Goal: Task Accomplishment & Management: Manage account settings

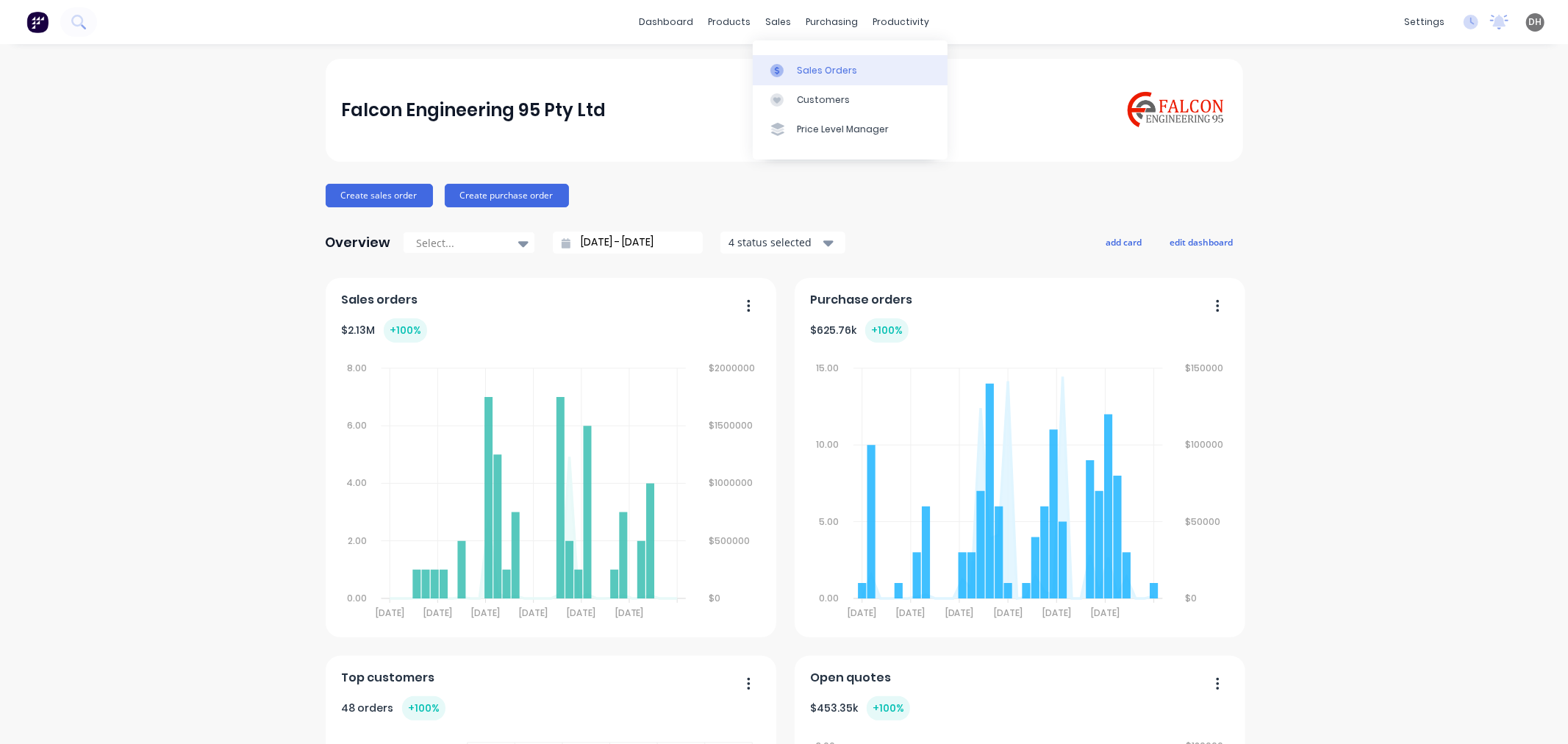
click at [811, 64] on div "Sales Orders" at bounding box center [826, 70] width 60 height 13
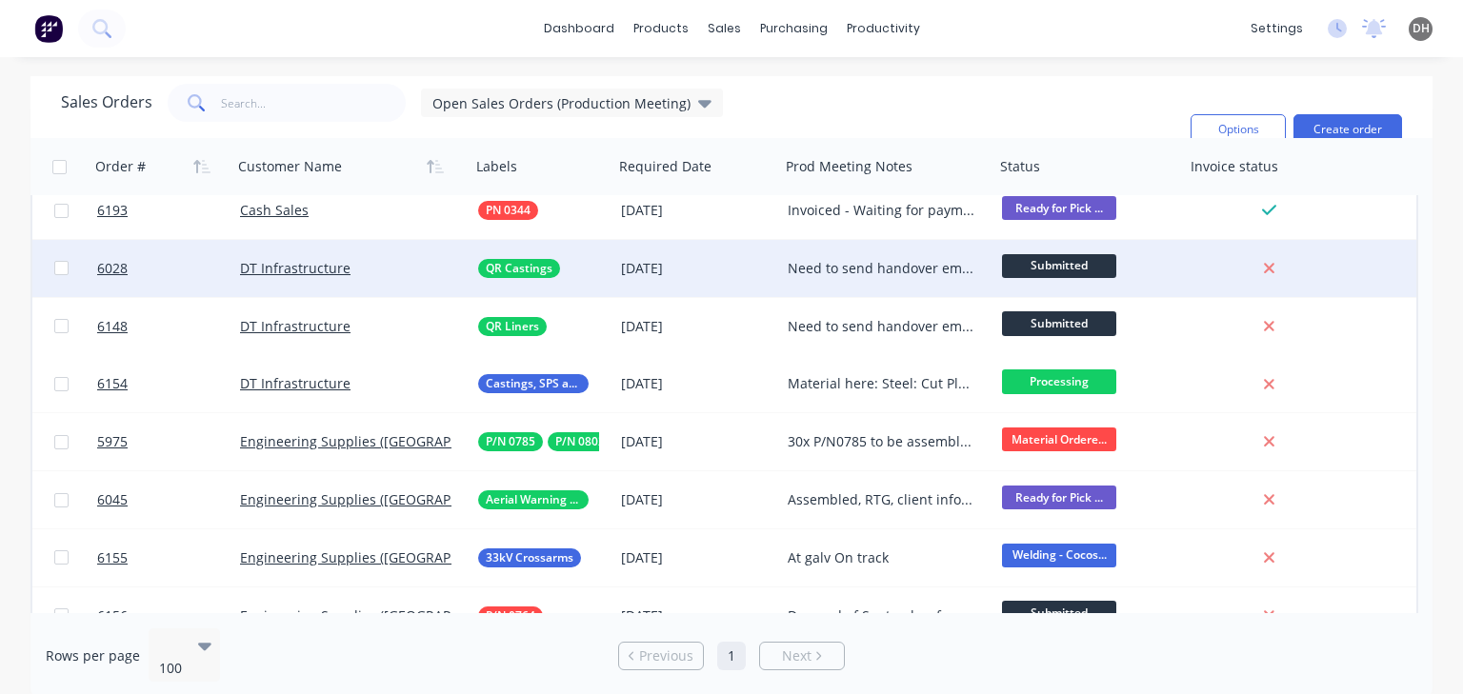
scroll to position [19, 0]
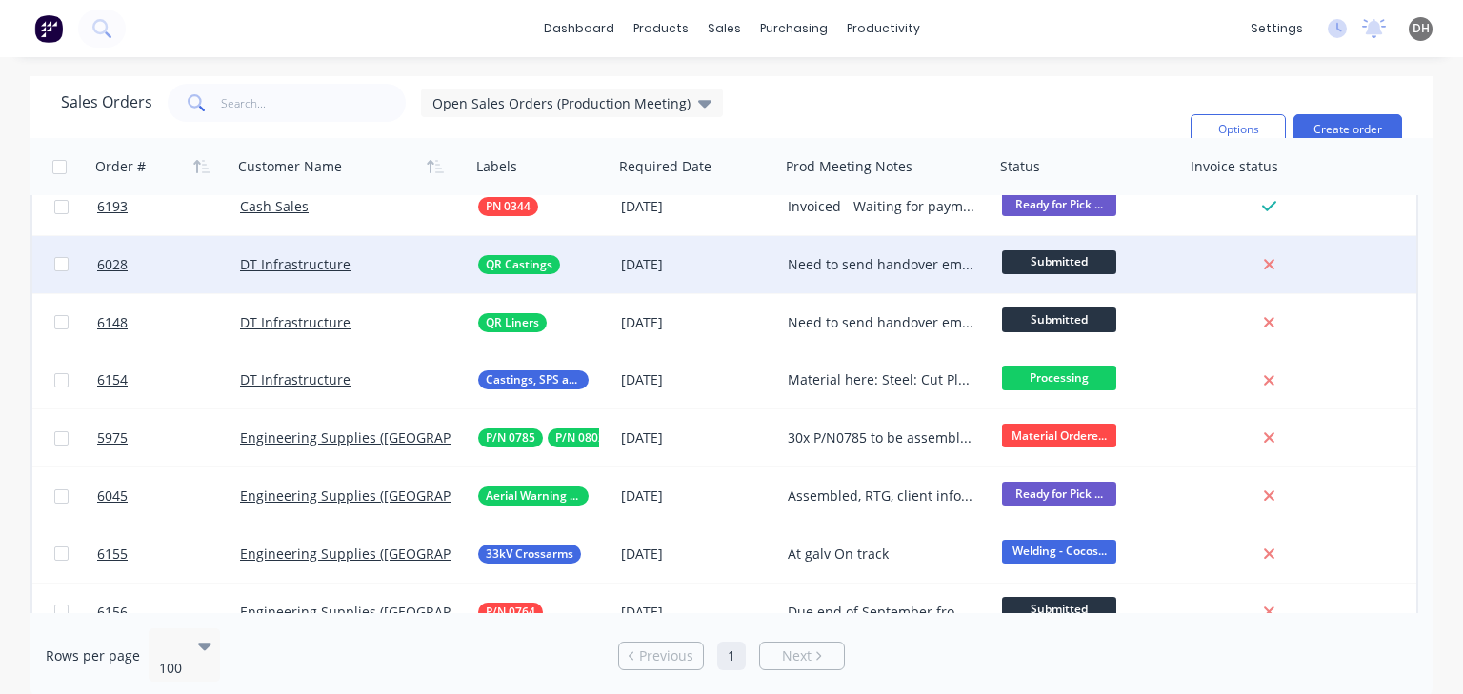
click at [898, 273] on div "Need to send handover email and create/add spreadsheet with priority 1/2/3 and …" at bounding box center [887, 264] width 214 height 57
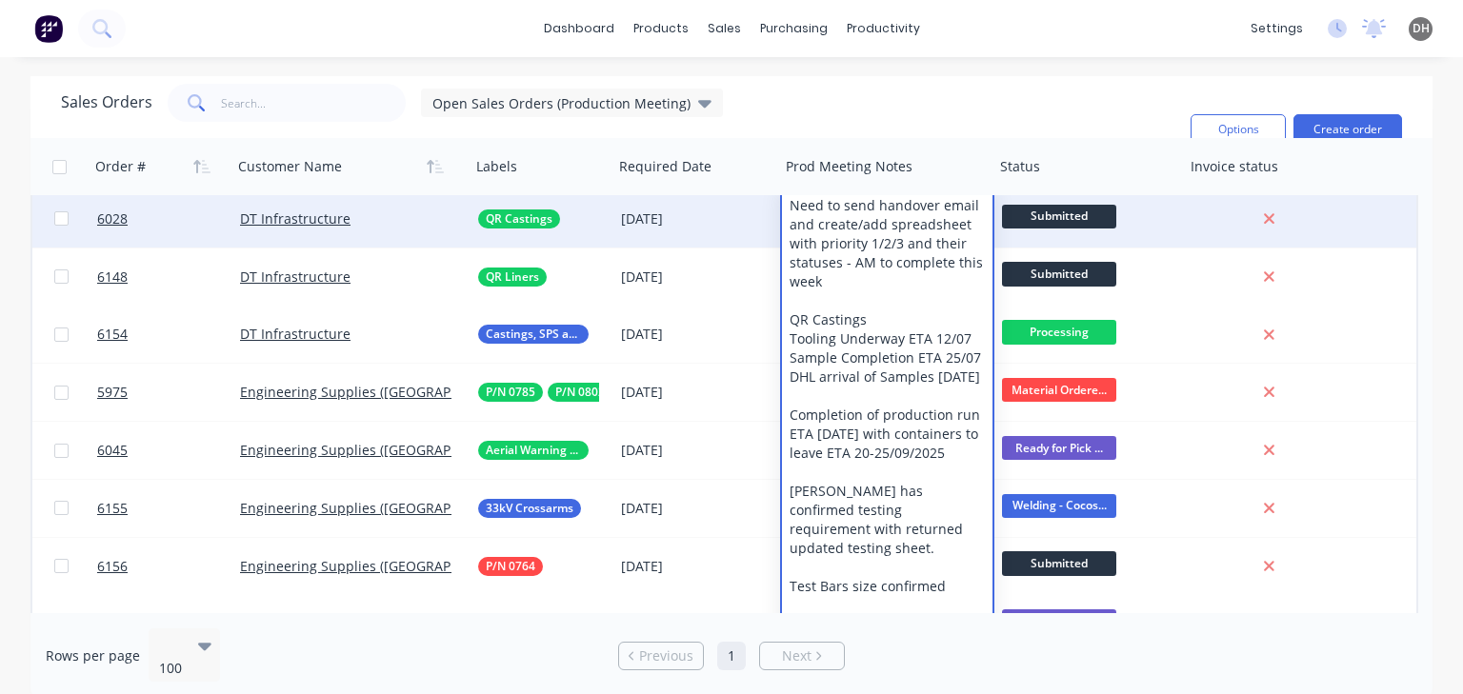
scroll to position [210, 0]
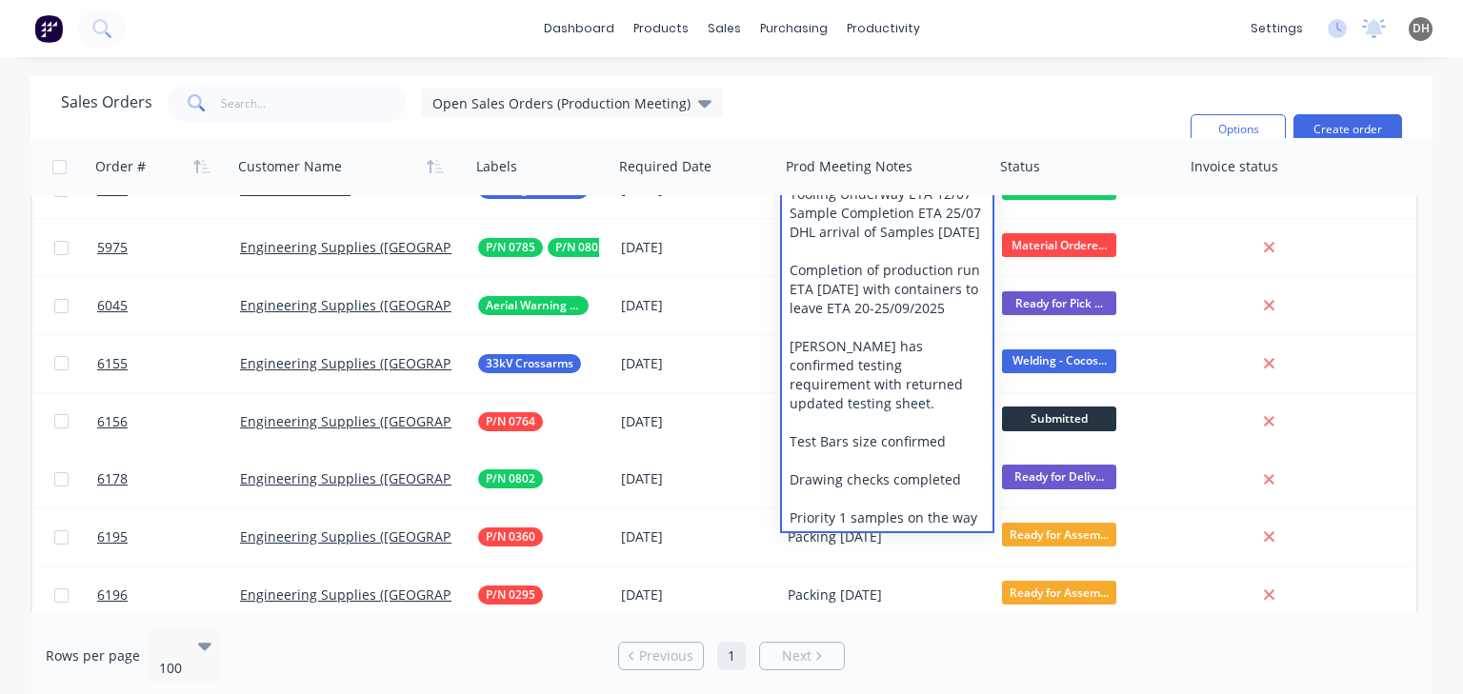
drag, startPoint x: 972, startPoint y: 519, endPoint x: 817, endPoint y: 485, distance: 158.1
click at [817, 485] on div "Need to send handover email and create/add spreadsheet with priority 1/2/3 and …" at bounding box center [887, 290] width 210 height 484
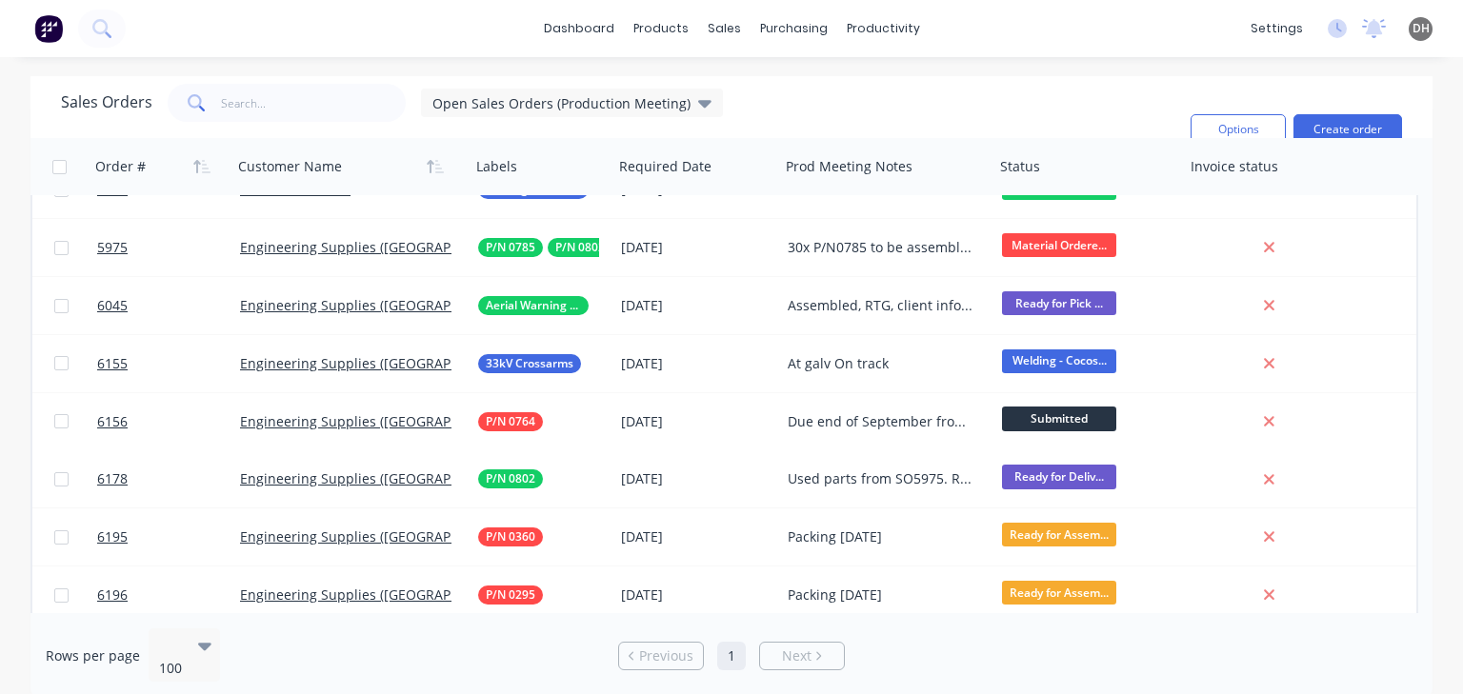
click at [789, 122] on div "Sales Orders Open Sales Orders (Production Meeting) Filters: Status Sorting: Cu…" at bounding box center [618, 129] width 1114 height 91
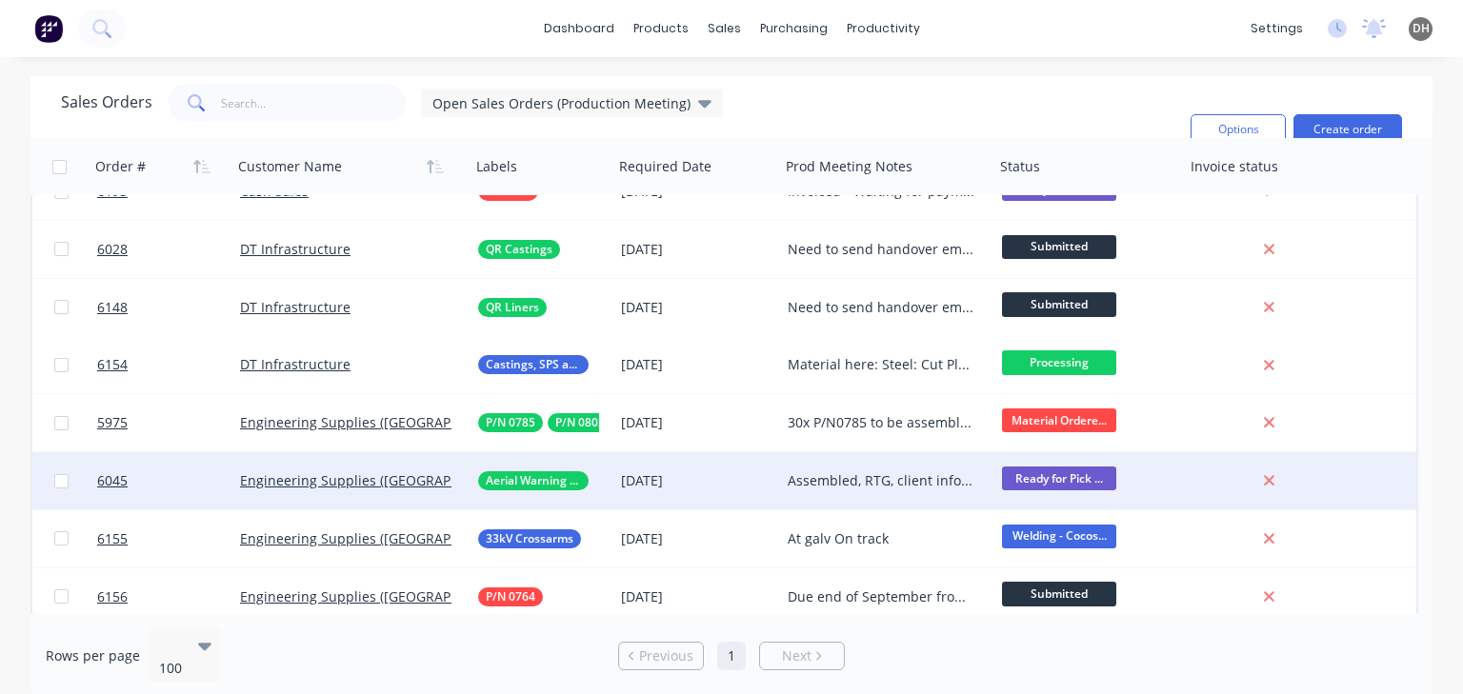
scroll to position [0, 0]
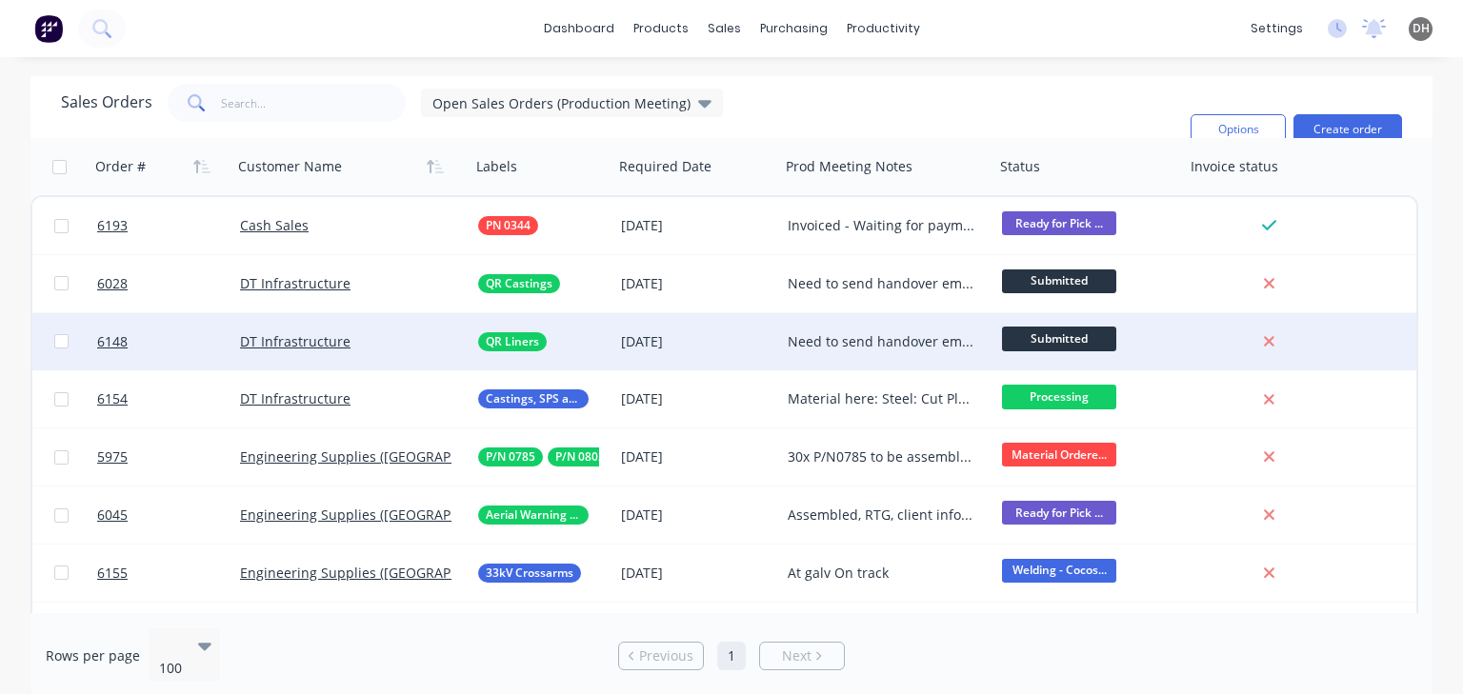
click at [877, 348] on div "Need to send handover email" at bounding box center [883, 341] width 190 height 19
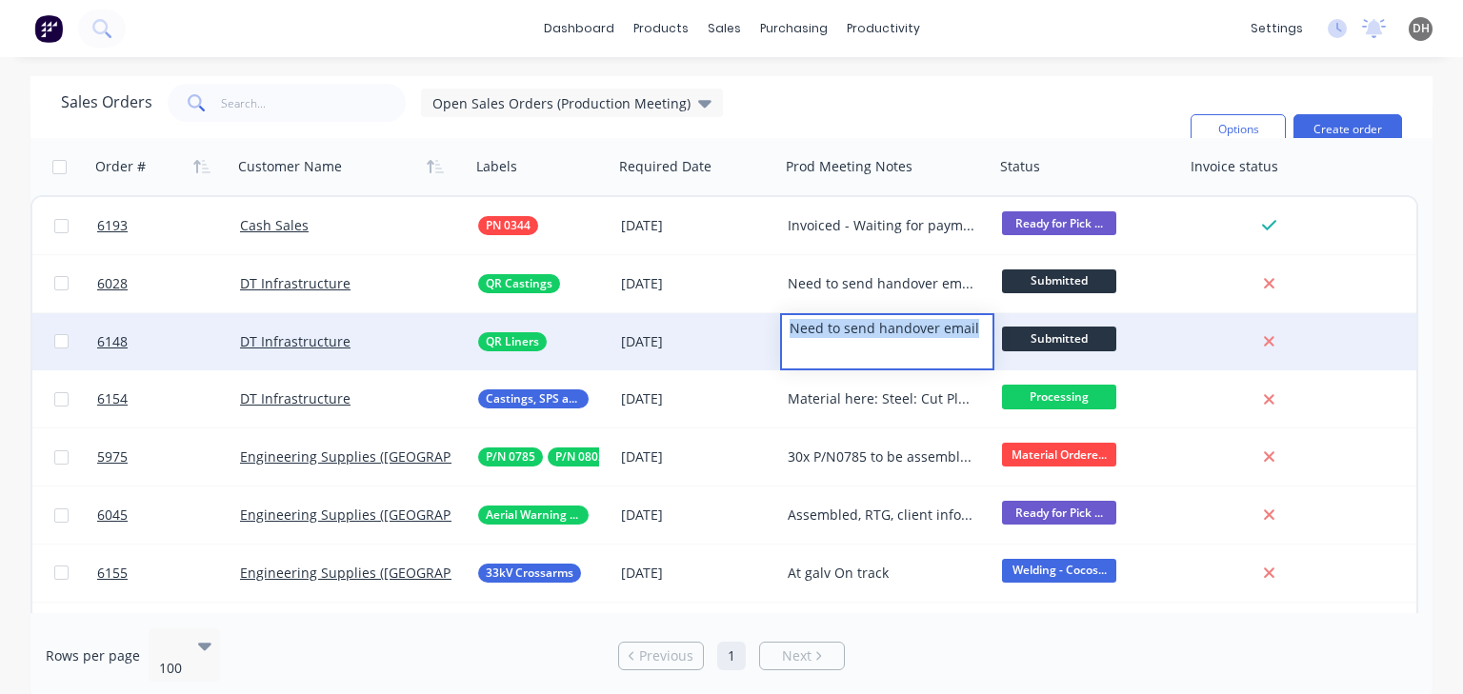
drag, startPoint x: 981, startPoint y: 330, endPoint x: 757, endPoint y: 331, distance: 223.8
click at [757, 331] on div "6148 DT Infrastructure QR Liners [DATE] Need to send handover email Submitted" at bounding box center [724, 342] width 1384 height 58
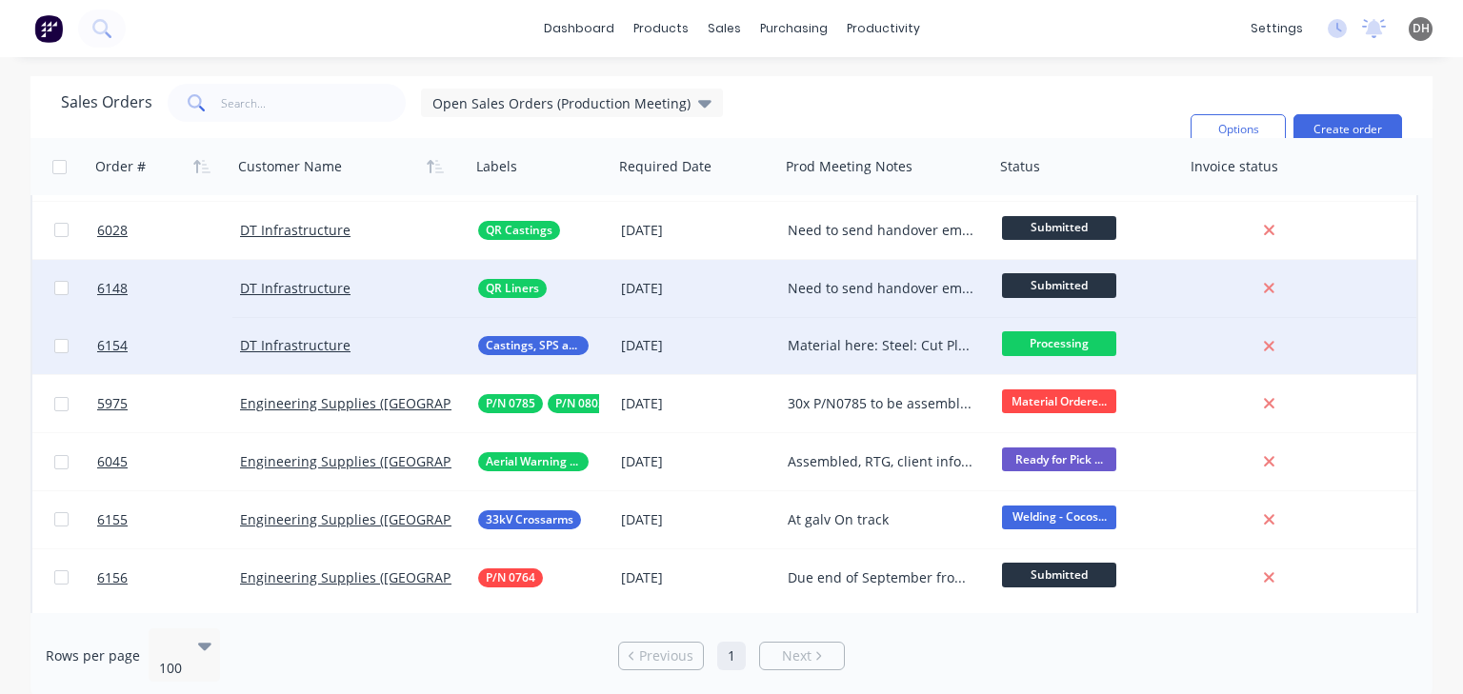
scroll to position [57, 0]
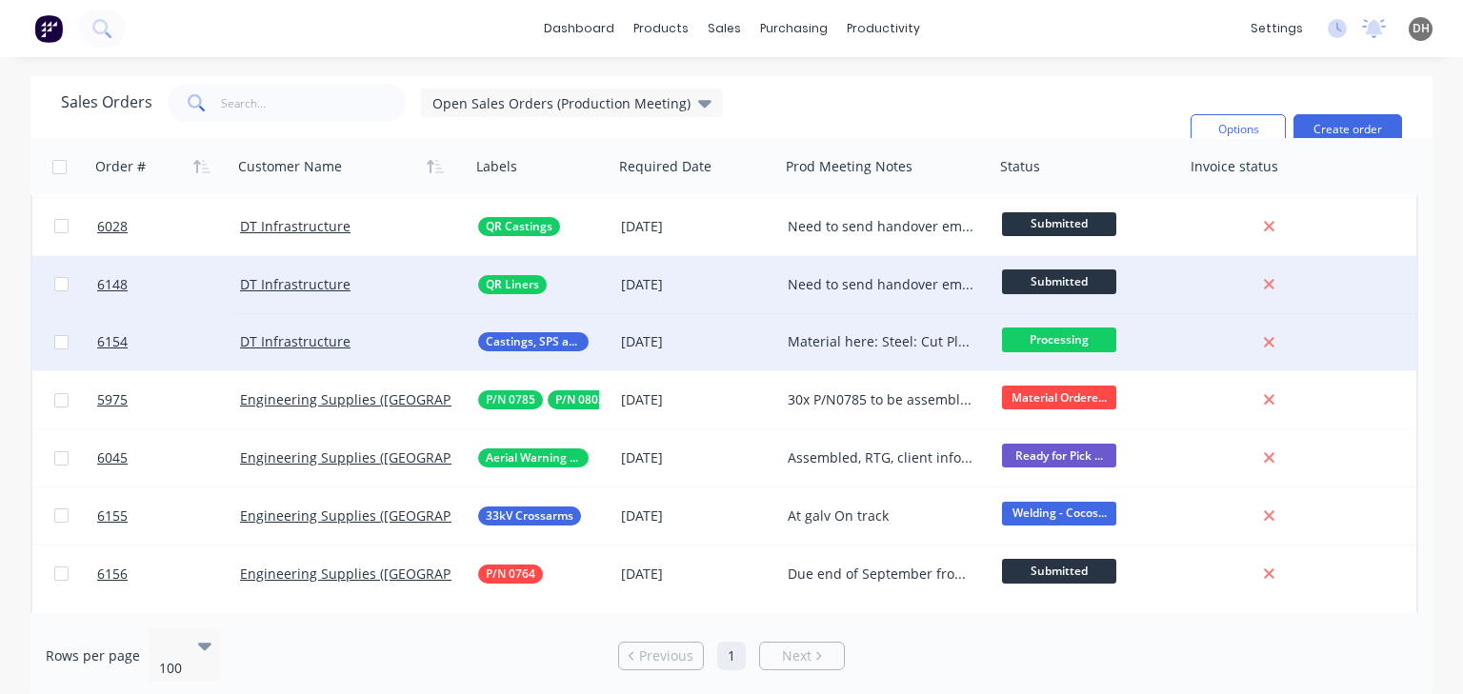
click at [868, 336] on div "Material here: Steel: Cut Plates: here U Bolts: 28/08" at bounding box center [883, 341] width 190 height 19
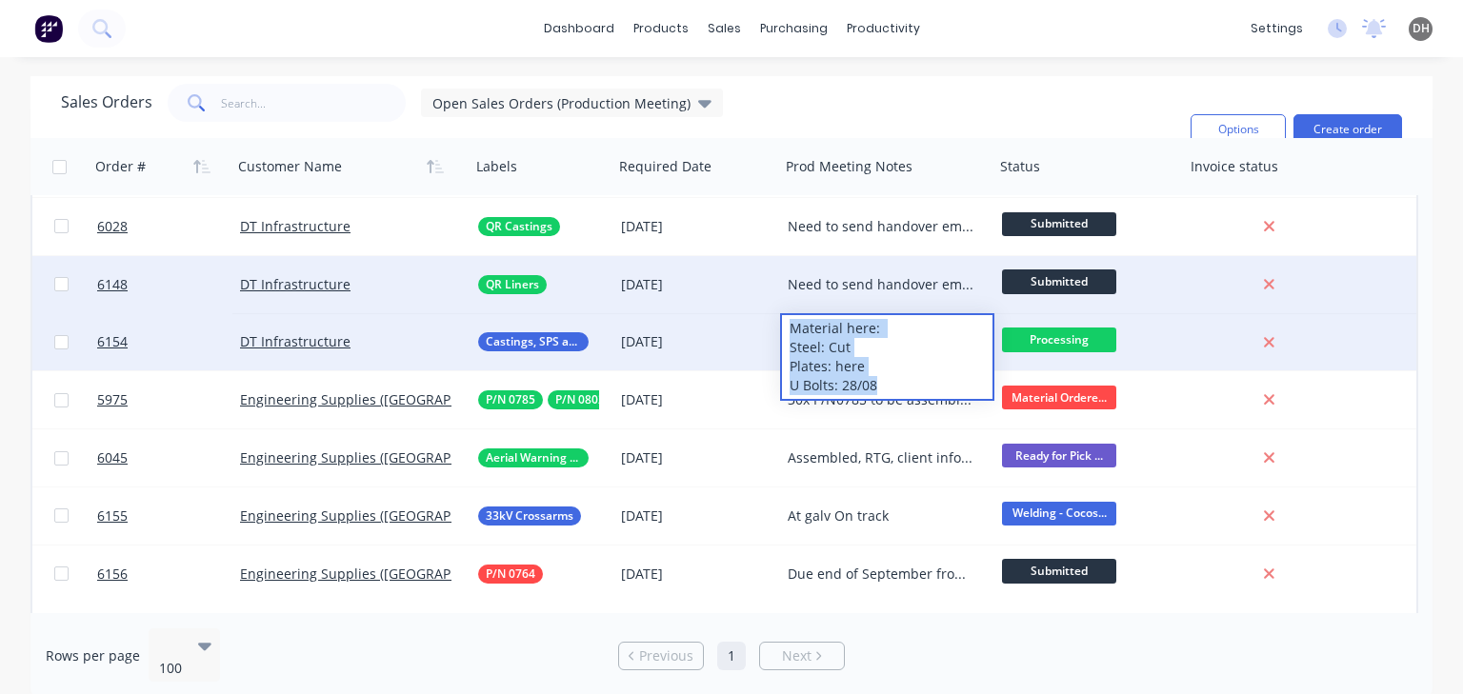
drag, startPoint x: 892, startPoint y: 379, endPoint x: 792, endPoint y: 331, distance: 111.2
click at [792, 331] on div "Material here: Steel: Cut Plates: here U Bolts: 28/08" at bounding box center [887, 357] width 210 height 84
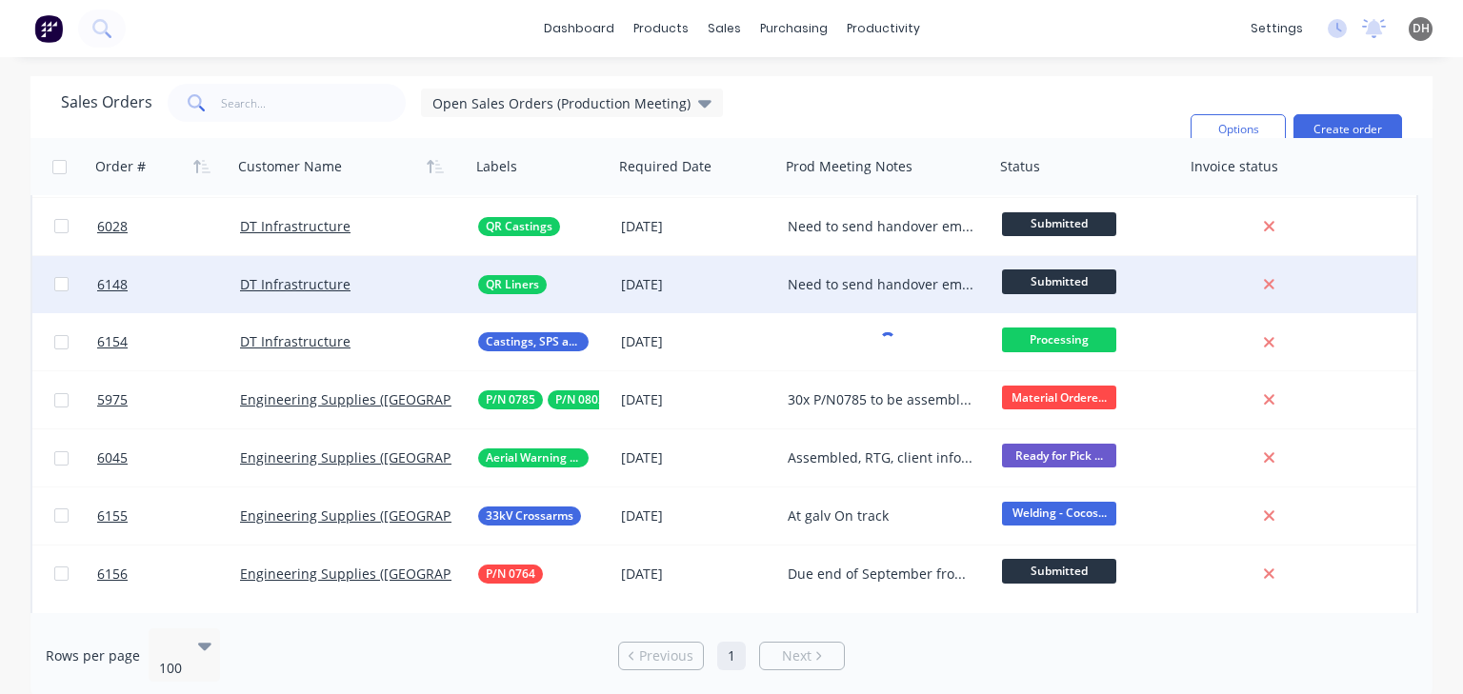
click at [847, 286] on div "Need to send handover email" at bounding box center [883, 284] width 190 height 19
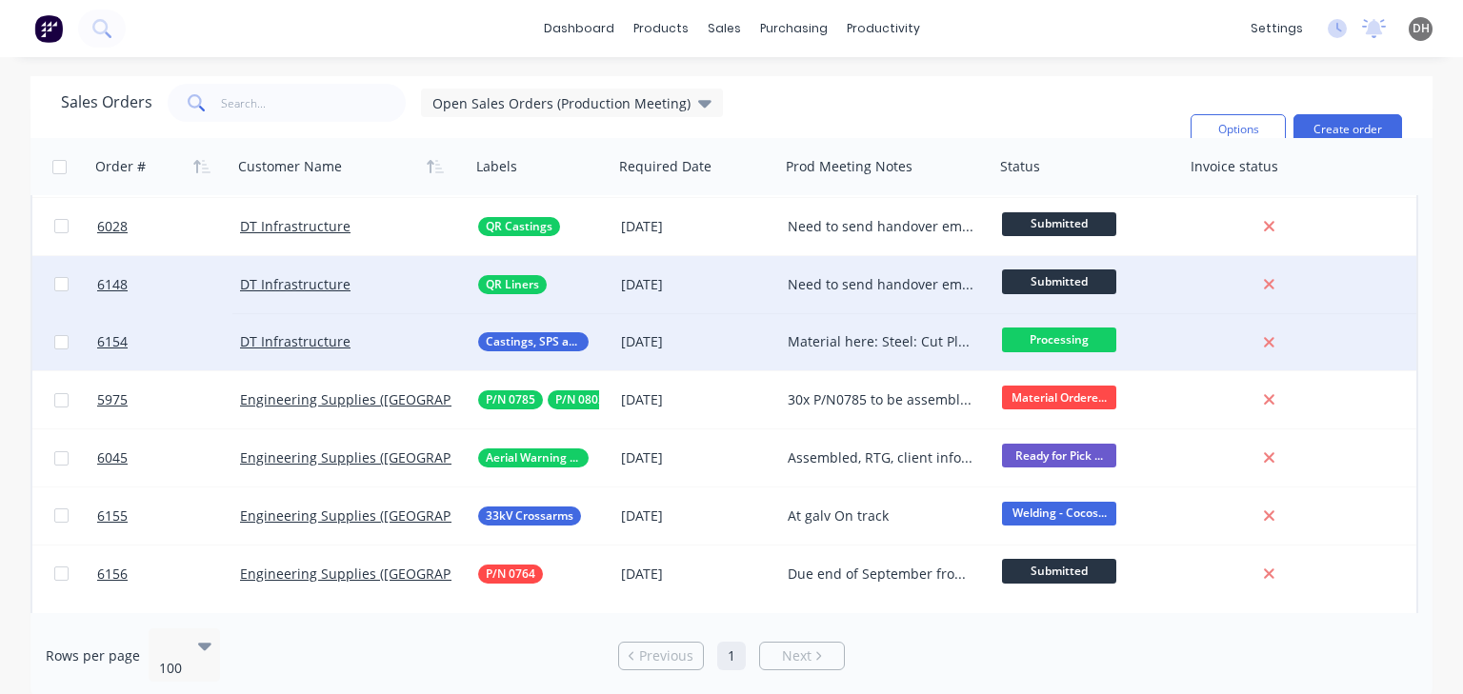
click at [865, 339] on div "Material here: Steel: Cut Plates: here U Bolts: 28/08" at bounding box center [883, 341] width 190 height 19
click at [848, 335] on div "Material here: Steel: Cut Plates: here U Bolts: 28/08" at bounding box center [883, 341] width 190 height 19
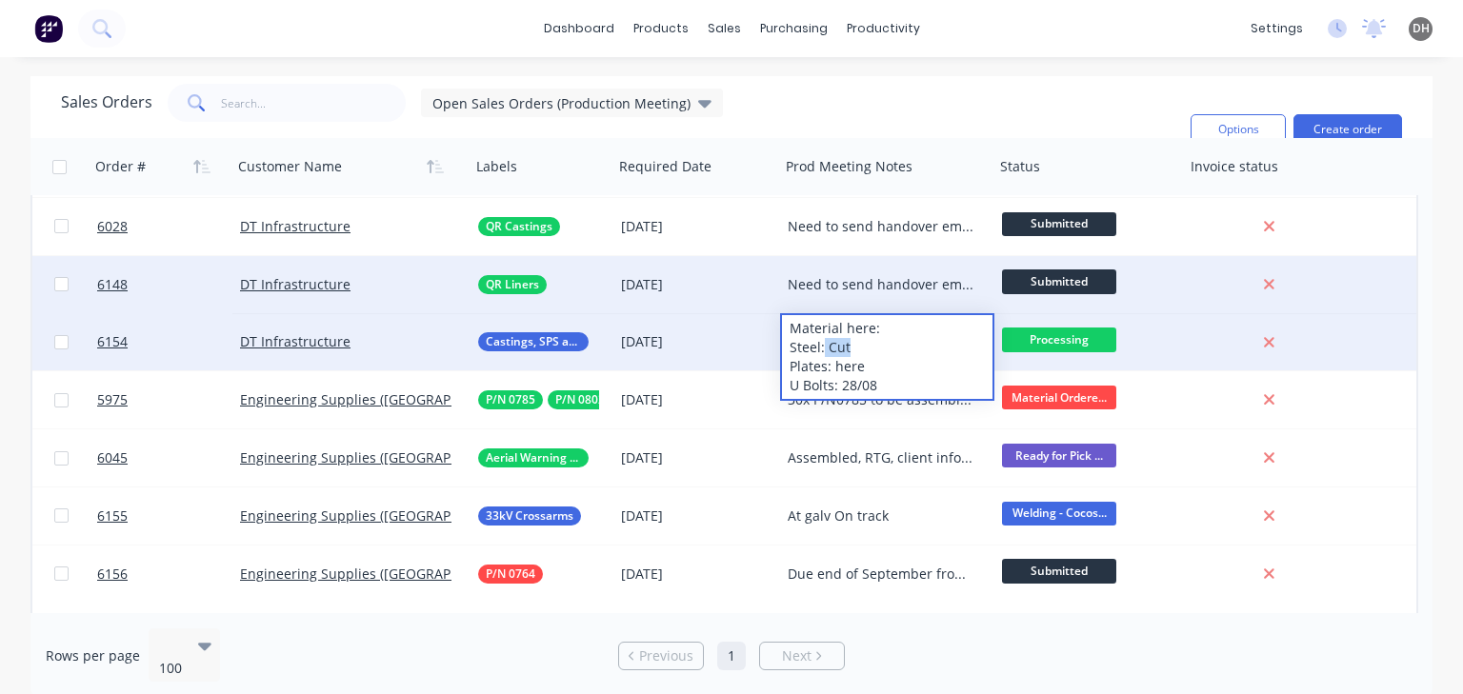
drag, startPoint x: 852, startPoint y: 349, endPoint x: 823, endPoint y: 349, distance: 29.5
click at [823, 349] on div "Material here: Steel: Cut Plates: here U Bolts: 28/08" at bounding box center [887, 357] width 210 height 84
click at [812, 368] on div "Material here: Steel: Cut Plates: here U Bolts: 28/08" at bounding box center [887, 357] width 210 height 84
drag, startPoint x: 874, startPoint y: 371, endPoint x: 845, endPoint y: 371, distance: 29.5
click at [845, 371] on div "Material here: Steel: Cut Plates: here U Bolts: 28/08" at bounding box center [887, 357] width 210 height 84
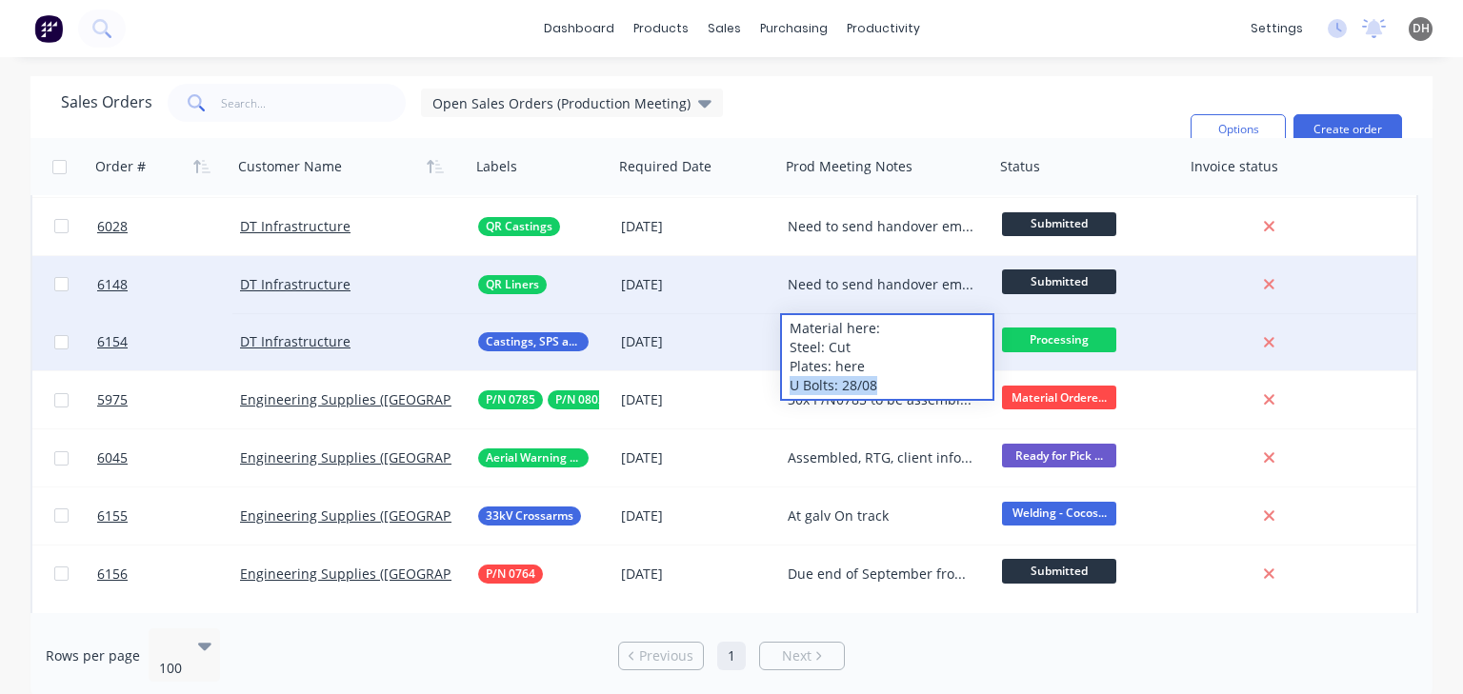
drag, startPoint x: 878, startPoint y: 388, endPoint x: 784, endPoint y: 391, distance: 94.4
click at [784, 391] on div "Material here: Steel: Cut Plates: here U Bolts: 28/08" at bounding box center [887, 357] width 210 height 84
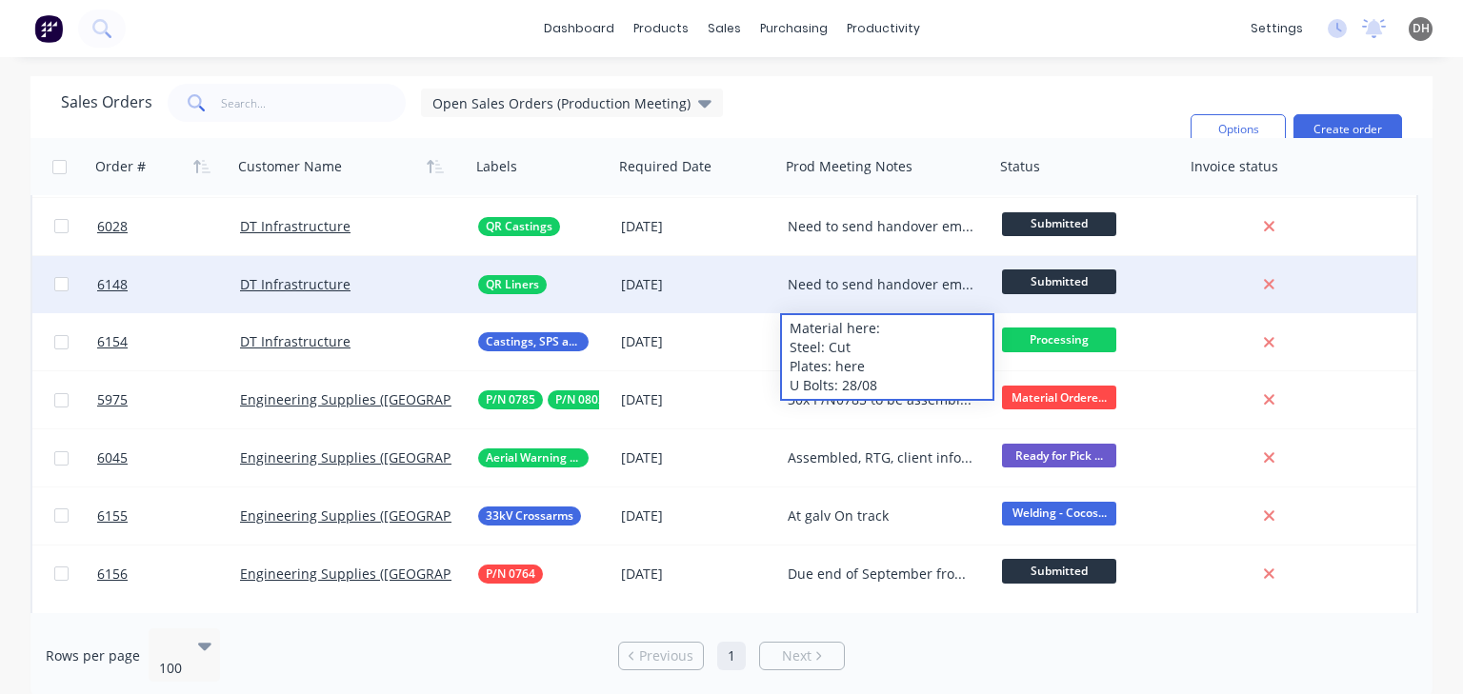
click at [991, 118] on div "Sales Orders Open Sales Orders (Production Meeting) Filters: Status Sorting: Cu…" at bounding box center [618, 129] width 1114 height 91
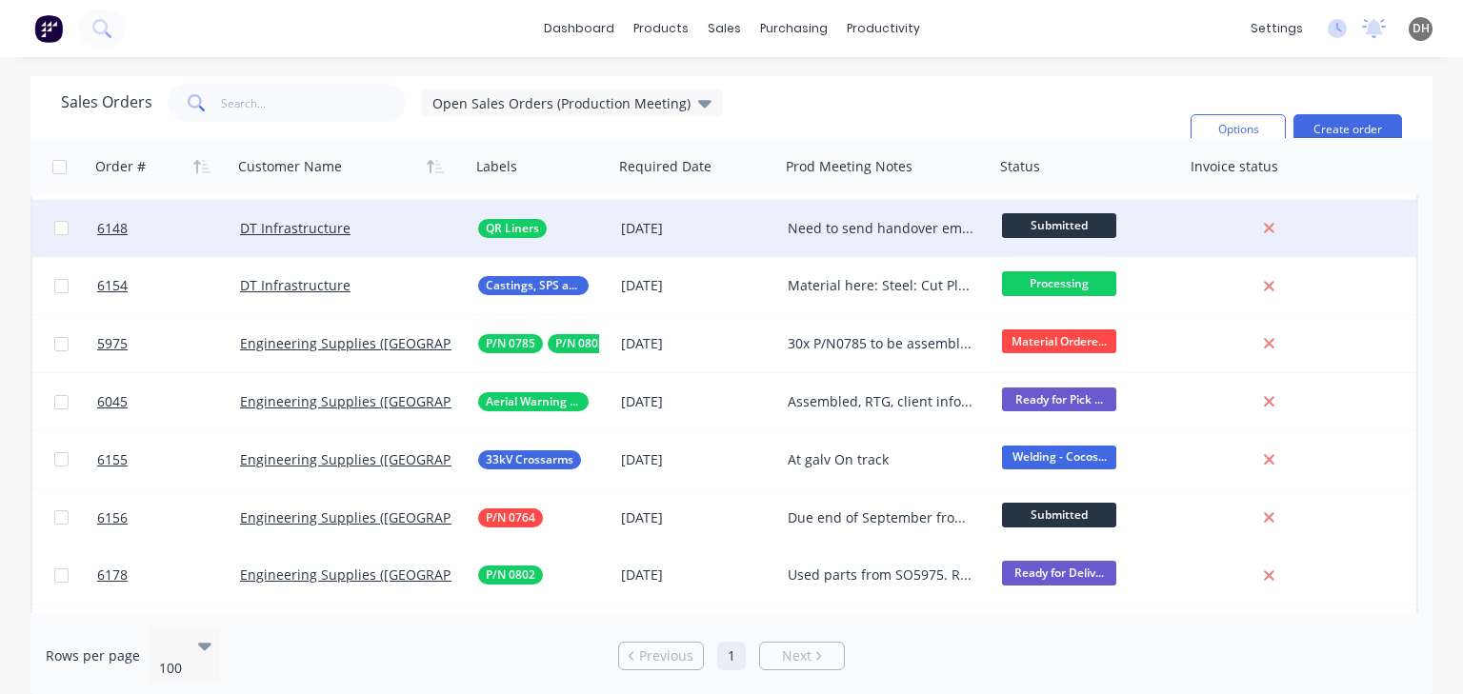
scroll to position [114, 0]
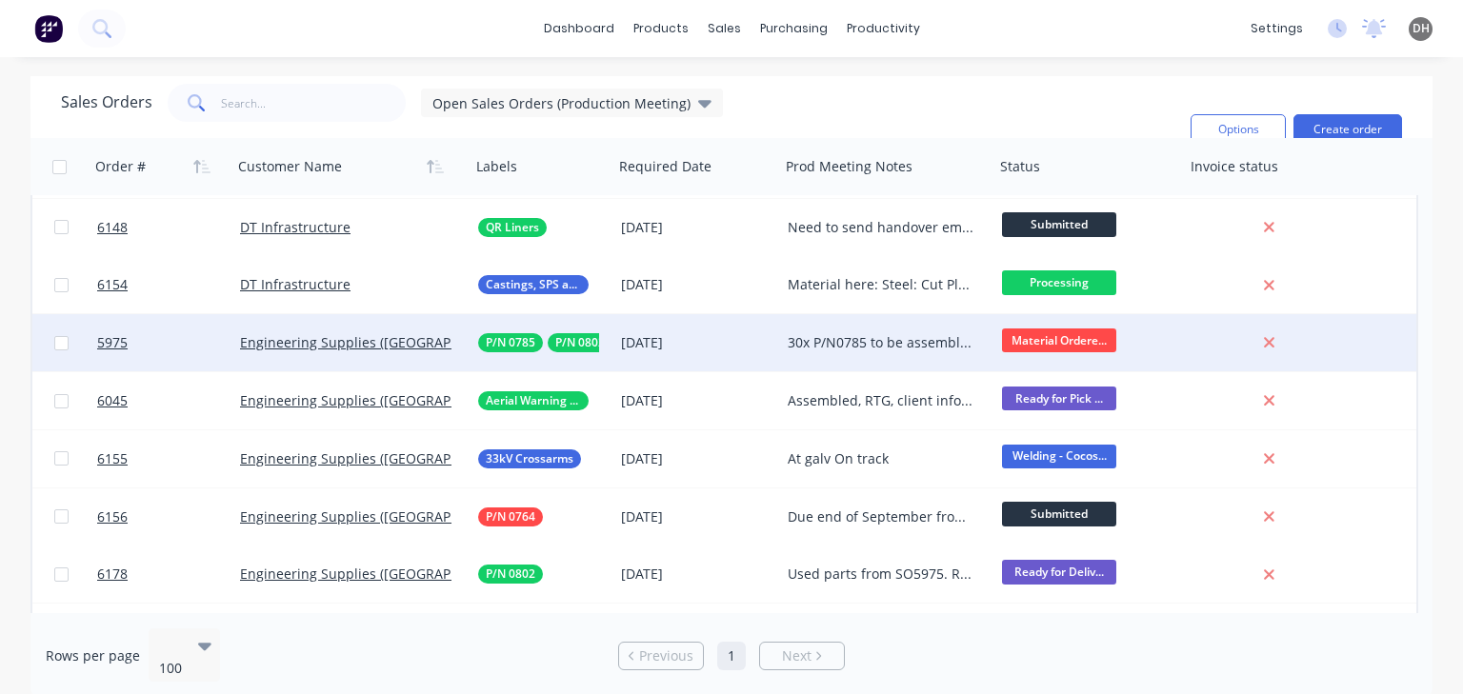
click at [809, 345] on div "30x P/N0785 to be assembled with P/N0802 P/N0802 Ready for assembly Phases ETA …" at bounding box center [883, 342] width 190 height 19
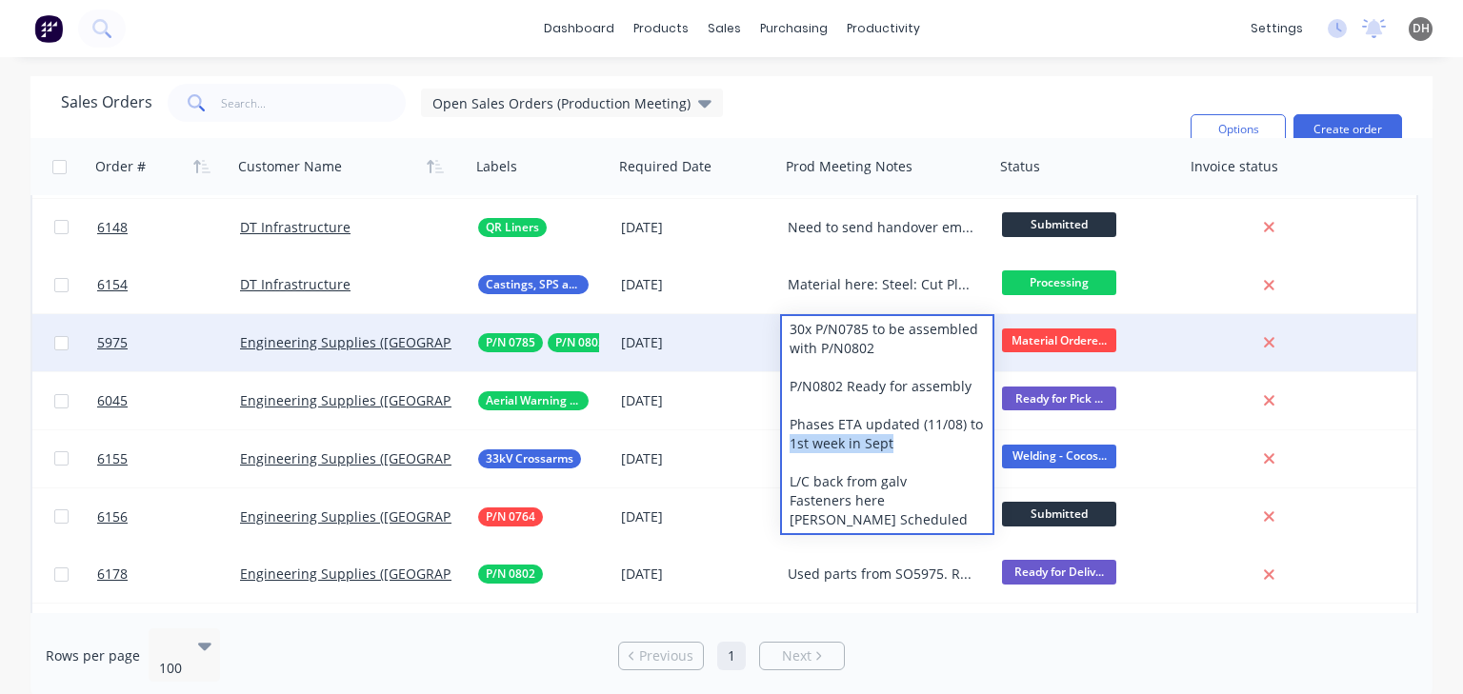
drag, startPoint x: 893, startPoint y: 443, endPoint x: 788, endPoint y: 442, distance: 105.7
click at [788, 442] on div "30x P/N0785 to be assembled with P/N0802 P/N0802 Ready for assembly Phases ETA …" at bounding box center [887, 424] width 210 height 217
click at [937, 430] on div "30x P/N0785 to be assembled with P/N0802 P/N0802 Ready for assembly Phases ETA …" at bounding box center [887, 424] width 210 height 217
drag, startPoint x: 885, startPoint y: 444, endPoint x: 797, endPoint y: 446, distance: 87.6
click at [797, 446] on div "30x P/N0785 to be assembled with P/N0802 P/N0802 Ready for assembly Phases ETA …" at bounding box center [887, 424] width 210 height 217
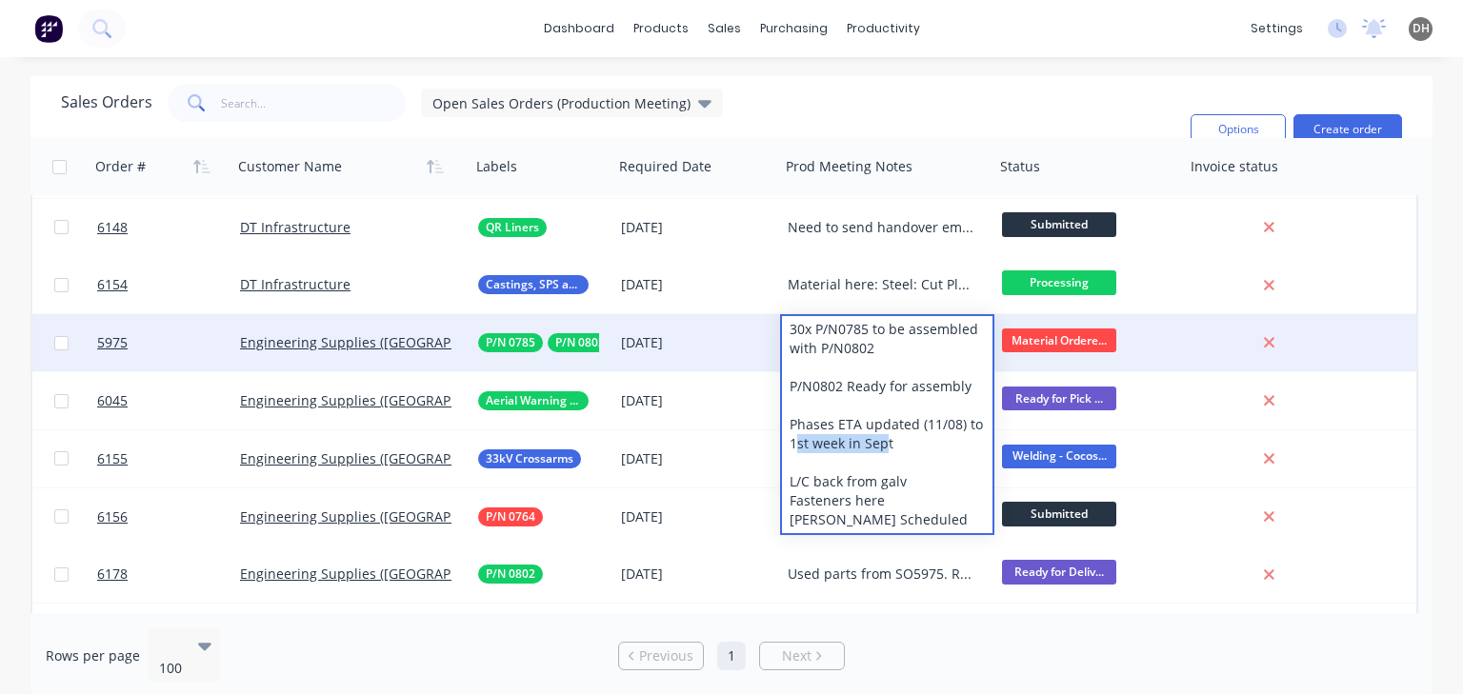
click at [886, 449] on div "30x P/N0785 to be assembled with P/N0802 P/N0802 Ready for assembly Phases ETA …" at bounding box center [887, 424] width 210 height 217
click at [889, 448] on div "30x P/N0785 to be assembled with P/N0802 P/N0802 Ready for assembly Phases ETA …" at bounding box center [887, 424] width 210 height 217
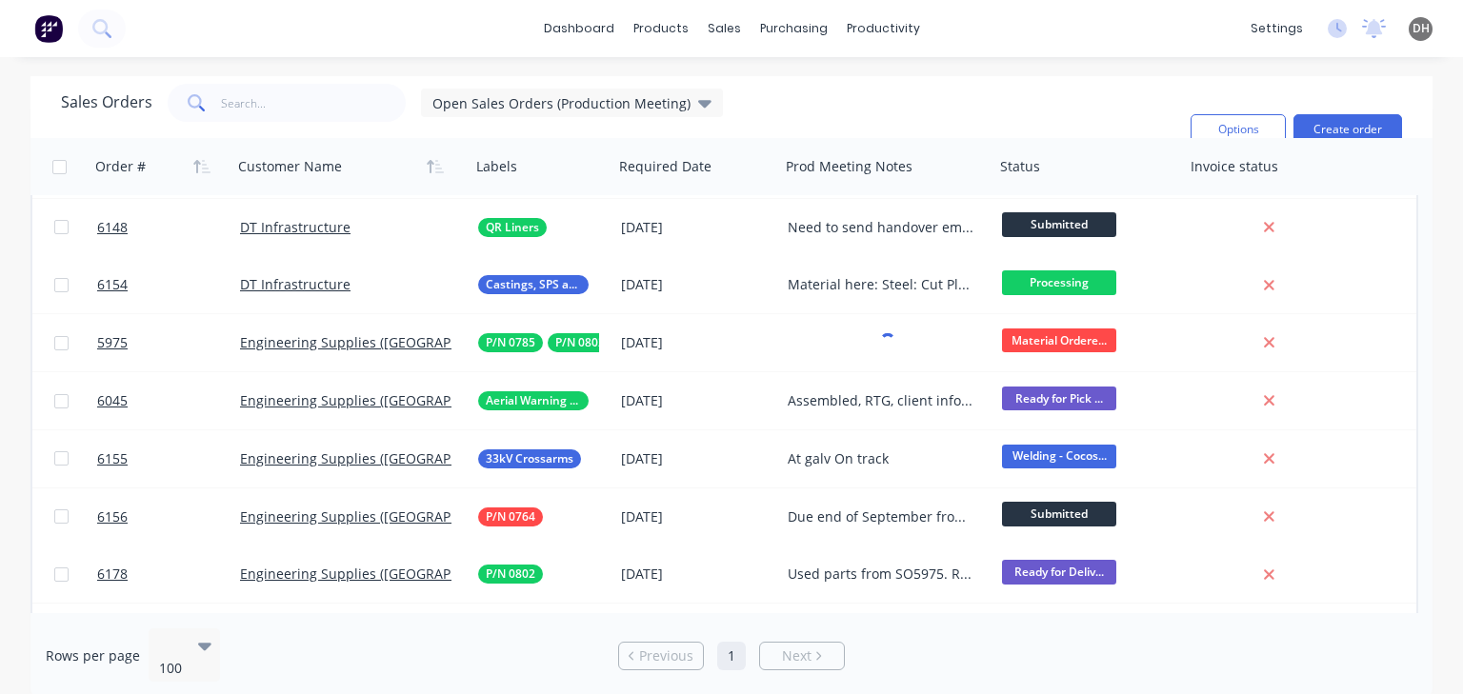
click at [826, 110] on div "Sales Orders Open Sales Orders (Production Meeting) Filters: Status Sorting: Cu…" at bounding box center [618, 129] width 1114 height 91
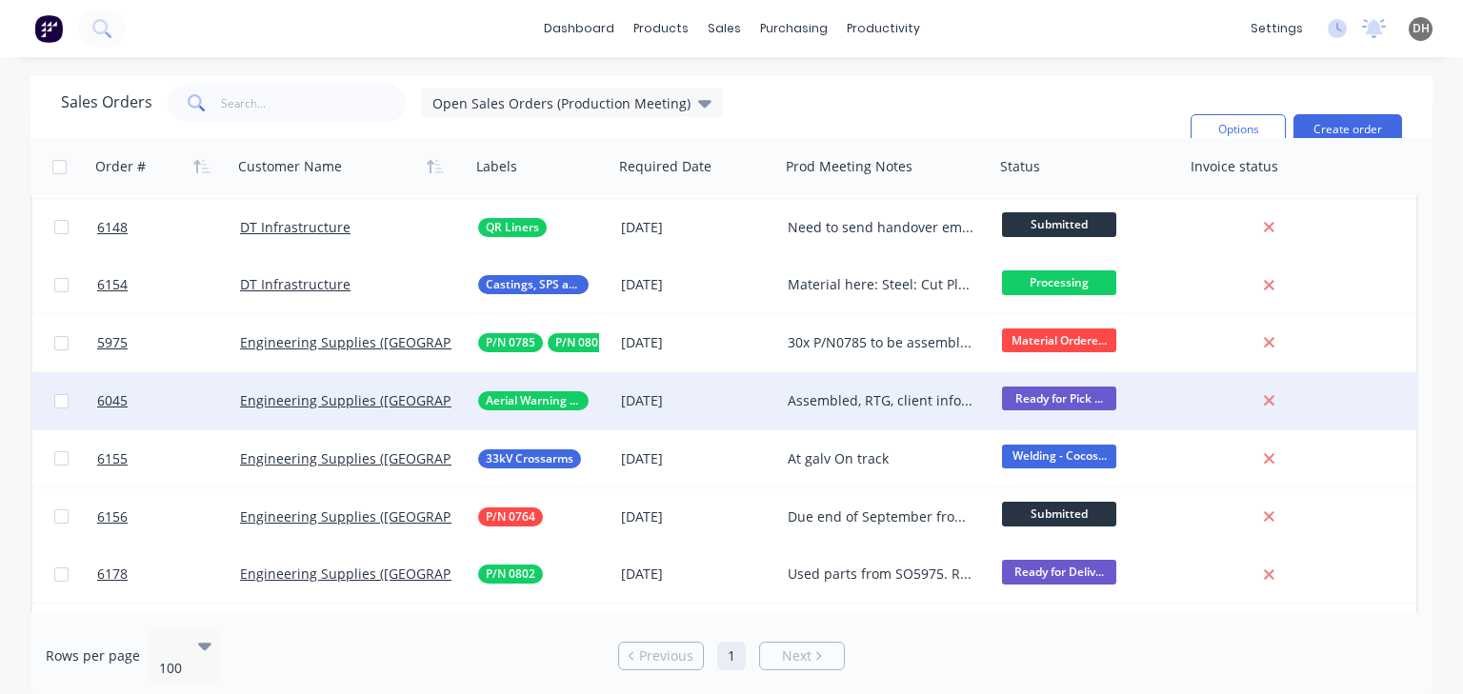
click at [882, 401] on div "Assembled, RTG, client informed, should collect [DATE]" at bounding box center [883, 400] width 190 height 19
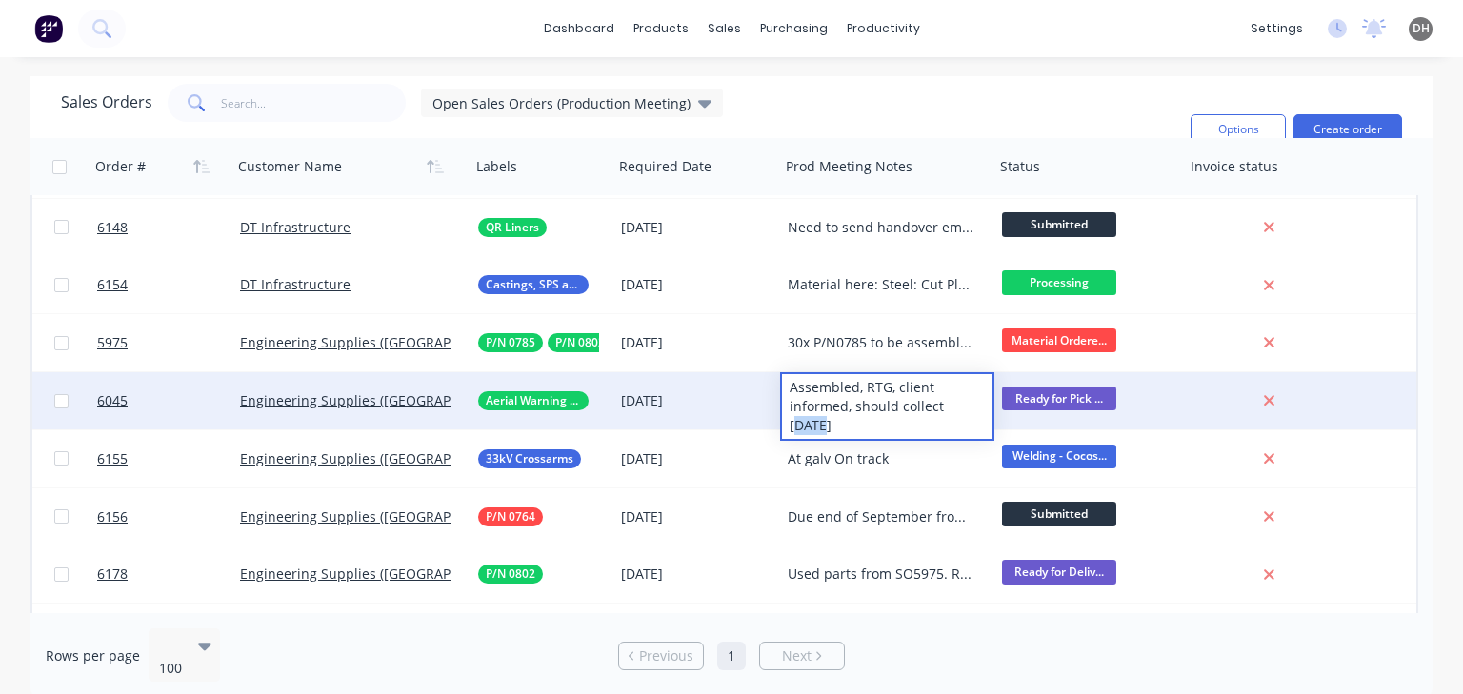
drag, startPoint x: 964, startPoint y: 408, endPoint x: 945, endPoint y: 408, distance: 19.0
click at [945, 408] on div "Assembled, RTG, client informed, should collect [DATE]" at bounding box center [887, 406] width 210 height 65
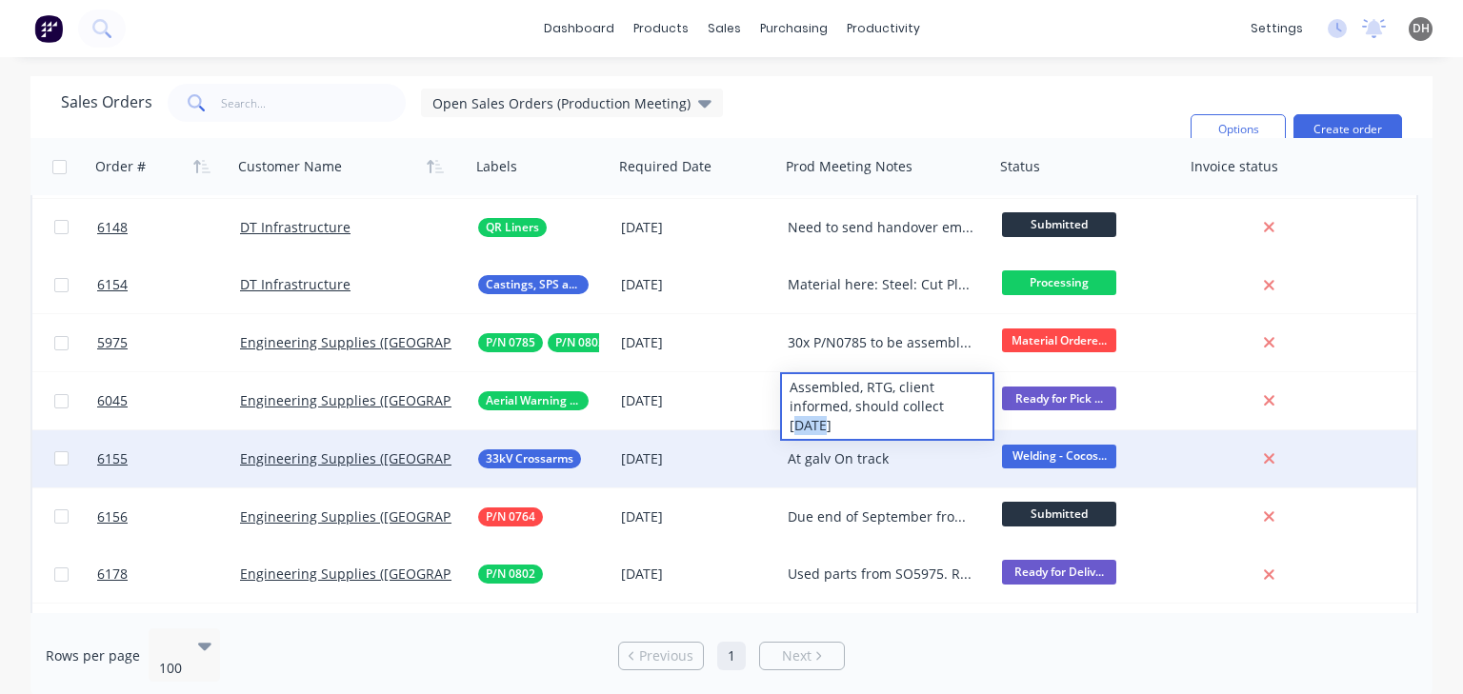
click at [827, 461] on div "At galv On track" at bounding box center [883, 459] width 190 height 19
click at [862, 453] on div "At galv On track" at bounding box center [883, 459] width 190 height 19
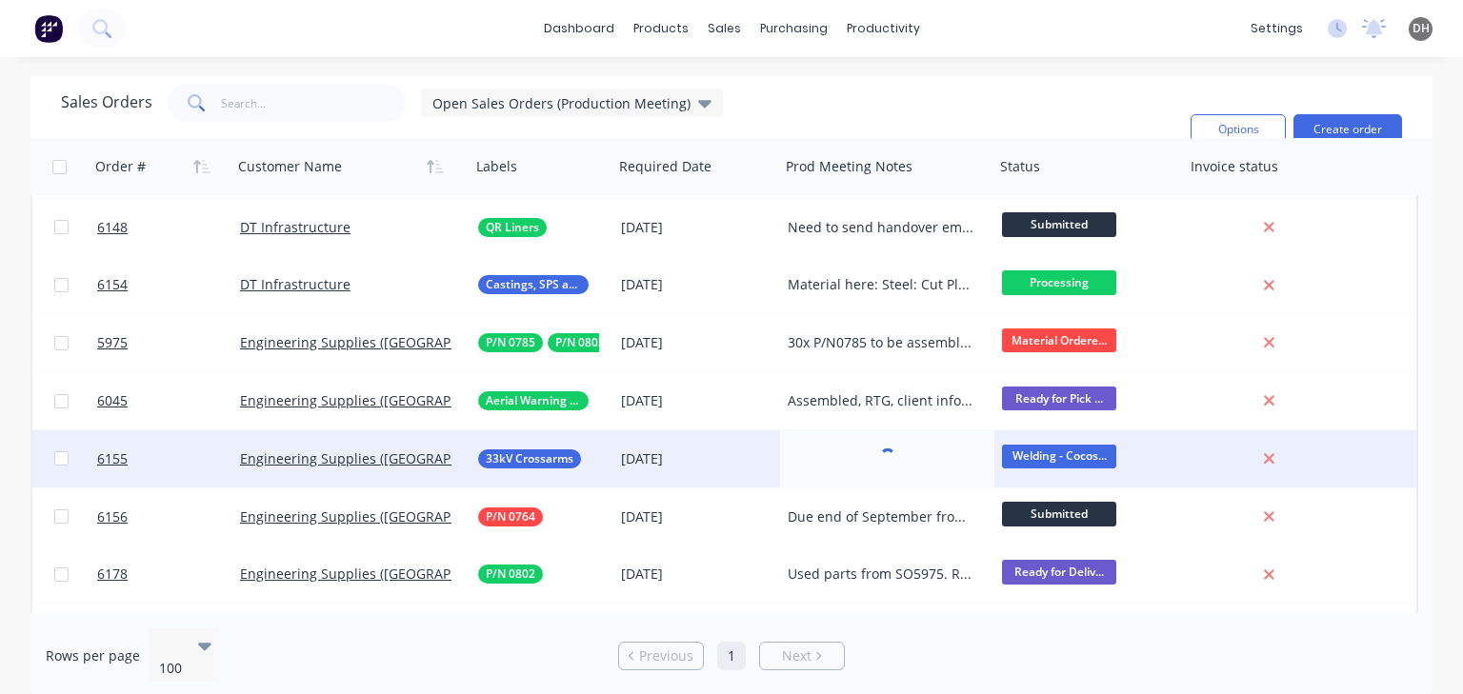
click at [1032, 453] on span "Welding - Cocos..." at bounding box center [1059, 457] width 114 height 24
click at [1035, 452] on span "Welding - Cocos..." at bounding box center [1059, 457] width 114 height 24
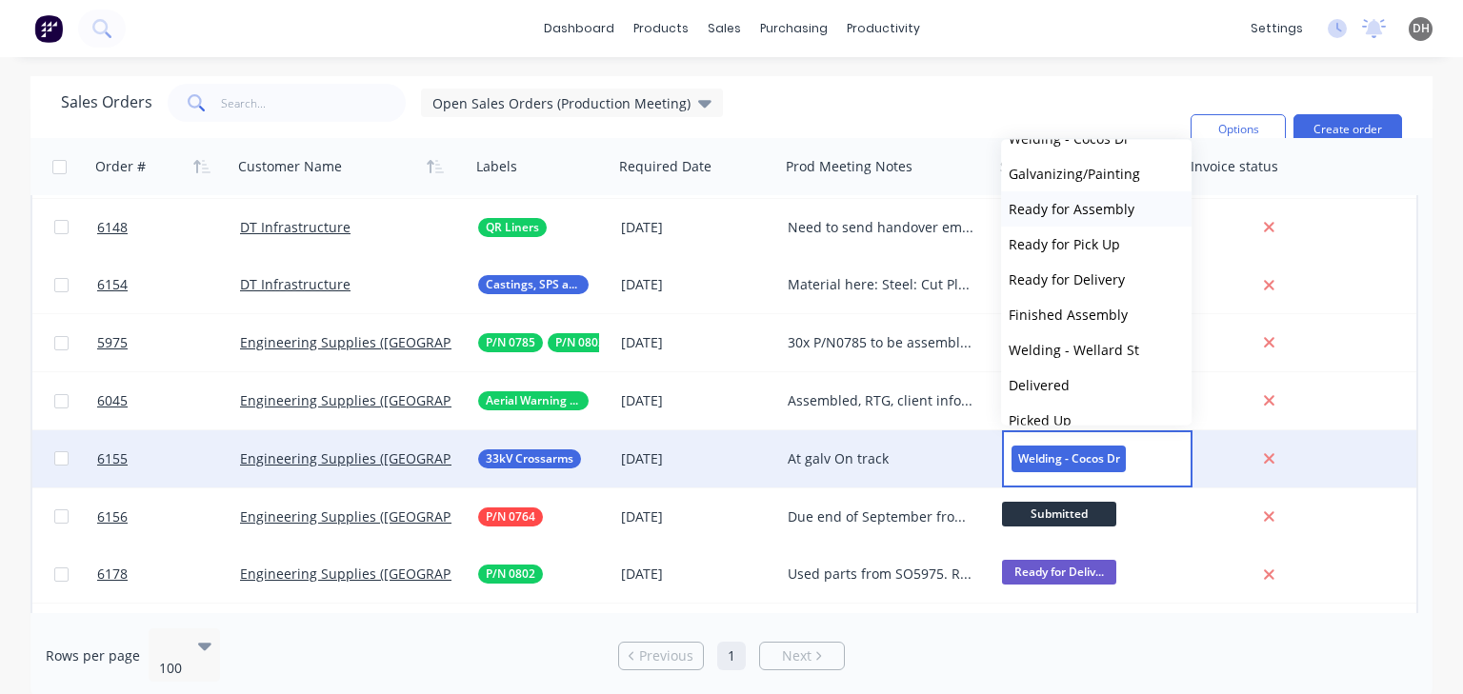
scroll to position [133, 0]
click at [1060, 168] on span "Galvanizing/Painting" at bounding box center [1074, 172] width 131 height 18
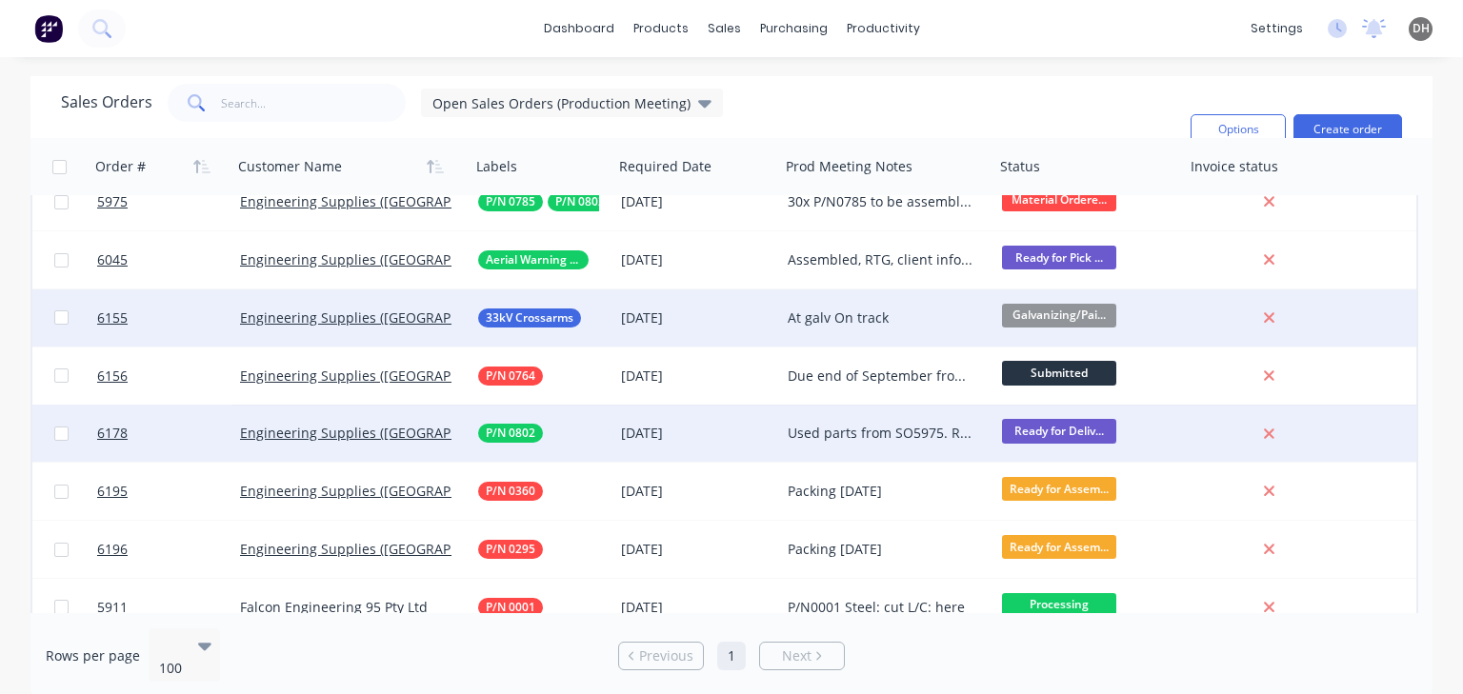
scroll to position [267, 0]
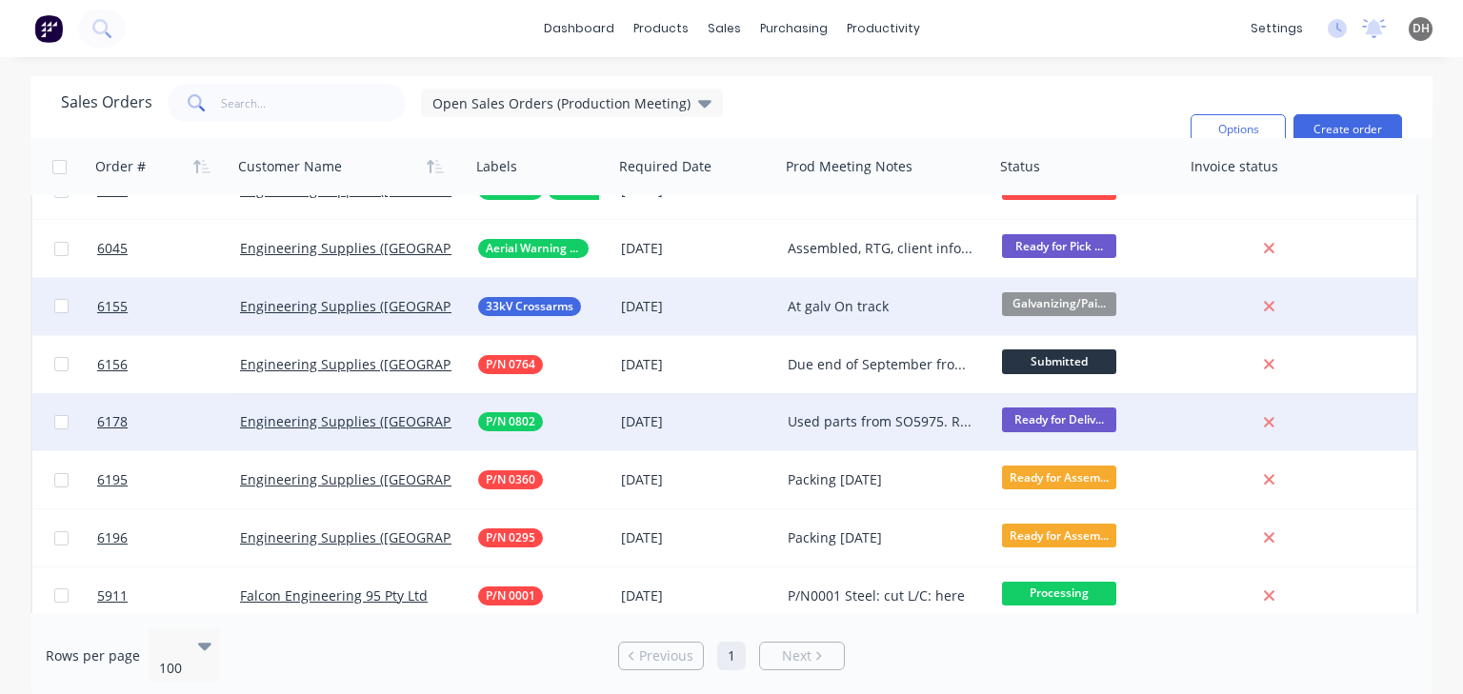
click at [858, 419] on div "Used parts from SO5975. Replacement Copper is being processed" at bounding box center [883, 421] width 190 height 19
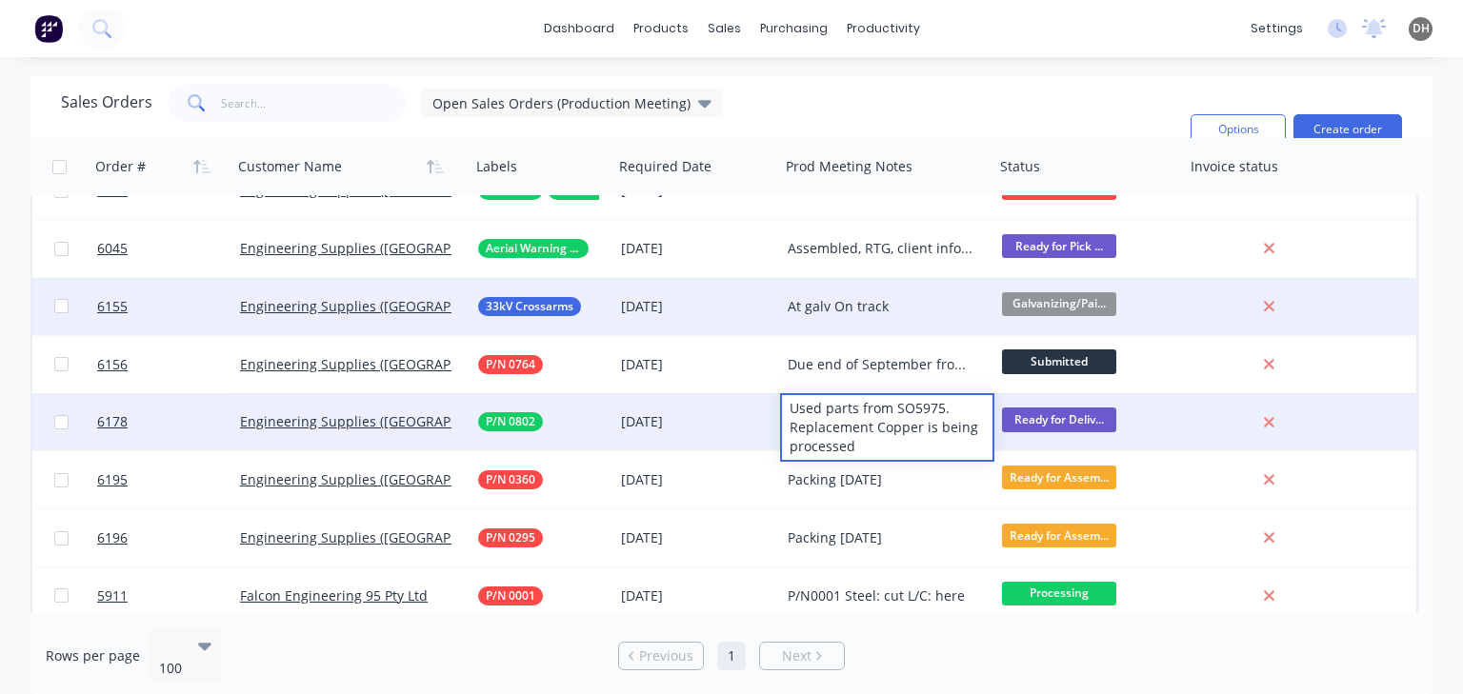
drag, startPoint x: 844, startPoint y: 423, endPoint x: 898, endPoint y: 442, distance: 57.5
click at [898, 442] on div "Used parts from SO5975. Replacement Copper is being processed" at bounding box center [887, 427] width 210 height 65
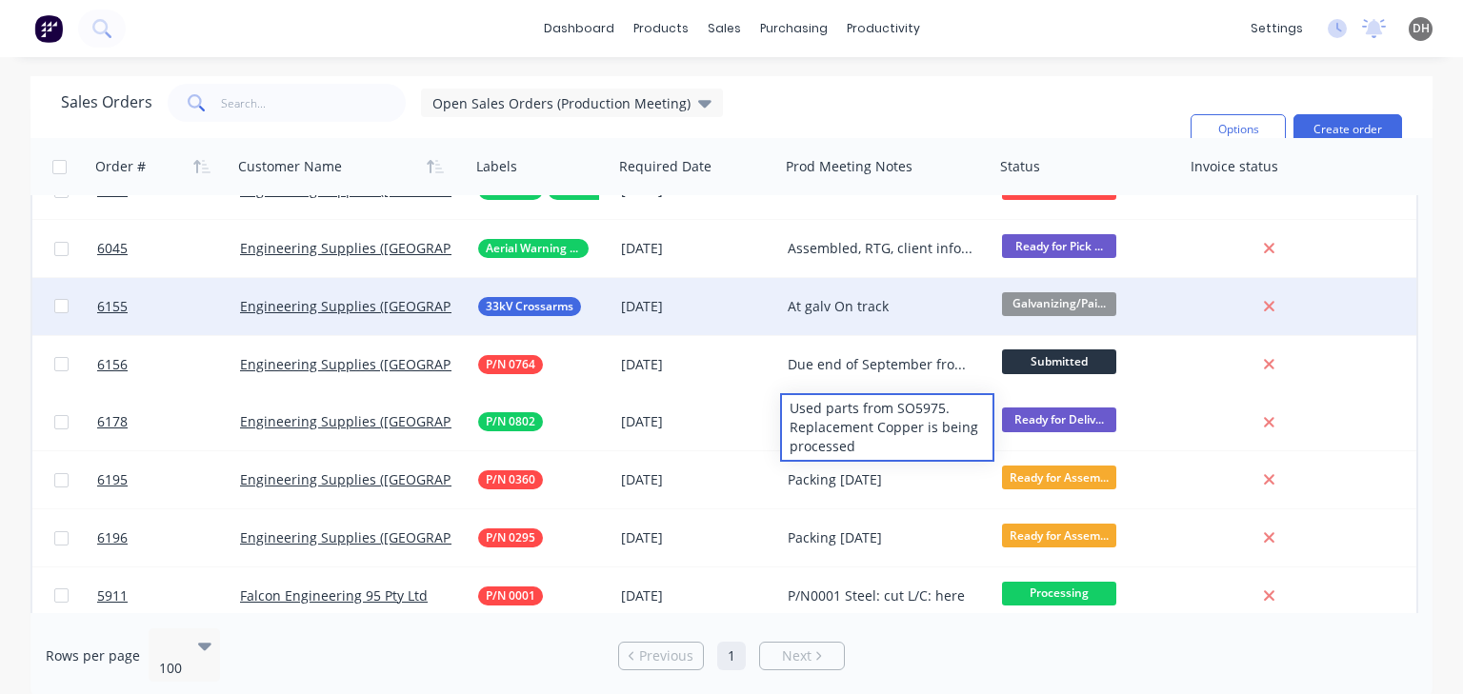
click at [973, 35] on div "dashboard products sales purchasing productivity dashboard products Product Cat…" at bounding box center [731, 28] width 1463 height 57
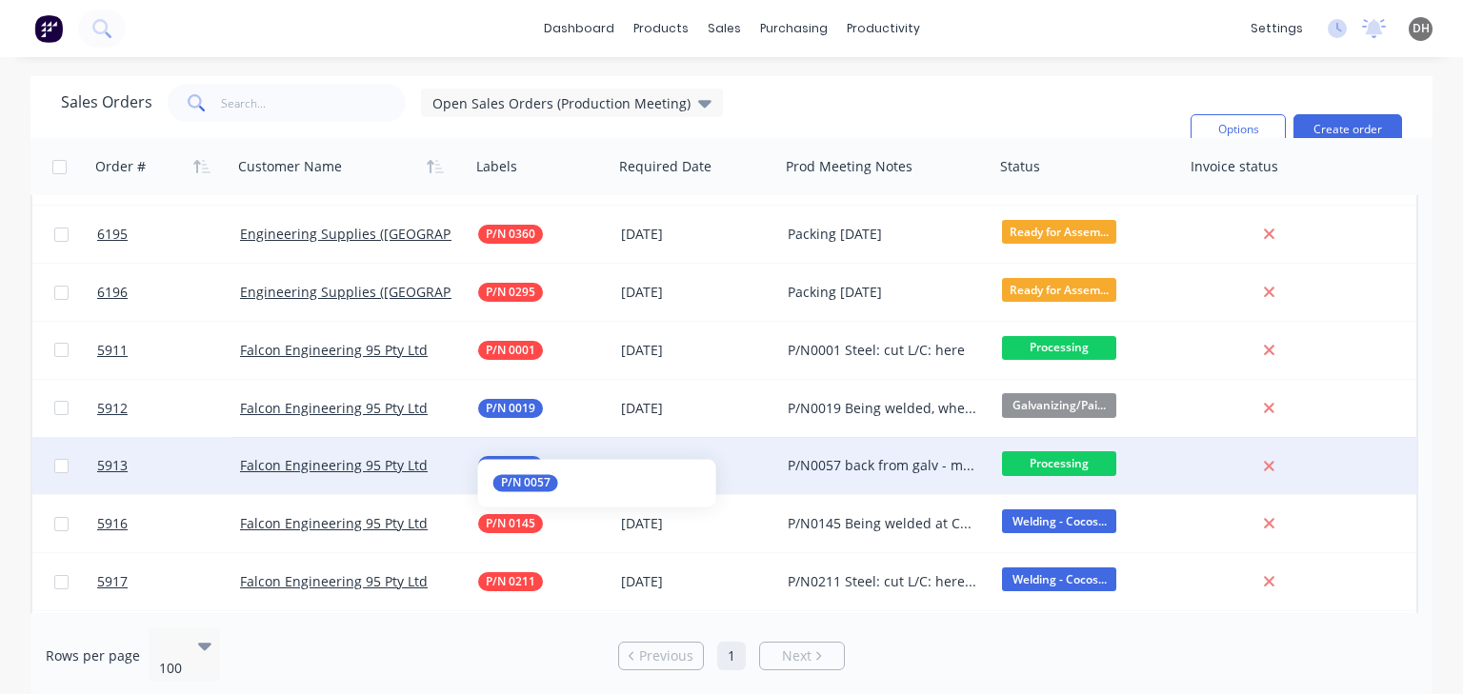
scroll to position [533, 0]
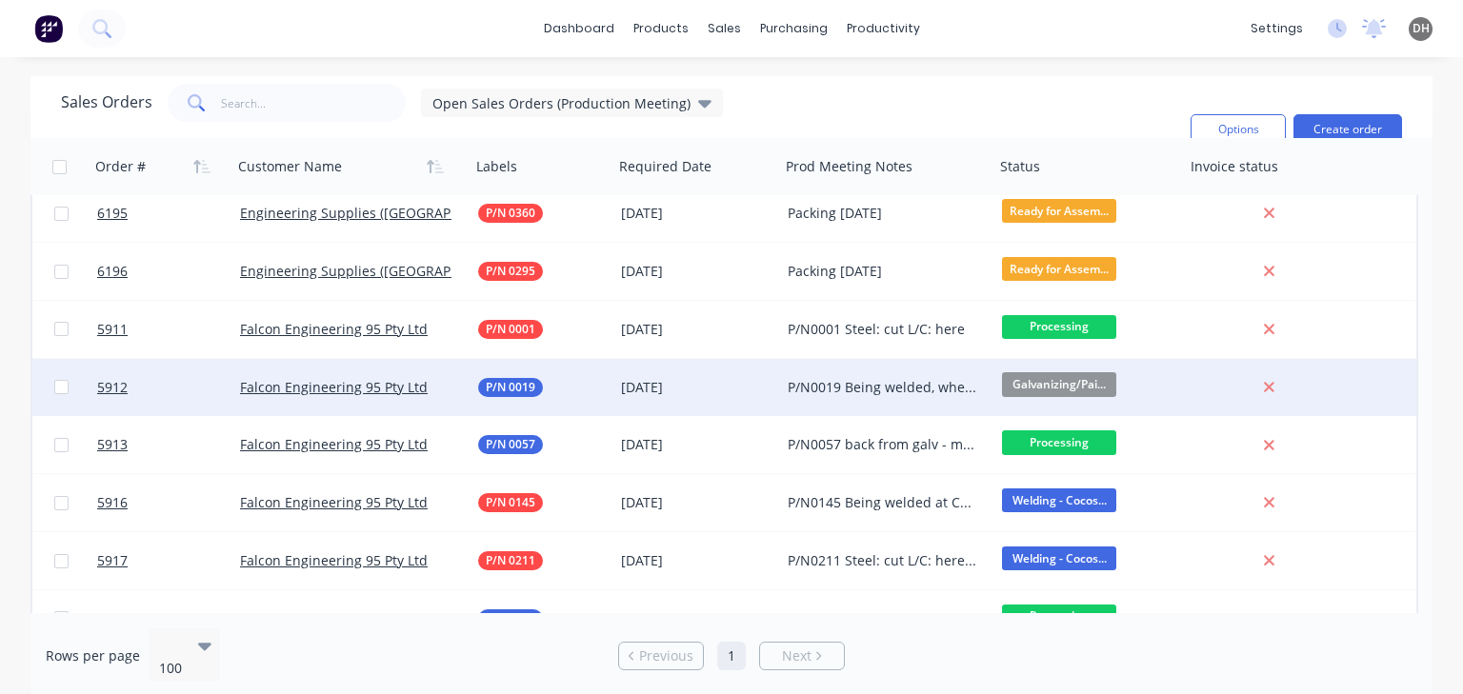
click at [1031, 382] on span "Galvanizing/Pai..." at bounding box center [1059, 384] width 114 height 24
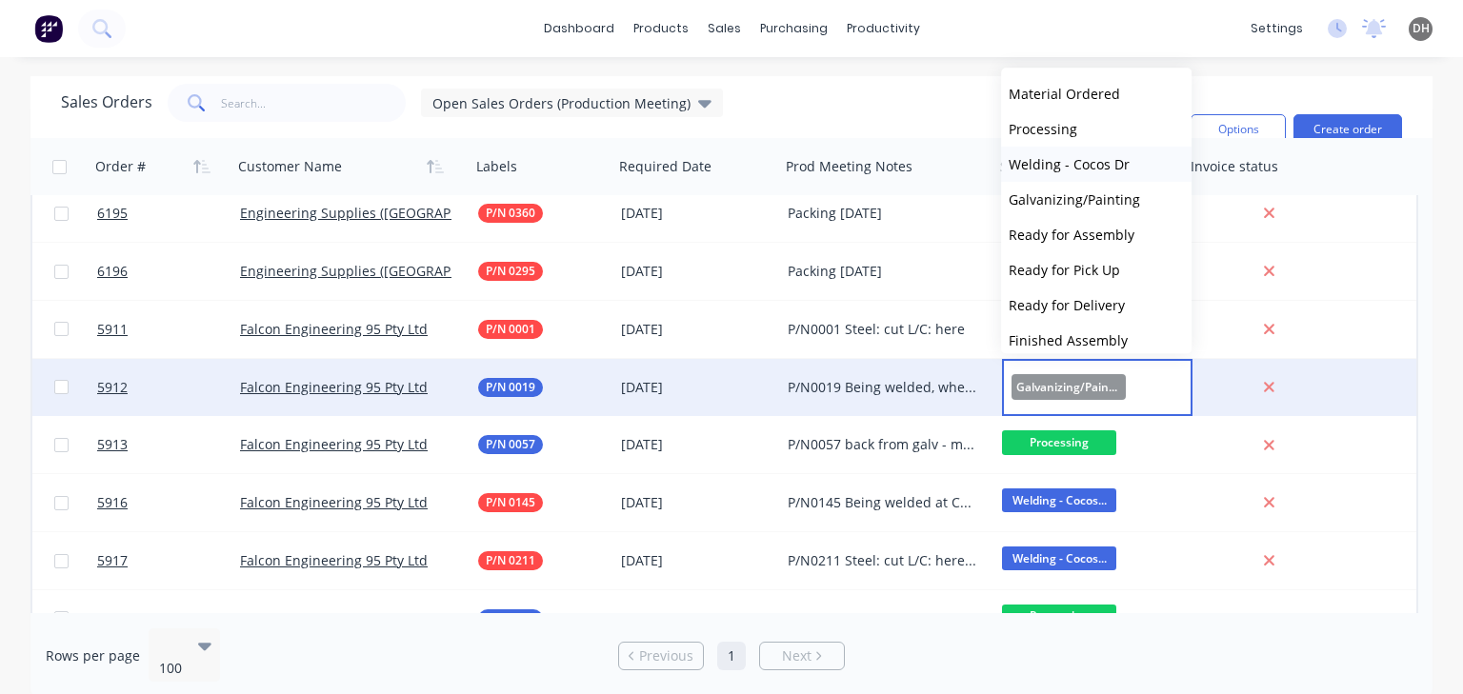
scroll to position [38, 0]
click at [1044, 394] on span "Galvanizing/Painting" at bounding box center [1069, 387] width 114 height 26
click at [1040, 388] on span "Galvanizing/Painting" at bounding box center [1069, 387] width 114 height 26
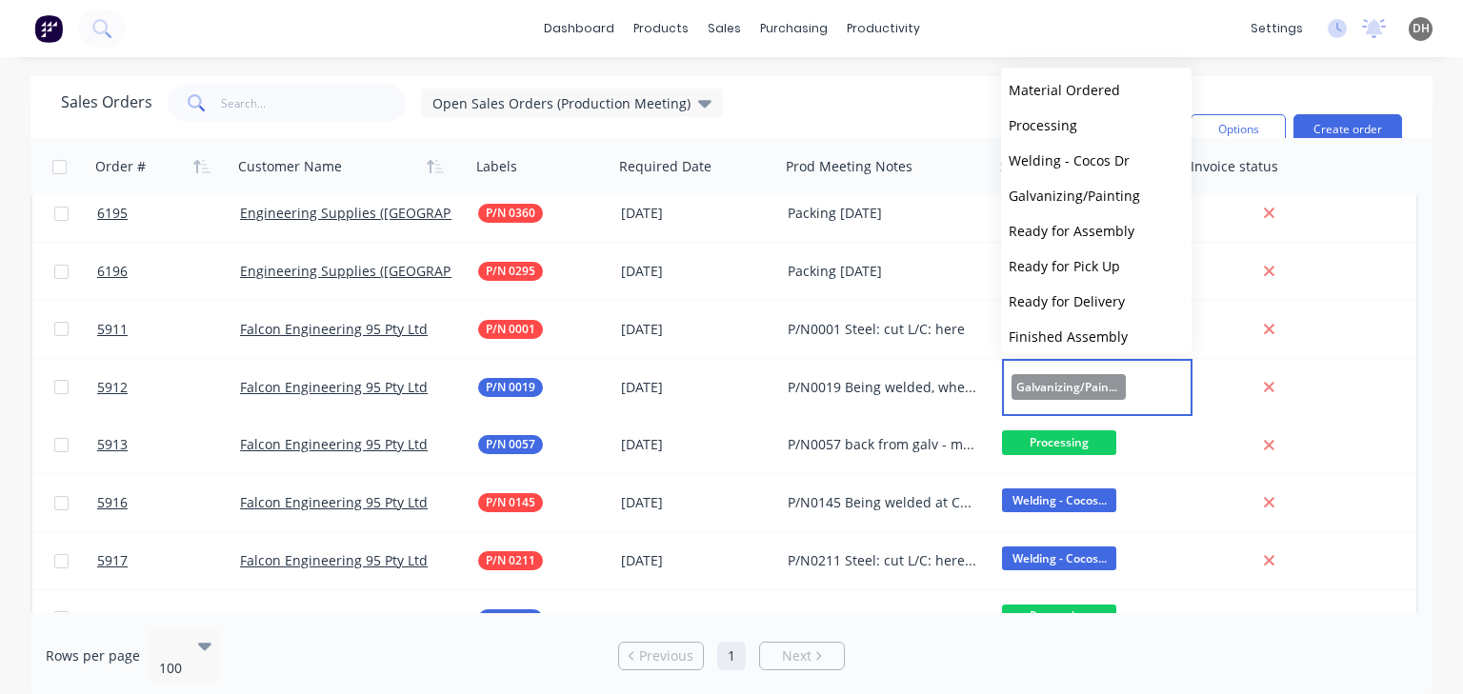
click at [1023, 65] on div "dashboard products sales purchasing productivity dashboard products Product Cat…" at bounding box center [731, 347] width 1463 height 694
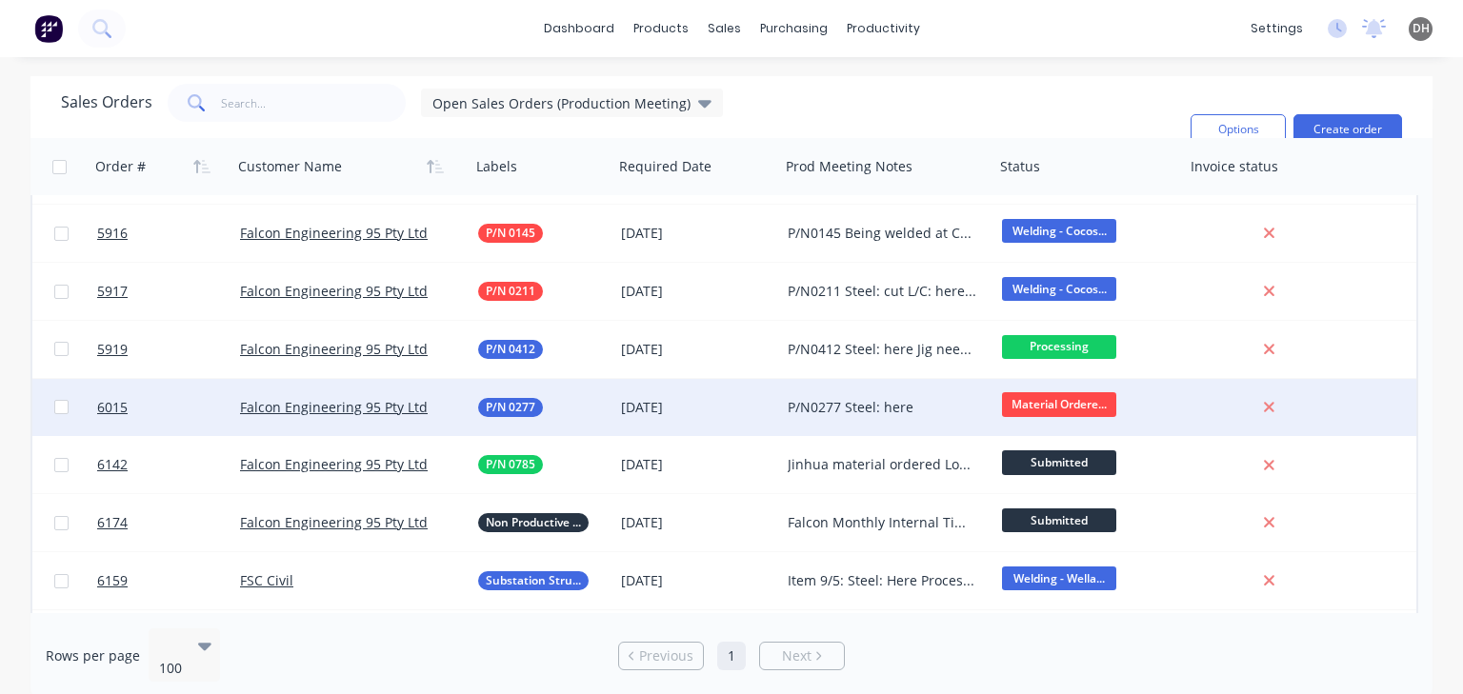
scroll to position [819, 0]
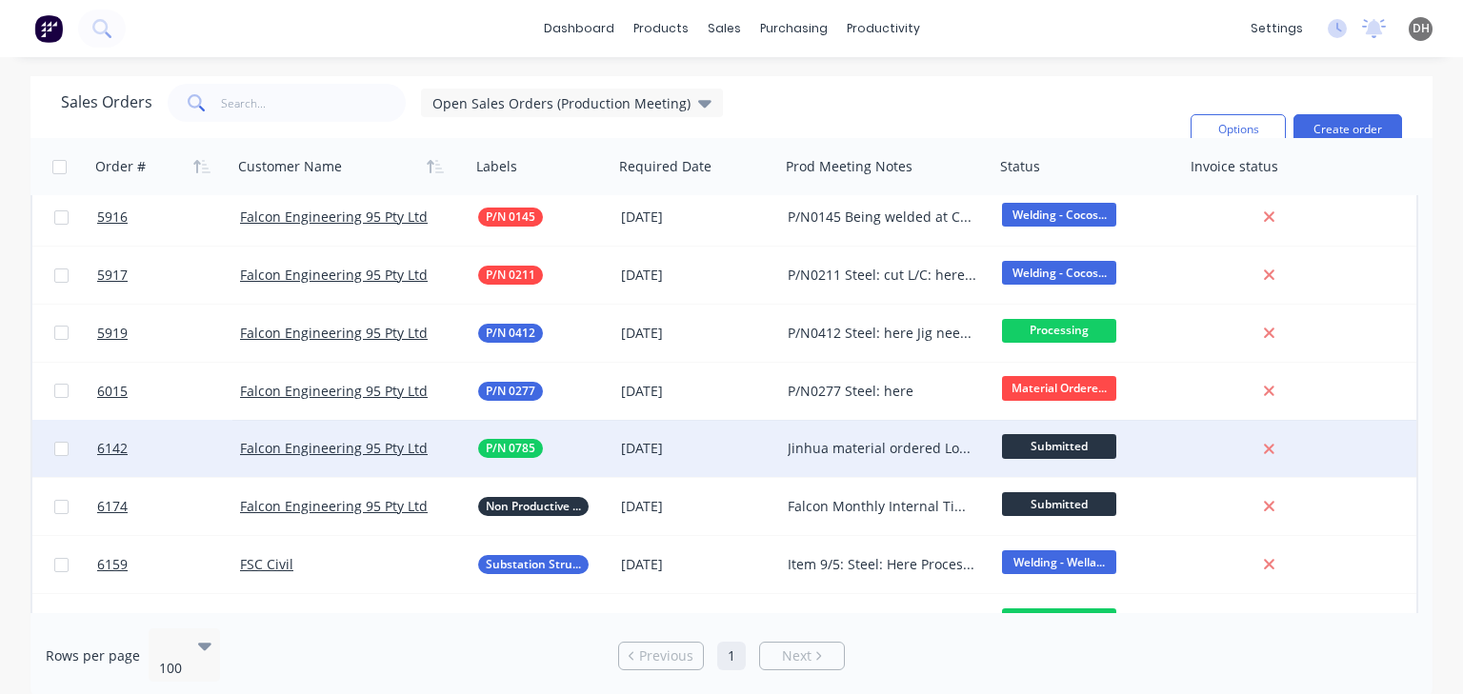
click at [869, 440] on div "Jinhua material ordered Local material and fasteners to be ordered Pipe: cut Br…" at bounding box center [883, 448] width 190 height 19
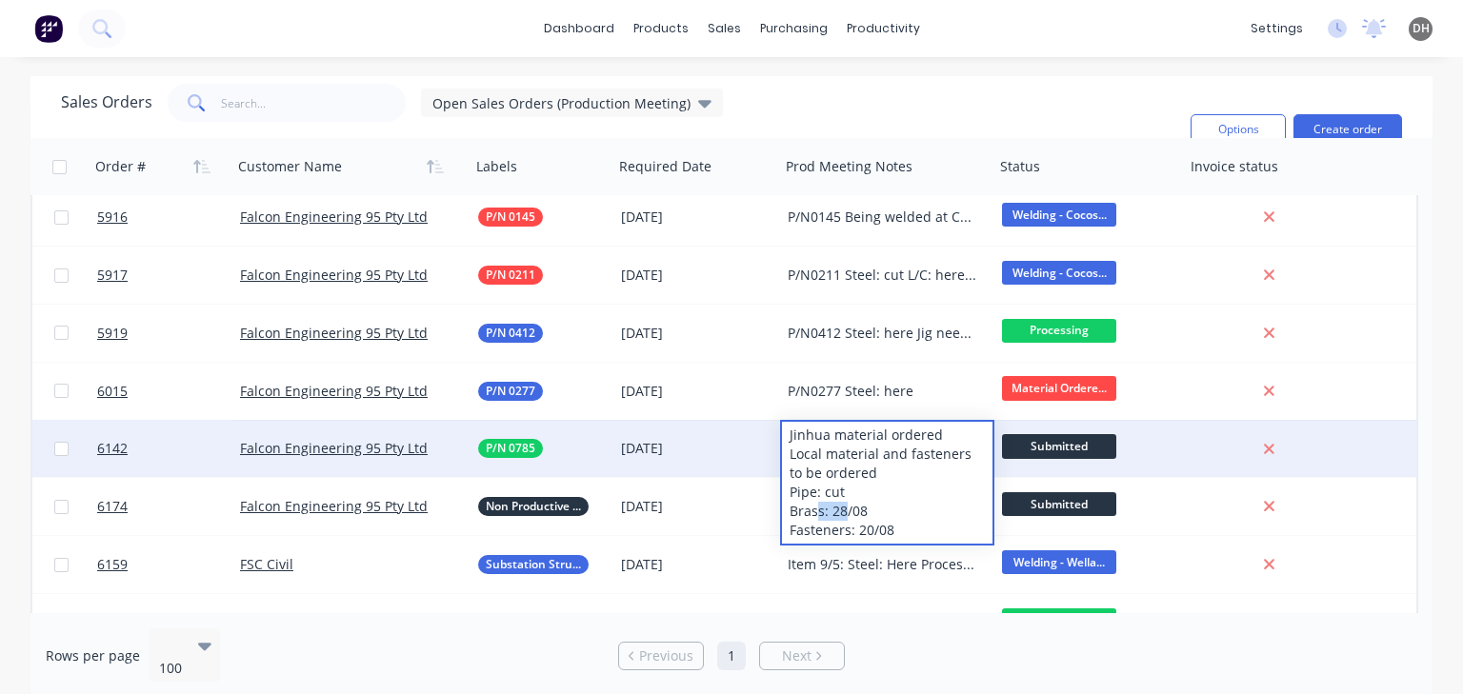
drag, startPoint x: 817, startPoint y: 513, endPoint x: 844, endPoint y: 511, distance: 26.8
click at [844, 511] on div "Jinhua material ordered Local material and fasteners to be ordered Pipe: cut Br…" at bounding box center [887, 483] width 210 height 122
drag, startPoint x: 842, startPoint y: 528, endPoint x: 885, endPoint y: 526, distance: 42.9
click at [885, 526] on div "Jinhua material ordered Local material and fasteners to be ordered Pipe: cut Br…" at bounding box center [887, 483] width 210 height 122
drag, startPoint x: 820, startPoint y: 491, endPoint x: 841, endPoint y: 491, distance: 21.0
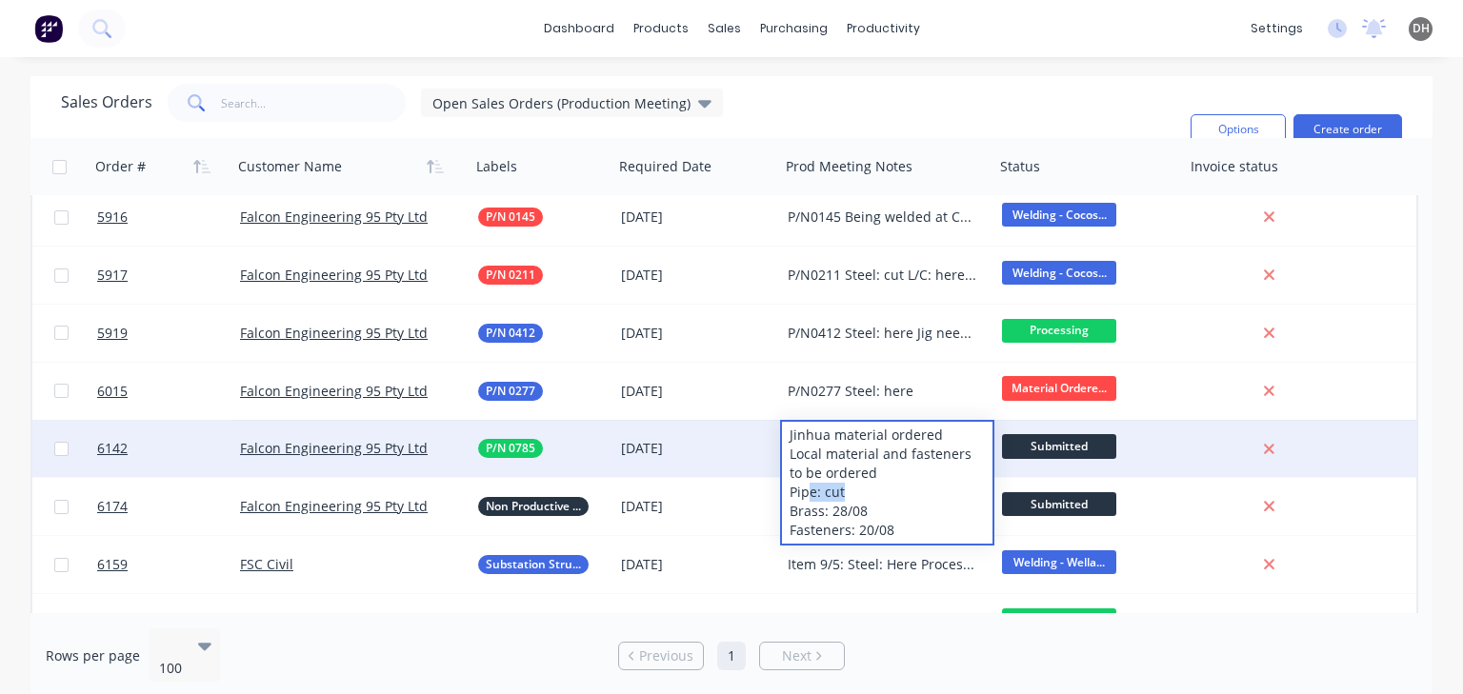
click at [841, 491] on div "Jinhua material ordered Local material and fasteners to be ordered Pipe: cut Br…" at bounding box center [887, 483] width 210 height 122
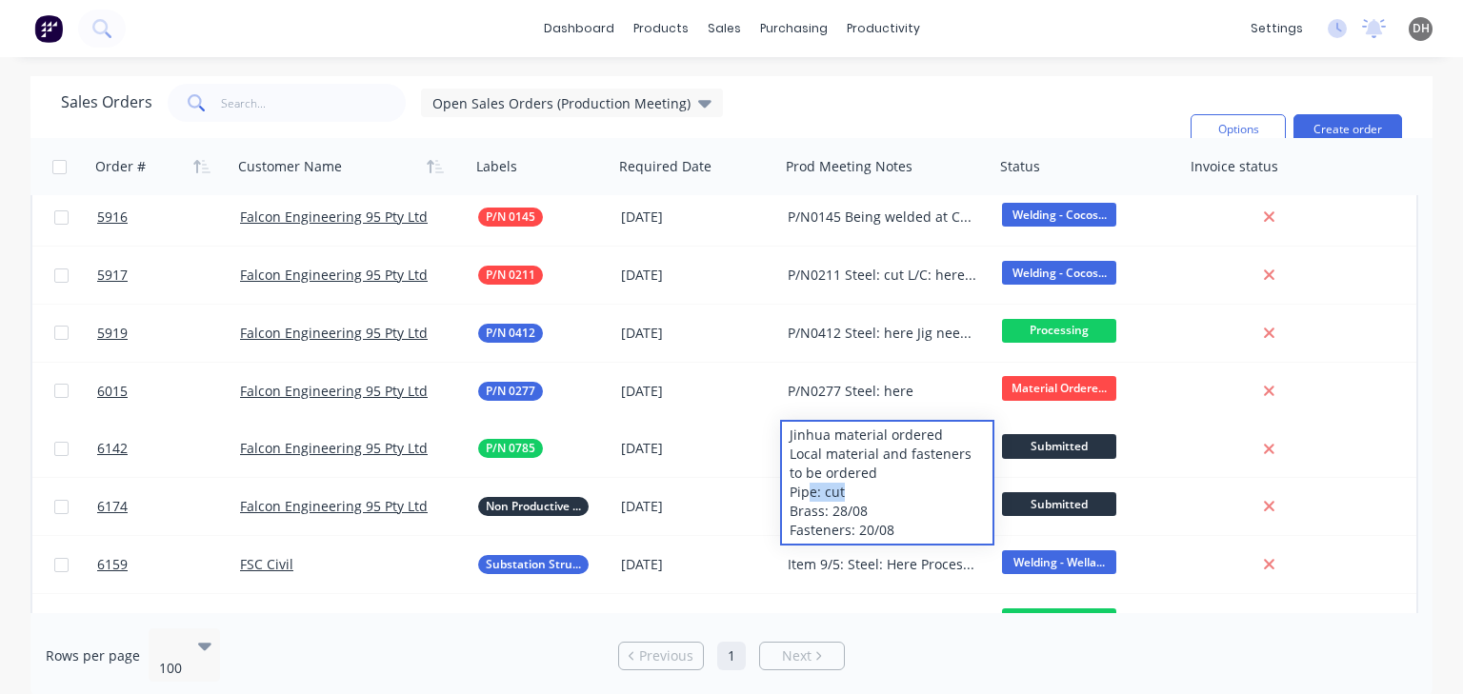
click at [1040, 108] on div "Sales Orders Open Sales Orders (Production Meeting) Filters: Status Sorting: Cu…" at bounding box center [618, 129] width 1114 height 91
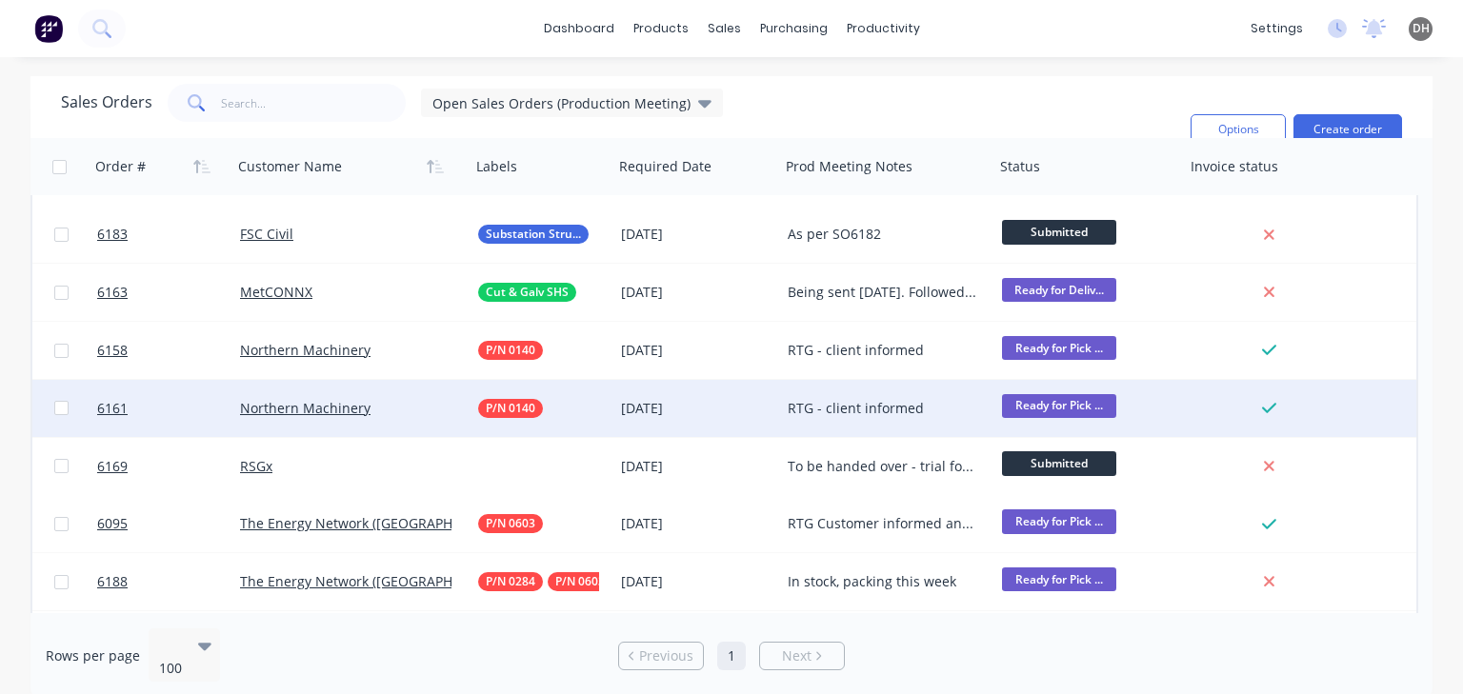
scroll to position [1333, 0]
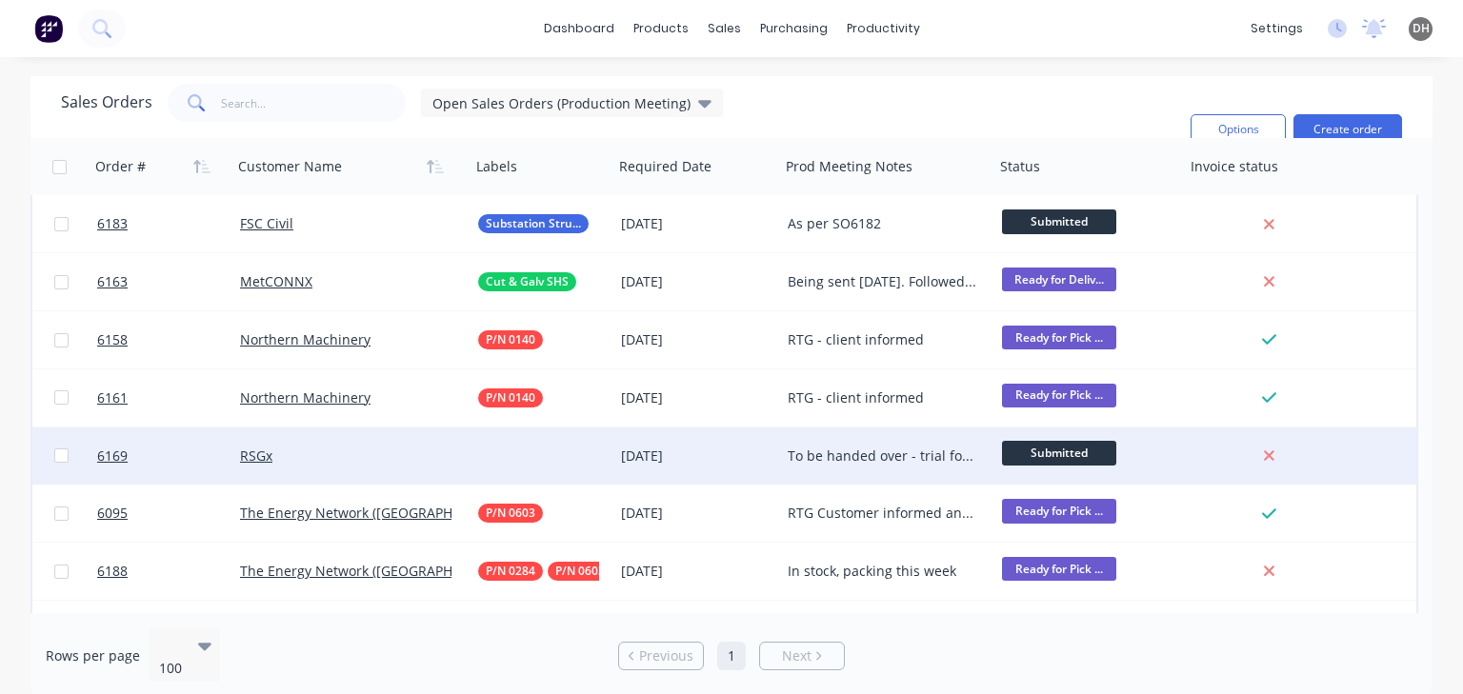
click at [840, 453] on div "To be handed over - trial for [PERSON_NAME]" at bounding box center [883, 456] width 190 height 19
drag, startPoint x: 829, startPoint y: 469, endPoint x: 789, endPoint y: 443, distance: 47.6
click at [789, 443] on div "To be handed over - trial for [PERSON_NAME]" at bounding box center [887, 453] width 210 height 46
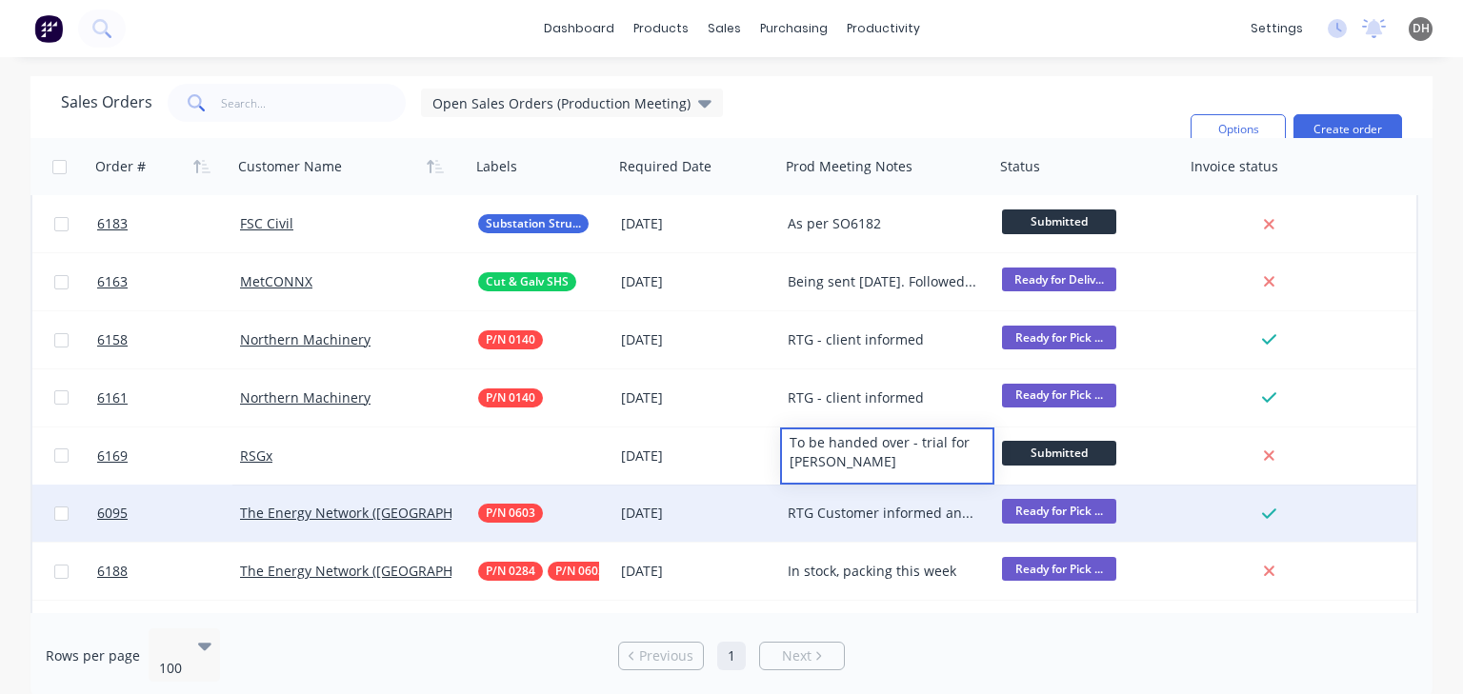
click at [865, 521] on div "RTG Customer informed and arranging pick up" at bounding box center [883, 513] width 190 height 19
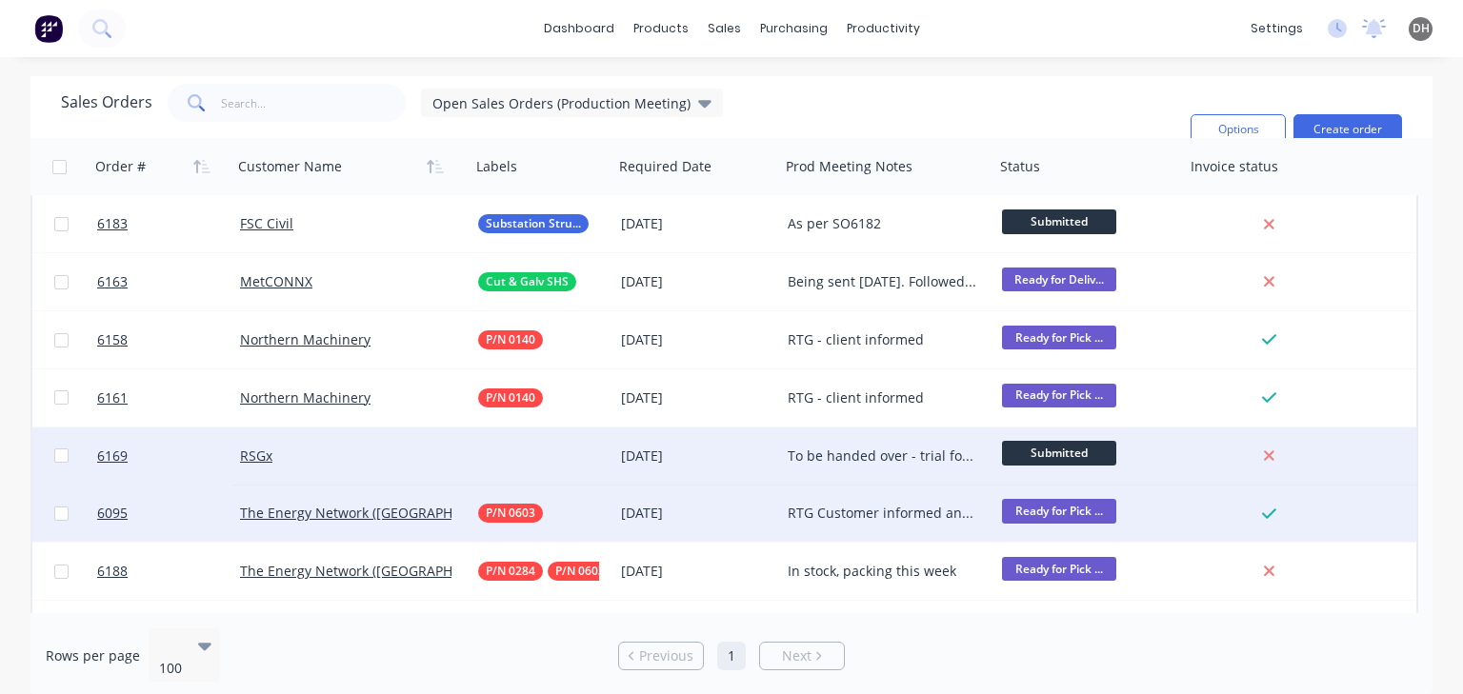
click at [819, 465] on div "To be handed over - trial for [PERSON_NAME]" at bounding box center [887, 456] width 214 height 57
drag, startPoint x: 827, startPoint y: 465, endPoint x: 785, endPoint y: 444, distance: 46.9
click at [785, 444] on div "To be handed over - trial for [PERSON_NAME]" at bounding box center [887, 453] width 210 height 46
click at [844, 458] on div "To be handed over - trial for [PERSON_NAME]" at bounding box center [887, 453] width 210 height 46
drag, startPoint x: 806, startPoint y: 455, endPoint x: 788, endPoint y: 442, distance: 22.5
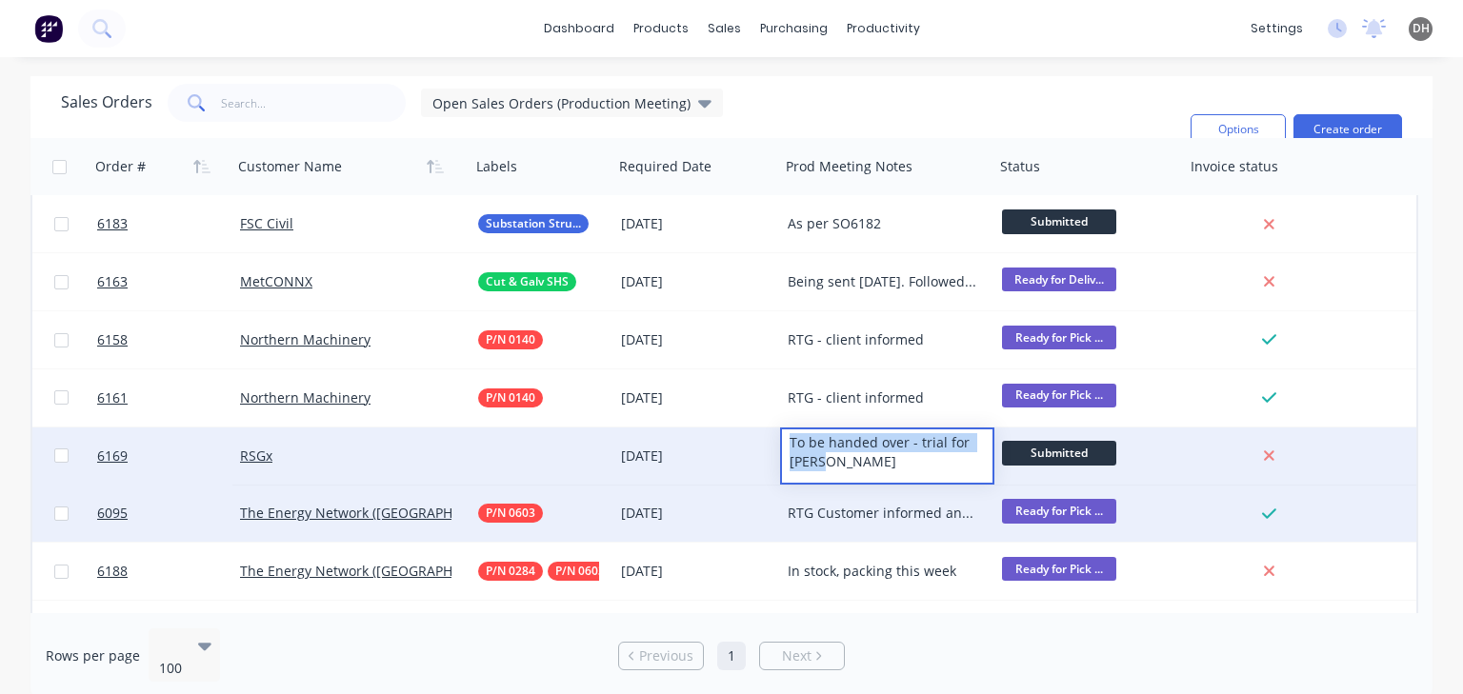
click at [788, 442] on div "To be handed over - trial for [PERSON_NAME]" at bounding box center [887, 453] width 210 height 46
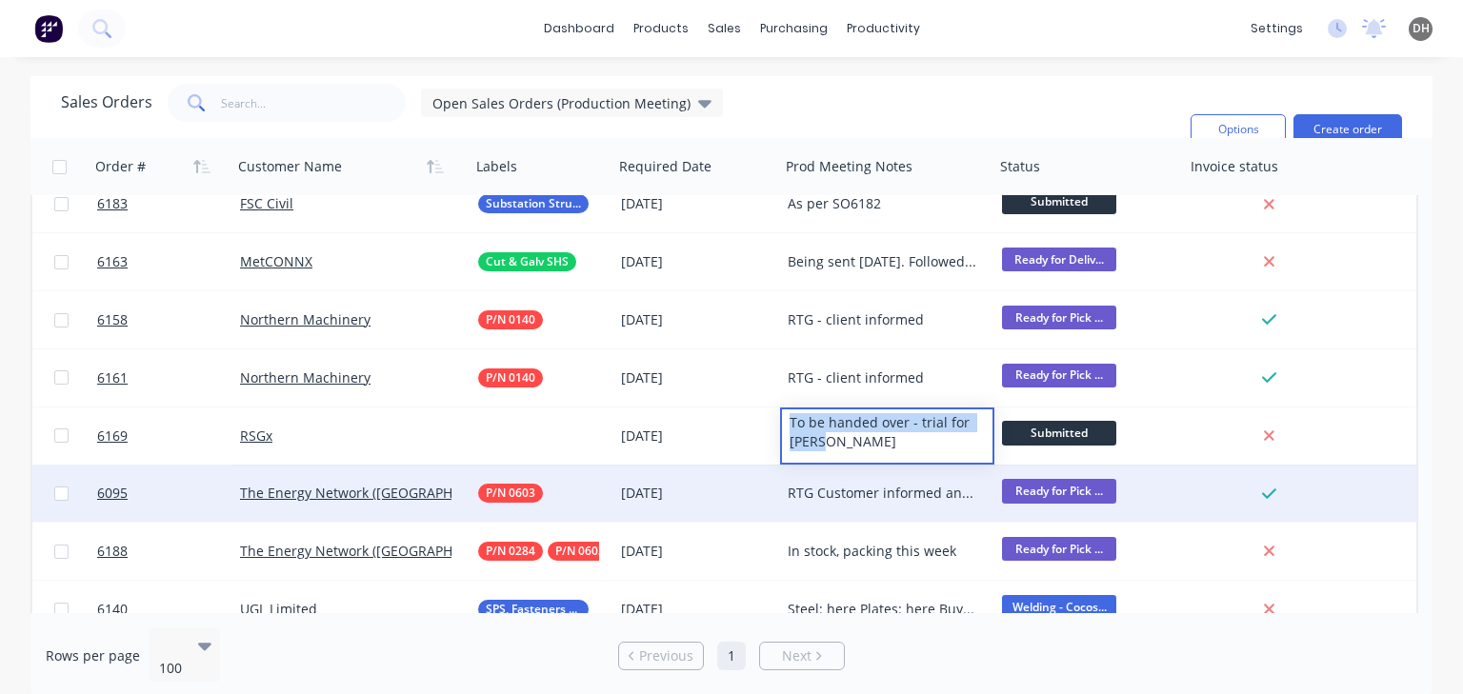
scroll to position [1372, 0]
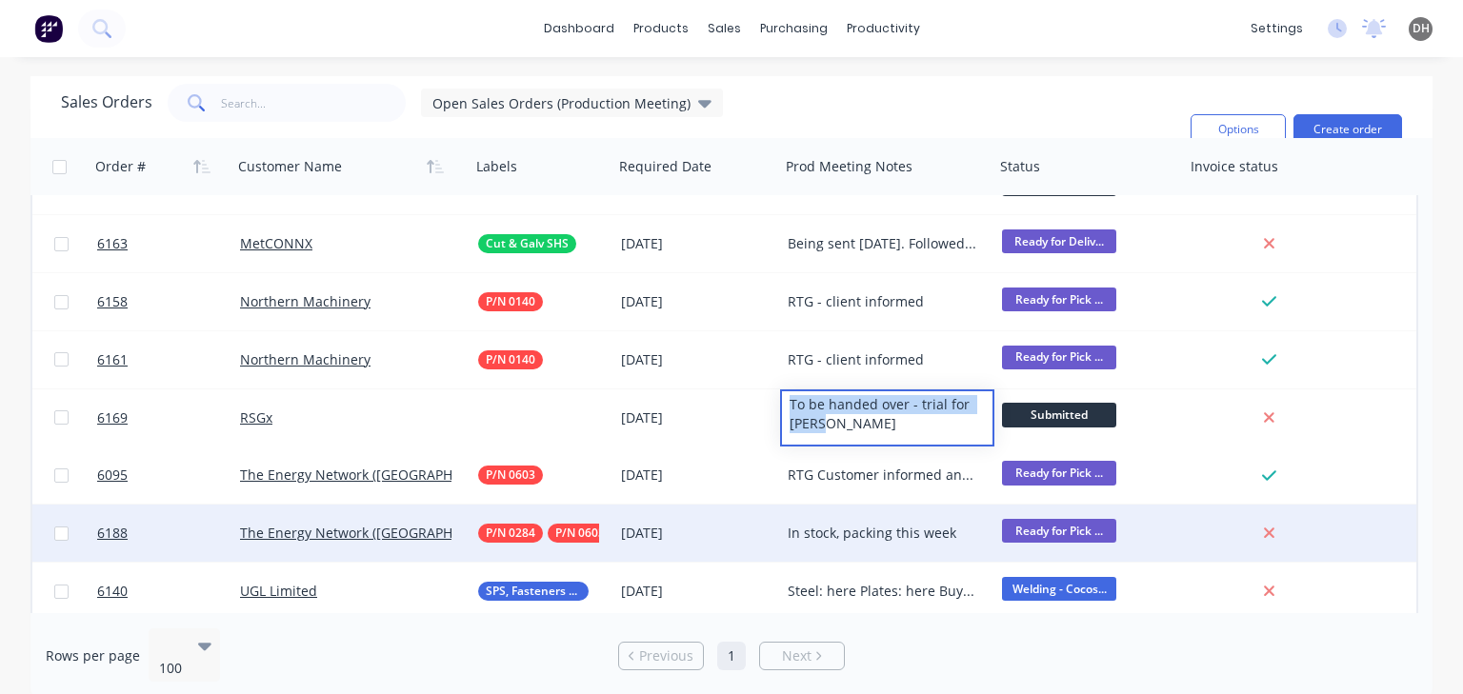
click at [880, 536] on div "In stock, packing this week" at bounding box center [883, 533] width 190 height 19
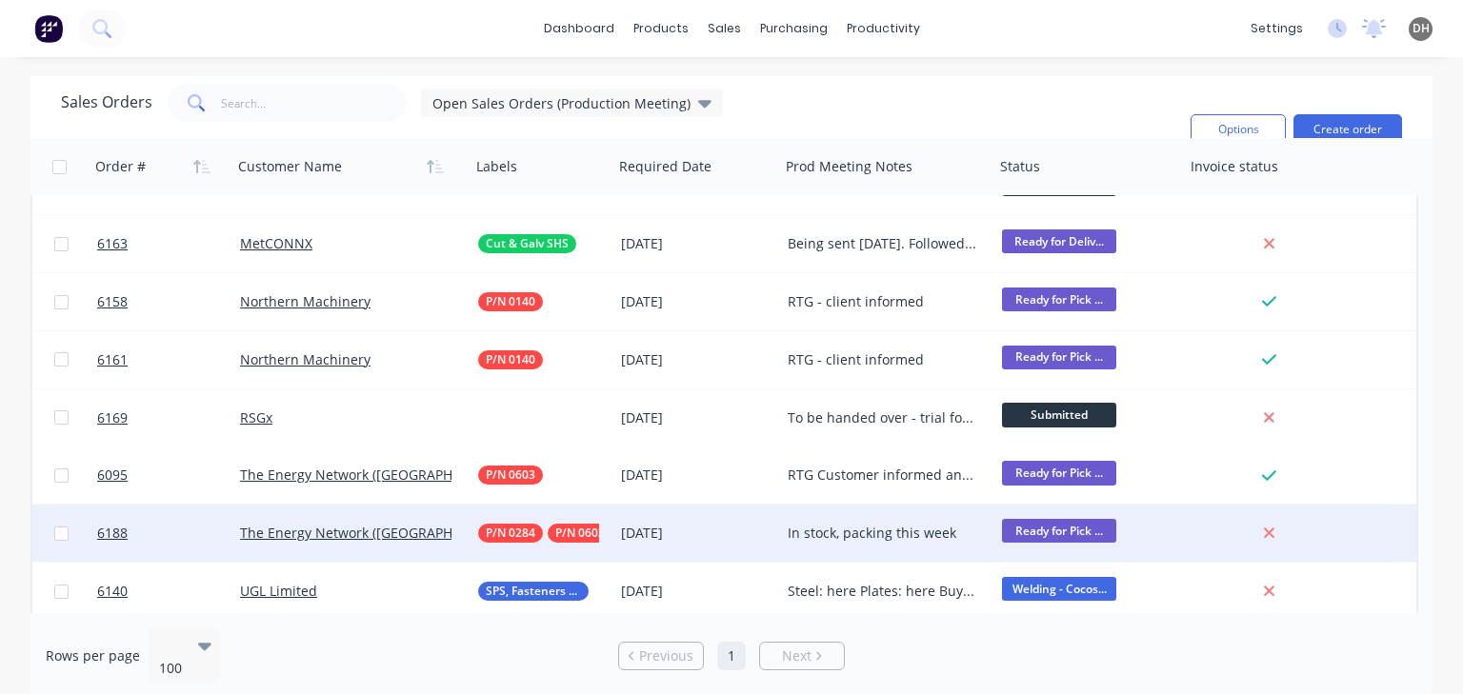
click at [952, 537] on div "In stock, packing this week" at bounding box center [883, 533] width 190 height 19
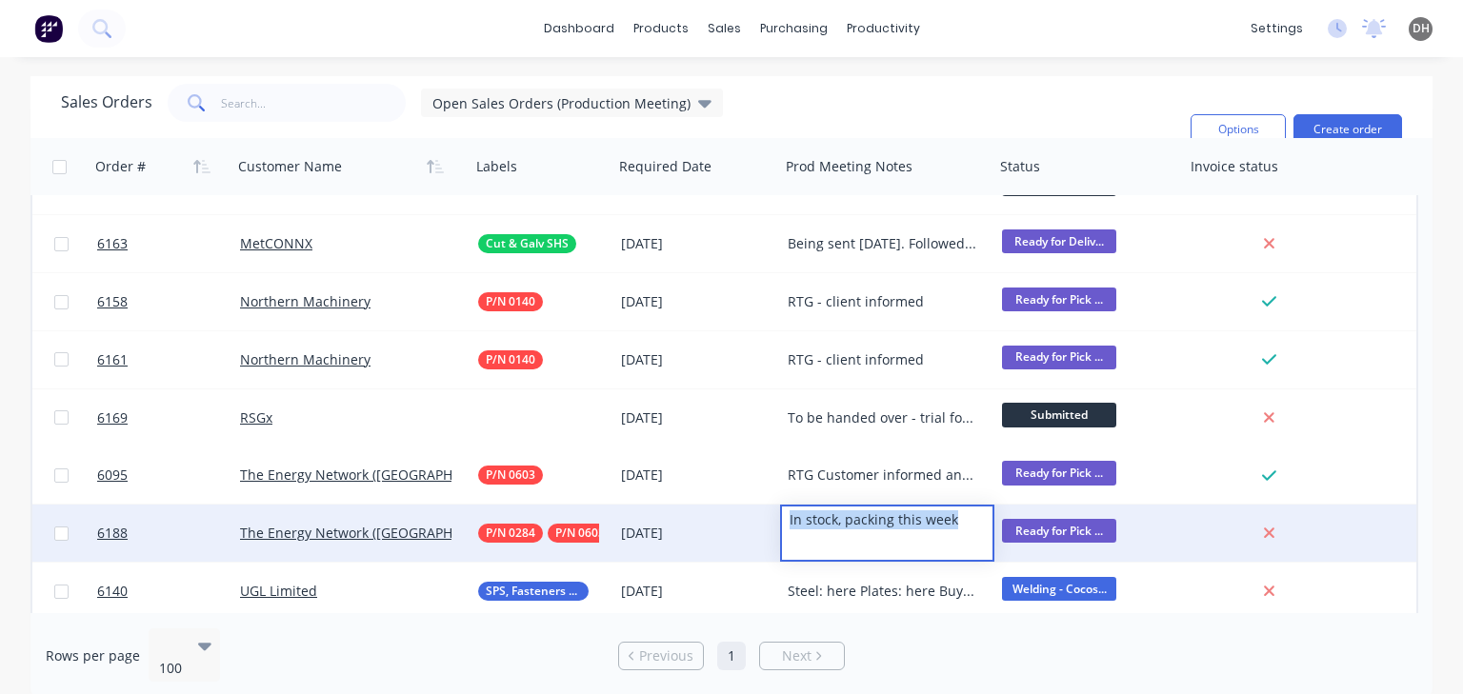
drag, startPoint x: 946, startPoint y: 526, endPoint x: 773, endPoint y: 519, distance: 172.5
click at [773, 519] on div "6188 The Energy Network ([GEOGRAPHIC_DATA]) Pty Ltd P/N 0284 P/N 0603 [DATE] In…" at bounding box center [724, 534] width 1384 height 58
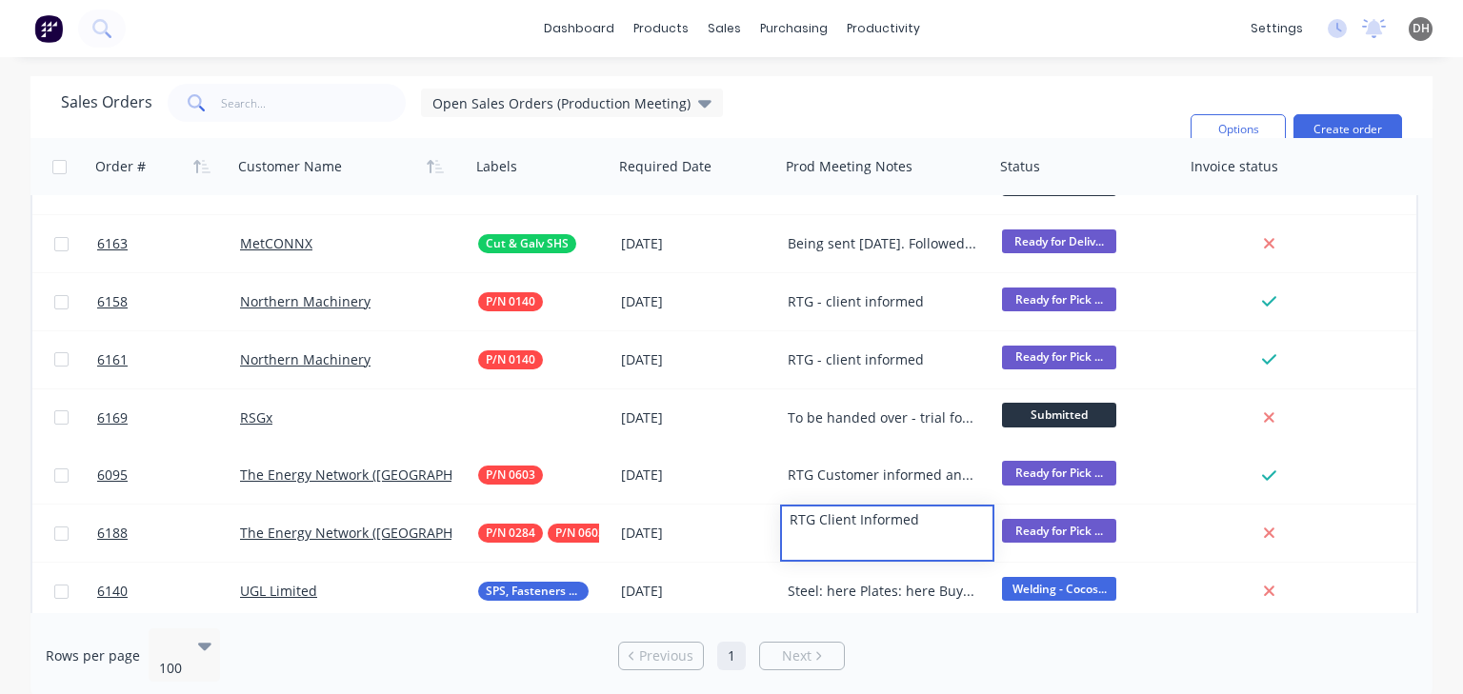
click at [886, 480] on div "RTG Customer informed and arranging pick up" at bounding box center [883, 475] width 190 height 19
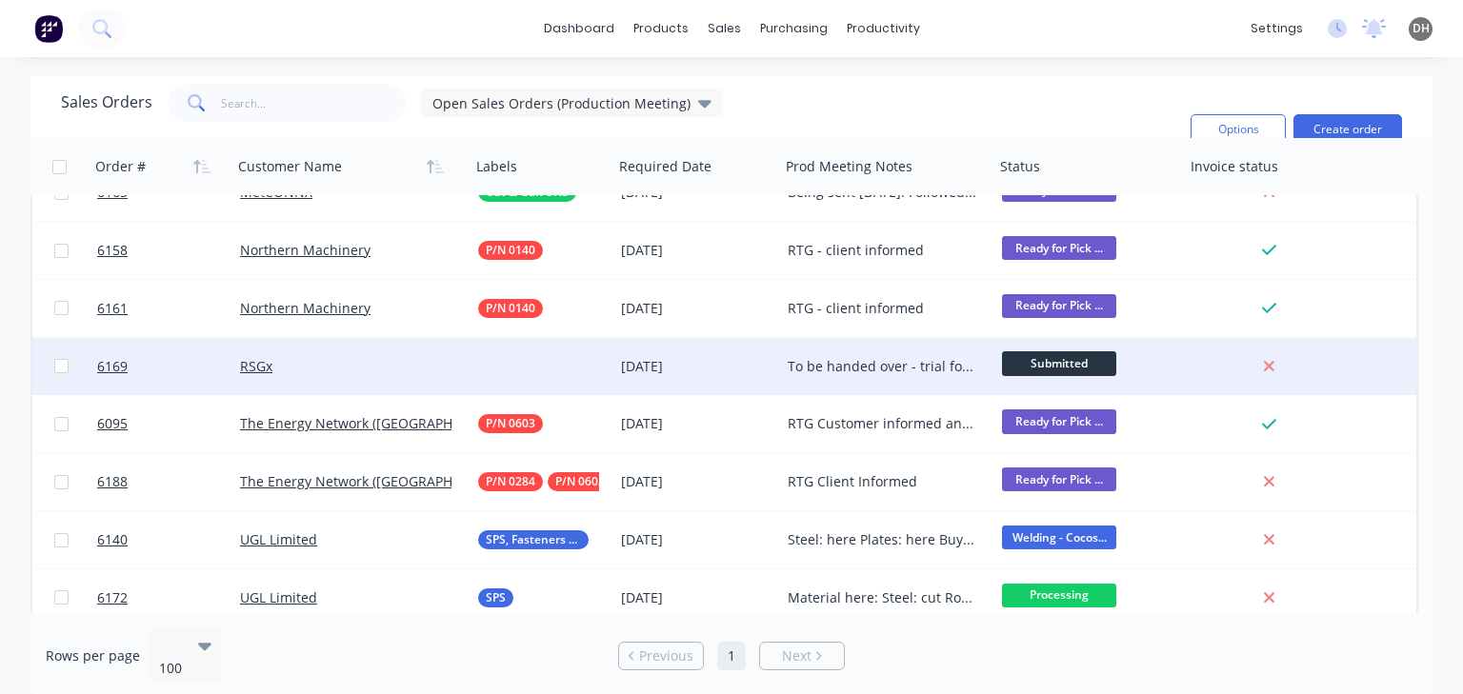
scroll to position [1429, 0]
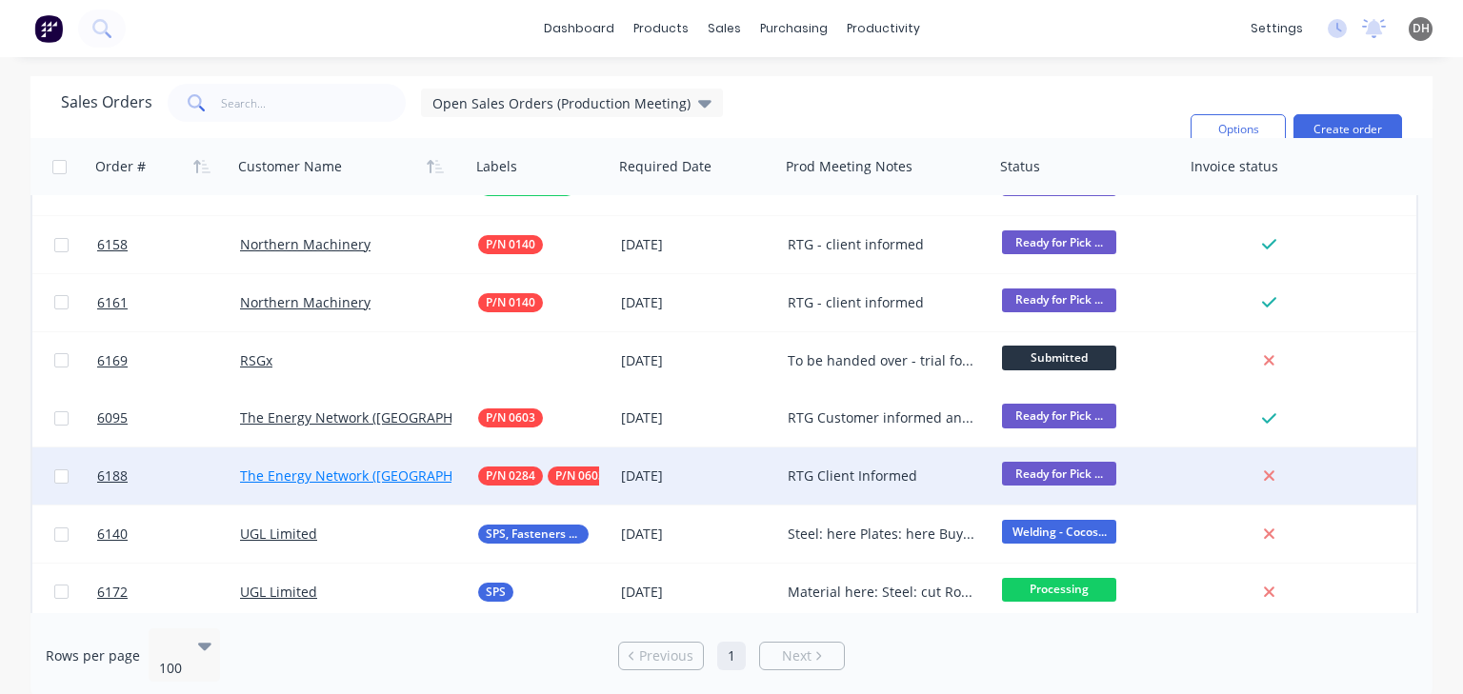
click at [347, 476] on link "The Energy Network ([GEOGRAPHIC_DATA]) Pty Ltd" at bounding box center [399, 476] width 318 height 18
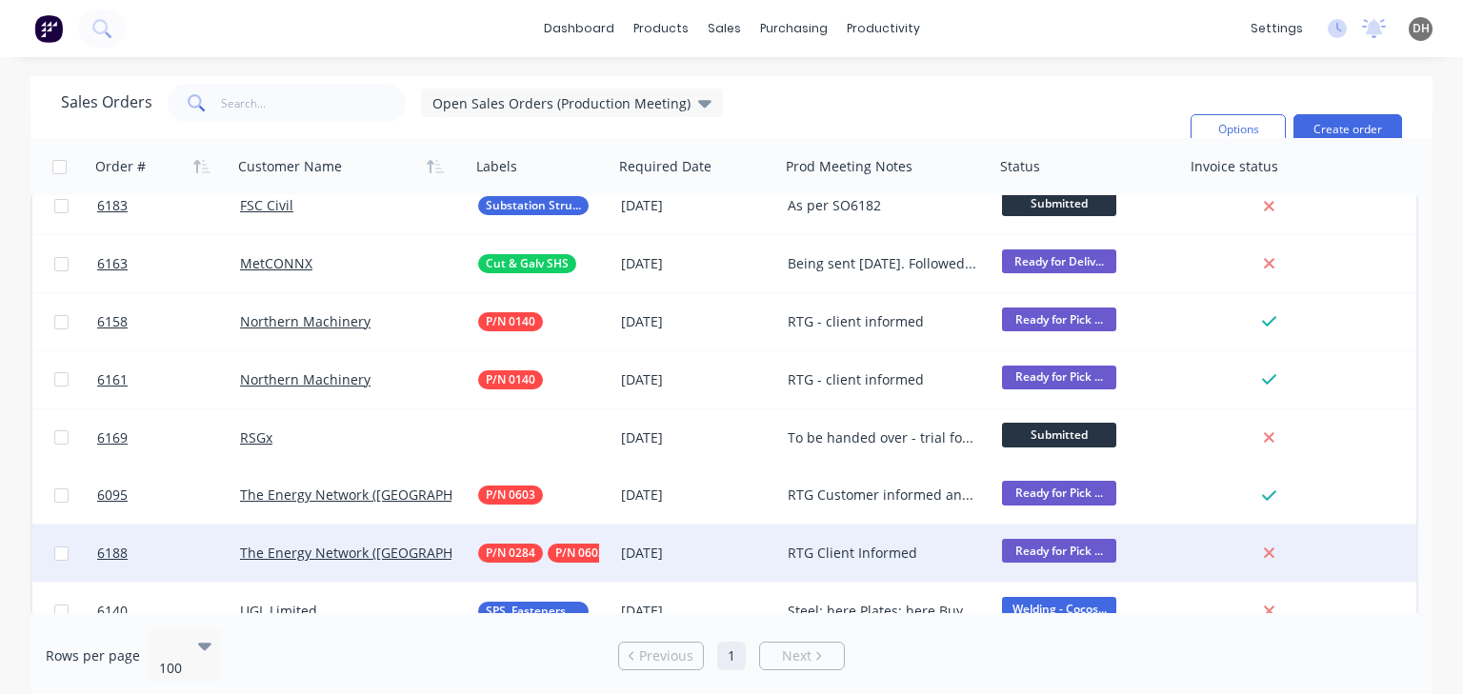
scroll to position [1353, 0]
click at [918, 550] on div "RTG Client Informed" at bounding box center [883, 552] width 190 height 19
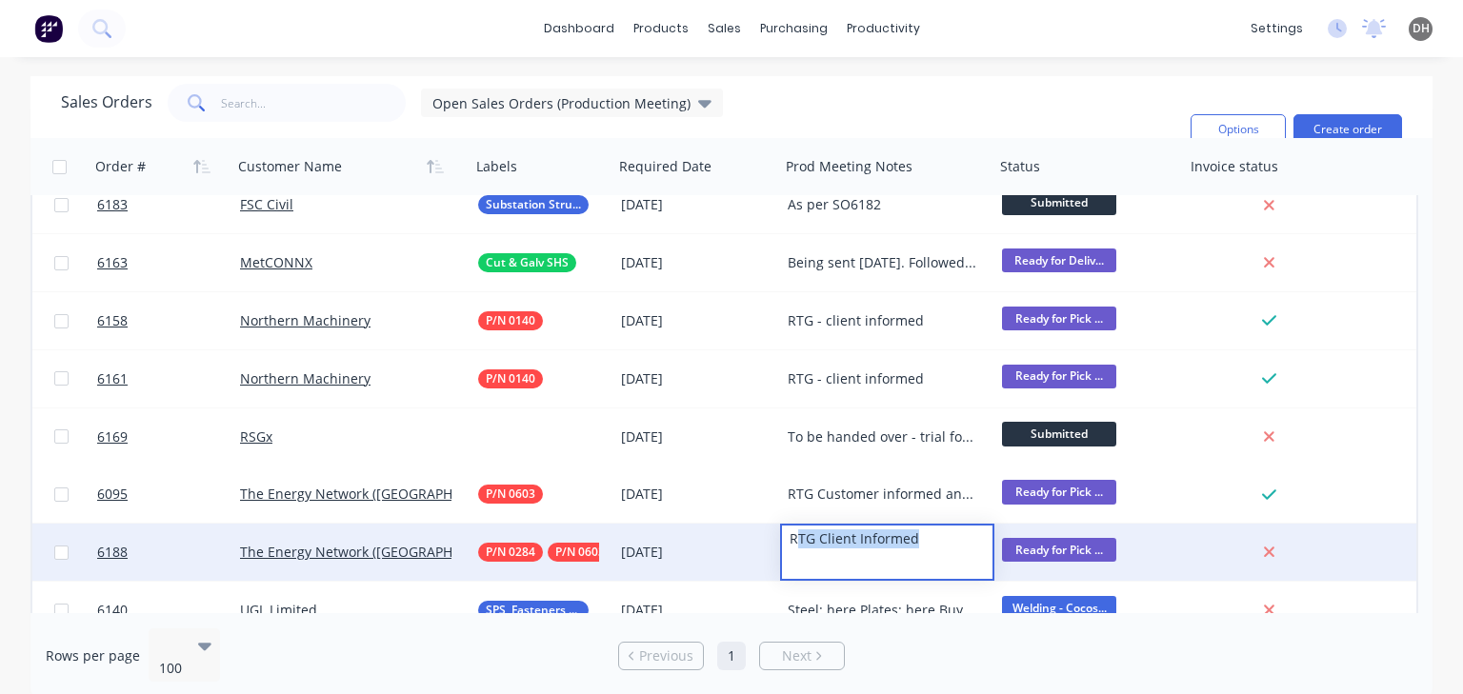
drag, startPoint x: 918, startPoint y: 549, endPoint x: 793, endPoint y: 542, distance: 125.0
click at [793, 542] on div "RTG Client Informed" at bounding box center [887, 539] width 210 height 27
click at [933, 541] on div "RTG Client Informed" at bounding box center [887, 539] width 210 height 27
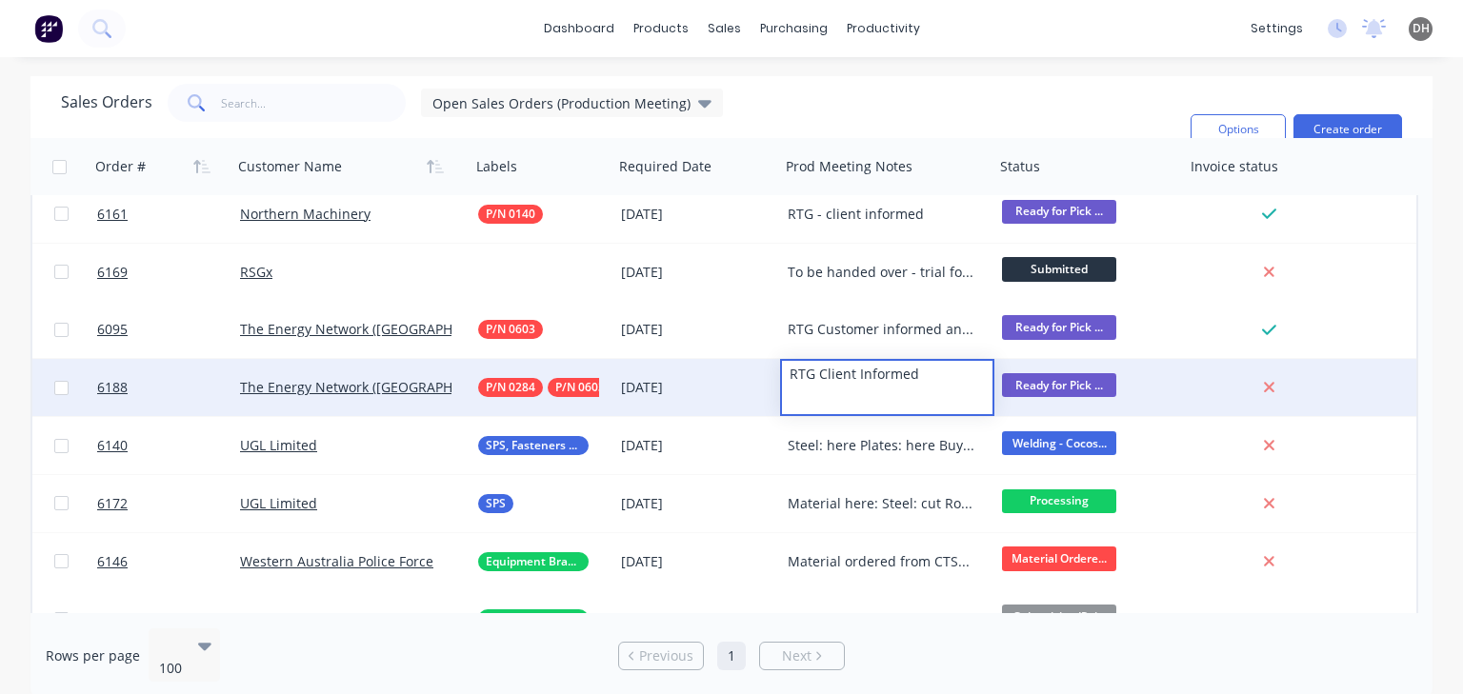
scroll to position [1524, 0]
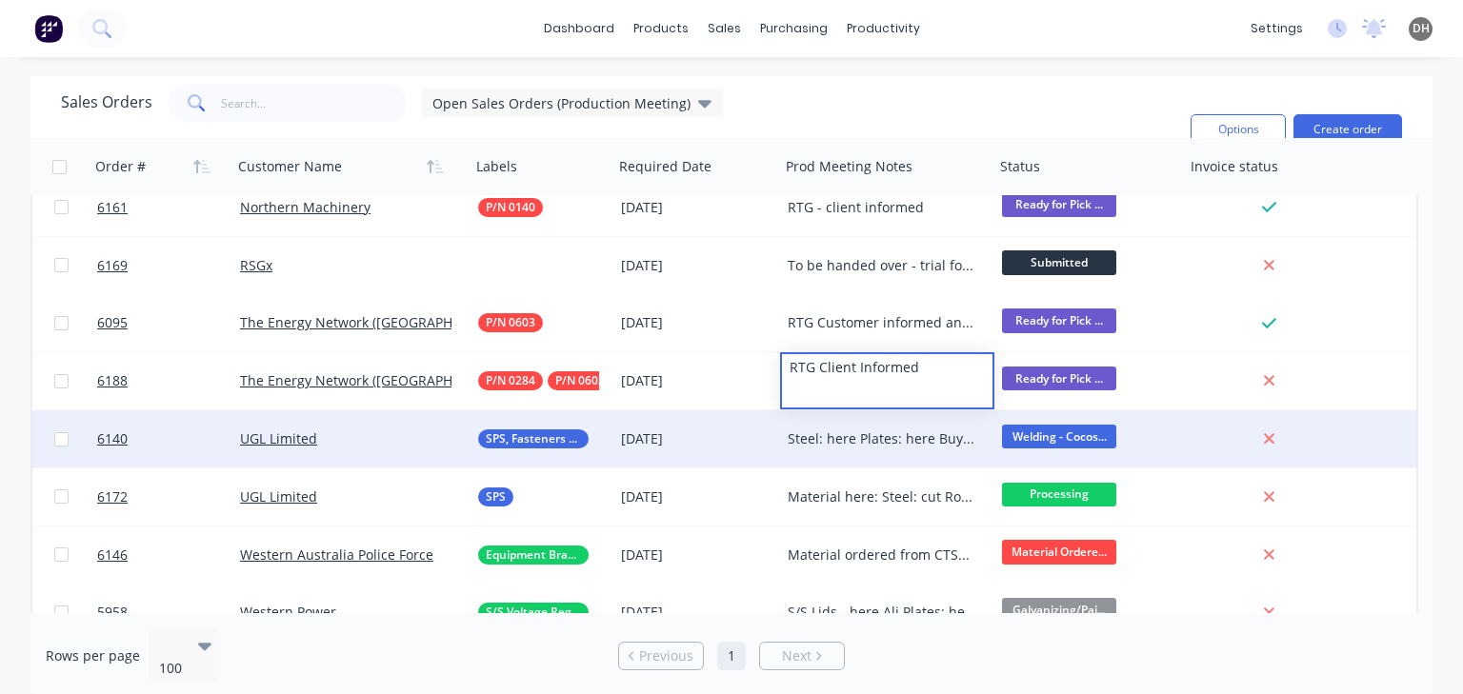
click at [918, 439] on div "Steel: here Plates: here Buy in: here Lindapters: 12/08 Welding last items [DAT…" at bounding box center [883, 439] width 190 height 19
click at [850, 431] on div "Steel: here Plates: here Buy in: here Lindapters: 12/08 Welding last items [DAT…" at bounding box center [883, 439] width 190 height 19
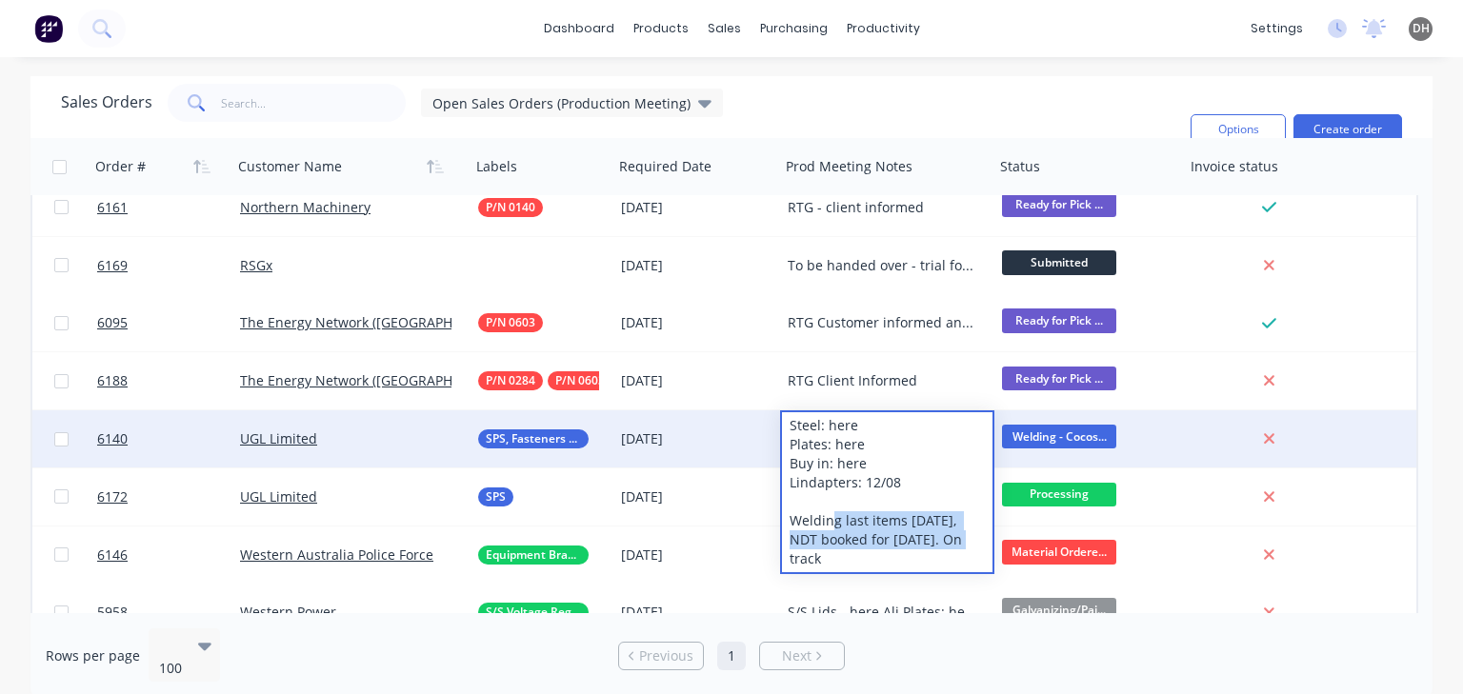
drag, startPoint x: 832, startPoint y: 516, endPoint x: 945, endPoint y: 531, distance: 113.4
click at [945, 531] on div "Steel: here Plates: here Buy in: here Lindapters: 12/08 Welding last items [DAT…" at bounding box center [887, 492] width 210 height 160
click at [1352, 439] on div at bounding box center [1273, 439] width 161 height 17
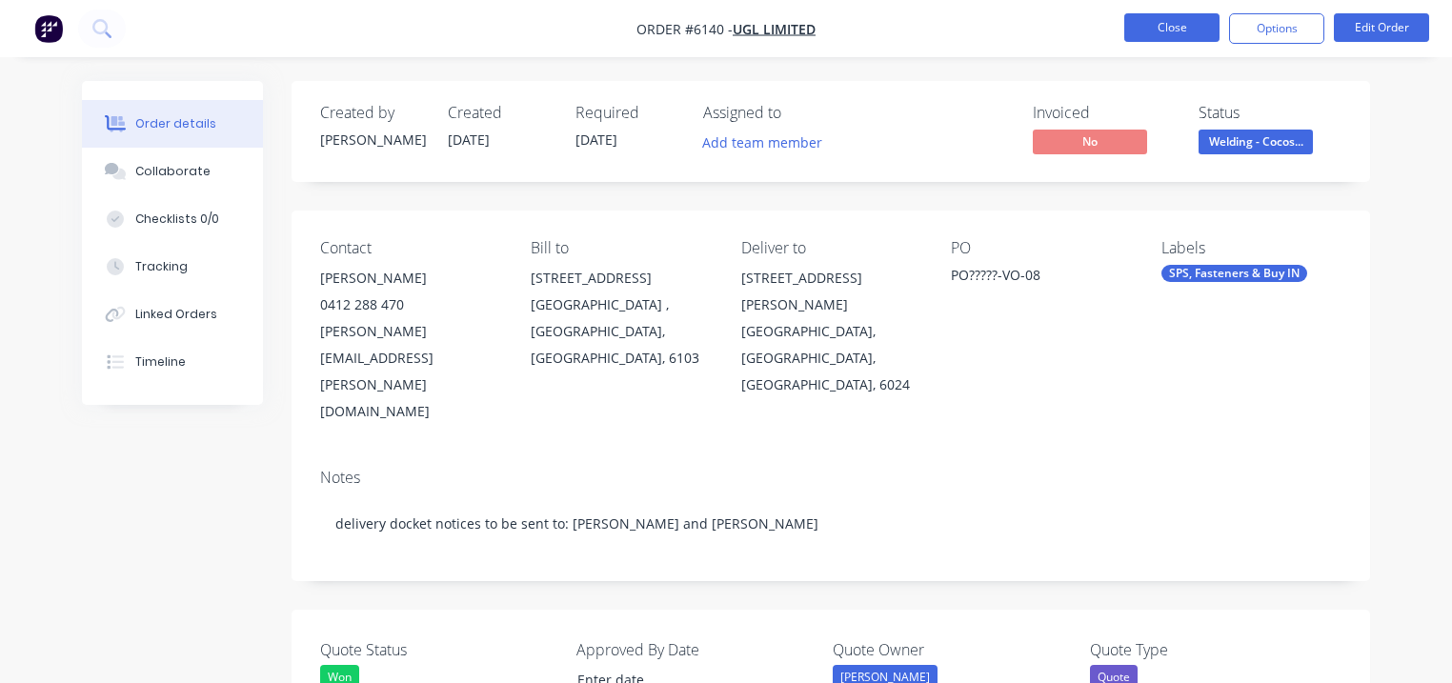
click at [1191, 23] on button "Close" at bounding box center [1171, 27] width 95 height 29
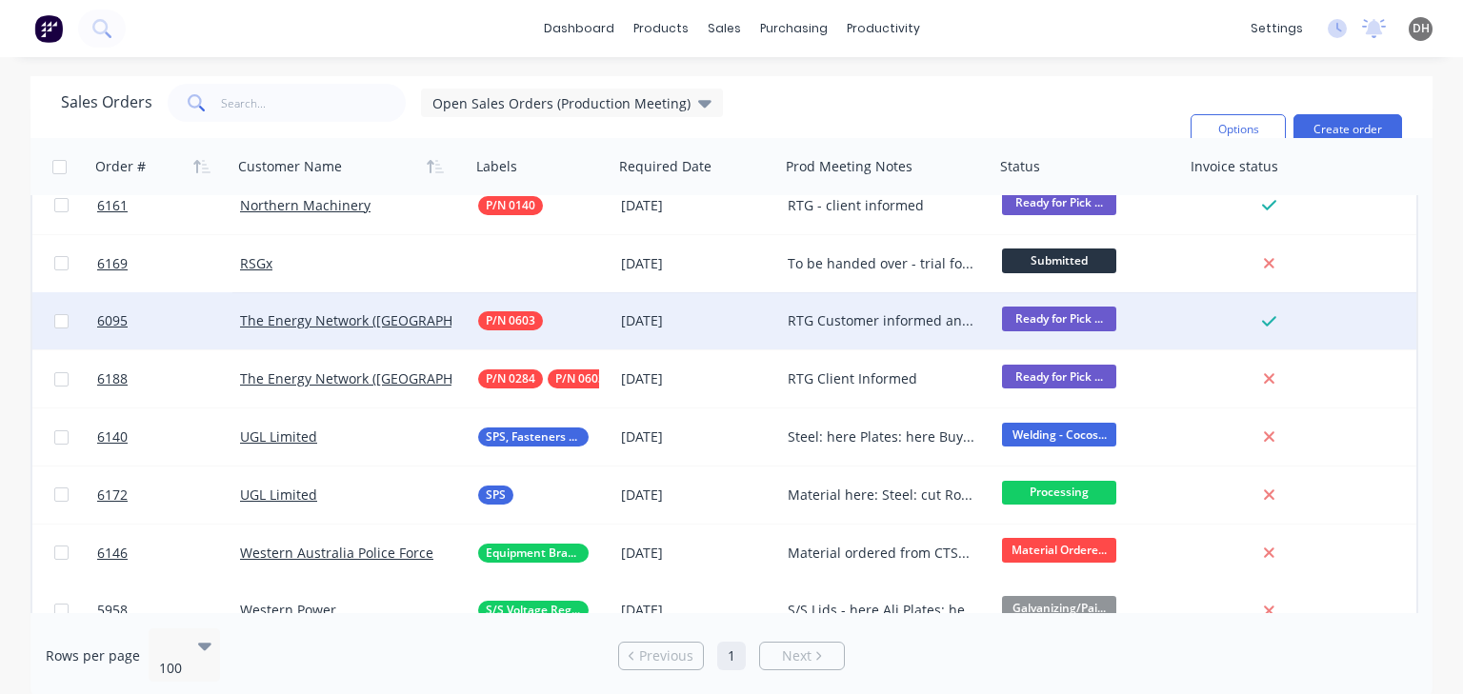
scroll to position [1562, 0]
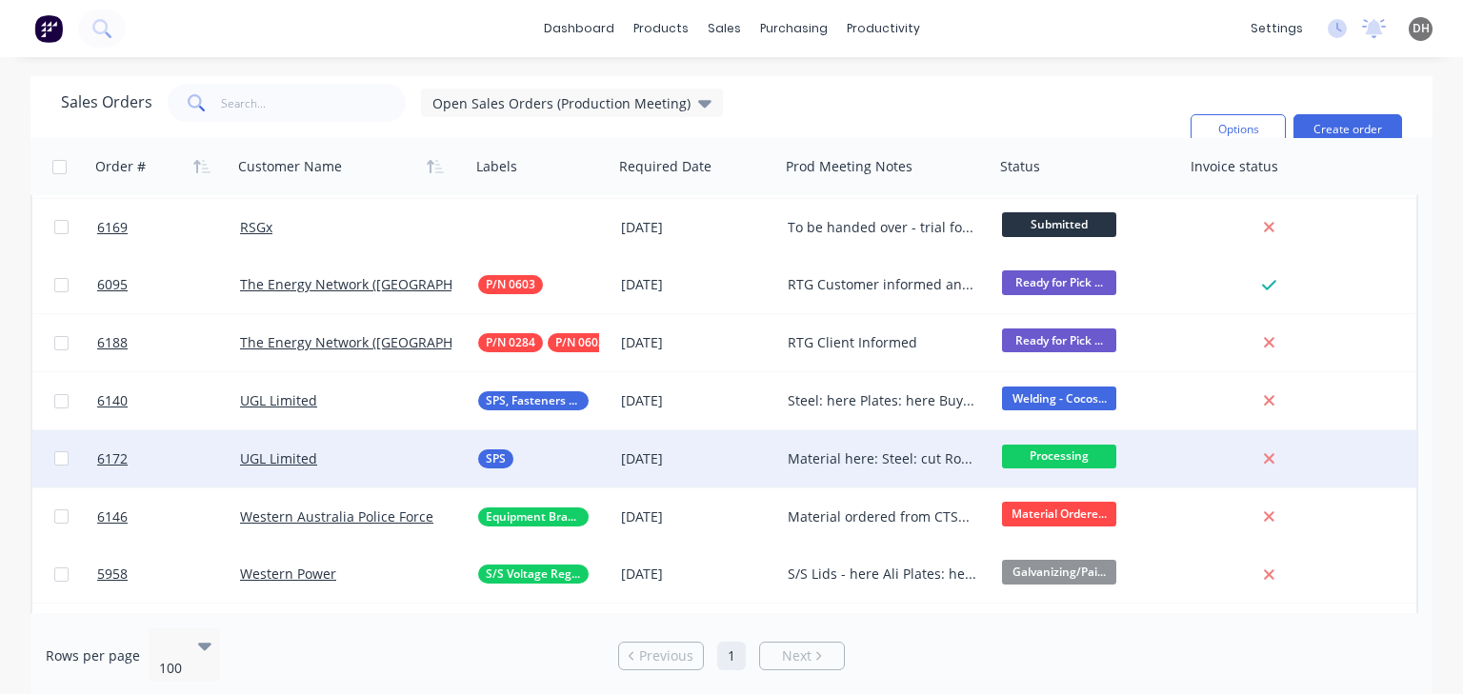
click at [876, 464] on div "Material here: Steel: cut Round Bar: here" at bounding box center [883, 459] width 190 height 19
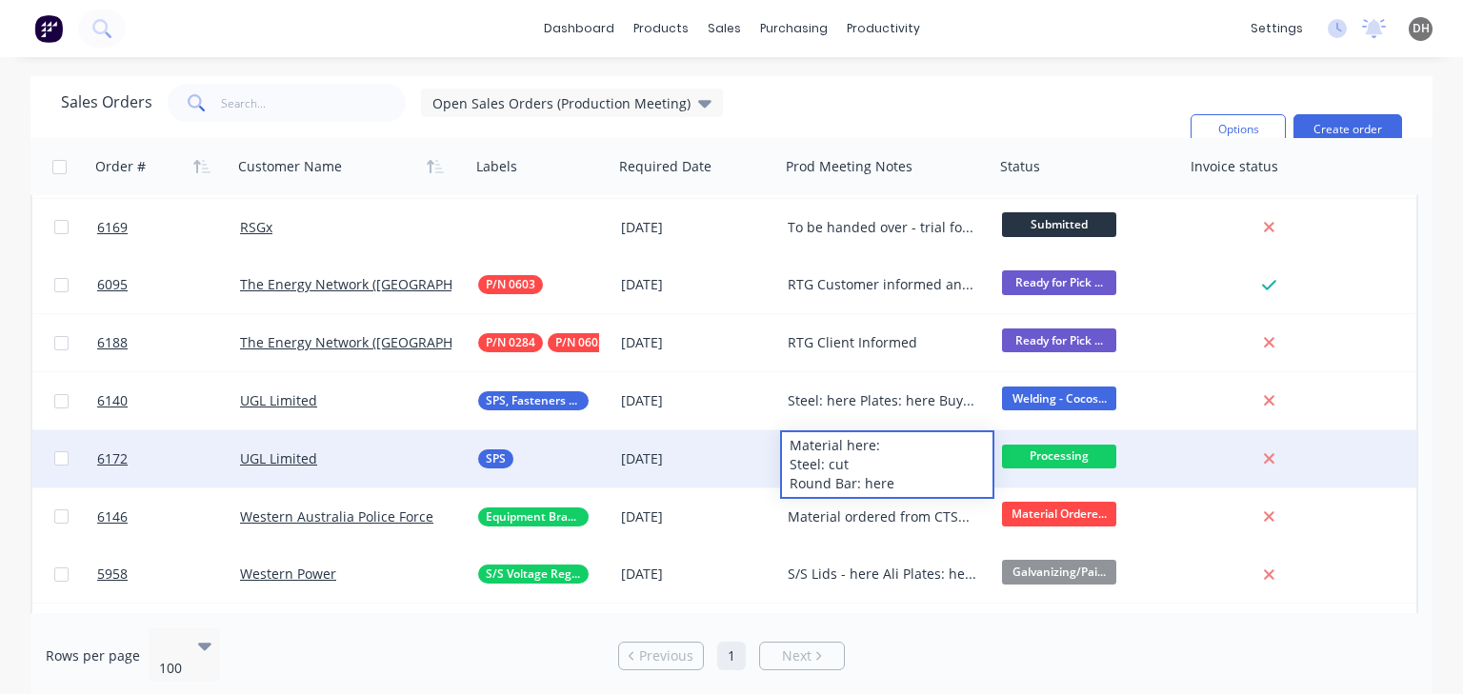
click at [1017, 118] on div "Sales Orders Open Sales Orders (Production Meeting) Filters: Status Sorting: Cu…" at bounding box center [618, 129] width 1114 height 91
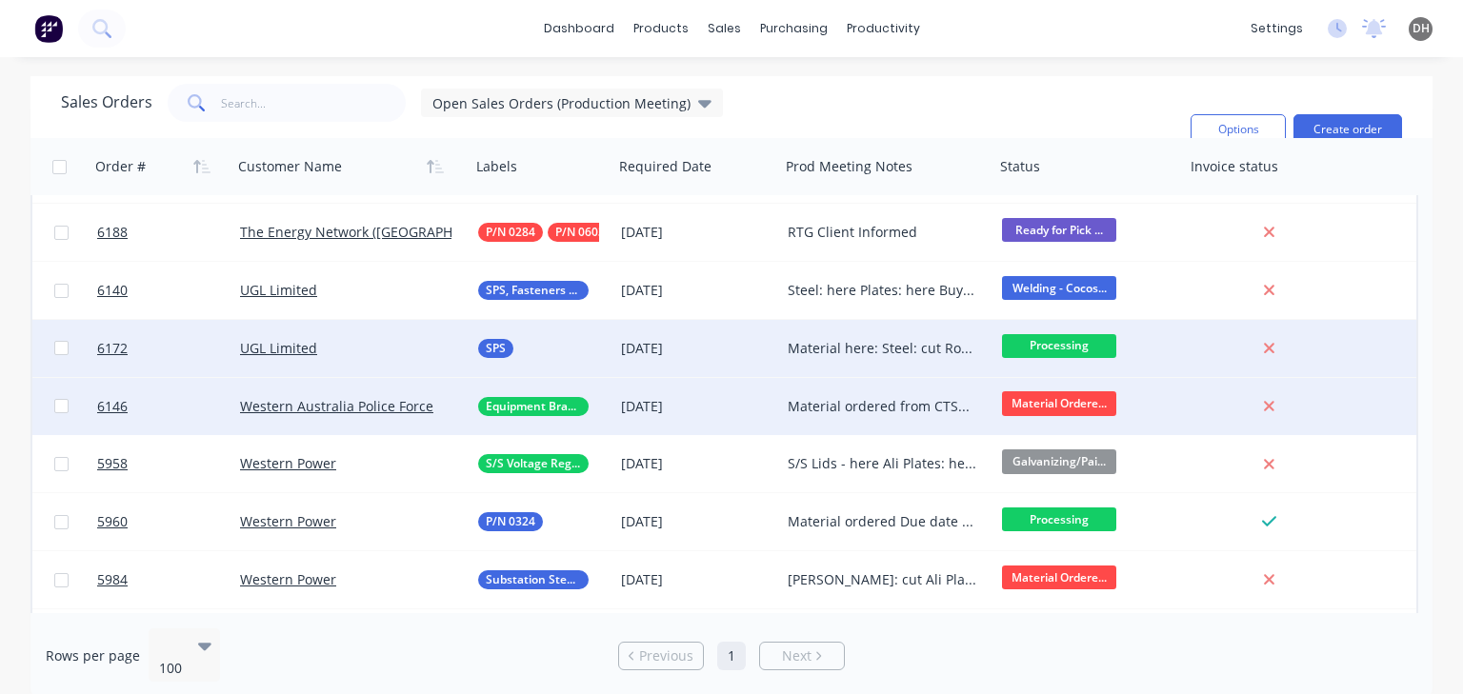
scroll to position [1676, 0]
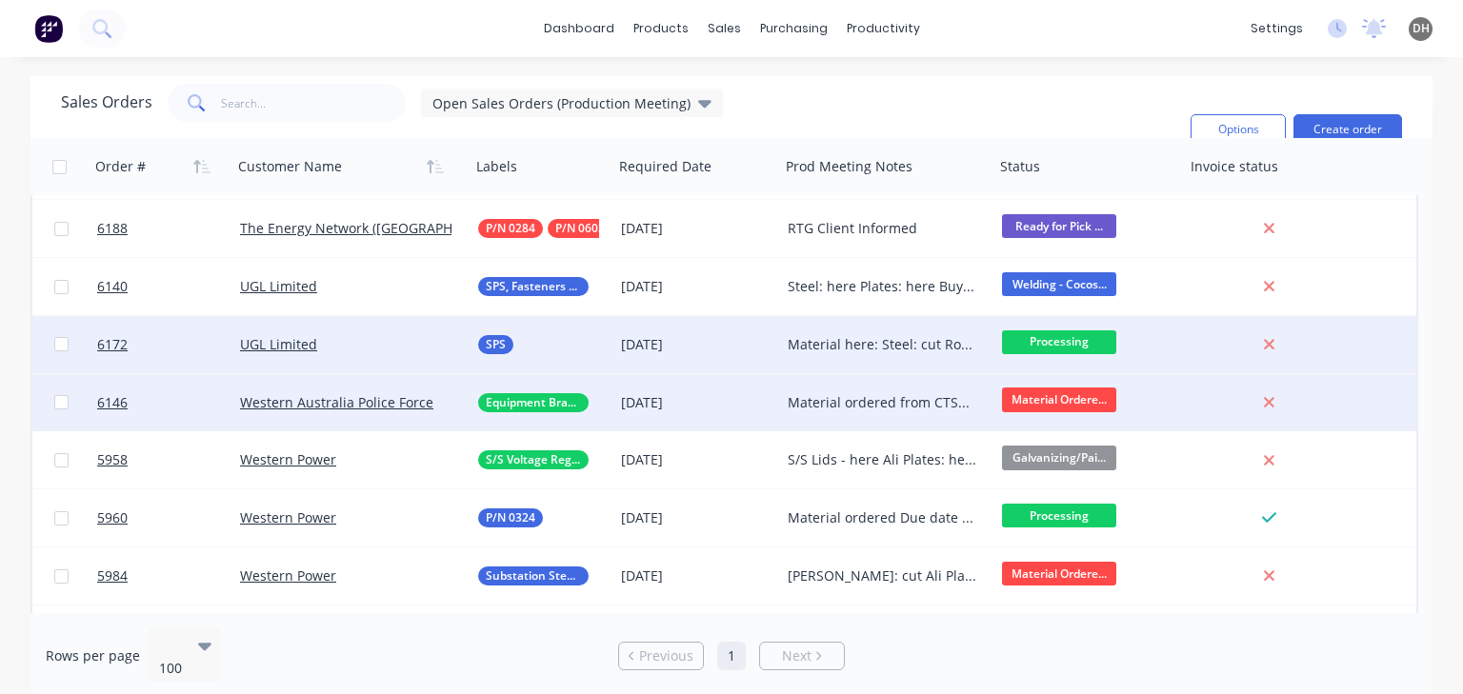
click at [851, 402] on div "Material ordered from CTSM Formed Plates & Coating: [DATE]" at bounding box center [883, 402] width 190 height 19
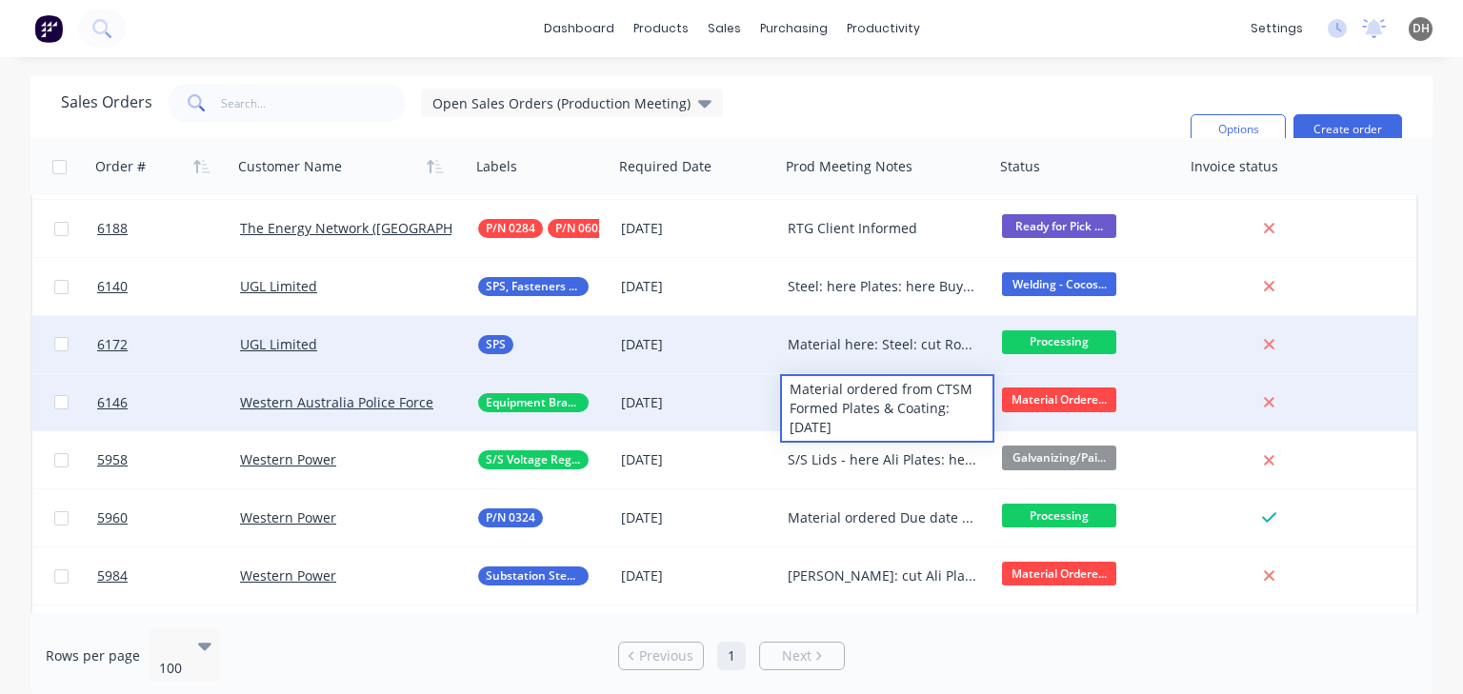
drag, startPoint x: 865, startPoint y: 427, endPoint x: 786, endPoint y: 431, distance: 79.1
click at [786, 431] on div "Material ordered from CTSM Formed Plates & Coating: [DATE]" at bounding box center [887, 408] width 210 height 65
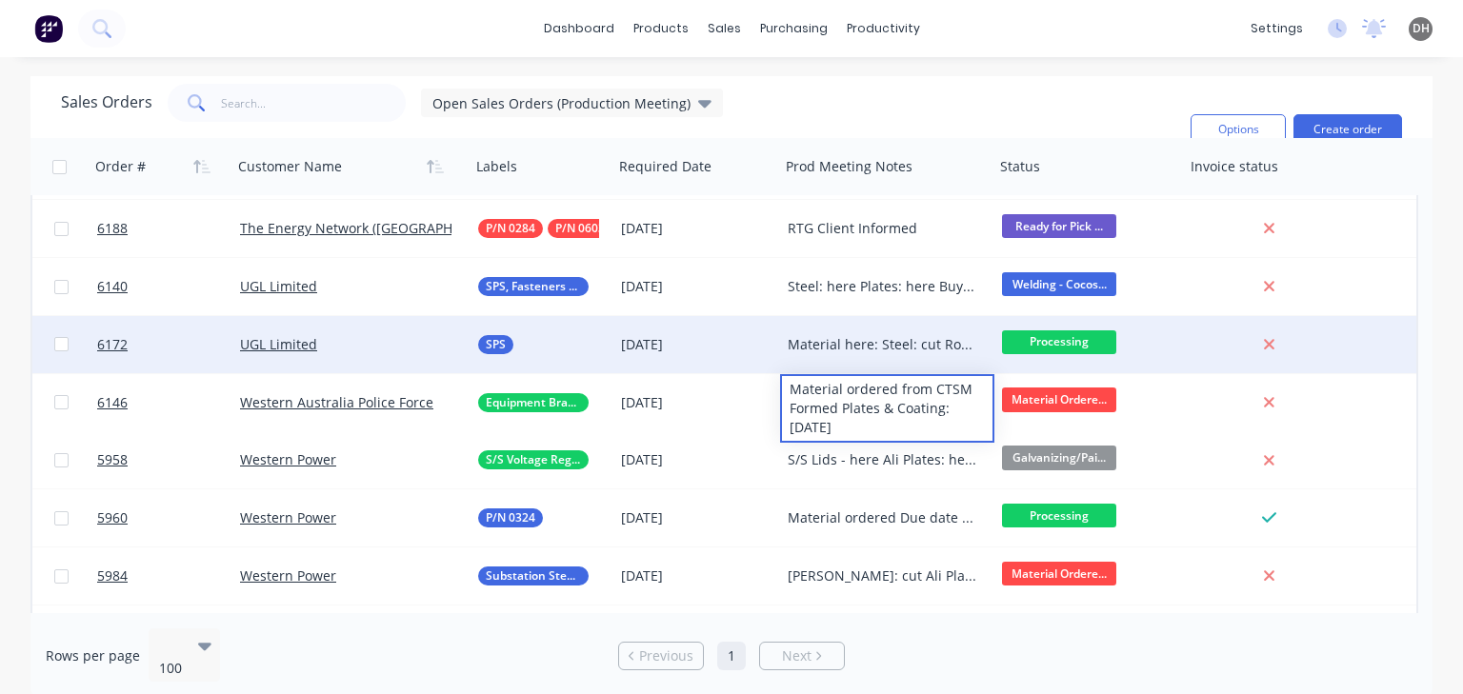
click at [850, 114] on div "Sales Orders Open Sales Orders (Production Meeting) Filters: Status Sorting: Cu…" at bounding box center [618, 129] width 1114 height 91
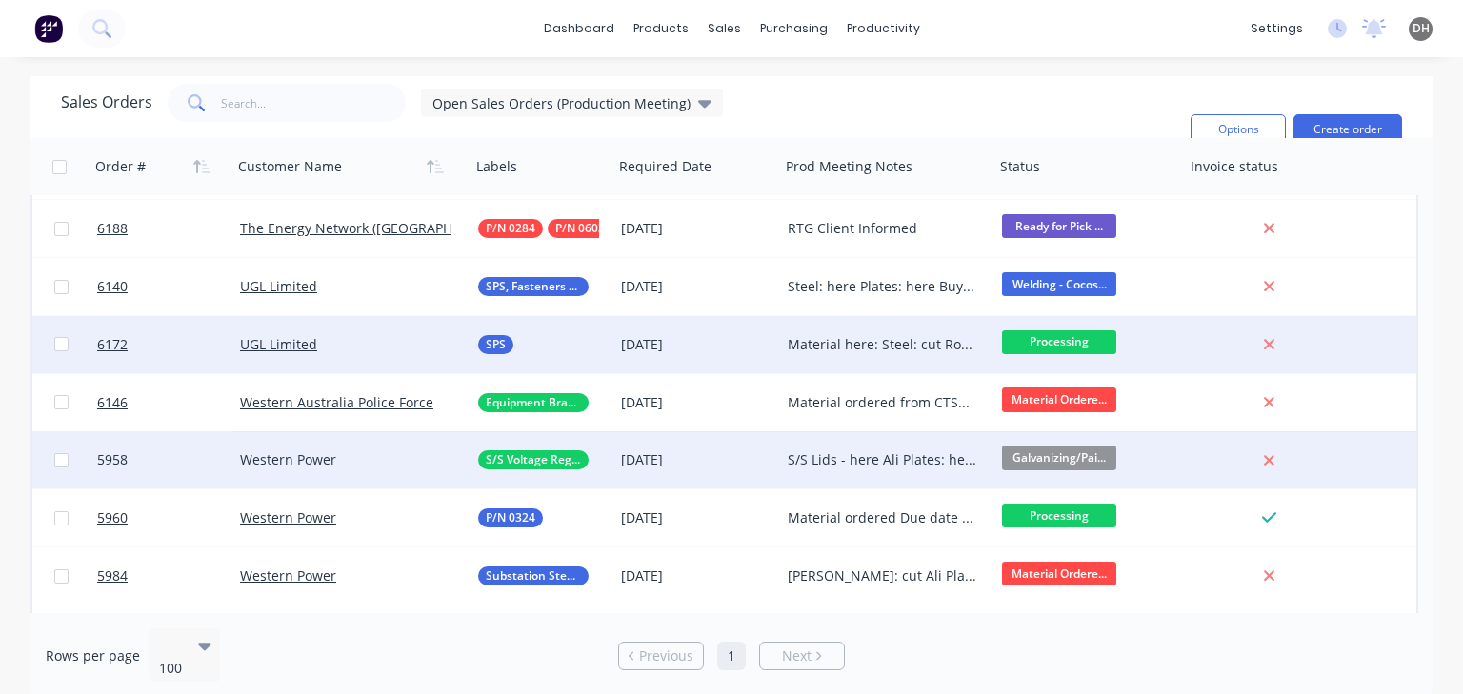
click at [861, 455] on div "S/S Lids - here Ali Plates: here Polycarb here Polycarb Tube: here Fasteners: h…" at bounding box center [883, 460] width 190 height 19
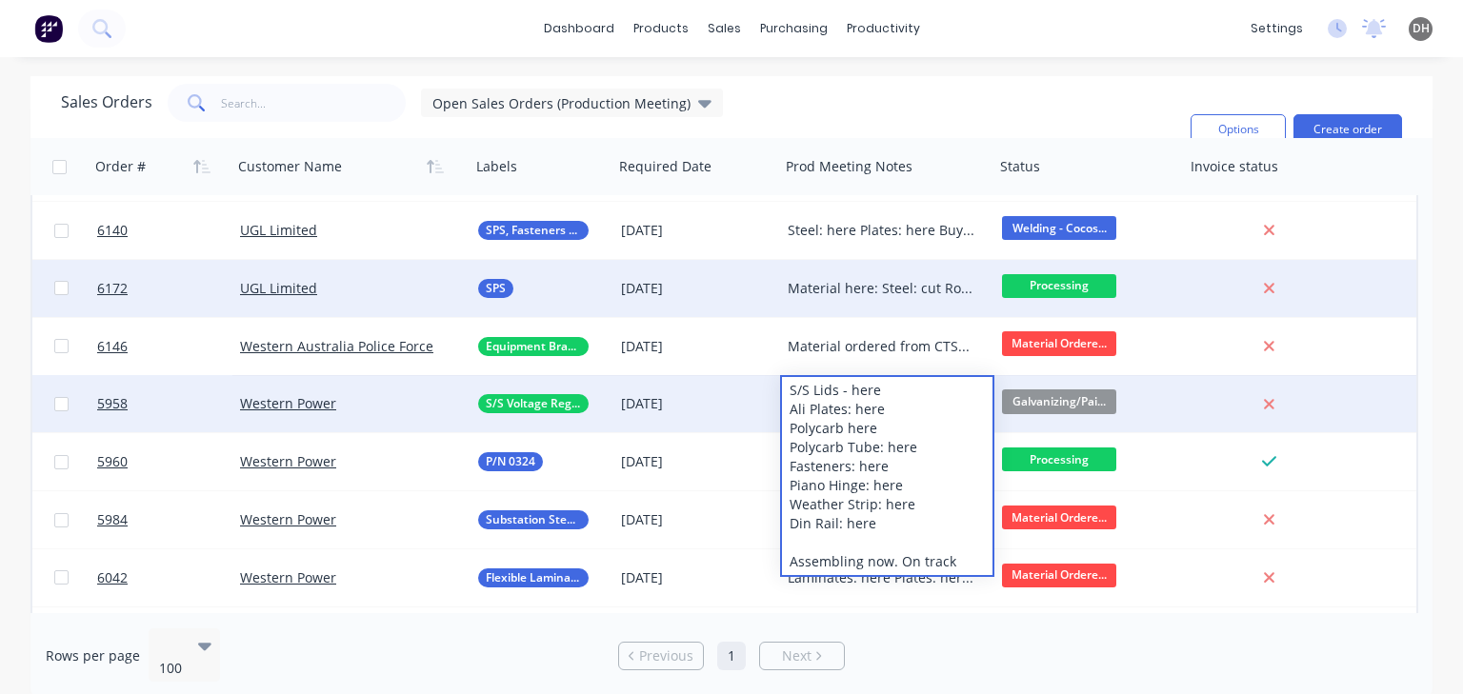
scroll to position [1734, 0]
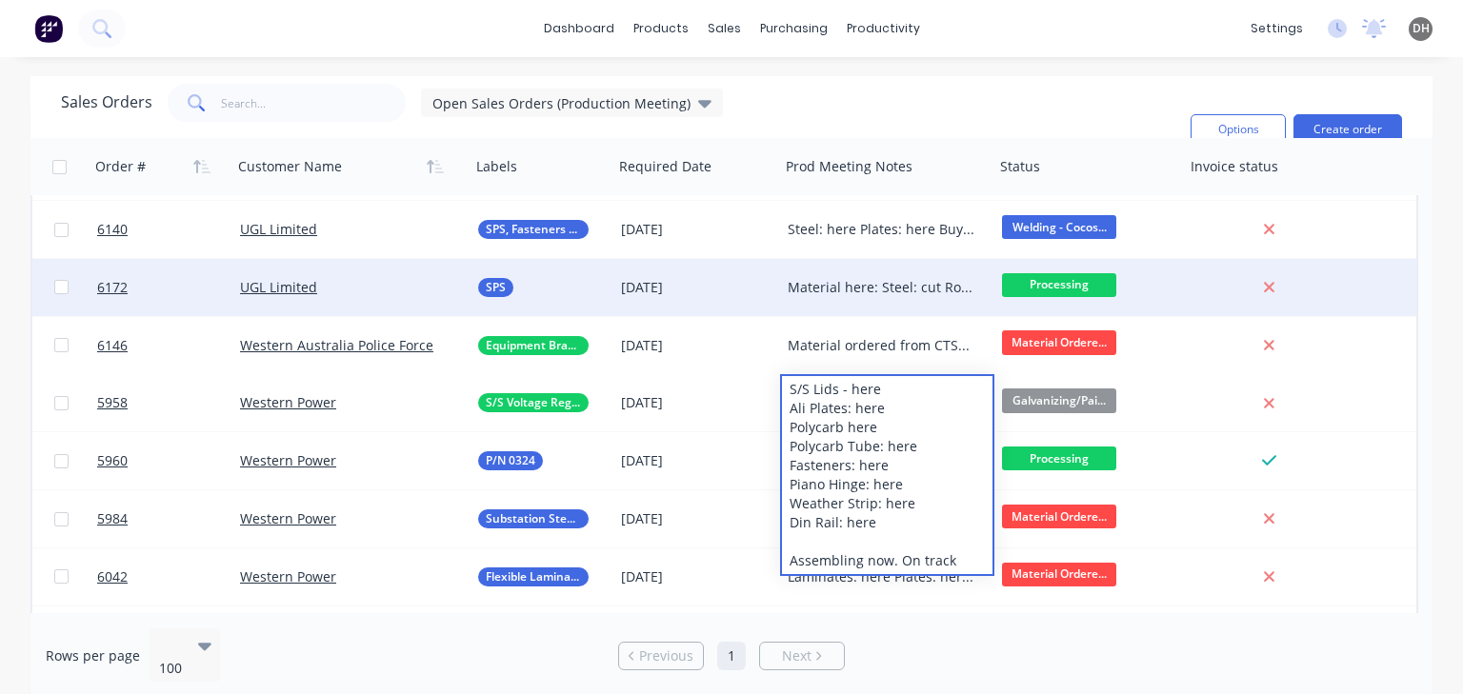
click at [862, 102] on div "Sales Orders Open Sales Orders (Production Meeting) Filters: Status Sorting: Cu…" at bounding box center [618, 129] width 1114 height 91
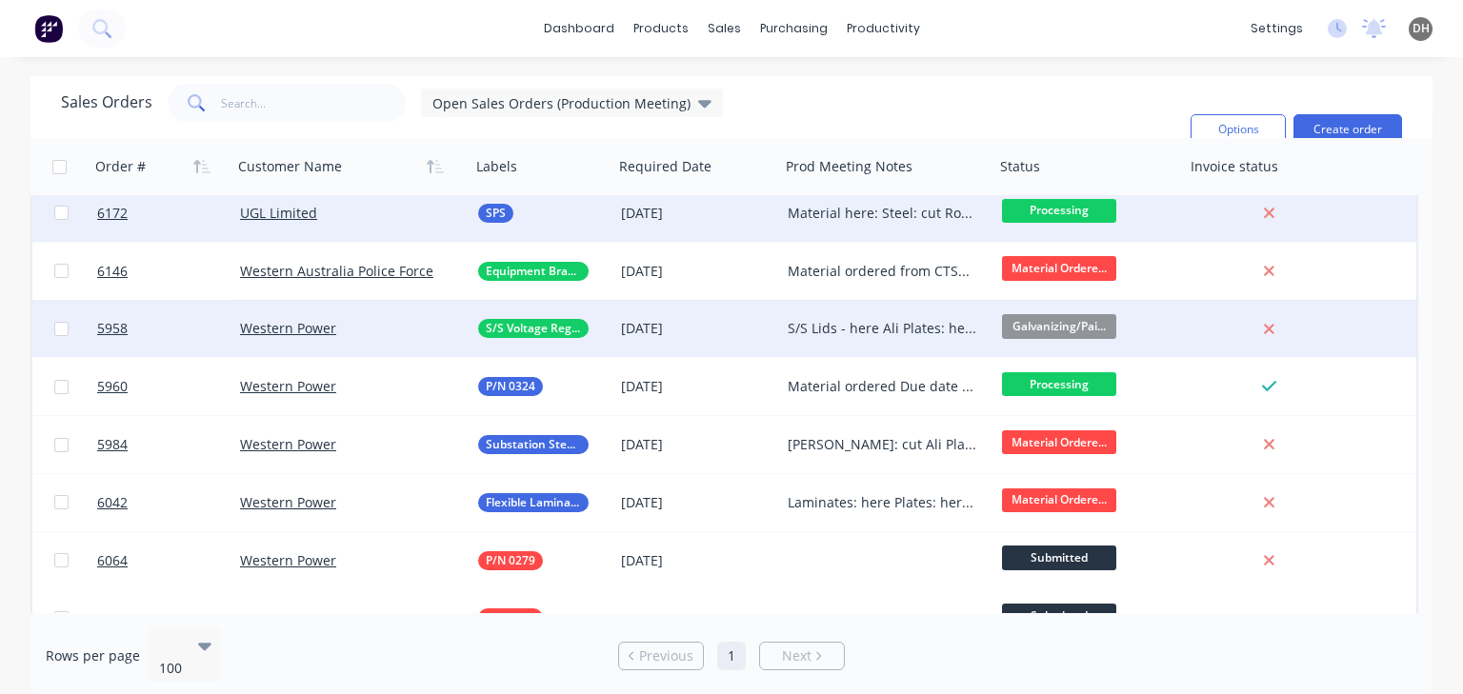
scroll to position [1810, 0]
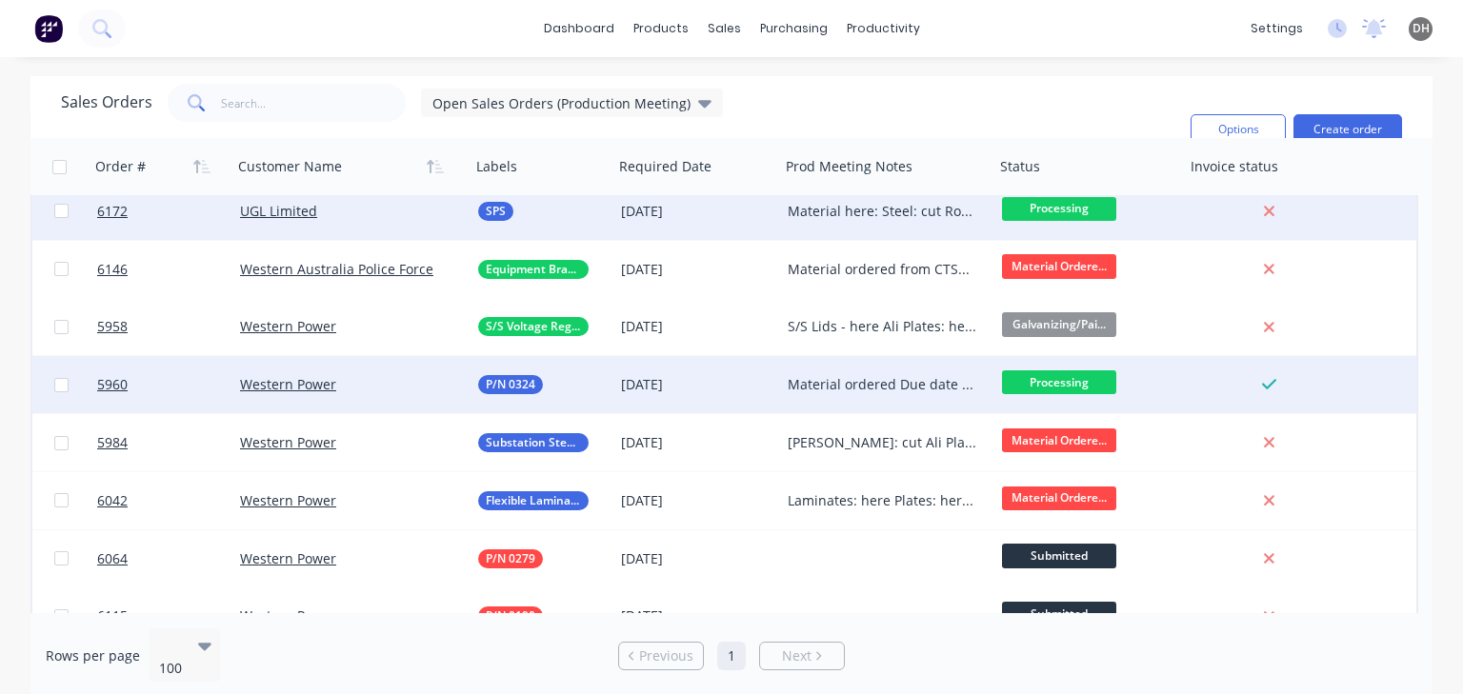
click at [801, 388] on div "Material ordered Due date updated to 30/09 Steel: cut Plates: here Fasteners: h…" at bounding box center [883, 384] width 190 height 19
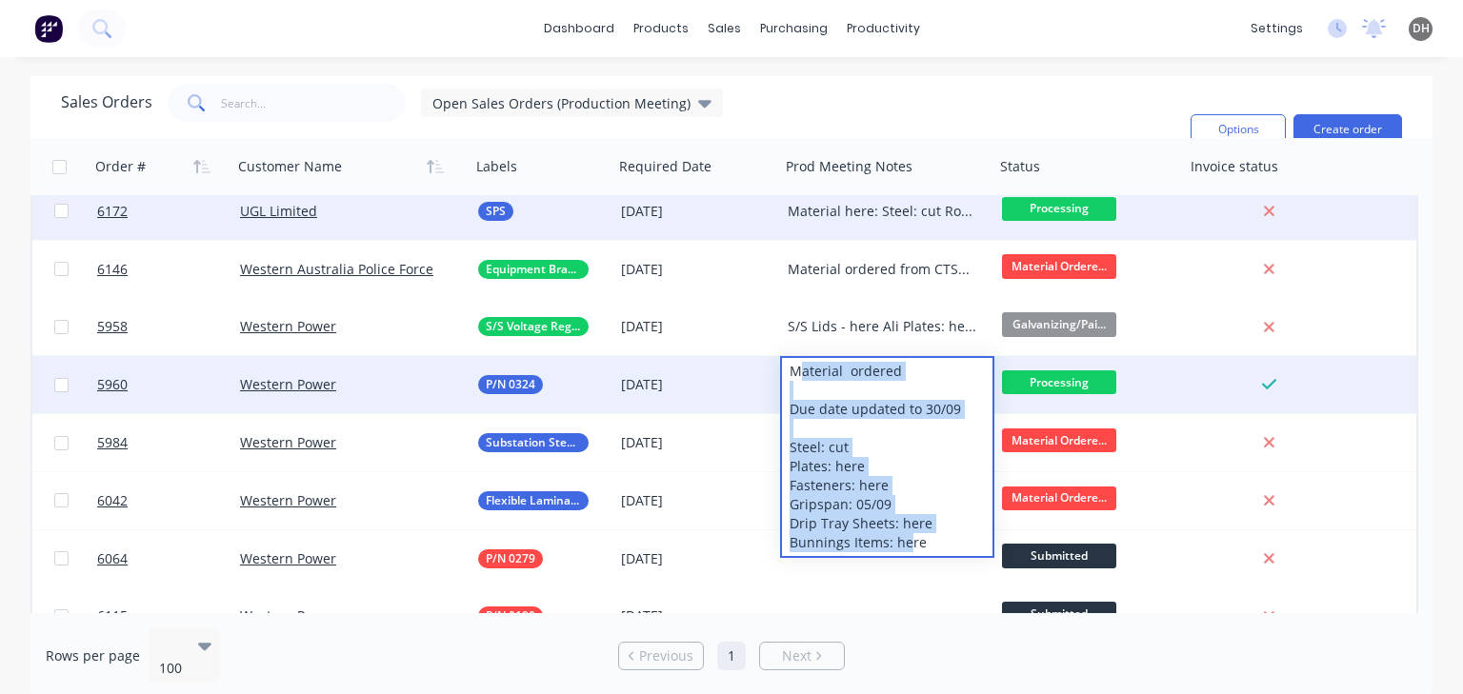
drag, startPoint x: 800, startPoint y: 372, endPoint x: 911, endPoint y: 540, distance: 200.8
click at [911, 540] on div "Material ordered Due date updated to 30/09 Steel: cut Plates: here Fasteners: h…" at bounding box center [887, 457] width 210 height 198
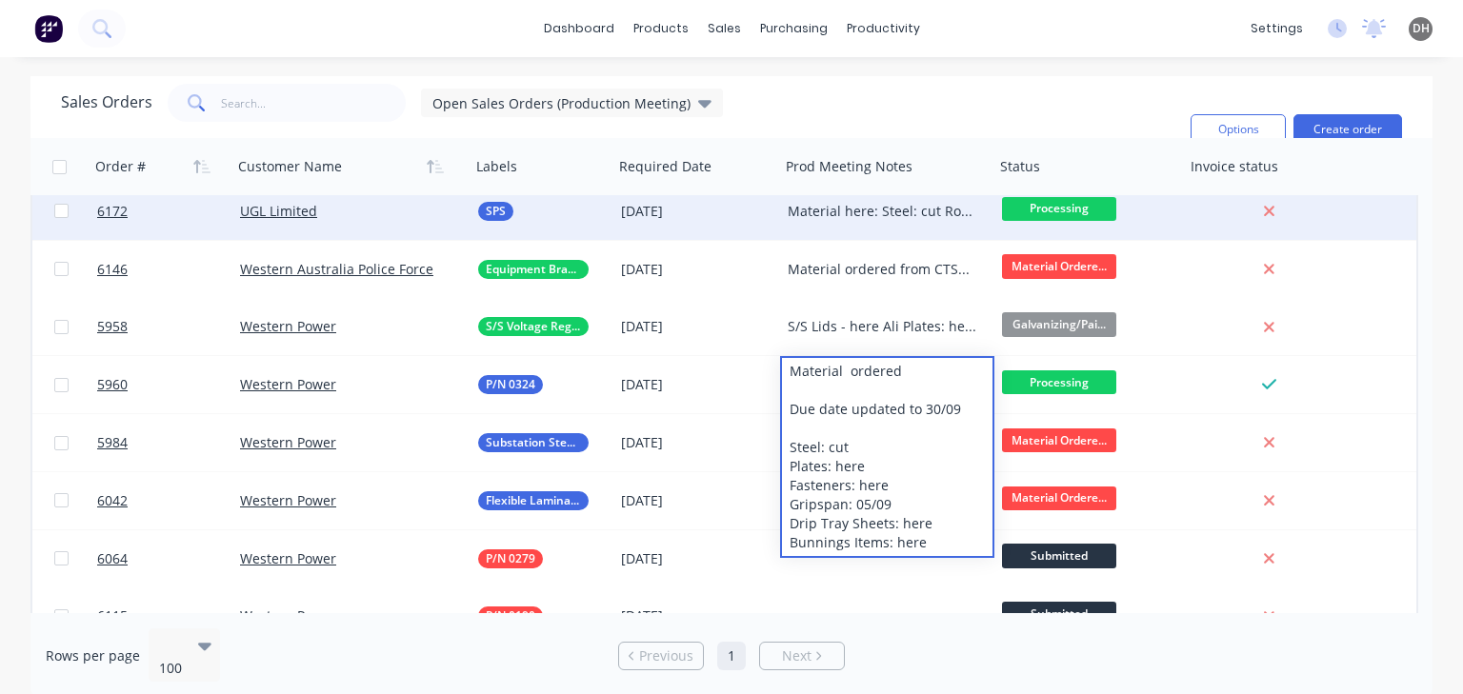
click at [834, 90] on div "Sales Orders Open Sales Orders (Production Meeting) Filters: Status Sorting: Cu…" at bounding box center [618, 129] width 1114 height 91
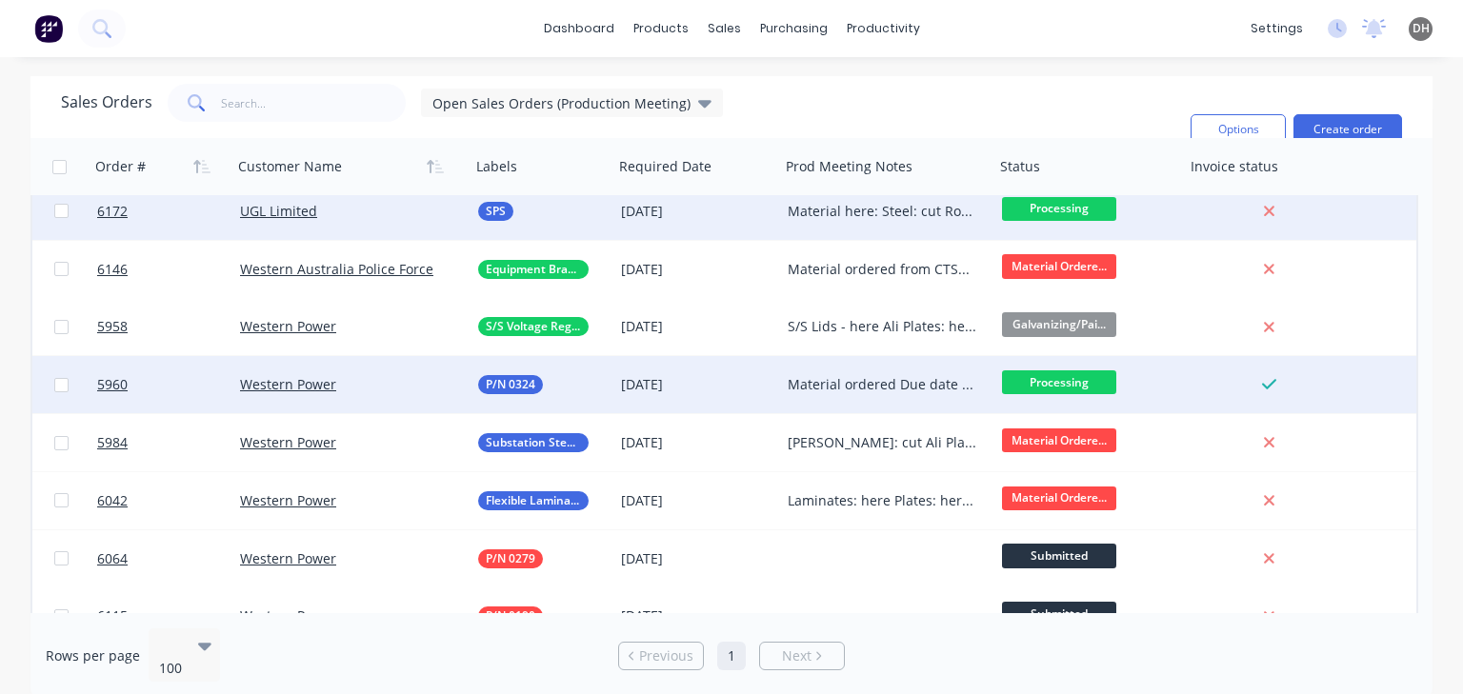
click at [865, 378] on div "Material ordered Due date updated to 30/09 Steel: cut Plates: here Fasteners: h…" at bounding box center [883, 384] width 190 height 19
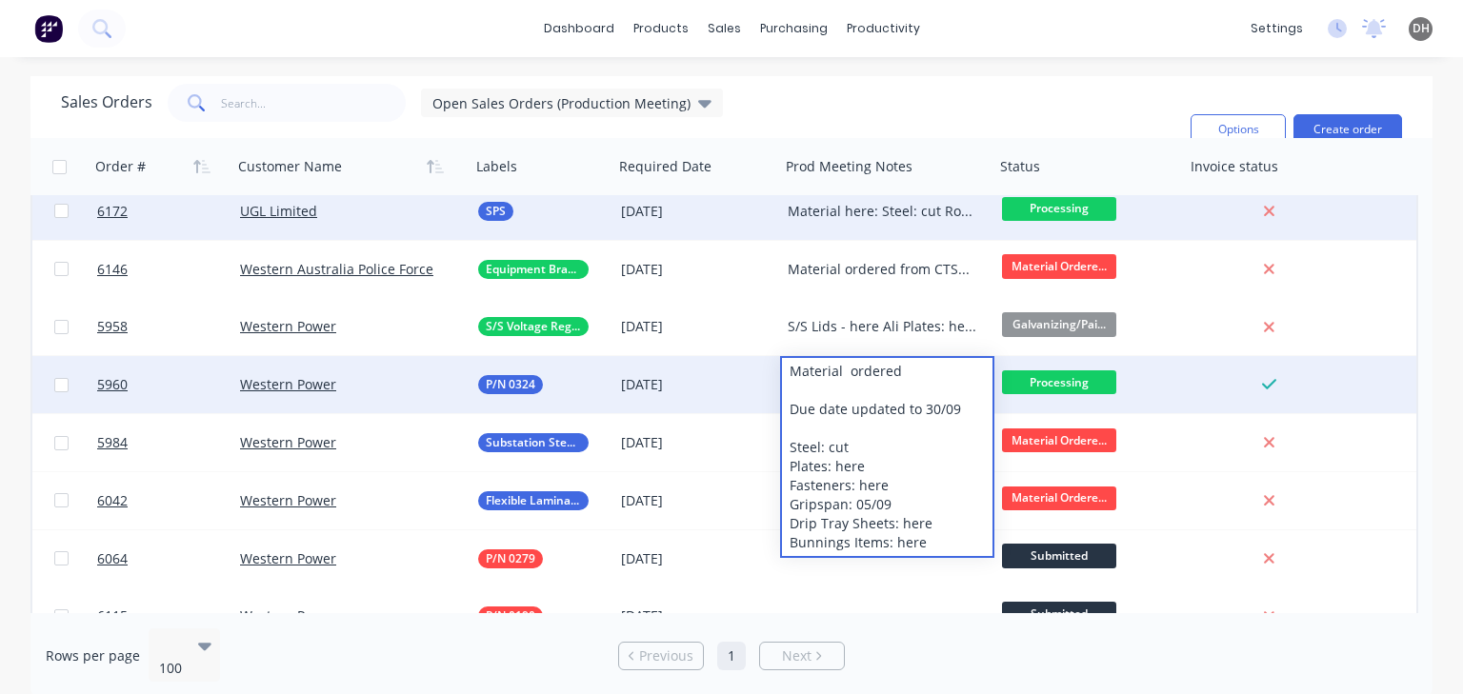
click at [853, 110] on div "Sales Orders Open Sales Orders (Production Meeting) Filters: Status Sorting: Cu…" at bounding box center [618, 129] width 1114 height 91
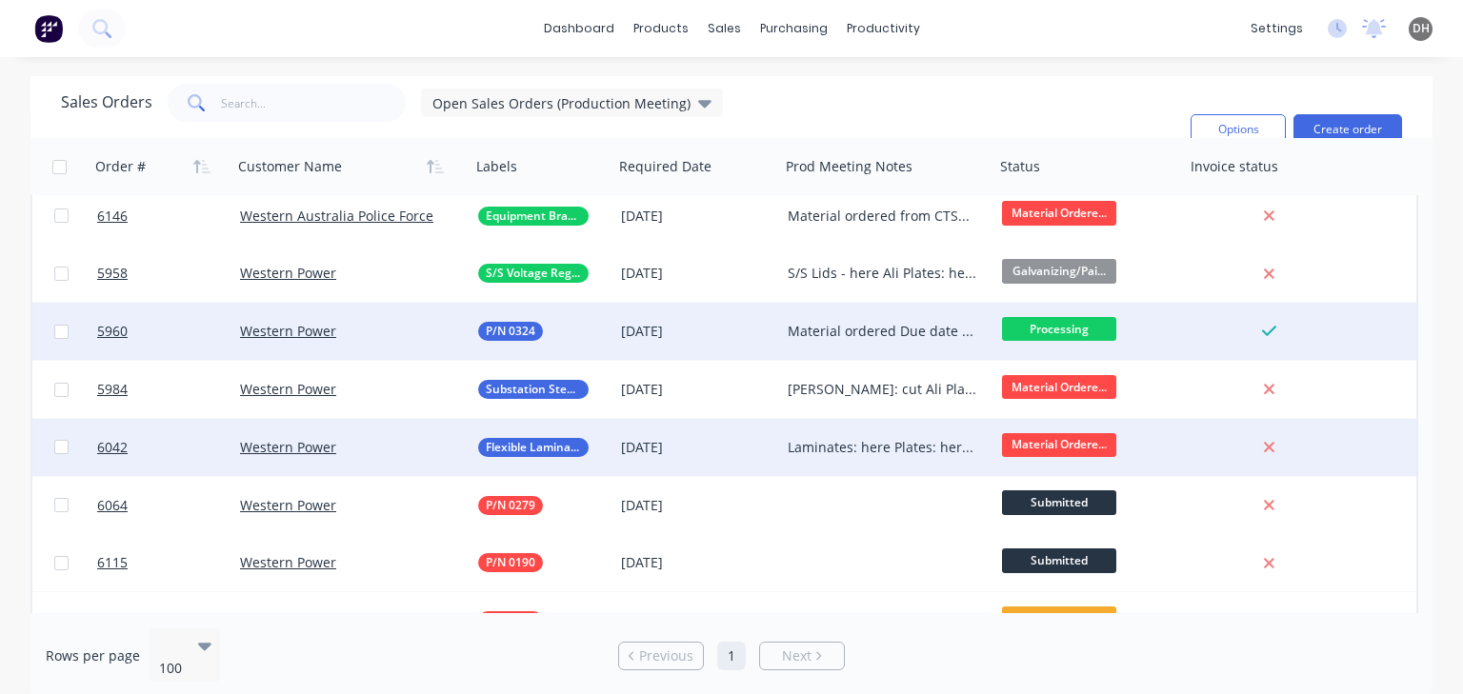
scroll to position [1867, 0]
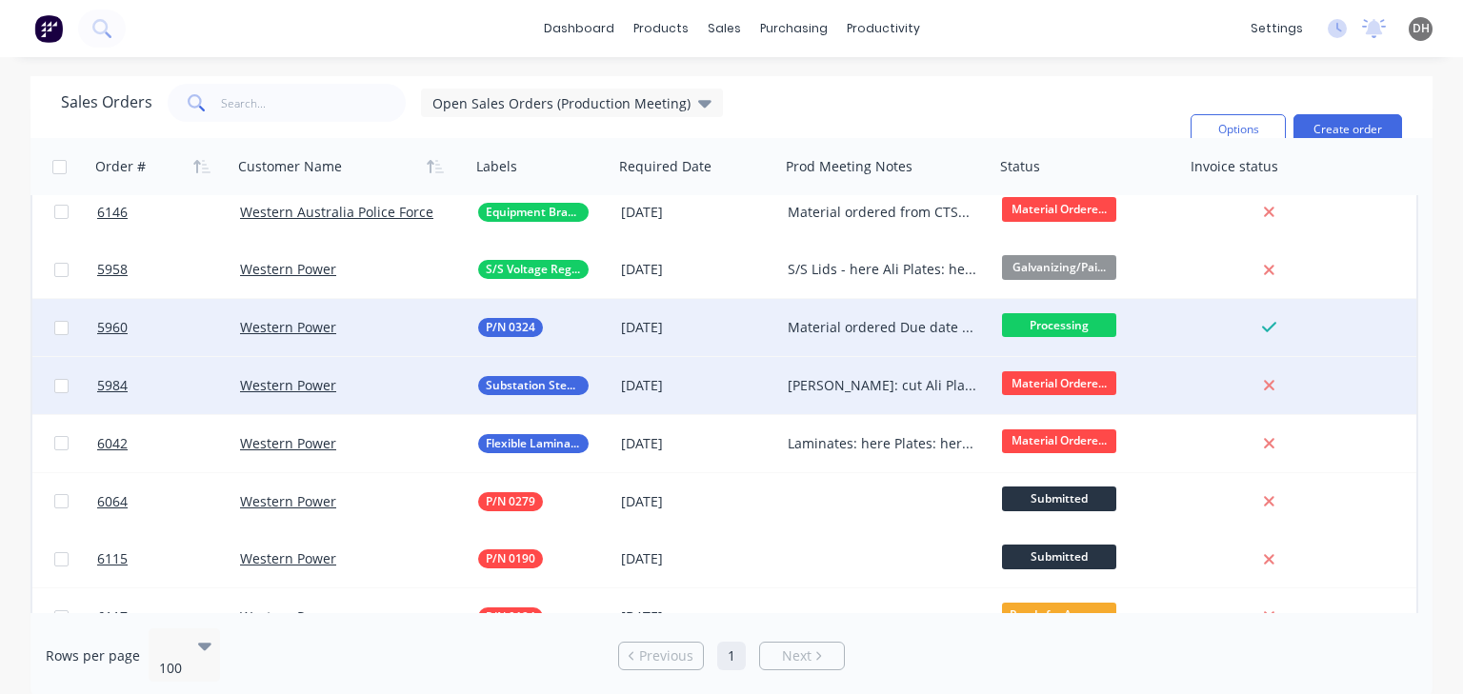
click at [831, 387] on div "[PERSON_NAME]: cut Ali Plates: here and prepped Ali Laminates: Here Copper Plat…" at bounding box center [883, 385] width 190 height 19
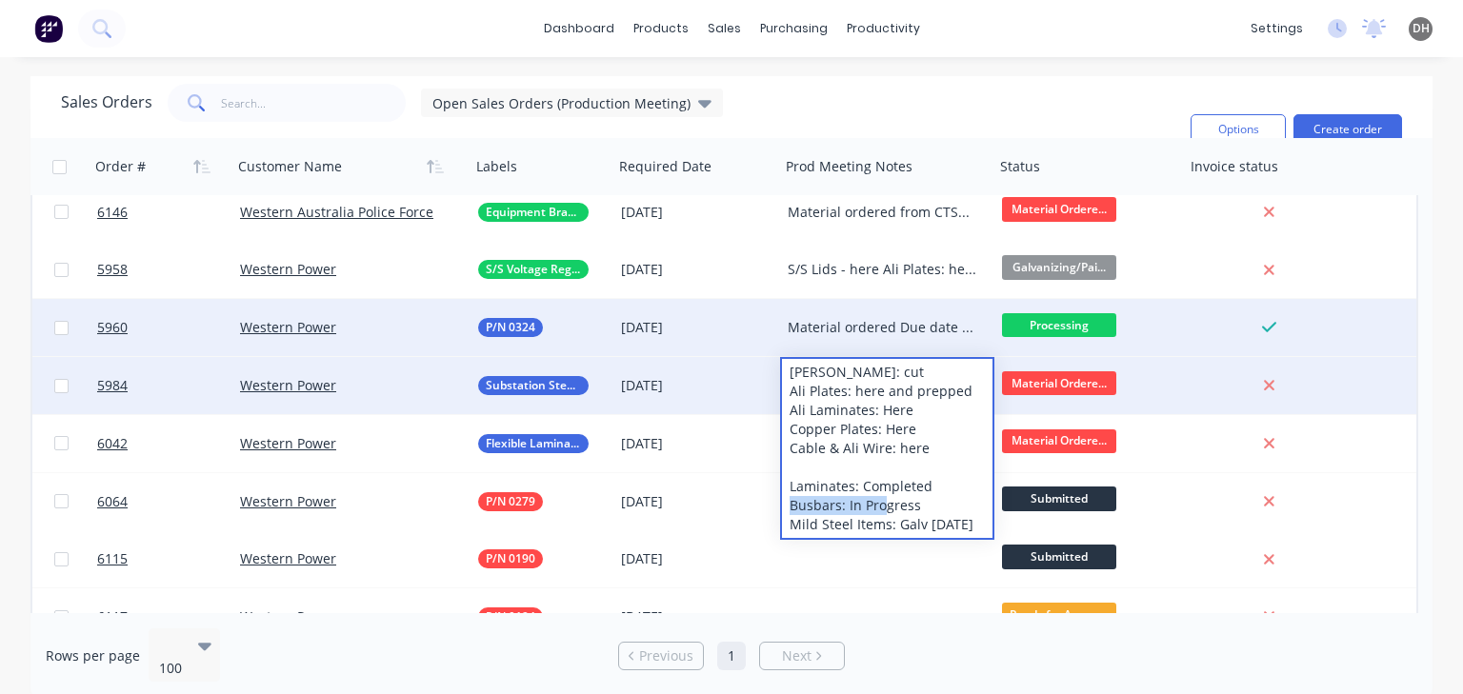
drag, startPoint x: 850, startPoint y: 503, endPoint x: 918, endPoint y: 505, distance: 68.6
click at [918, 505] on div "[PERSON_NAME]: cut Ali Plates: here and prepped Ali Laminates: Here Copper Plat…" at bounding box center [887, 448] width 210 height 179
drag, startPoint x: 857, startPoint y: 542, endPoint x: 791, endPoint y: 492, distance: 83.1
click at [791, 492] on div "[PERSON_NAME]: cut Ali Plates: here and prepped Ali Laminates: Here Copper Plat…" at bounding box center [887, 448] width 210 height 179
click at [853, 529] on div "[PERSON_NAME]: cut Ali Plates: here and prepped Ali Laminates: Here Copper Plat…" at bounding box center [887, 448] width 210 height 179
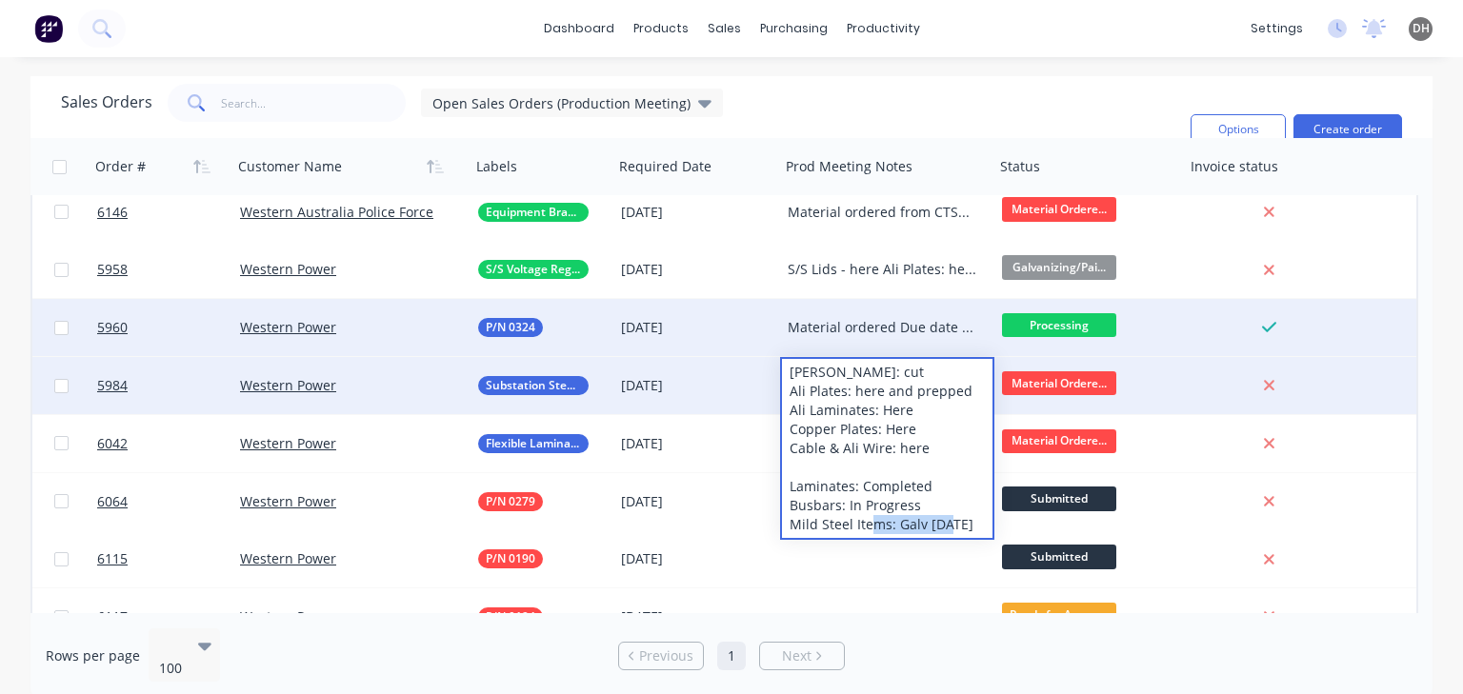
drag, startPoint x: 899, startPoint y: 526, endPoint x: 923, endPoint y: 548, distance: 32.4
click at [923, 538] on div "[PERSON_NAME]: cut Ali Plates: here and prepped Ali Laminates: Here Copper Plat…" at bounding box center [887, 448] width 210 height 179
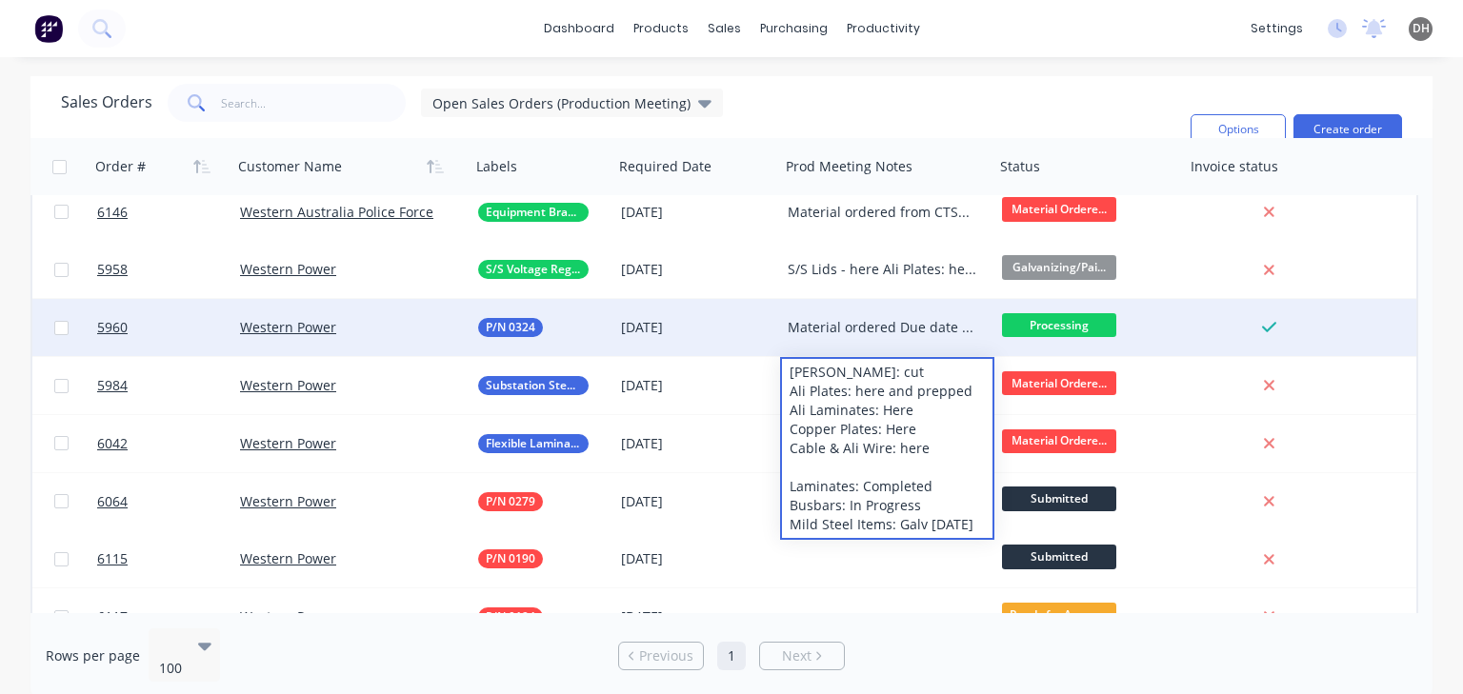
click at [883, 114] on div "Sales Orders Open Sales Orders (Production Meeting) Filters: Status Sorting: Cu…" at bounding box center [618, 129] width 1114 height 91
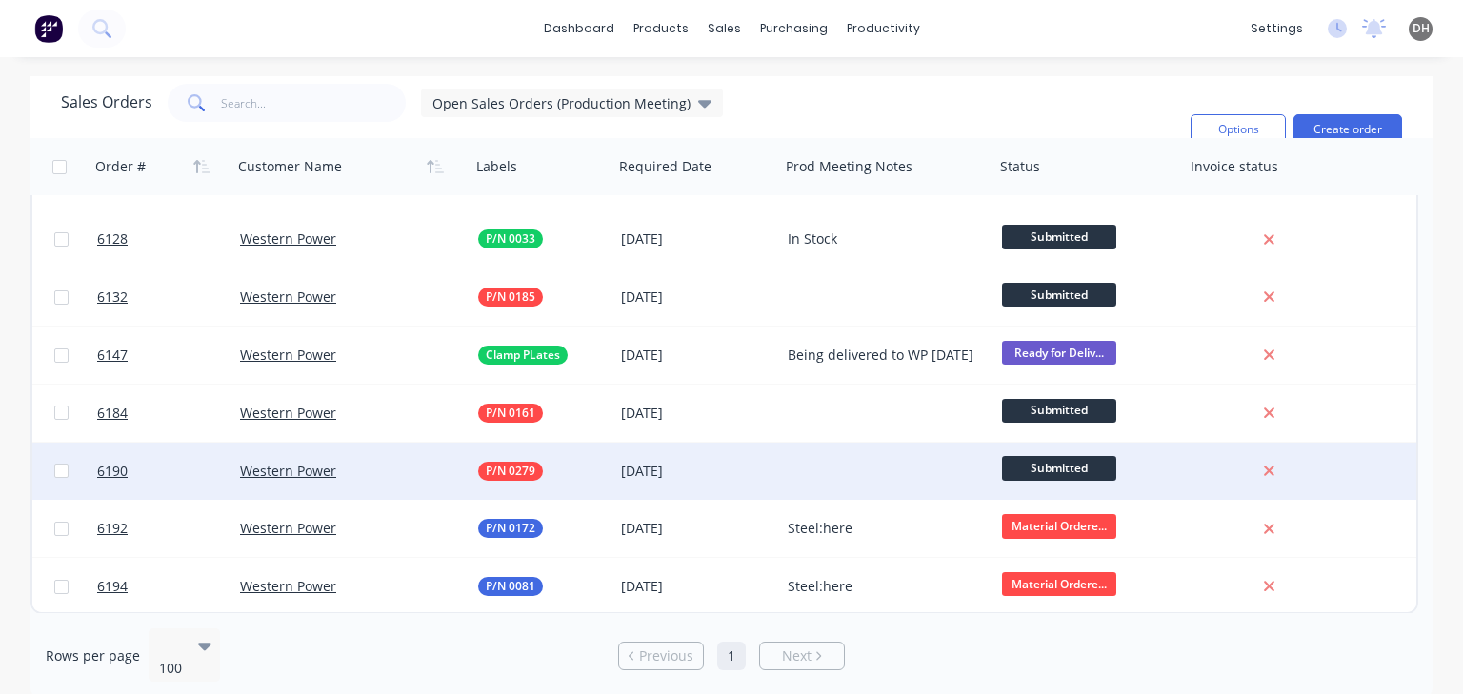
scroll to position [2476, 0]
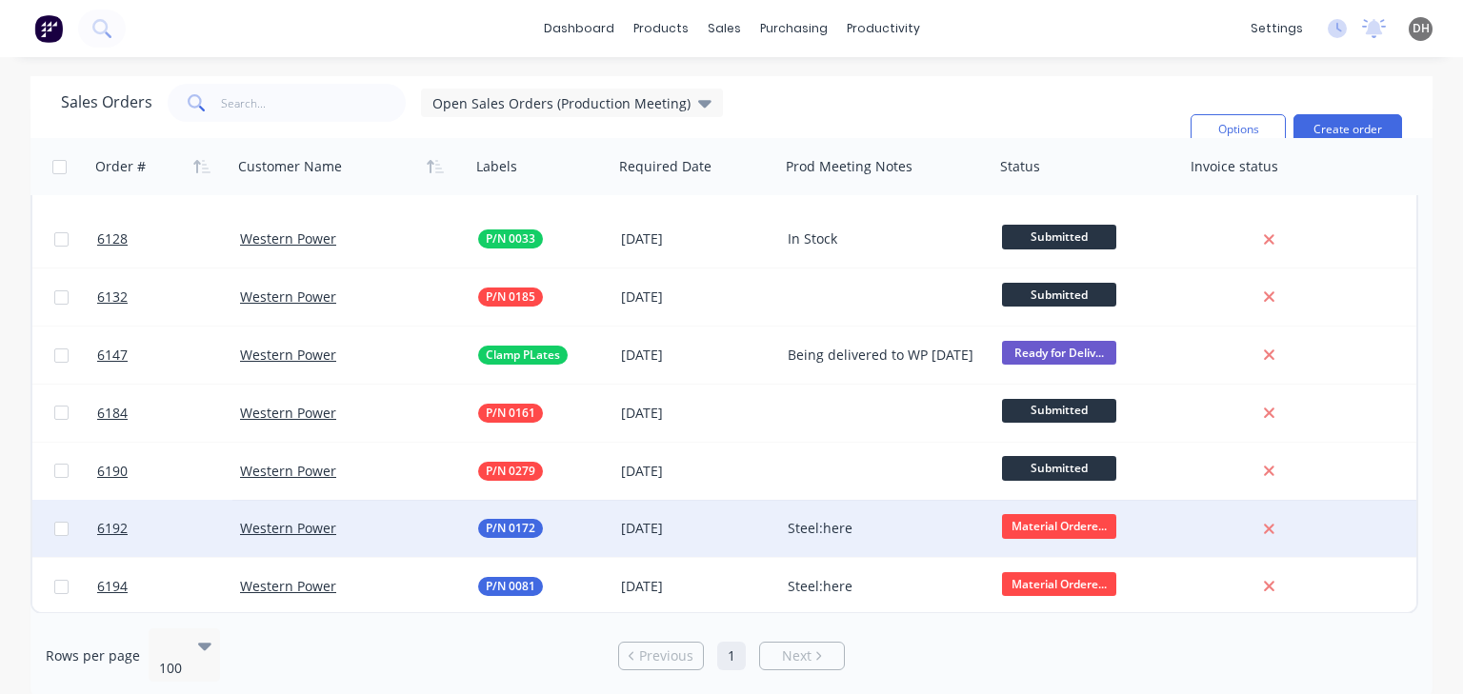
click at [813, 536] on div "Steel:here" at bounding box center [883, 528] width 190 height 19
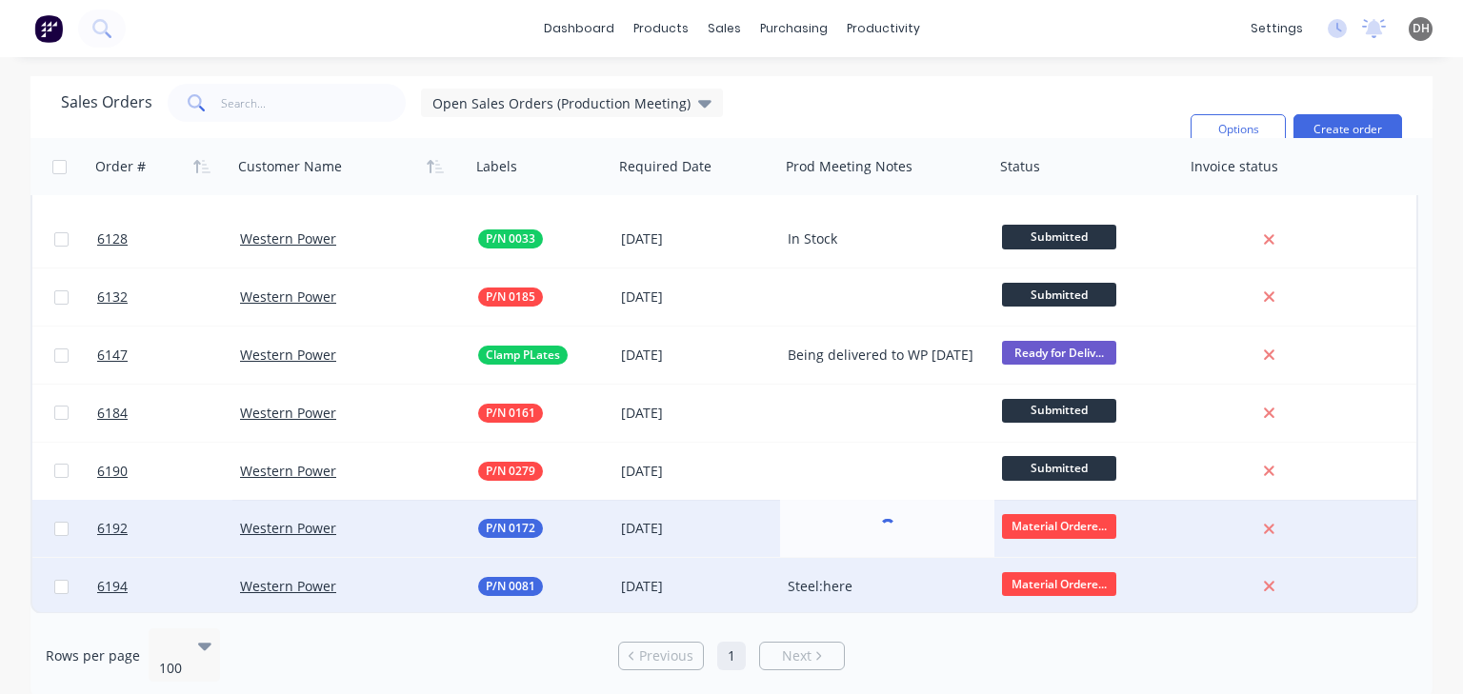
click at [857, 584] on div "Steel:here" at bounding box center [883, 586] width 190 height 19
click at [856, 584] on div "Steel:here" at bounding box center [883, 586] width 190 height 19
click at [872, 545] on div "Steel:here" at bounding box center [887, 528] width 214 height 57
click at [827, 518] on div "Steel:here" at bounding box center [887, 515] width 210 height 27
click at [821, 518] on div "Steel:here" at bounding box center [887, 515] width 210 height 27
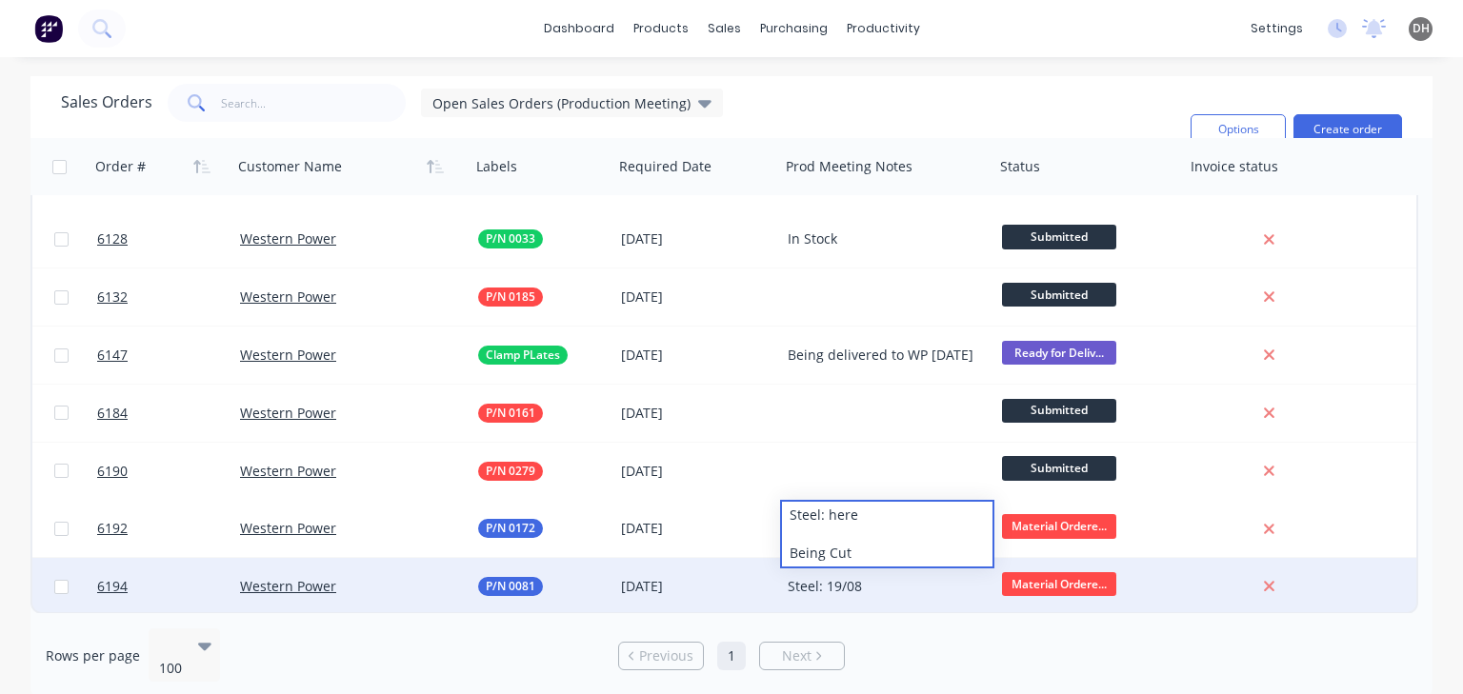
click at [895, 591] on div "Steel: 19/08" at bounding box center [883, 586] width 190 height 19
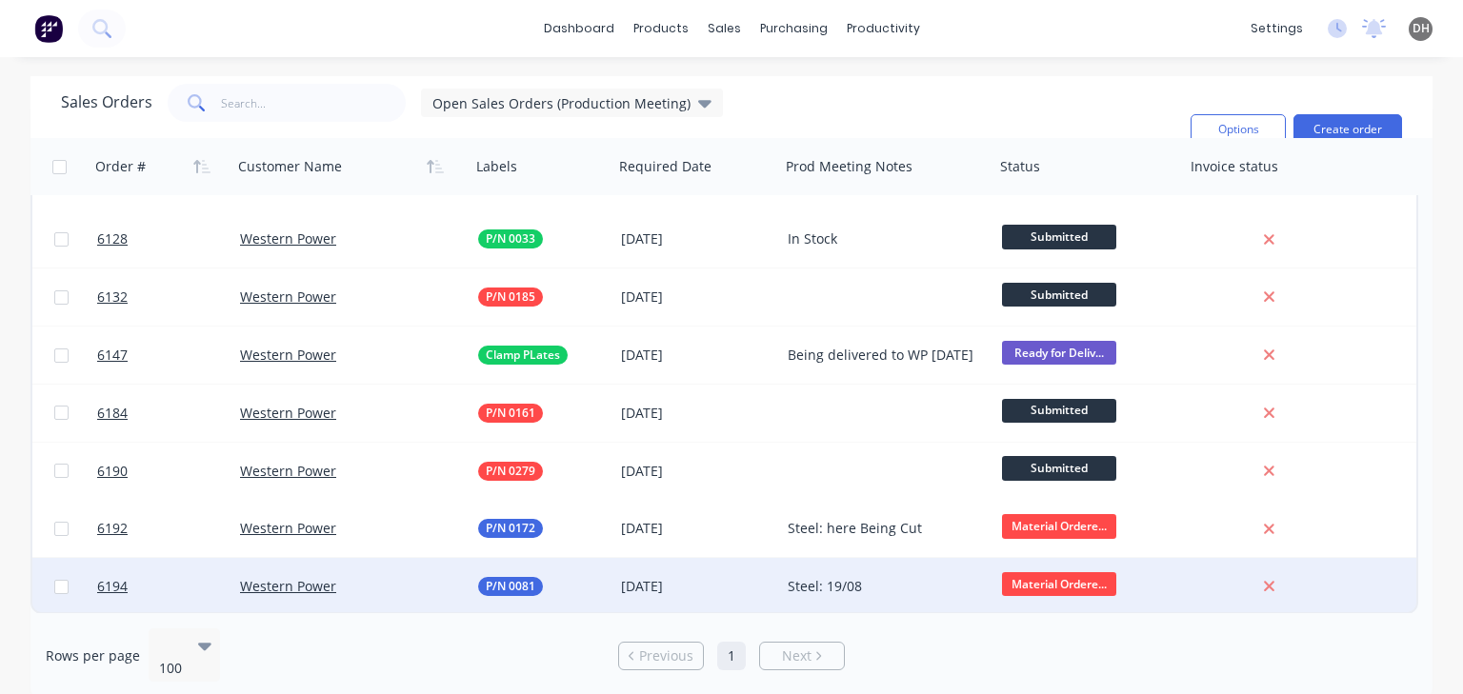
click at [881, 590] on div "Steel: 19/08" at bounding box center [883, 586] width 190 height 19
drag, startPoint x: 869, startPoint y: 575, endPoint x: 831, endPoint y: 570, distance: 38.5
click at [831, 570] on div "Steel: 19/08" at bounding box center [887, 573] width 210 height 27
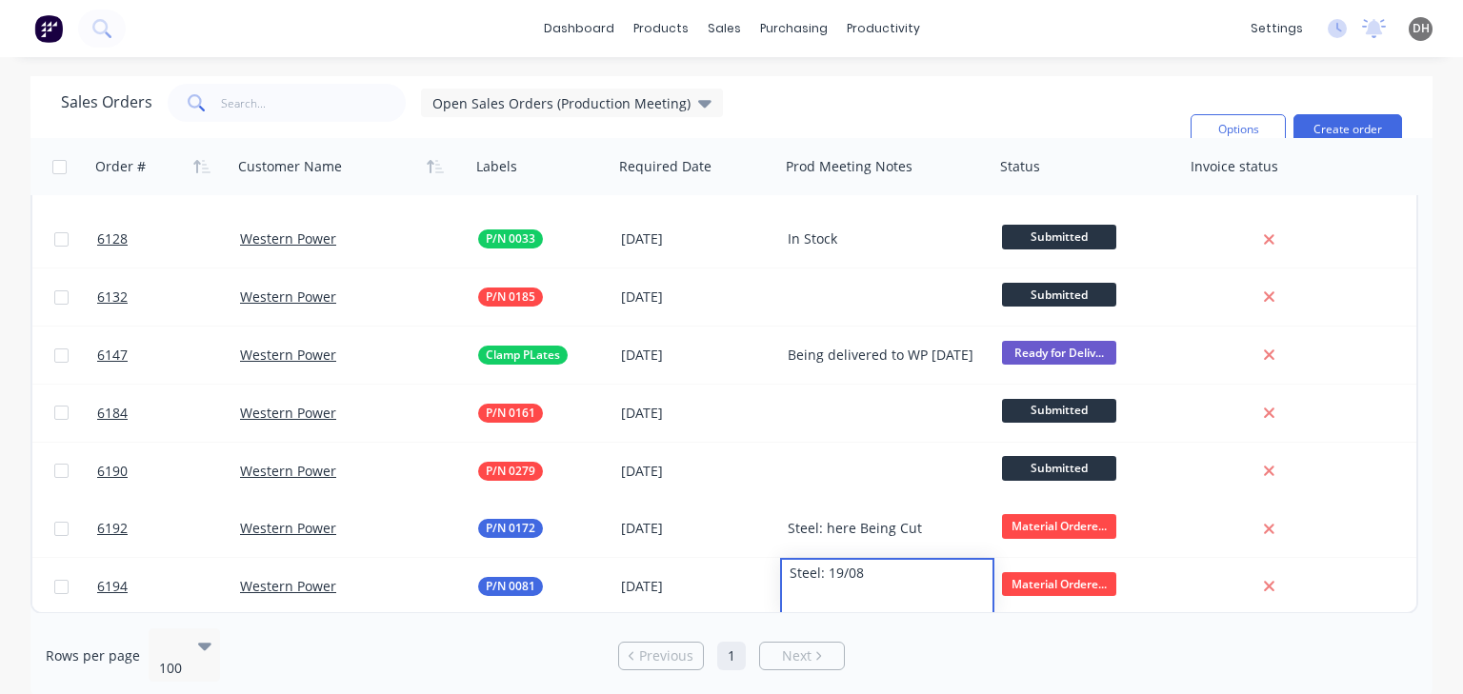
click at [952, 21] on div "dashboard products sales purchasing productivity dashboard products Product Cat…" at bounding box center [731, 28] width 1463 height 57
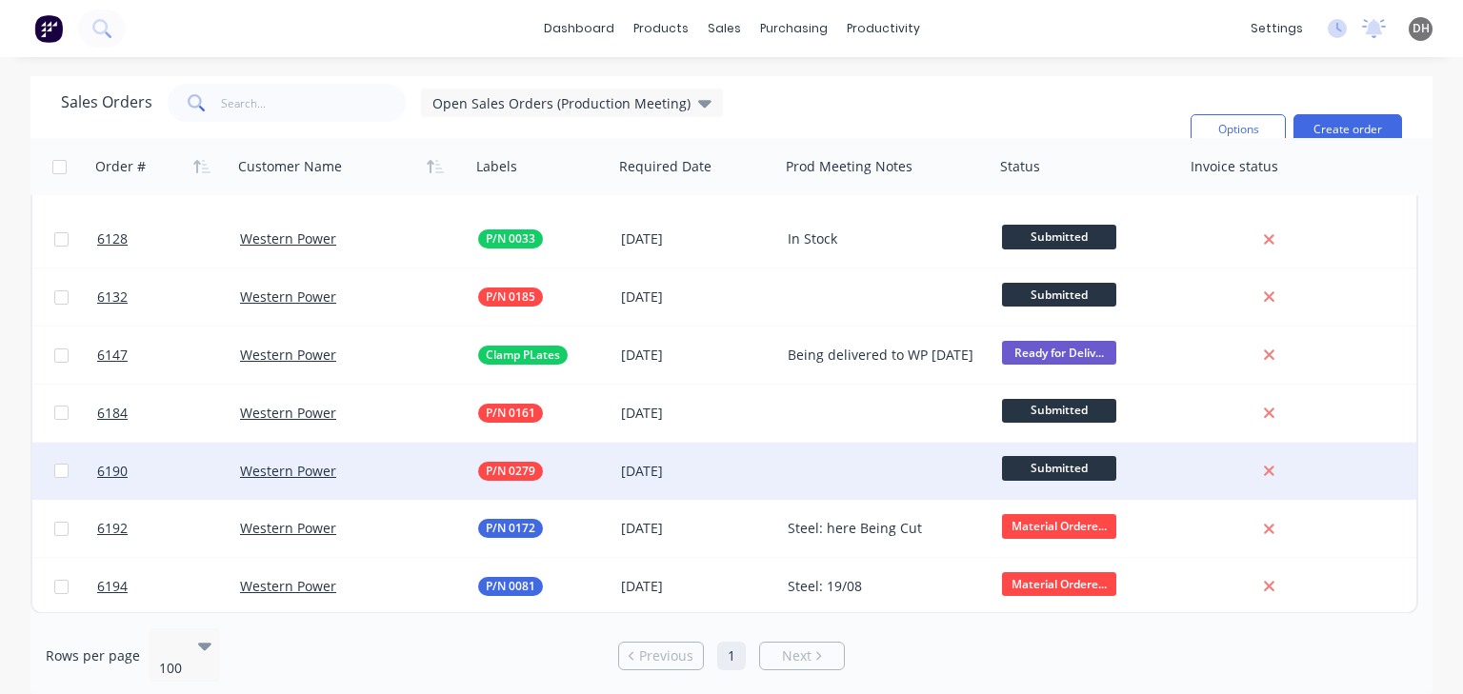
click at [852, 457] on div at bounding box center [887, 471] width 214 height 57
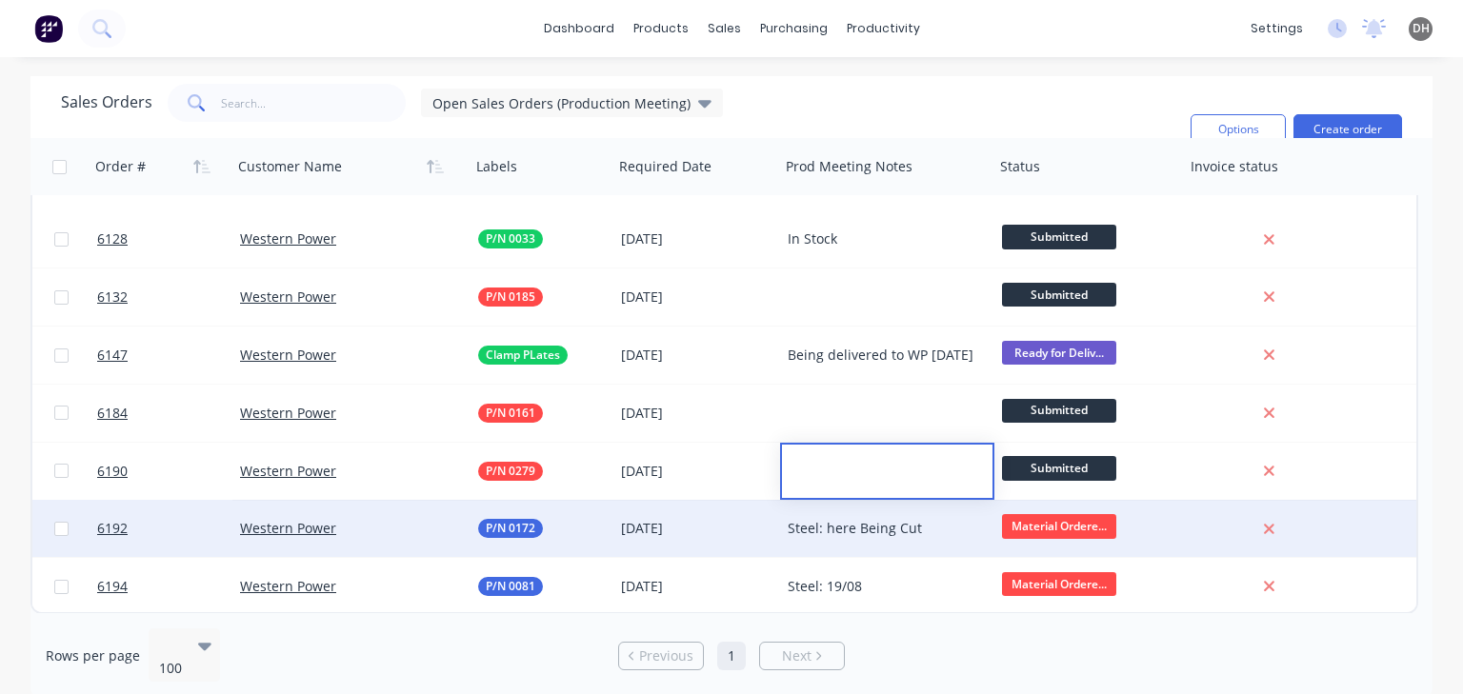
click at [819, 520] on div "Steel: here Being Cut" at bounding box center [883, 528] width 190 height 19
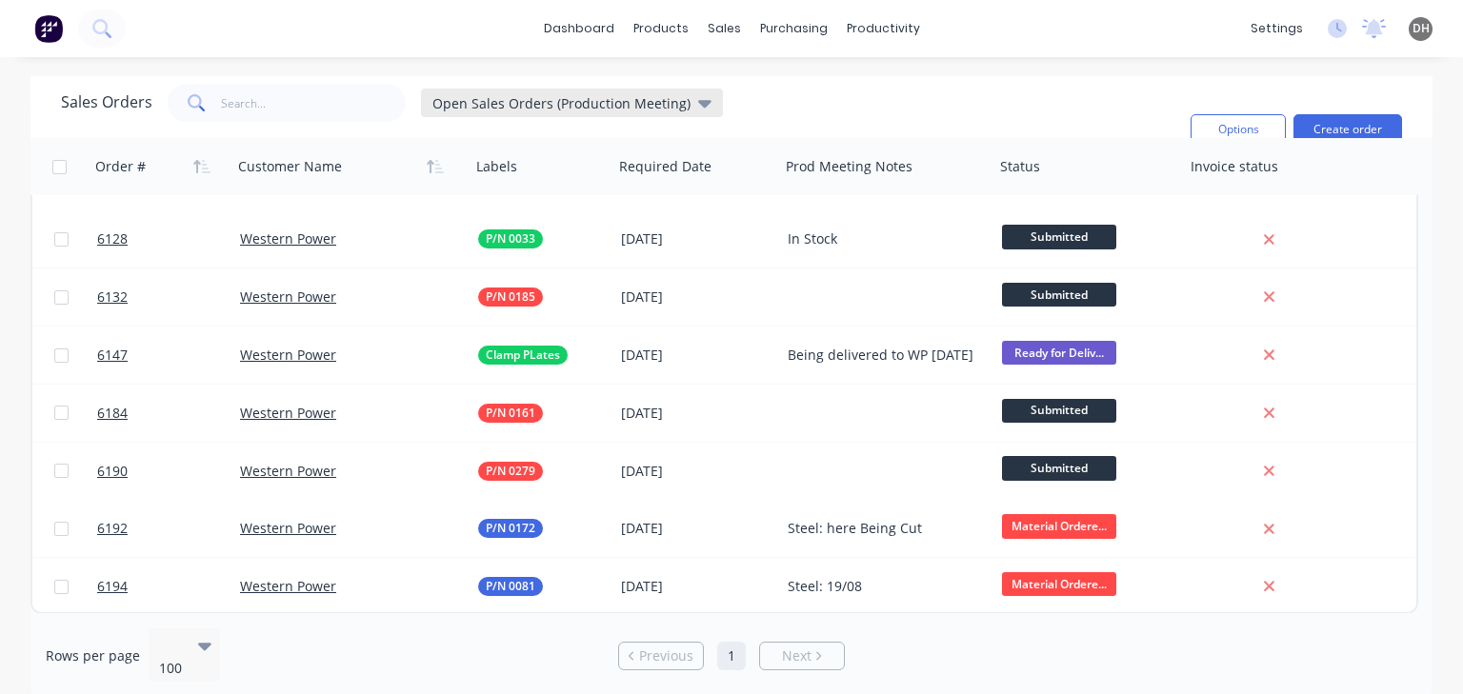
click at [530, 107] on span "Open Sales Orders (Production Meeting)" at bounding box center [561, 103] width 258 height 20
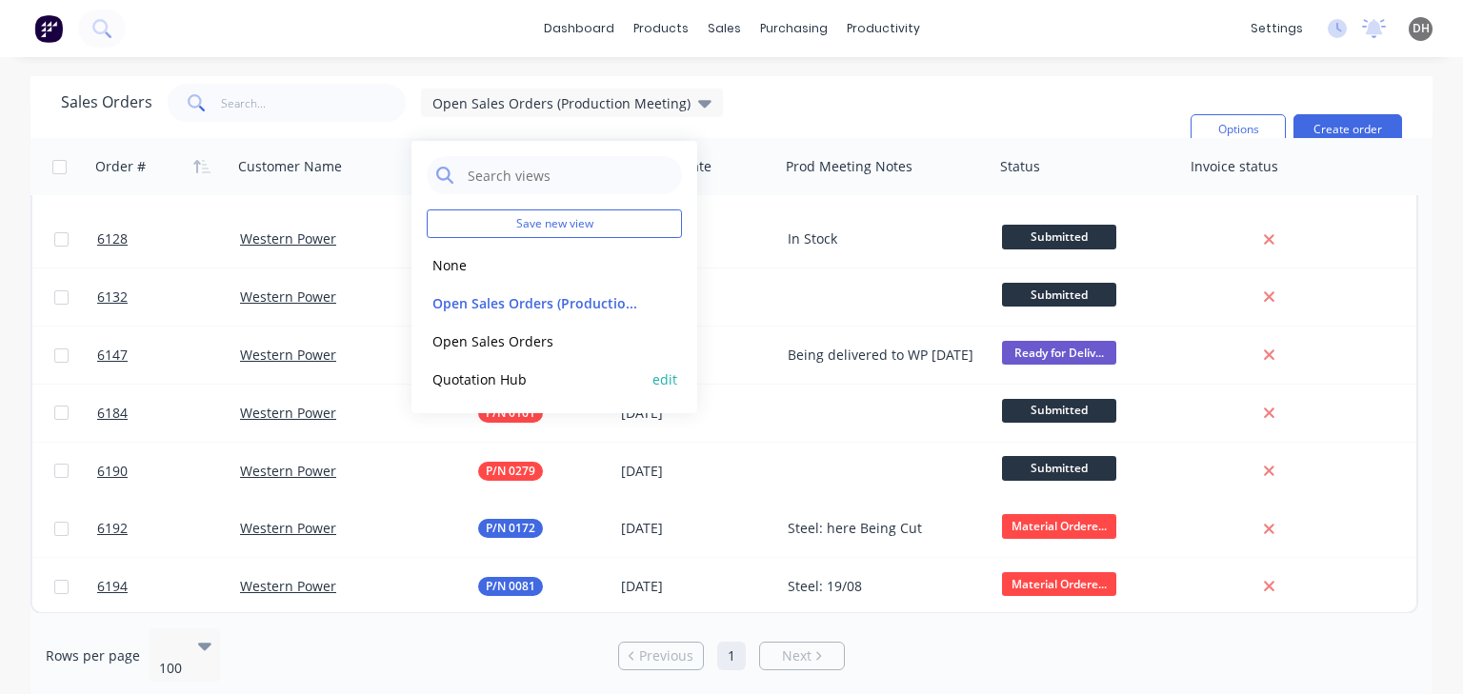
click at [494, 373] on button "Quotation Hub" at bounding box center [535, 380] width 217 height 22
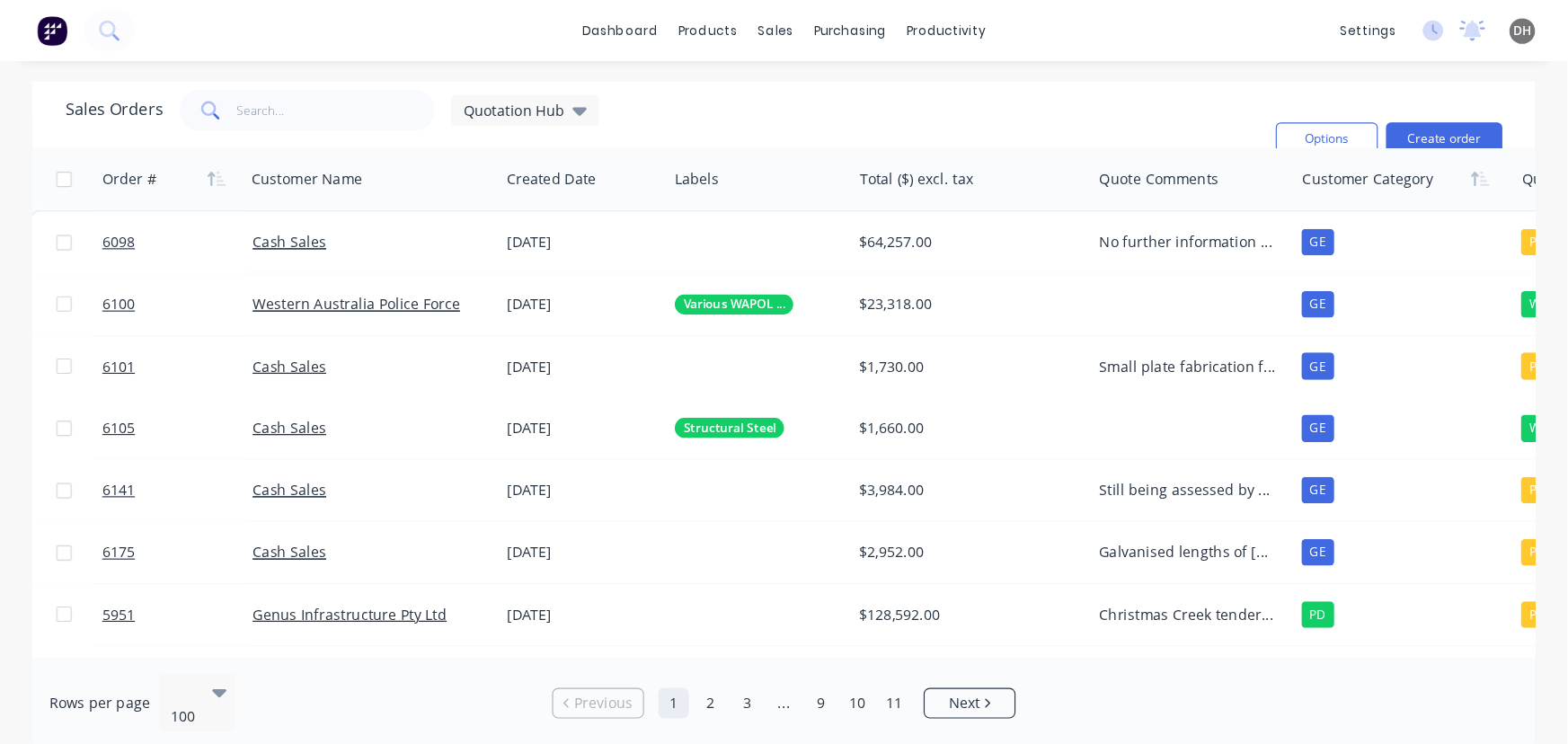
scroll to position [0, 0]
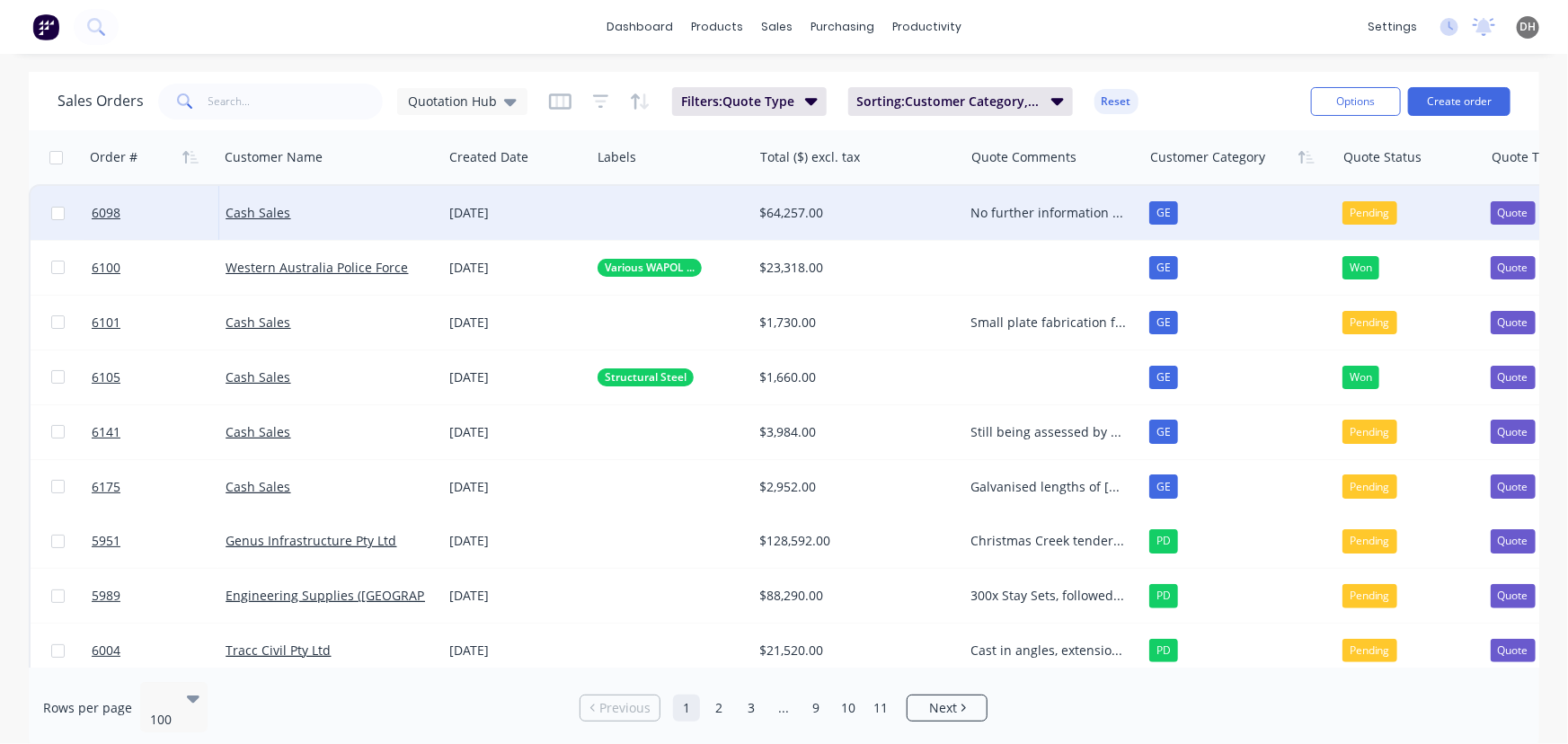
click at [1033, 215] on div "No further information received from client as of 04/08. [PERSON_NAME] is going…" at bounding box center [1049, 212] width 156 height 18
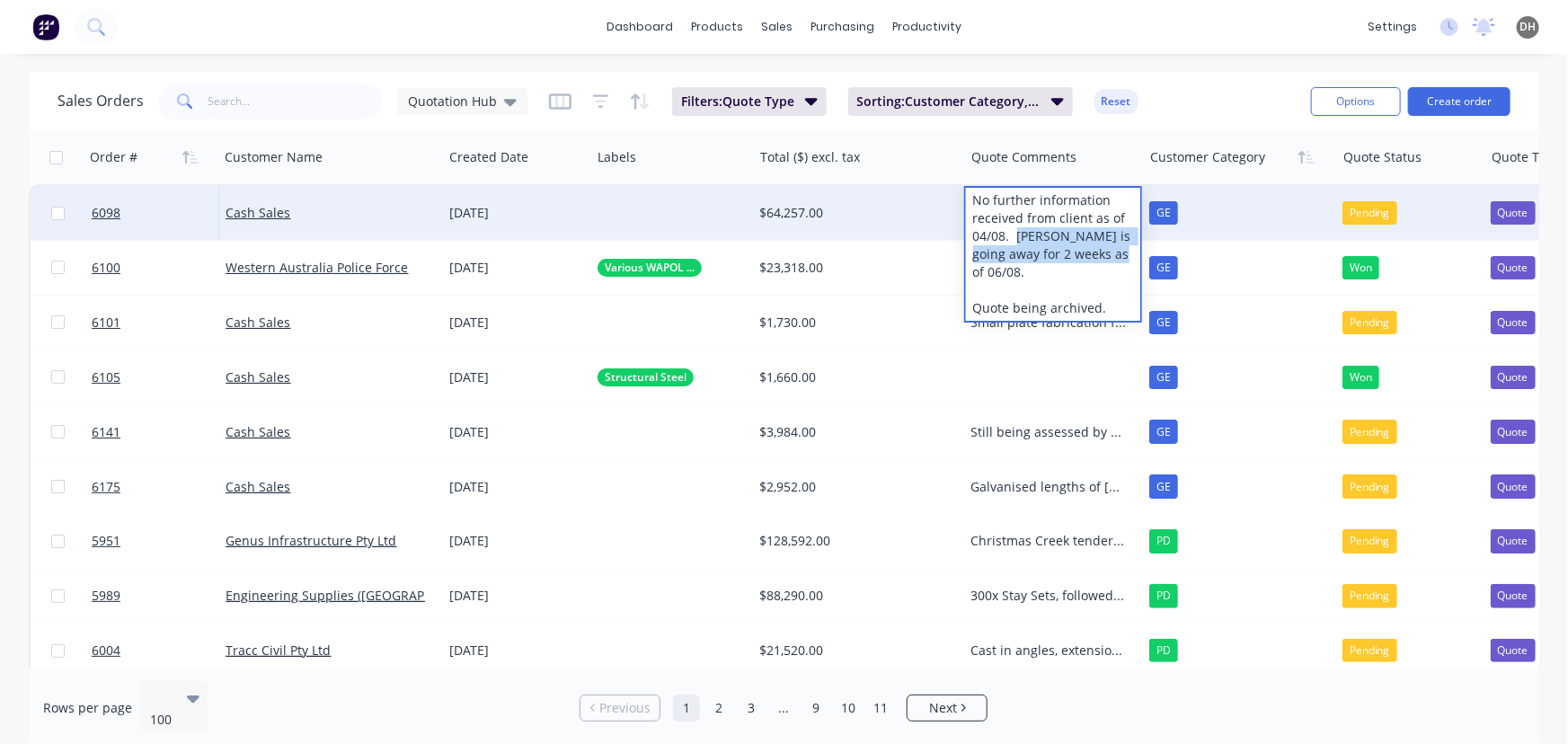
drag, startPoint x: 1015, startPoint y: 240, endPoint x: 1124, endPoint y: 247, distance: 109.2
click at [1124, 247] on div "No further information received from client as of 04/08. [PERSON_NAME] is going…" at bounding box center [1053, 254] width 175 height 133
click at [1064, 274] on div "No further information received from client as of 04/08. [PERSON_NAME] is going…" at bounding box center [1053, 254] width 175 height 133
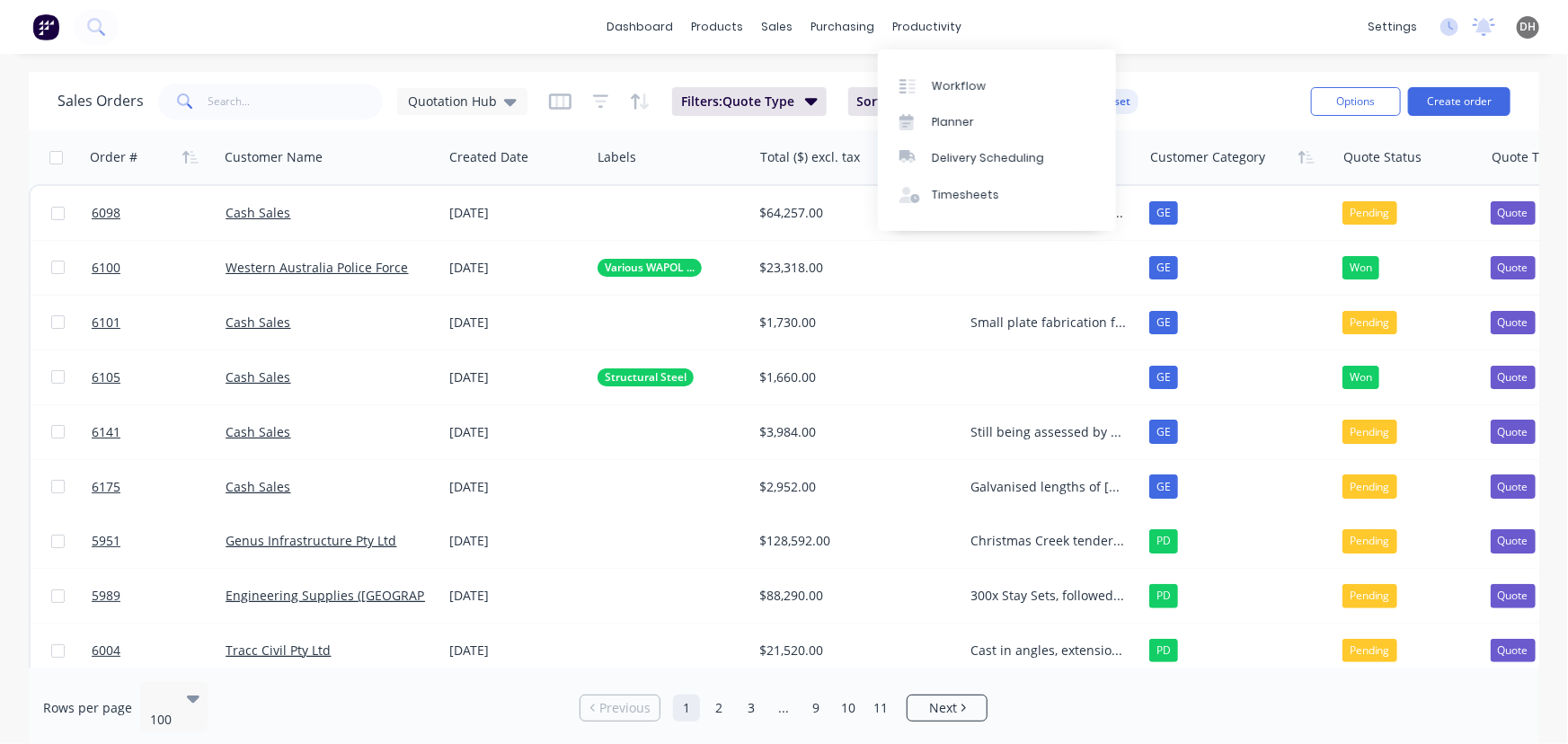
click at [1004, 26] on div "dashboard products sales purchasing productivity dashboard products Product Cat…" at bounding box center [784, 26] width 1568 height 54
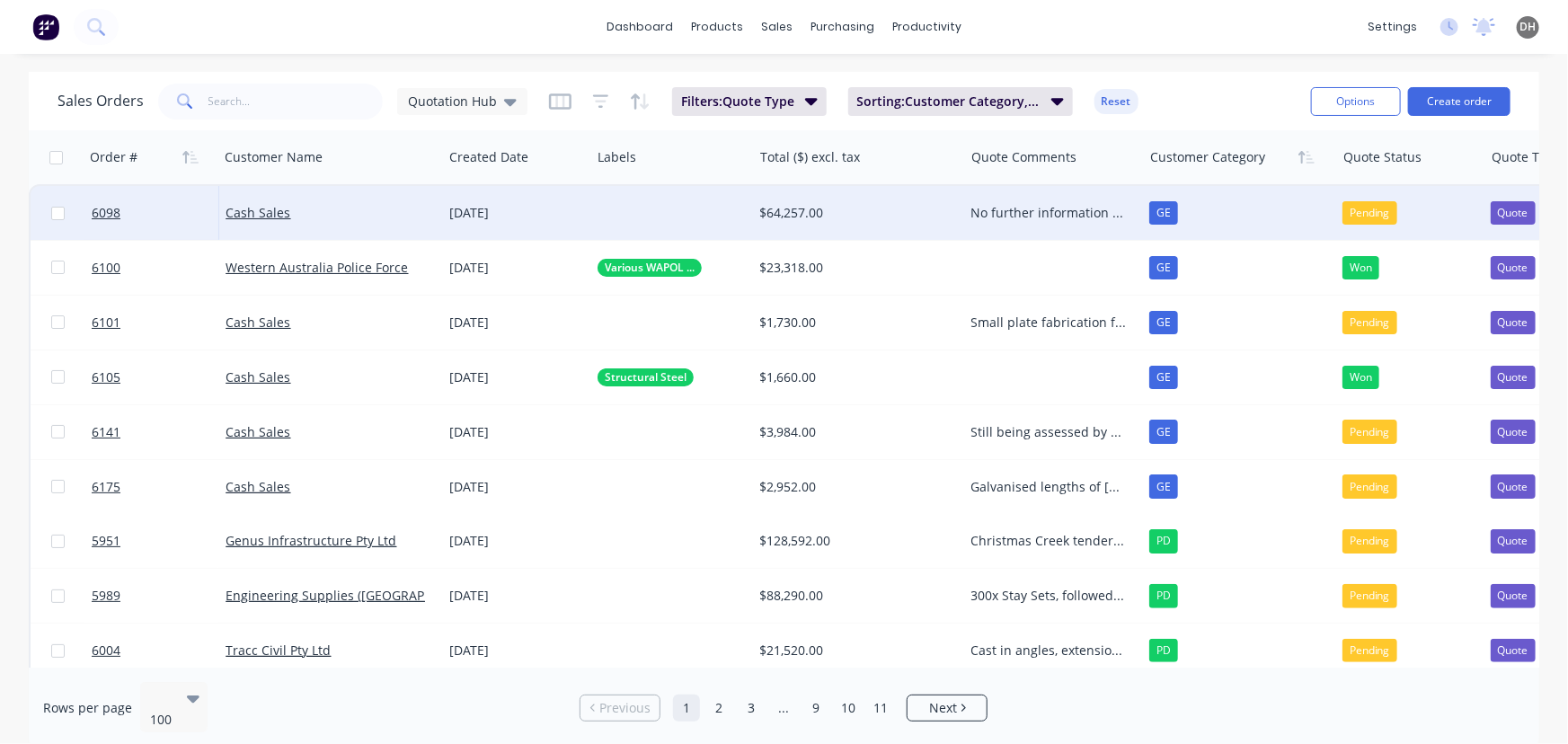
click at [656, 209] on div at bounding box center [671, 212] width 161 height 54
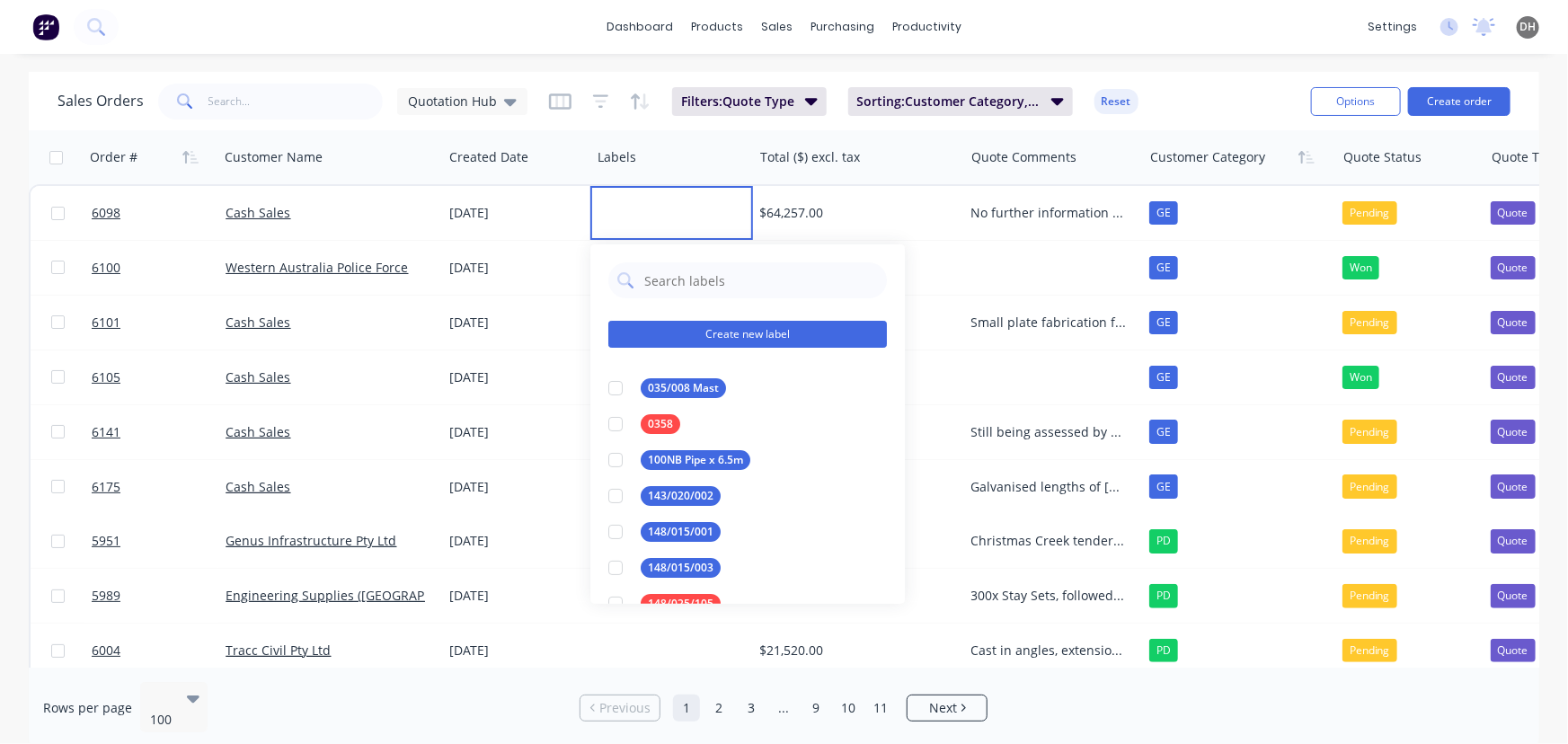
click at [691, 328] on button "Create new label" at bounding box center [747, 334] width 278 height 27
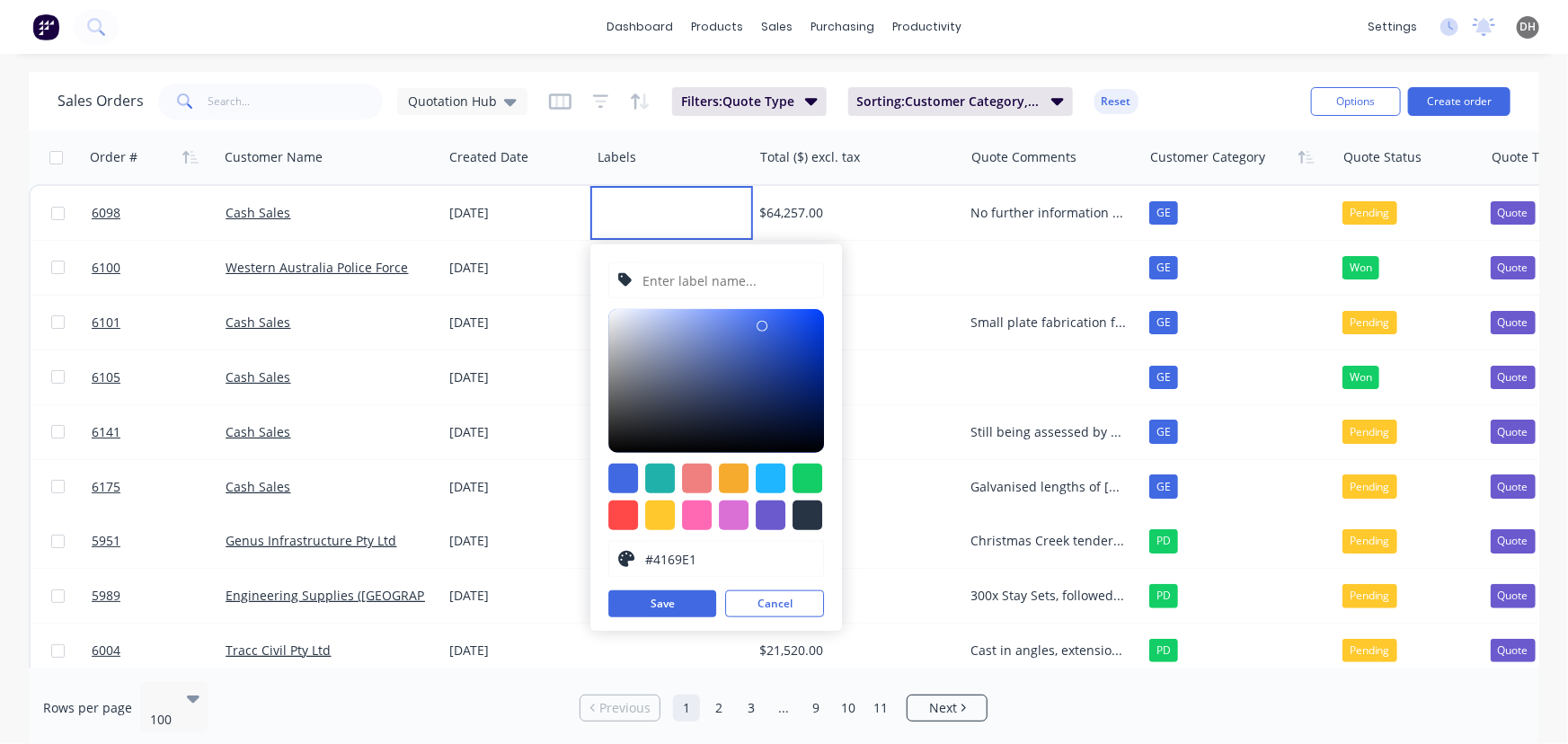
click at [686, 287] on input "text" at bounding box center [728, 280] width 174 height 34
type input "Shade Sail Columns"
click at [652, 599] on button "Save" at bounding box center [662, 603] width 108 height 27
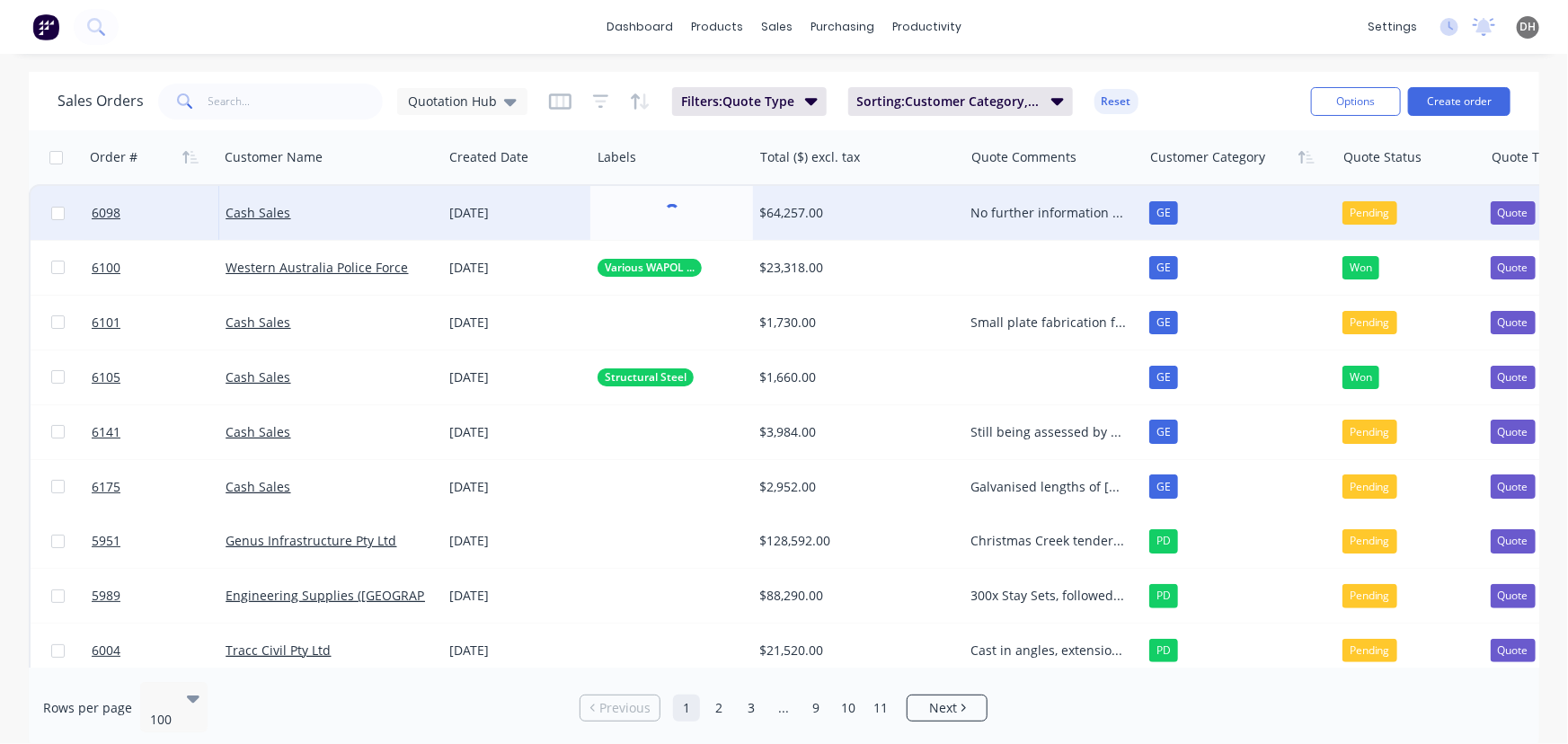
click at [987, 214] on div "No further information received from client as of 04/08. [PERSON_NAME] is going…" at bounding box center [1049, 212] width 156 height 18
click at [1011, 213] on div "No further information received from client as of 04/08. [PERSON_NAME] is going…" at bounding box center [1049, 212] width 156 height 18
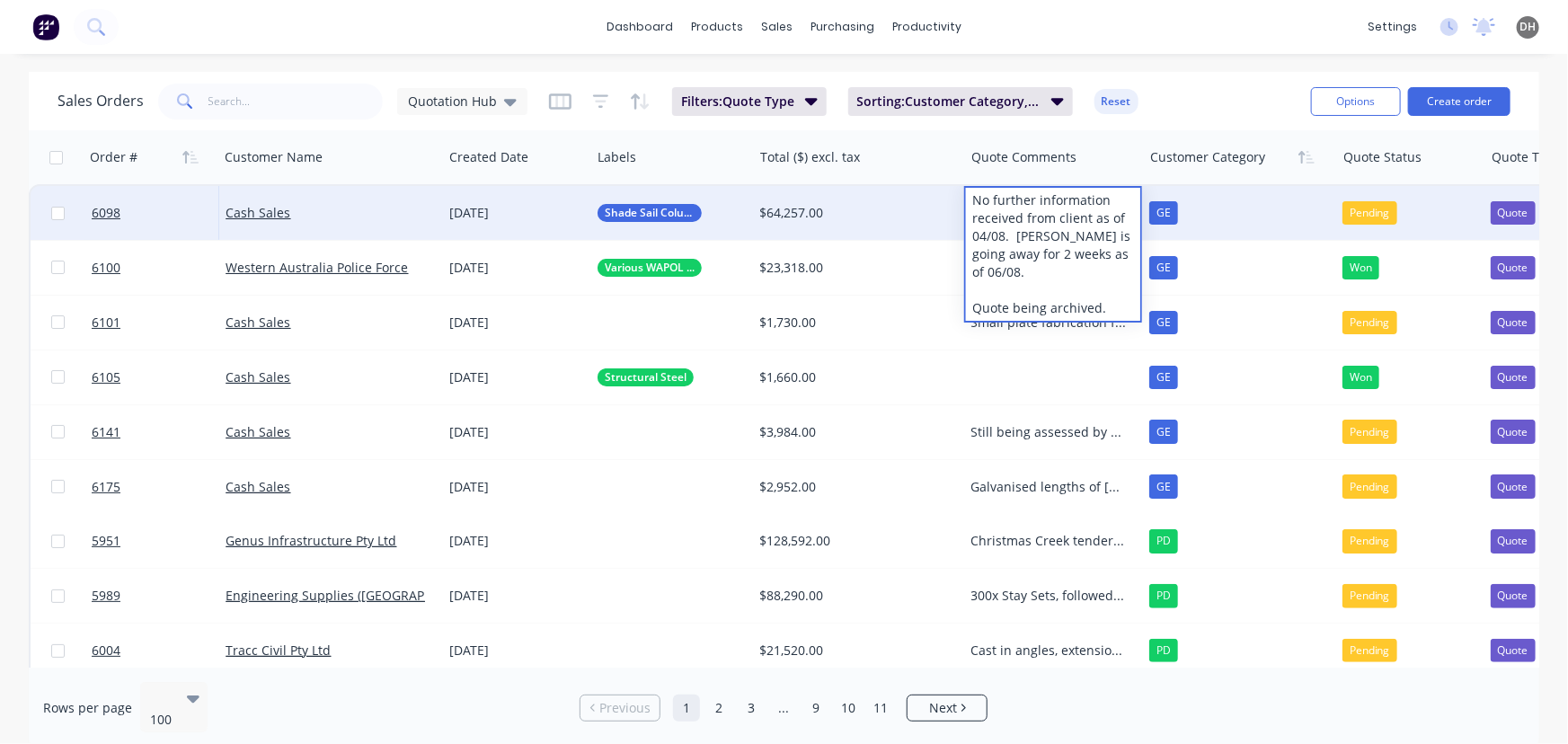
click at [976, 194] on div "No further information received from client as of 04/08. [PERSON_NAME] is going…" at bounding box center [1053, 254] width 175 height 133
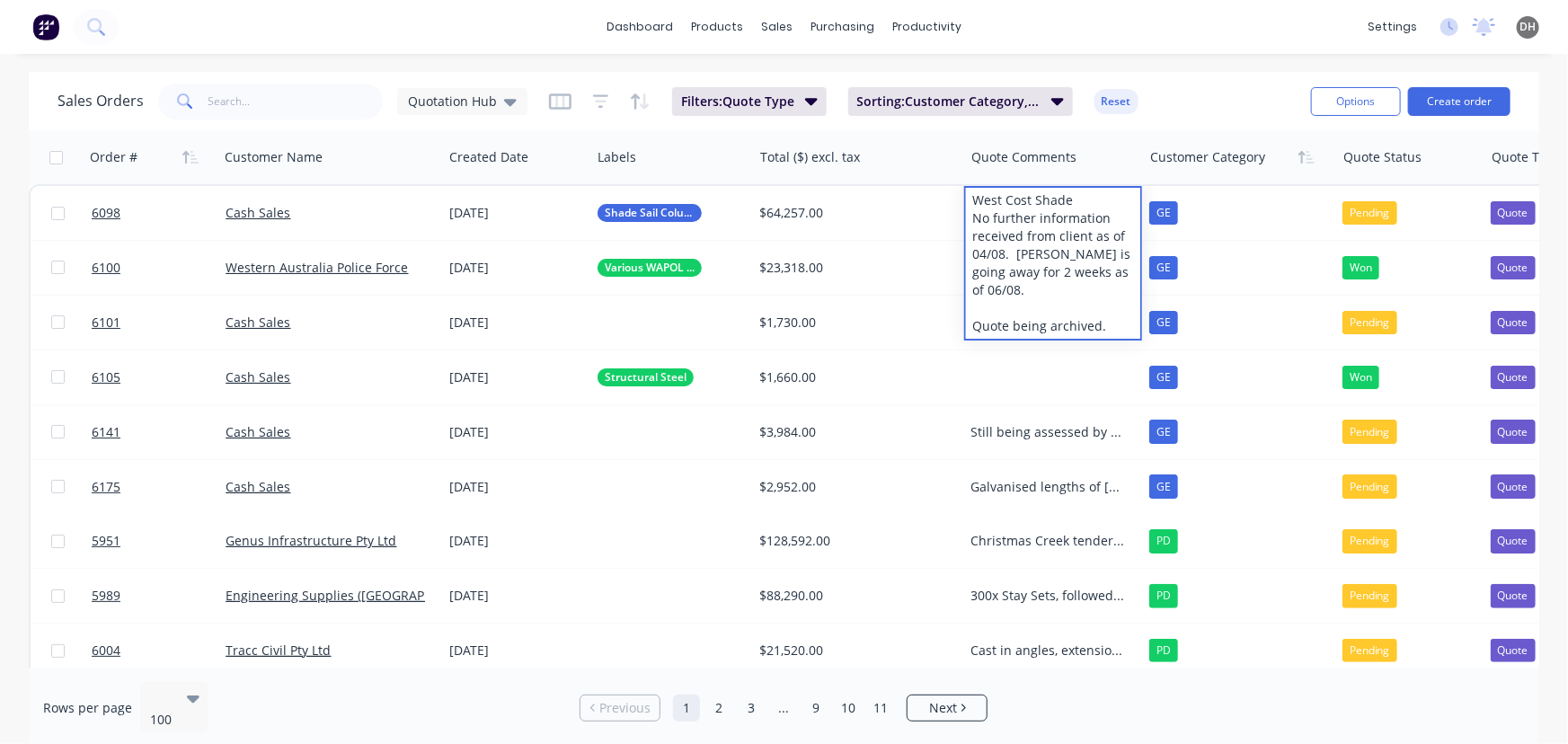
click at [1192, 106] on div "Sales Orders Quotation Hub Filters: Quote Type Sorting: Customer Category, Orde…" at bounding box center [676, 101] width 1239 height 44
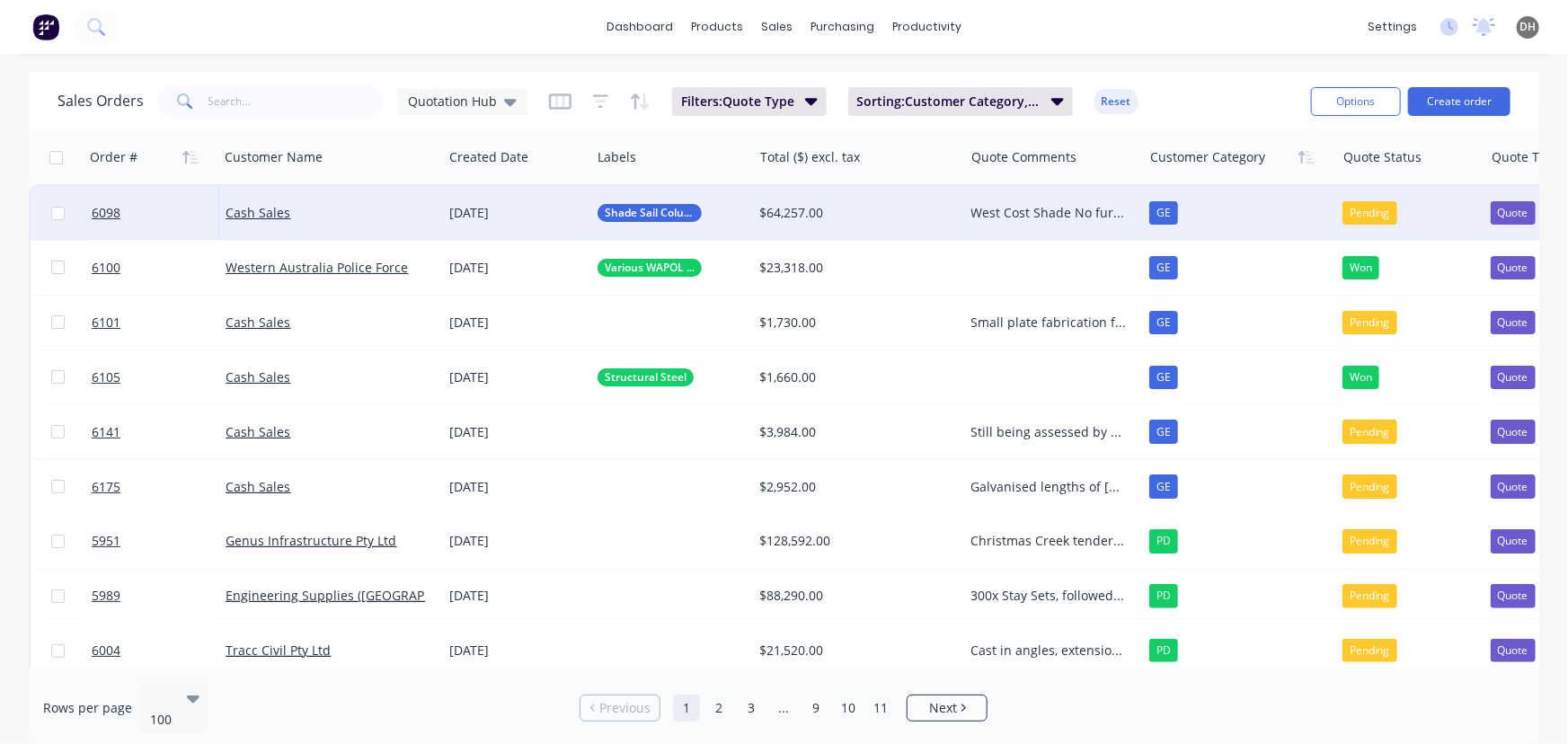
click at [1359, 215] on div "Pending" at bounding box center [1370, 212] width 55 height 24
click at [1253, 119] on div "Sales Orders Quotation Hub Filters: Quote Type Sorting: Customer Category, Orde…" at bounding box center [676, 101] width 1239 height 44
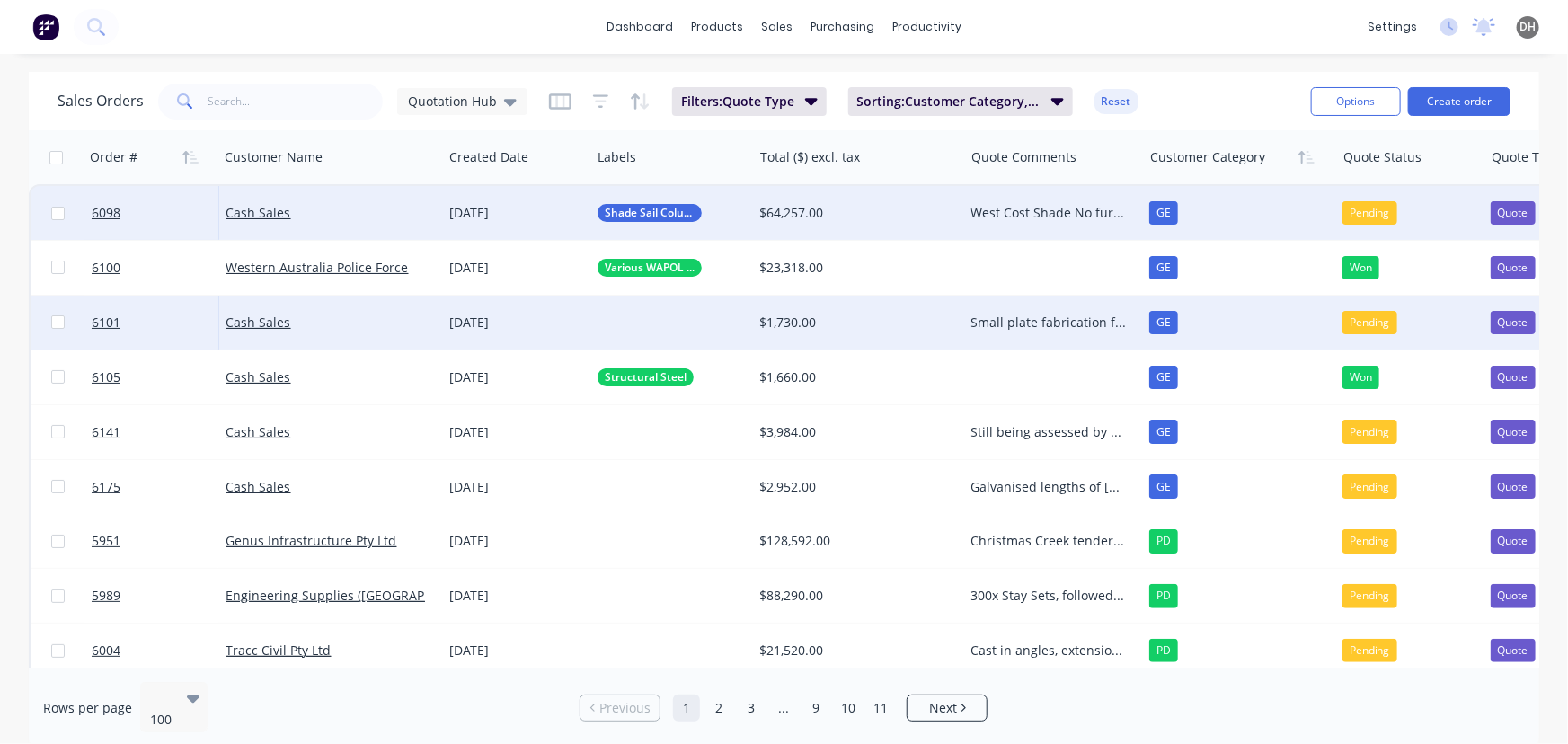
click at [1006, 318] on div "Small plate fabrication for Forsa (FSC Civils group). Still in assessemtn, not …" at bounding box center [1049, 322] width 156 height 18
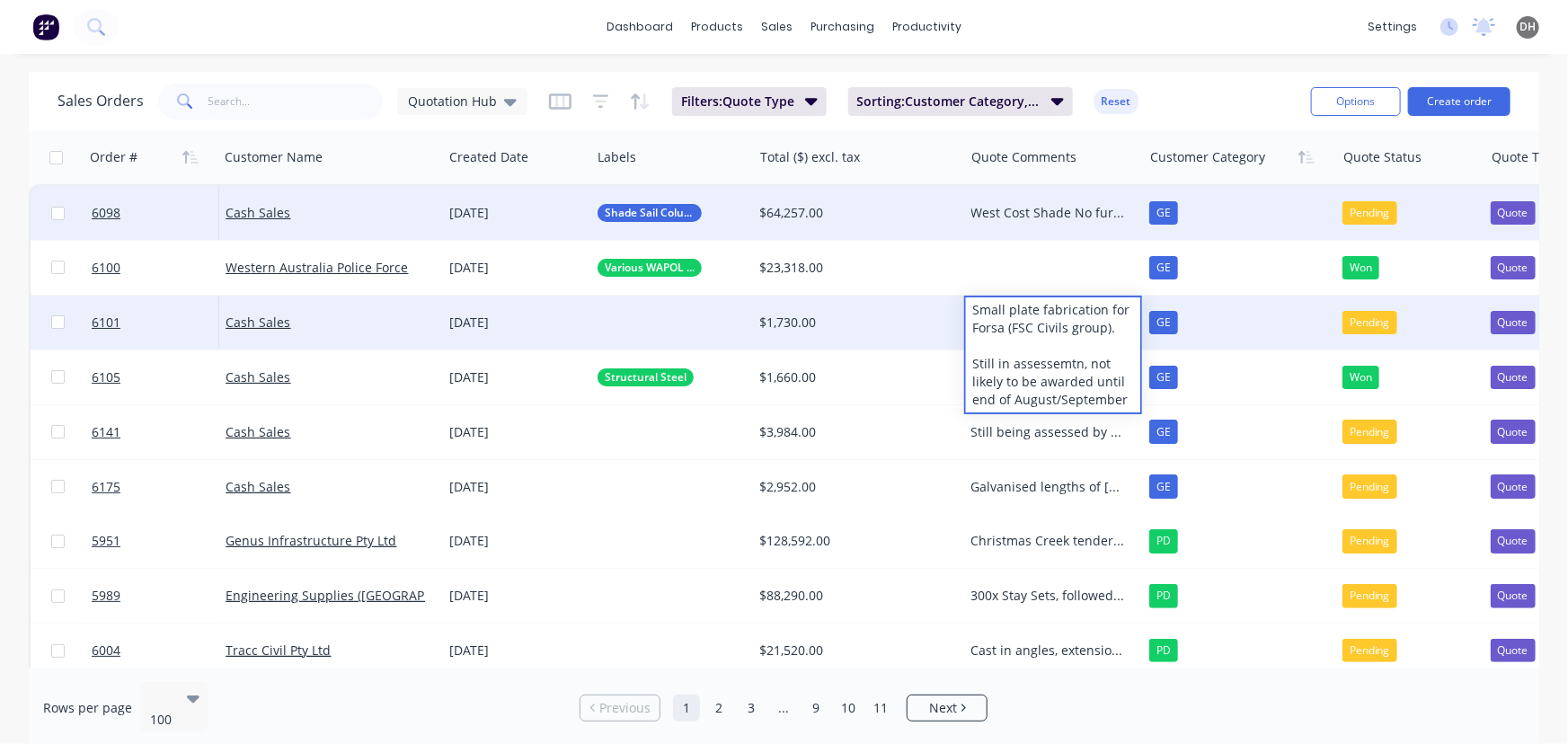
click at [976, 311] on div "Small plate fabrication for Forsa (FSC Civils group). Still in assessemtn, not …" at bounding box center [1053, 355] width 175 height 115
drag, startPoint x: 1129, startPoint y: 304, endPoint x: 951, endPoint y: 301, distance: 178.0
click at [951, 301] on div "6101 Cash Sales [DATE] $1,730.00 Small plate fabrication for Forsa (FSC Civils …" at bounding box center [1059, 322] width 2060 height 55
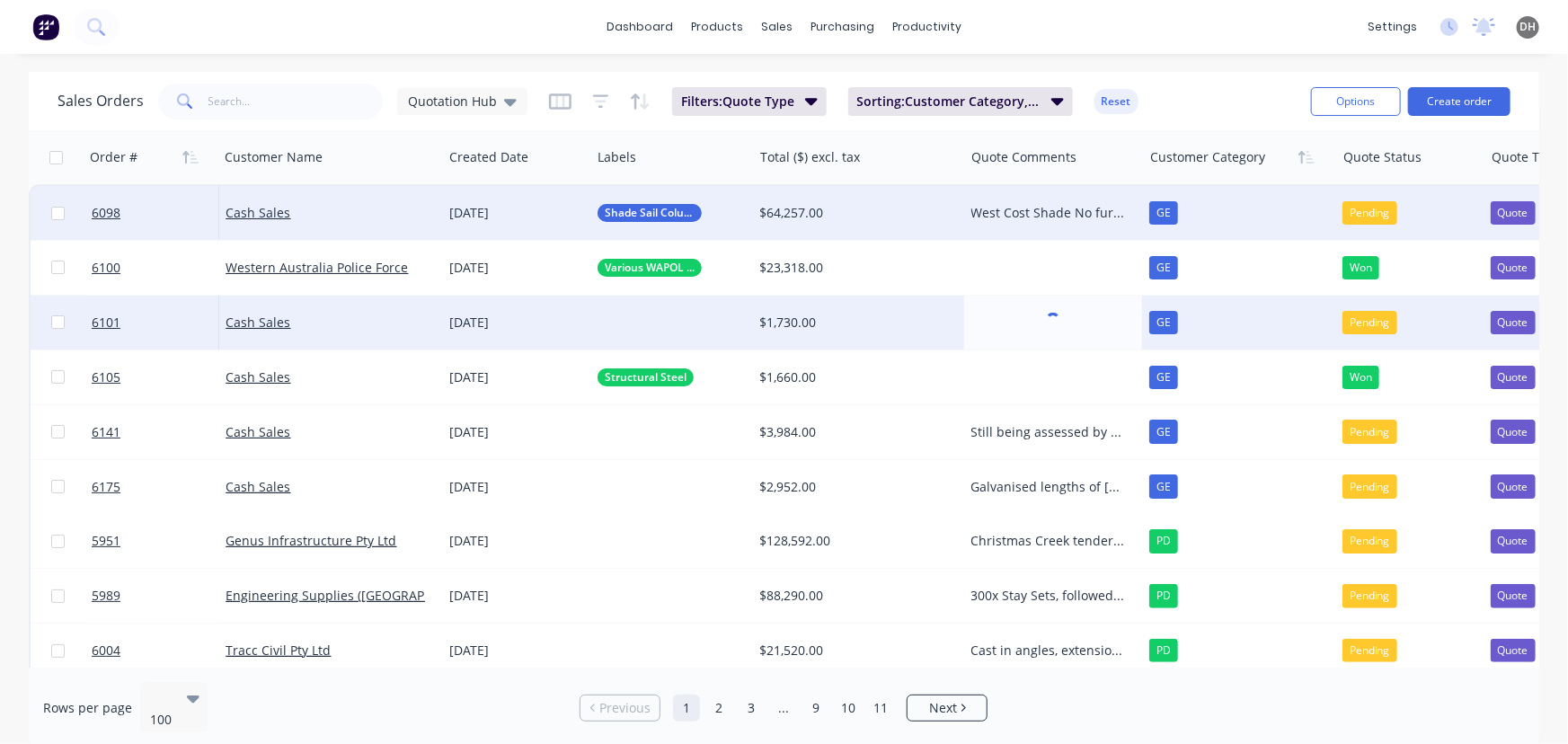
click at [643, 321] on div at bounding box center [671, 322] width 161 height 54
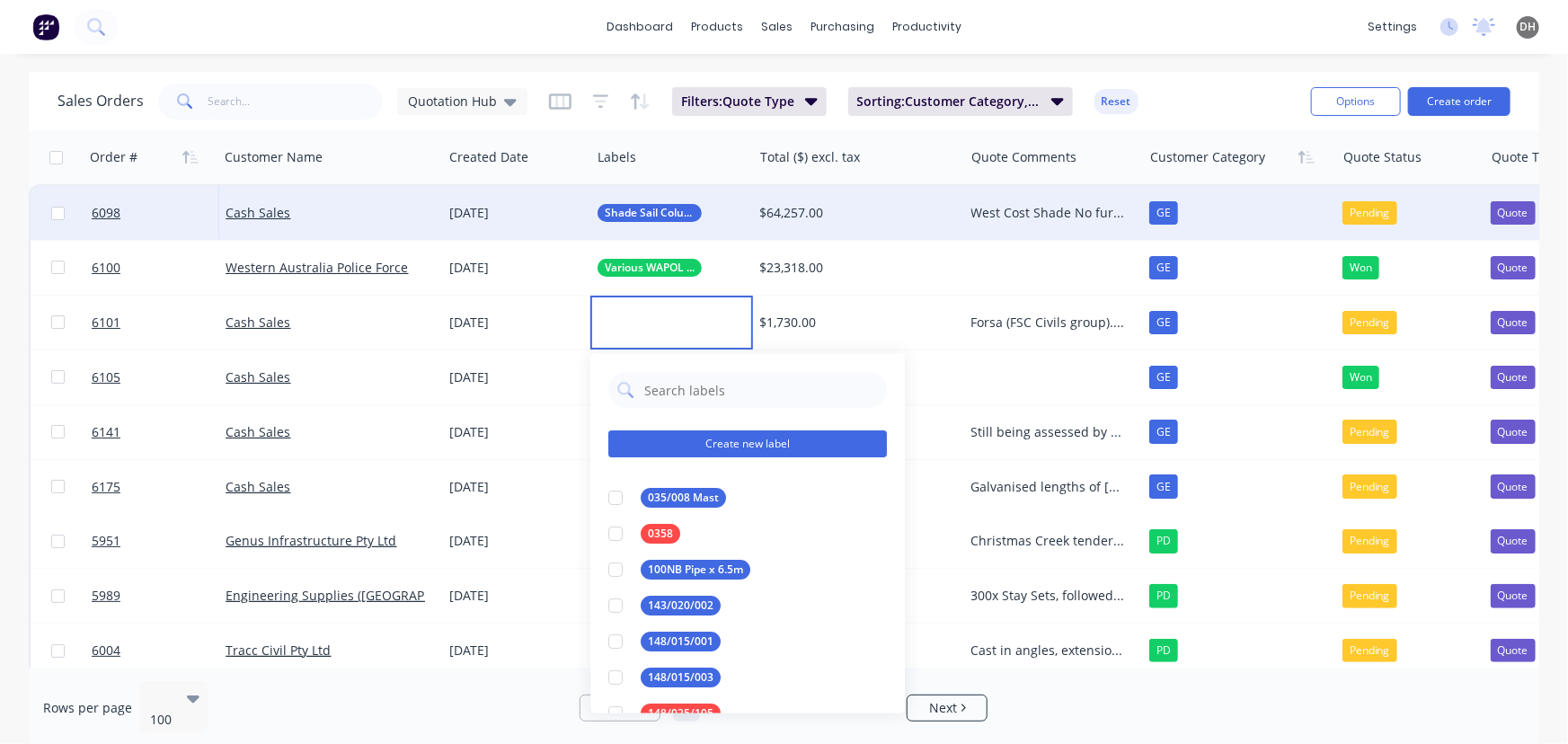
click at [687, 438] on button "Create new label" at bounding box center [747, 443] width 278 height 27
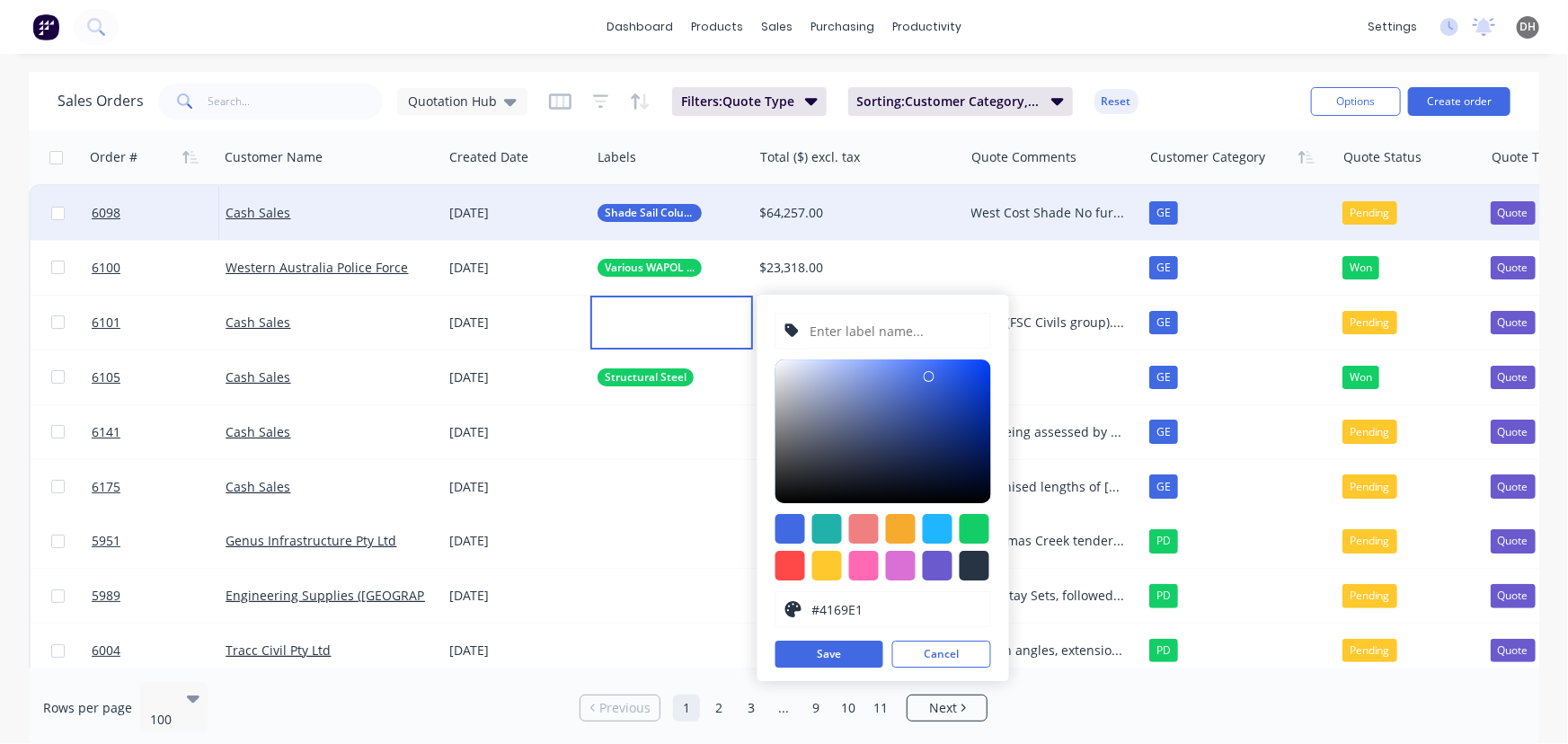
click at [833, 334] on input "text" at bounding box center [894, 330] width 174 height 34
type input "Small Plates"
click at [970, 517] on div at bounding box center [974, 528] width 29 height 29
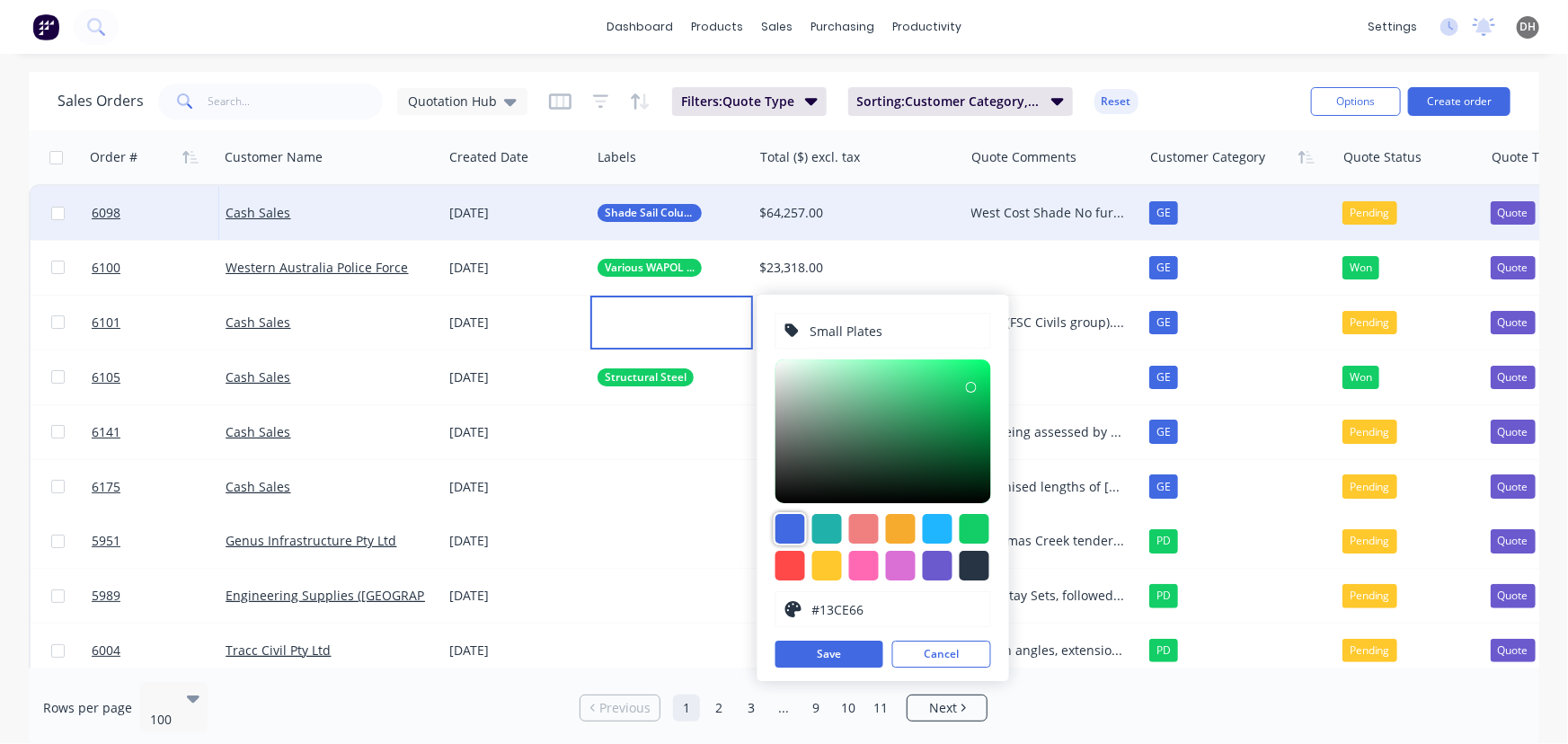
click at [792, 520] on div at bounding box center [790, 528] width 29 height 29
type input "#4169E1"
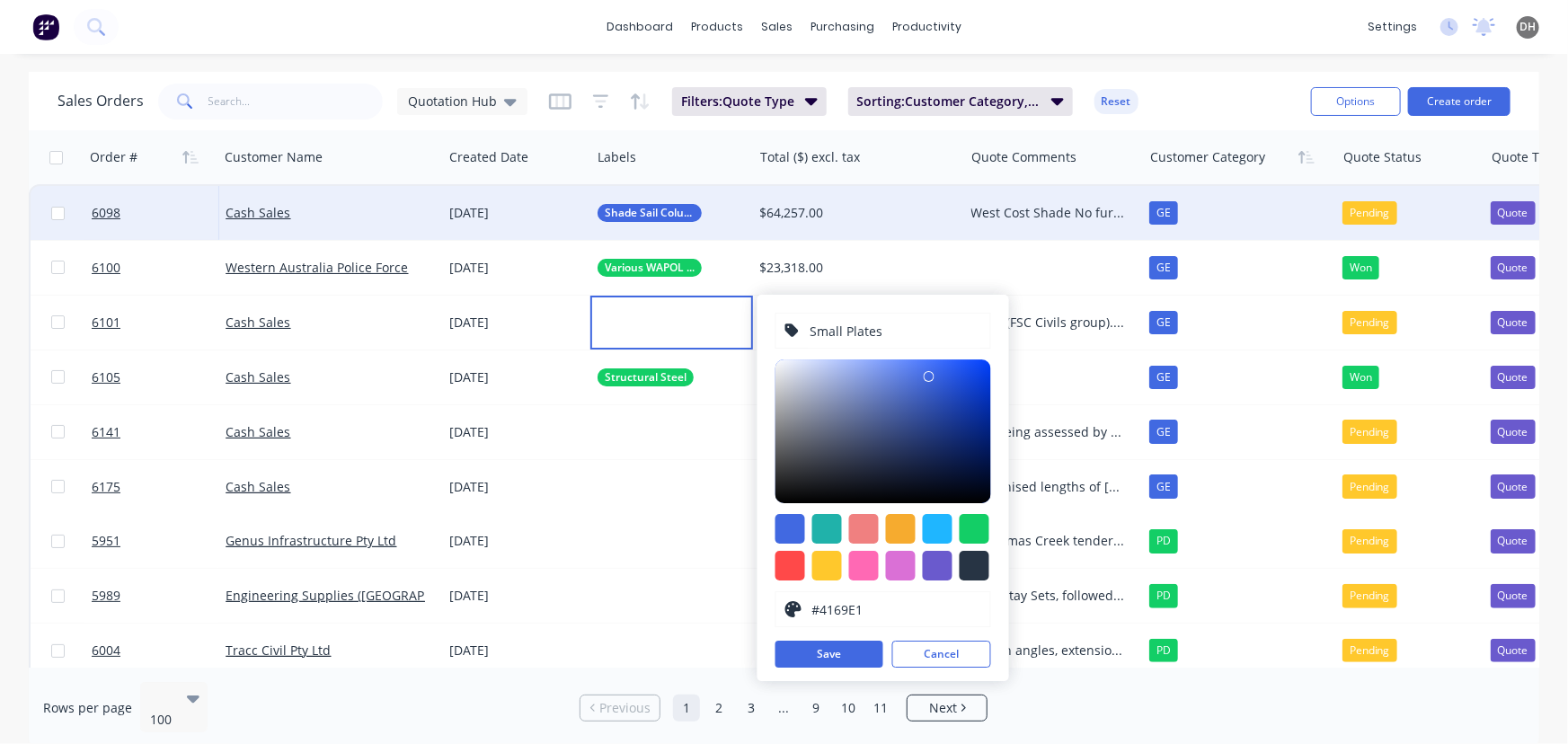
click at [841, 669] on div "Small Plates #4169E1 hex #4169E1 Save Cancel" at bounding box center [883, 488] width 252 height 387
click at [835, 658] on button "Save" at bounding box center [829, 653] width 108 height 27
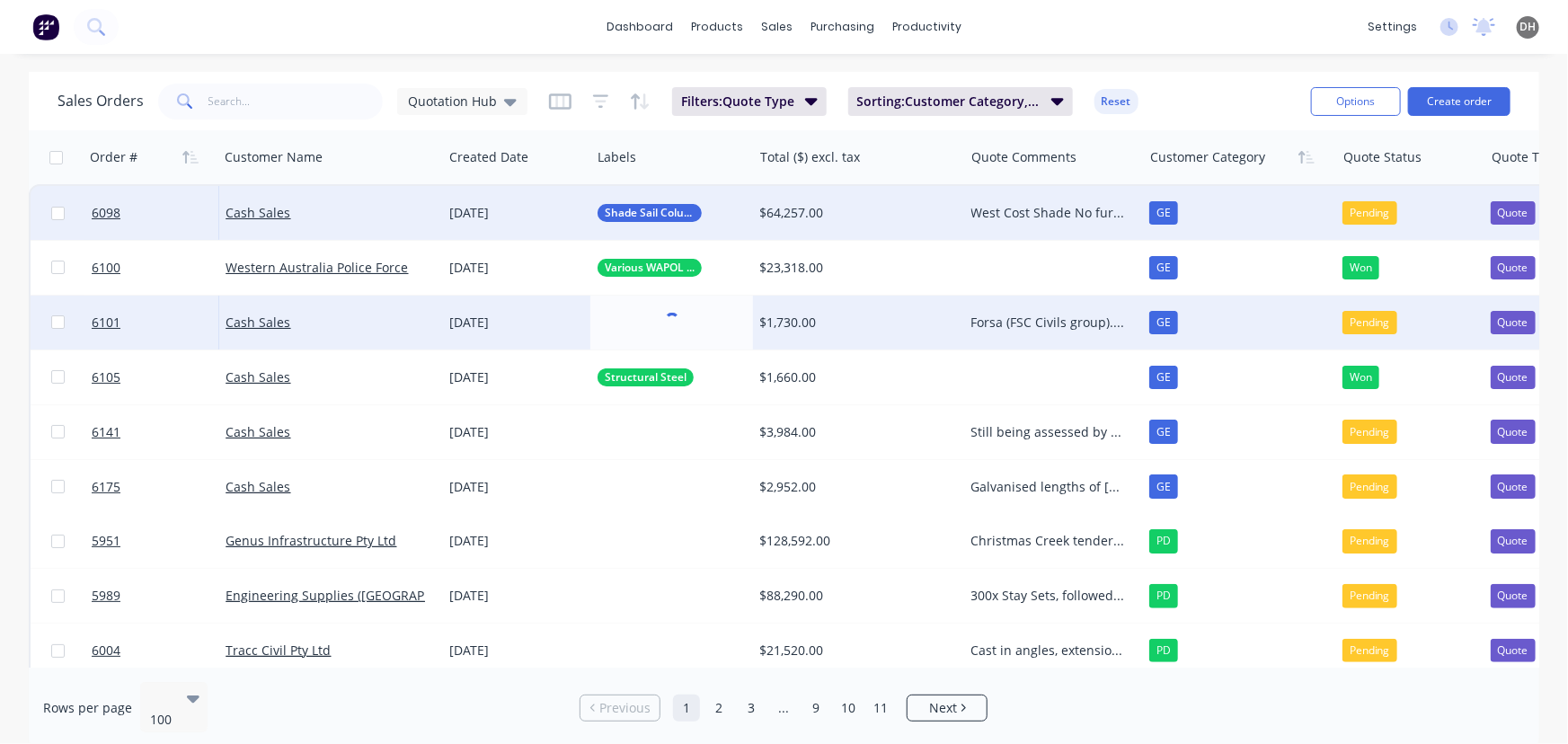
click at [1030, 318] on div "Forsa (FSC Civils group). Still in assessemtn, not likely to be awarded until e…" at bounding box center [1049, 322] width 156 height 18
click at [1026, 326] on div "Forsa (FSC Civils group). Still in assessemtn, not likely to be awarded until e…" at bounding box center [1049, 322] width 156 height 18
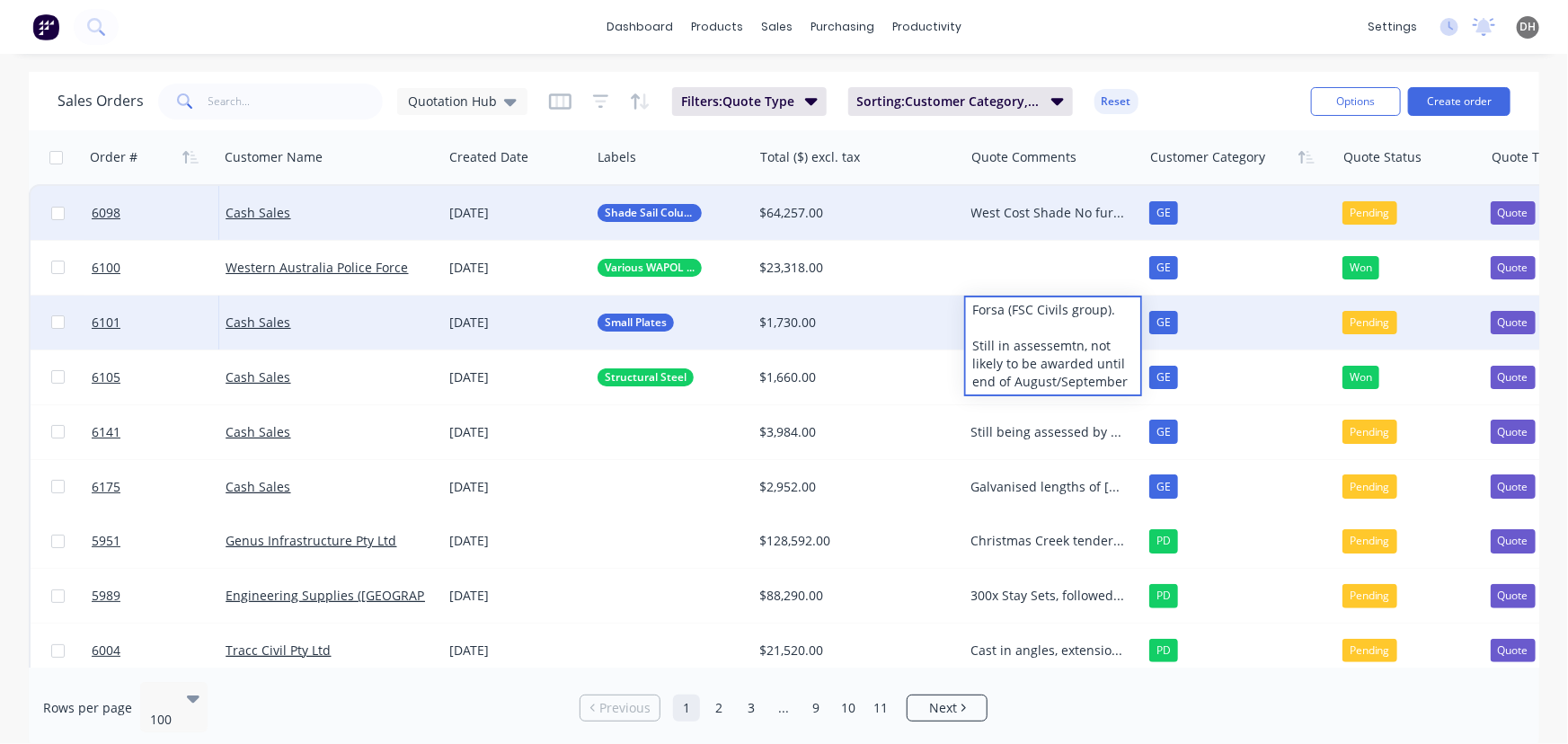
click at [1078, 344] on div "Forsa (FSC Civils group). Still in assessemtn, not likely to be awarded until e…" at bounding box center [1053, 345] width 175 height 97
click at [1043, 348] on div "Forsa (FSC Civils group). Still in assessement, not likely to be awarded until …" at bounding box center [1053, 345] width 175 height 97
click at [1054, 344] on div "Forsa (FSC Civils group). Still in assessement, not likely to be awarded until …" at bounding box center [1053, 345] width 175 height 97
click at [1038, 367] on div "Forsa (FSC Civils group). Still in assessment, not likely to be awarded until e…" at bounding box center [1053, 345] width 175 height 97
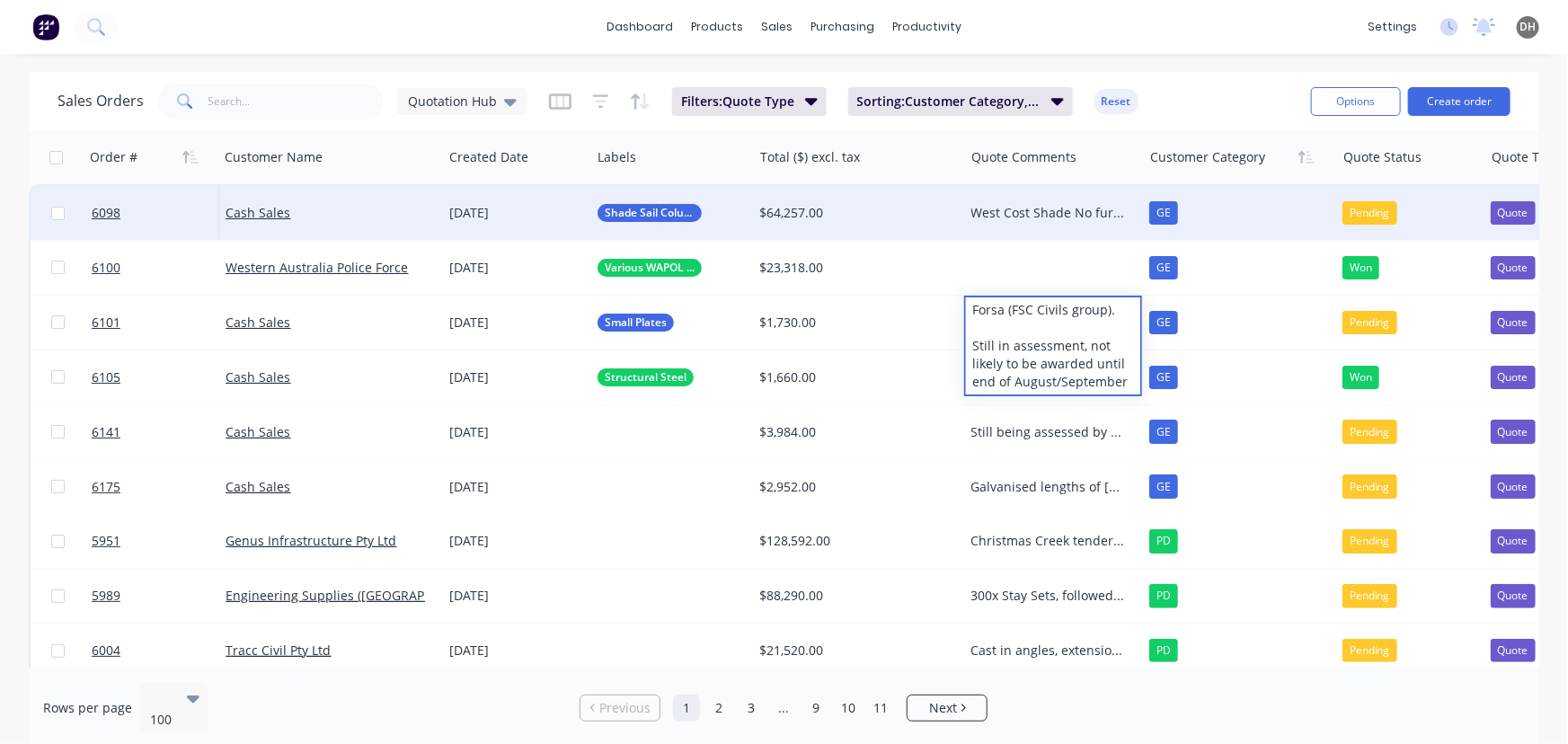
click at [1144, 45] on div "dashboard products sales purchasing productivity dashboard products Product Cat…" at bounding box center [784, 26] width 1568 height 54
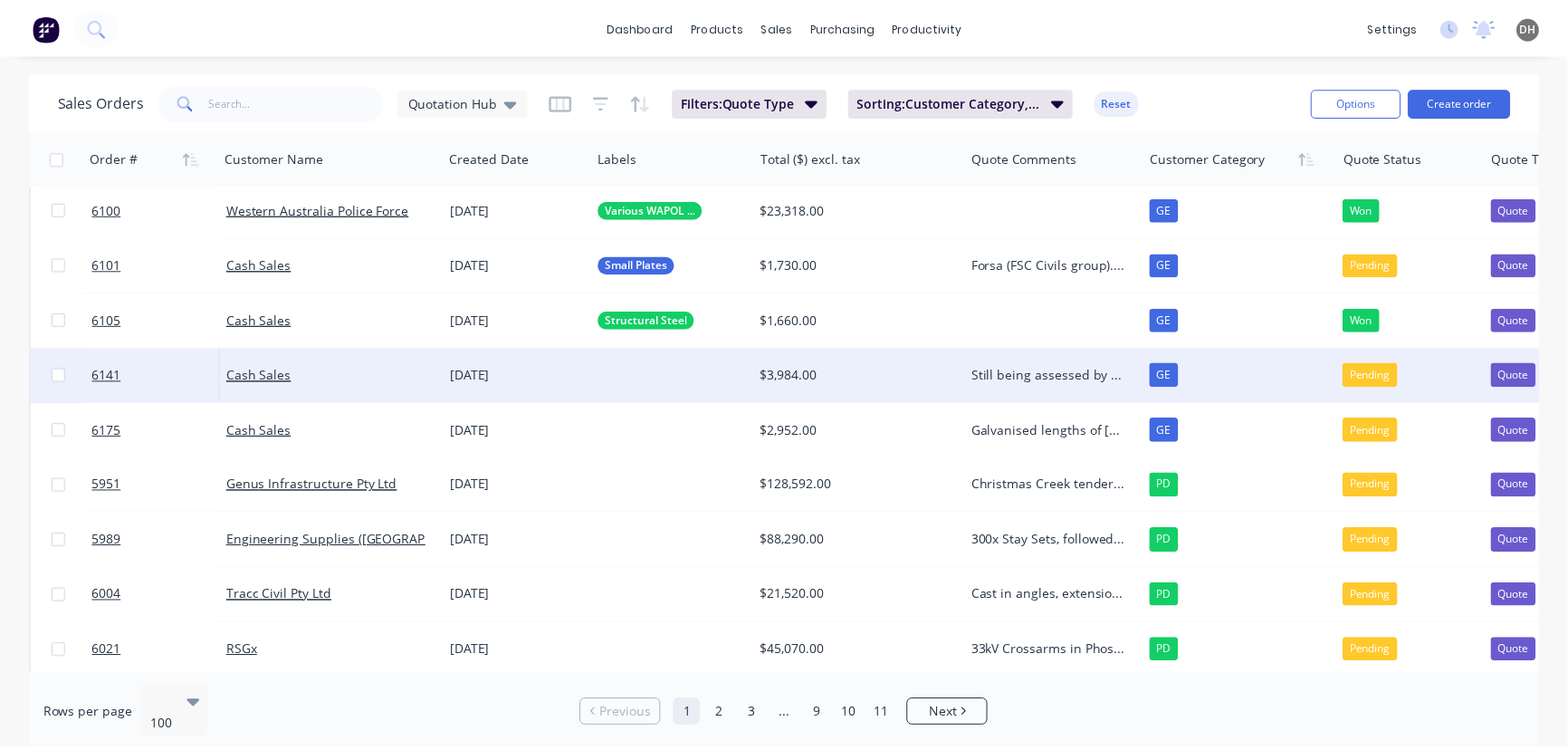
scroll to position [62, 0]
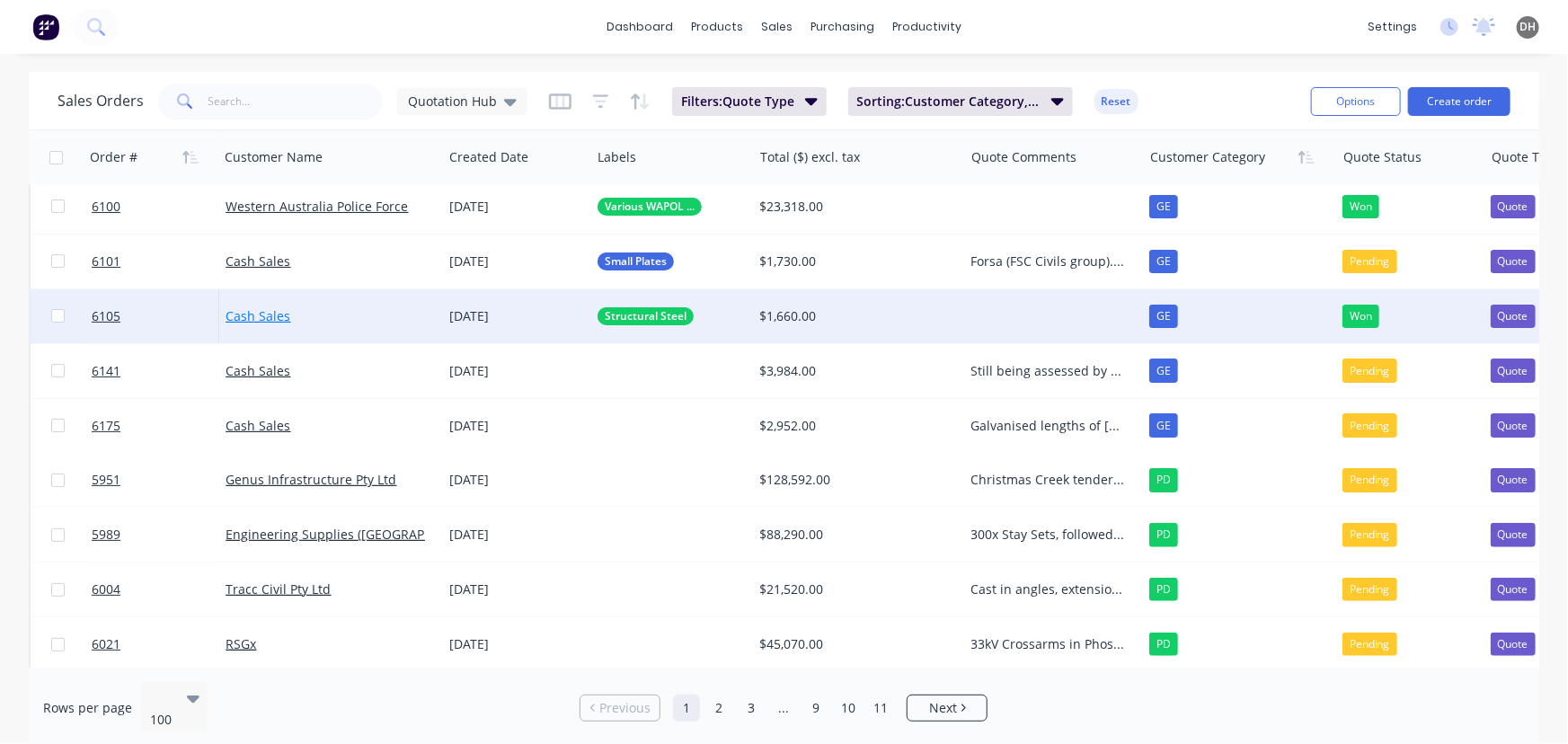
click at [242, 316] on link "Cash Sales" at bounding box center [258, 316] width 65 height 17
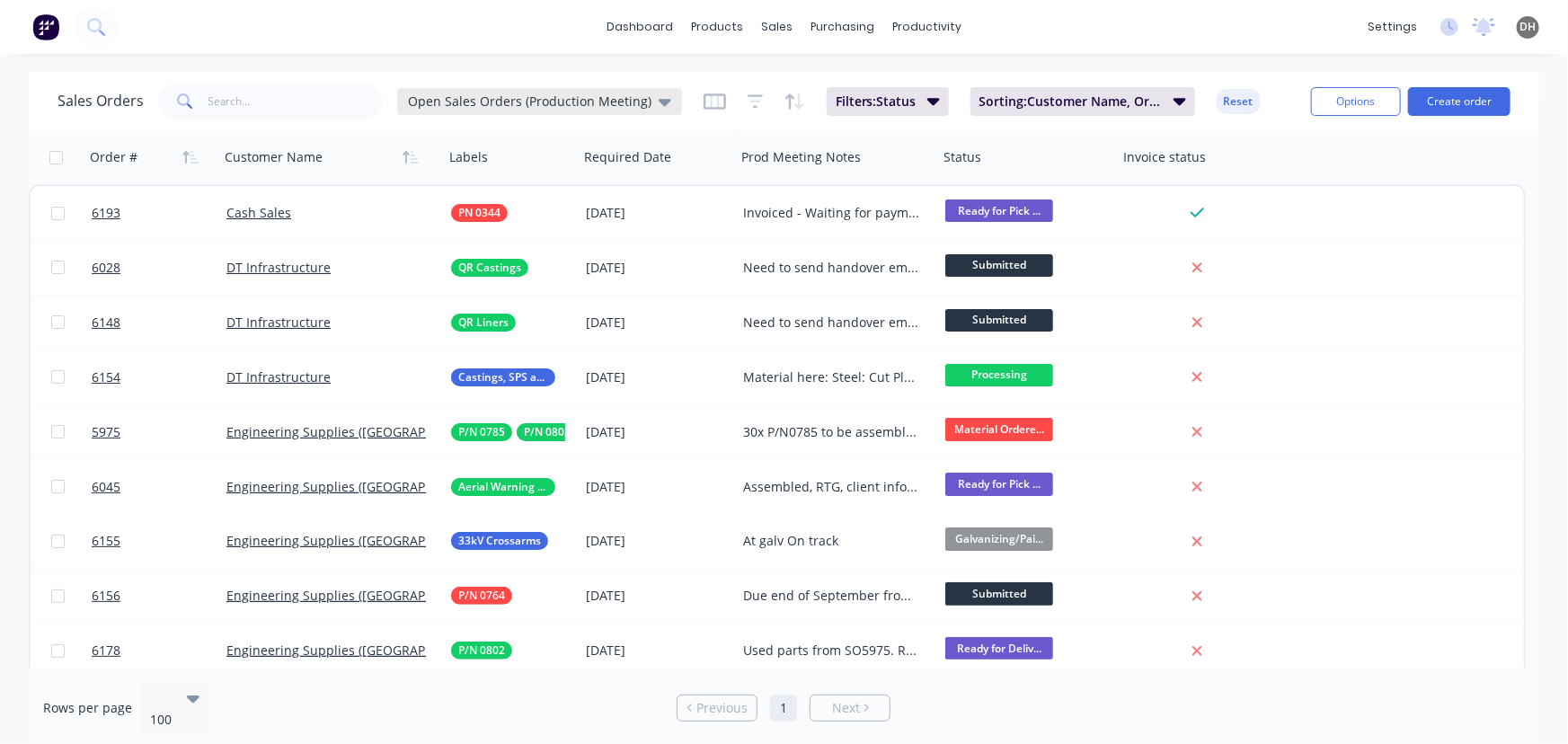
click at [510, 101] on span "Open Sales Orders (Production Meeting)" at bounding box center [529, 101] width 243 height 19
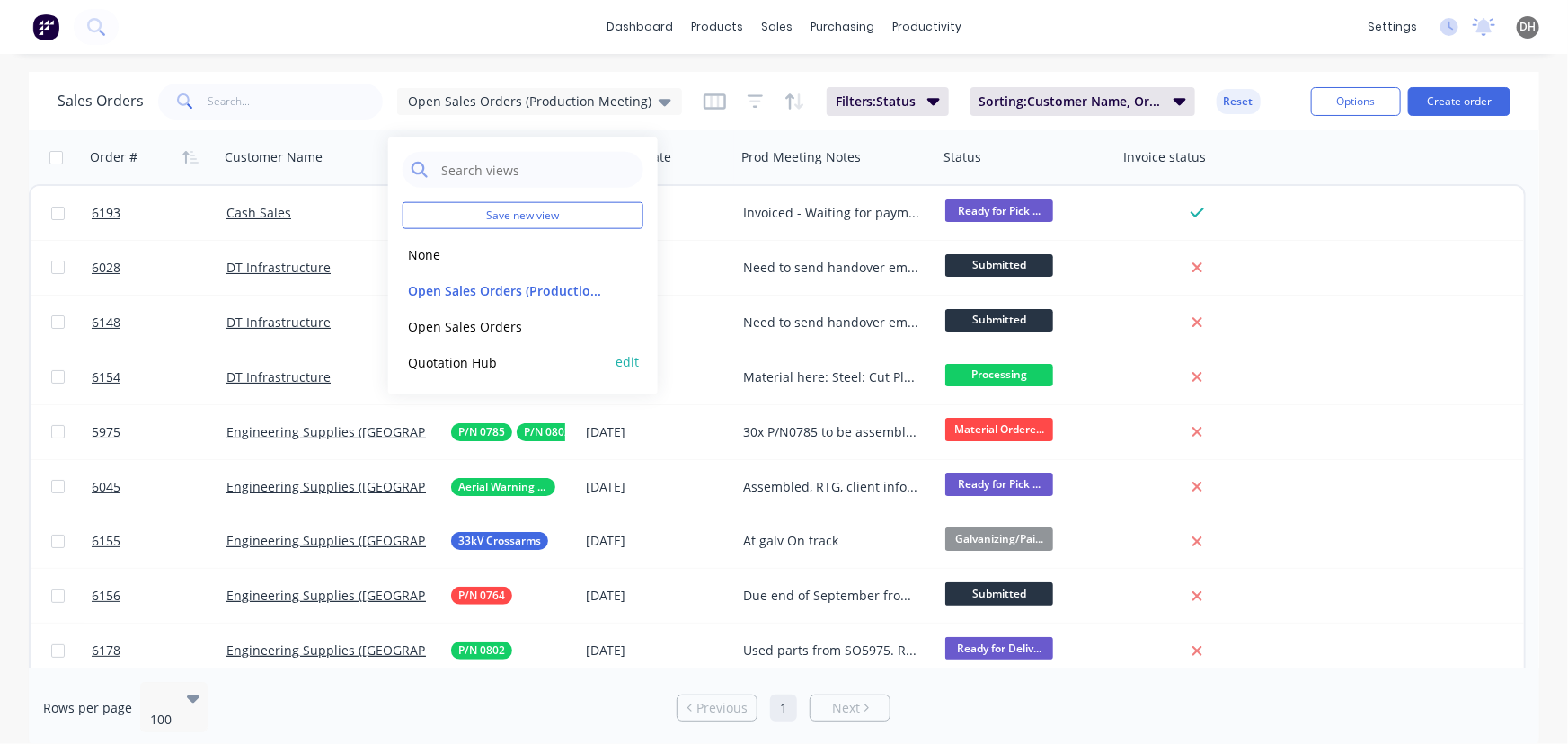
click at [488, 355] on button "Quotation Hub" at bounding box center [505, 361] width 205 height 21
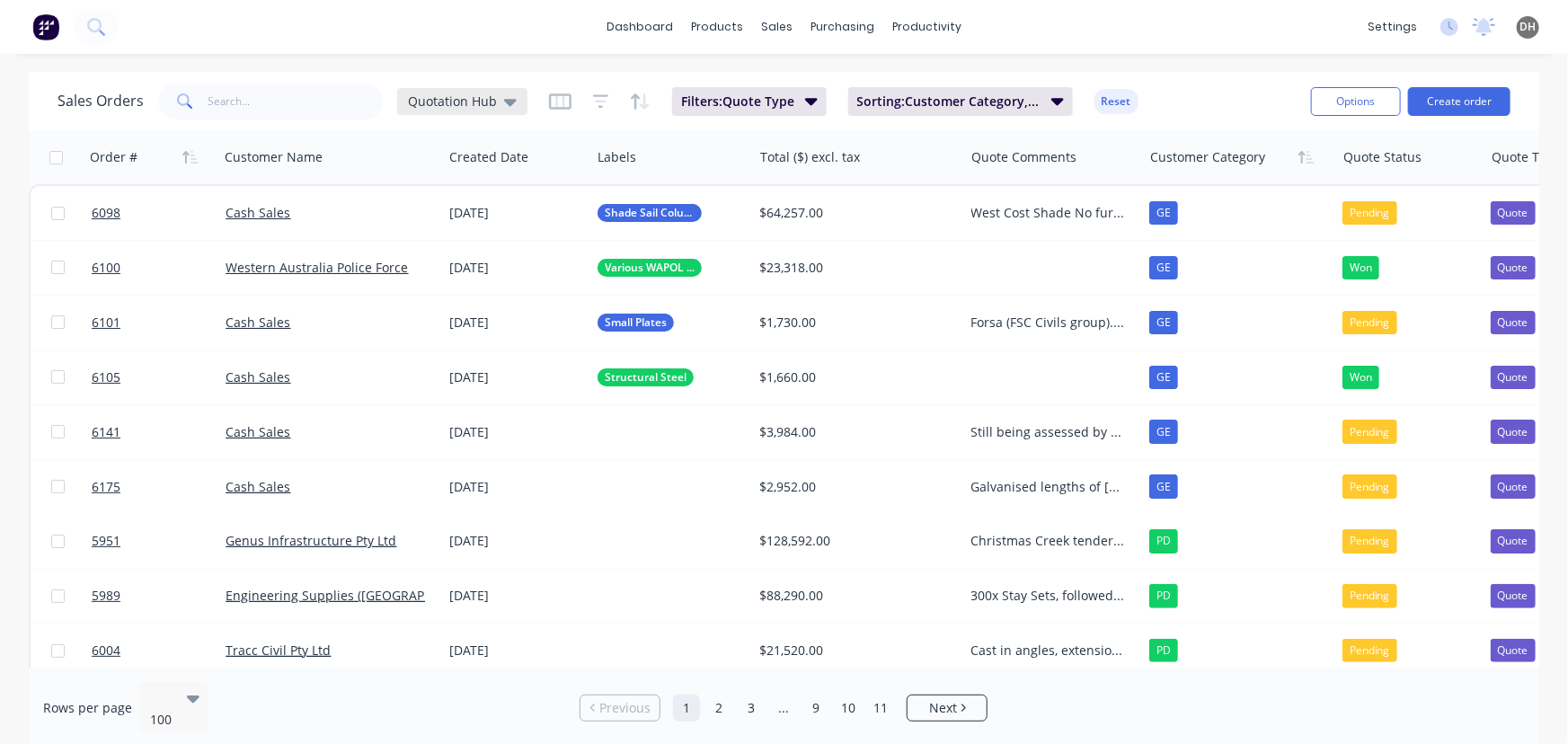
click at [483, 103] on span "Quotation Hub" at bounding box center [452, 101] width 89 height 19
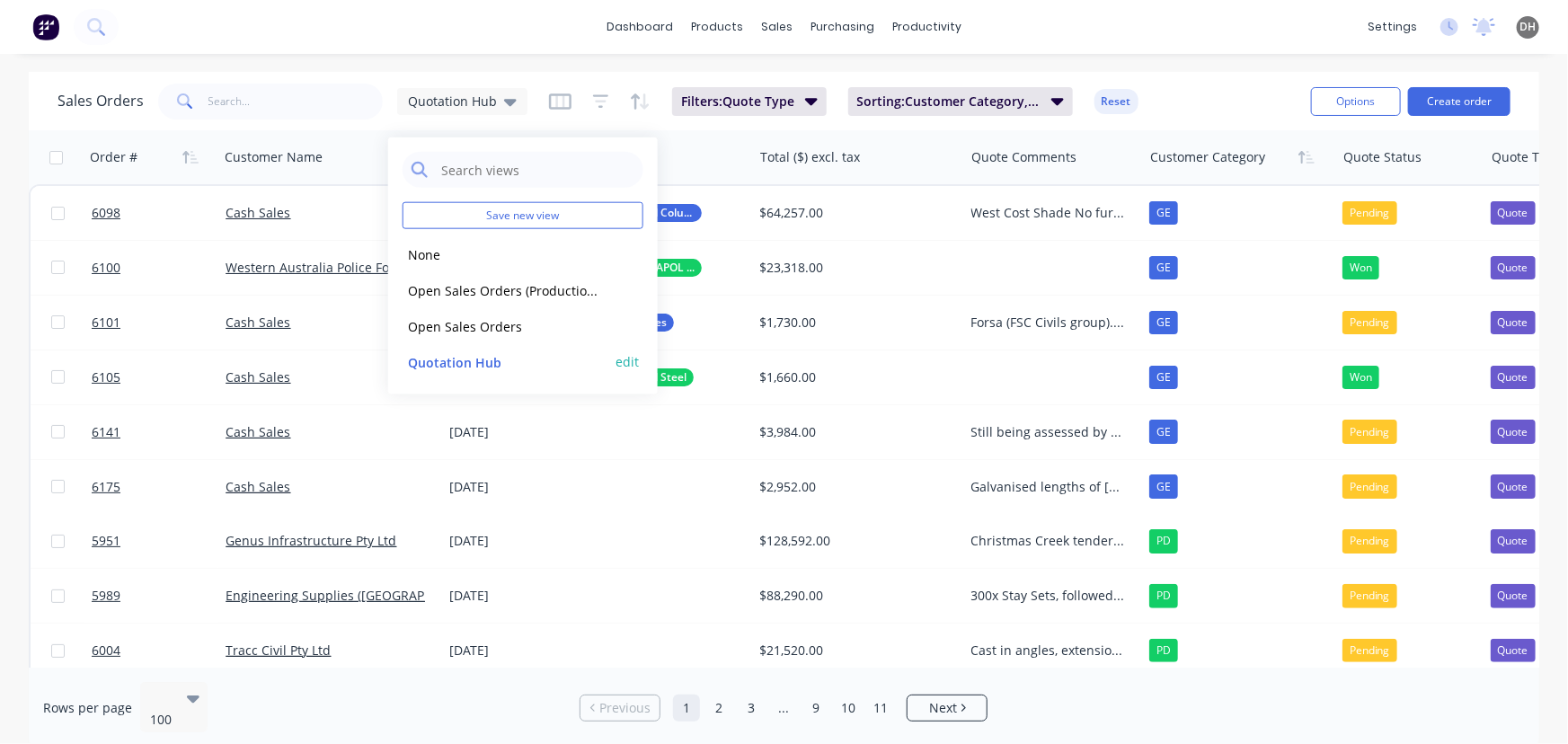
click at [638, 362] on div "Quotation Hub edit" at bounding box center [523, 362] width 241 height 36
click at [632, 362] on button "edit" at bounding box center [626, 361] width 24 height 19
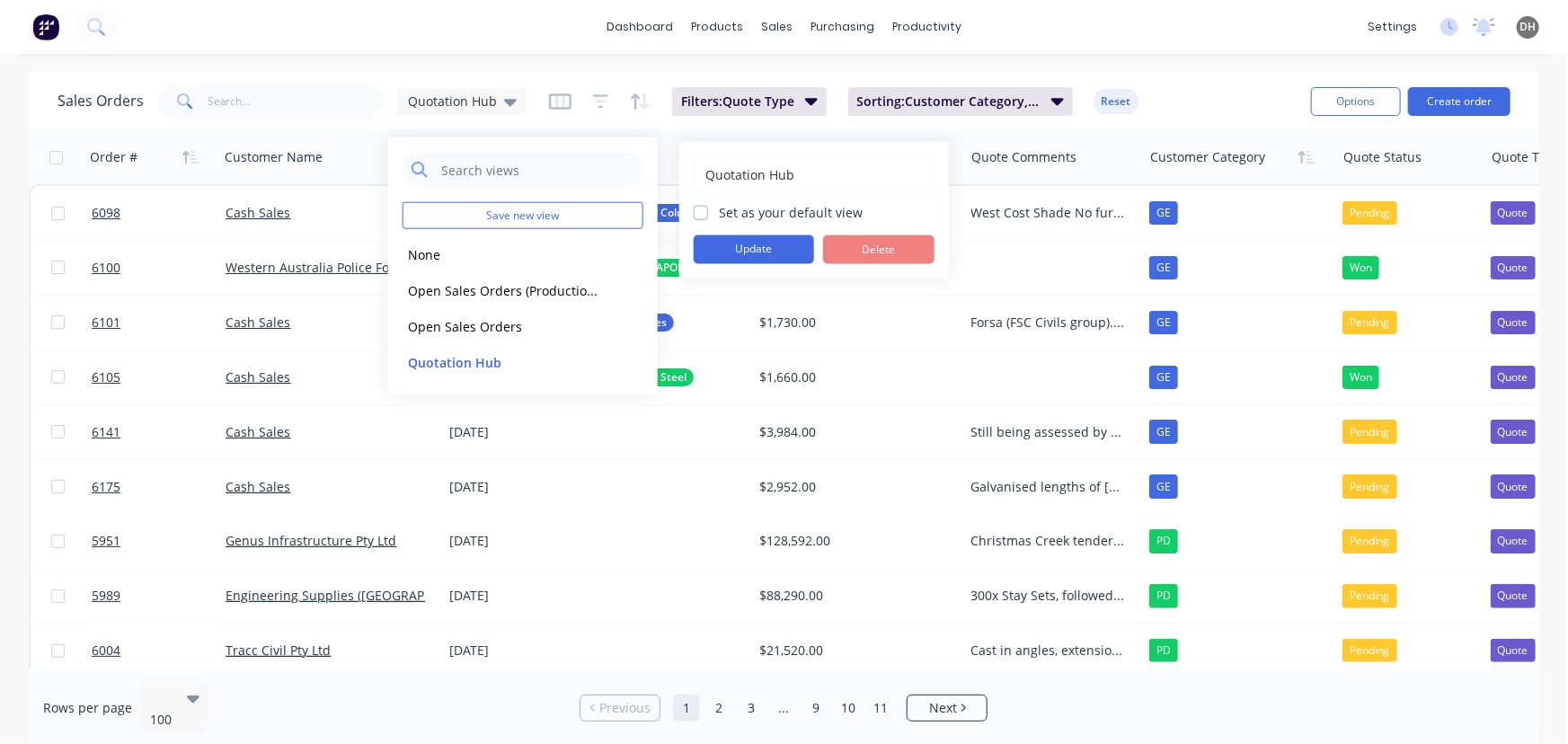
click at [719, 217] on label "Set as your default view" at bounding box center [791, 212] width 143 height 19
click at [703, 217] on input "Set as your default view" at bounding box center [700, 211] width 14 height 17
checkbox input "true"
click at [727, 239] on button "Update" at bounding box center [754, 250] width 121 height 28
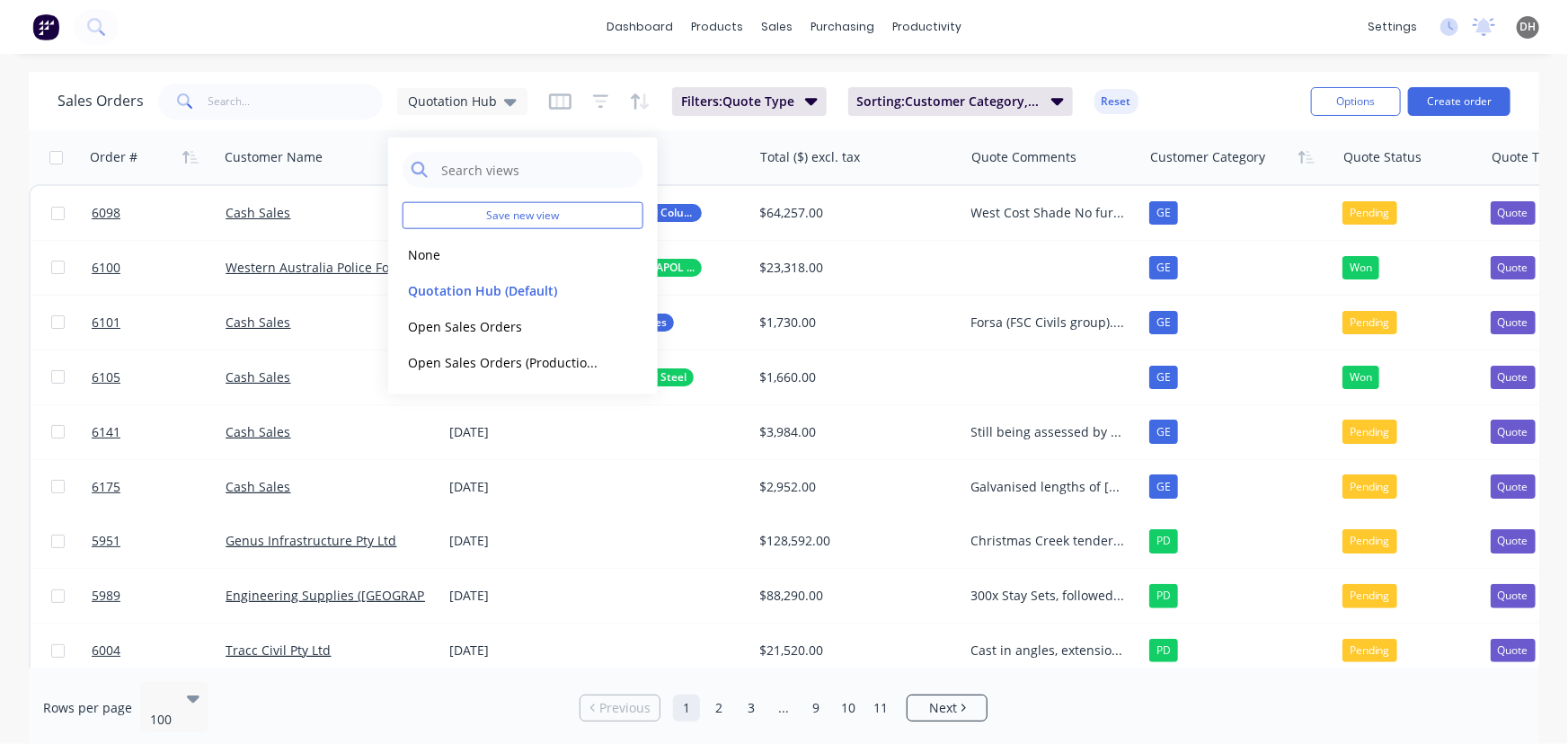
click at [1080, 31] on div "dashboard products sales purchasing productivity dashboard products Product Cat…" at bounding box center [784, 26] width 1568 height 54
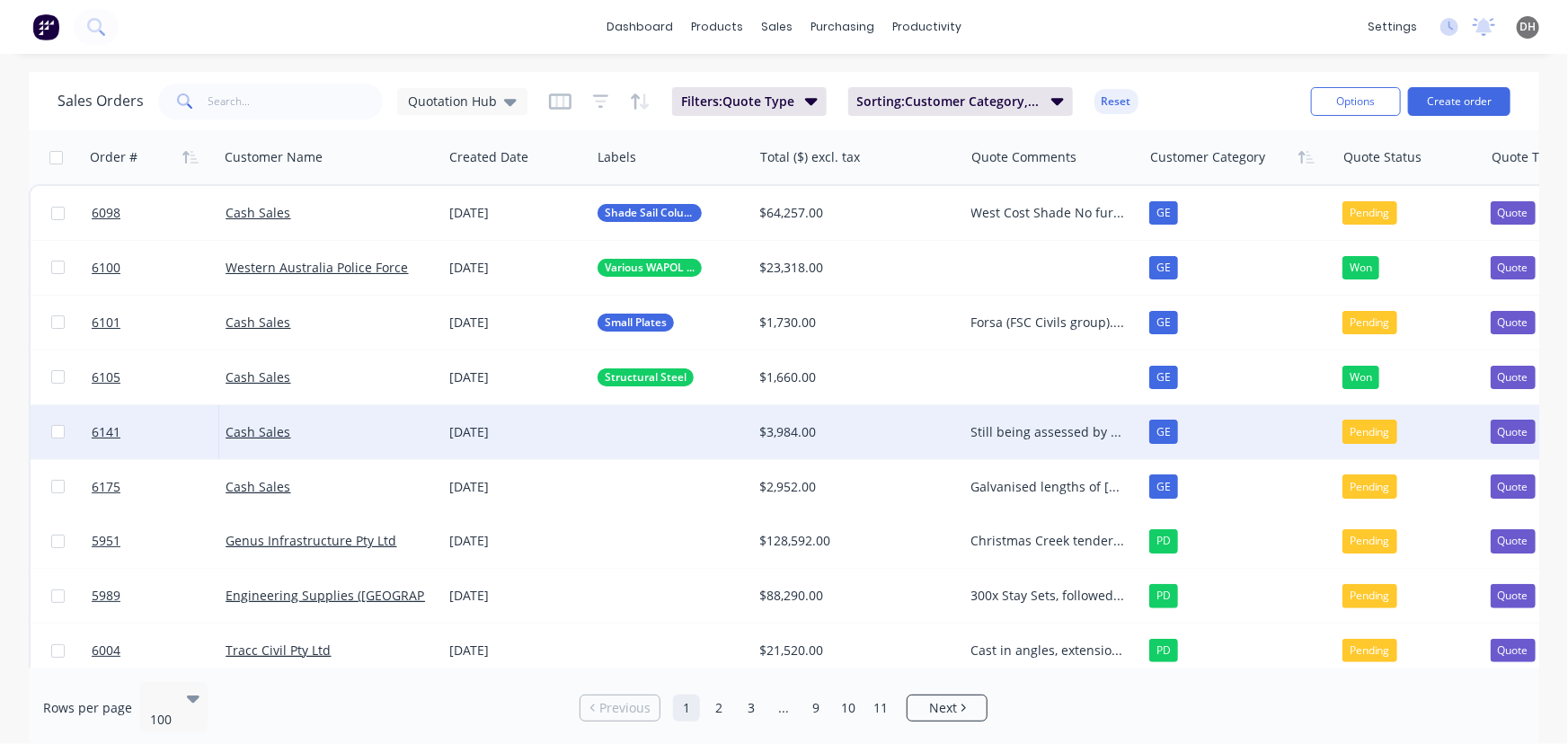
click at [573, 439] on div "[DATE]" at bounding box center [516, 432] width 134 height 18
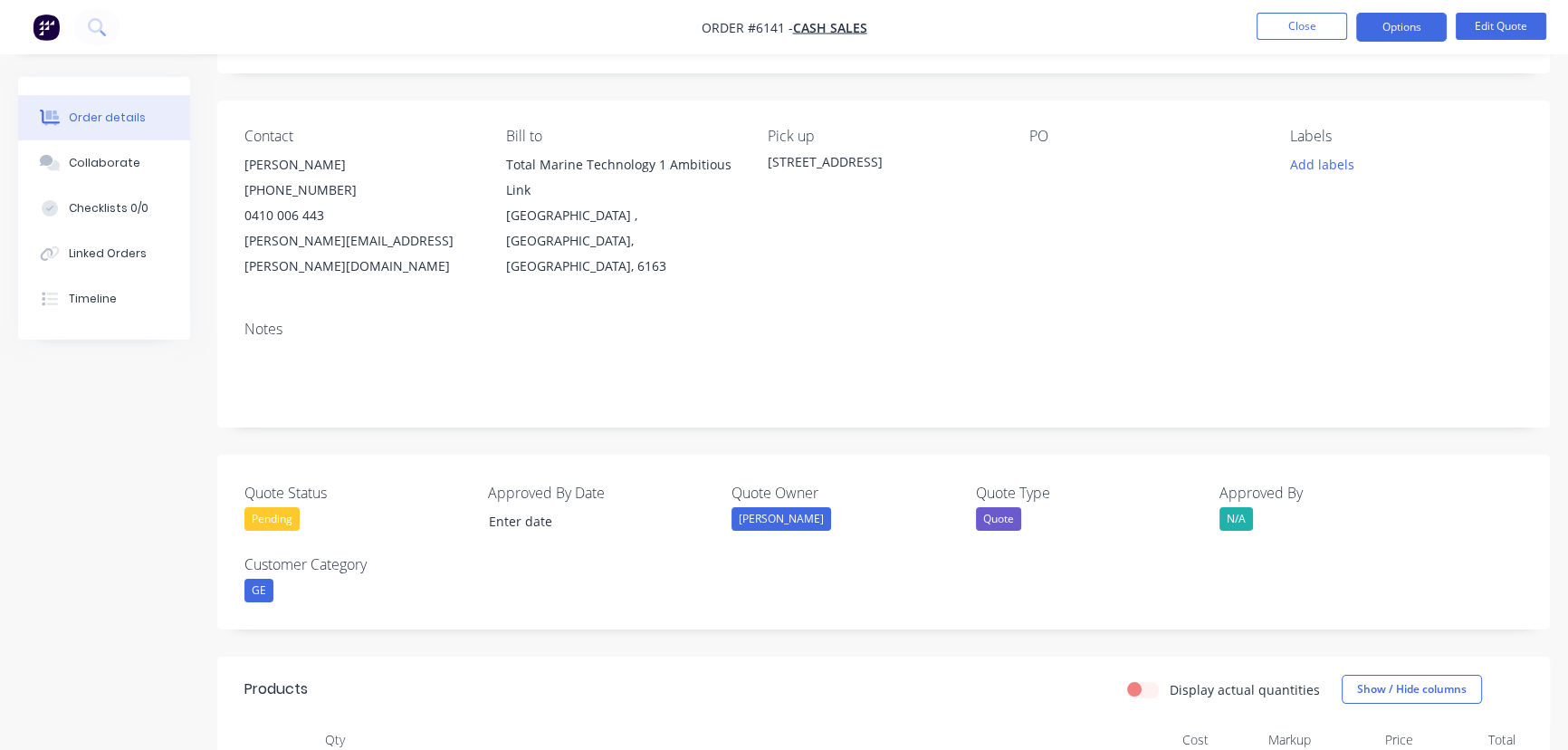
scroll to position [329, 0]
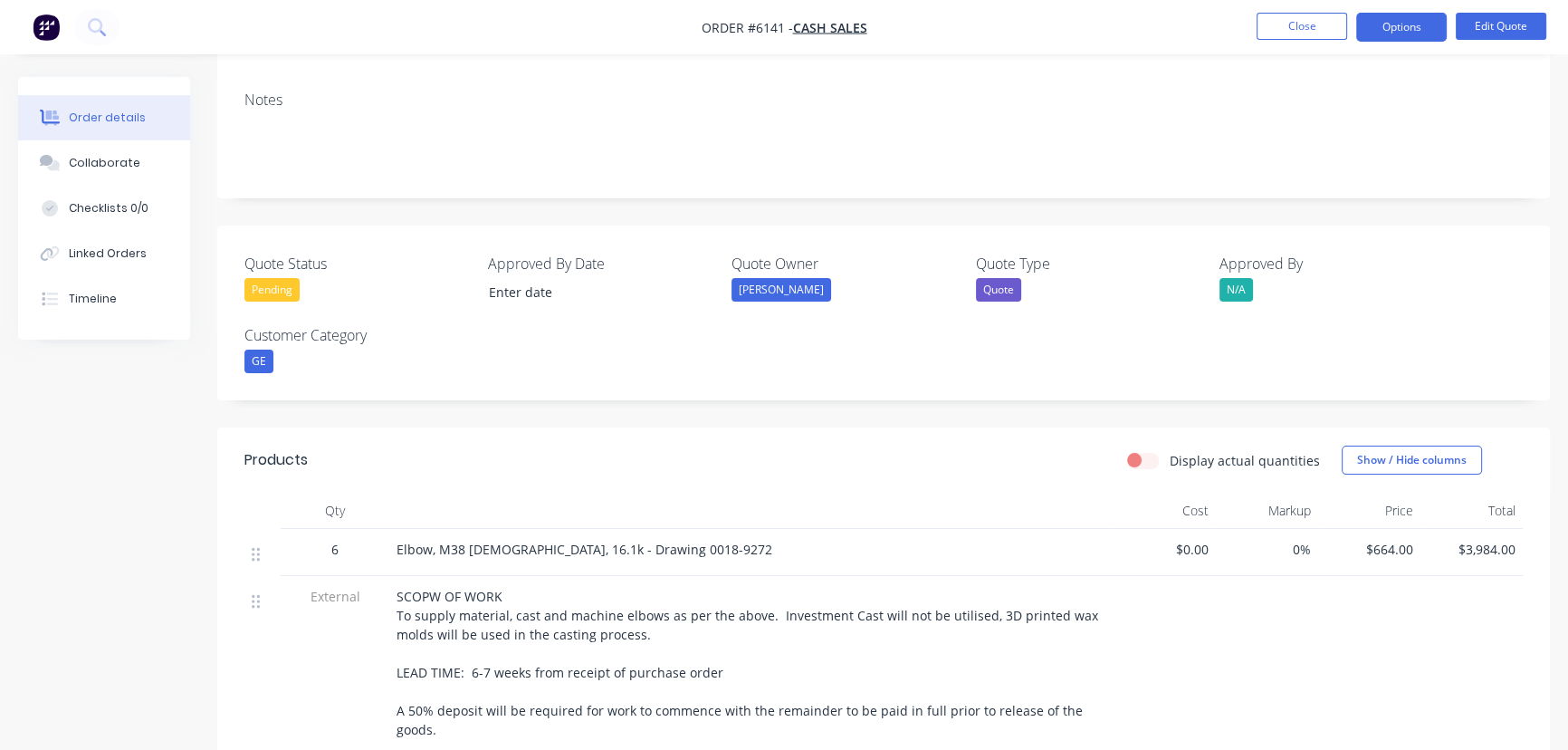
click at [1284, 7] on nav "Order #6141 - Cash Sales Close Options Edit Quote" at bounding box center [784, 27] width 1568 height 54
click at [1283, 18] on button "Close" at bounding box center [1301, 26] width 90 height 28
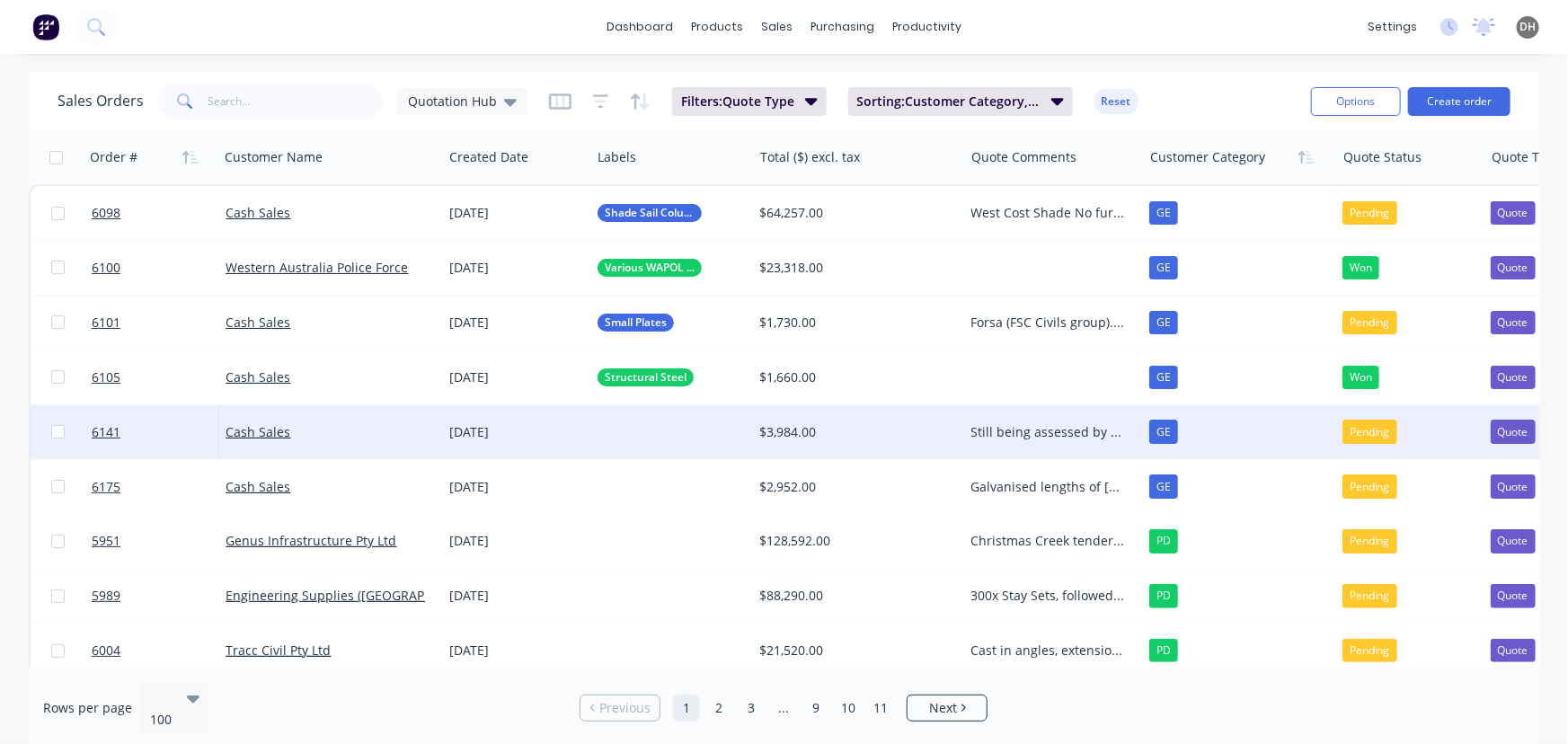
click at [652, 439] on div at bounding box center [671, 432] width 161 height 54
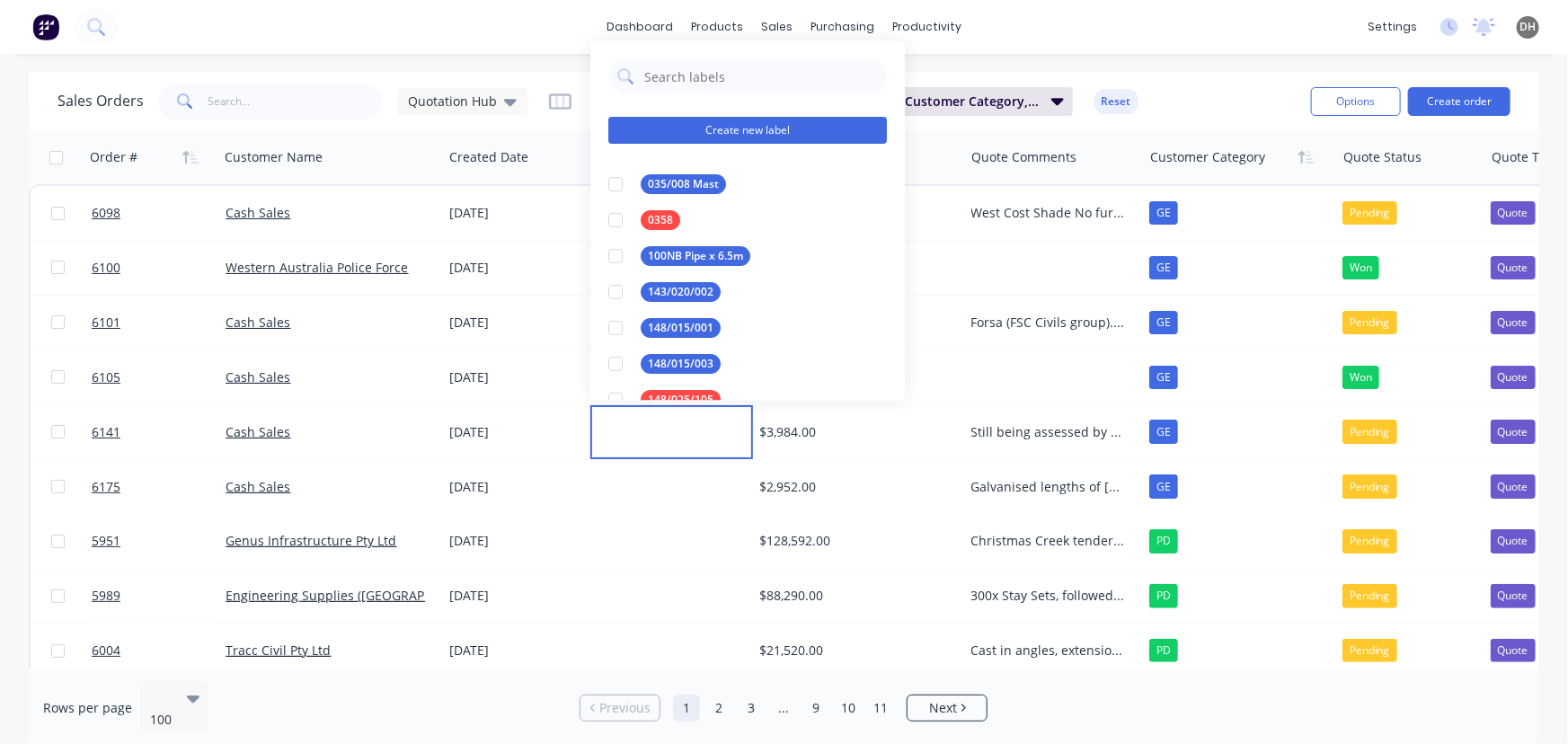
click at [715, 141] on button "Create new label" at bounding box center [747, 130] width 278 height 27
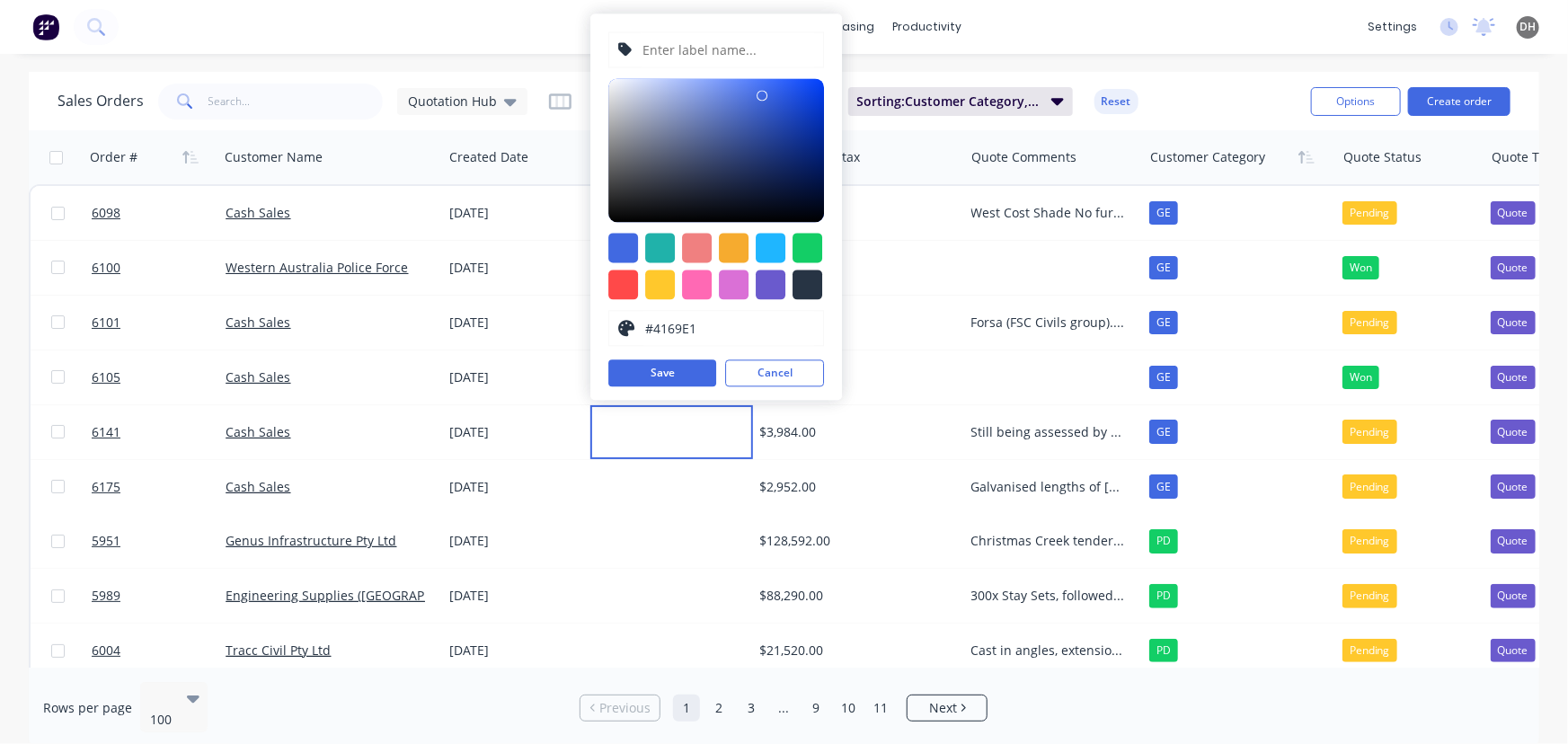
click at [672, 58] on input "text" at bounding box center [728, 49] width 174 height 34
type input "Castings"
click at [629, 290] on div at bounding box center [623, 284] width 29 height 29
type input "#FF4949"
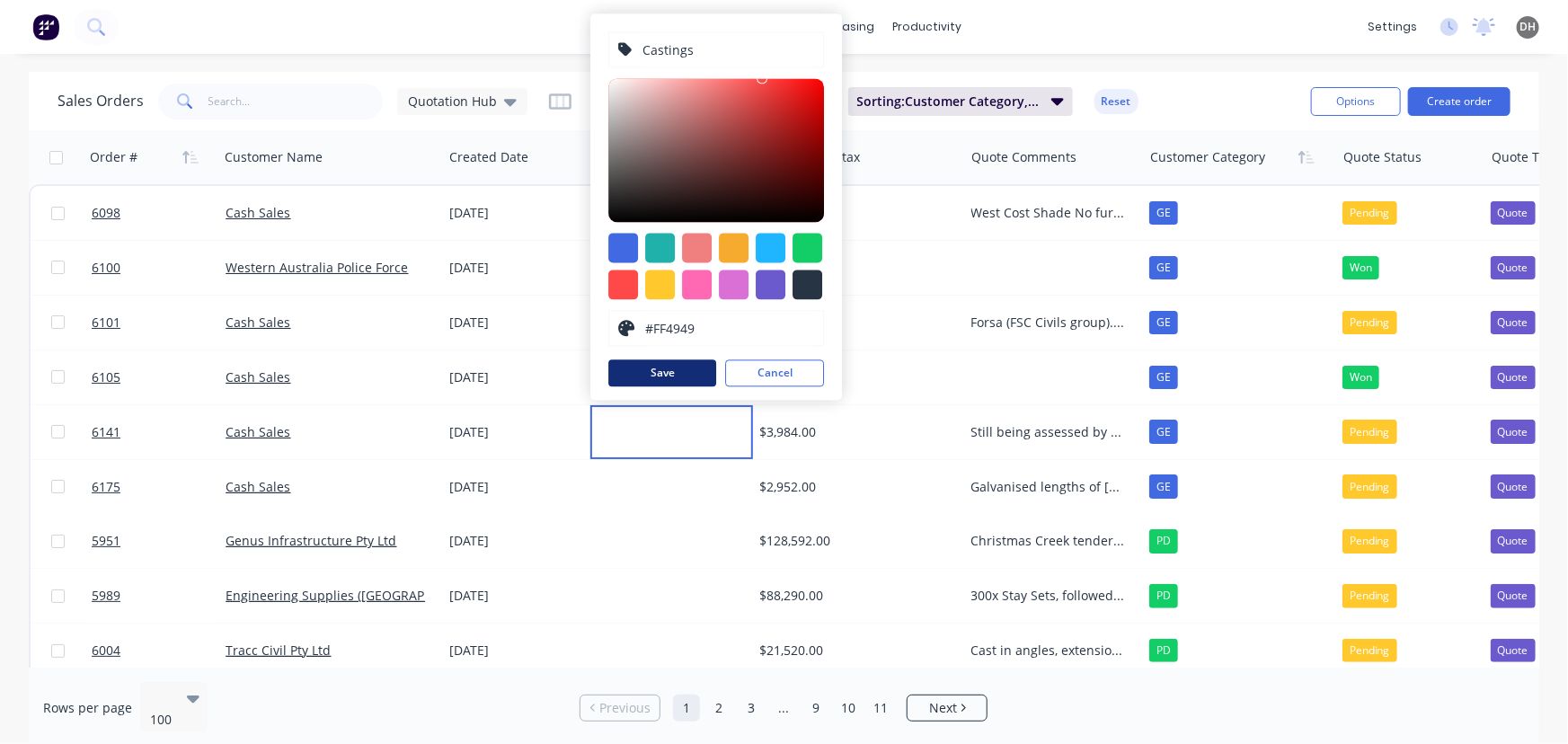
click at [689, 384] on button "Save" at bounding box center [662, 372] width 108 height 27
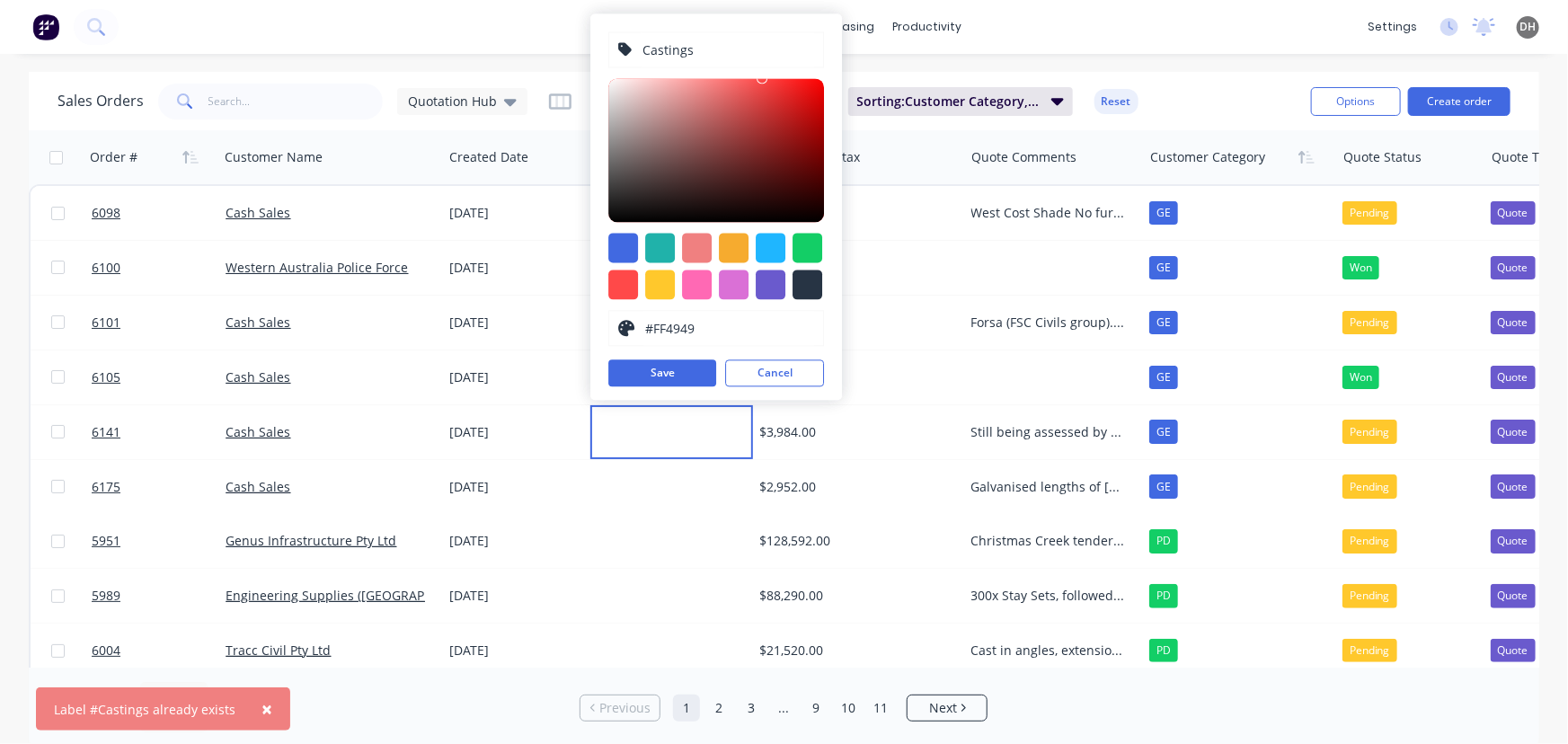
click at [785, 349] on div "Castings #FF4949 hex #FF4949 Save Cancel" at bounding box center [716, 207] width 252 height 387
click at [785, 367] on button "Cancel" at bounding box center [775, 372] width 99 height 27
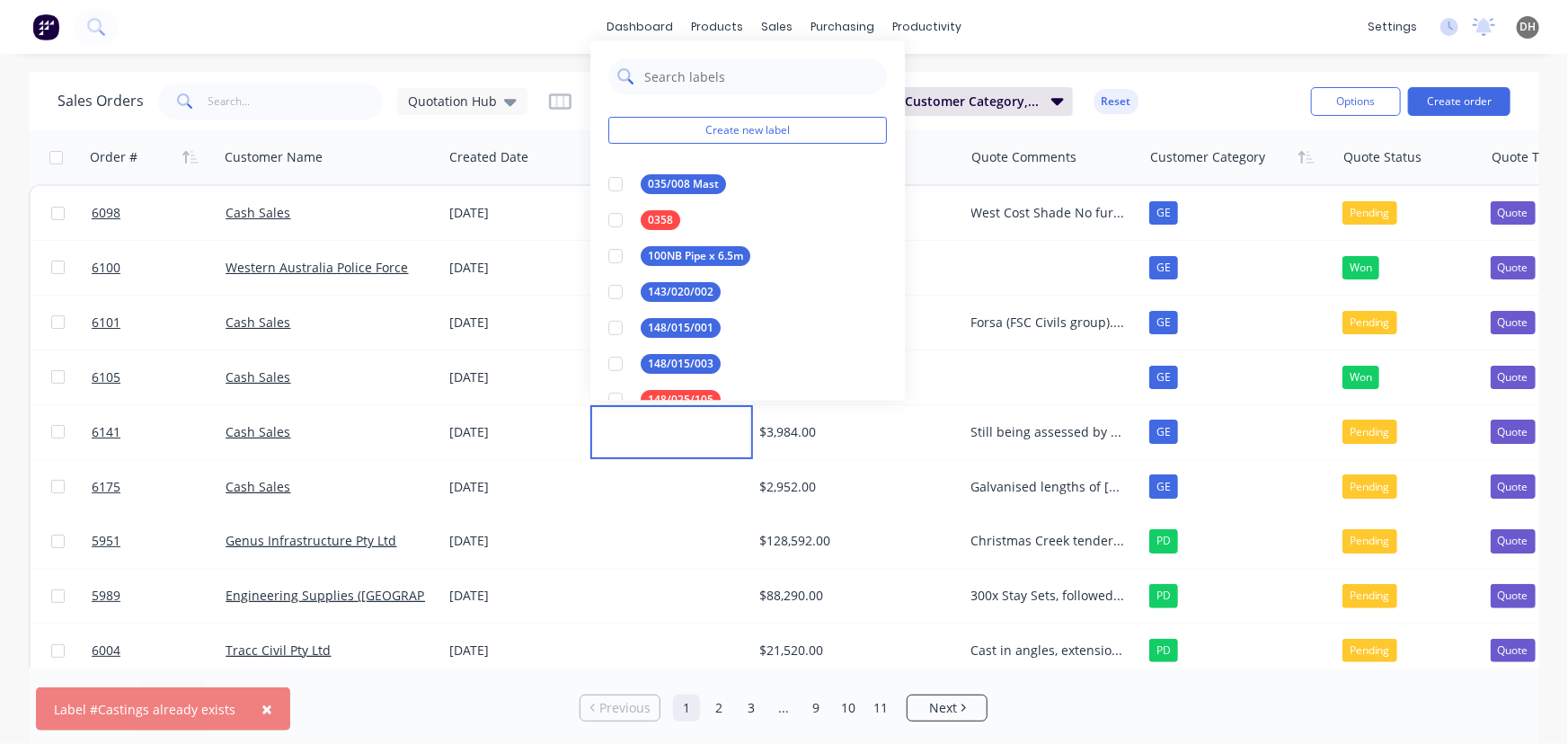
click at [677, 73] on input "text" at bounding box center [760, 76] width 236 height 36
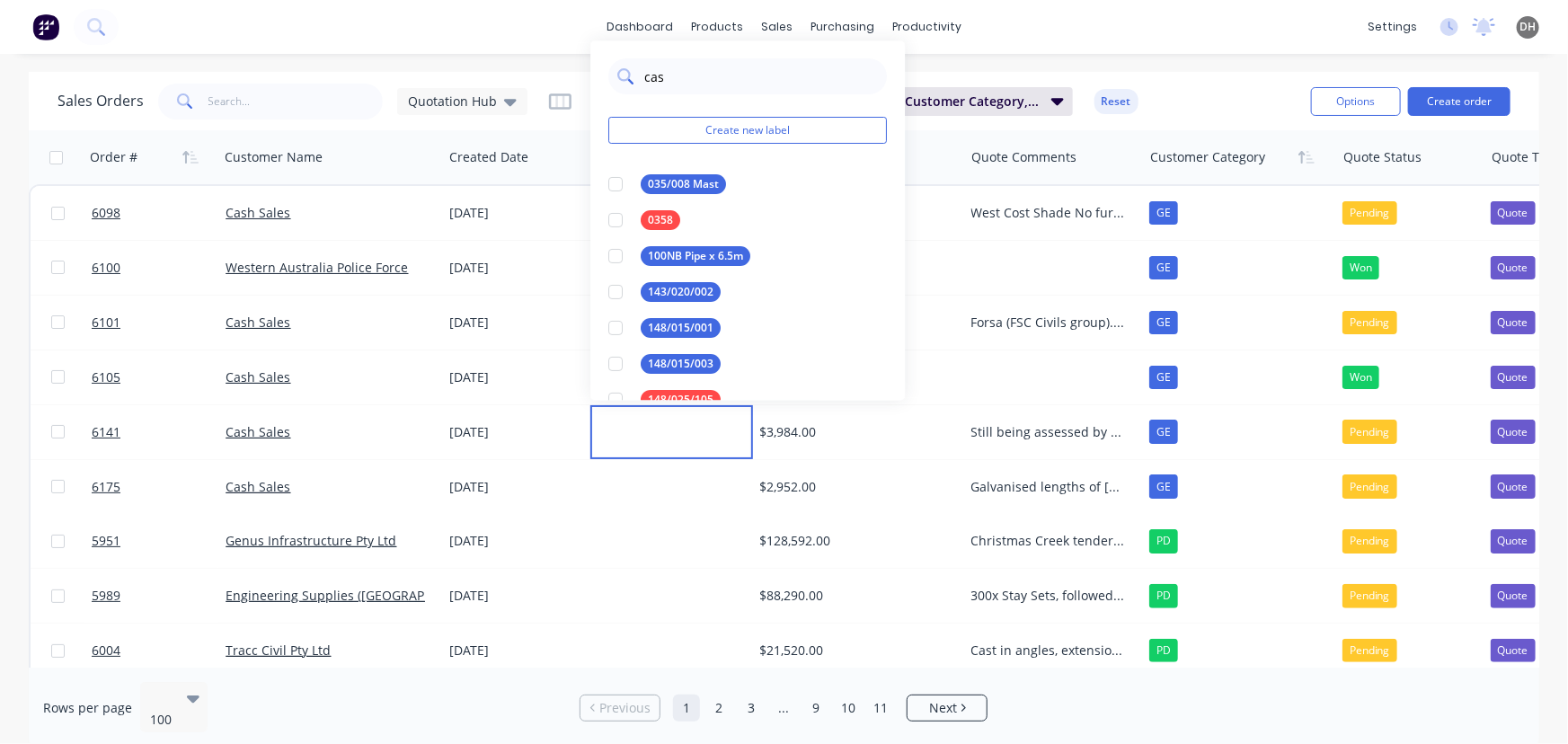
type input "cast"
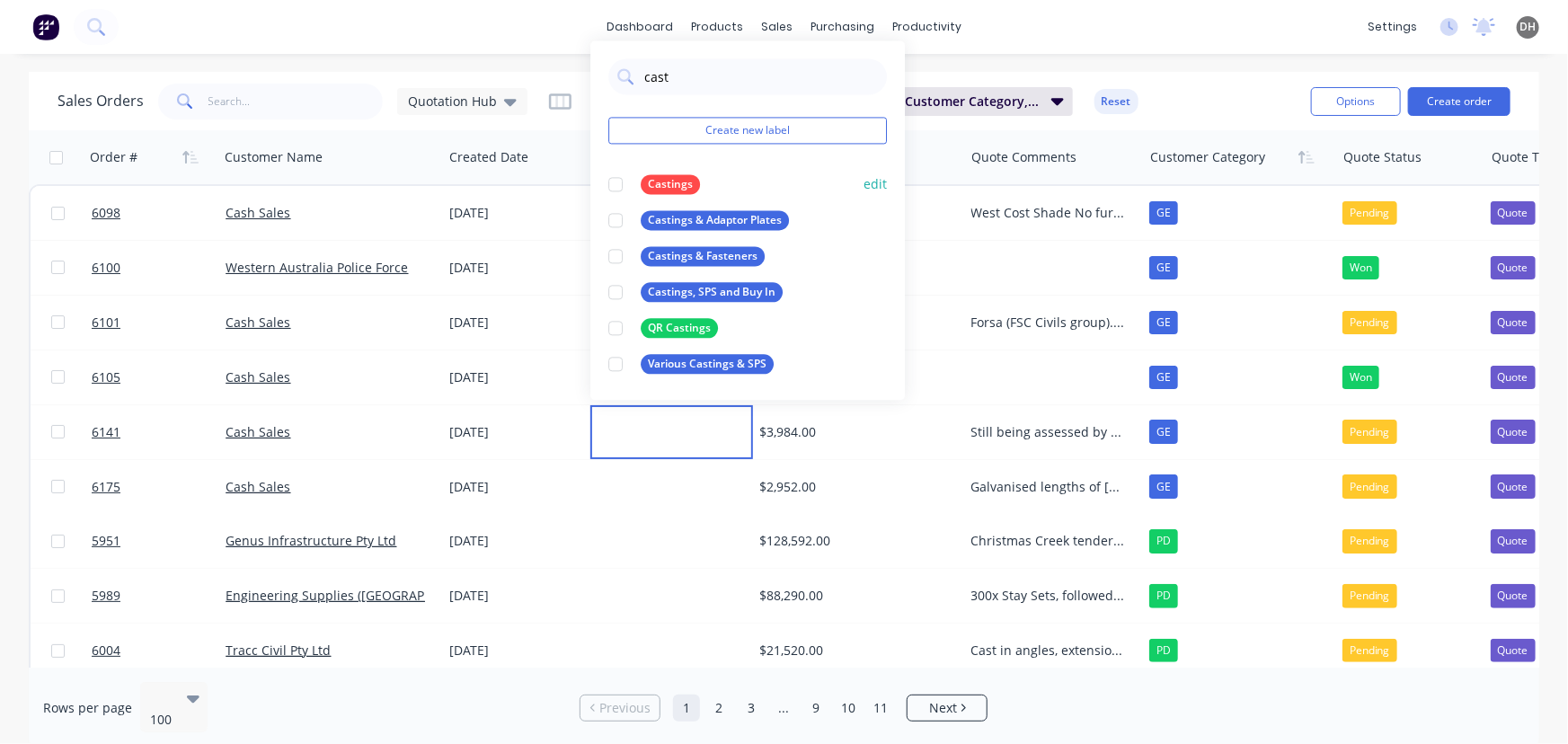
click at [627, 184] on div at bounding box center [615, 184] width 36 height 36
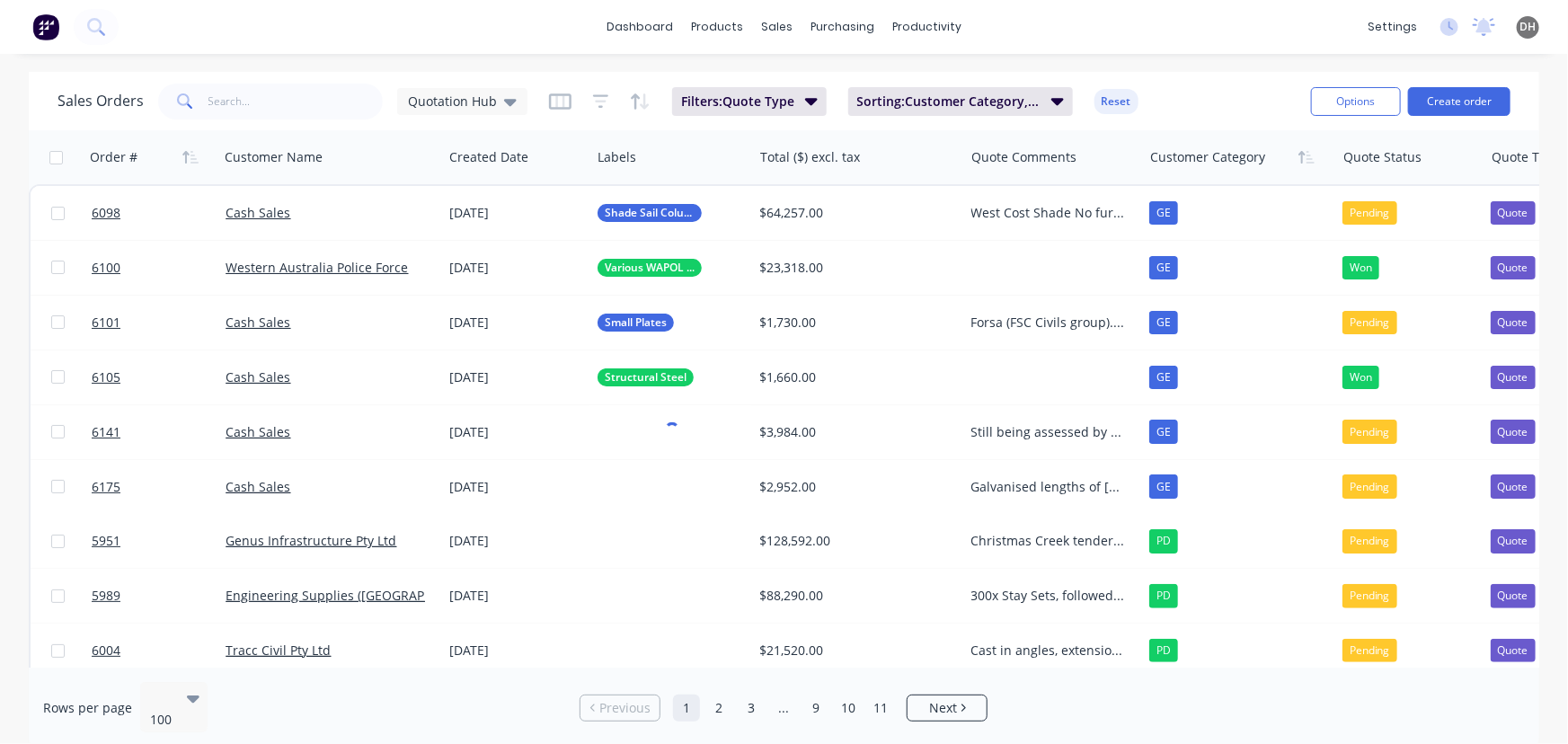
click at [1005, 67] on div "dashboard products sales purchasing productivity dashboard products Product Cat…" at bounding box center [784, 372] width 1568 height 744
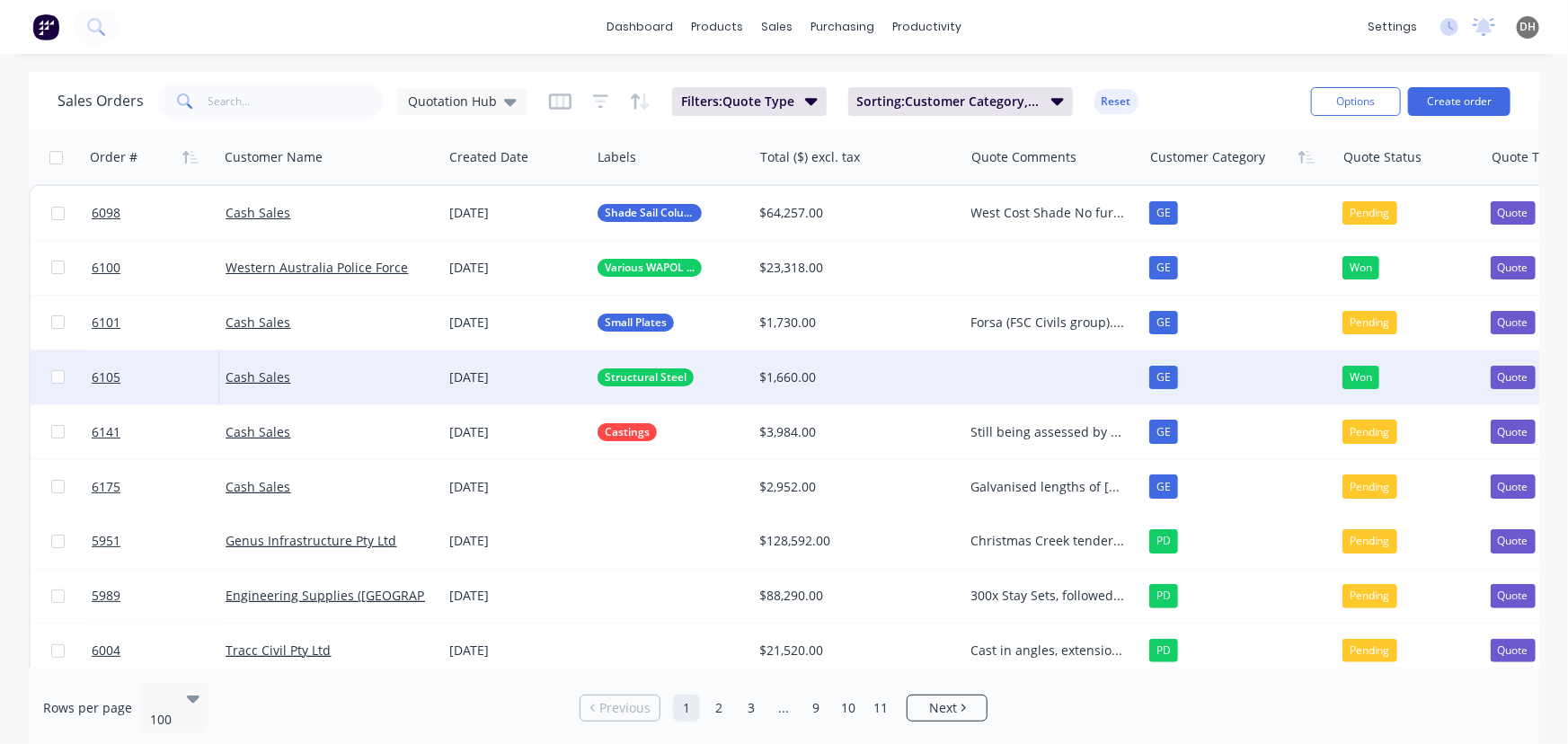
click at [702, 385] on div "Structural Steel" at bounding box center [667, 377] width 141 height 18
click at [908, 166] on div at bounding box center [854, 157] width 187 height 36
click at [539, 383] on div "[DATE]" at bounding box center [516, 377] width 134 height 18
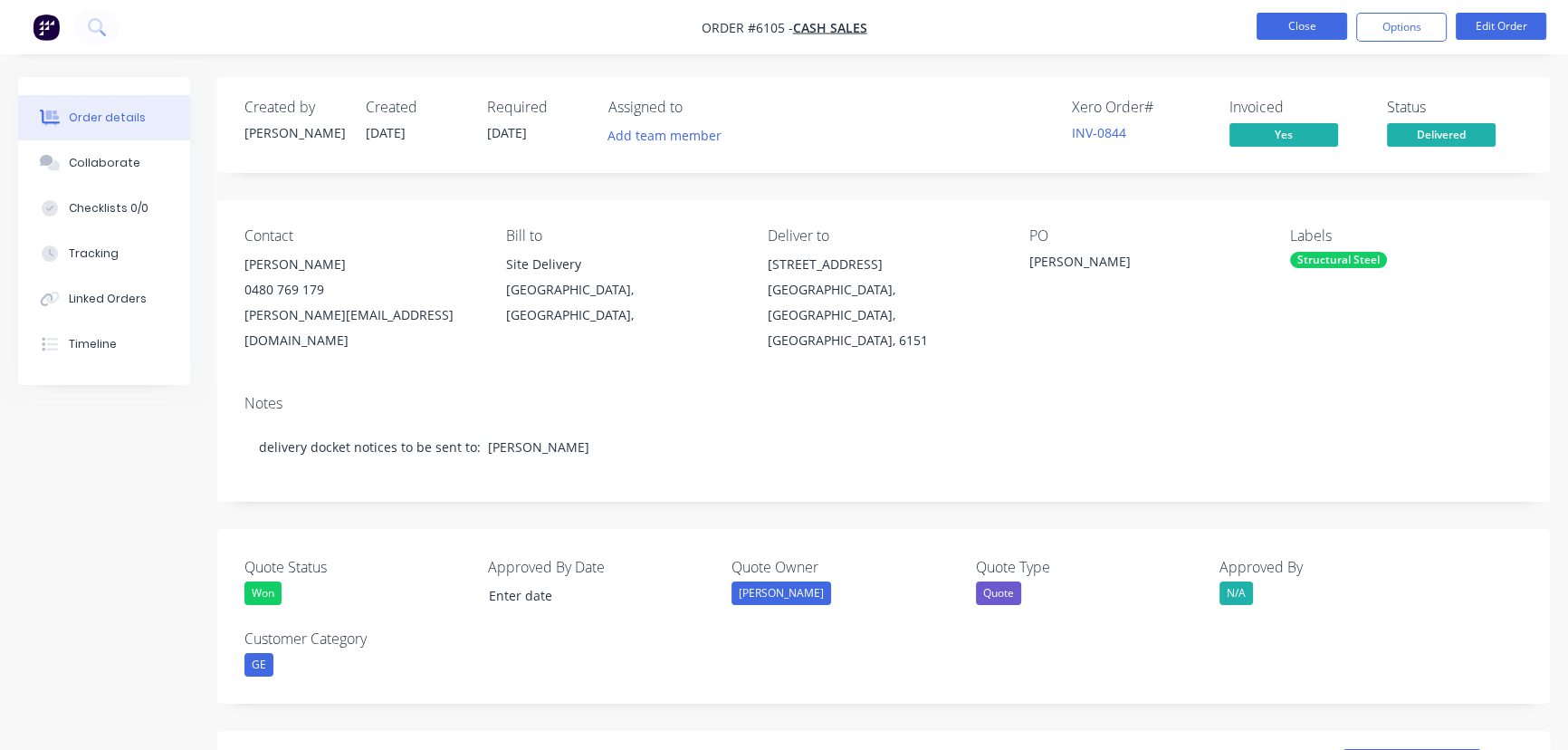
click at [1283, 35] on button "Close" at bounding box center [1301, 26] width 90 height 28
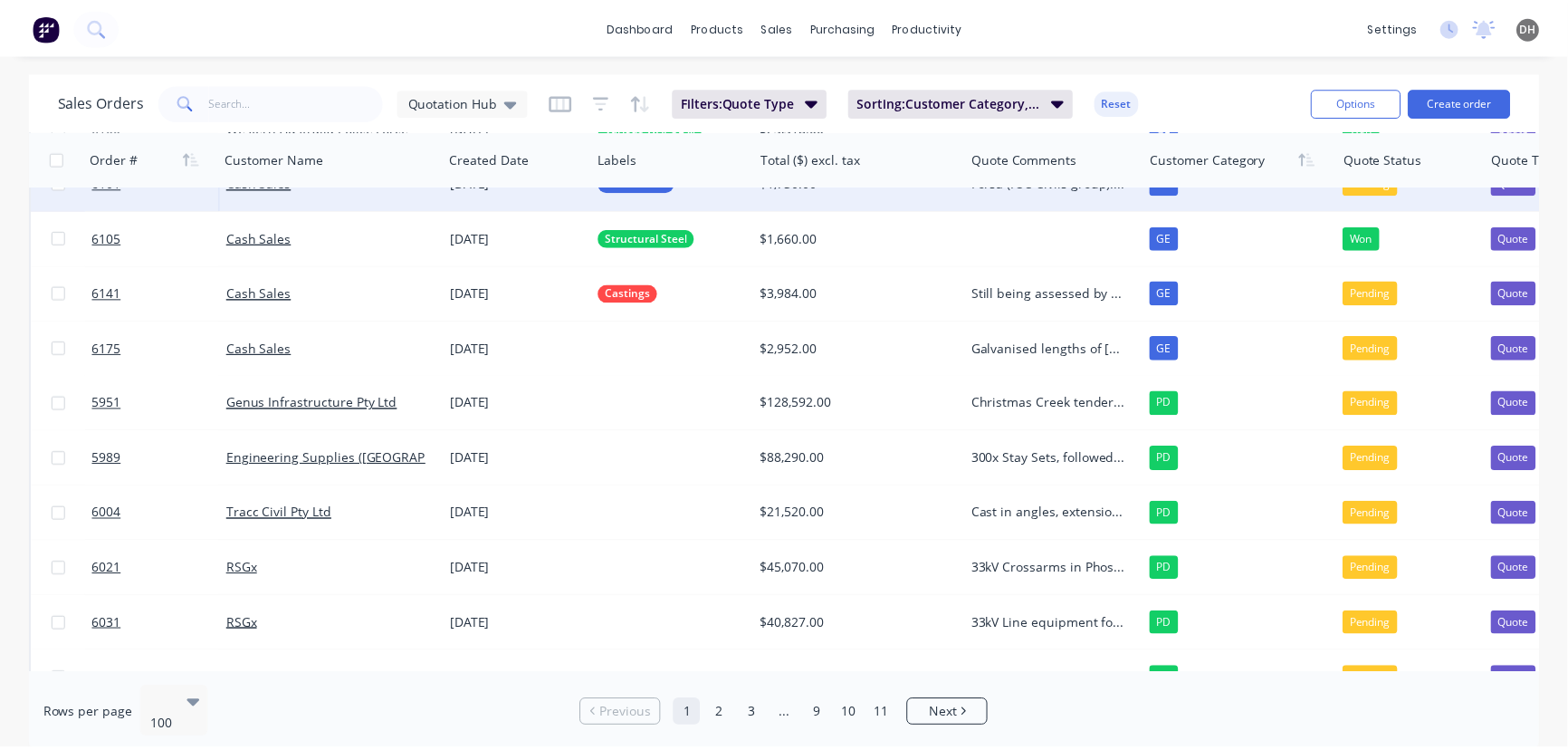
scroll to position [144, 0]
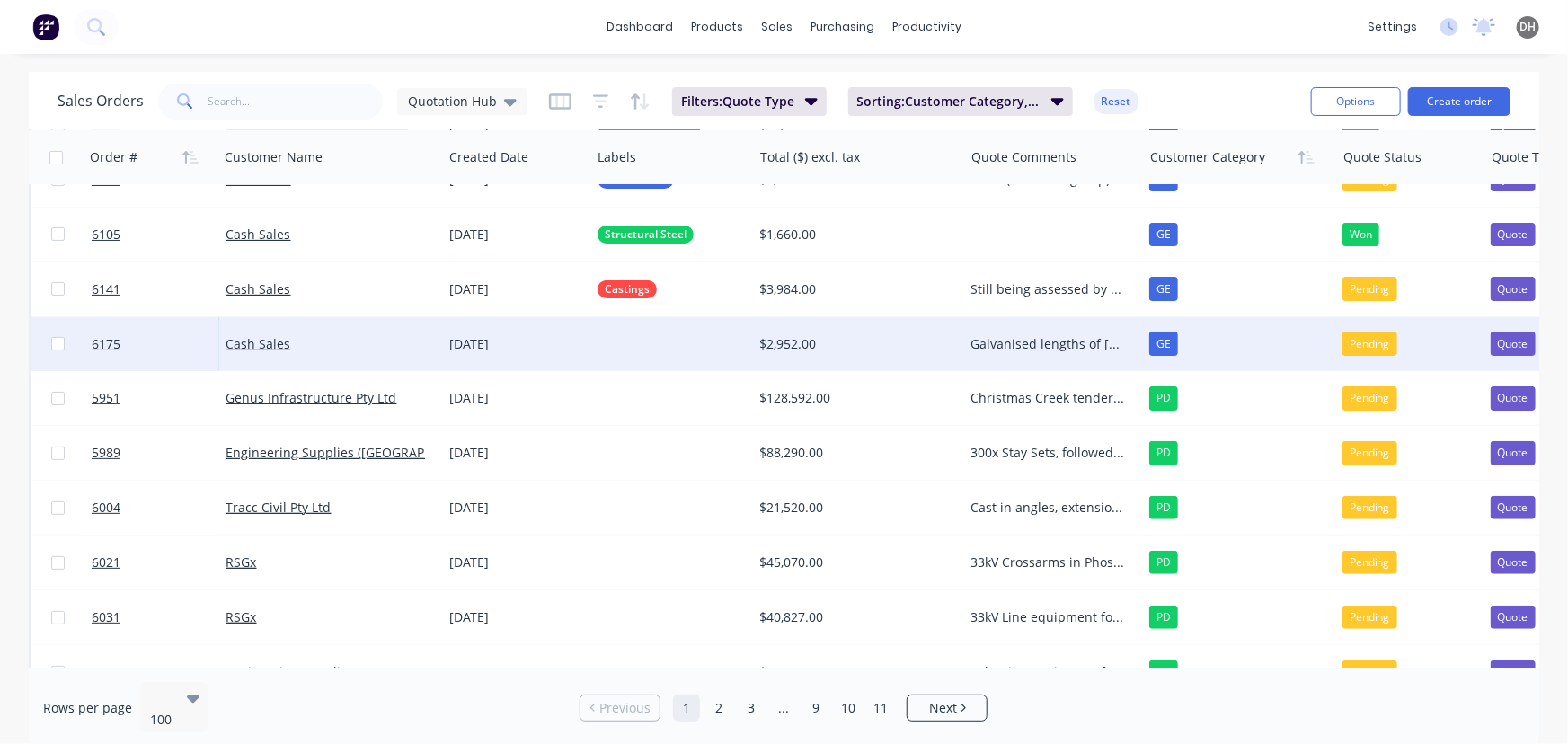
click at [472, 350] on div "[DATE]" at bounding box center [516, 343] width 134 height 18
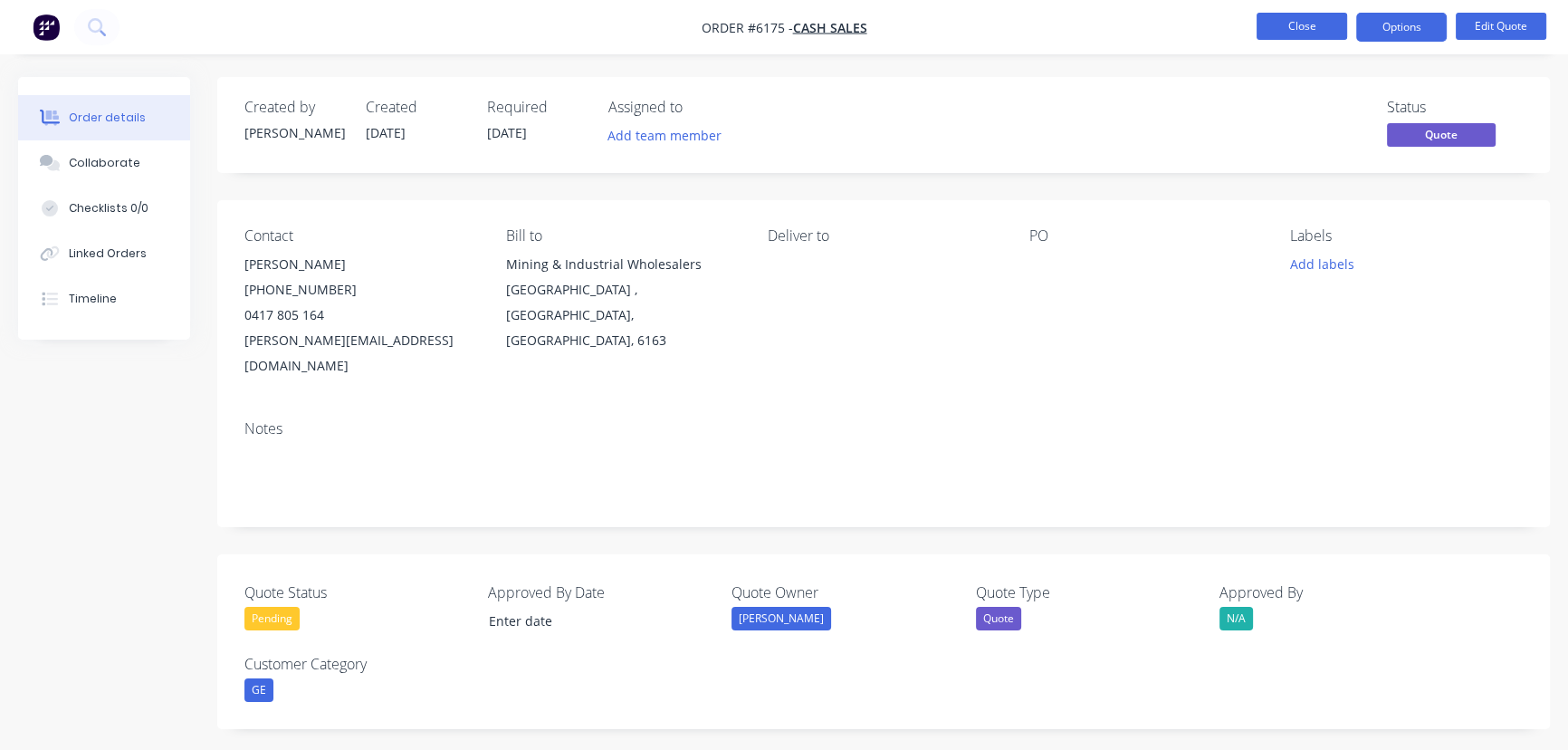
click at [1286, 25] on button "Close" at bounding box center [1301, 26] width 90 height 28
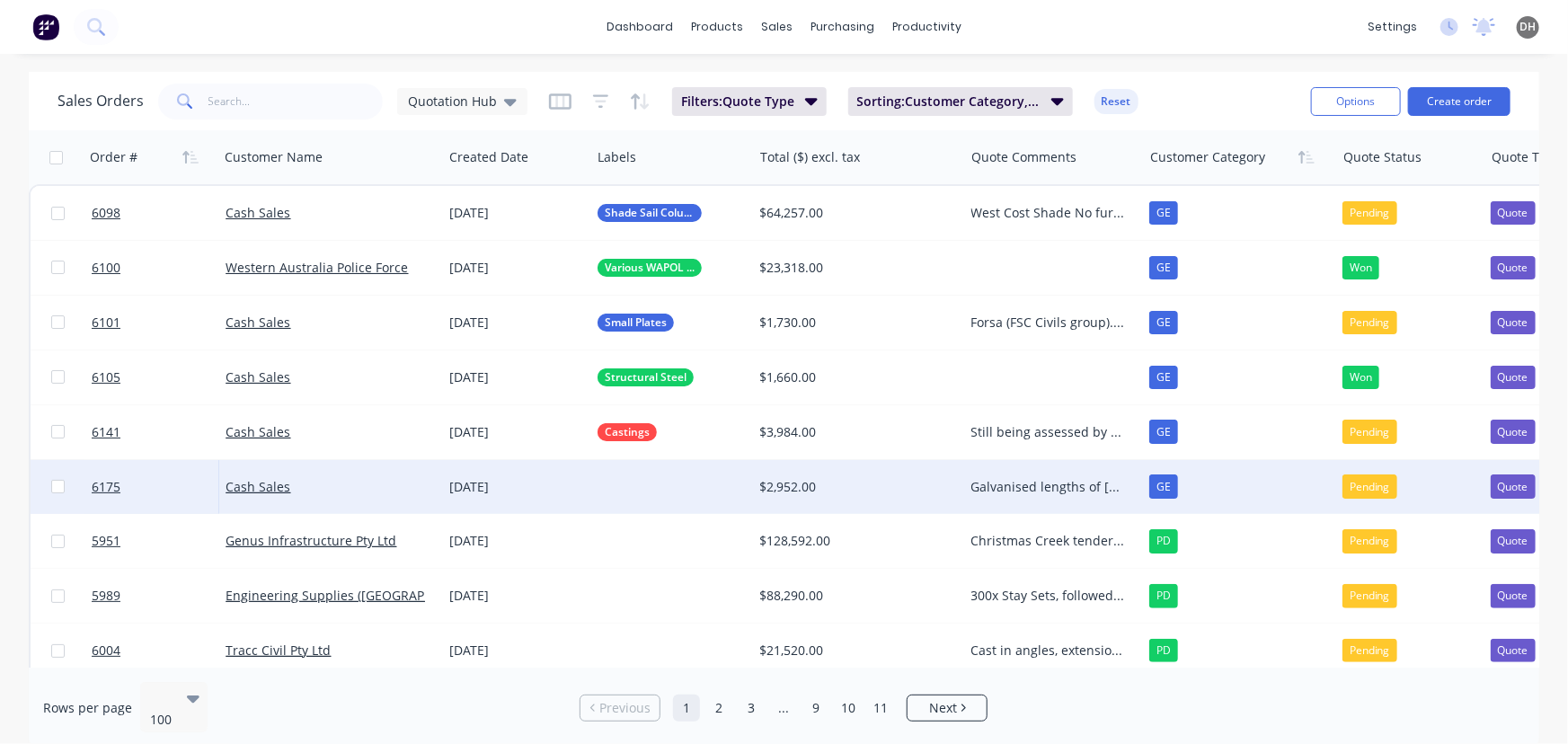
click at [1366, 486] on div "Pending" at bounding box center [1370, 486] width 55 height 24
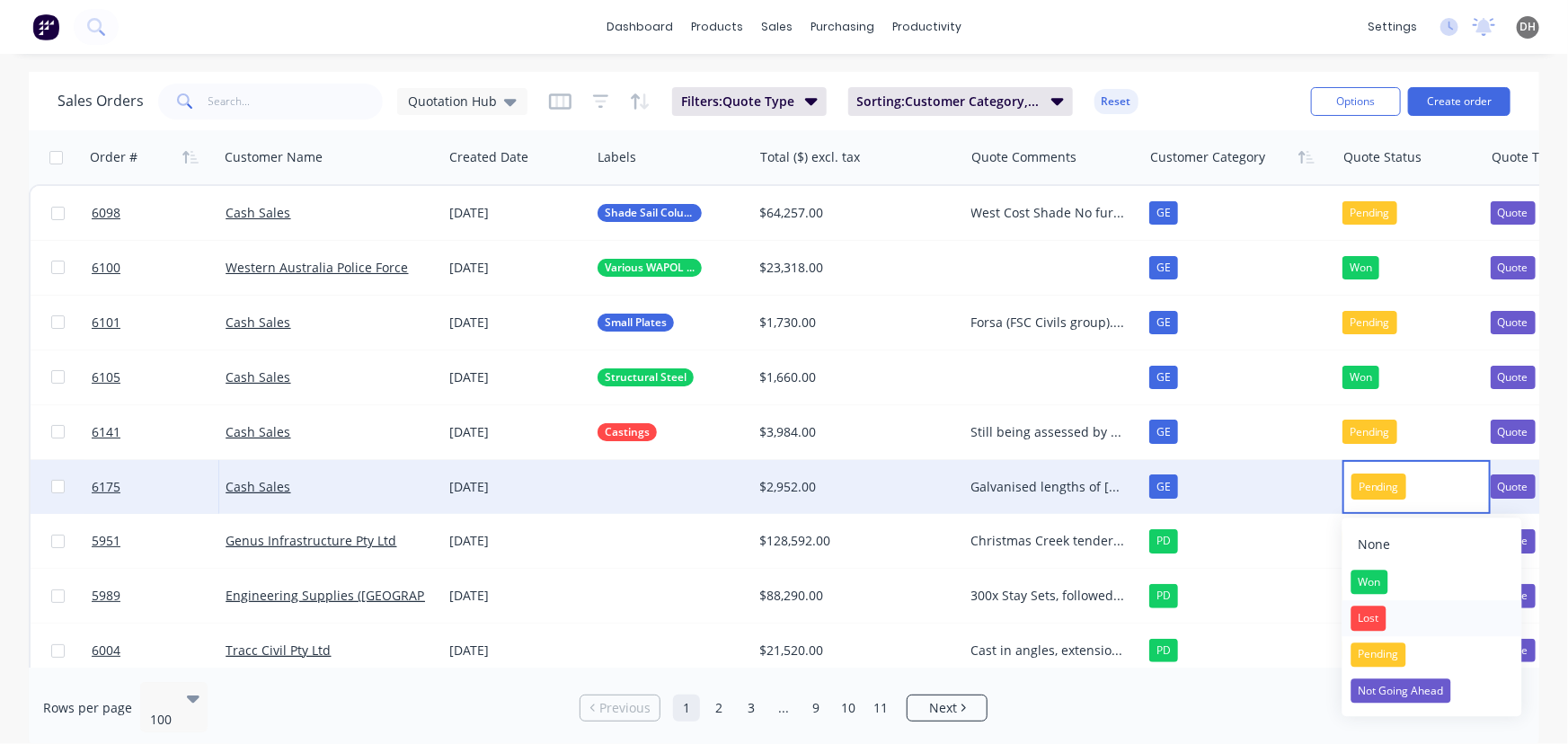
click at [1371, 613] on div "Lost" at bounding box center [1368, 619] width 35 height 25
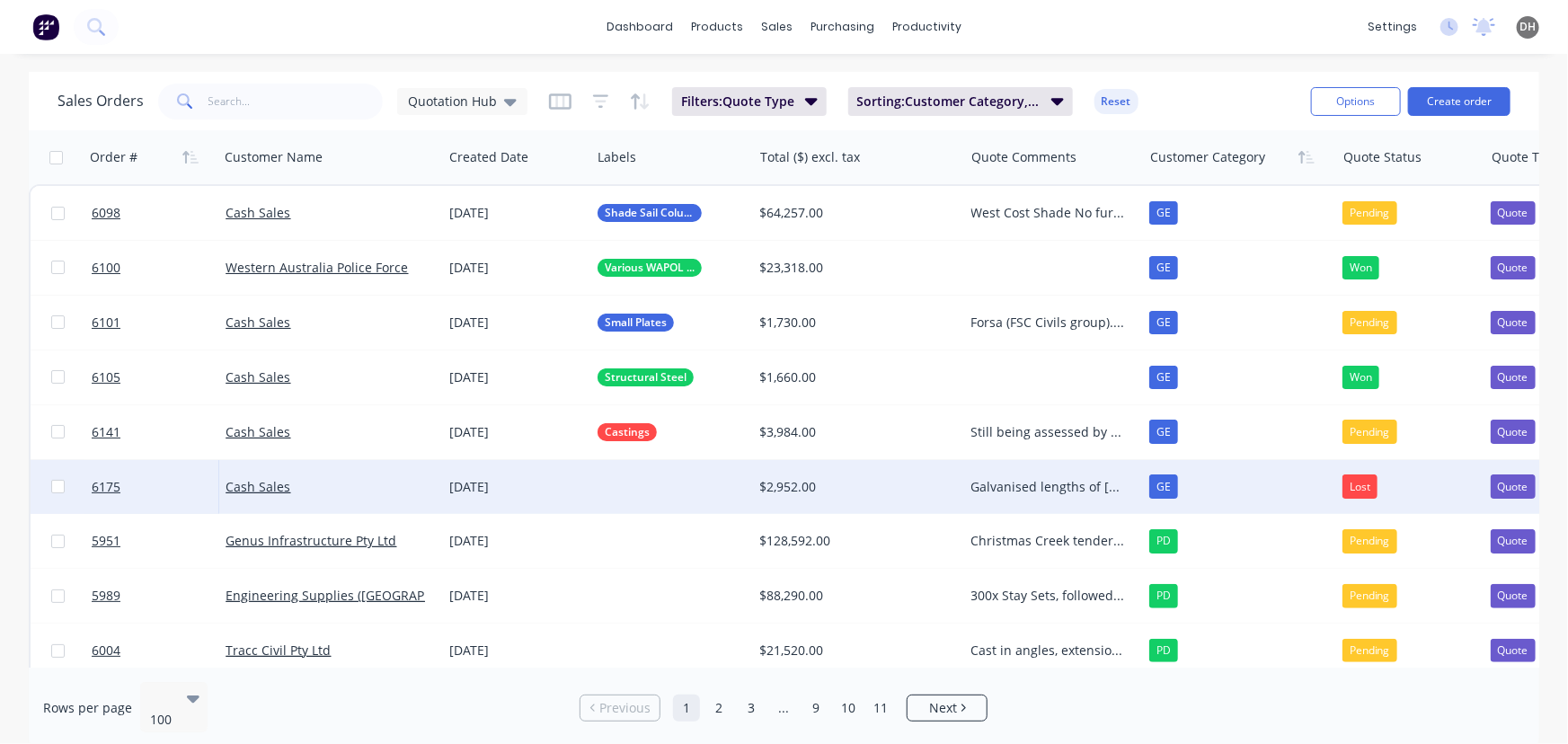
click at [1072, 32] on div "dashboard products sales purchasing productivity dashboard products Product Cat…" at bounding box center [784, 26] width 1568 height 54
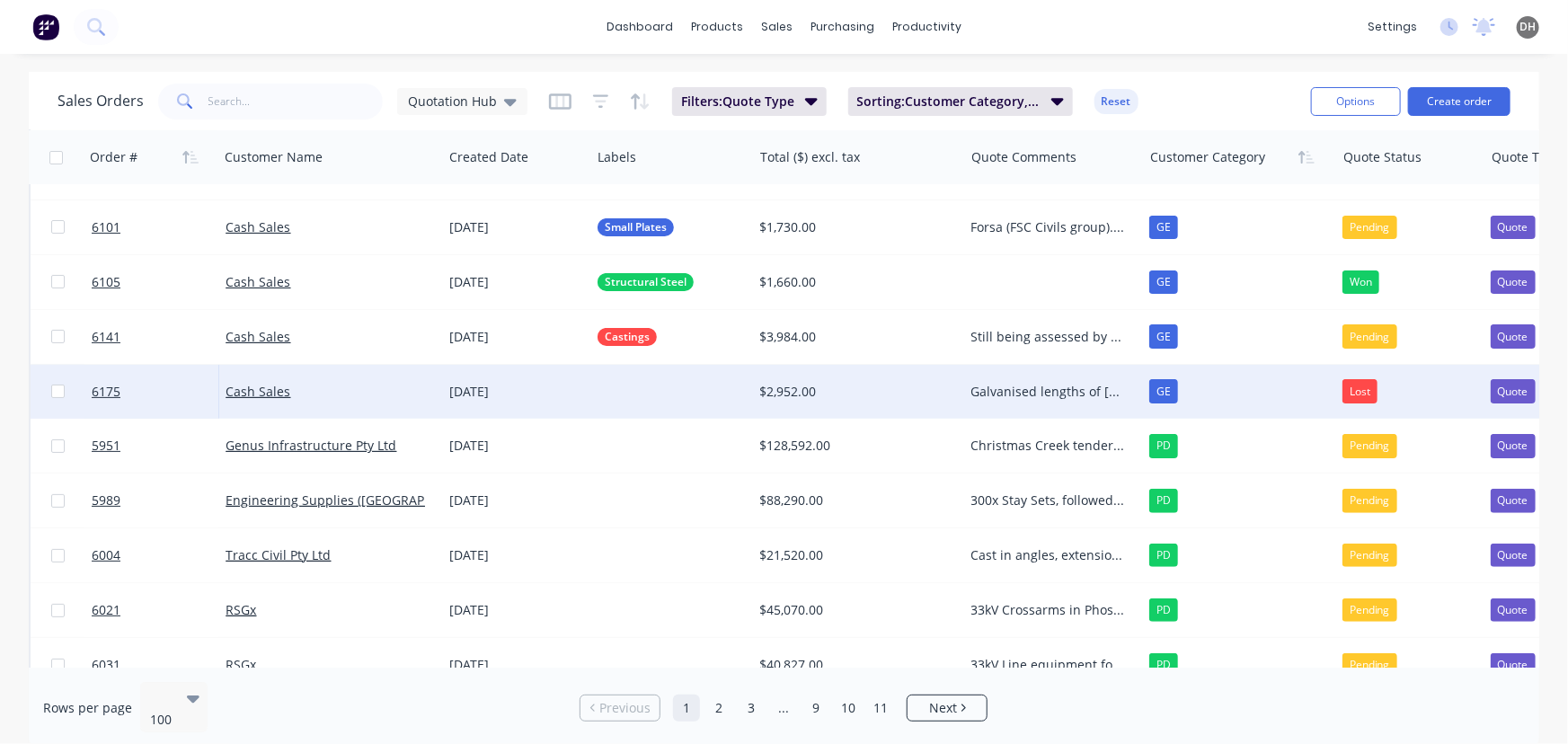
scroll to position [102, 0]
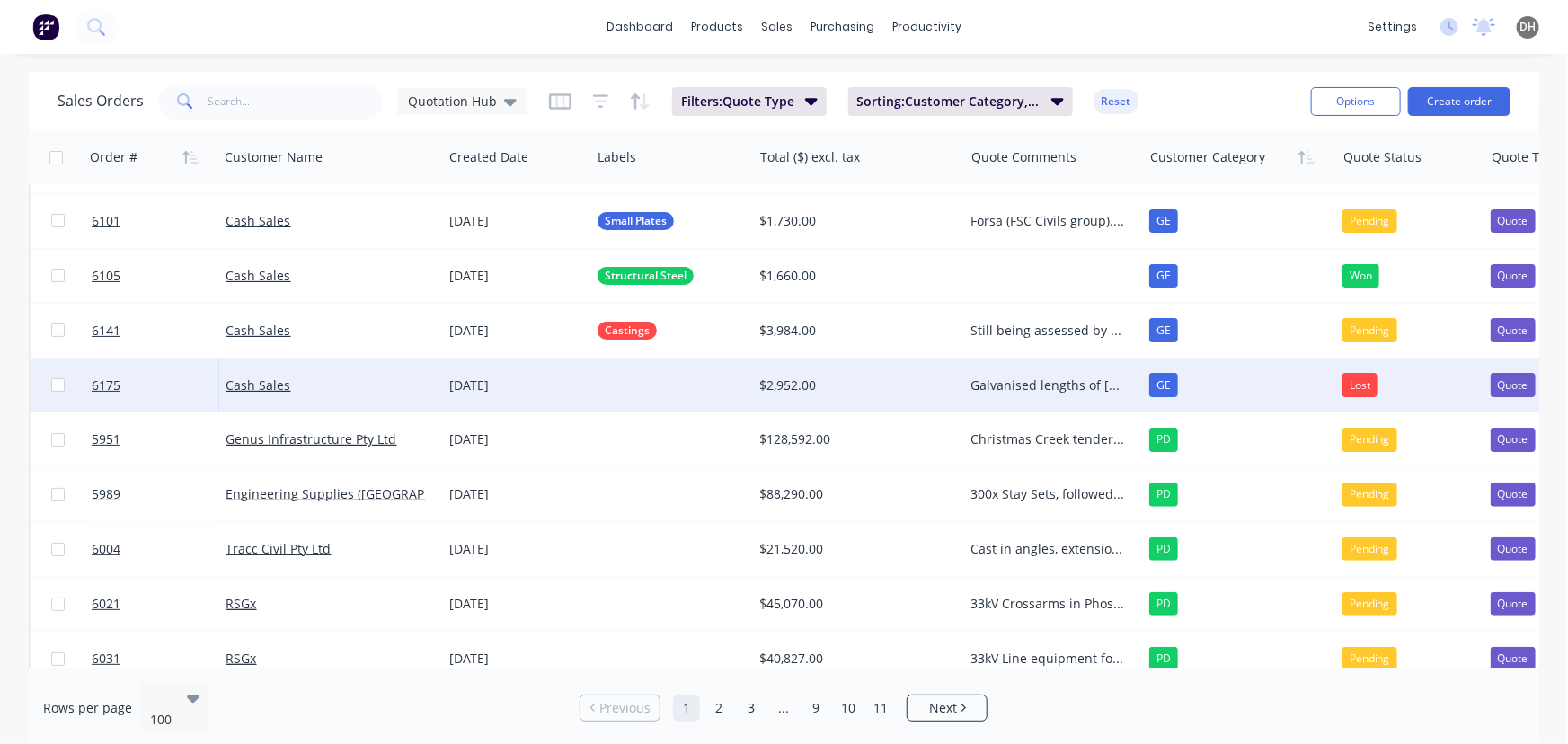
click at [626, 389] on div at bounding box center [671, 385] width 161 height 54
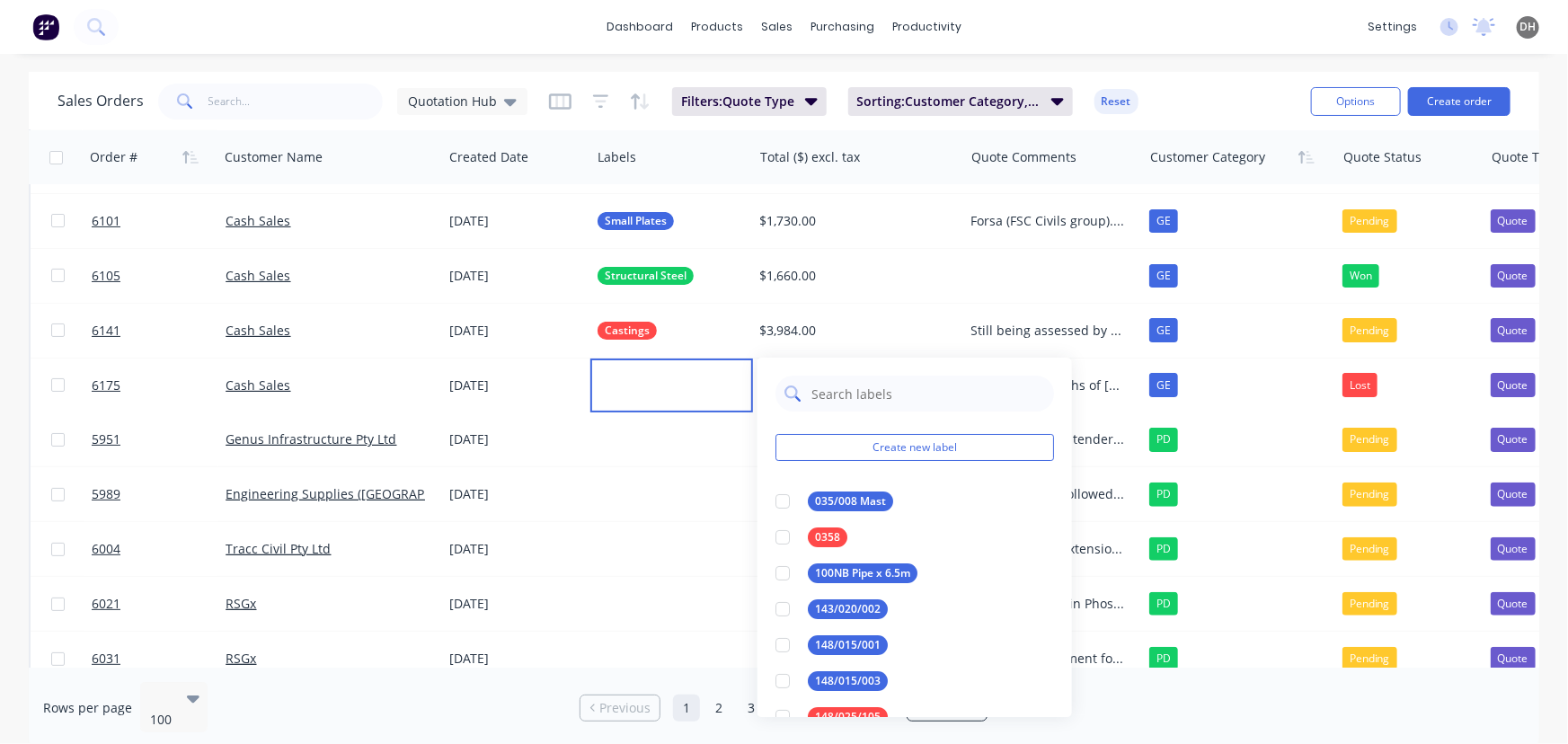
click at [878, 402] on input "text" at bounding box center [927, 393] width 236 height 36
type input "str"
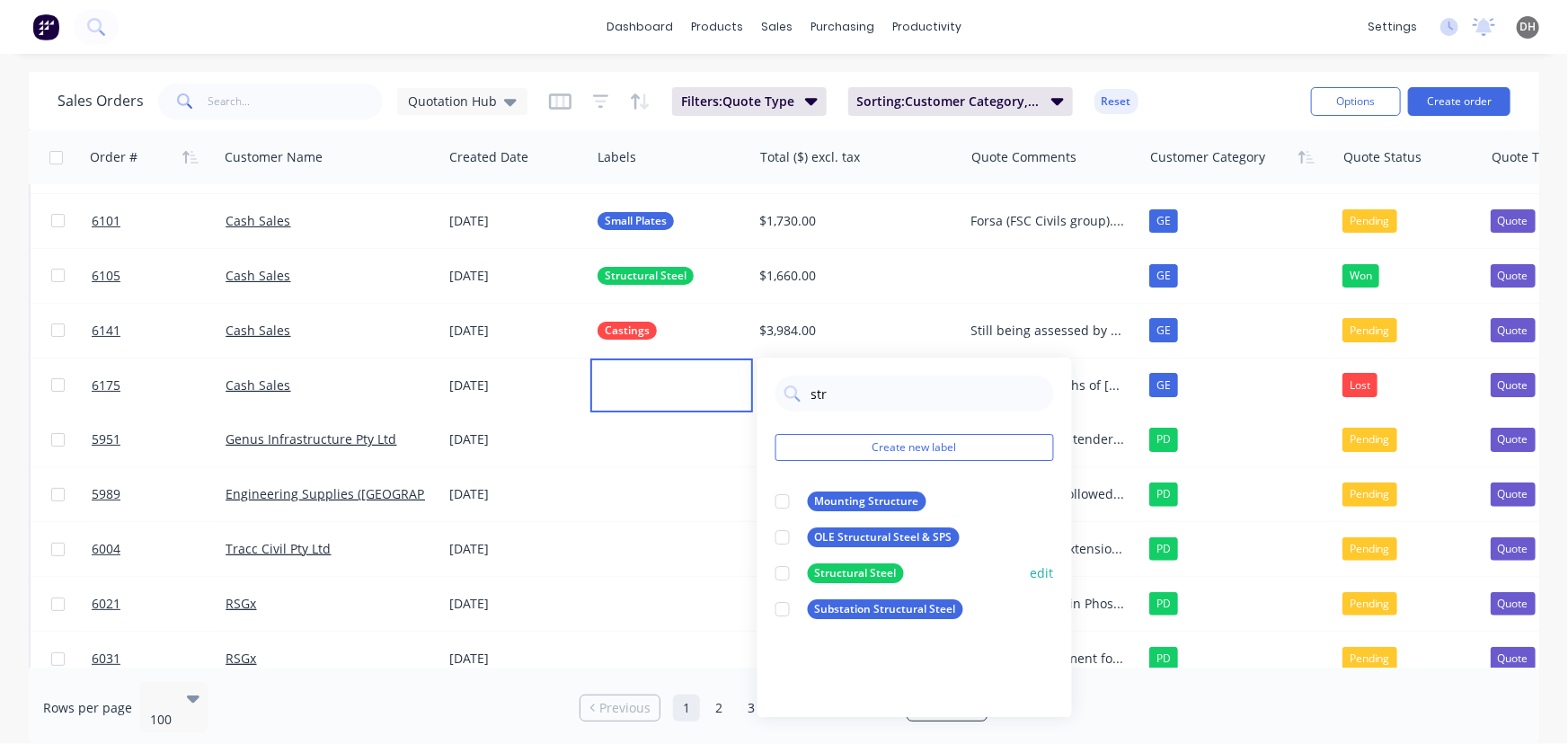
click at [788, 573] on div at bounding box center [783, 573] width 36 height 36
click at [1133, 43] on div "dashboard products sales purchasing productivity dashboard products Product Cat…" at bounding box center [784, 26] width 1568 height 54
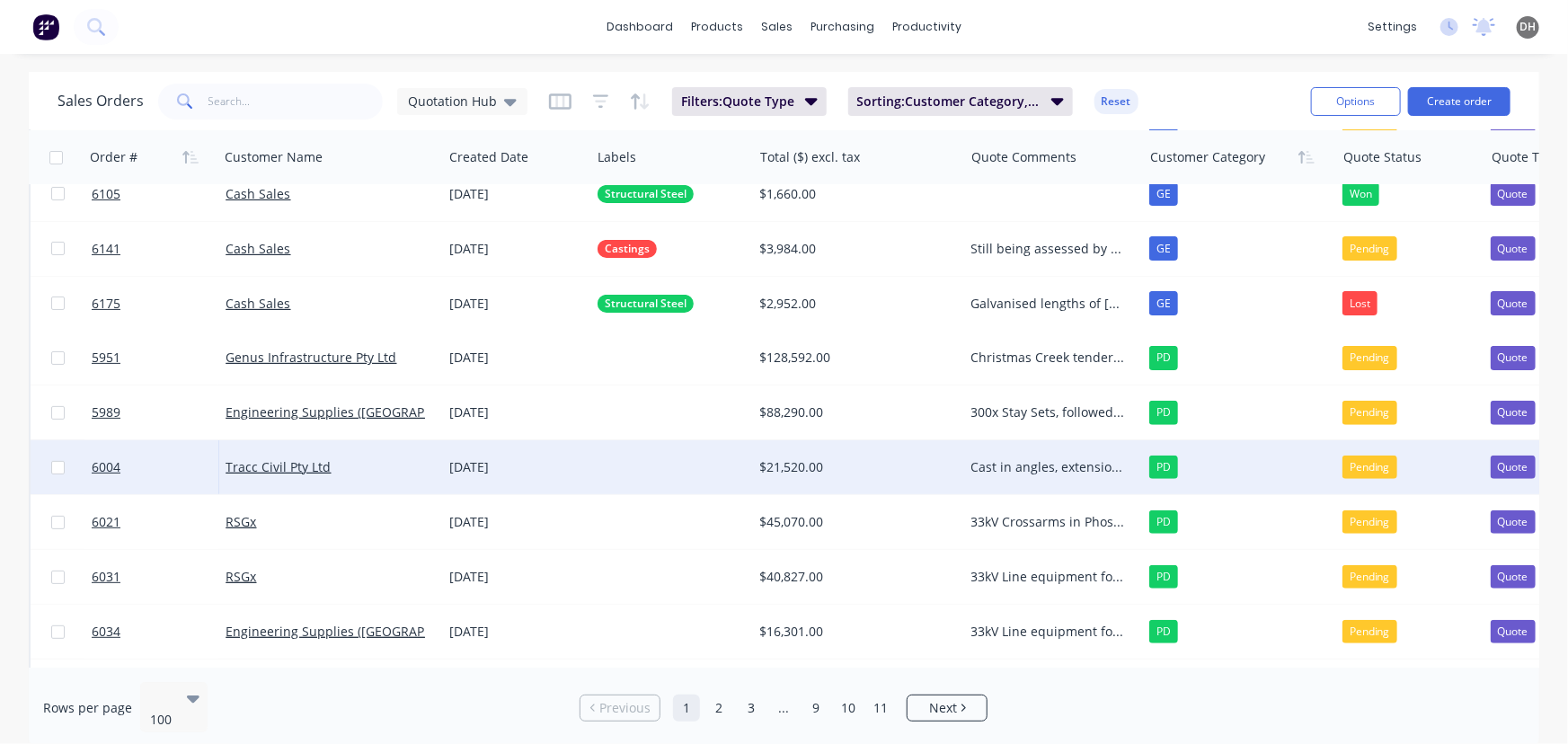
scroll to position [204, 0]
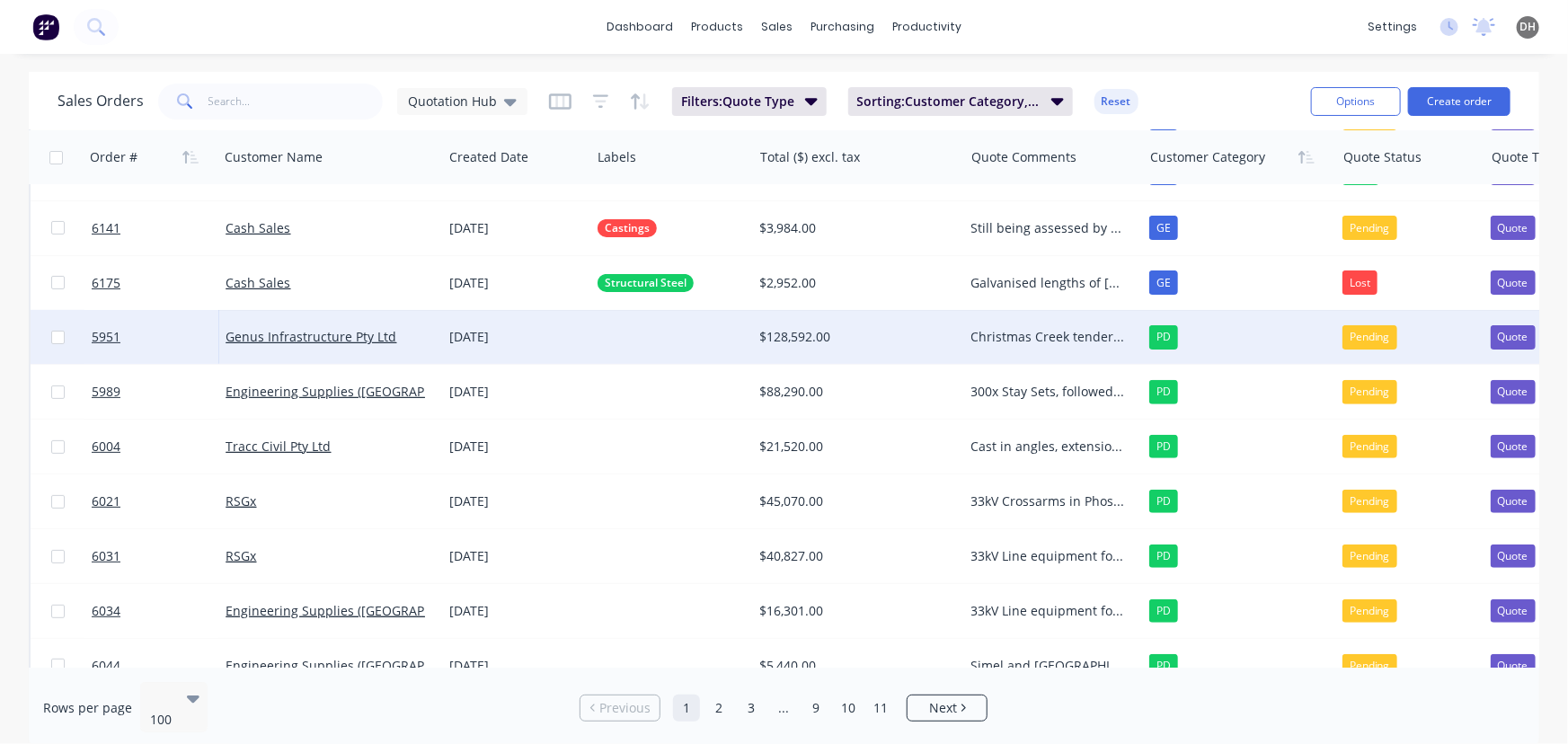
click at [654, 343] on div at bounding box center [671, 337] width 161 height 54
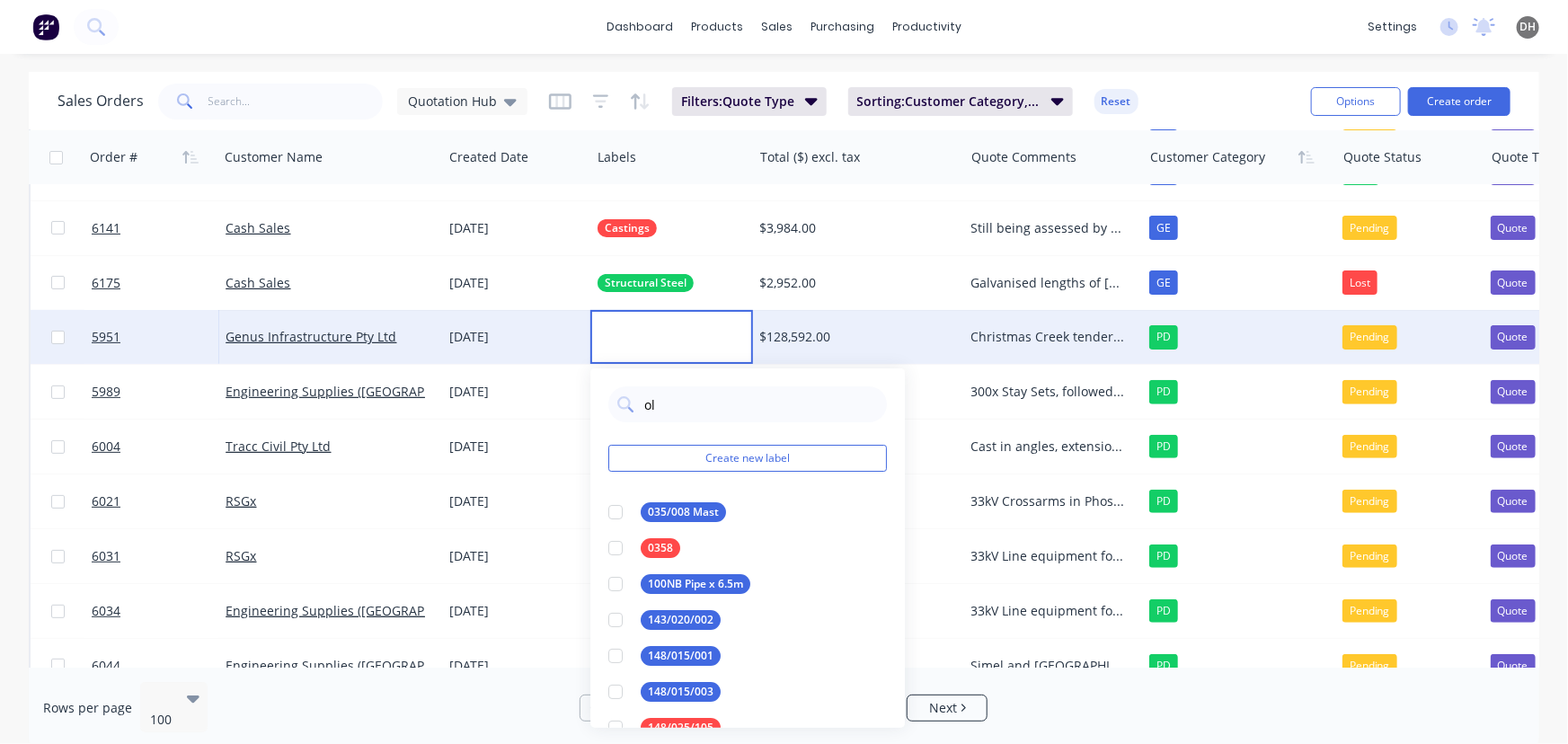
type input "o"
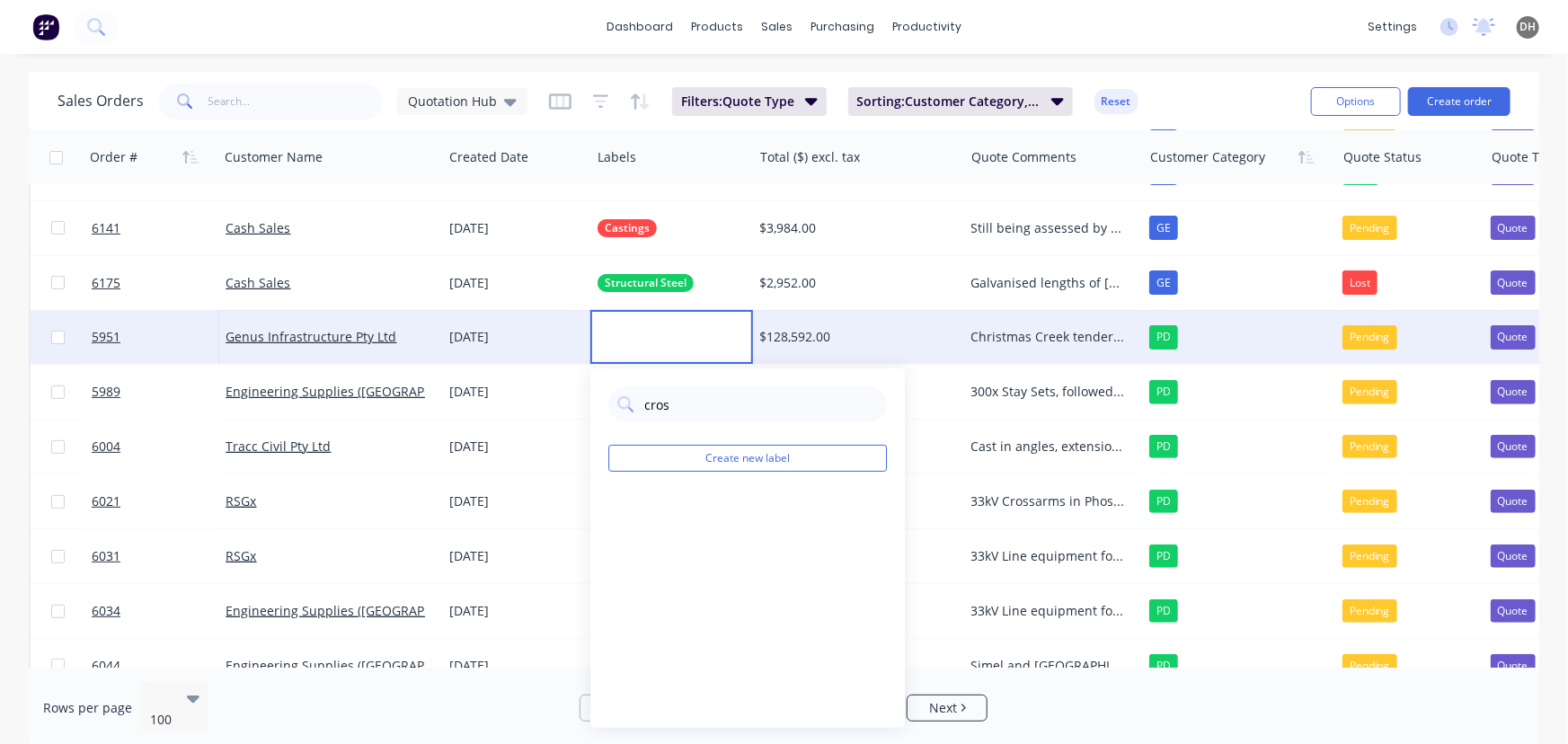
type input "cross"
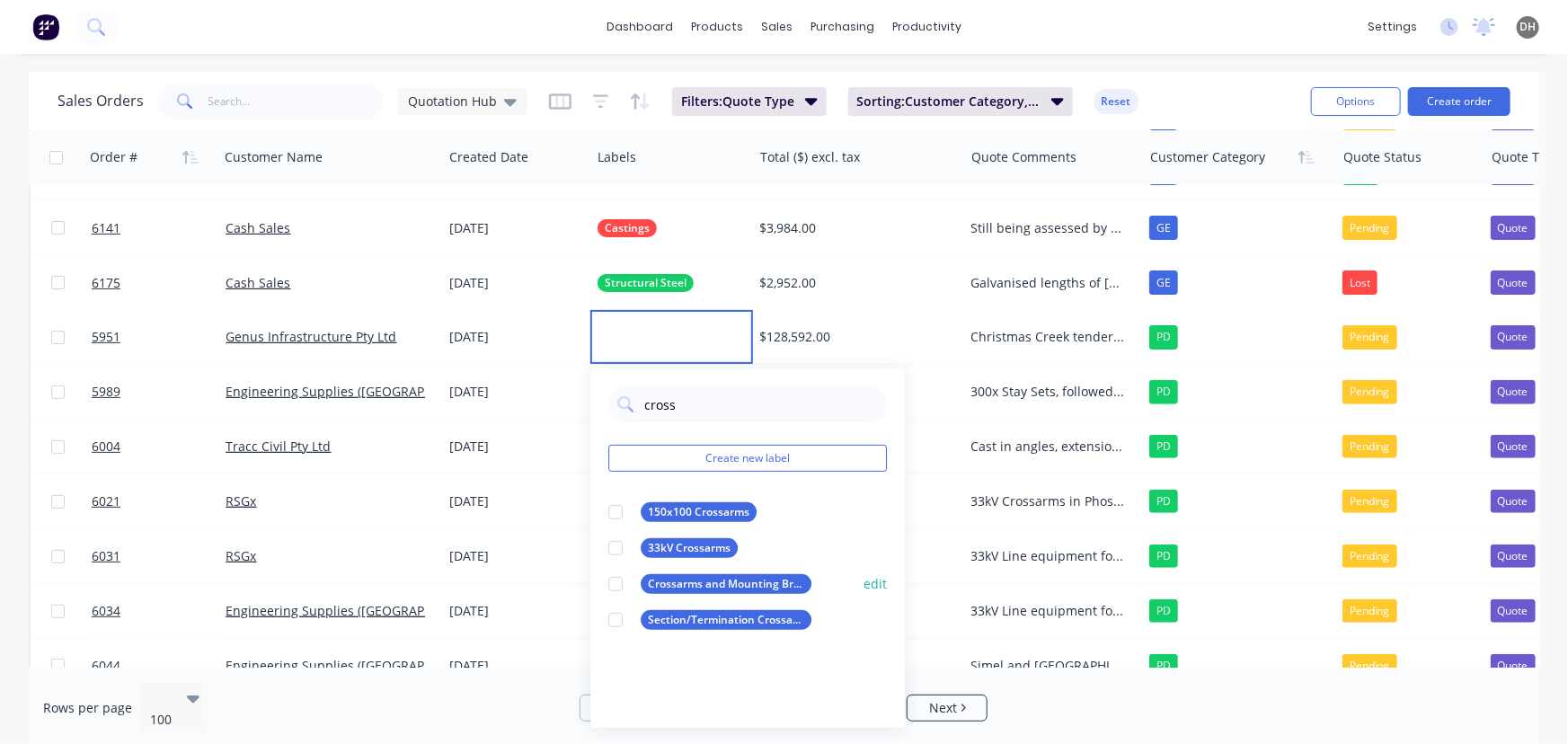
click at [615, 592] on div at bounding box center [615, 584] width 36 height 36
click at [1012, 31] on div "dashboard products sales purchasing productivity dashboard products Product Cat…" at bounding box center [784, 26] width 1568 height 54
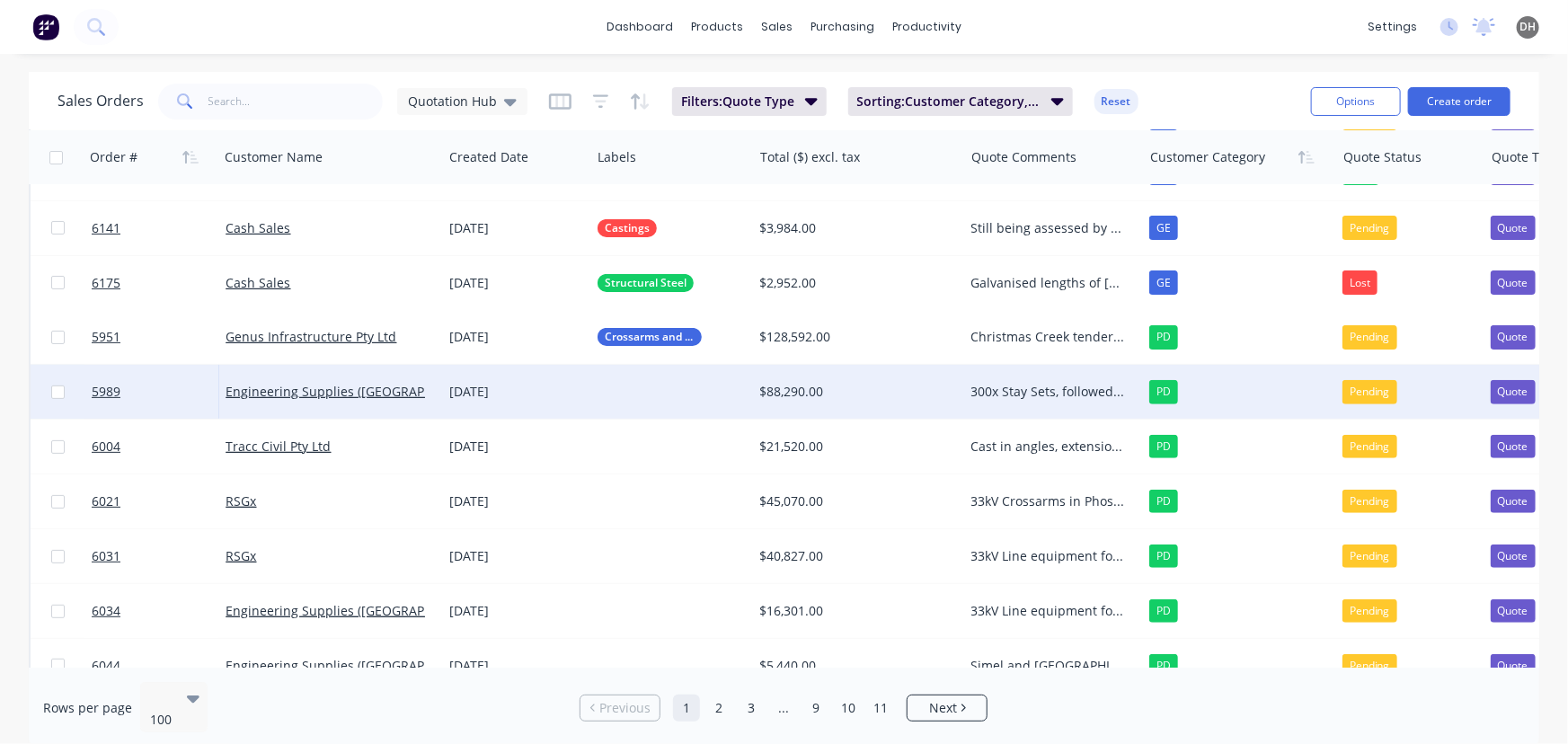
click at [629, 395] on div at bounding box center [671, 391] width 161 height 54
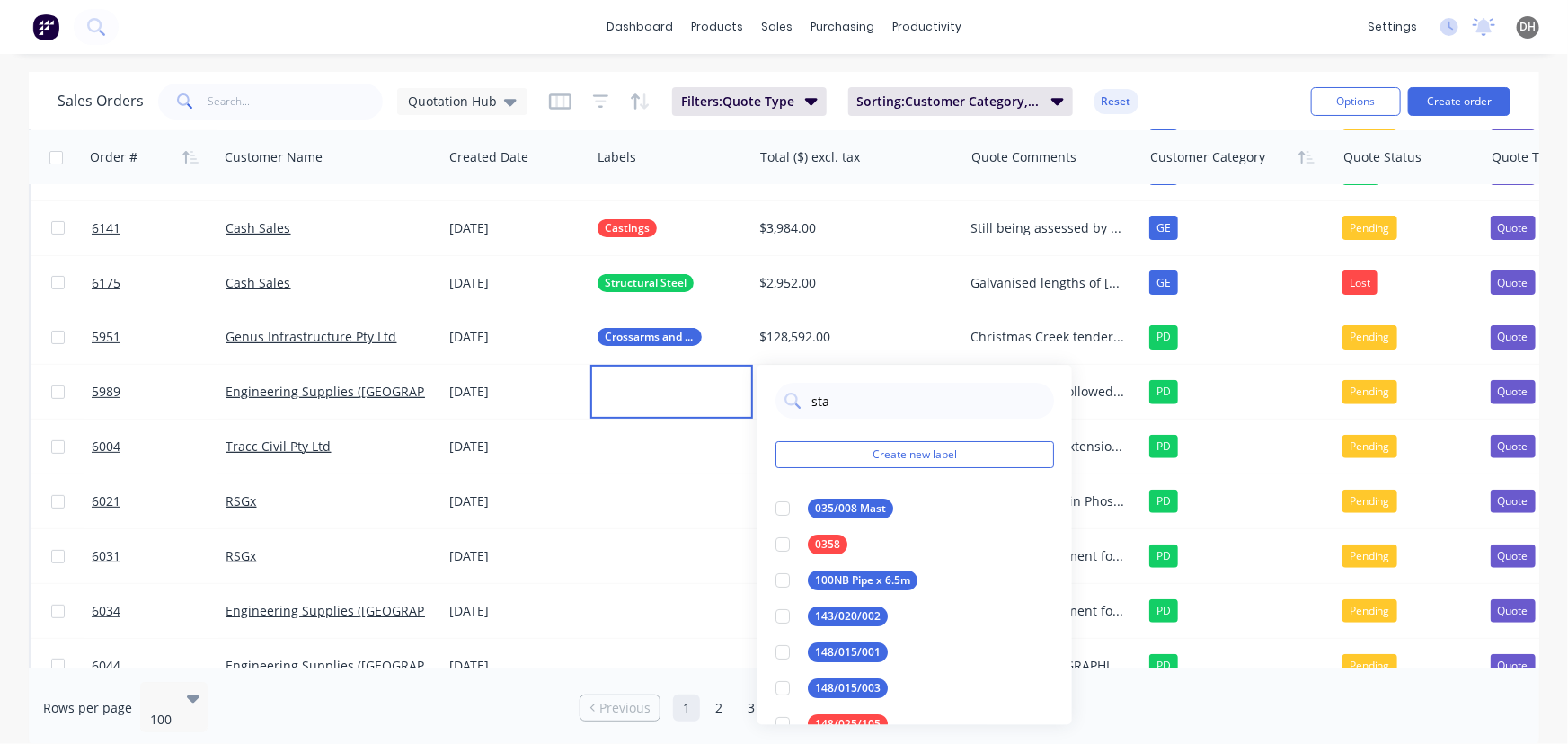
type input "stay"
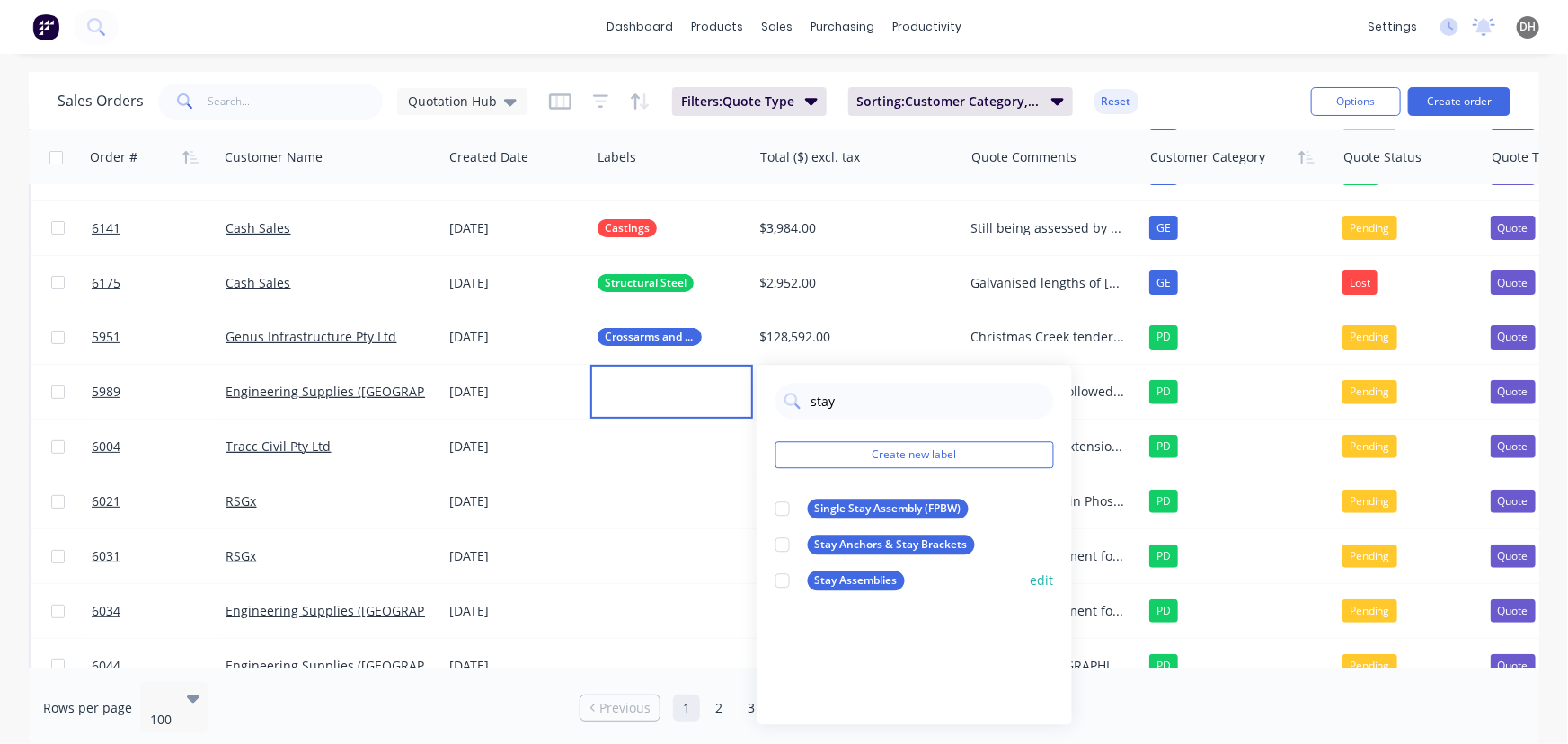
click at [786, 579] on div at bounding box center [783, 580] width 36 height 36
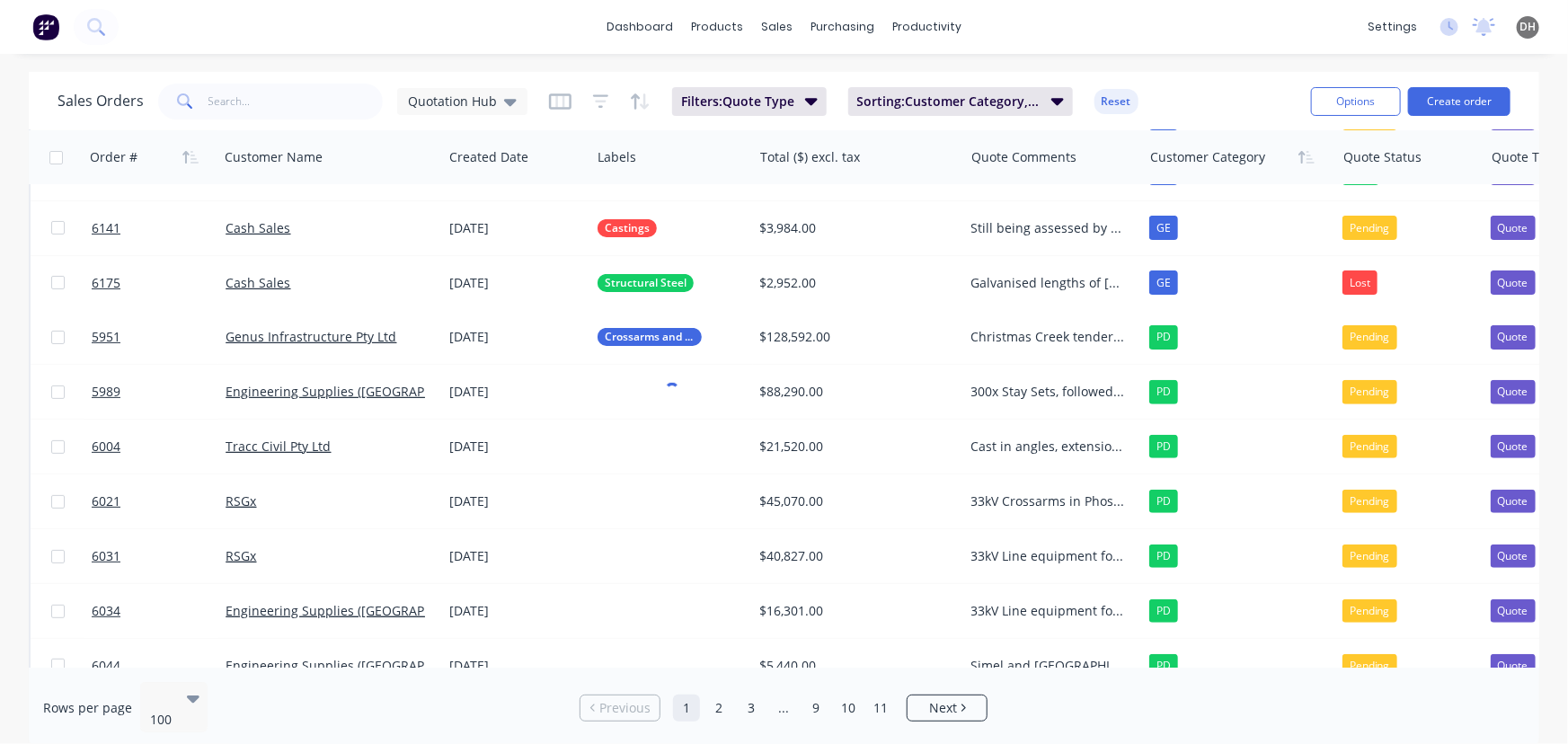
click at [1000, 40] on div "dashboard products sales purchasing productivity dashboard products Product Cat…" at bounding box center [784, 26] width 1568 height 54
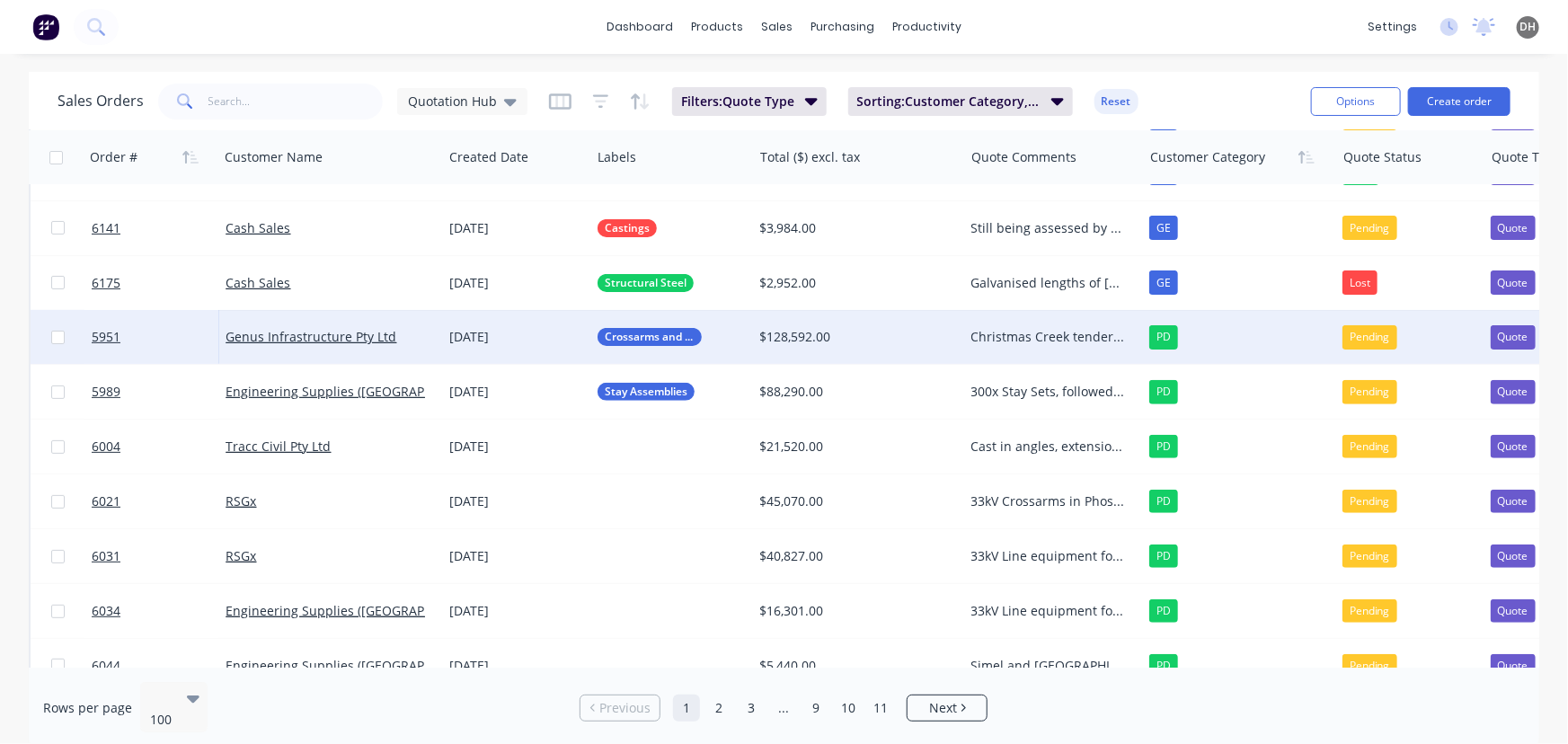
click at [1088, 324] on div "Christmas Creek tendered items, expected award end of June/beginning of July Fe…" at bounding box center [1053, 337] width 178 height 54
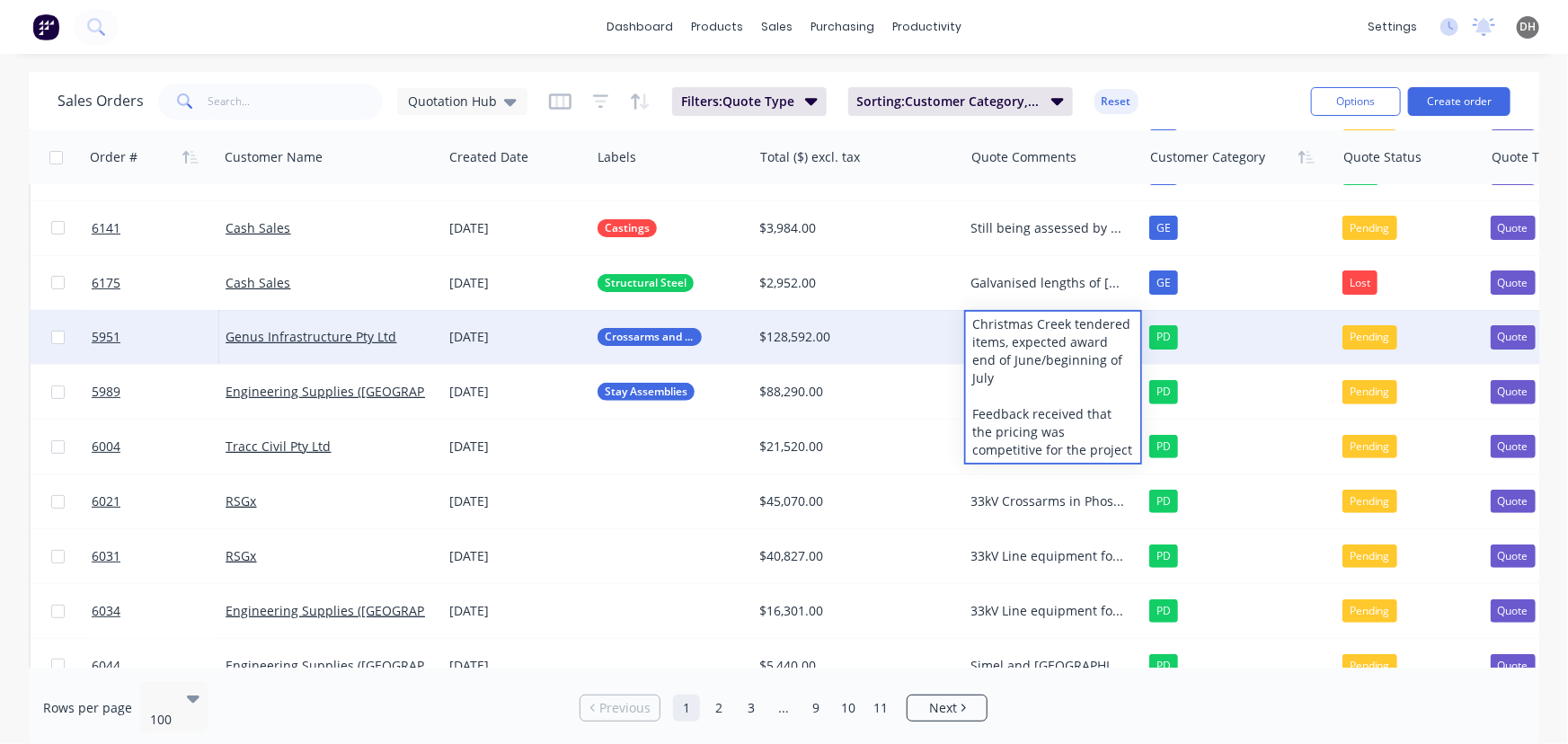
click at [1048, 429] on div "Christmas Creek tendered items, expected award end of June/beginning of July Fe…" at bounding box center [1053, 388] width 175 height 151
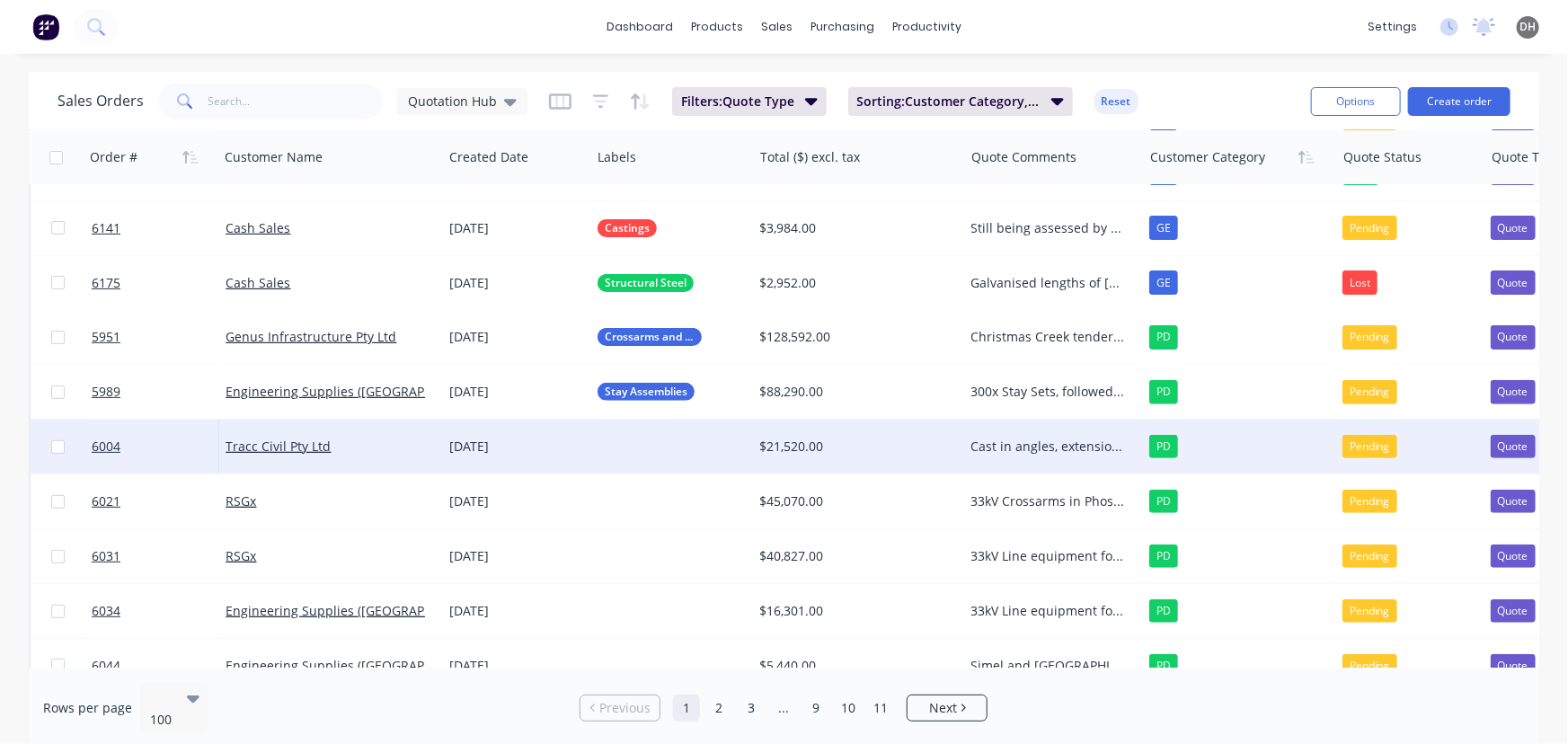
click at [649, 450] on div at bounding box center [671, 446] width 161 height 54
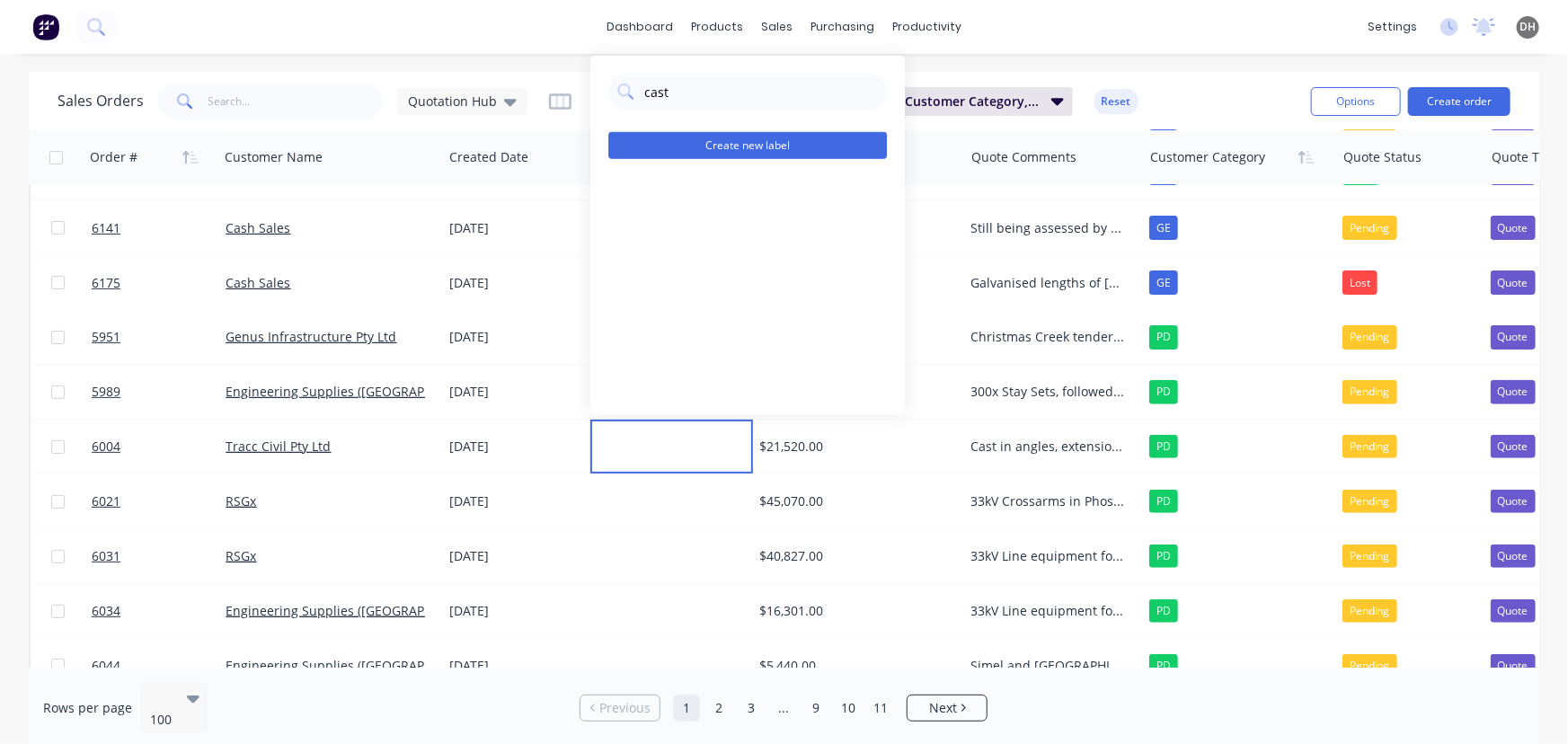
type input "cast"
click at [701, 140] on button "Create new label" at bounding box center [747, 145] width 278 height 27
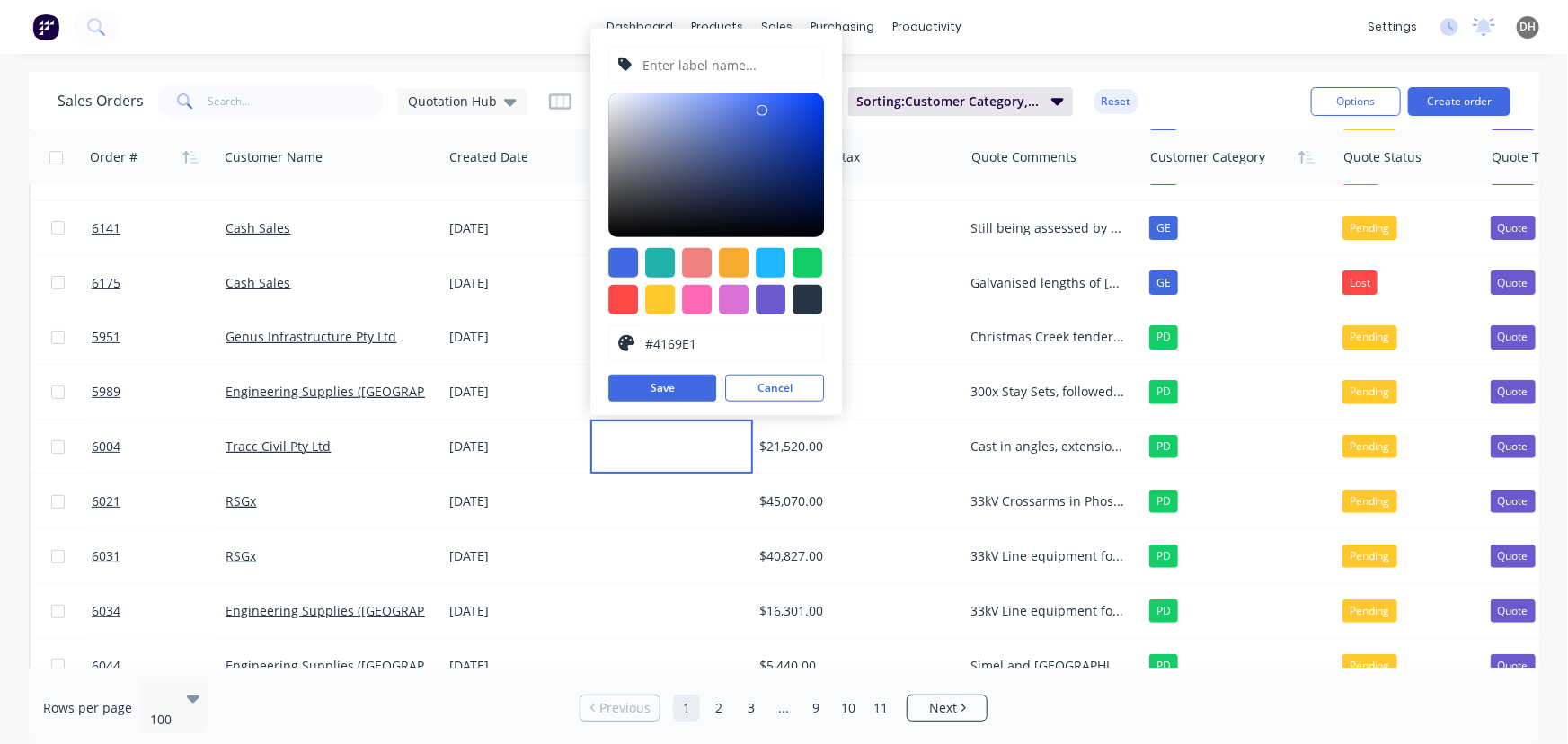
click at [659, 71] on input "text" at bounding box center [728, 64] width 174 height 34
type input "Cast in angles"
click at [652, 386] on button "Save" at bounding box center [662, 388] width 108 height 27
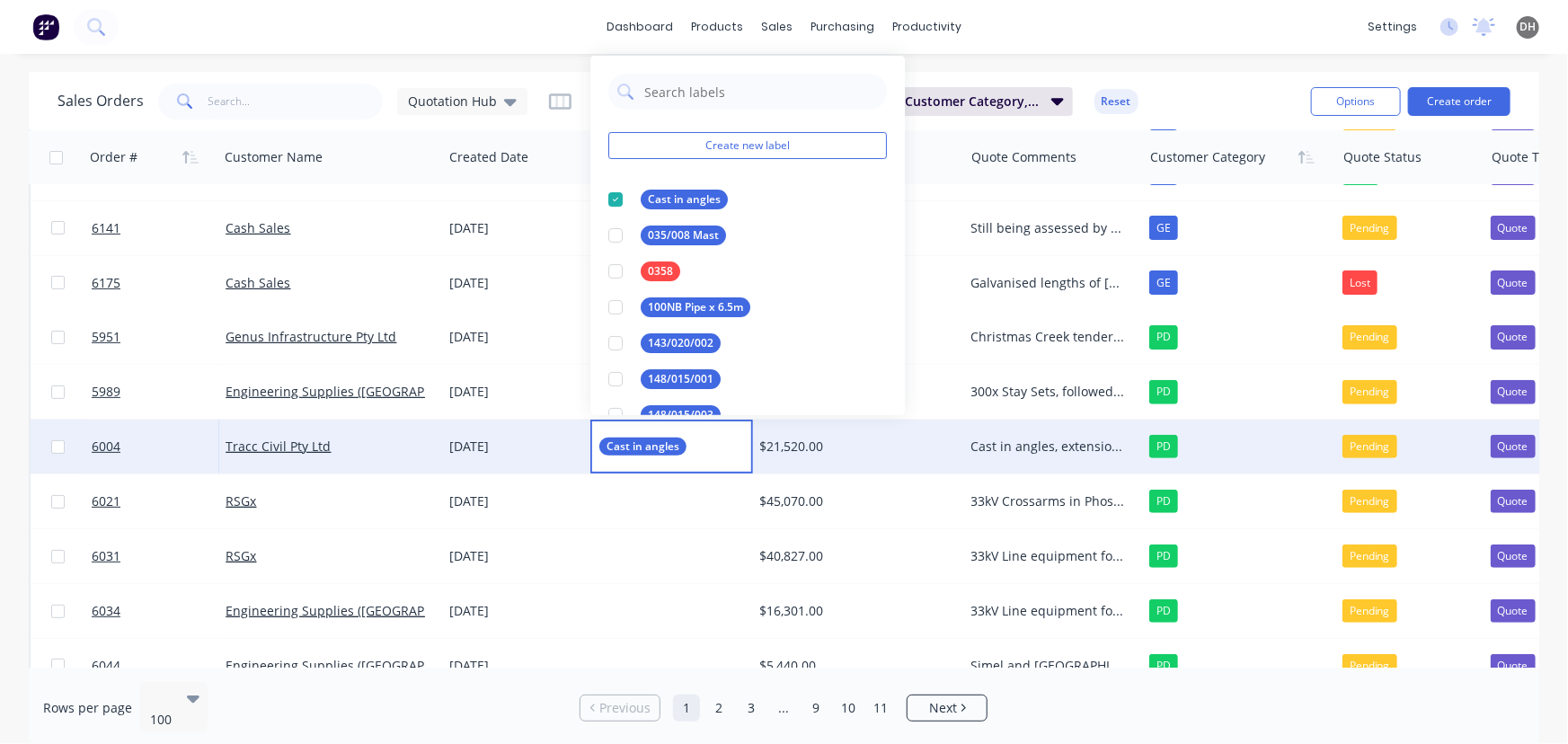
click at [1007, 451] on div "Cast in angles, extension to quote #5980 for Wagin Still in evaluation 24/06" at bounding box center [1049, 446] width 156 height 18
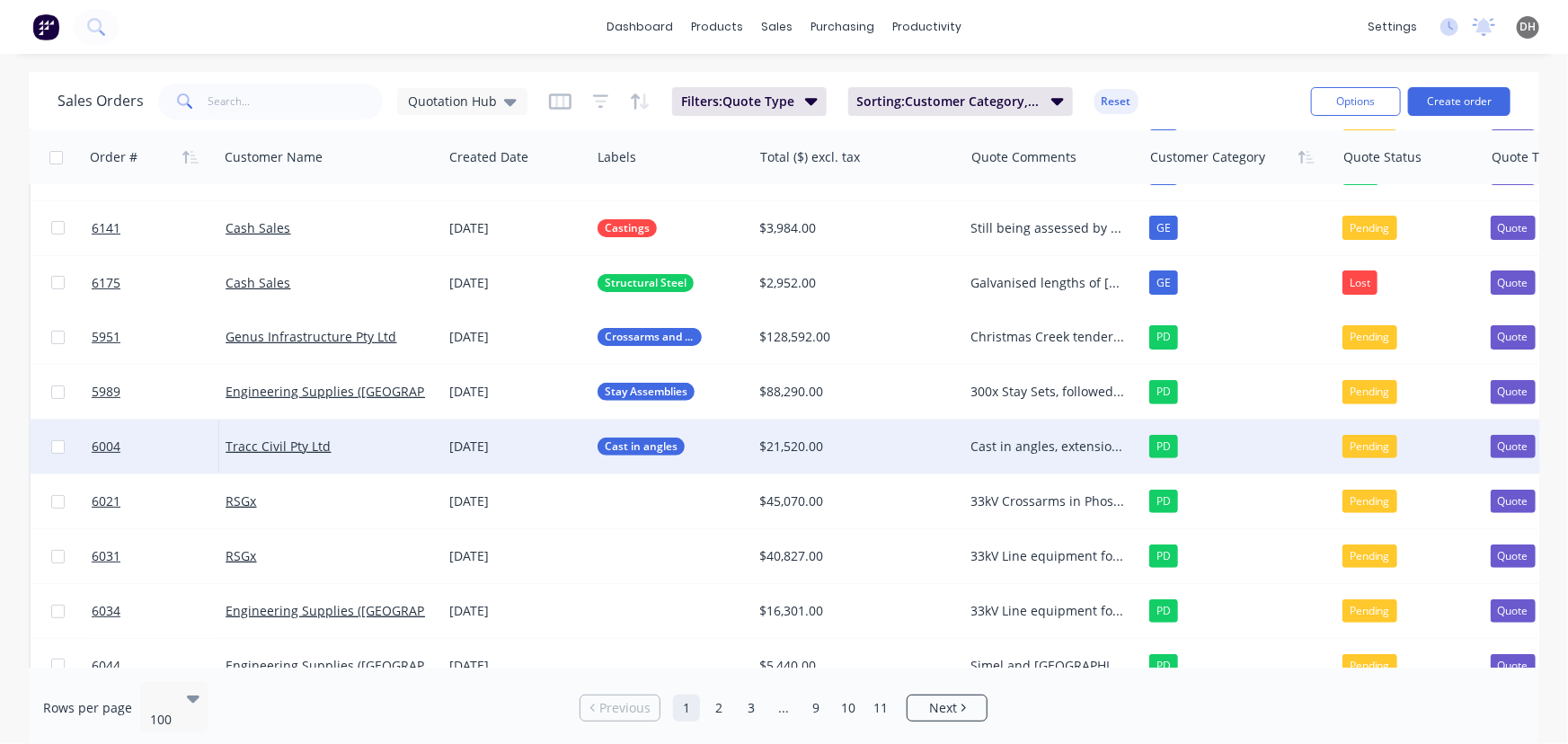
click at [1030, 440] on div "Cast in angles, extension to quote #5980 for Wagin Still in evaluation 24/06" at bounding box center [1049, 446] width 156 height 18
drag, startPoint x: 1060, startPoint y: 436, endPoint x: 952, endPoint y: 434, distance: 108.0
click at [952, 434] on div "6004 Tracc Civil Pty Ltd [DATE] Cast in angles $21,520.00 Cast in angles, exten…" at bounding box center [1059, 447] width 2060 height 55
click at [1012, 455] on div "Extension to quote #5980 for Wagin Still in evaluation 24/06" at bounding box center [1053, 461] width 175 height 79
drag, startPoint x: 1113, startPoint y: 485, endPoint x: 1076, endPoint y: 486, distance: 37.0
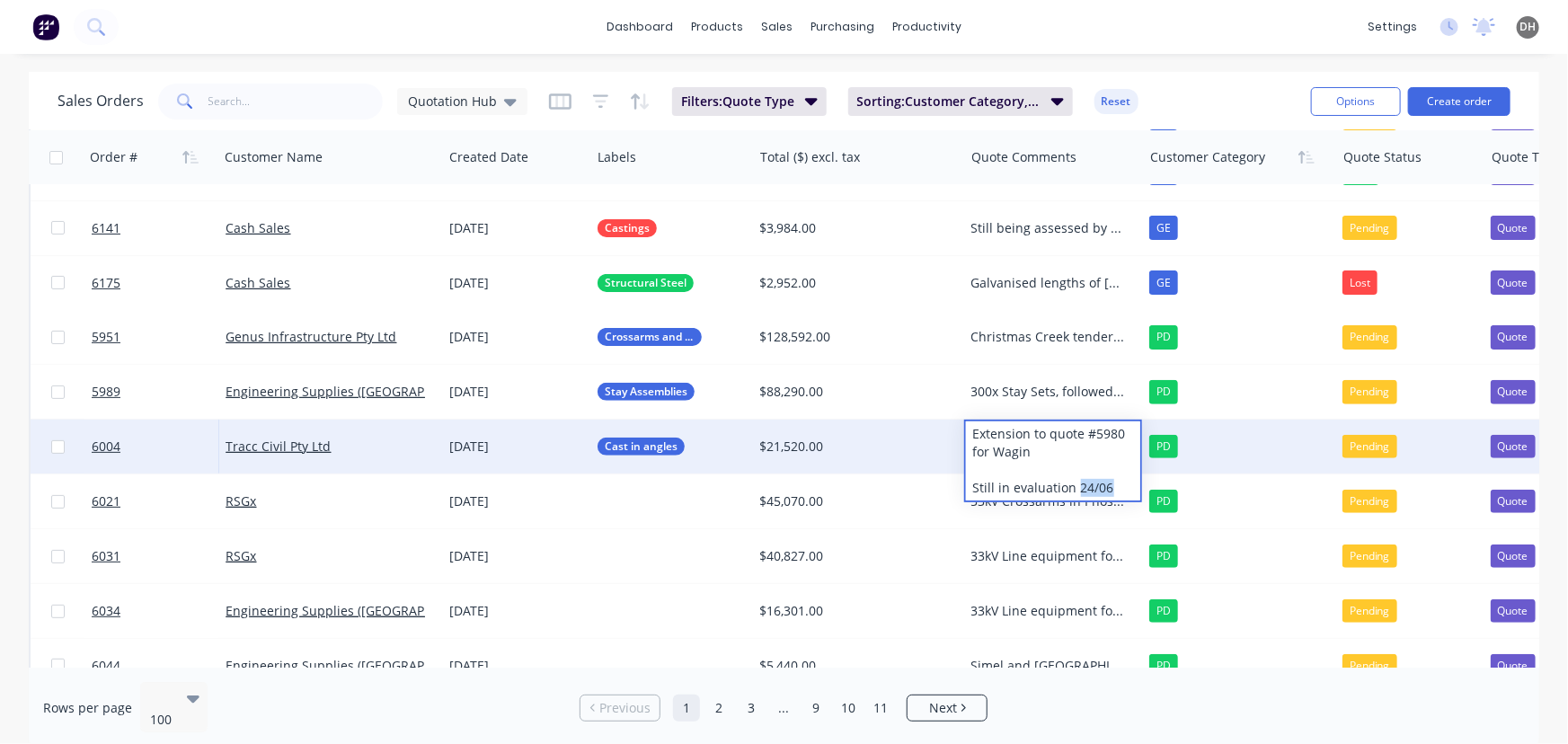
click at [1076, 486] on div "Extension to quote #5980 for Wagin Still in evaluation 24/06" at bounding box center [1053, 461] width 175 height 79
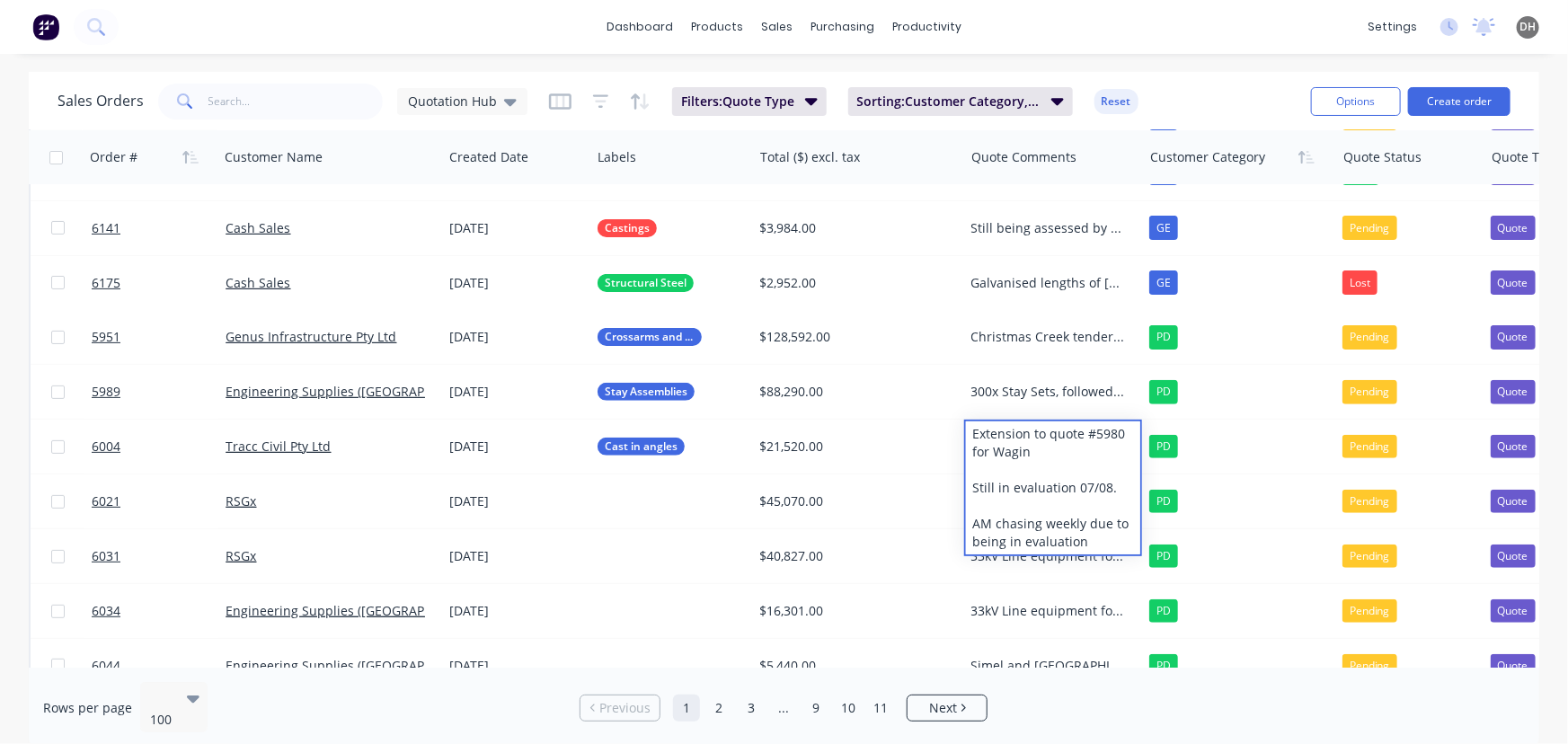
click at [1168, 107] on div "Sales Orders Quotation Hub Filters: Quote Type Sorting: Customer Category, Orde…" at bounding box center [676, 101] width 1239 height 44
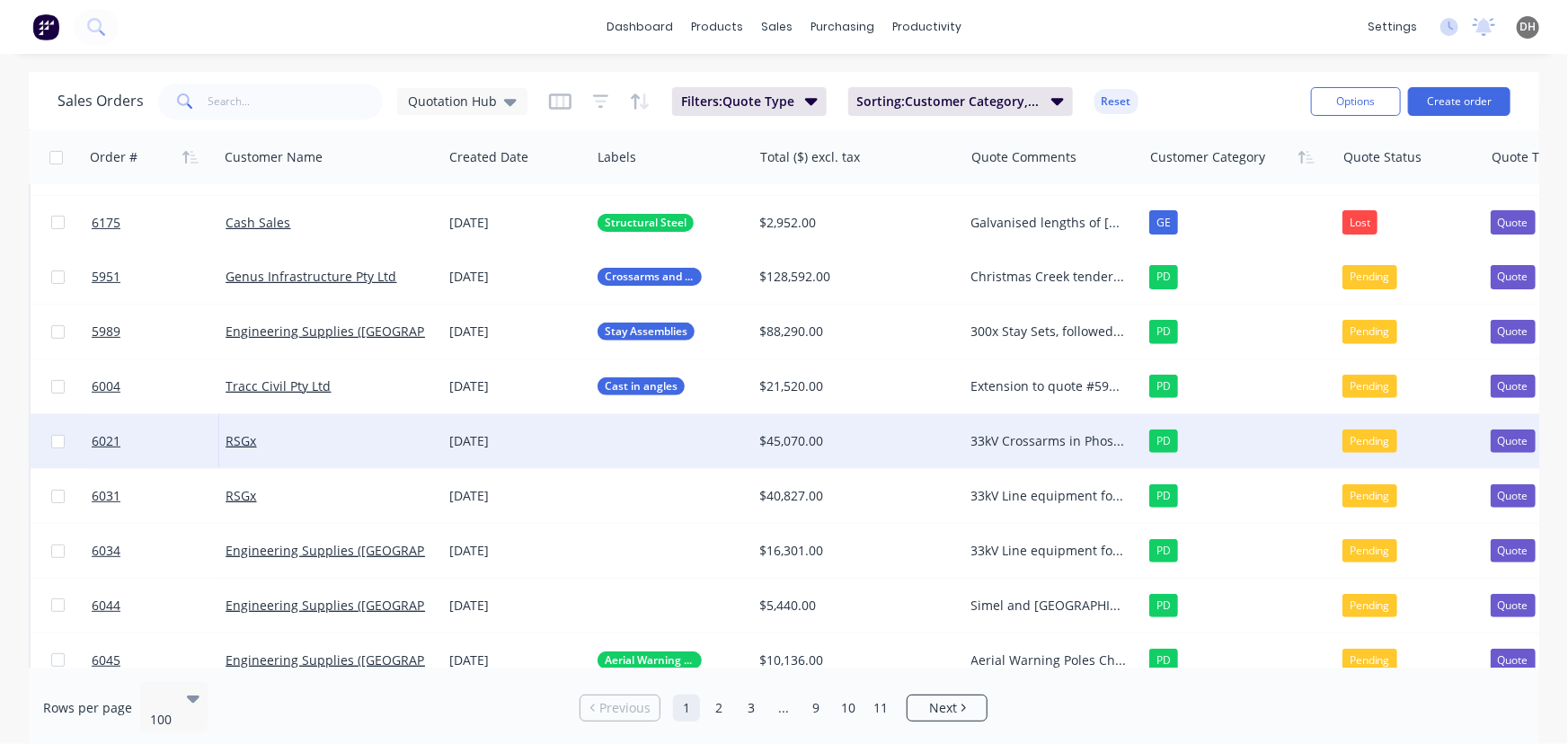
scroll to position [265, 0]
click at [1011, 439] on div "33kV Crossarms in Phosphorous and Cherry options RIO Tinto Tender, follow up sc…" at bounding box center [1049, 439] width 156 height 18
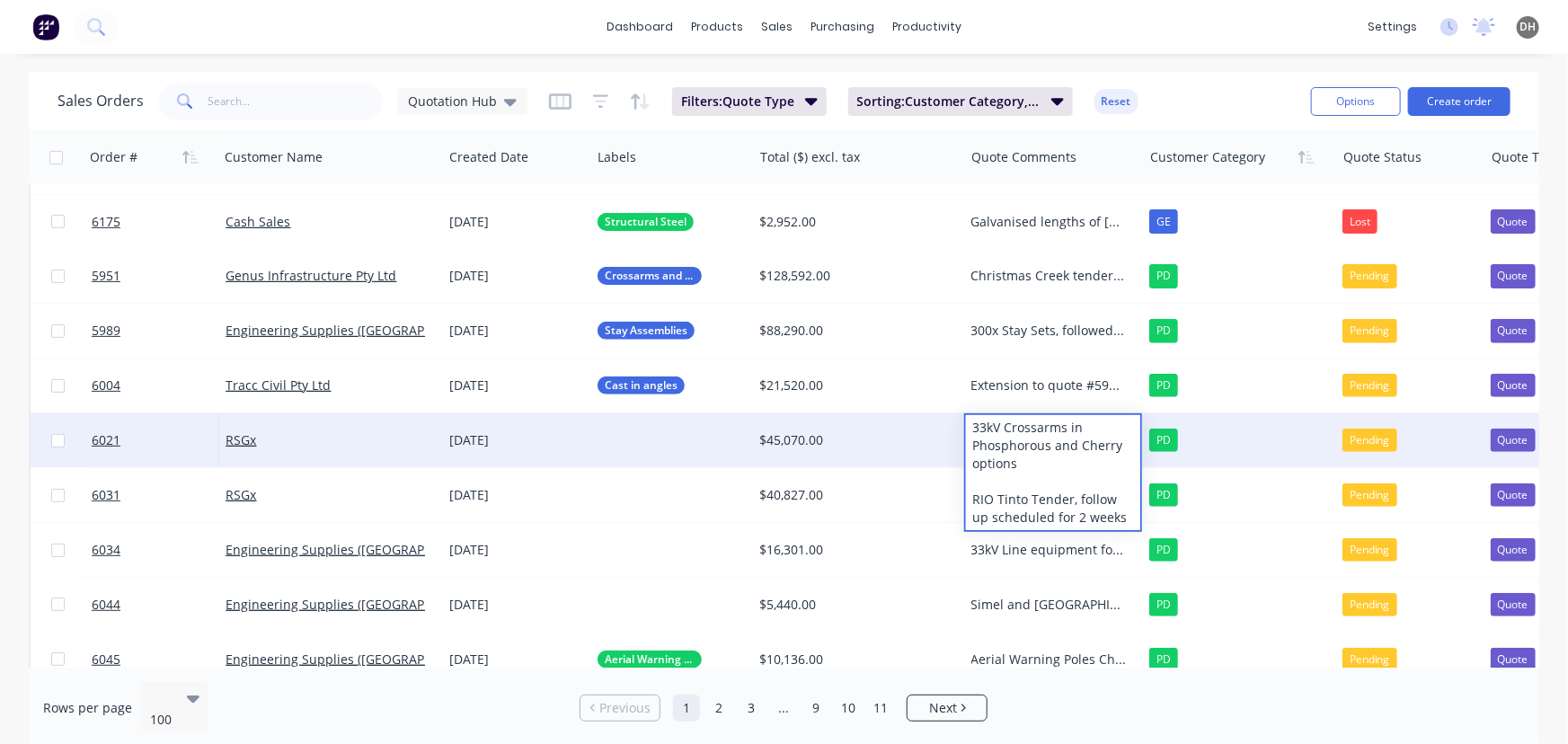
click at [1166, 104] on div "Sales Orders Quotation Hub Filters: Quote Type Sorting: Customer Category, Orde…" at bounding box center [676, 101] width 1239 height 44
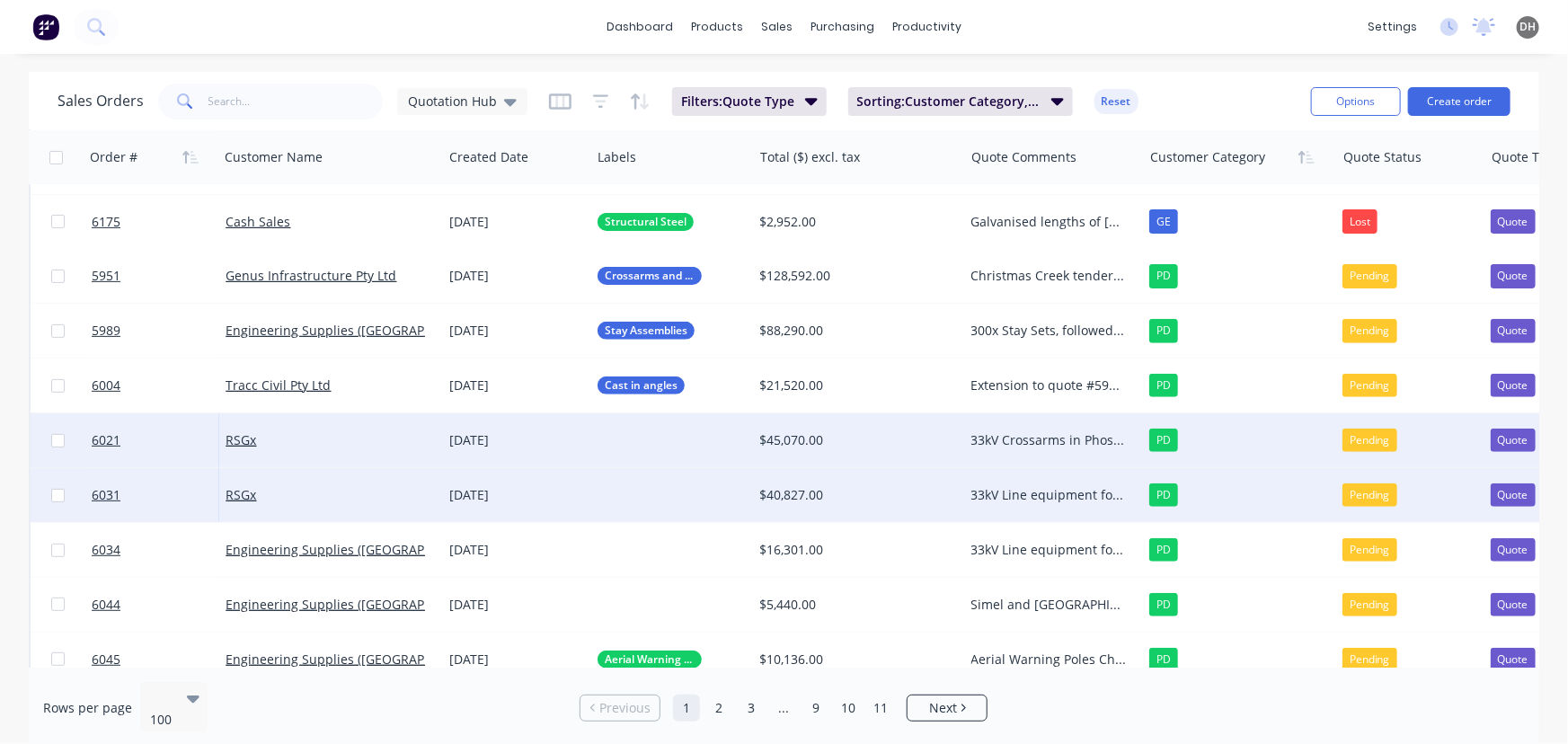
click at [1017, 503] on div "33kV Line equipment for [PERSON_NAME] NSJ 33kV project Project has kicked off a…" at bounding box center [1049, 494] width 156 height 18
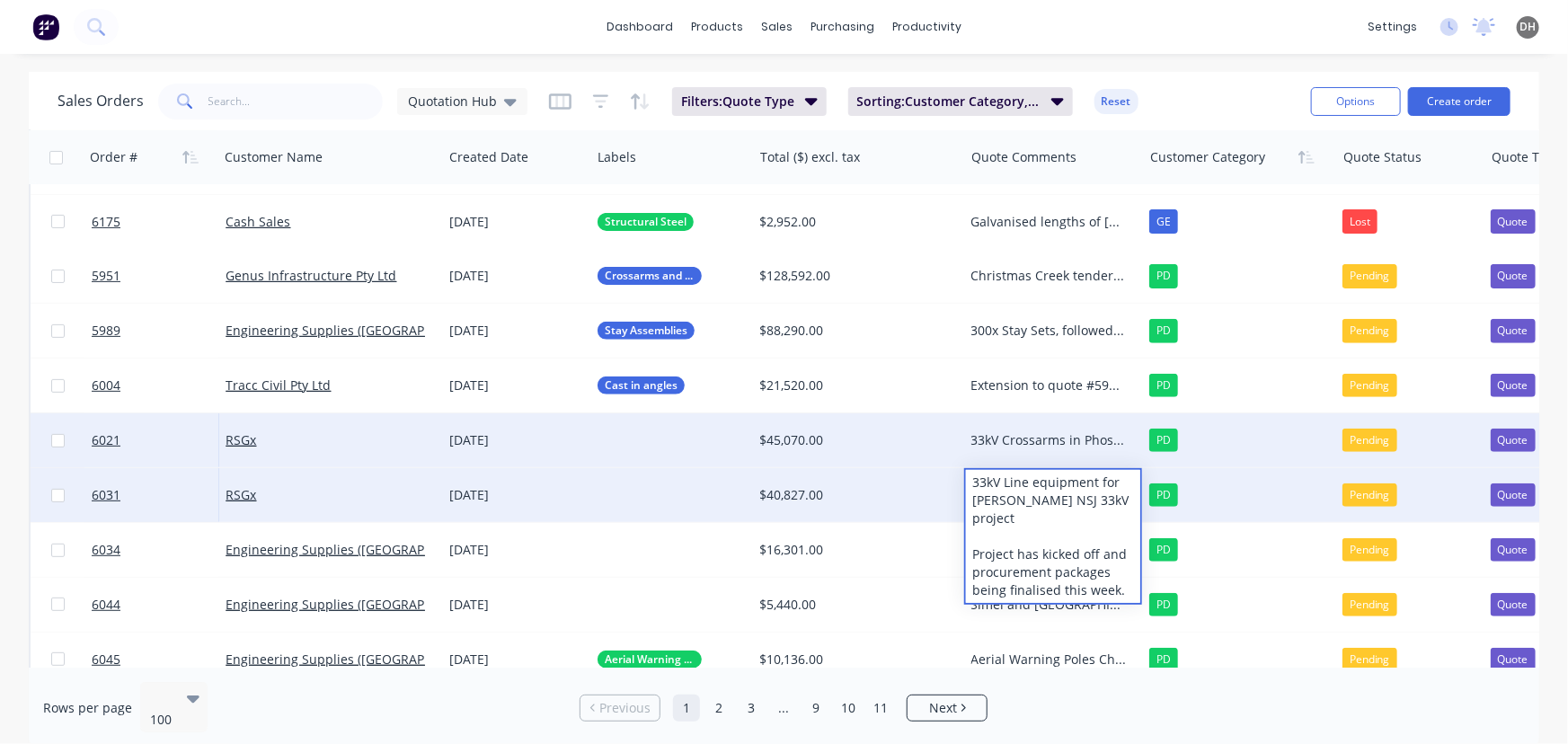
click at [1161, 107] on div "Sales Orders Quotation Hub Filters: Quote Type Sorting: Customer Category, Orde…" at bounding box center [676, 101] width 1239 height 44
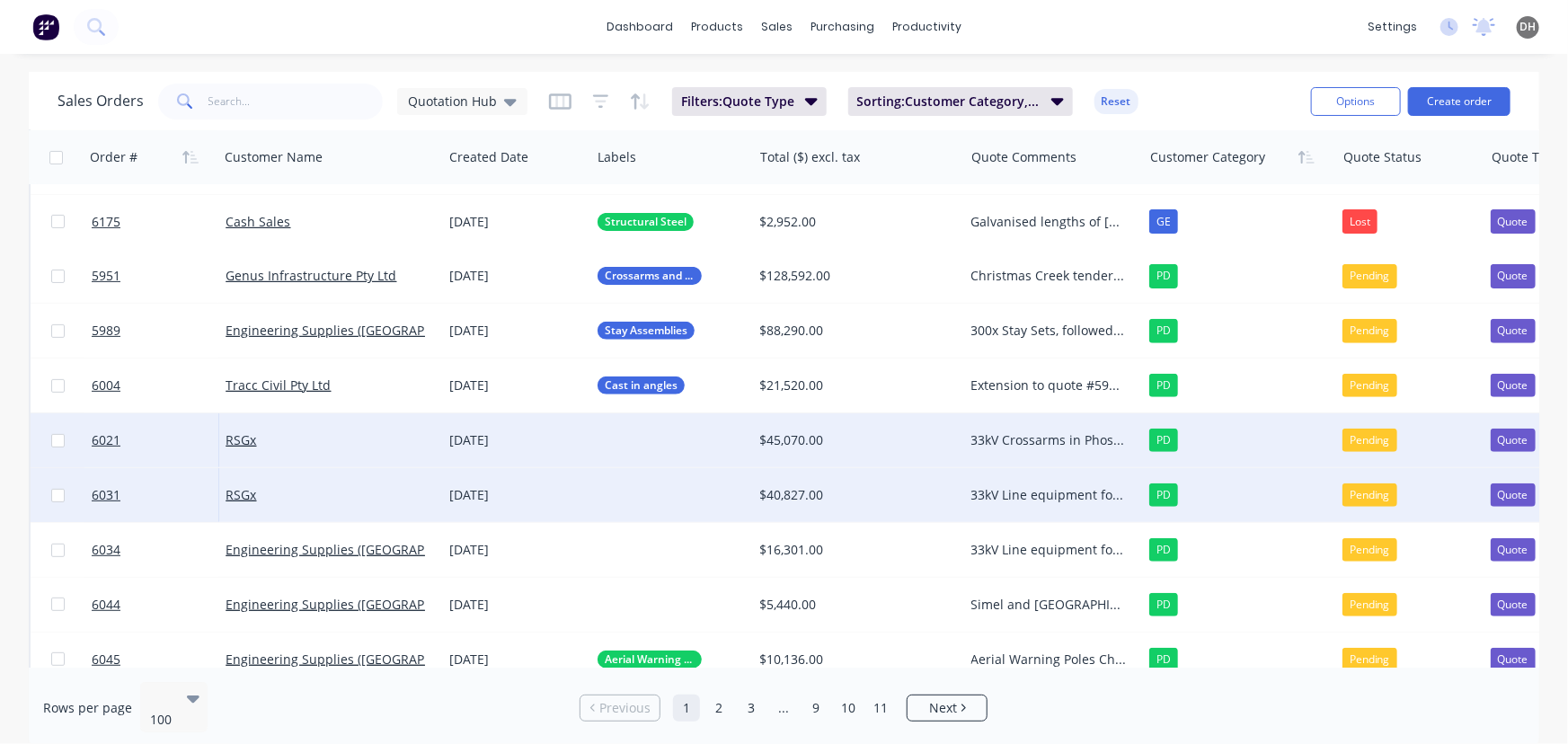
click at [998, 494] on div "33kV Line equipment for [PERSON_NAME] NSJ 33kV project Project has kicked off a…" at bounding box center [1049, 494] width 156 height 18
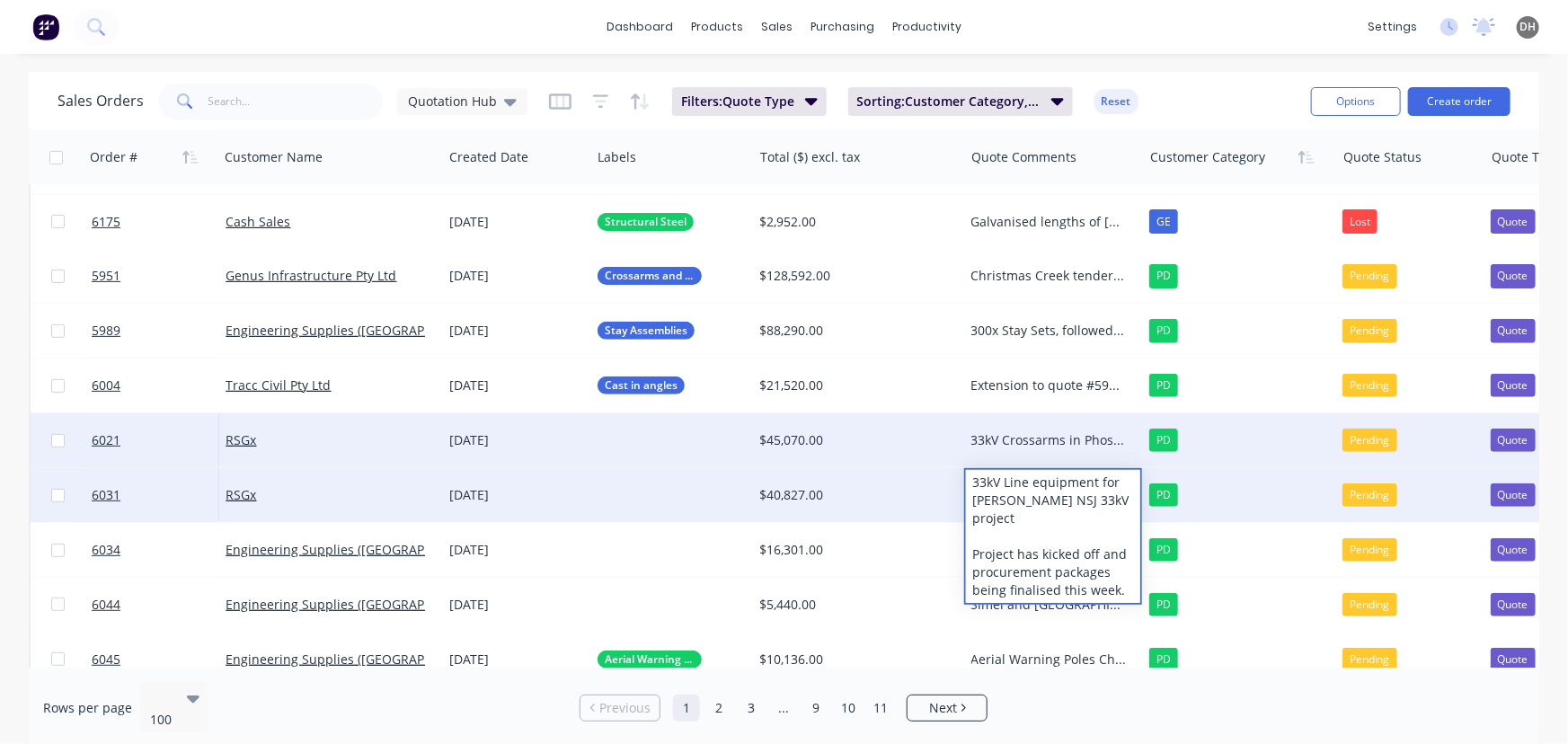
click at [665, 494] on div at bounding box center [671, 494] width 161 height 54
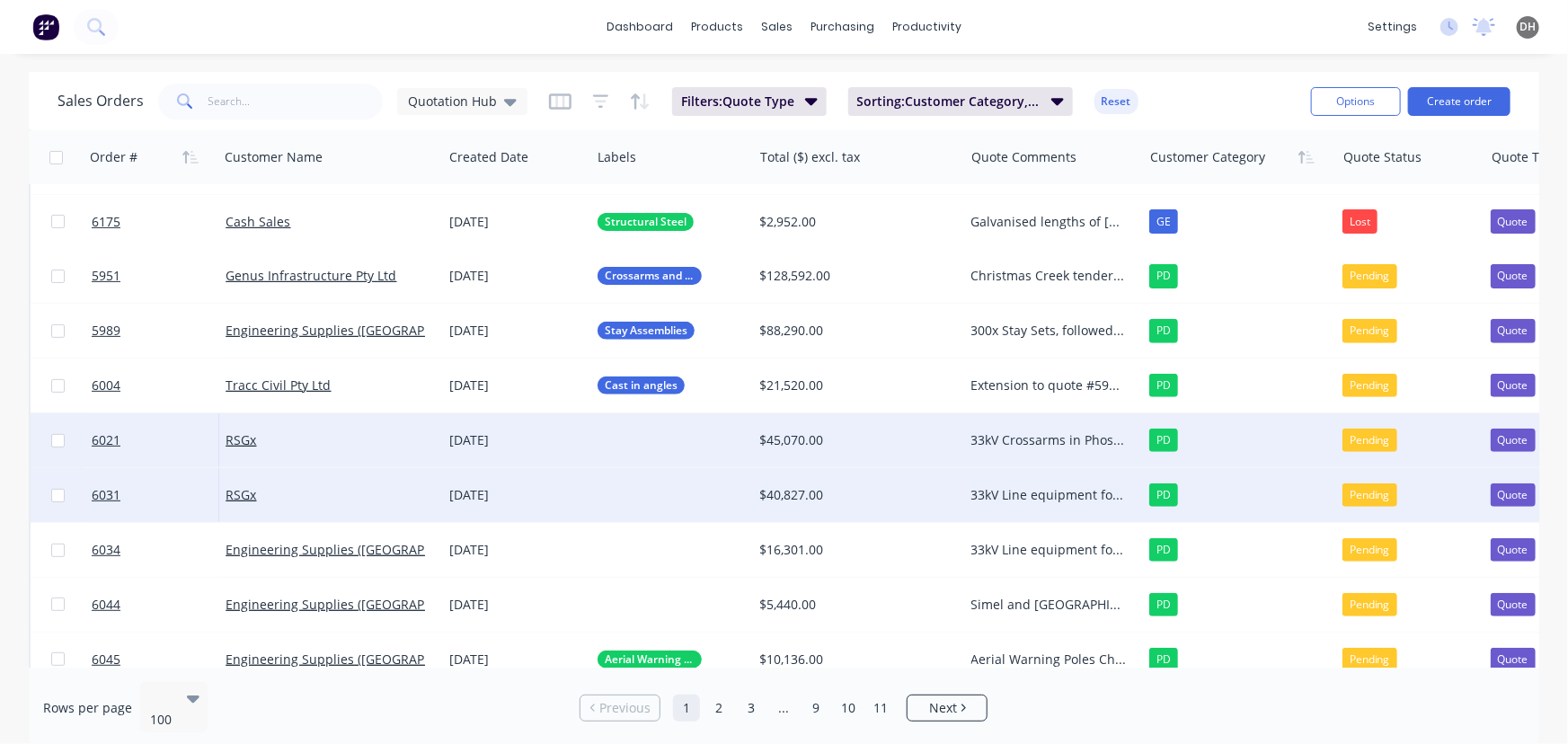
click at [665, 494] on div at bounding box center [671, 494] width 161 height 54
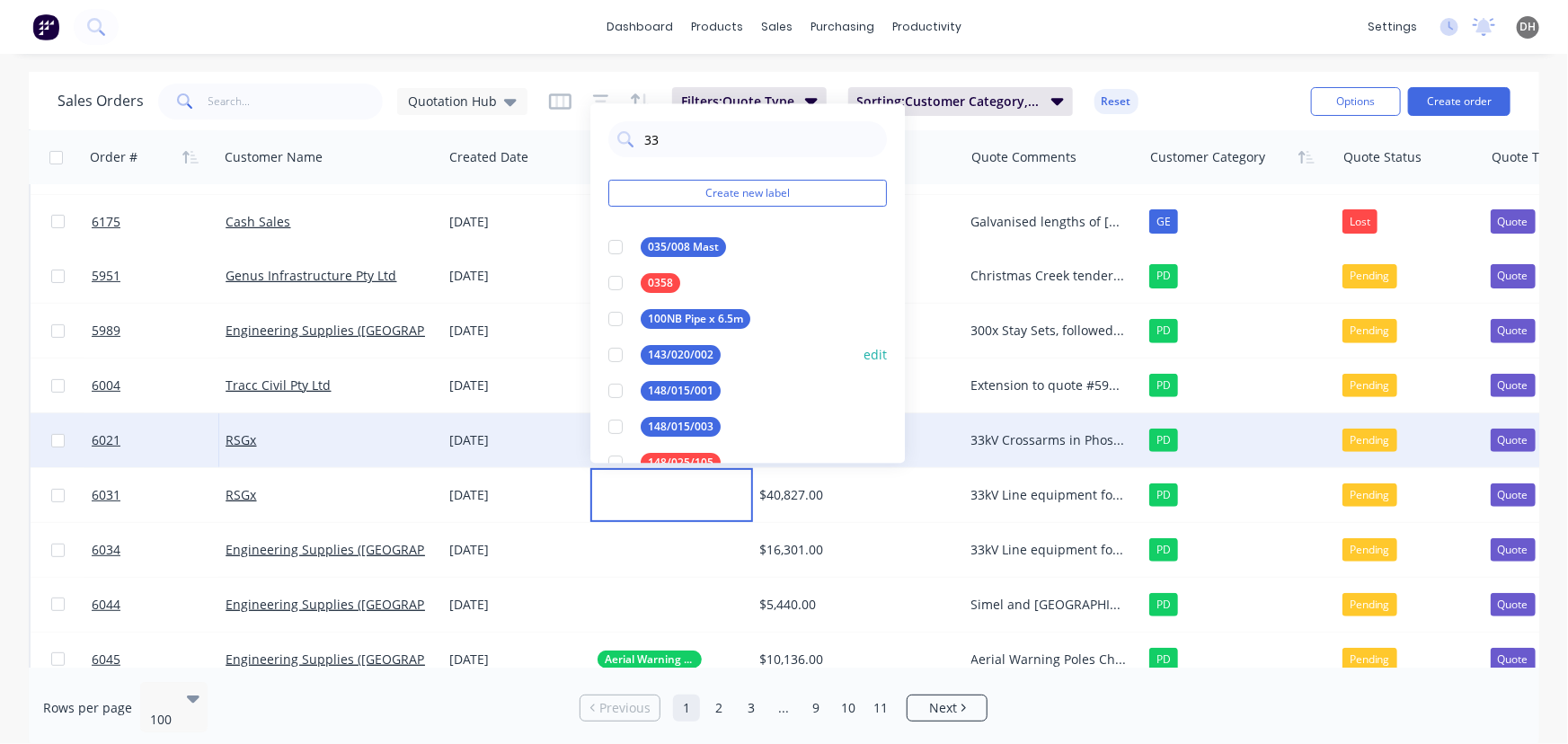
type input "33k"
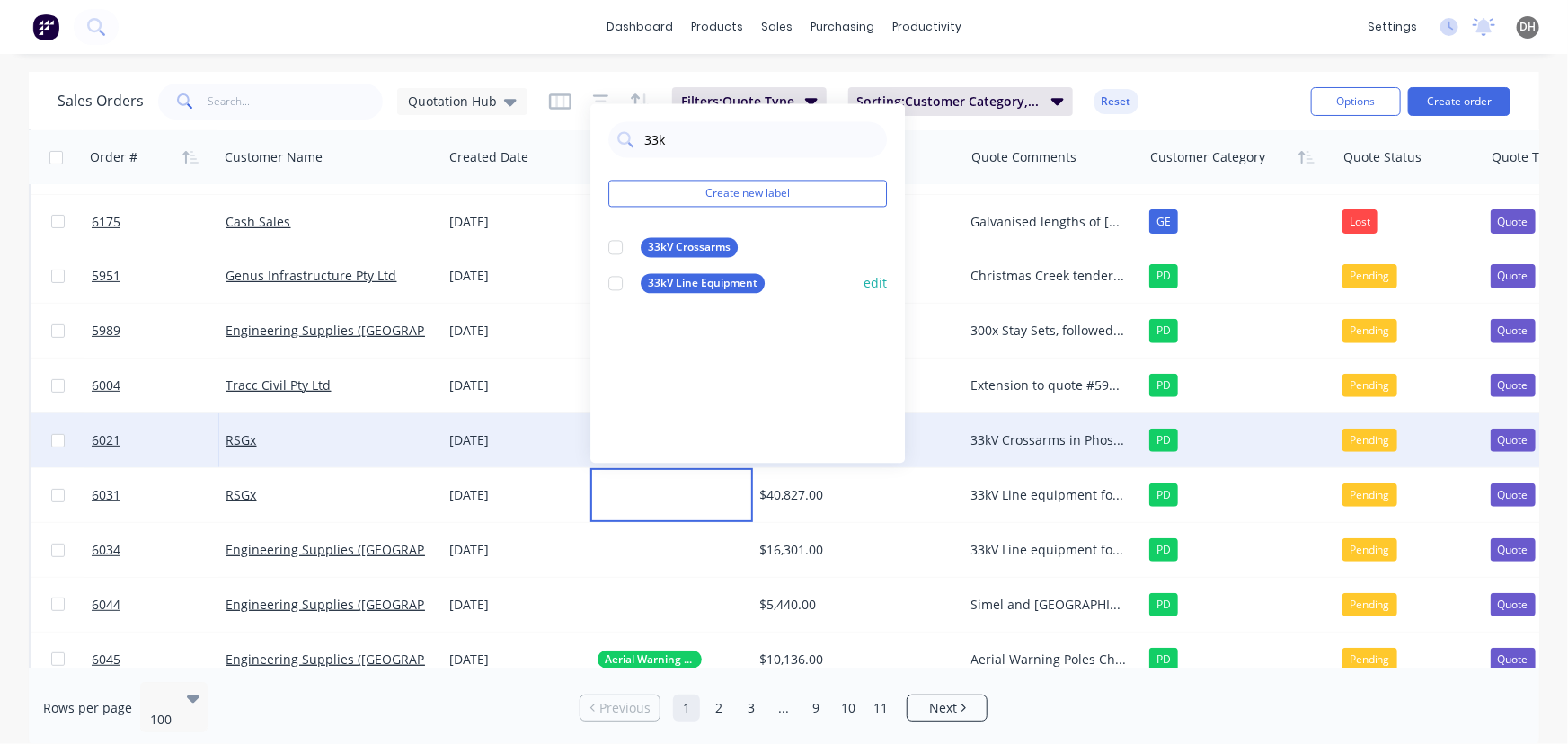
click at [618, 282] on div at bounding box center [615, 283] width 36 height 36
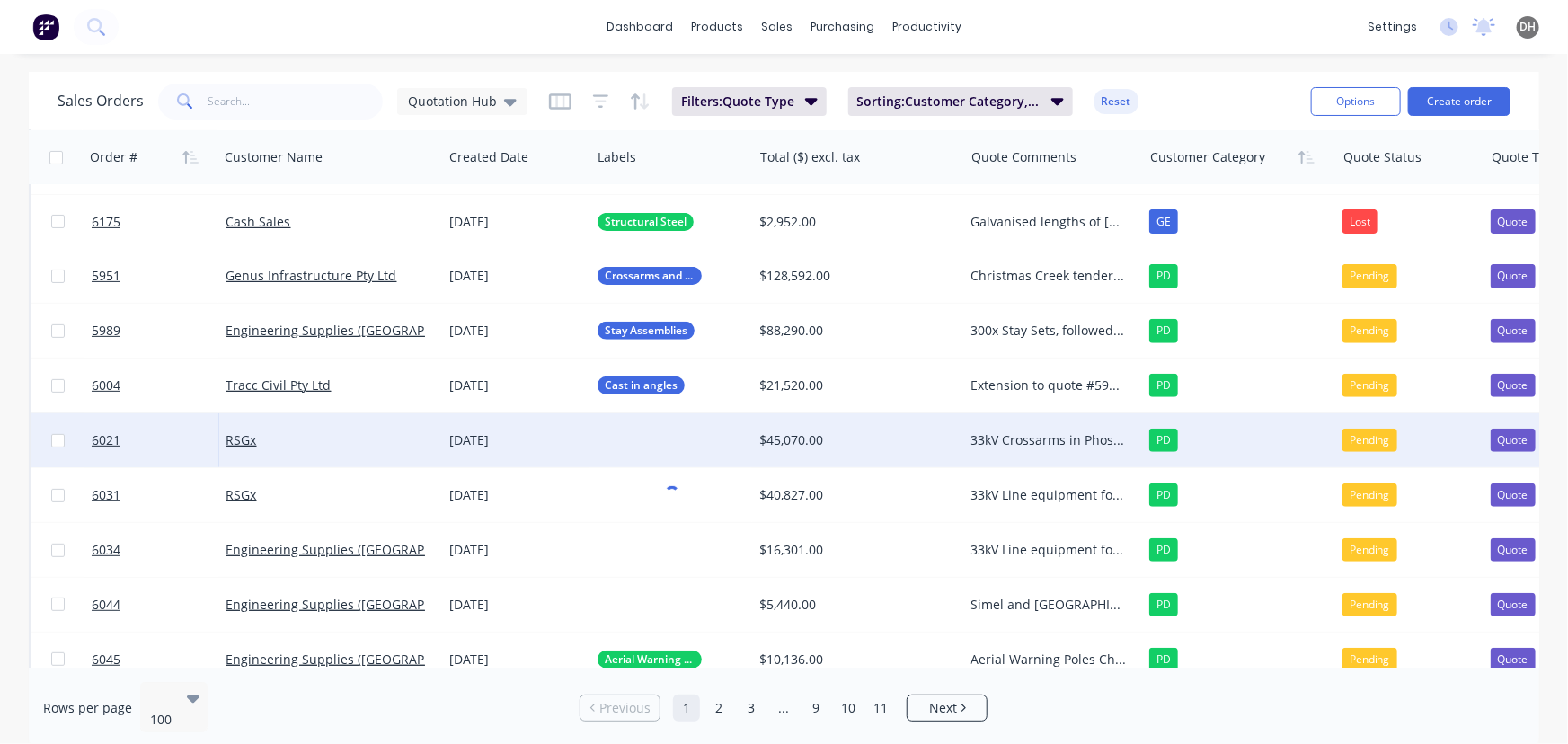
click at [1193, 69] on div "dashboard products sales purchasing productivity dashboard products Product Cat…" at bounding box center [784, 372] width 1568 height 744
click at [1078, 493] on div "33kV Line equipment for [PERSON_NAME] NSJ 33kV project Project has kicked off a…" at bounding box center [1049, 494] width 156 height 18
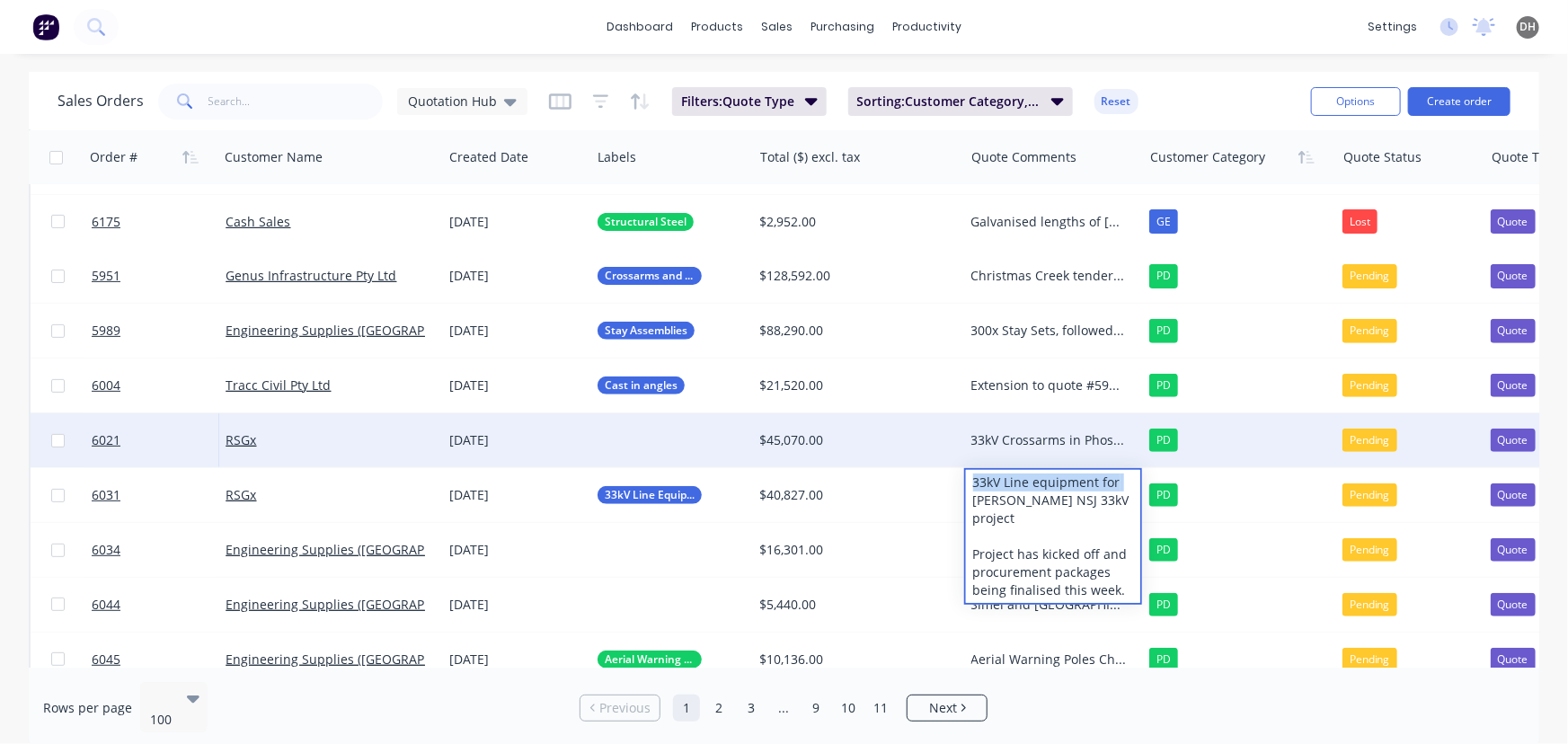
drag, startPoint x: 1120, startPoint y: 484, endPoint x: 941, endPoint y: 482, distance: 179.0
click at [941, 482] on div "6031 RSGx [DATE] 33kV Line Equipment $40,827.00 33kV Line equipment for [PERSON…" at bounding box center [1059, 495] width 2060 height 55
click at [1124, 553] on div "[PERSON_NAME] NSJ 33kV project Project has kicked off and procurement packages …" at bounding box center [1053, 527] width 175 height 115
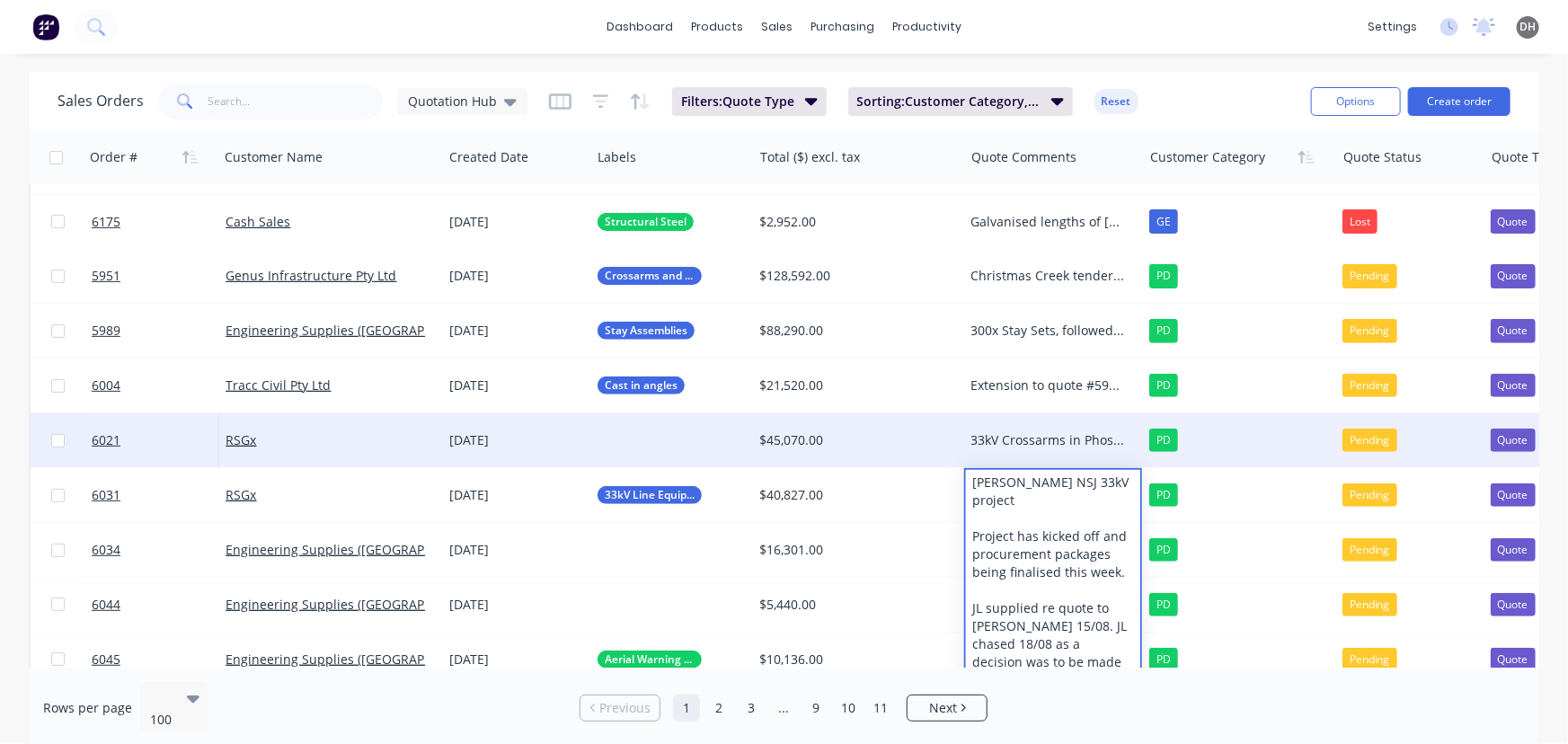
click at [1087, 9] on div "dashboard products sales purchasing productivity dashboard products Product Cat…" at bounding box center [784, 26] width 1568 height 54
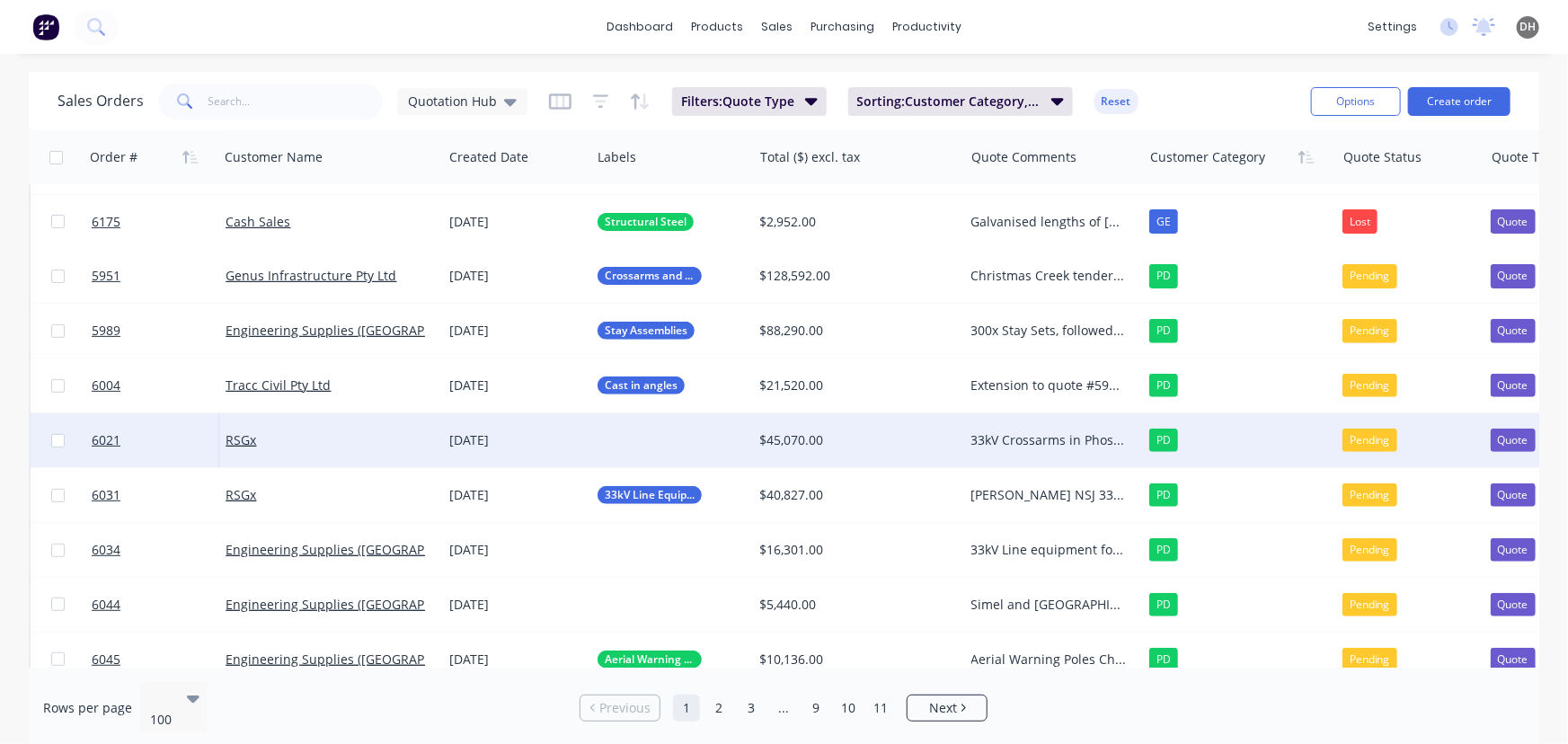
click at [1006, 442] on div "33kV Crossarms in Phosphorous and Cherry options RIO Tinto Tender, follow up sc…" at bounding box center [1049, 439] width 156 height 18
click at [668, 443] on div at bounding box center [671, 439] width 161 height 54
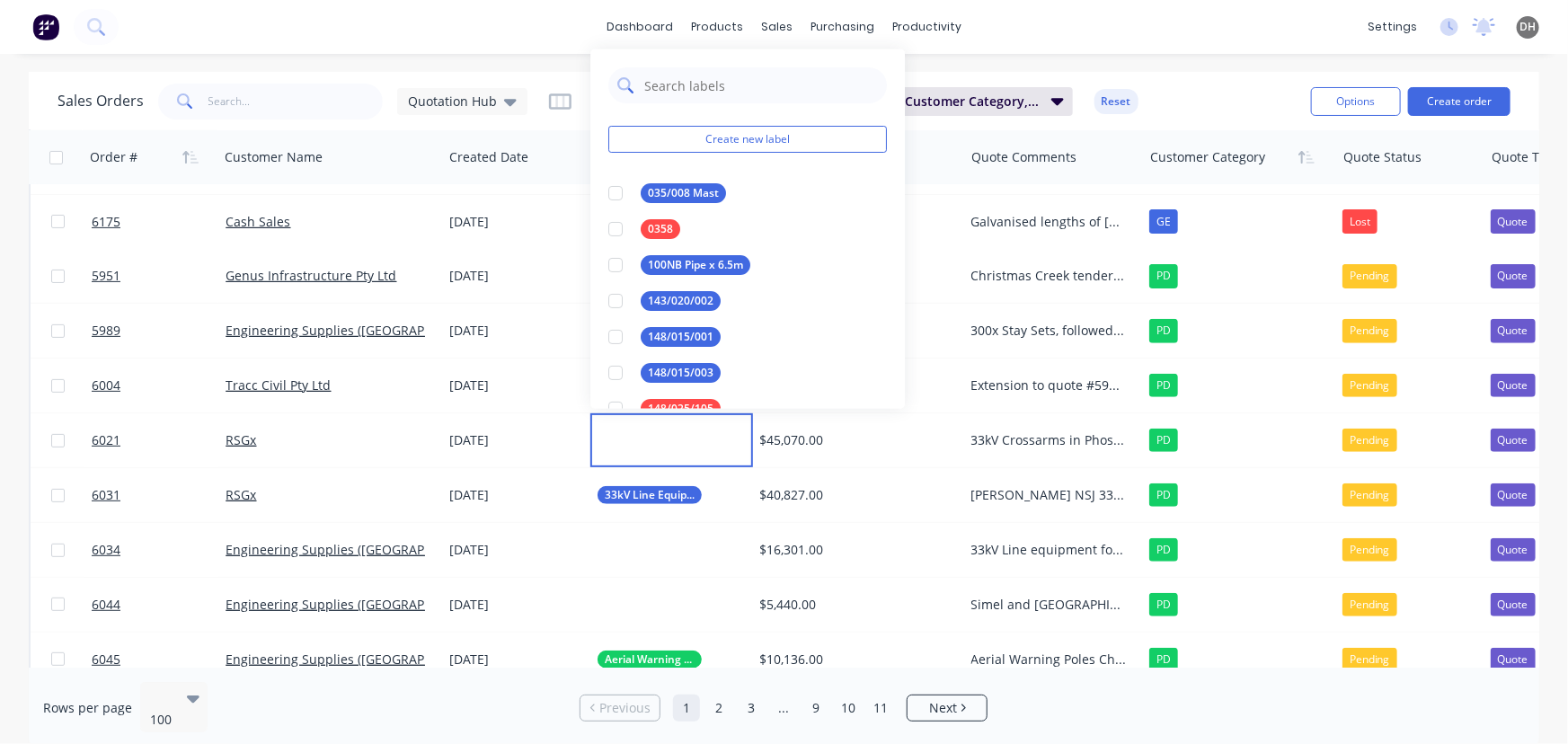
click at [679, 96] on input "text" at bounding box center [760, 85] width 236 height 36
type input "33k"
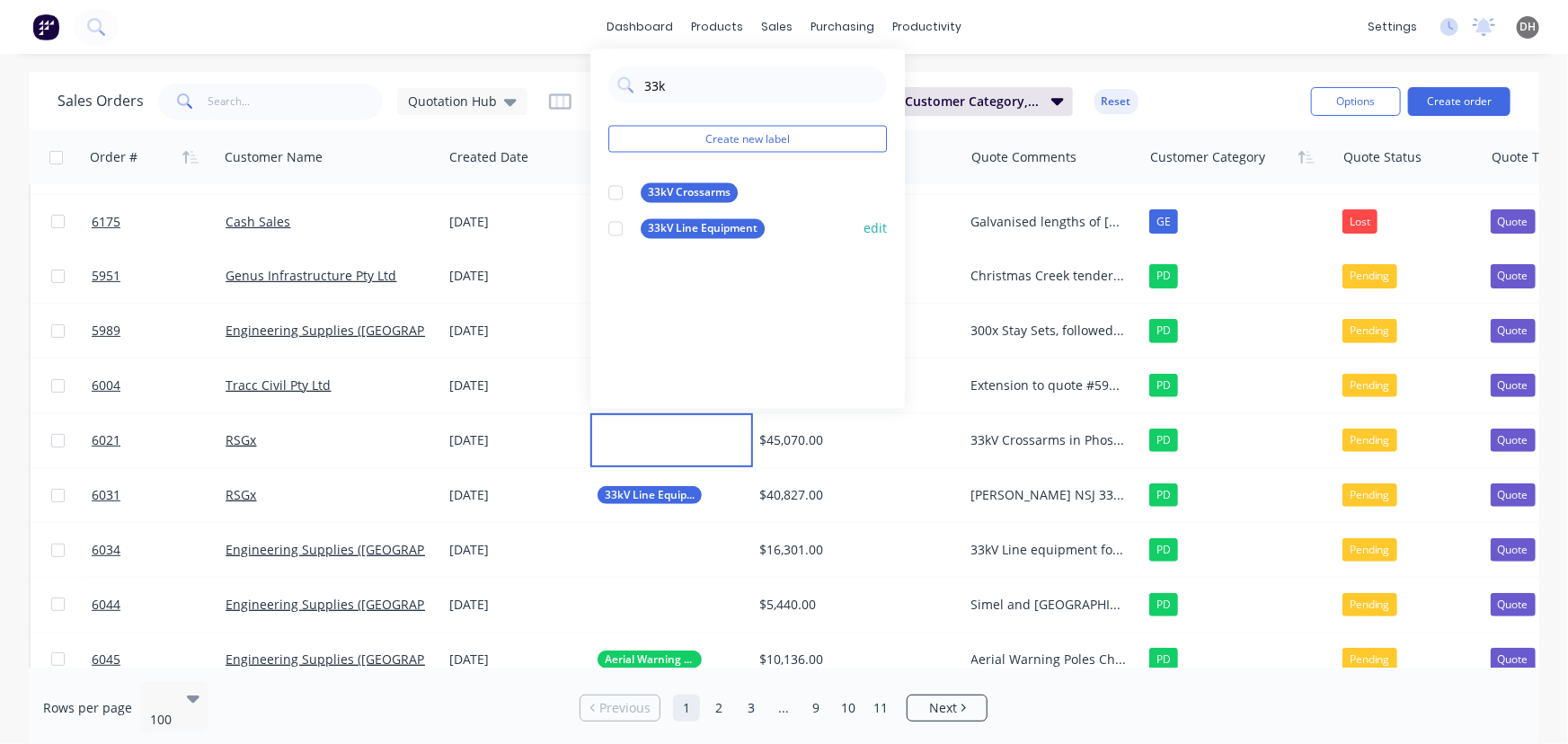
click at [615, 236] on div at bounding box center [615, 229] width 36 height 36
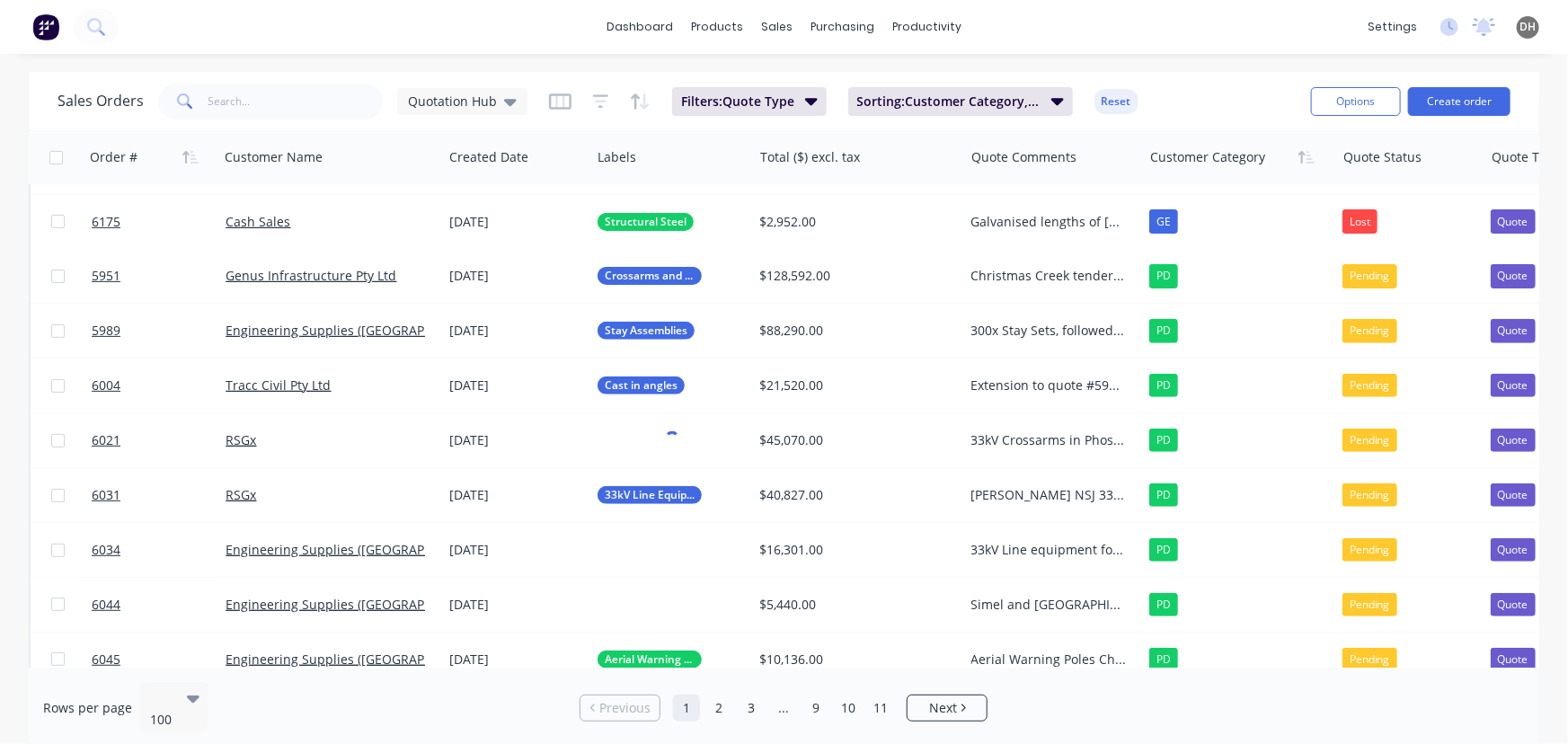
click at [1028, 36] on div "dashboard products sales purchasing productivity dashboard products Product Cat…" at bounding box center [784, 26] width 1568 height 54
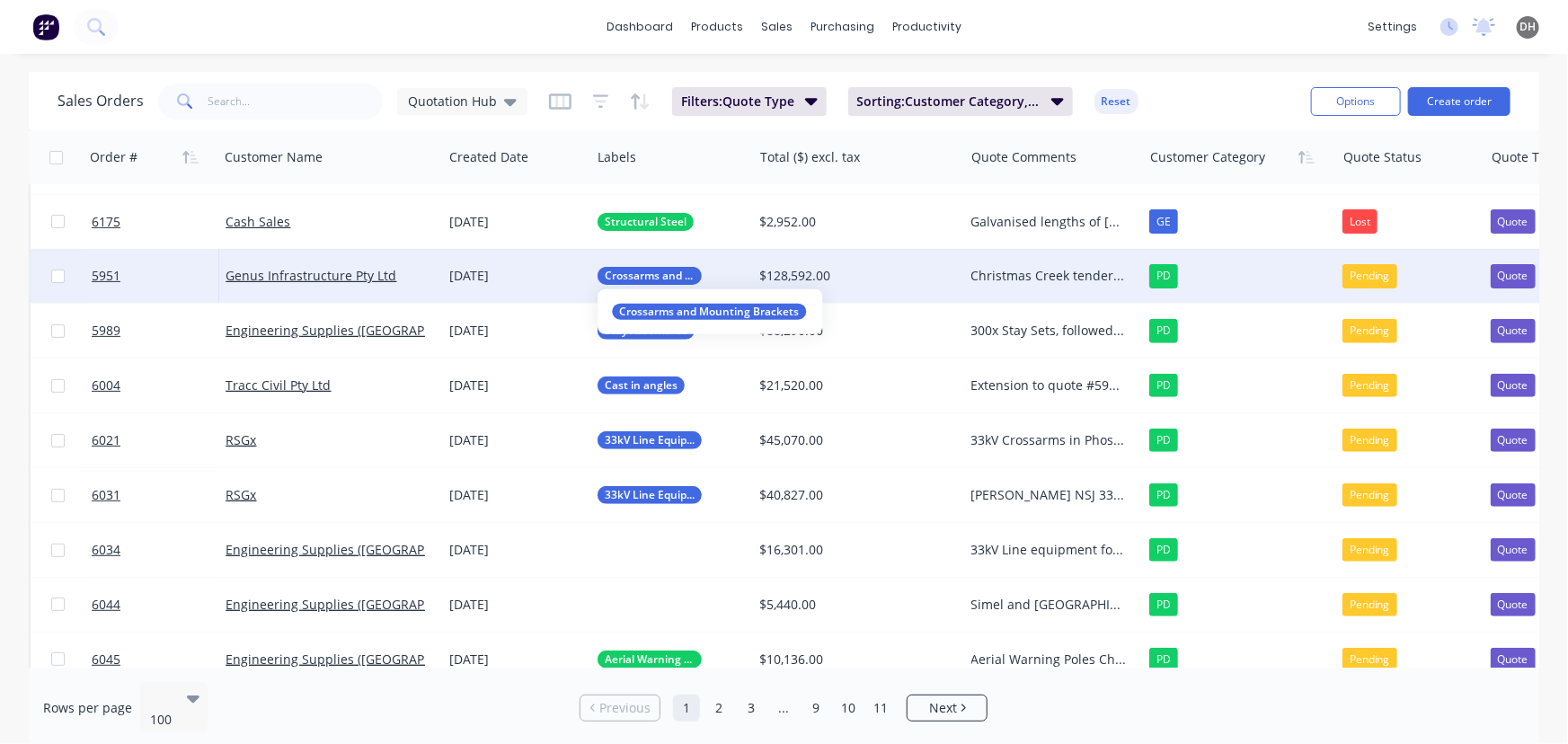
click at [636, 272] on span "Crossarms and Mounting Brackets" at bounding box center [649, 275] width 90 height 18
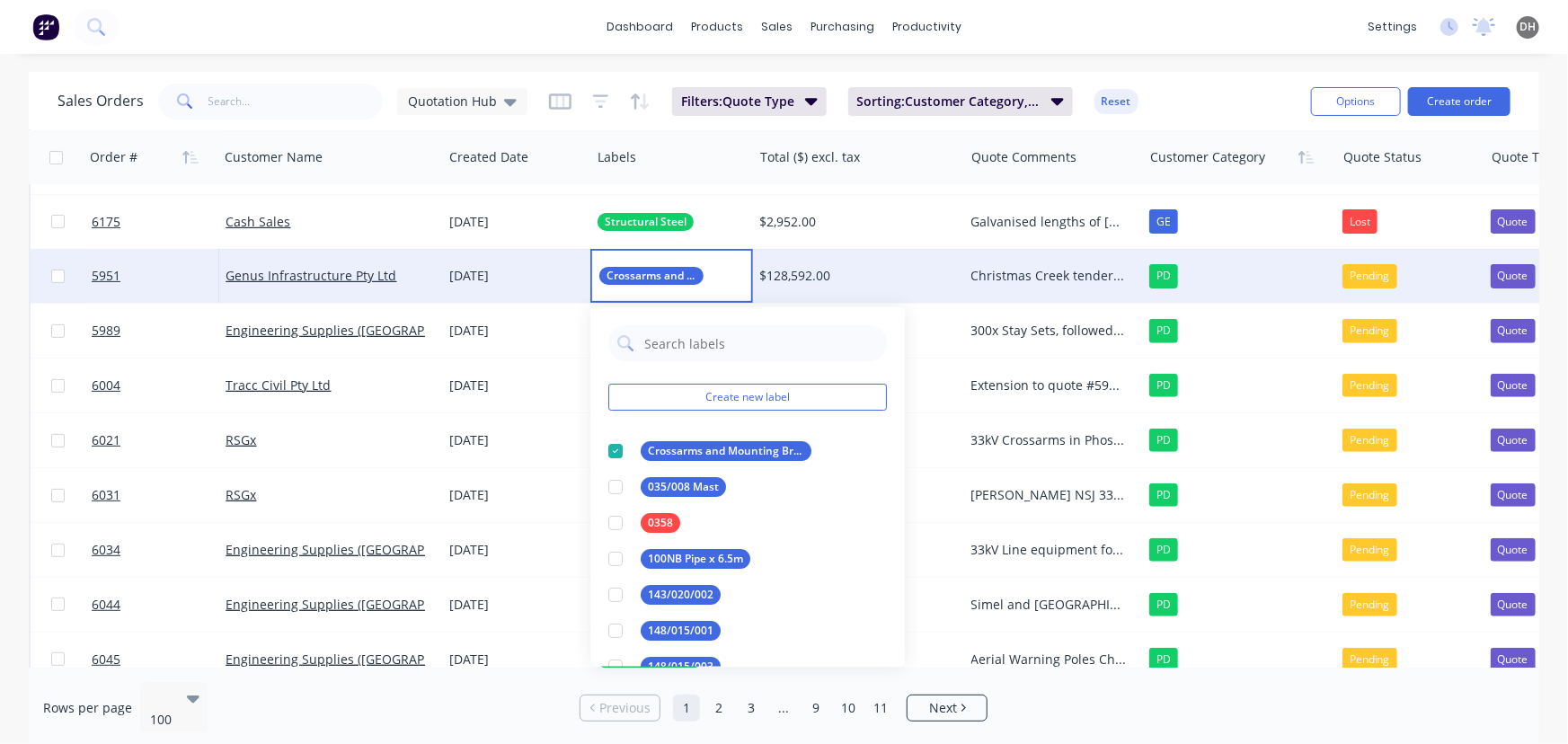
click at [620, 447] on div at bounding box center [615, 451] width 36 height 36
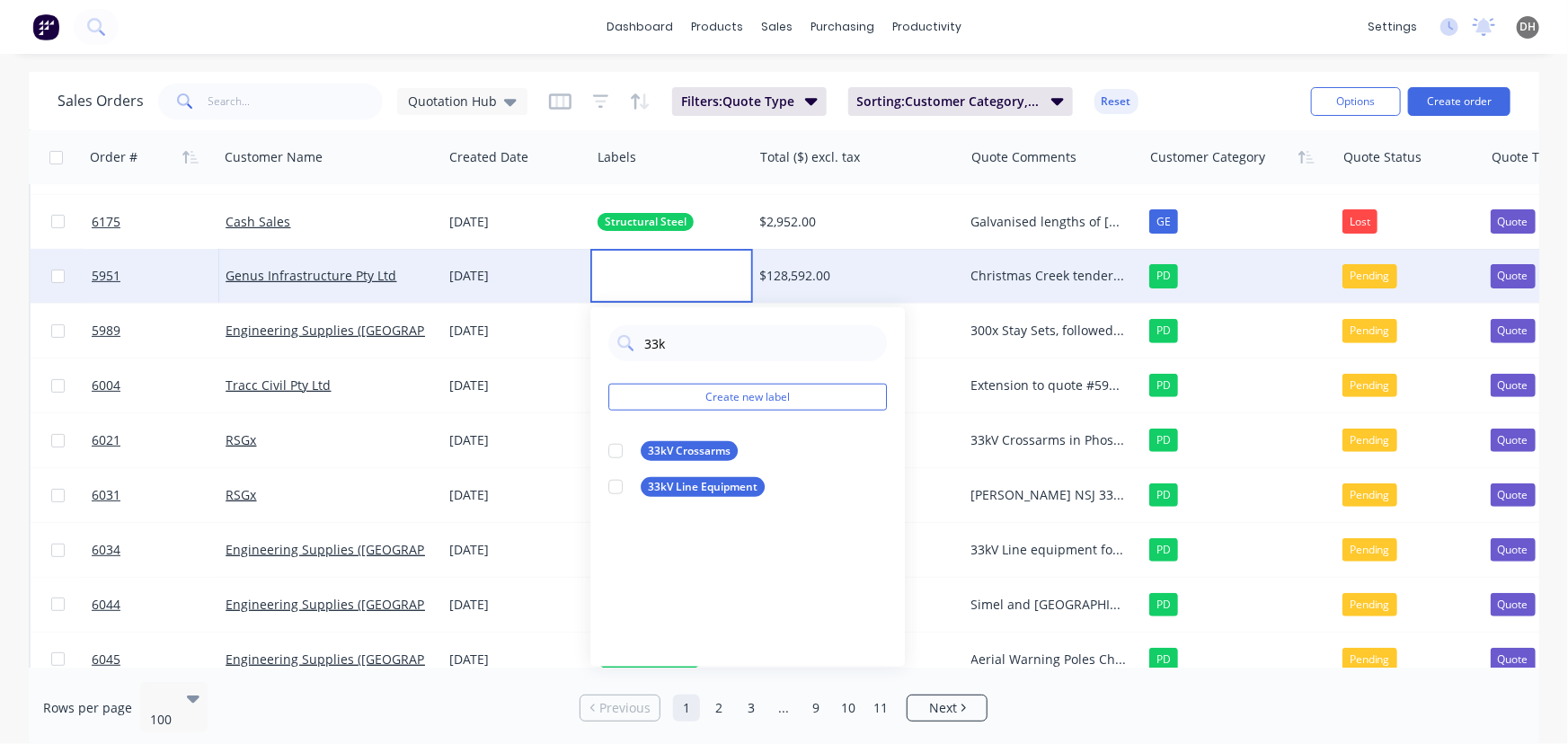
type input "33kv"
click at [621, 487] on div at bounding box center [615, 487] width 36 height 36
click at [1009, 47] on div "dashboard products sales purchasing productivity dashboard products Product Cat…" at bounding box center [784, 26] width 1568 height 54
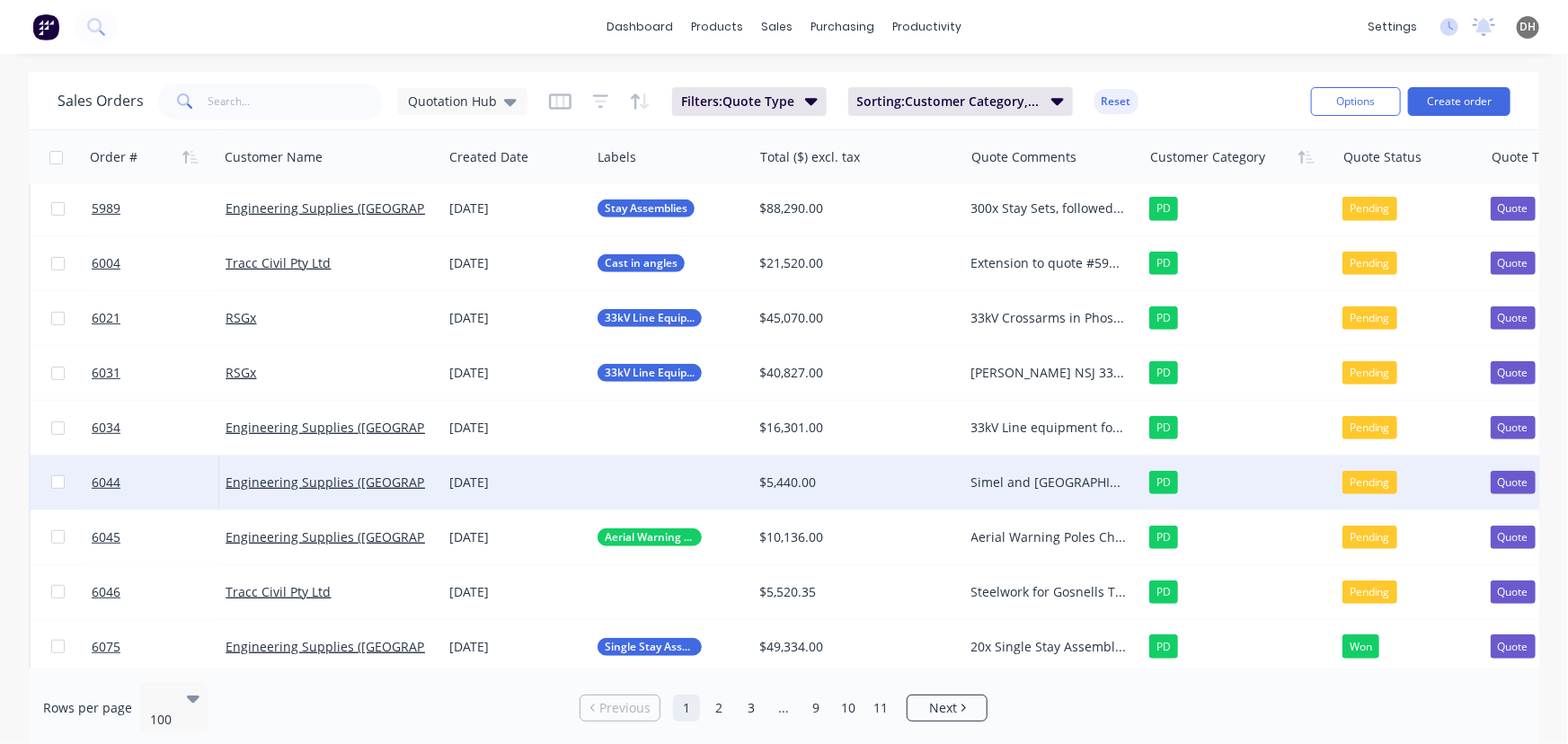
scroll to position [428, 0]
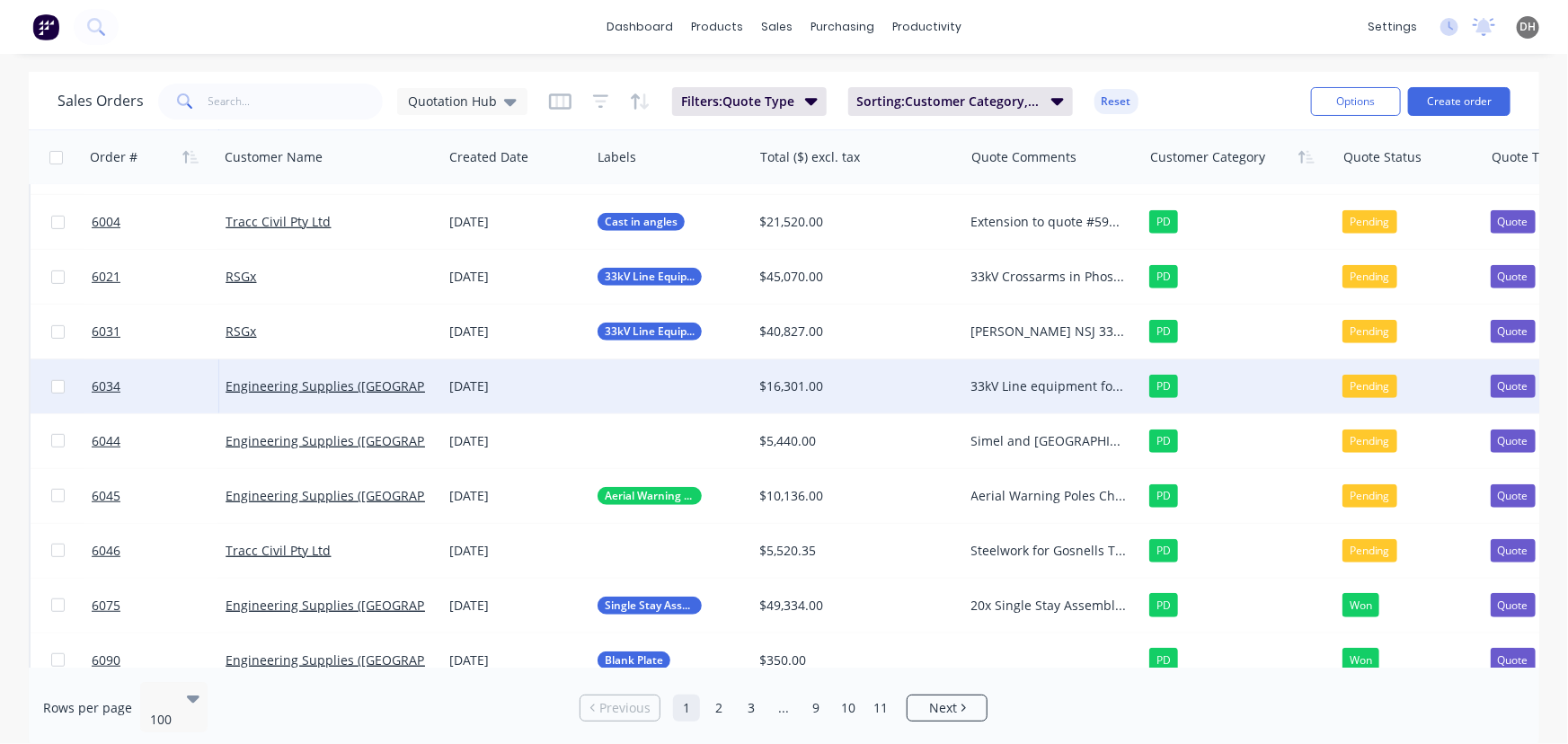
click at [668, 385] on div at bounding box center [671, 386] width 161 height 54
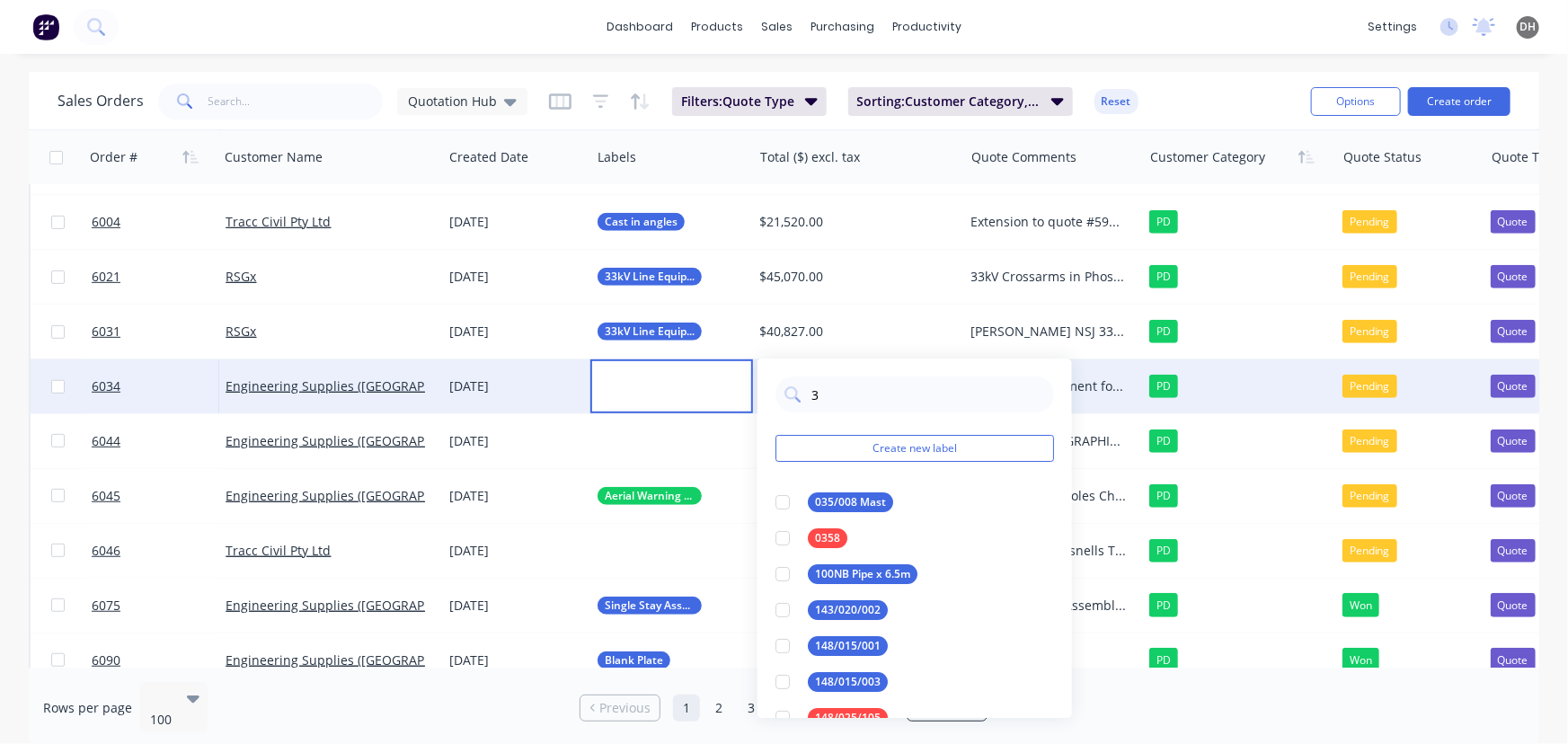
type input "33"
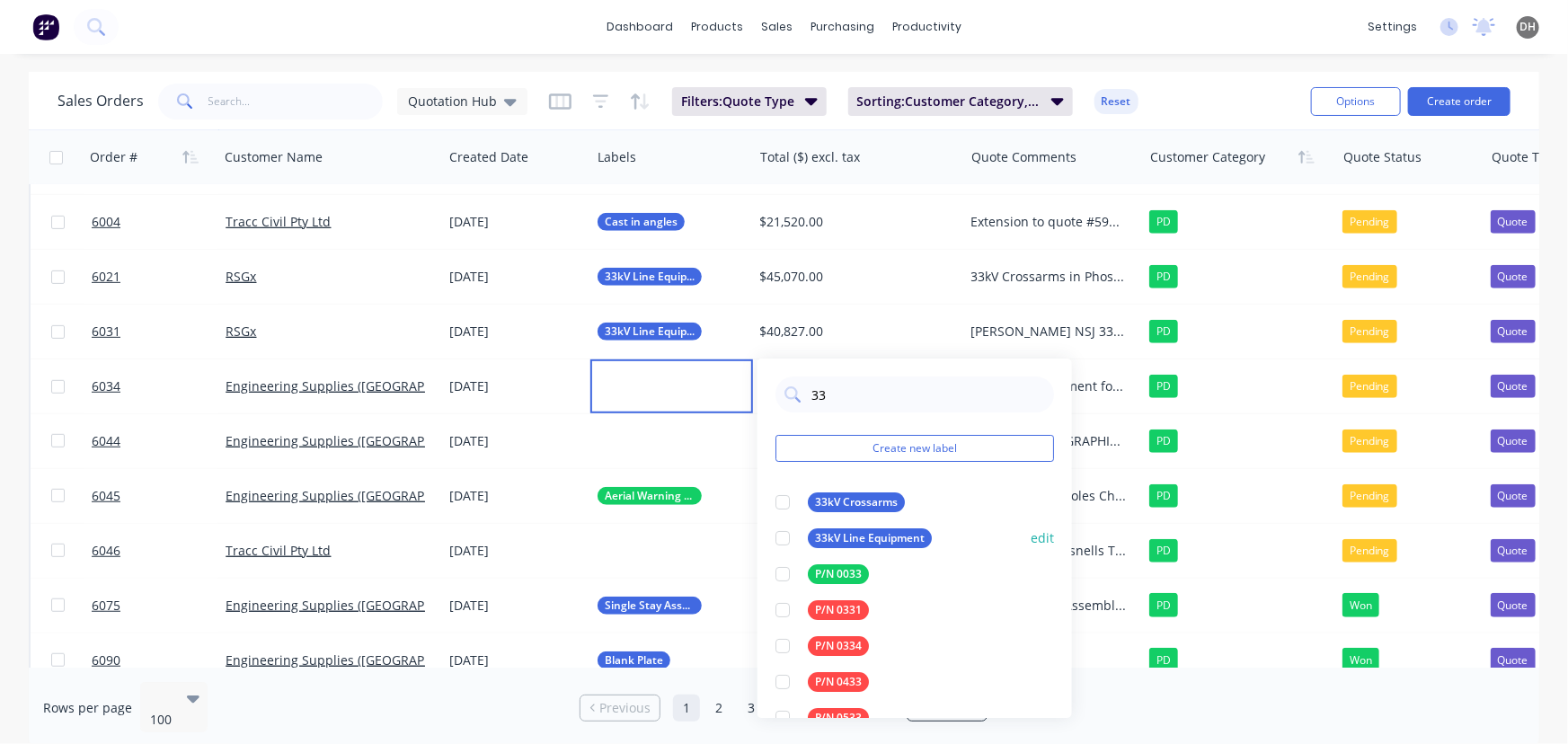
click at [784, 545] on div at bounding box center [783, 537] width 36 height 36
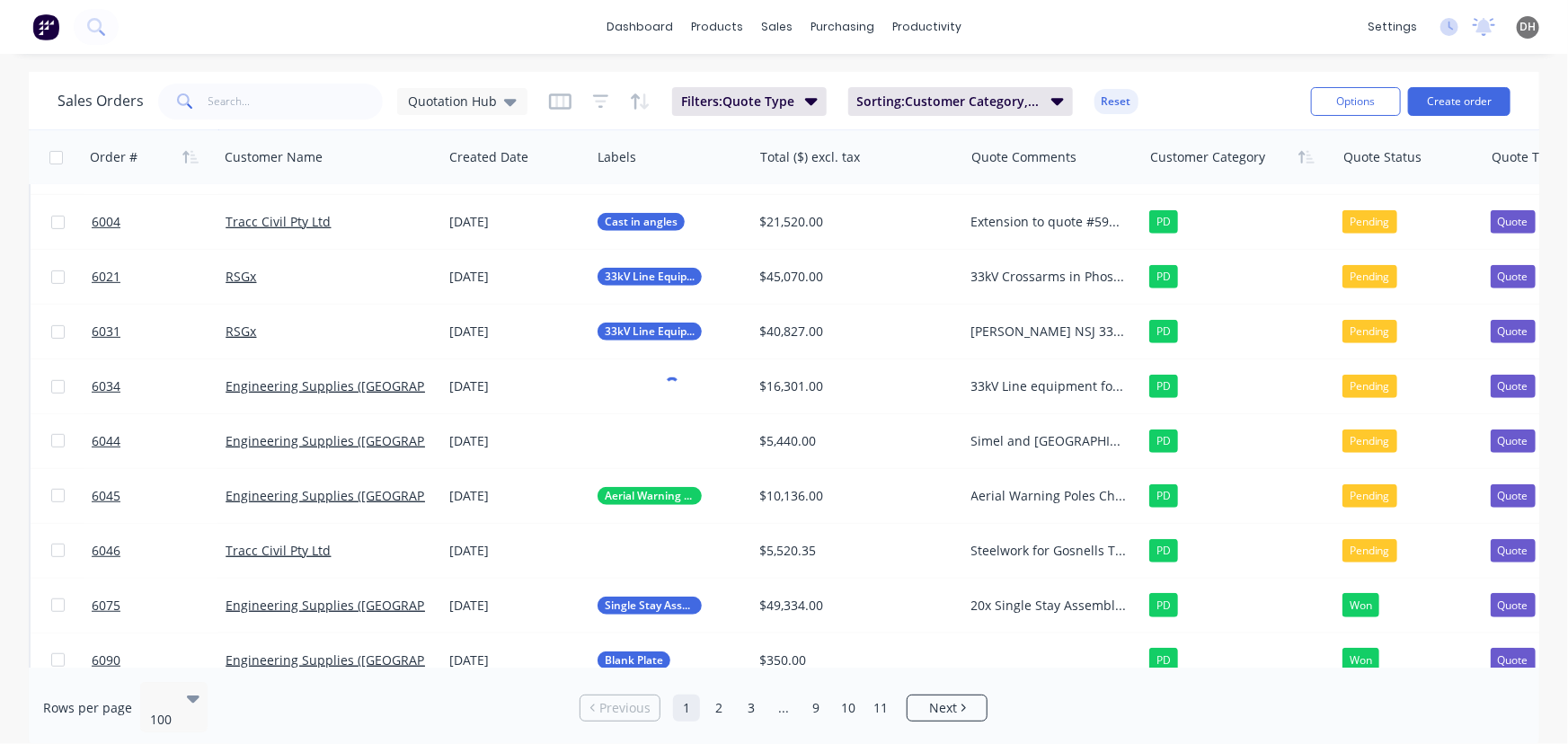
click at [1091, 28] on div "dashboard products sales purchasing productivity dashboard products Product Cat…" at bounding box center [784, 26] width 1568 height 54
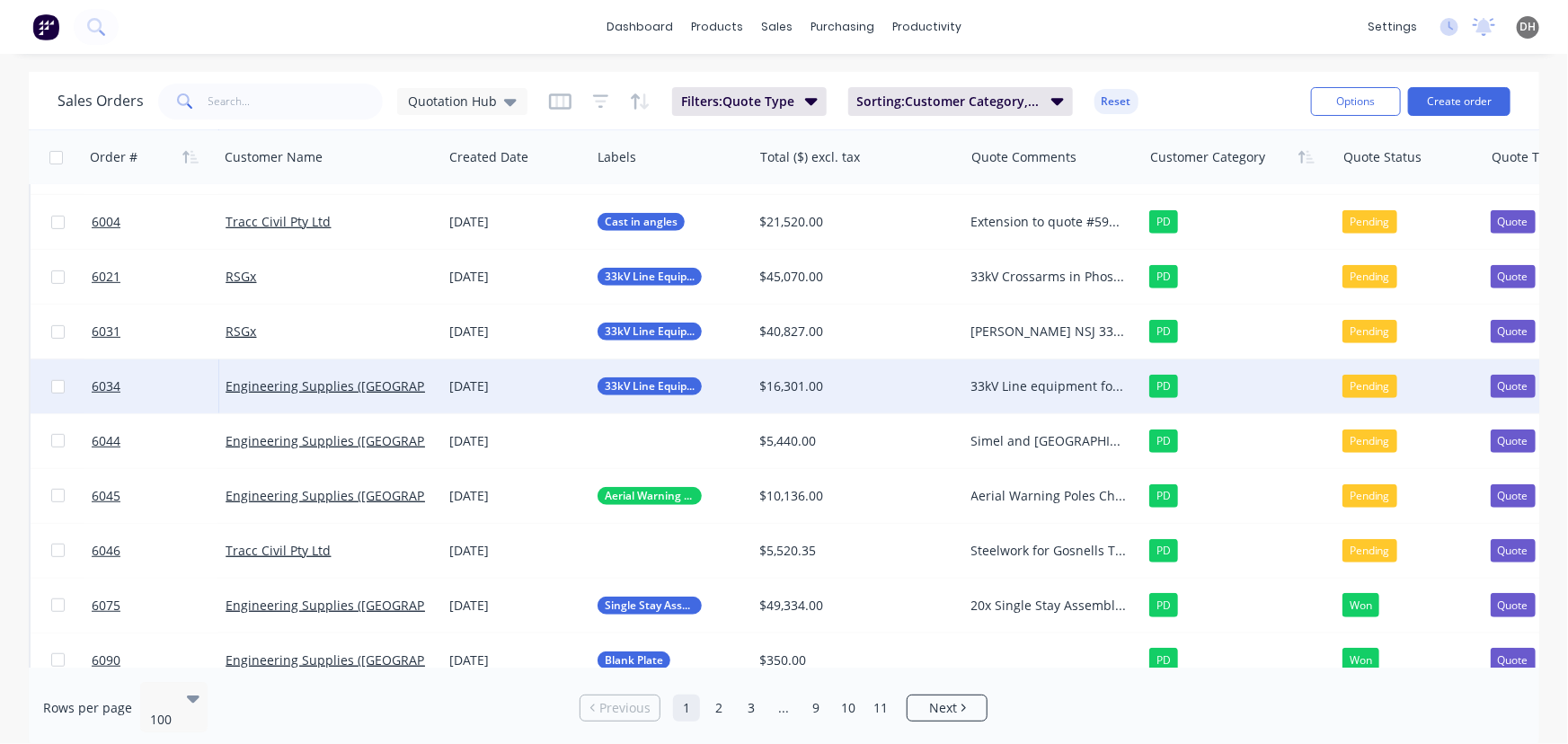
click at [993, 395] on div "33kV Line equipment for [PERSON_NAME] NSJ 33kV project These items were amongst…" at bounding box center [1053, 386] width 178 height 54
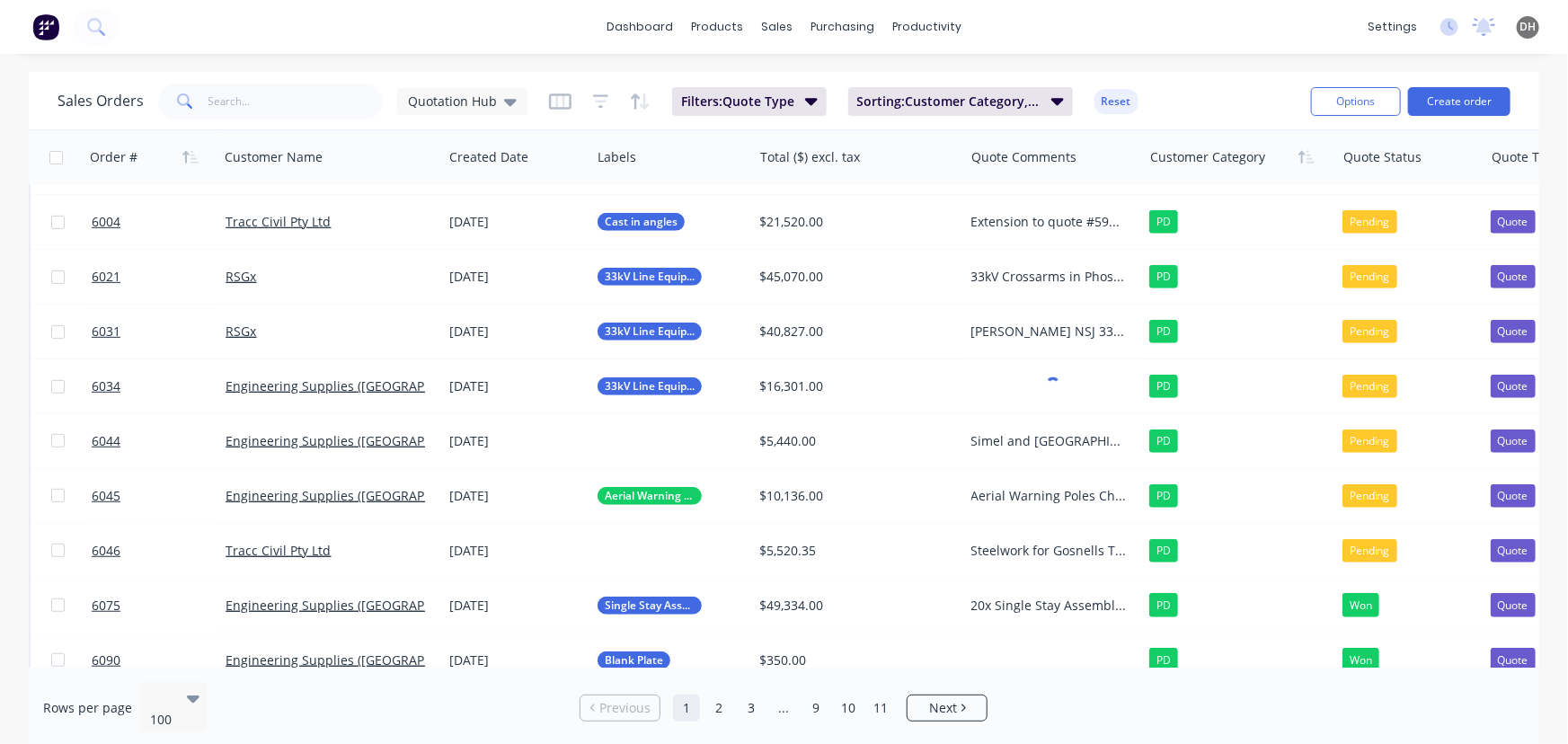
click at [1081, 27] on div "dashboard products sales purchasing productivity dashboard products Product Cat…" at bounding box center [784, 26] width 1568 height 54
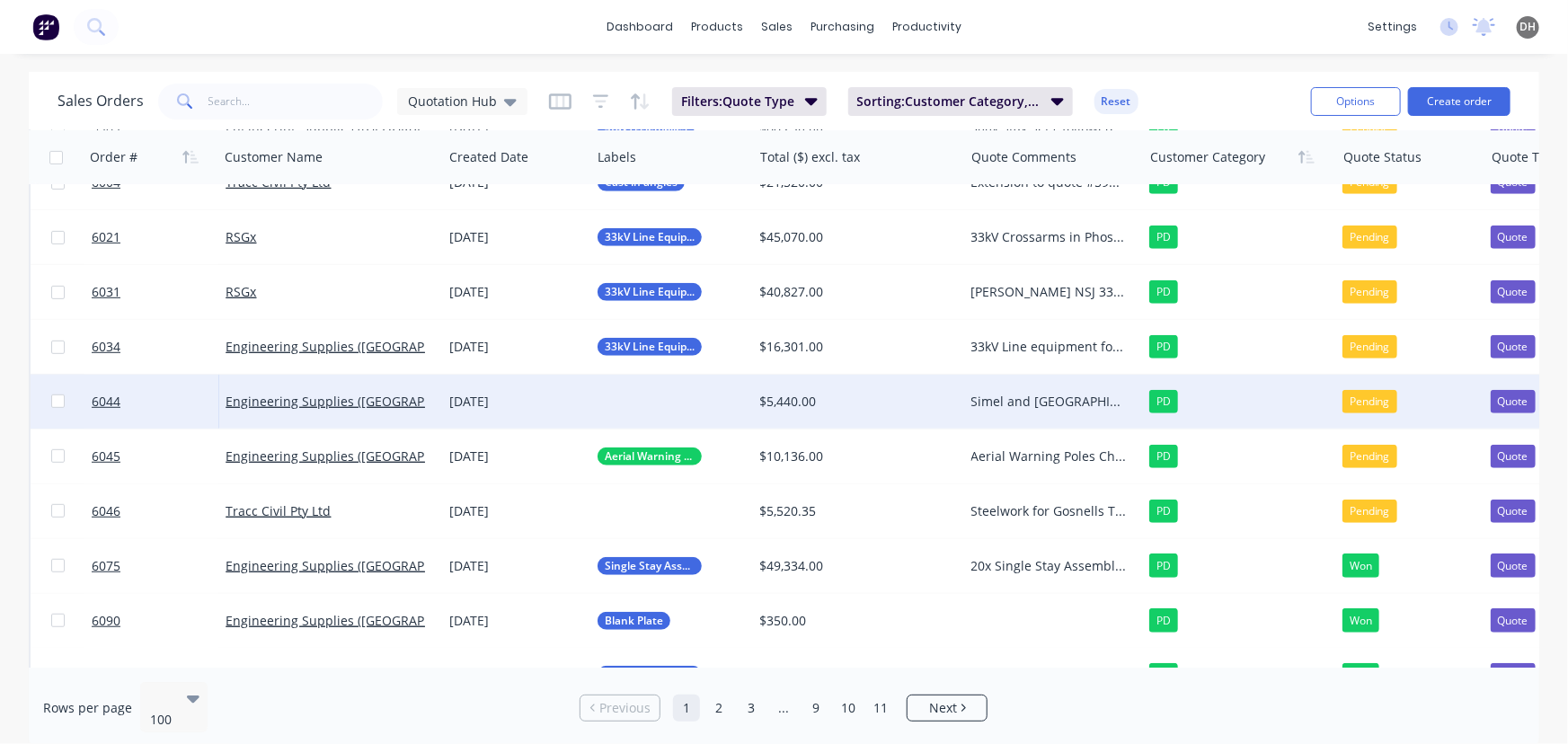
scroll to position [469, 0]
click at [665, 404] on div at bounding box center [671, 400] width 161 height 54
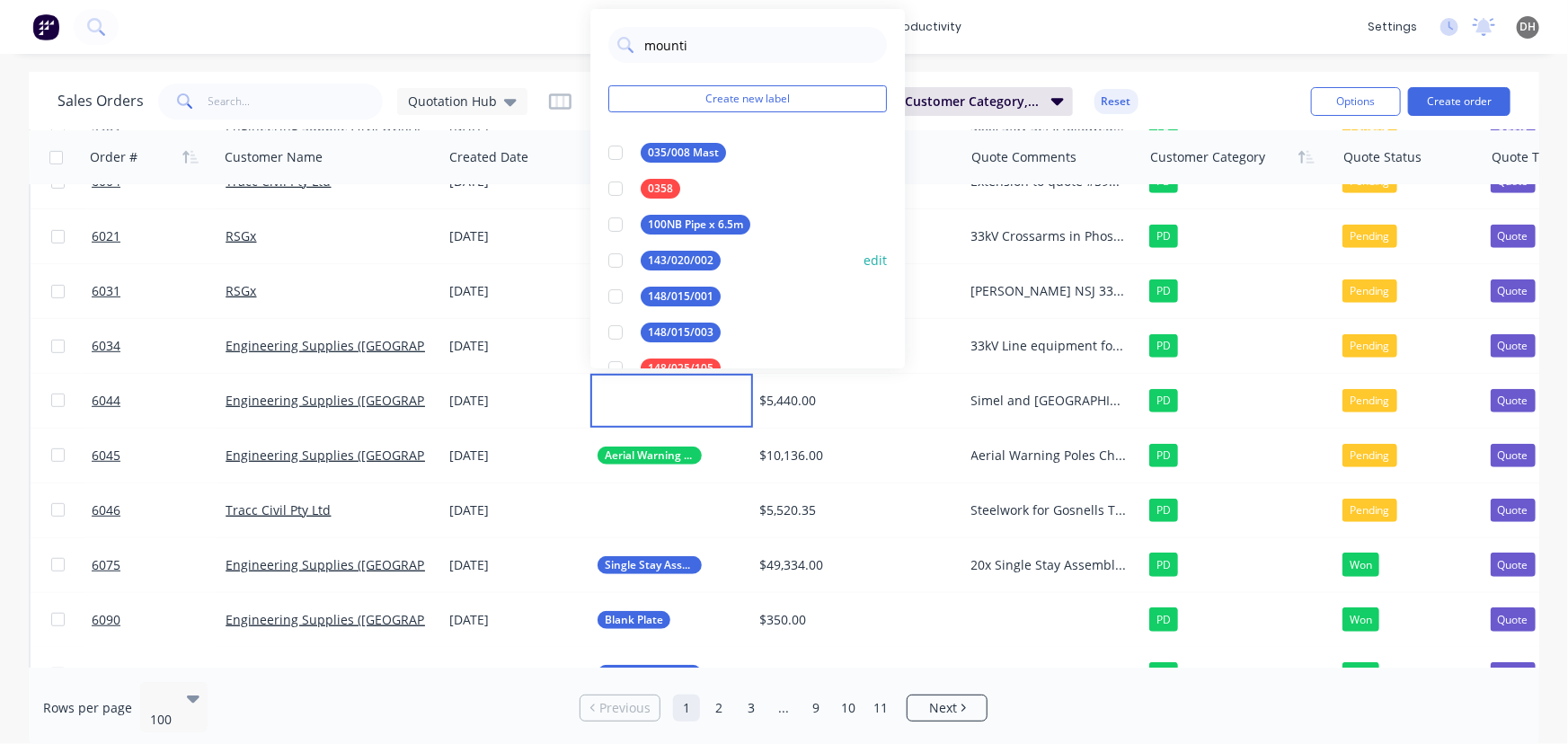
type input "mountin"
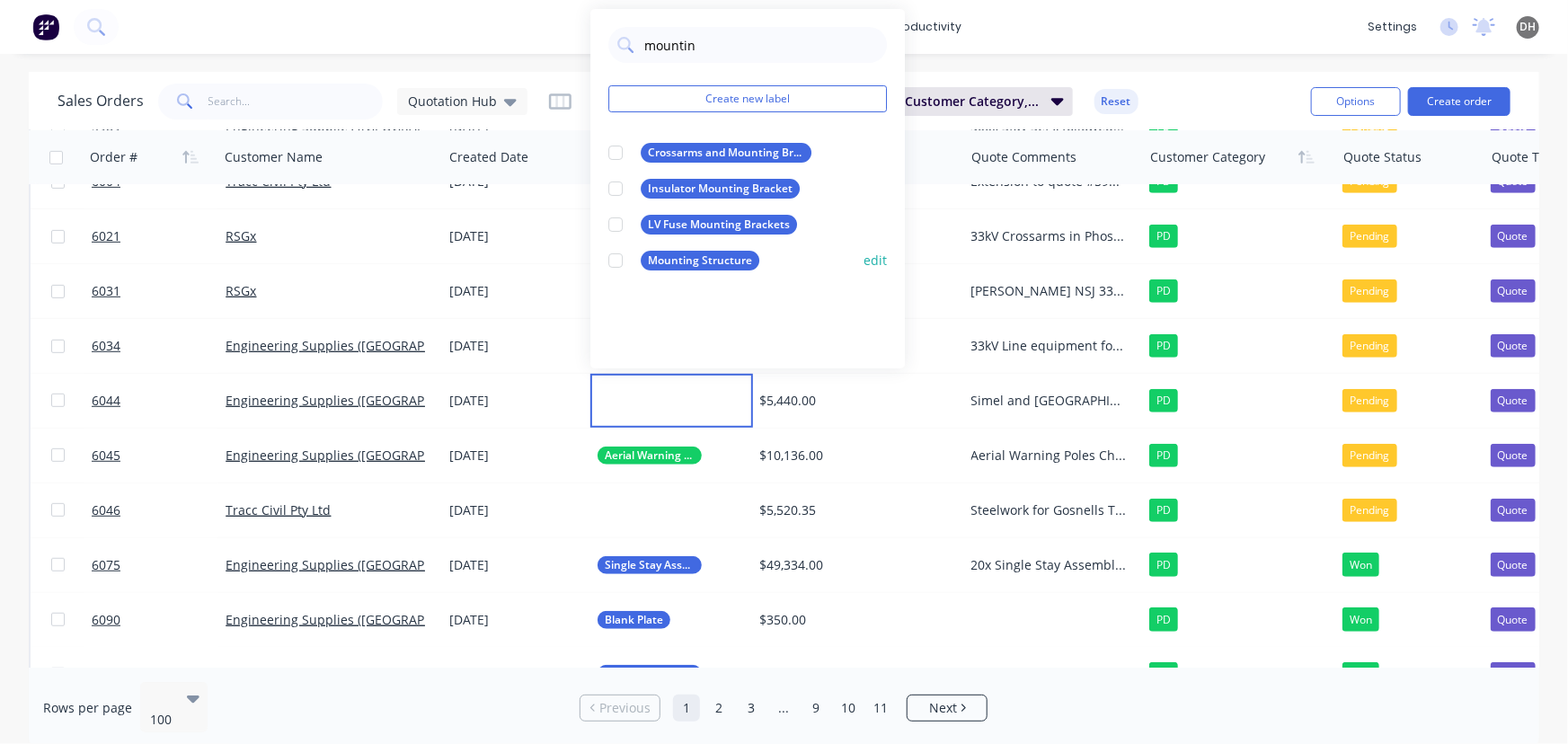
click at [626, 262] on div at bounding box center [615, 260] width 36 height 36
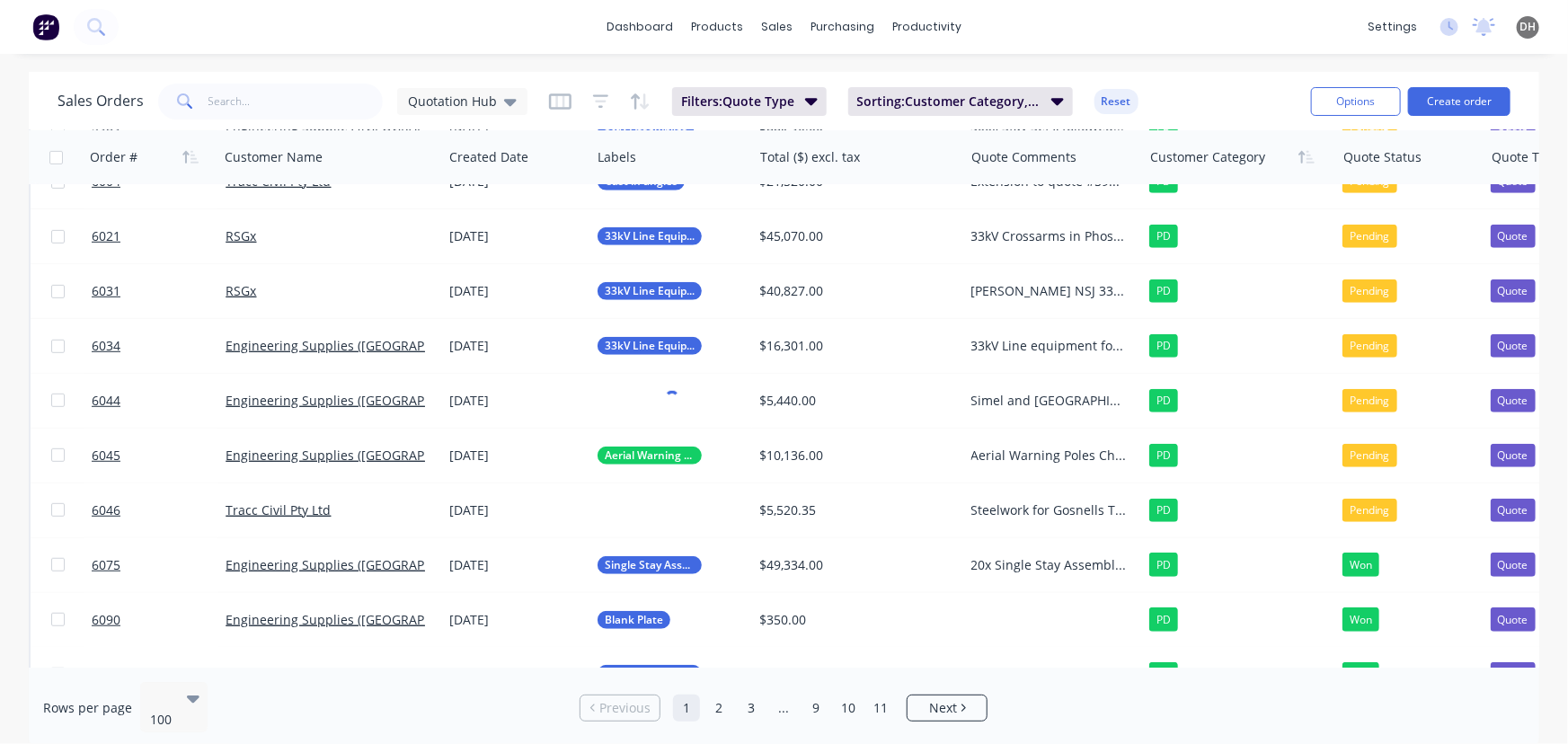
click at [1110, 21] on div "dashboard products sales purchasing productivity dashboard products Product Cat…" at bounding box center [784, 26] width 1568 height 54
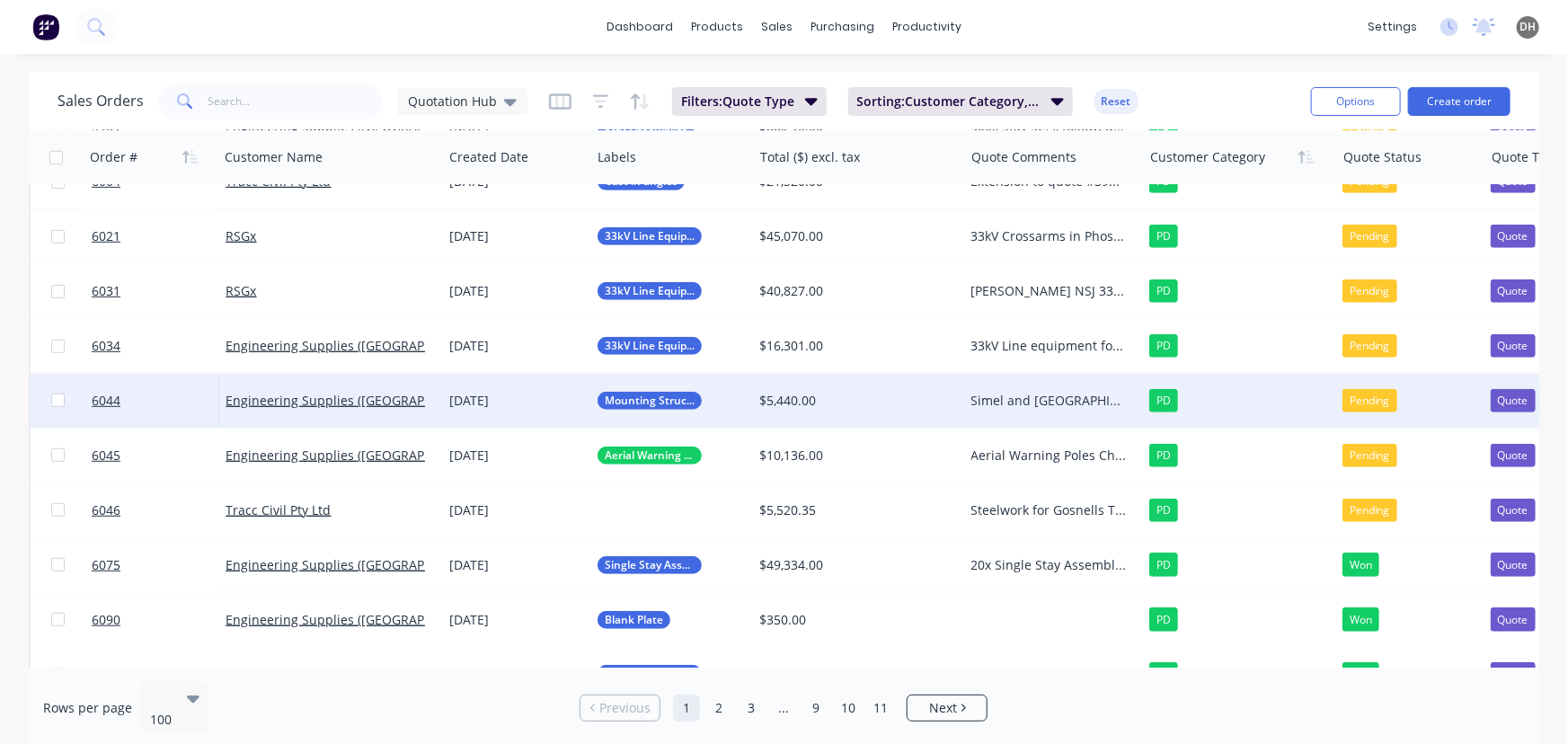
click at [1000, 393] on div "Simel and [GEOGRAPHIC_DATA] Mounting Brackets. Chased 30/06" at bounding box center [1049, 400] width 156 height 18
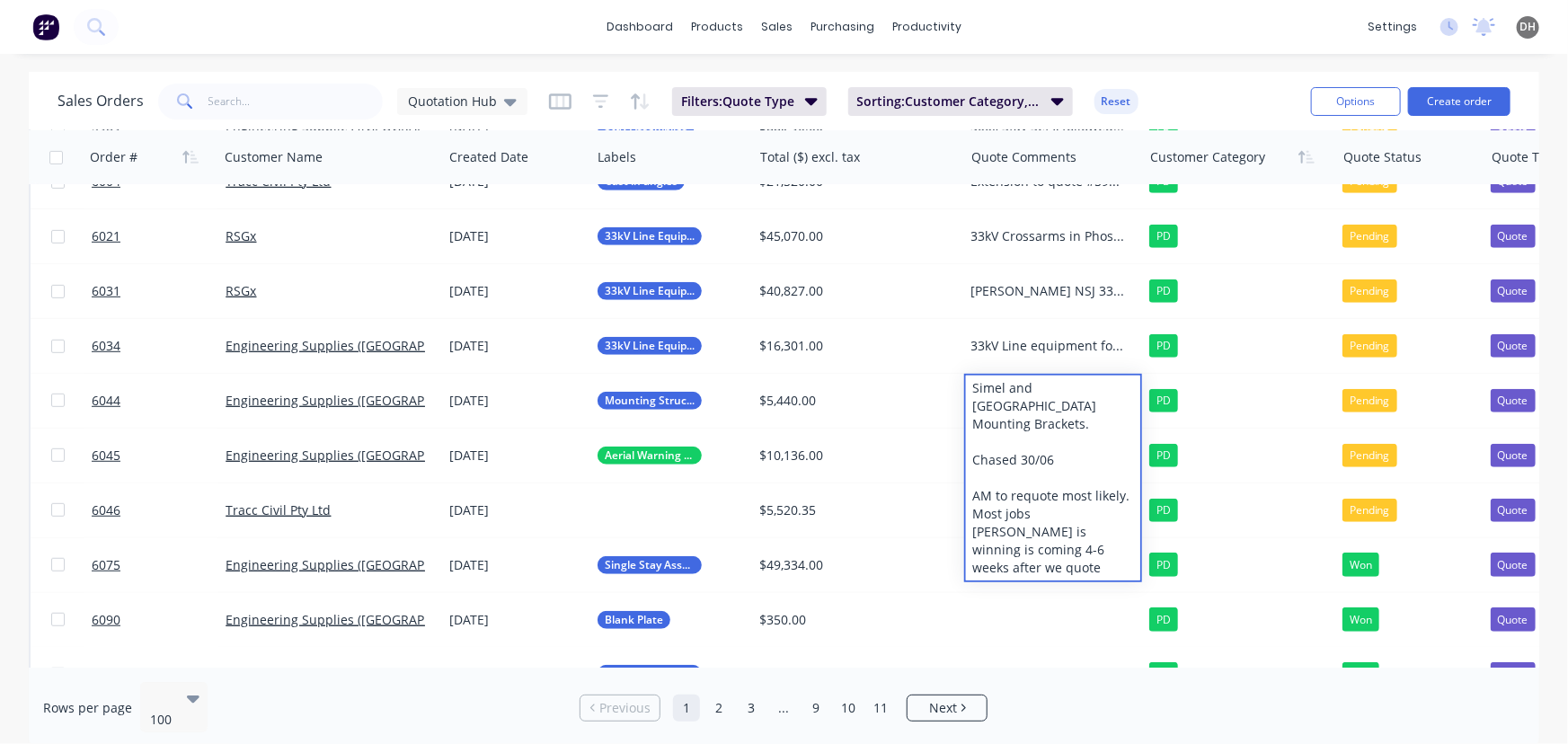
click at [1087, 23] on div "dashboard products sales purchasing productivity dashboard products Product Cat…" at bounding box center [784, 26] width 1568 height 54
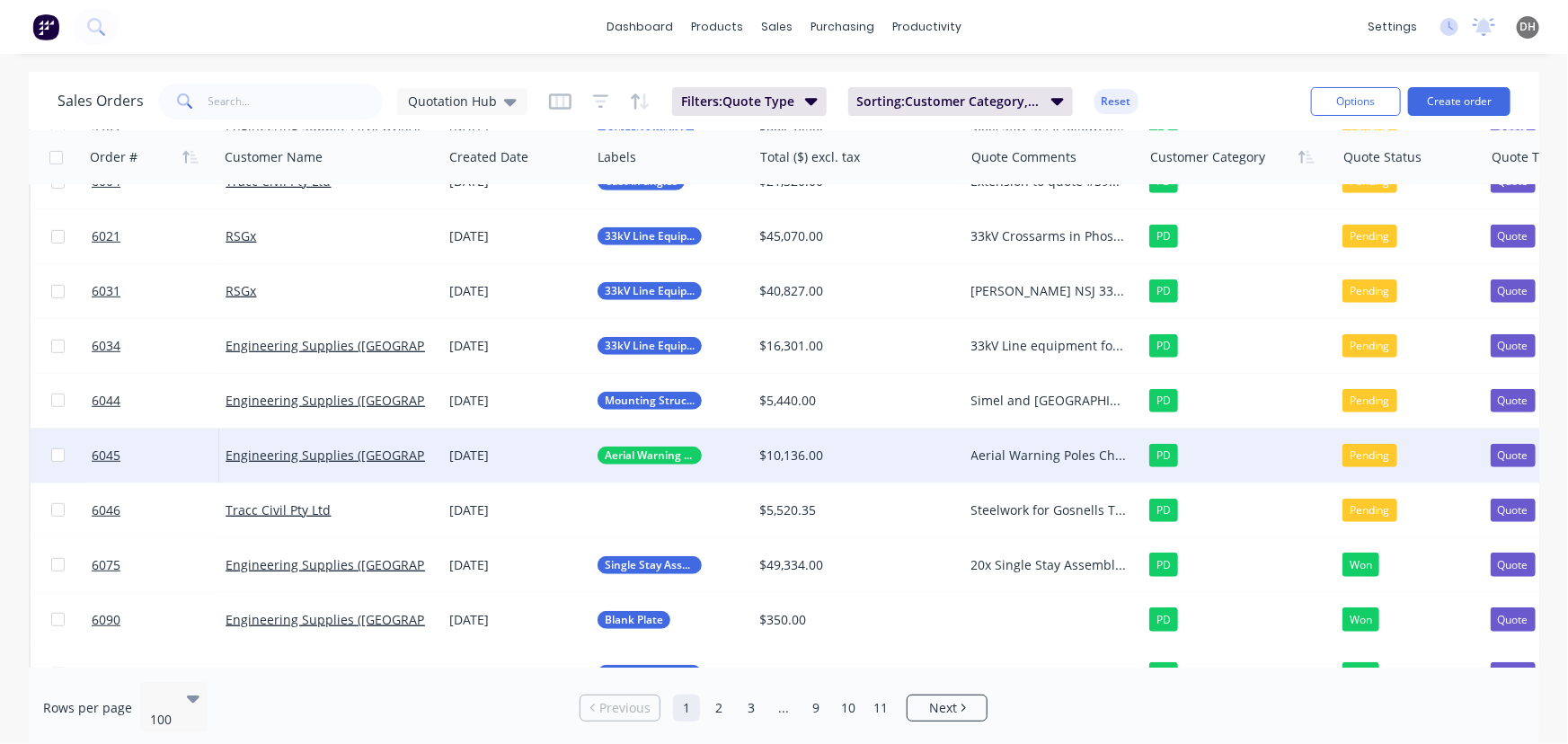
click at [1003, 459] on div "Aerial Warning Poles Chased 30/06" at bounding box center [1049, 455] width 156 height 18
click at [1089, 468] on div "Aerial Warning Poles Chased 30/06" at bounding box center [1053, 460] width 175 height 61
click at [1380, 450] on div "Pending" at bounding box center [1370, 455] width 55 height 24
click at [1361, 457] on div "Pending" at bounding box center [1370, 455] width 55 height 24
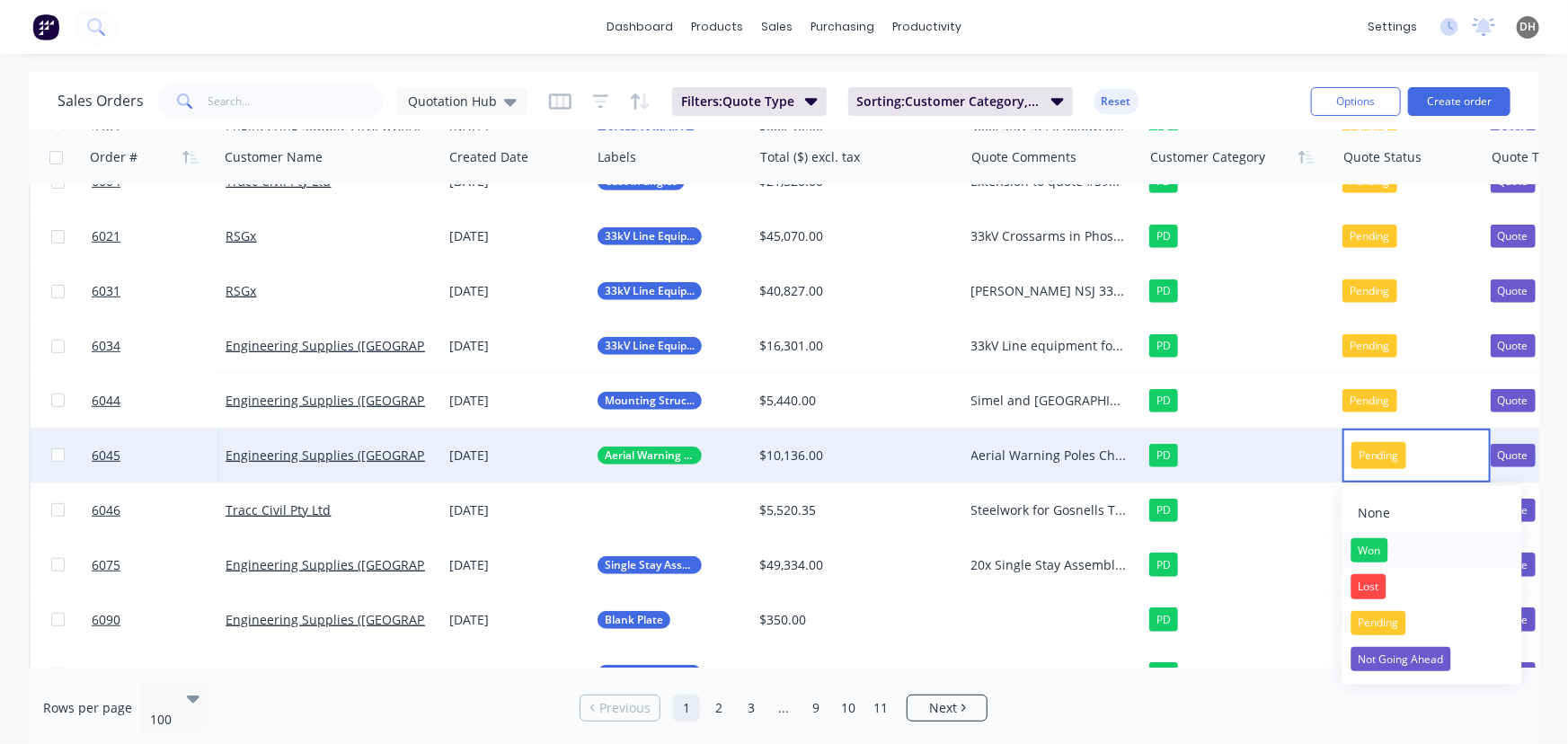
click at [1364, 551] on div "Won" at bounding box center [1369, 551] width 37 height 25
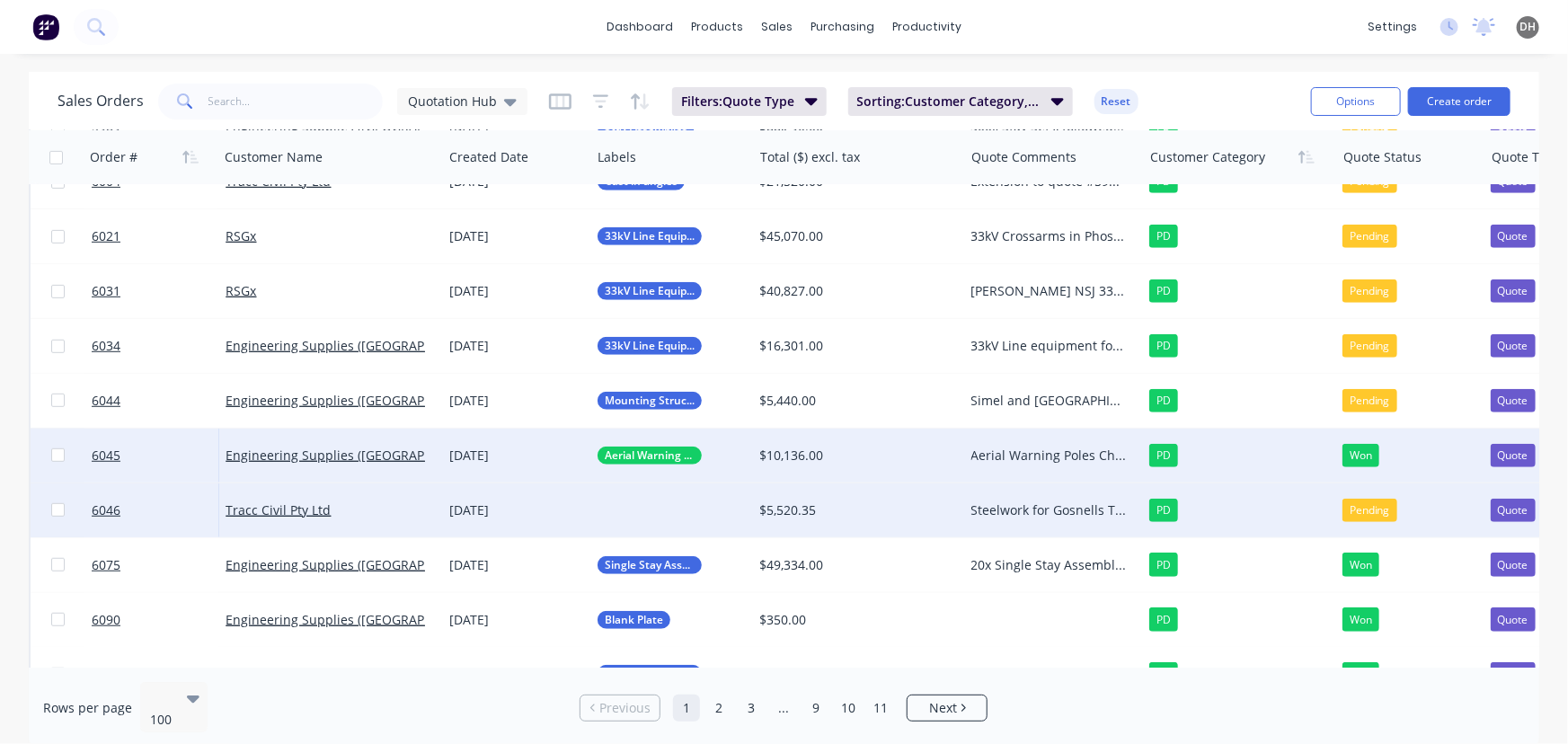
click at [634, 512] on div at bounding box center [671, 509] width 161 height 54
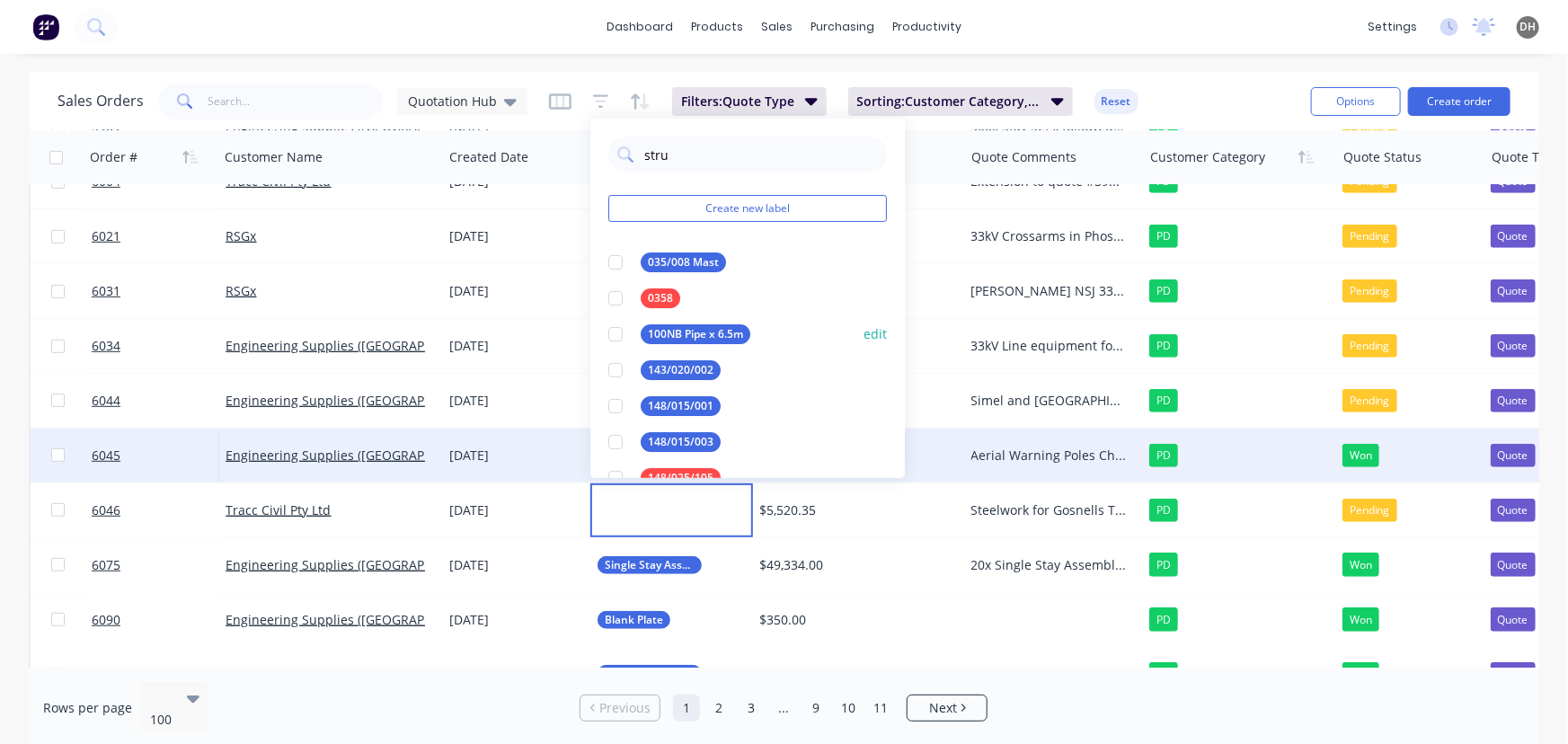
type input "struc"
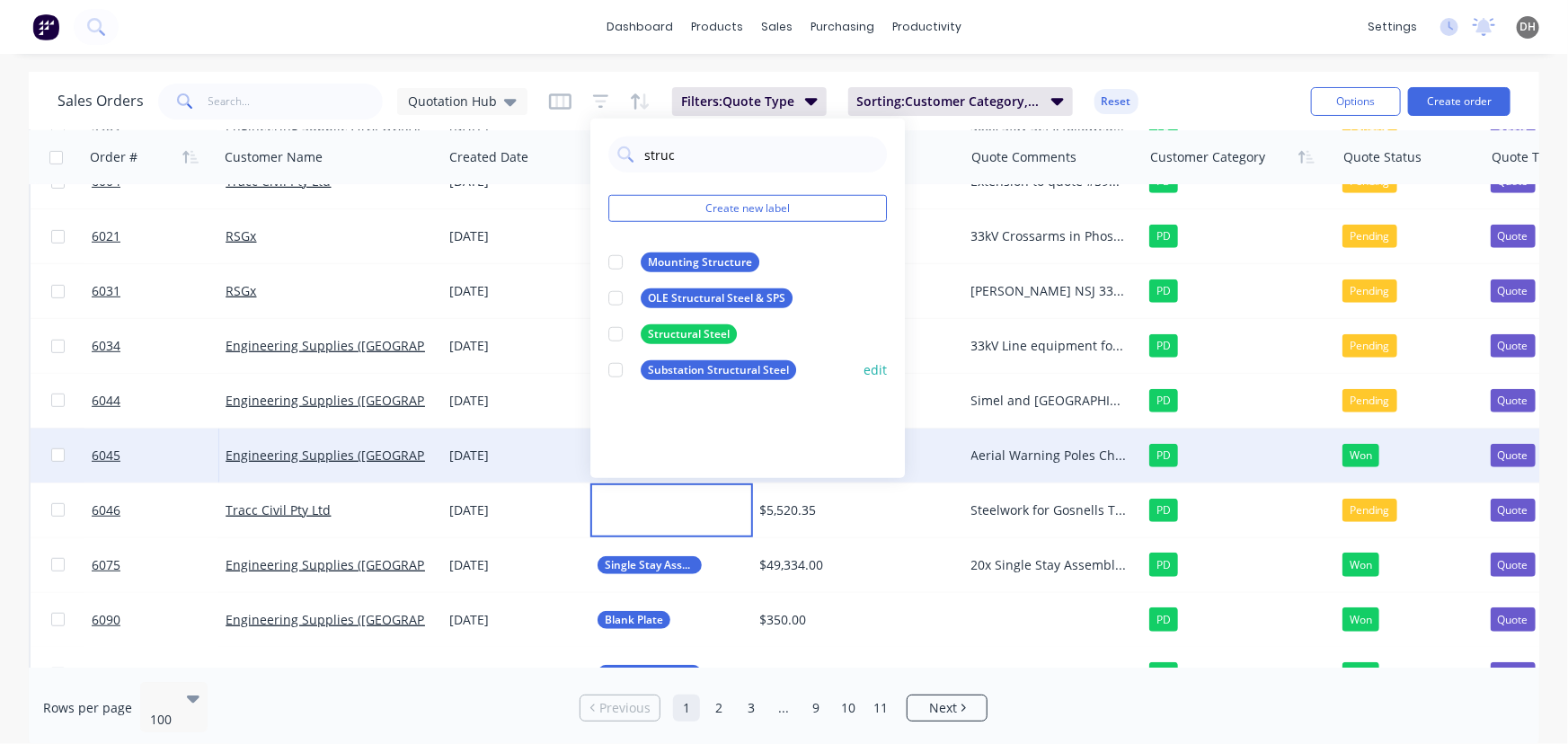
click at [616, 370] on div at bounding box center [615, 370] width 36 height 36
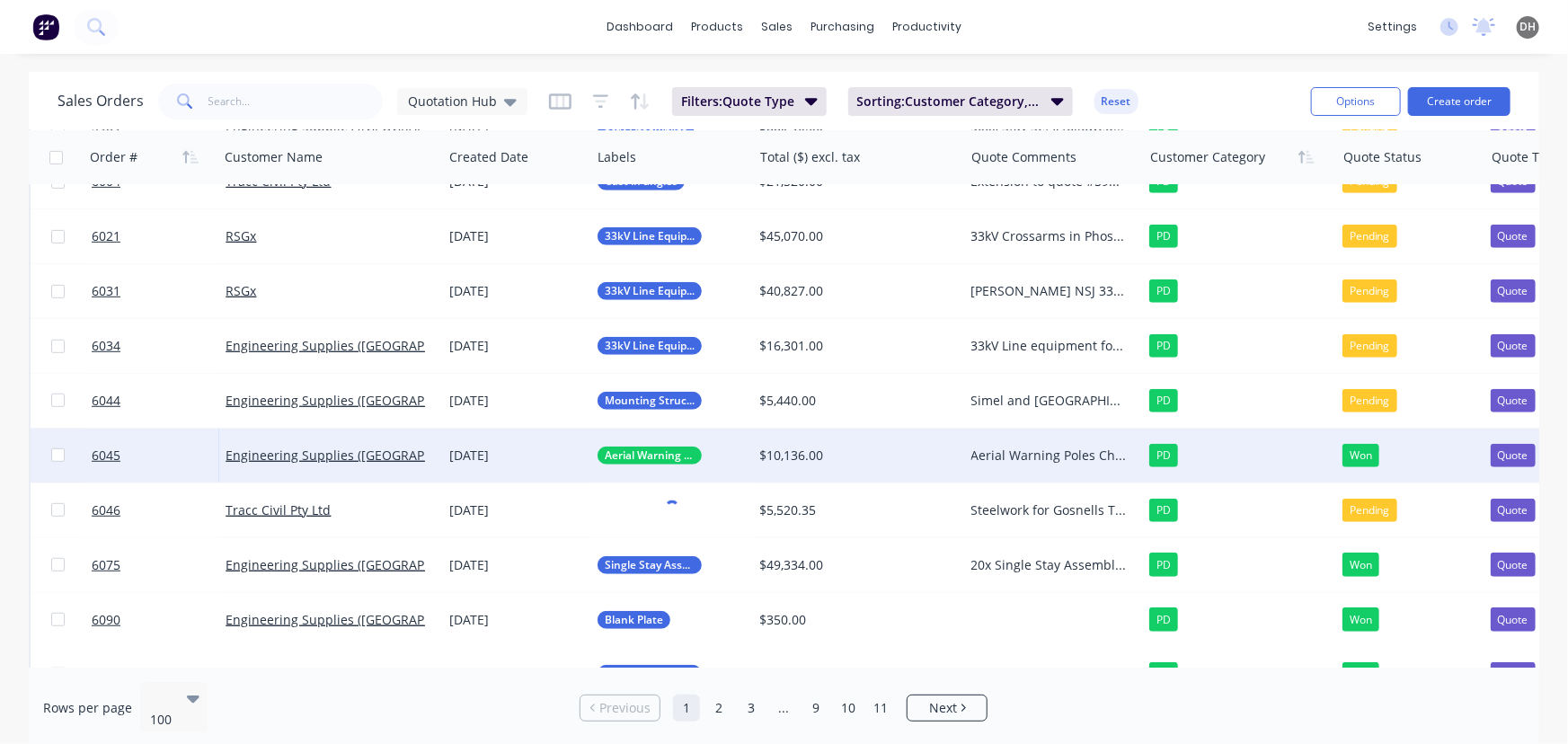
click at [1203, 93] on div "Sales Orders Quotation Hub Filters: Quote Type Sorting: Customer Category, Orde…" at bounding box center [676, 101] width 1239 height 44
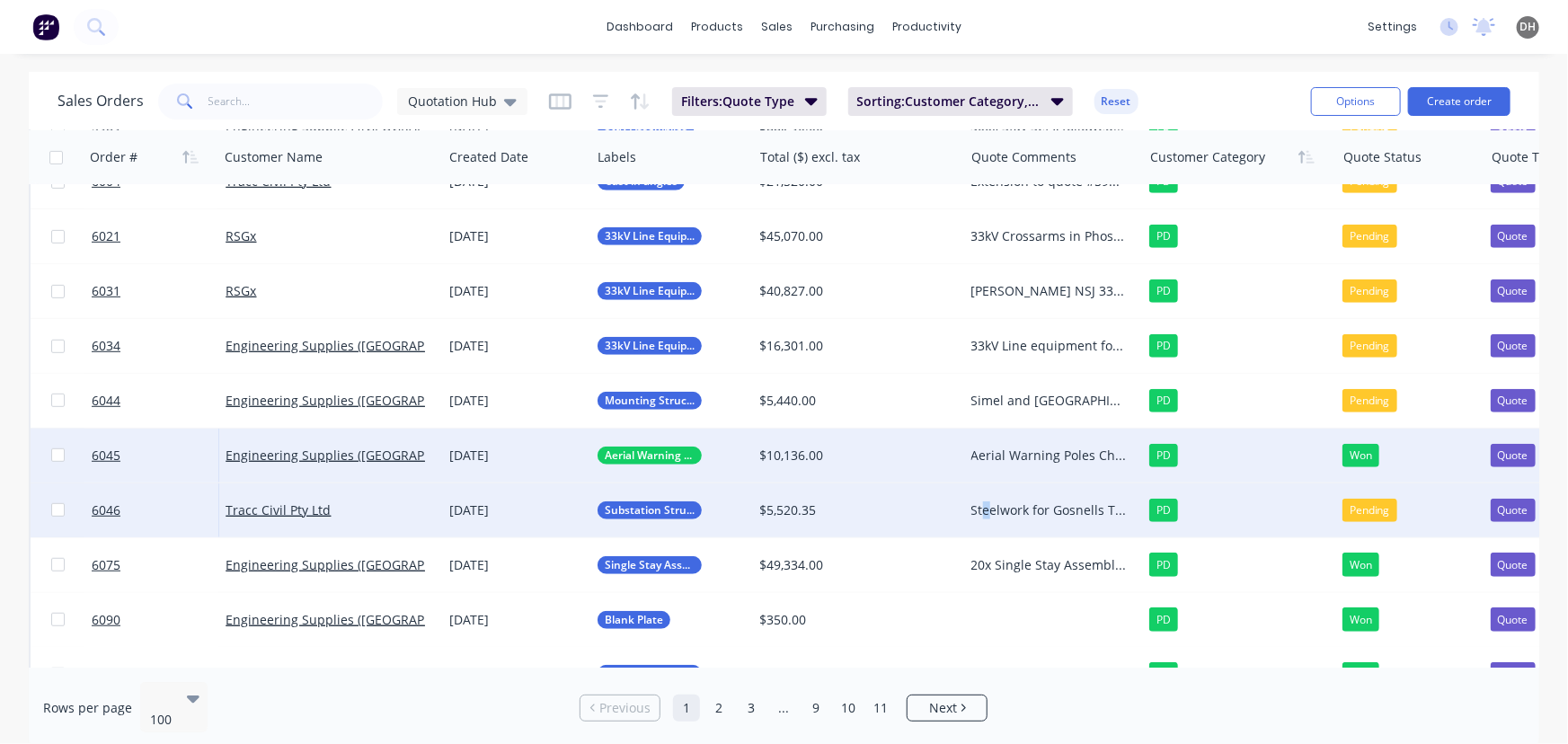
click at [986, 512] on div "Steelwork for Gosnells T2 Tender being submitted 27/06, award end of July Last …" at bounding box center [1049, 509] width 156 height 18
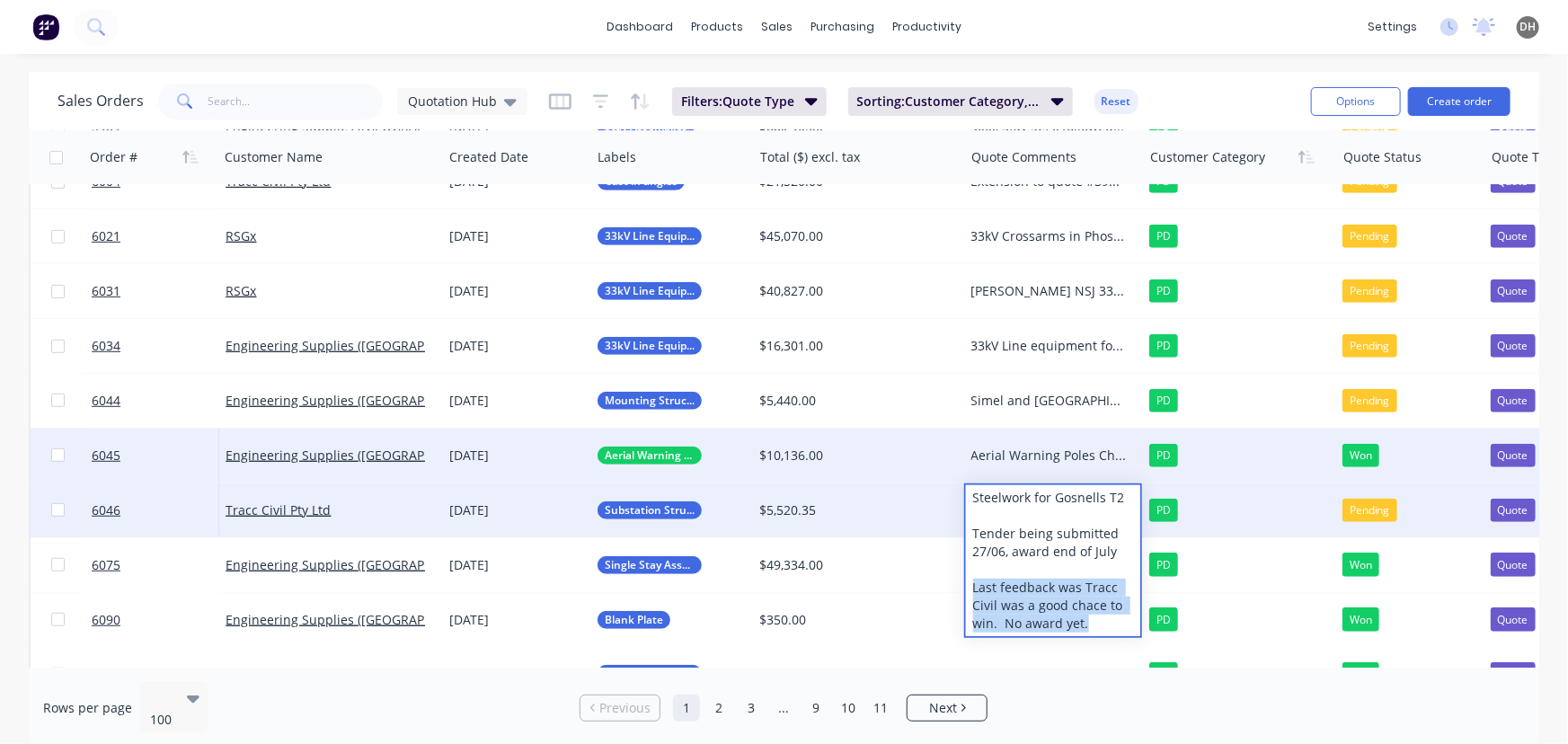
drag, startPoint x: 1088, startPoint y: 621, endPoint x: 975, endPoint y: 588, distance: 117.7
click at [975, 588] on div "Steelwork for Gosnells T2 Tender being submitted 27/06, award end of July Last …" at bounding box center [1053, 560] width 175 height 151
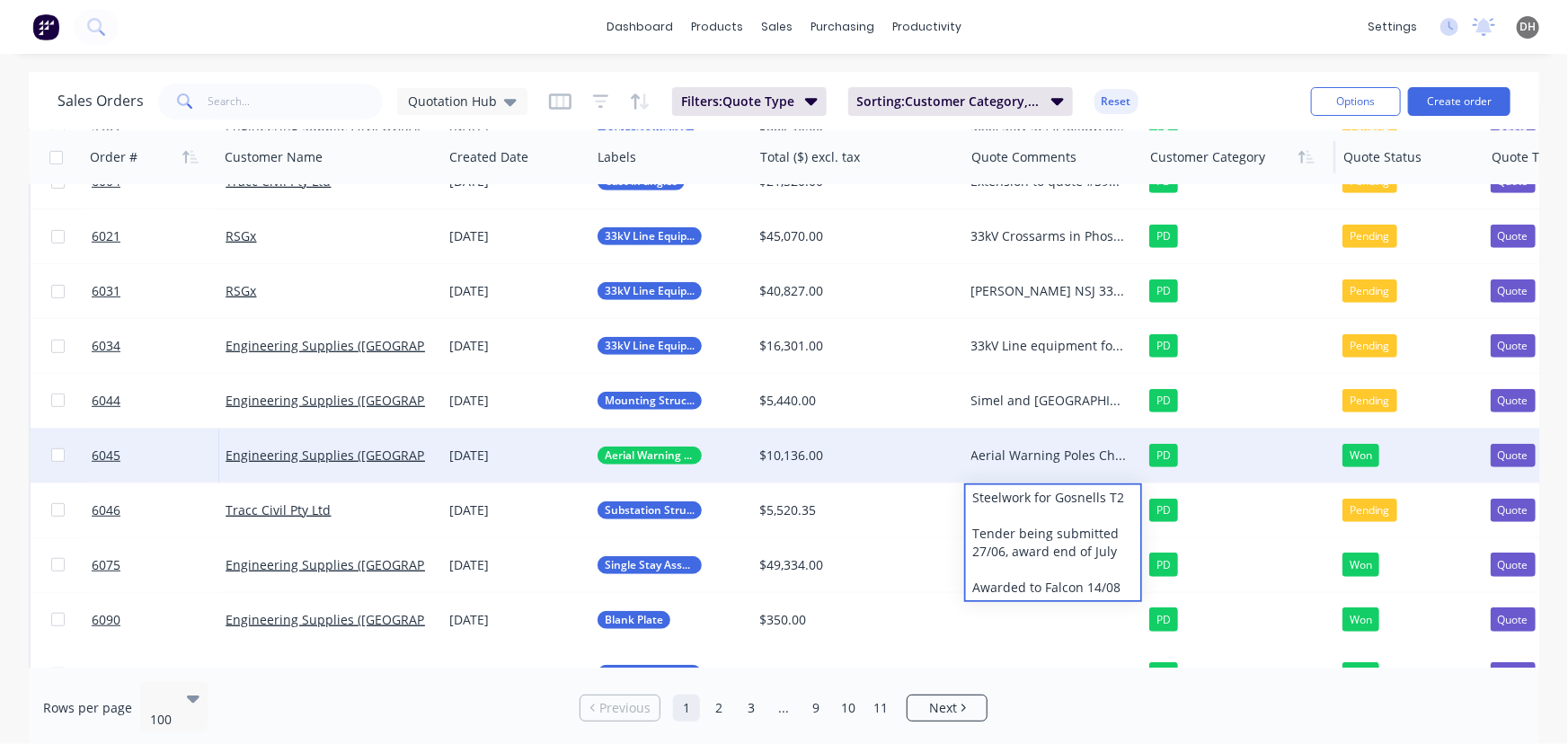
scroll to position [449, 0]
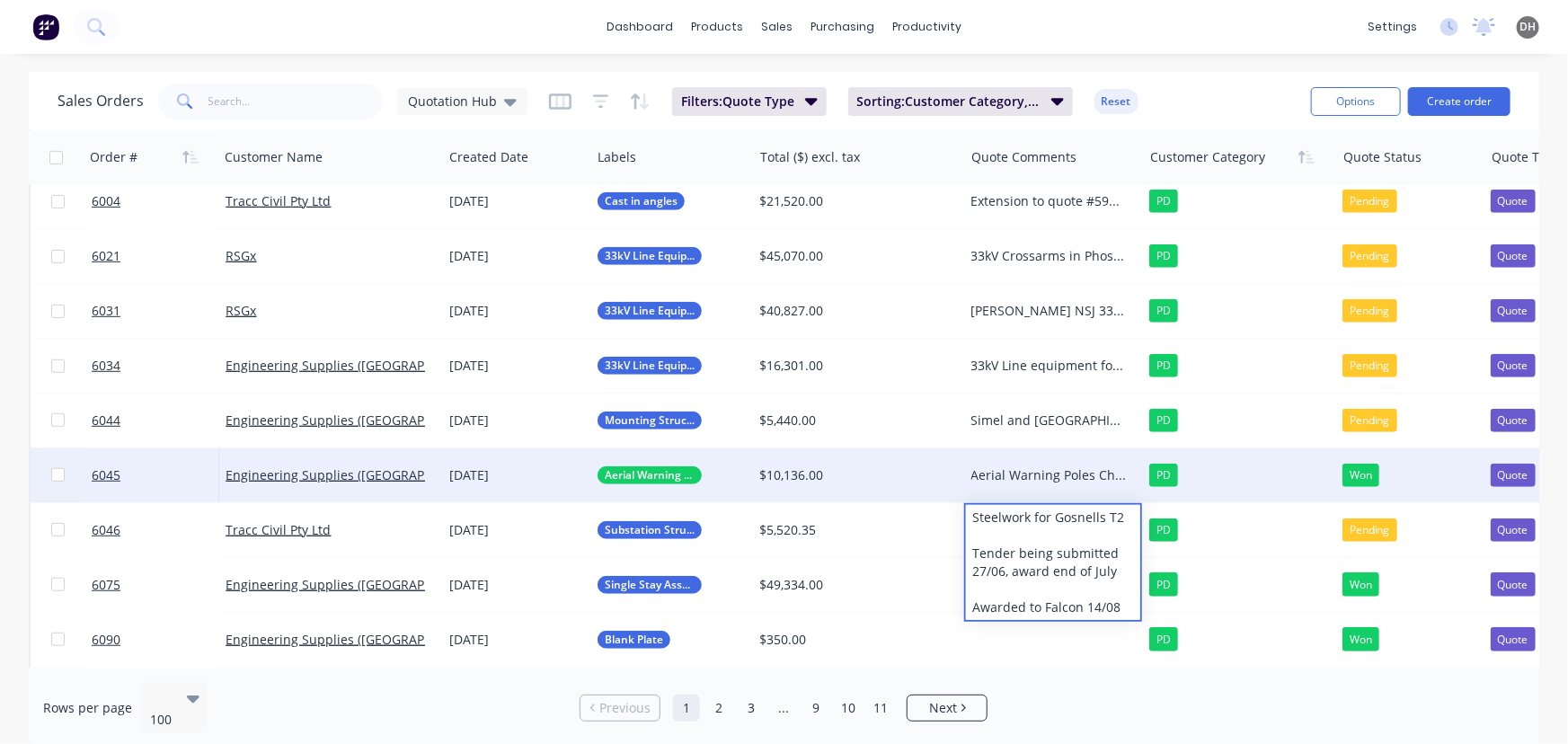
click at [1193, 10] on div "dashboard products sales purchasing productivity dashboard products Product Cat…" at bounding box center [784, 26] width 1568 height 54
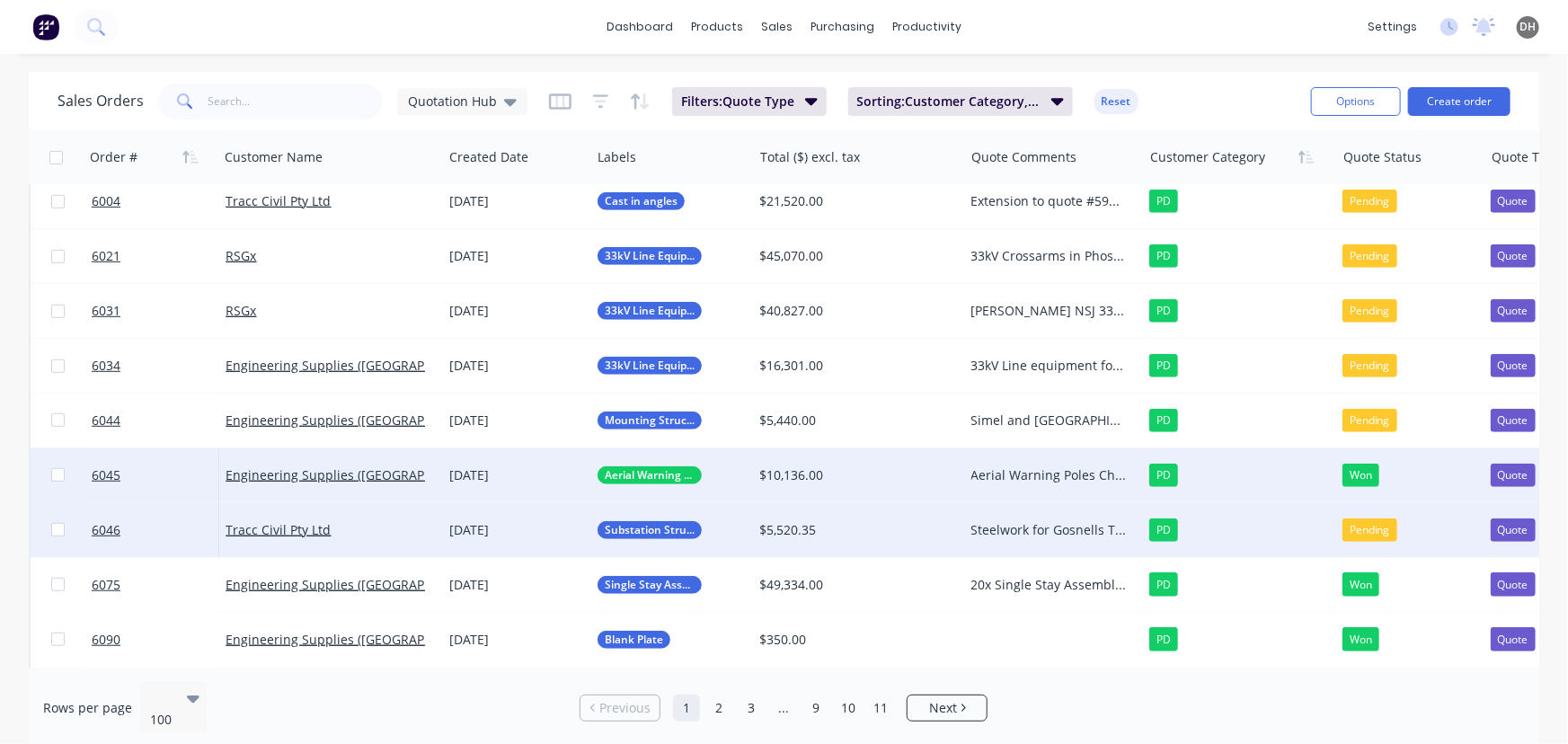
click at [1363, 528] on div "Pending" at bounding box center [1370, 530] width 55 height 24
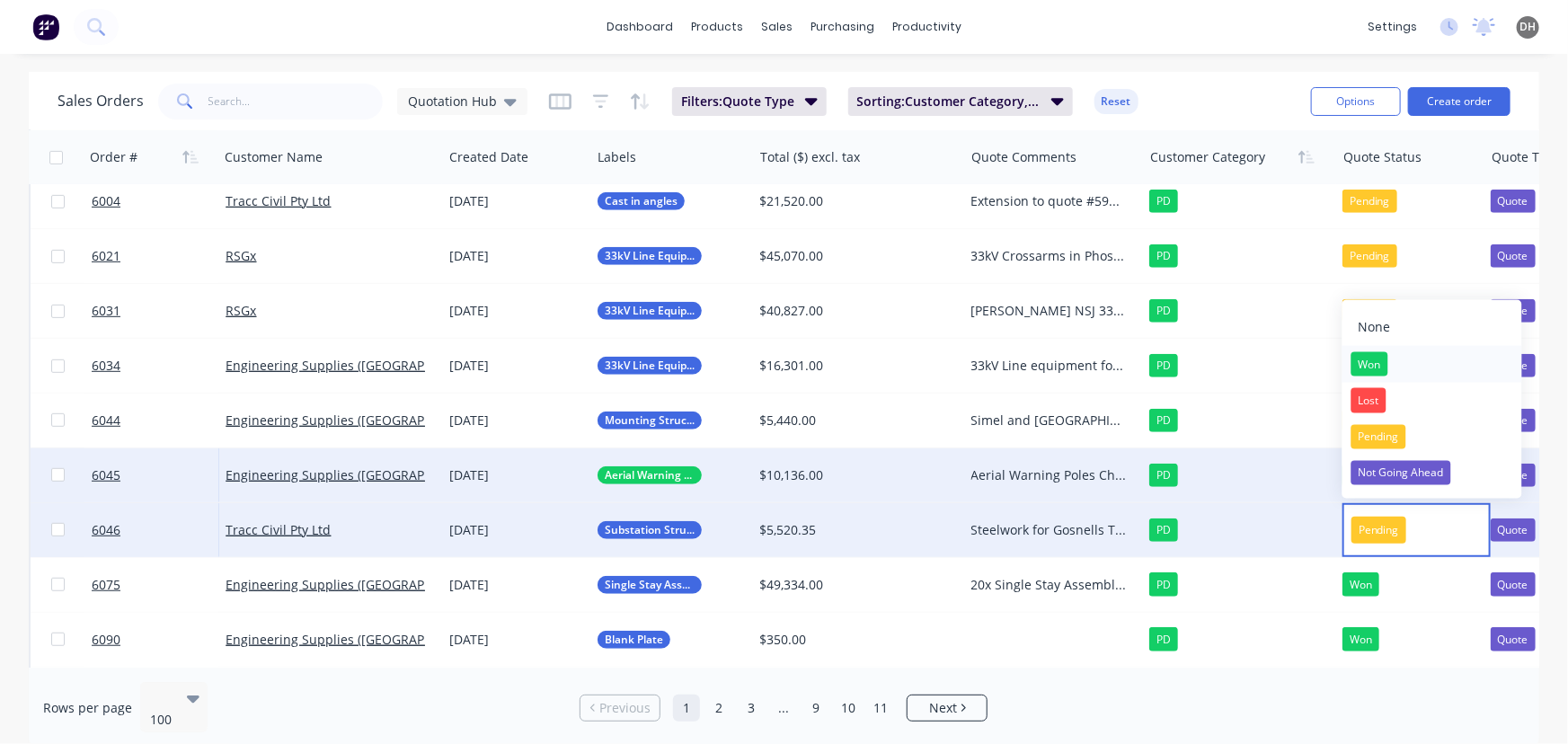
click at [1373, 362] on div "Won" at bounding box center [1369, 363] width 37 height 25
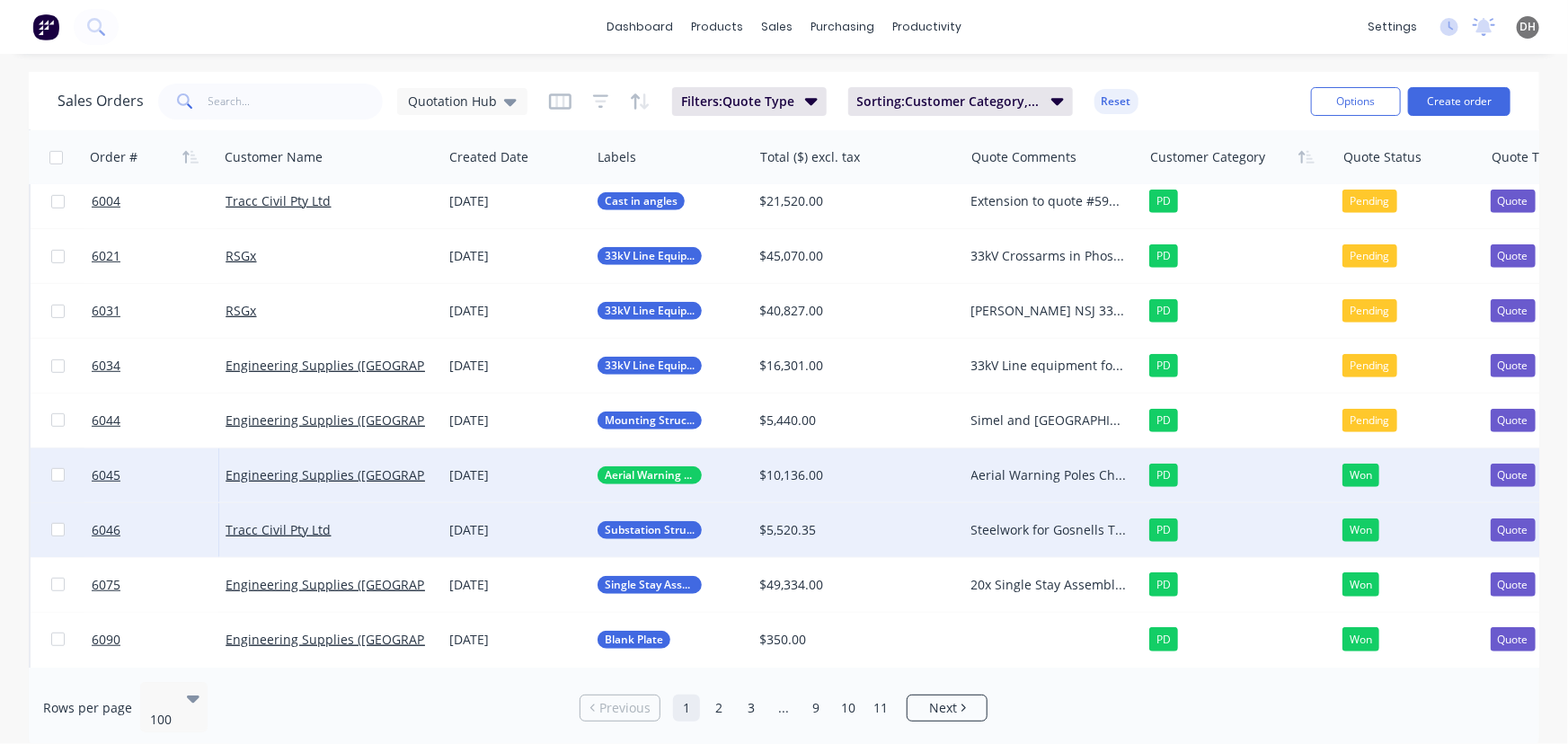
click at [1188, 44] on div "dashboard products sales purchasing productivity dashboard products Product Cat…" at bounding box center [784, 26] width 1568 height 54
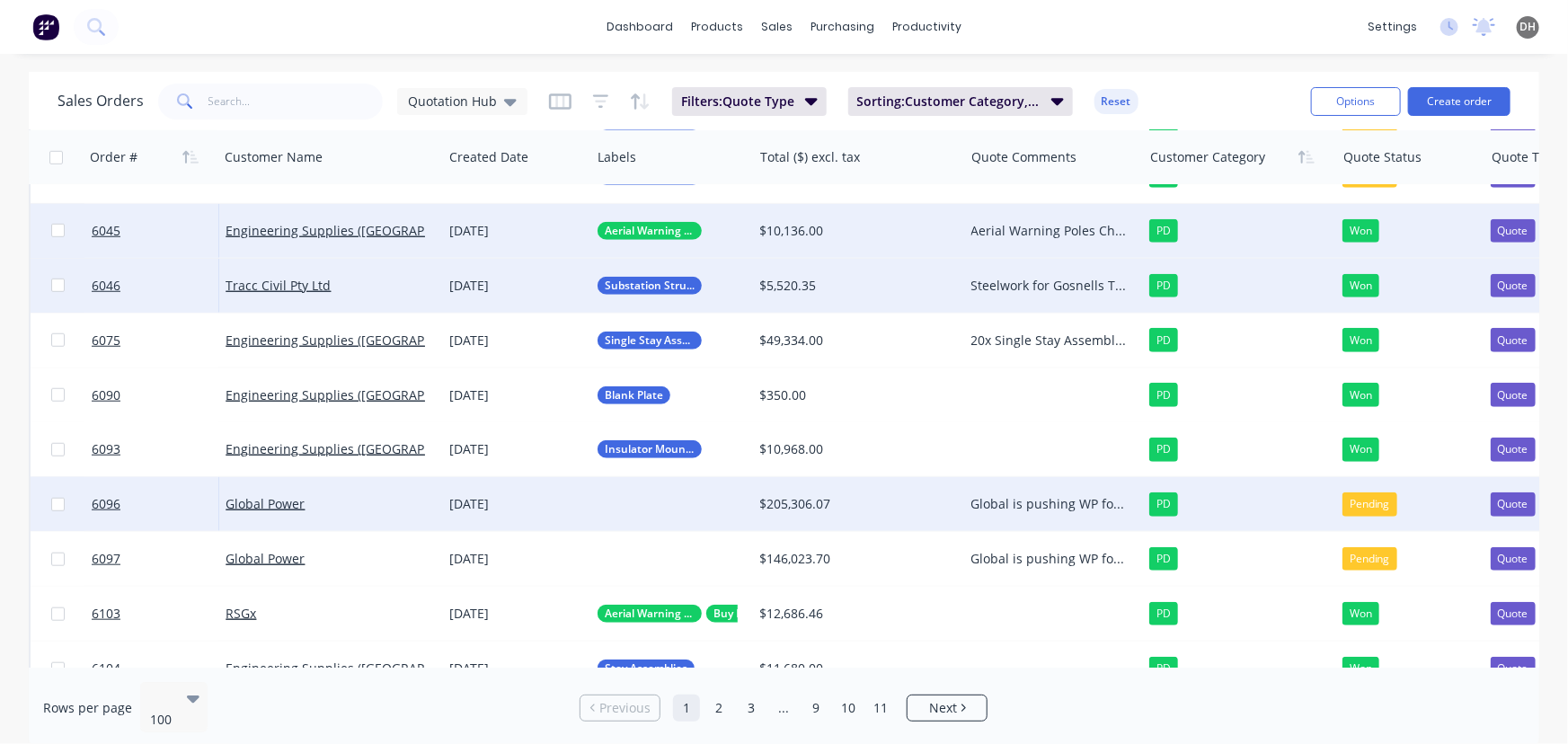
scroll to position [673, 0]
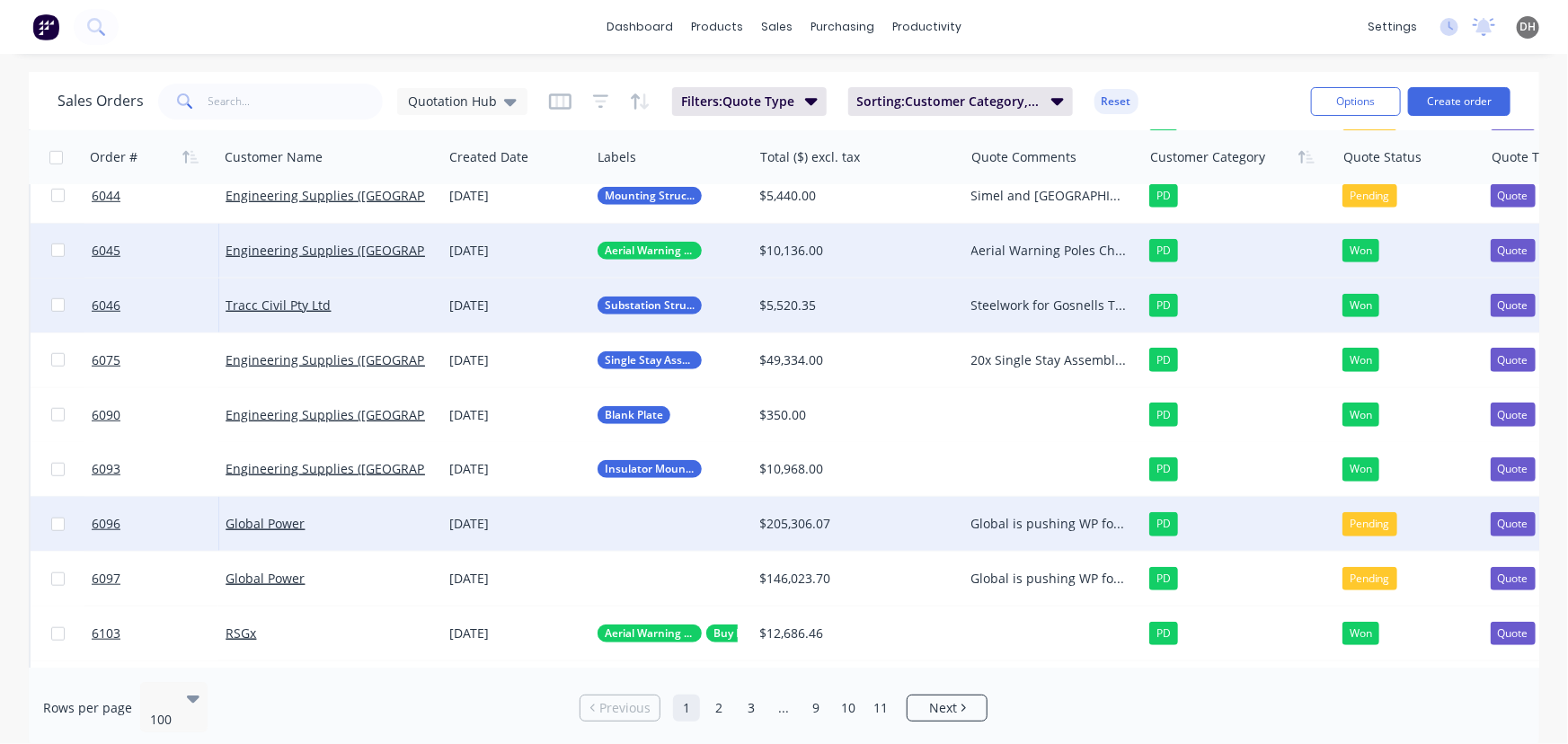
click at [627, 530] on div at bounding box center [671, 523] width 161 height 54
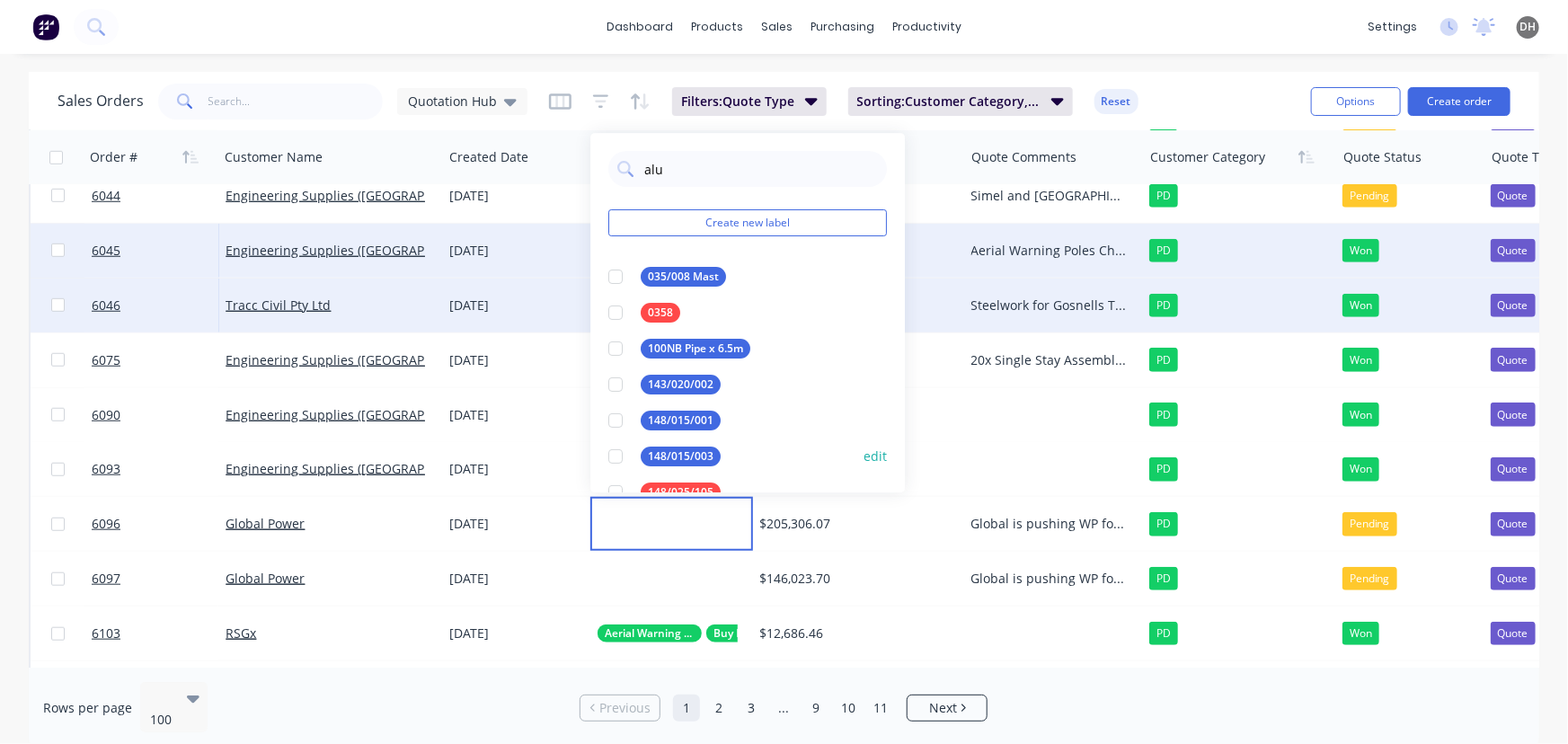
type input "alum"
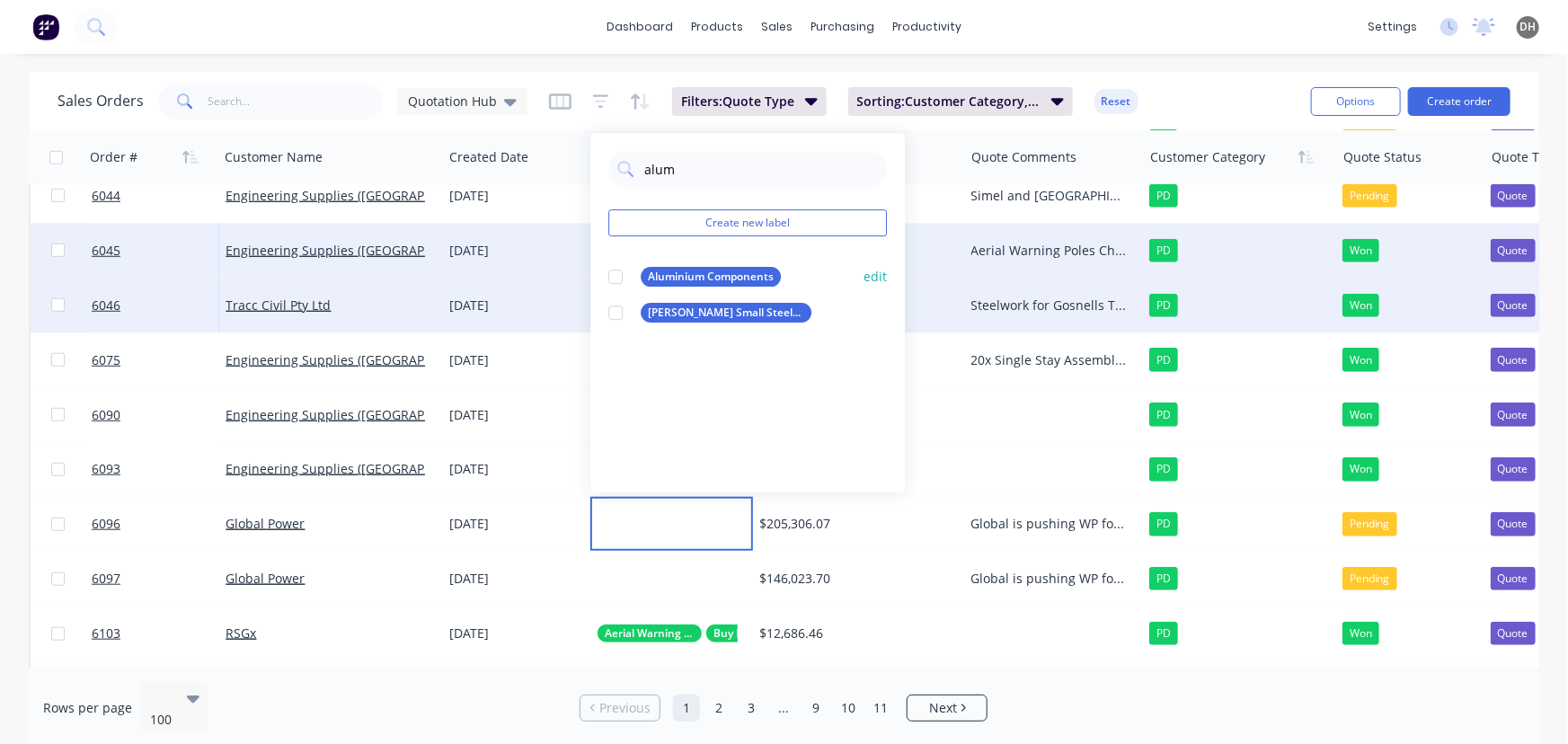
click at [619, 275] on div at bounding box center [615, 276] width 36 height 36
click at [1038, 18] on div "dashboard products sales purchasing productivity dashboard products Product Cat…" at bounding box center [784, 26] width 1568 height 54
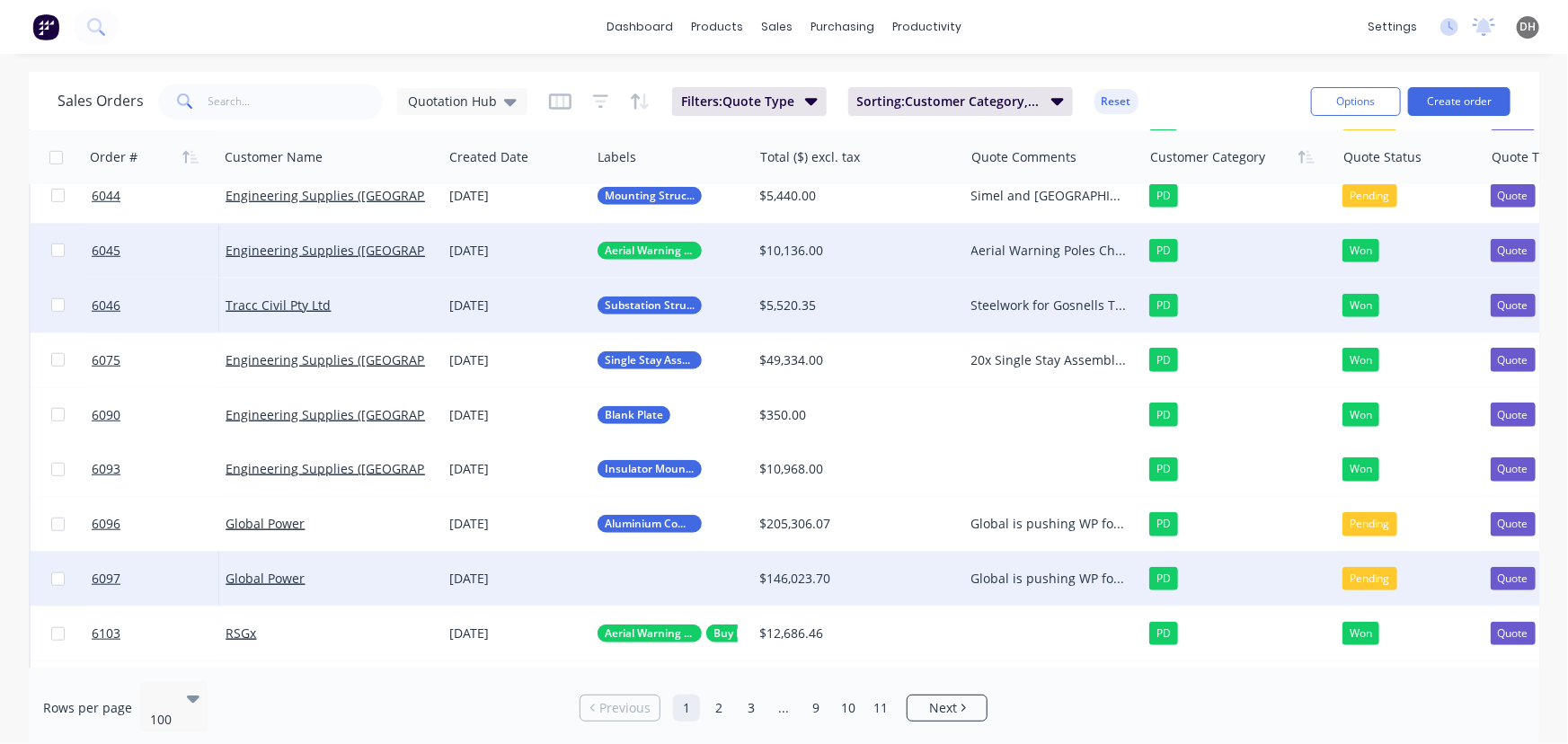
click at [626, 584] on div at bounding box center [671, 578] width 161 height 54
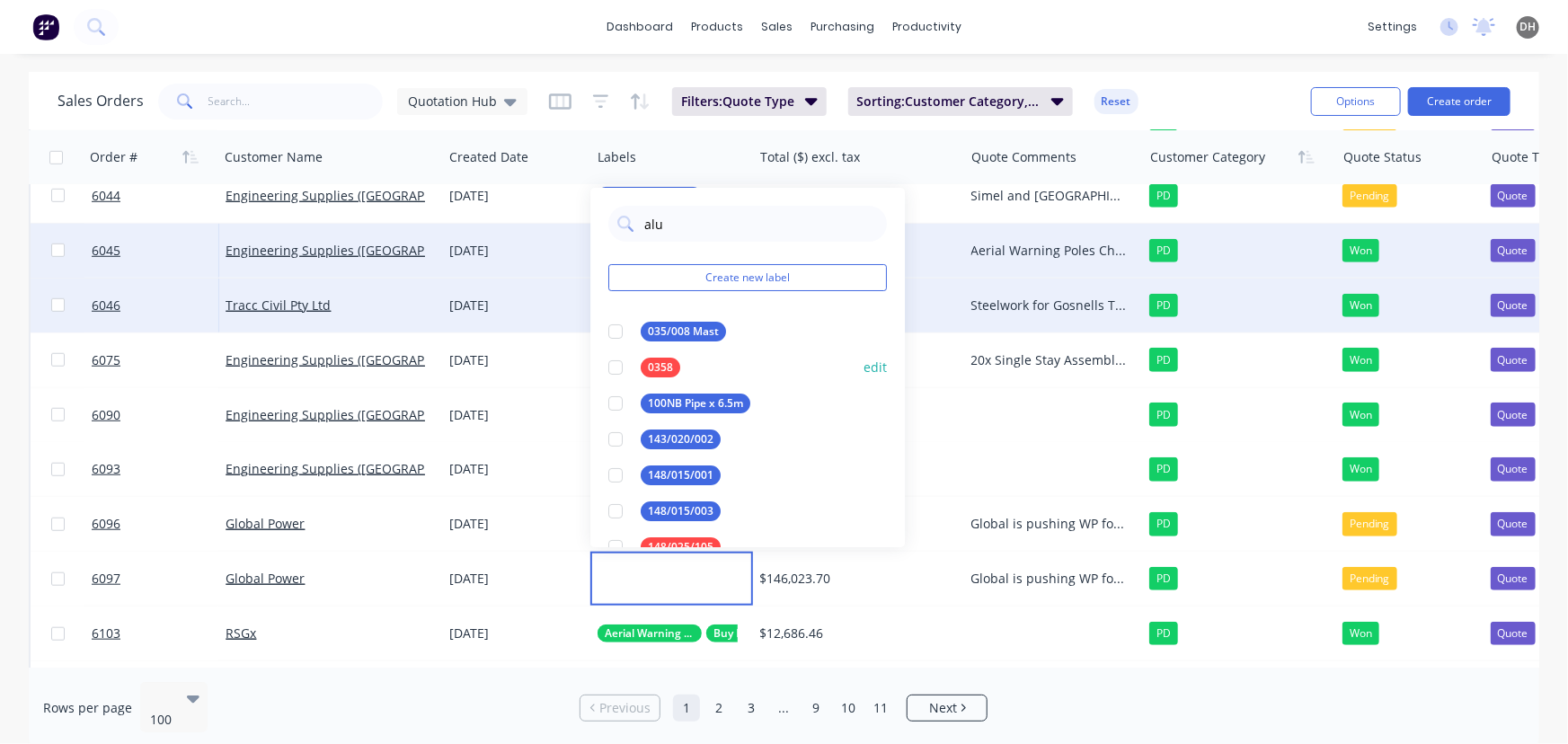
type input "alum"
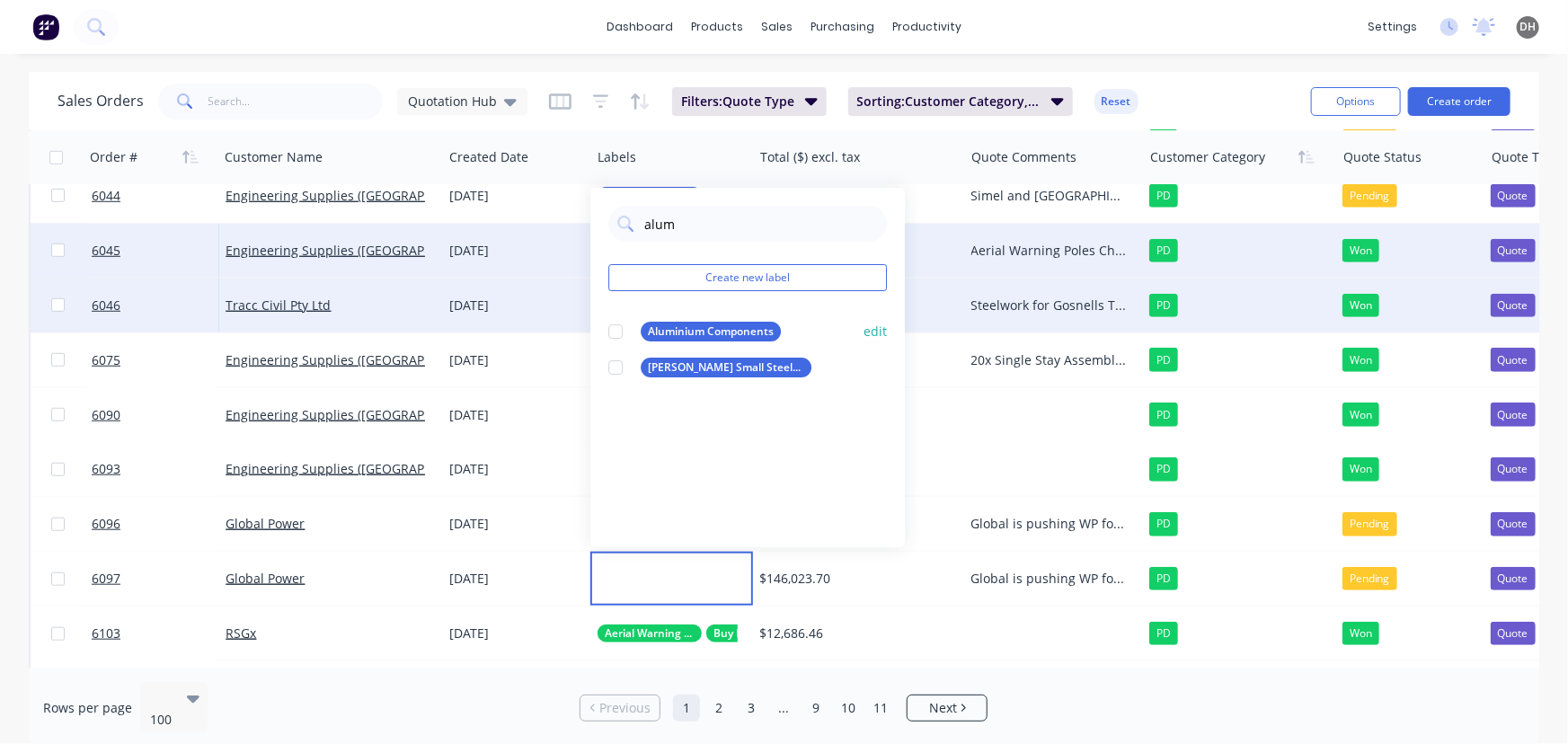
click at [611, 337] on div at bounding box center [615, 331] width 36 height 36
click at [1025, 21] on div "dashboard products sales purchasing productivity dashboard products Product Cat…" at bounding box center [784, 26] width 1568 height 54
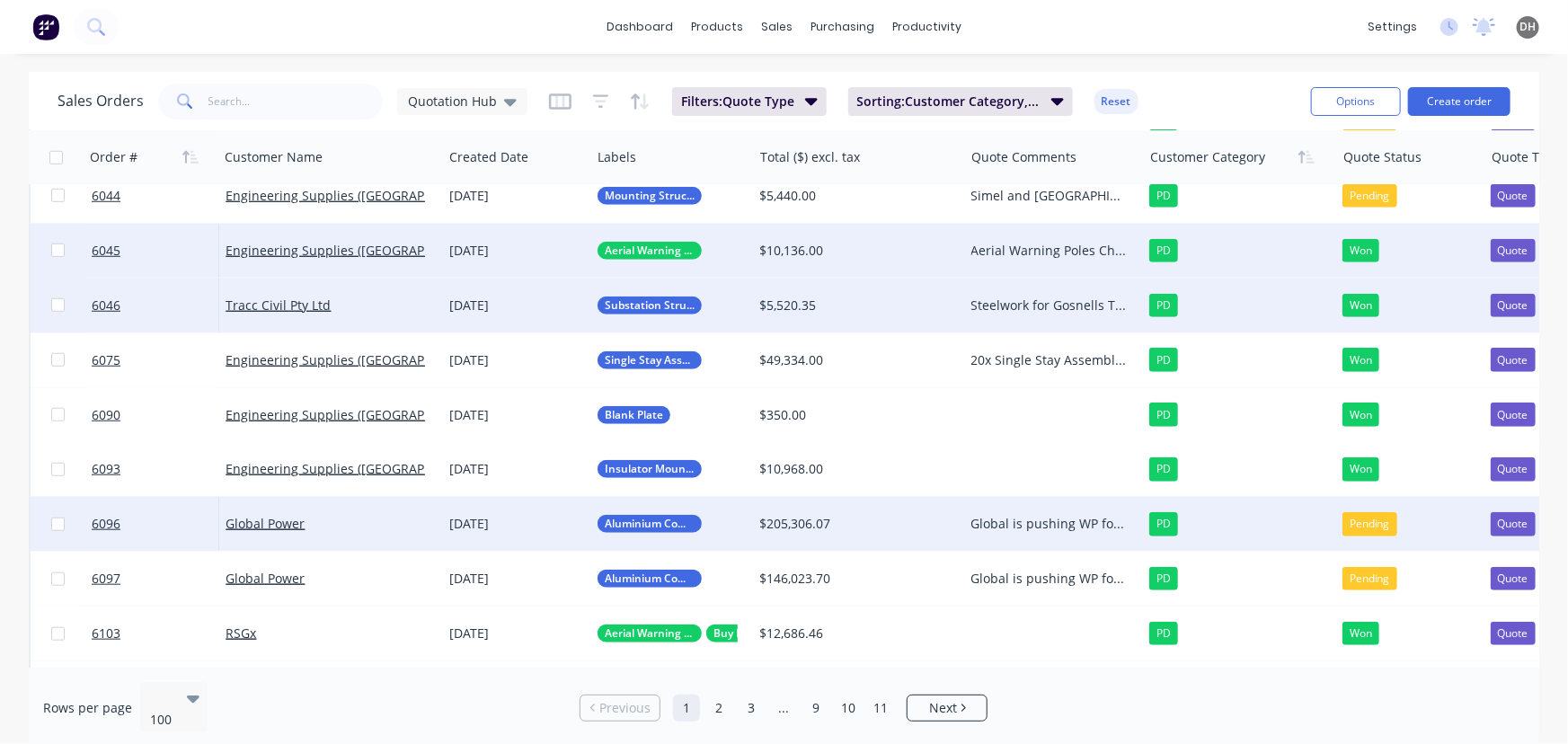
click at [1043, 518] on div "Global is pushing WP for a decision on the job. PLP lead times are too long. Fa…" at bounding box center [1049, 523] width 156 height 18
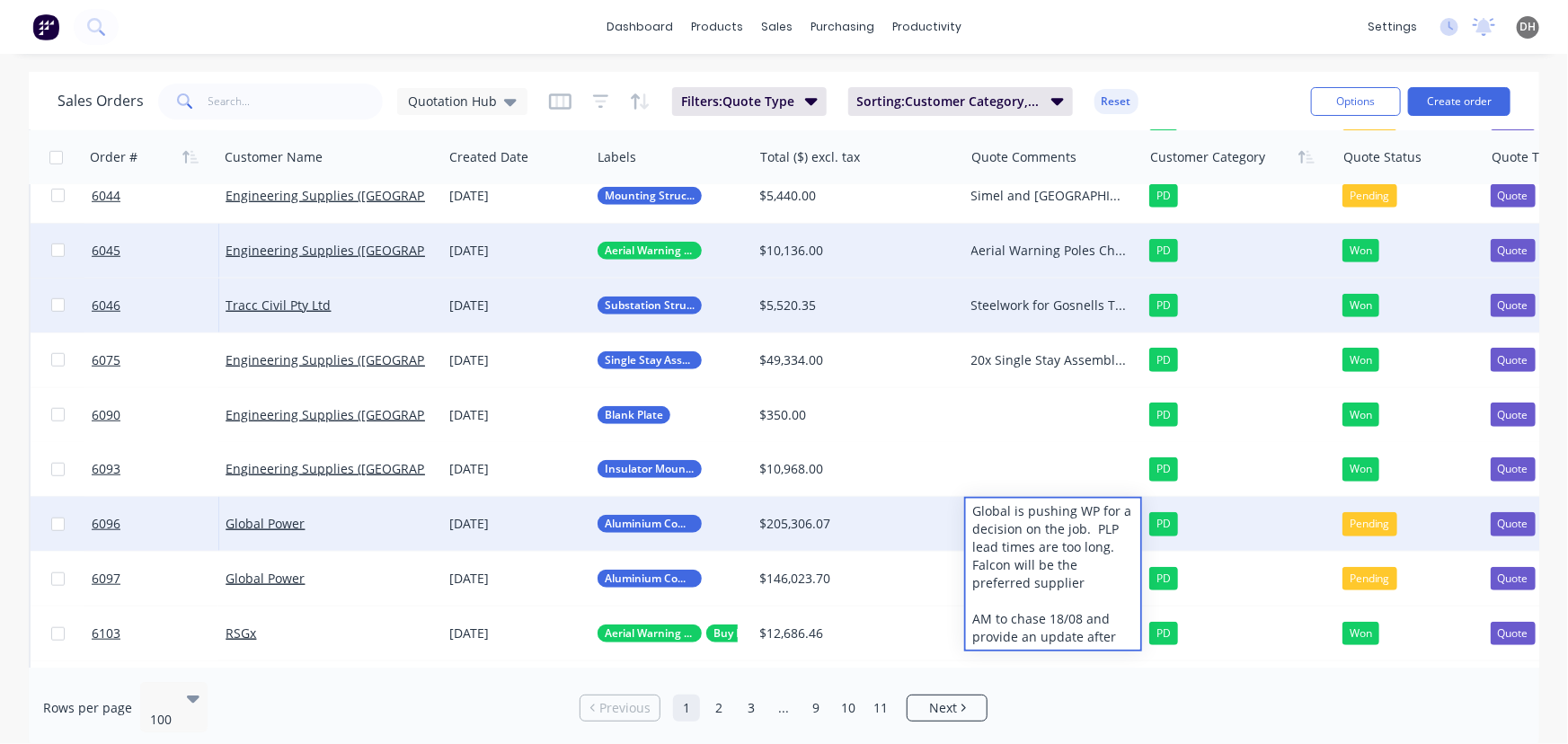
scroll to position [678, 0]
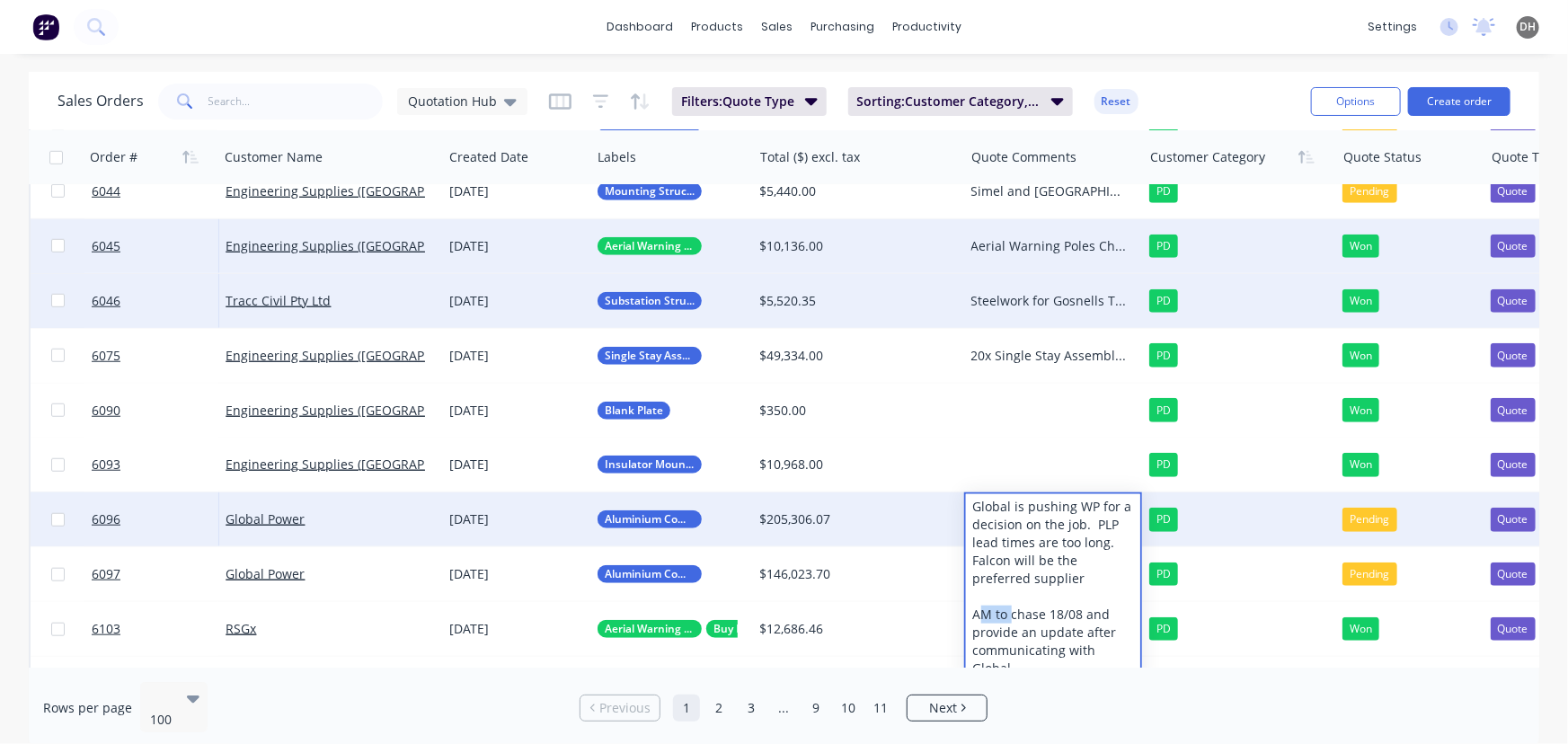
drag, startPoint x: 979, startPoint y: 611, endPoint x: 1010, endPoint y: 616, distance: 31.4
click at [1010, 616] on div "Global is pushing WP for a decision on the job. PLP lead times are too long. Fa…" at bounding box center [1053, 587] width 175 height 187
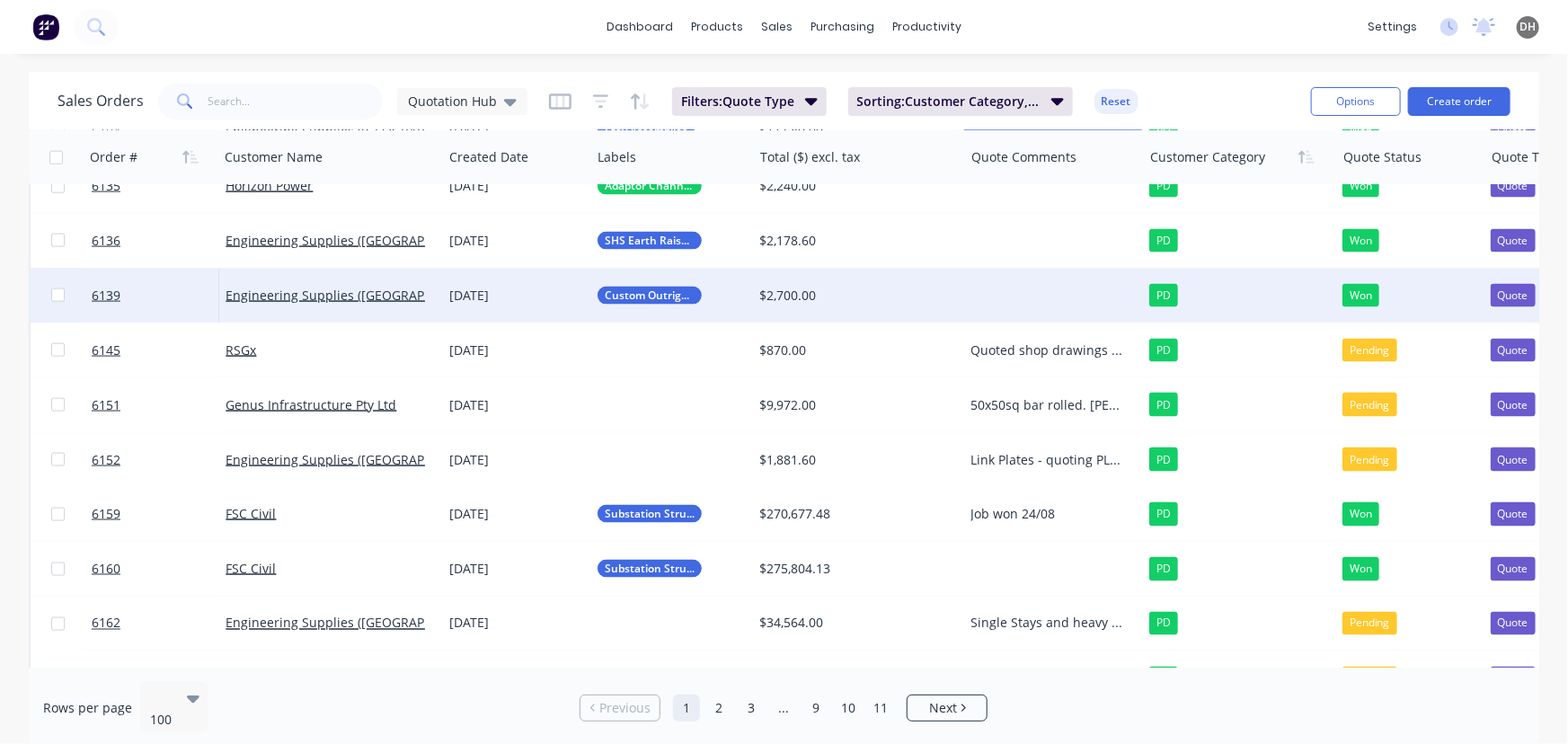
drag, startPoint x: 973, startPoint y: 608, endPoint x: 1148, endPoint y: 302, distance: 352.5
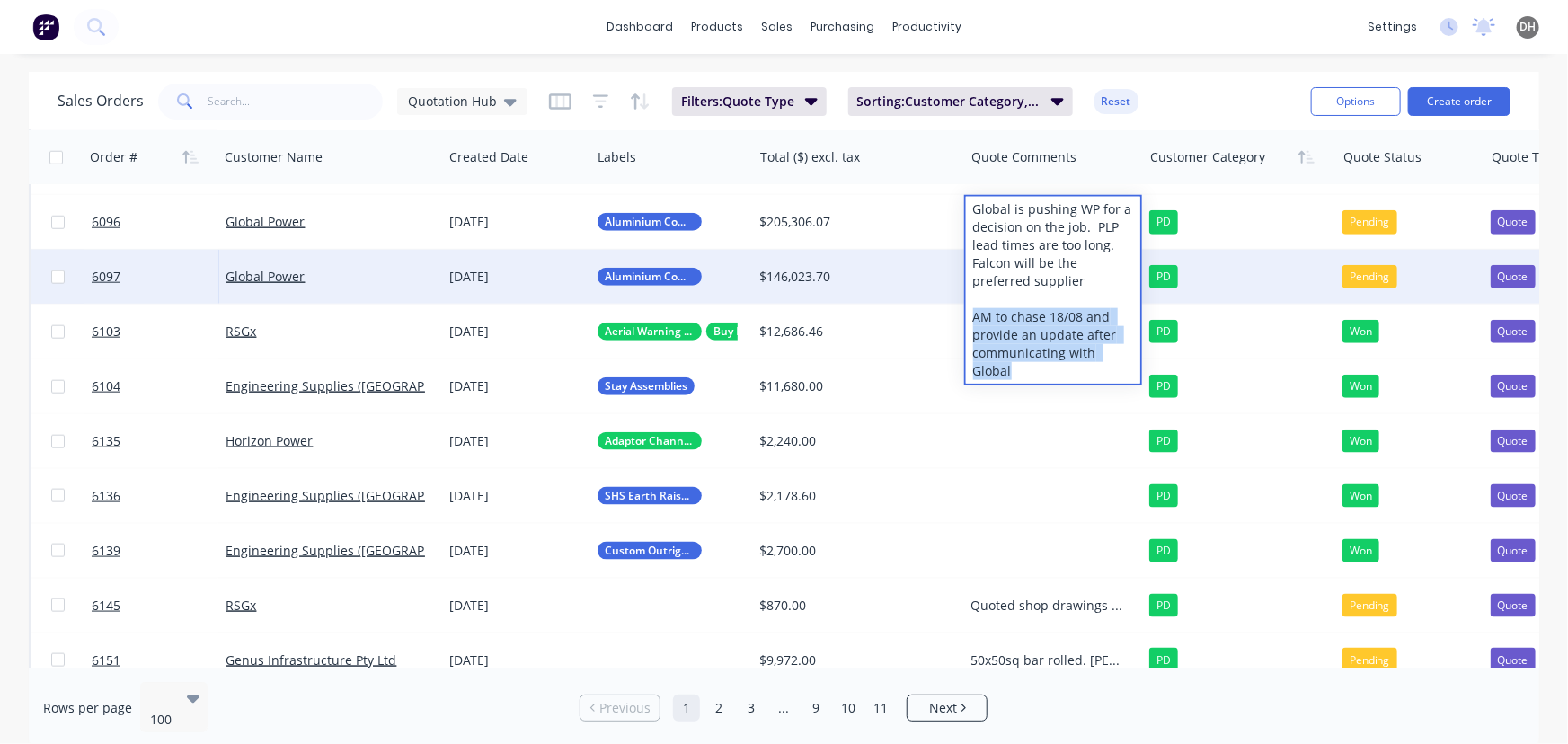
scroll to position [842, 0]
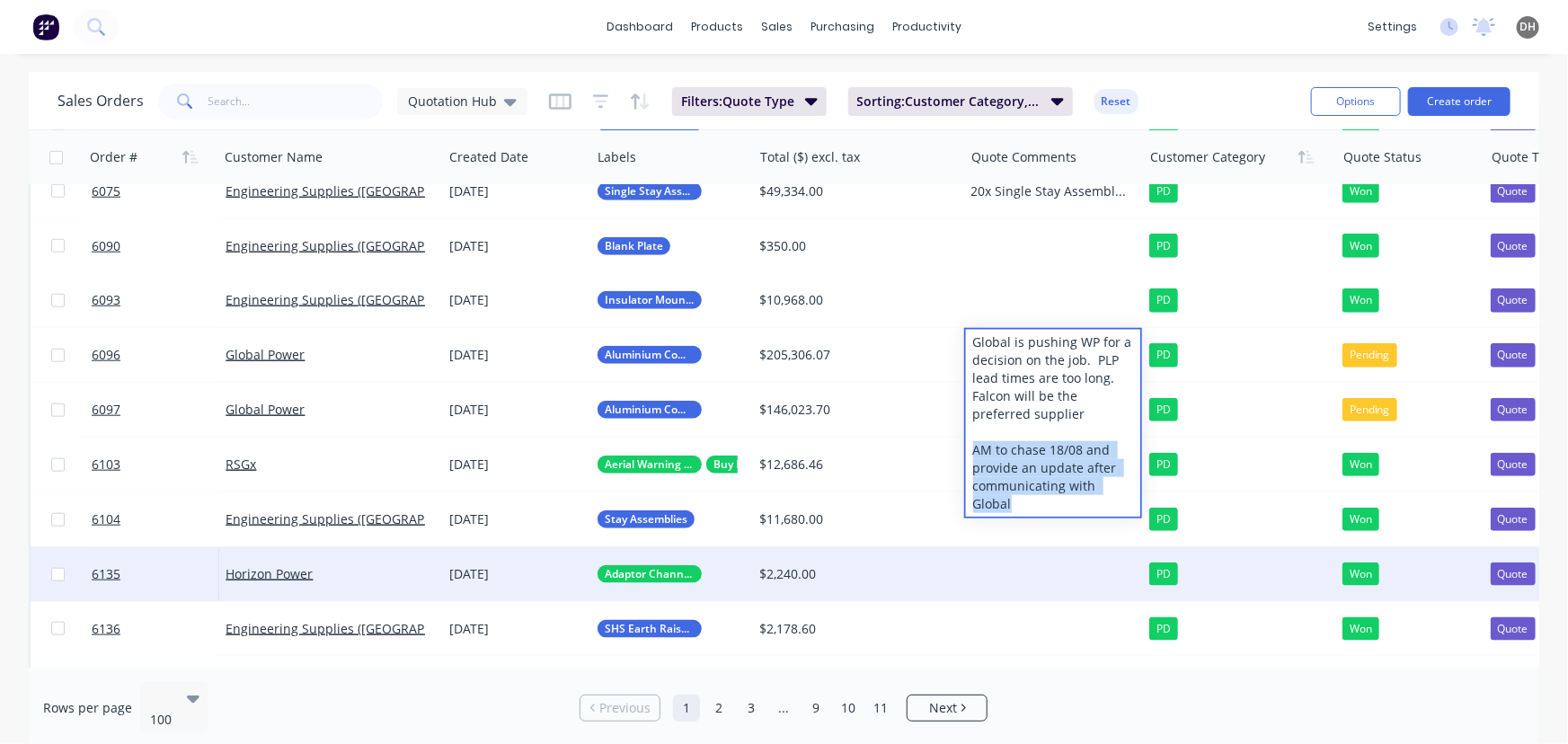
copy div "AM to chase 18/08 and provide an update after communicating with Global"
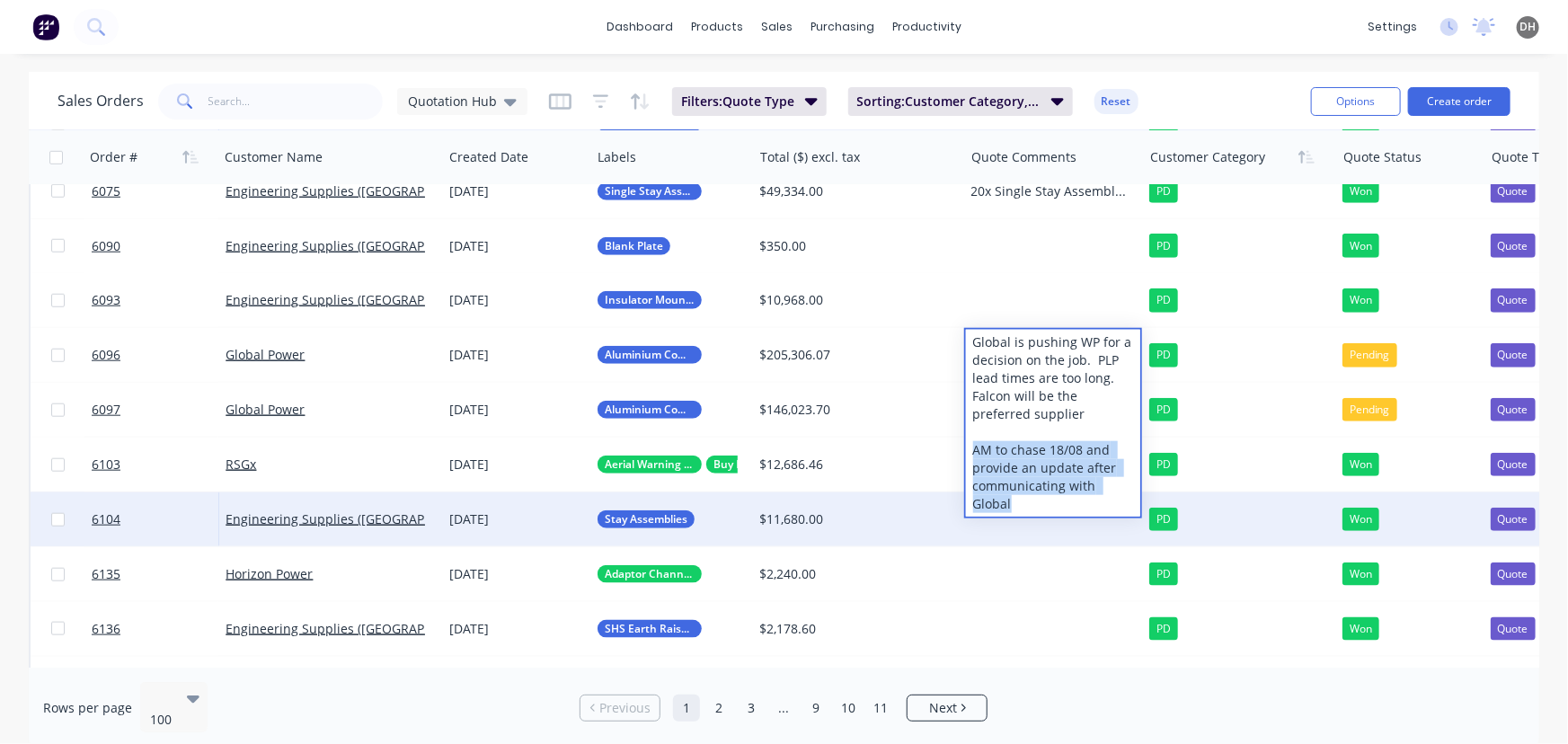
click at [1075, 536] on div at bounding box center [1053, 519] width 178 height 54
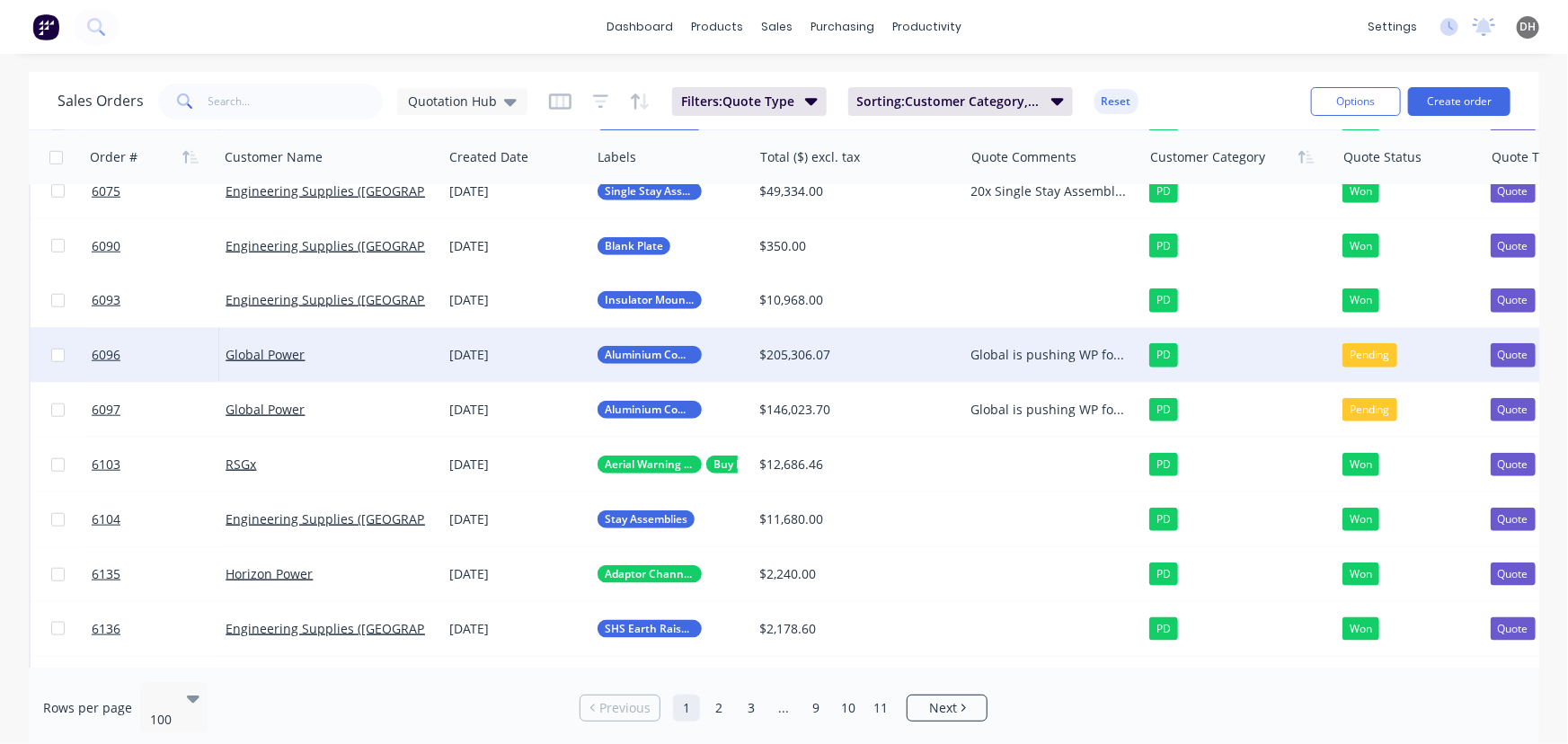
click at [1051, 367] on div "Global is pushing WP for a decision on the job. PLP lead times are too long. Fa…" at bounding box center [1053, 355] width 178 height 54
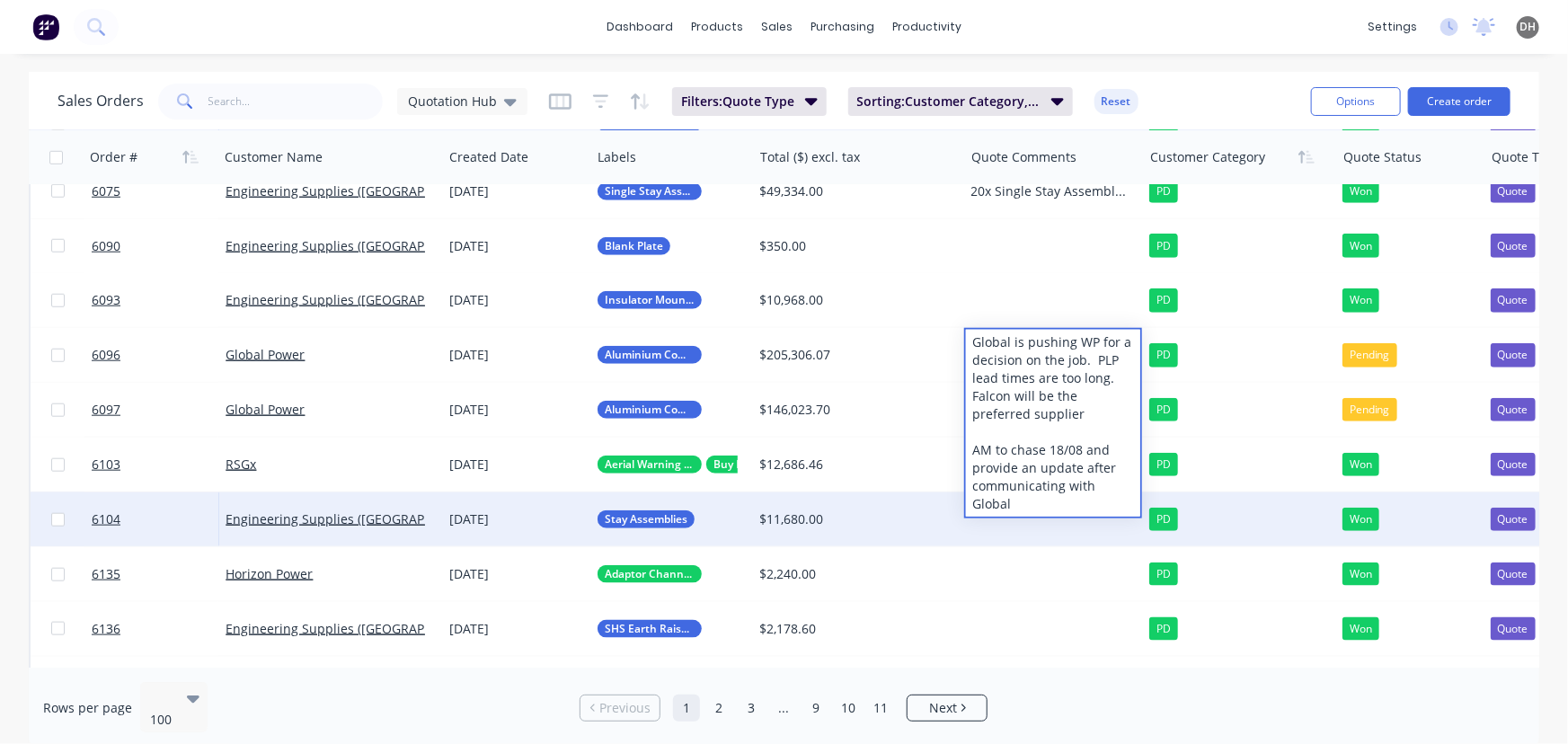
click at [1053, 519] on div at bounding box center [1053, 519] width 178 height 54
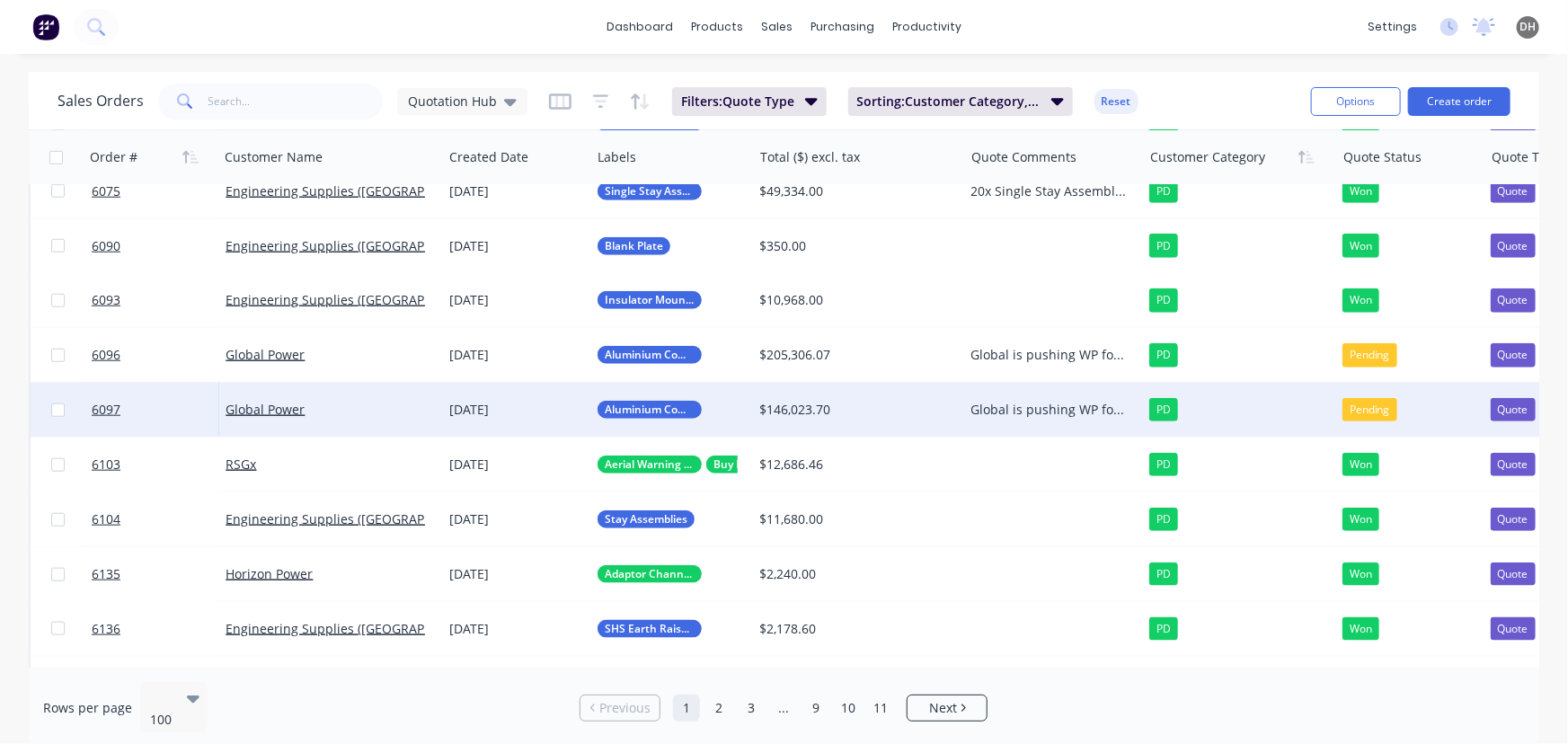
click at [1047, 418] on div "Global is pushing WP for a decision on the job. PLP lead times are too long. Fa…" at bounding box center [1049, 409] width 156 height 18
click at [1089, 35] on div "dashboard products sales purchasing productivity dashboard products Product Cat…" at bounding box center [784, 26] width 1568 height 54
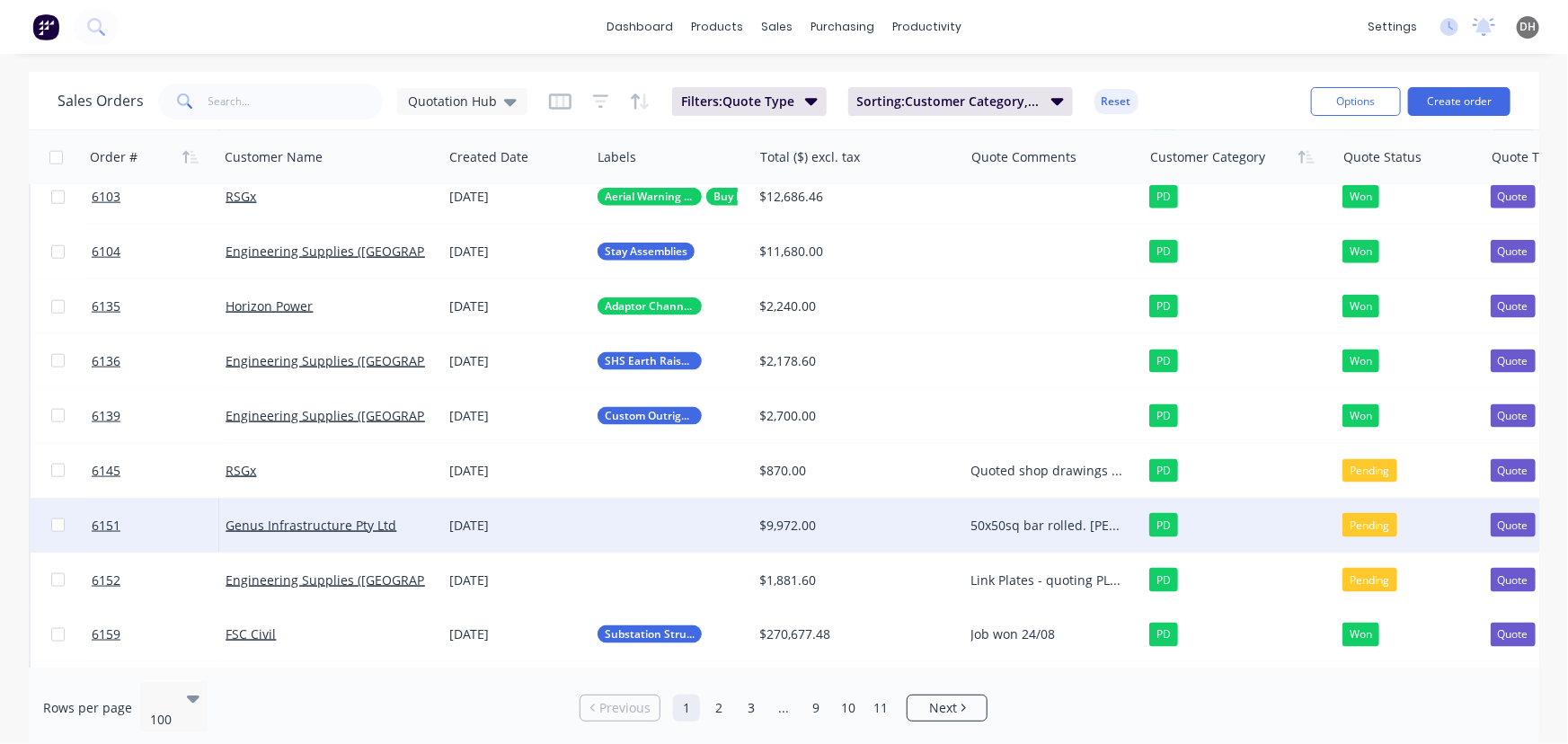
scroll to position [1149, 0]
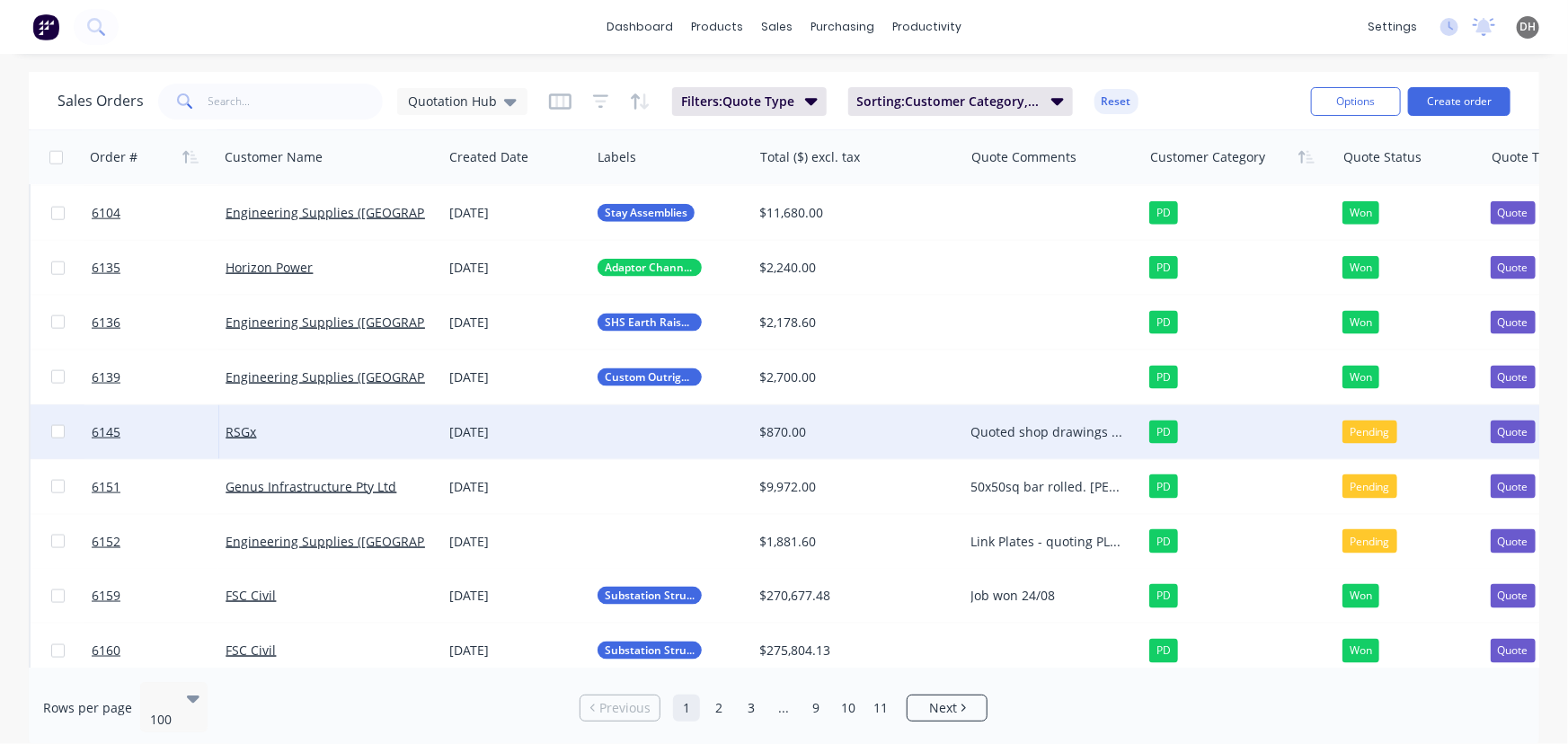
click at [1060, 435] on div "Quoted shop drawings for Crossarms fabricated previously. Follow ups have had n…" at bounding box center [1049, 432] width 156 height 18
click at [673, 425] on div at bounding box center [671, 432] width 161 height 54
click at [673, 430] on div at bounding box center [671, 432] width 161 height 54
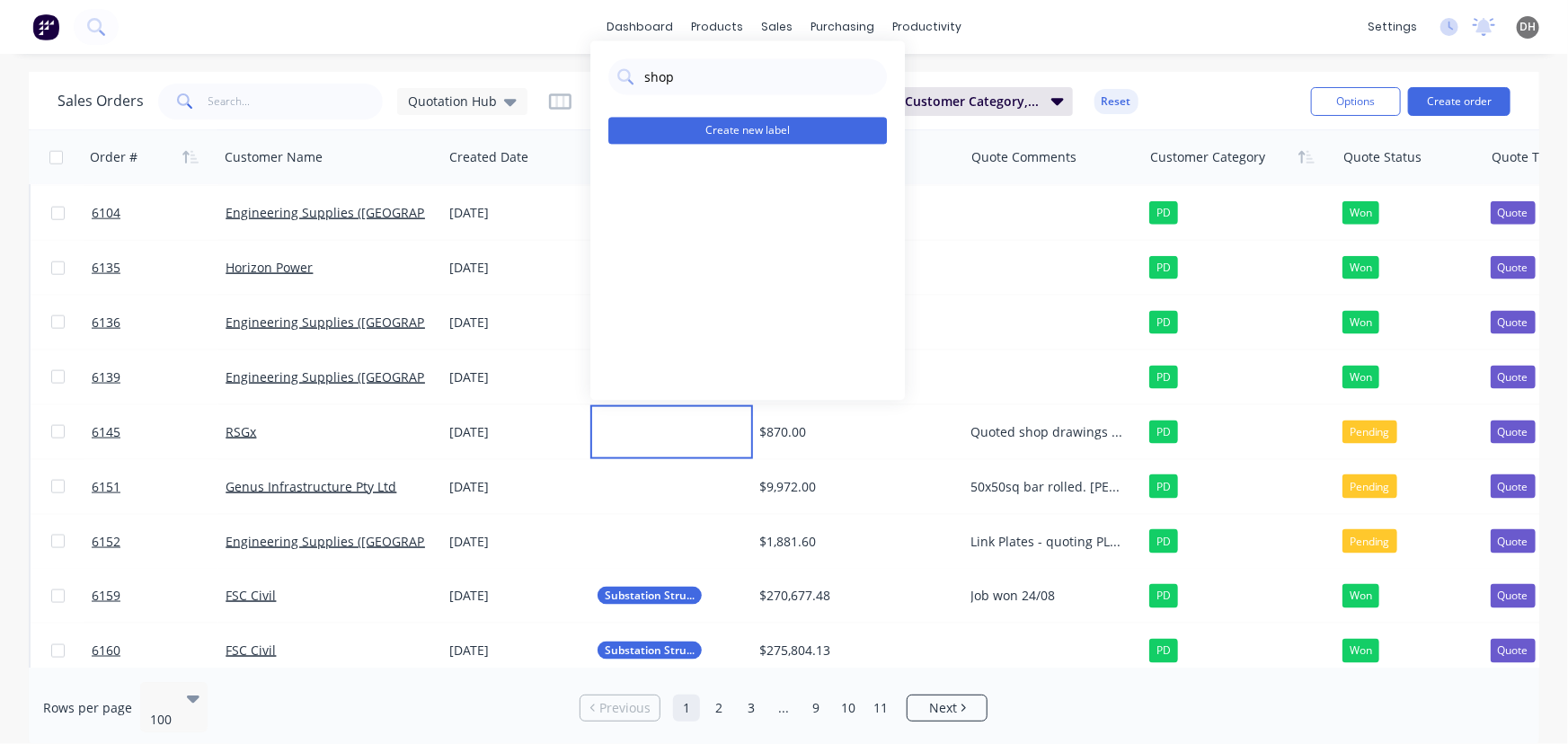
type input "shop"
click at [689, 134] on button "Create new label" at bounding box center [747, 130] width 278 height 27
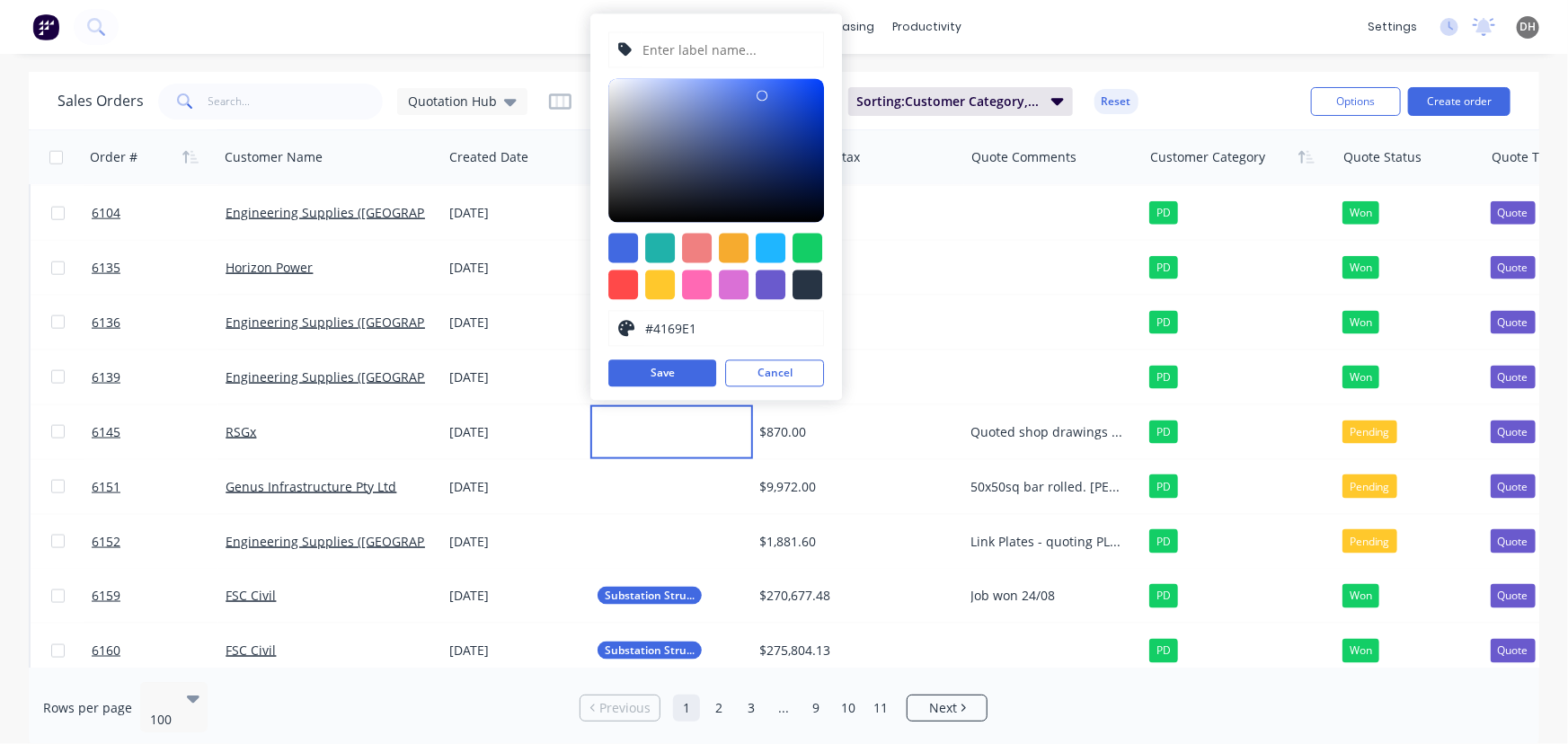
click at [691, 47] on input "text" at bounding box center [728, 49] width 174 height 34
type input "Shop Drawings"
click at [806, 230] on div "Shop Drawings #4169E1 hex #4169E1 Save Cancel" at bounding box center [716, 207] width 252 height 387
click at [808, 236] on div at bounding box center [807, 247] width 29 height 29
type input "#13CE66"
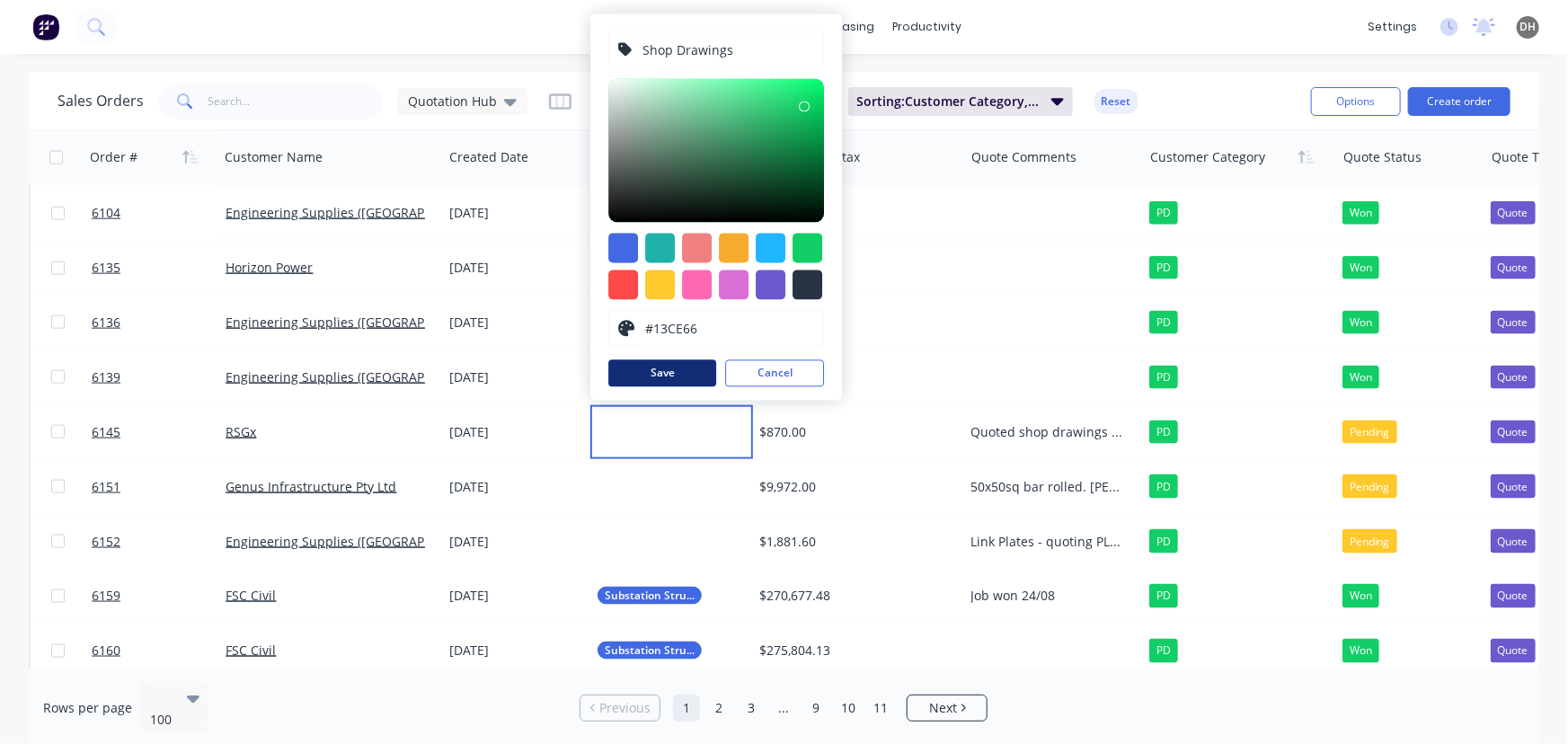
click at [674, 372] on button "Save" at bounding box center [662, 372] width 108 height 27
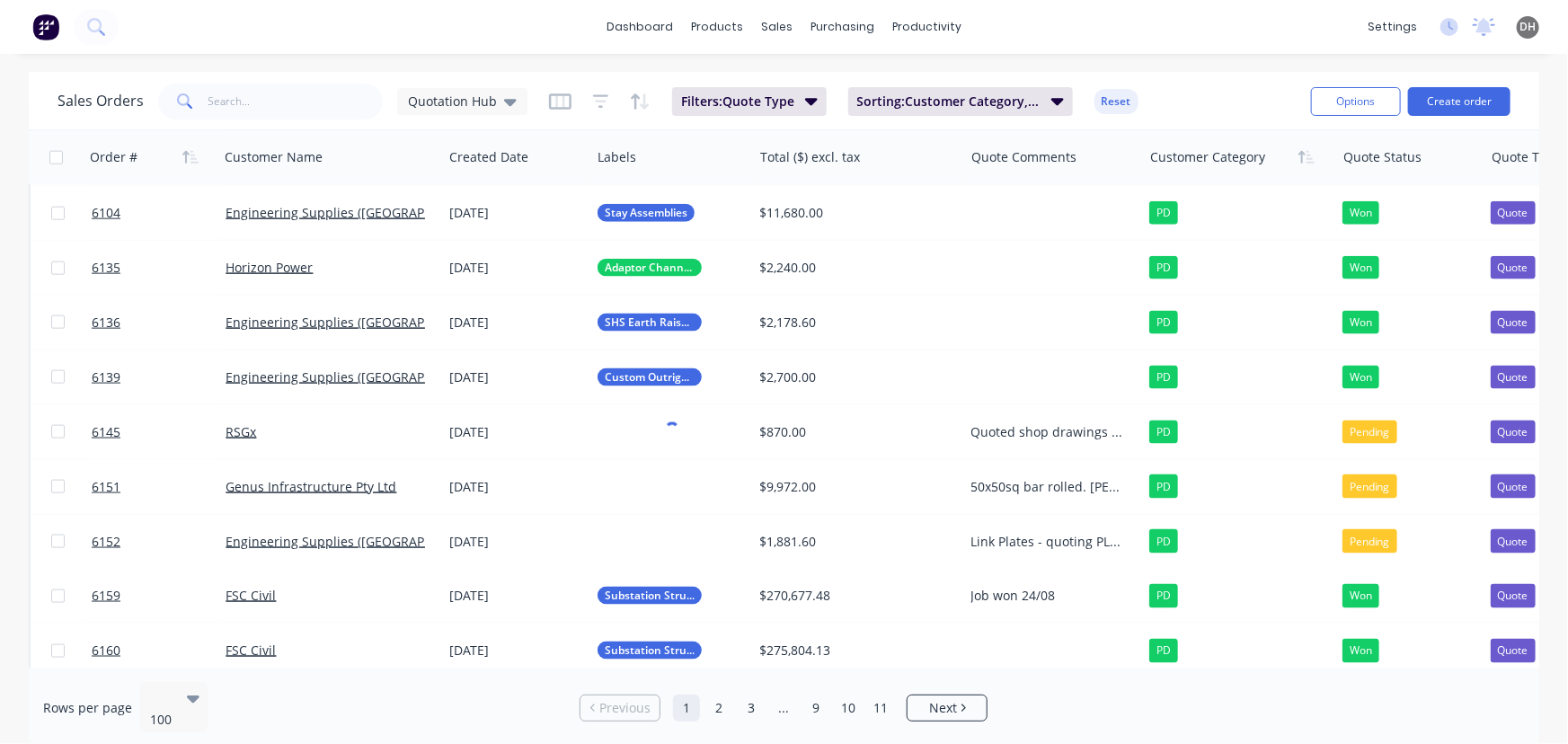
click at [1004, 444] on div "Quoted shop drawings for Crossarms fabricated previously. Follow ups have had n…" at bounding box center [1053, 432] width 178 height 54
click at [1024, 435] on div "Quoted shop drawings for Crossarms fabricated previously. Follow ups have had n…" at bounding box center [1049, 432] width 156 height 18
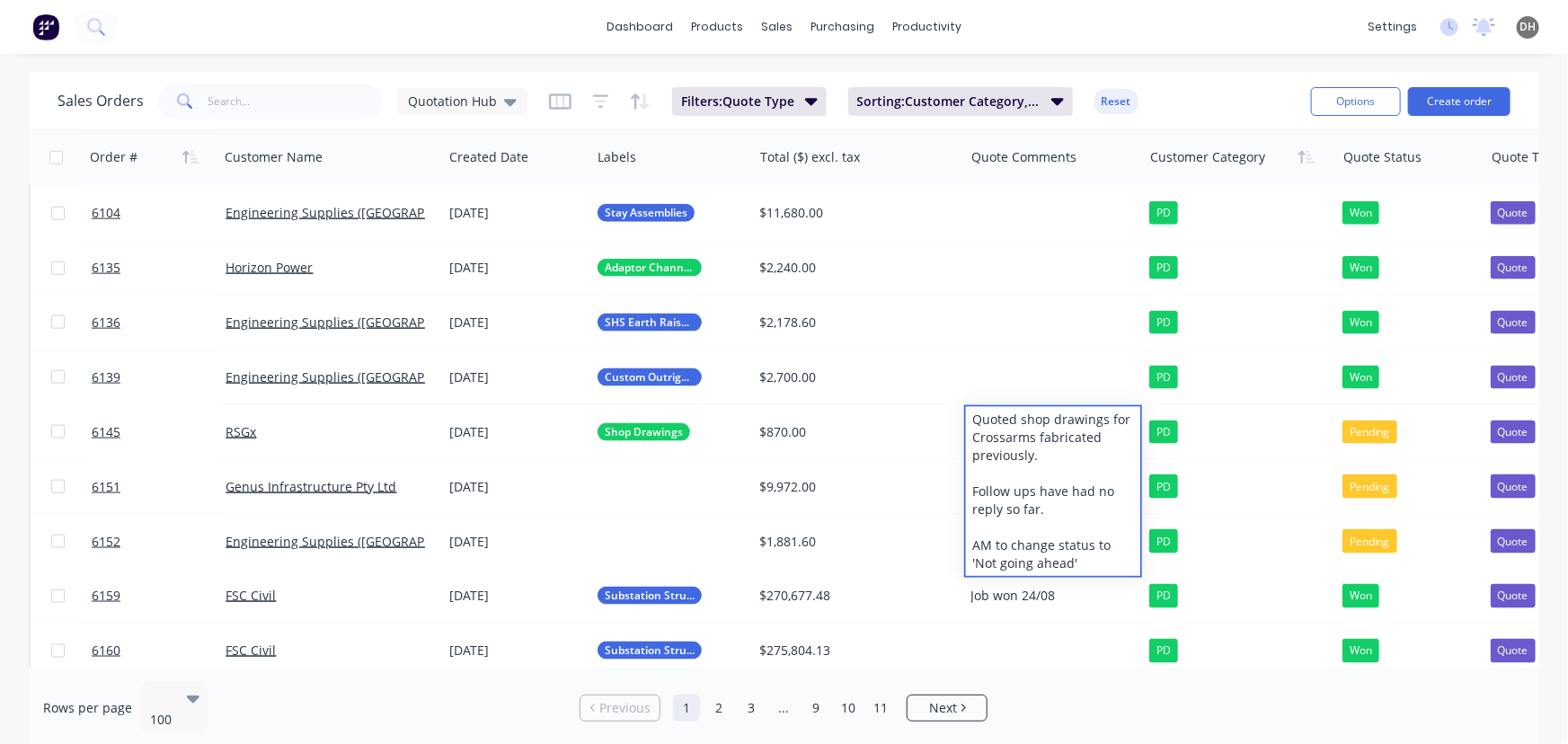
click at [1069, 5] on div "dashboard products sales purchasing productivity dashboard products Product Cat…" at bounding box center [784, 26] width 1568 height 54
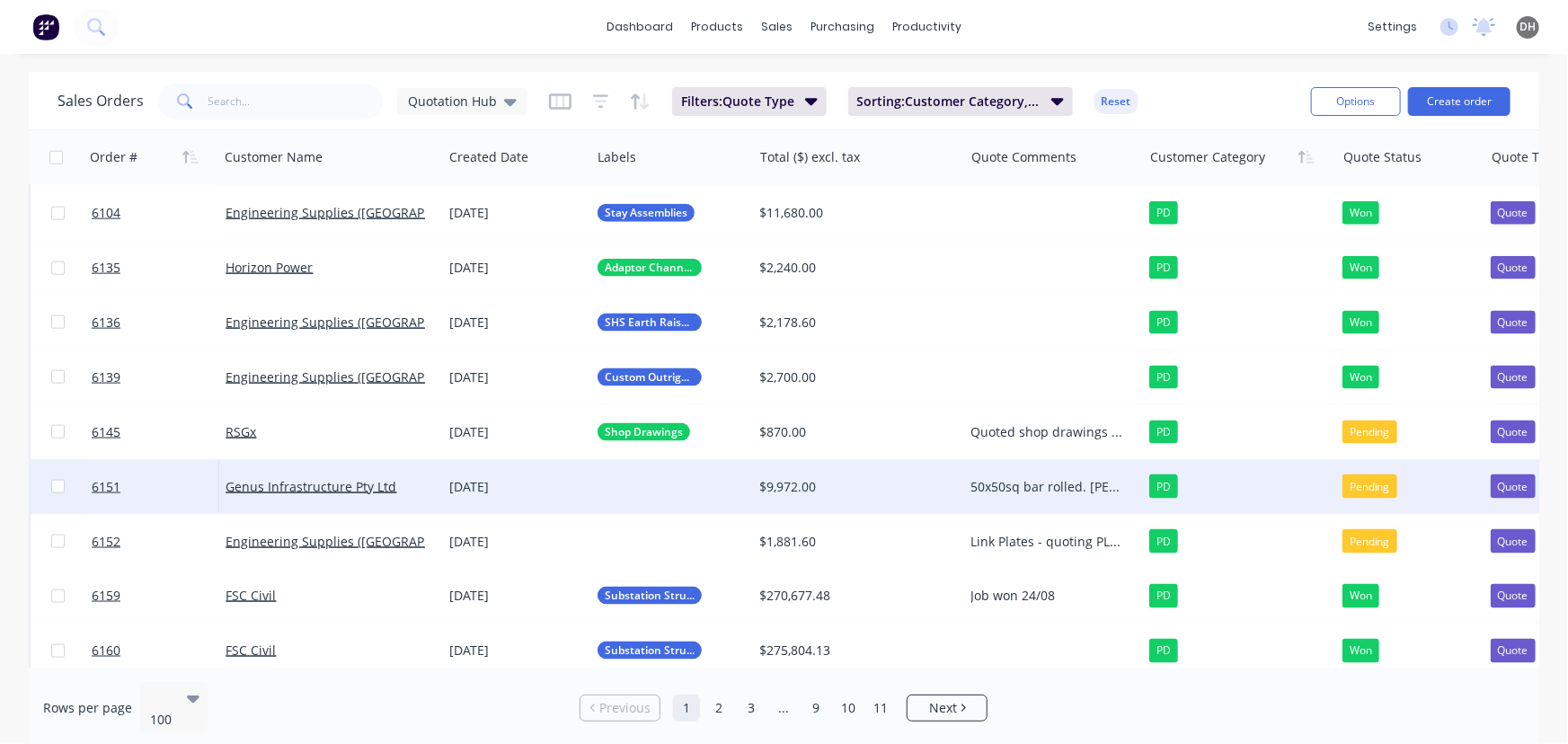
click at [1037, 482] on div "50x50sq bar rolled. [PERSON_NAME] on leave, [PERSON_NAME] chasing up" at bounding box center [1049, 487] width 156 height 18
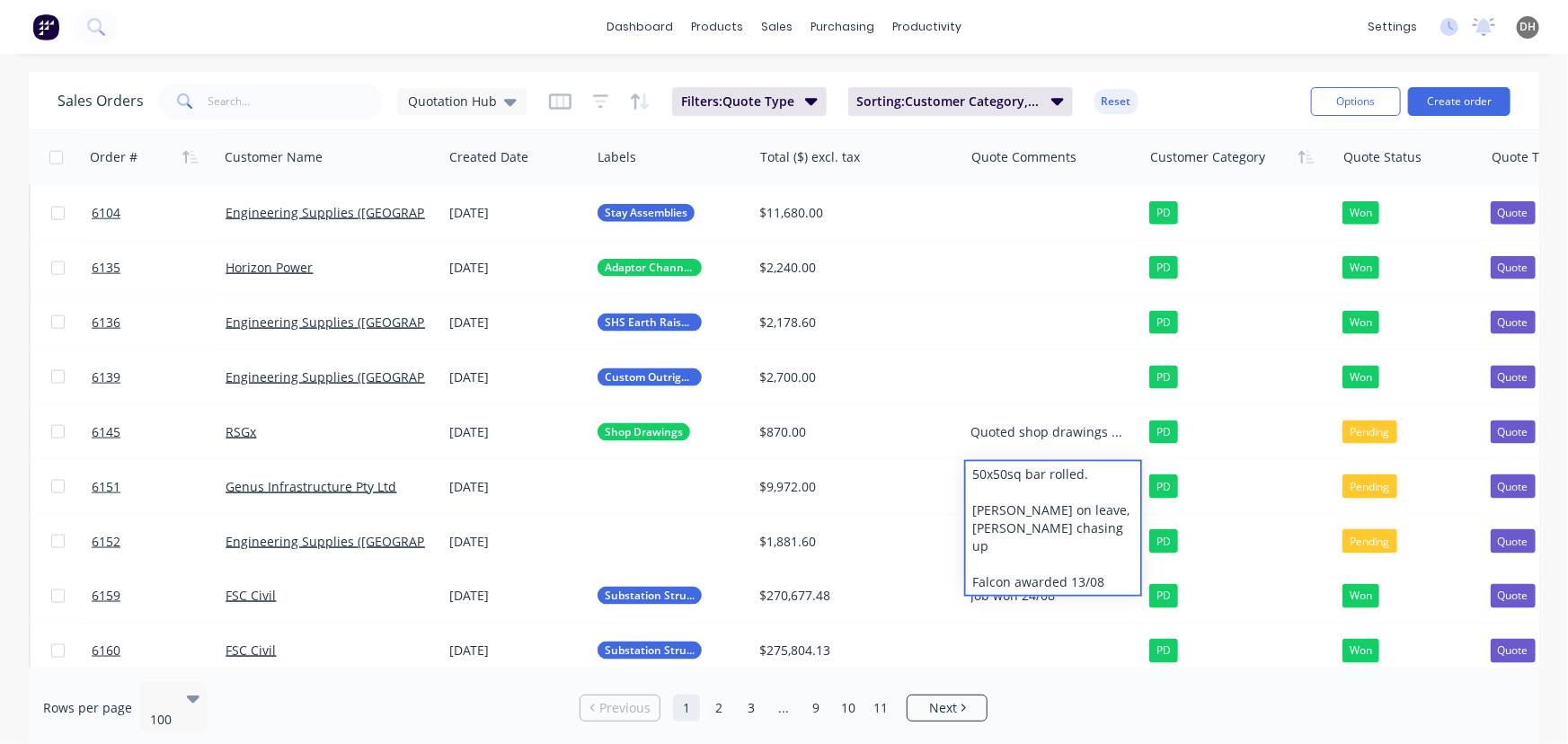
click at [1280, 9] on div "dashboard products sales purchasing productivity dashboard products Product Cat…" at bounding box center [784, 26] width 1568 height 54
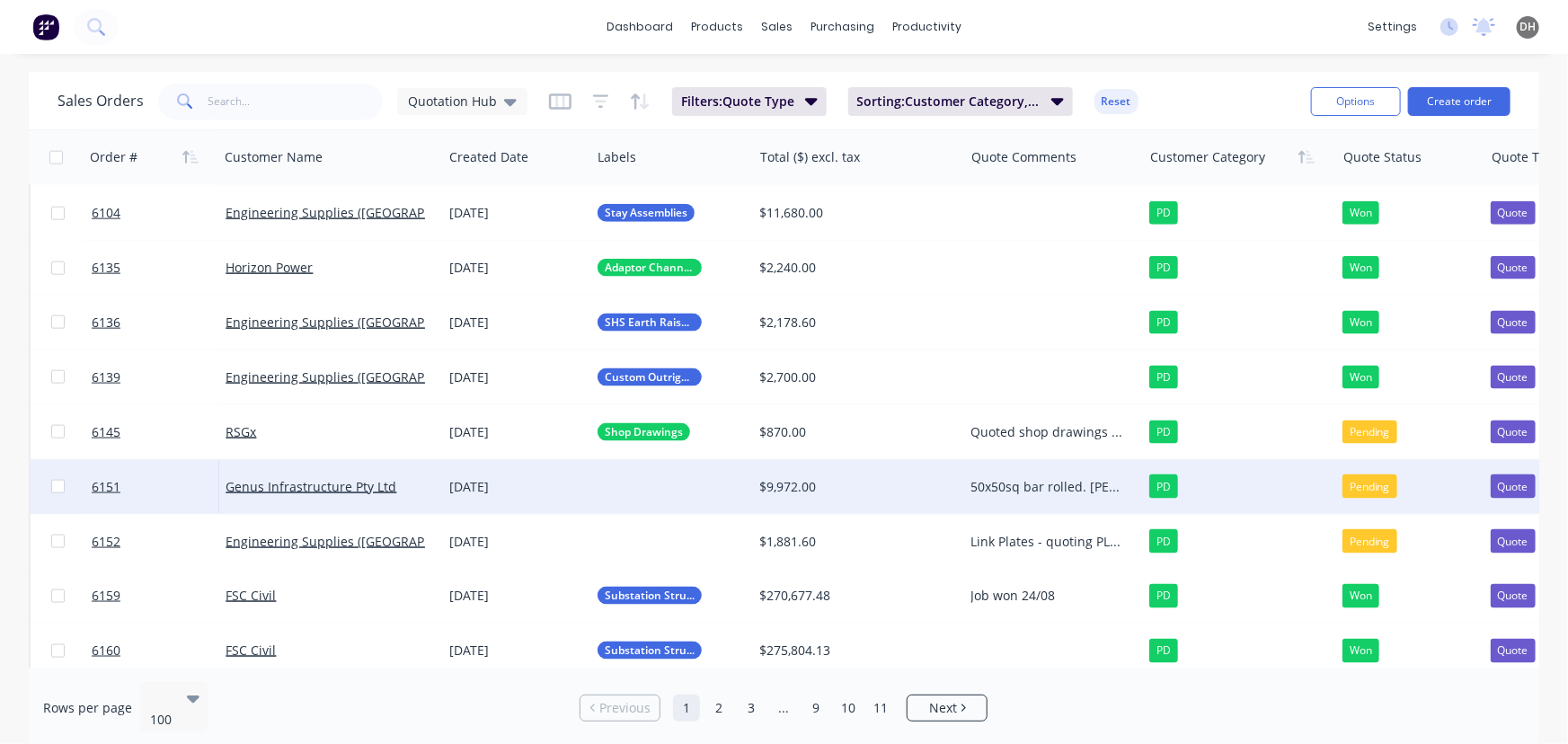
click at [1379, 488] on div "Pending" at bounding box center [1370, 486] width 55 height 24
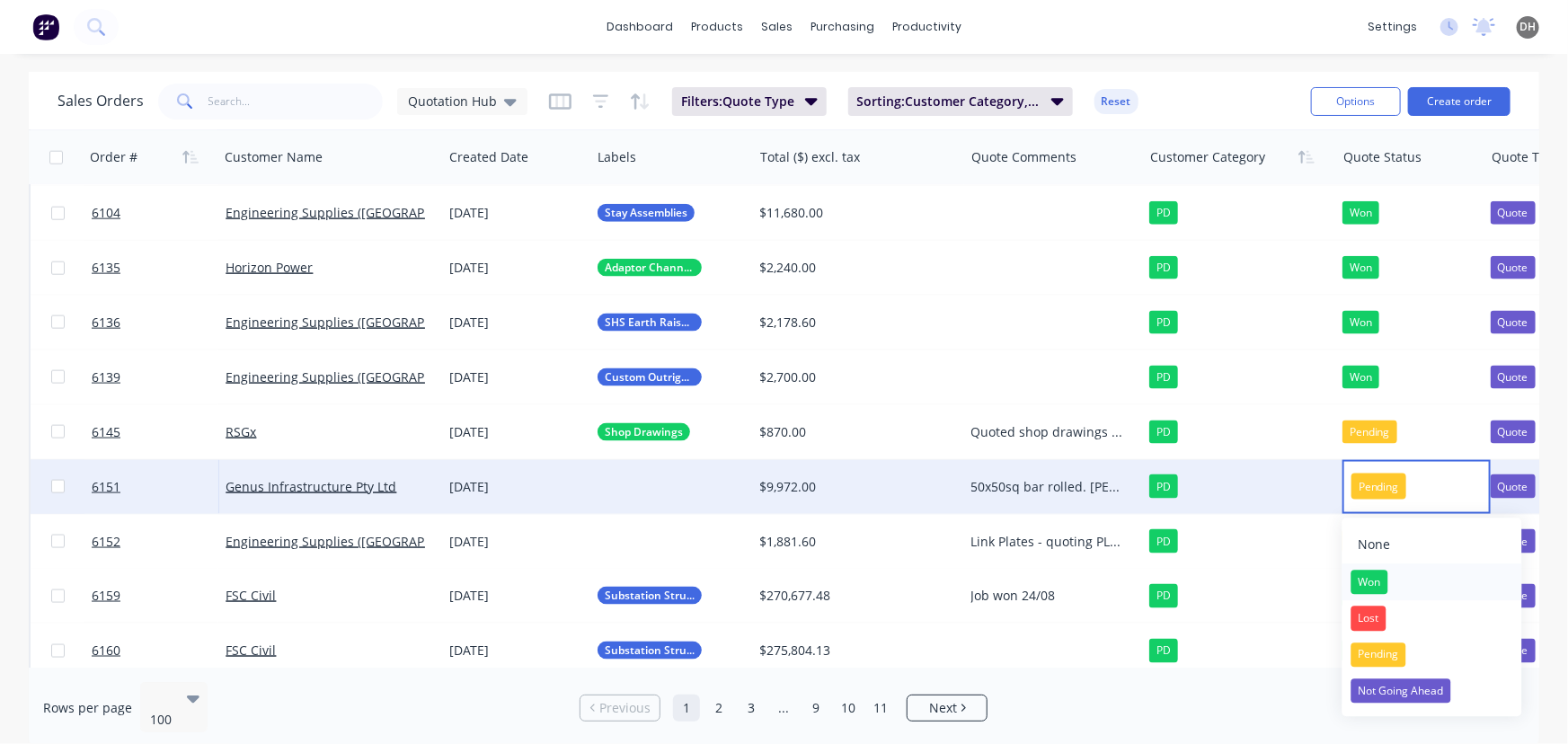
click at [1379, 580] on div "Won" at bounding box center [1369, 582] width 37 height 25
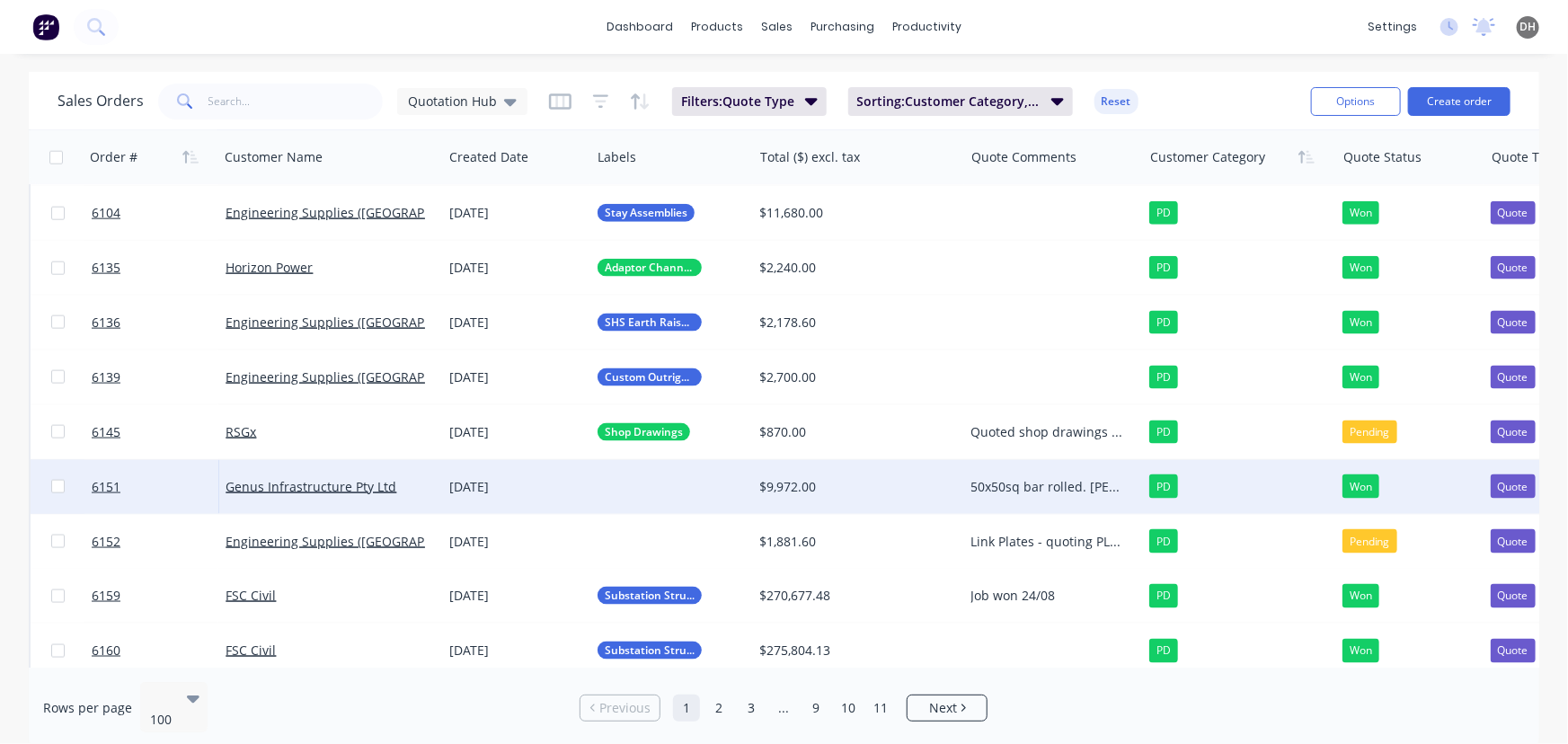
click at [622, 486] on div at bounding box center [671, 487] width 161 height 54
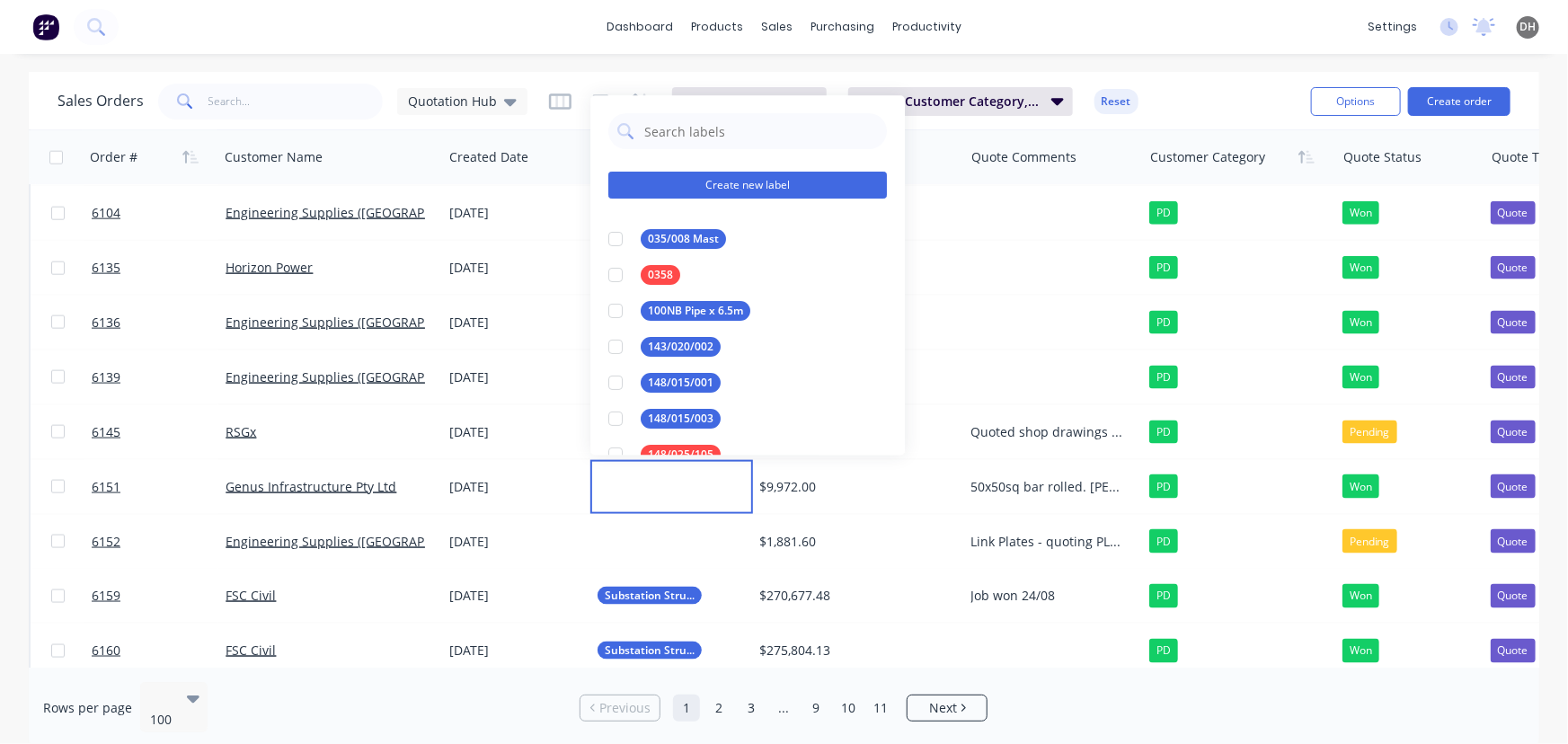
click at [688, 190] on button "Create new label" at bounding box center [747, 185] width 278 height 27
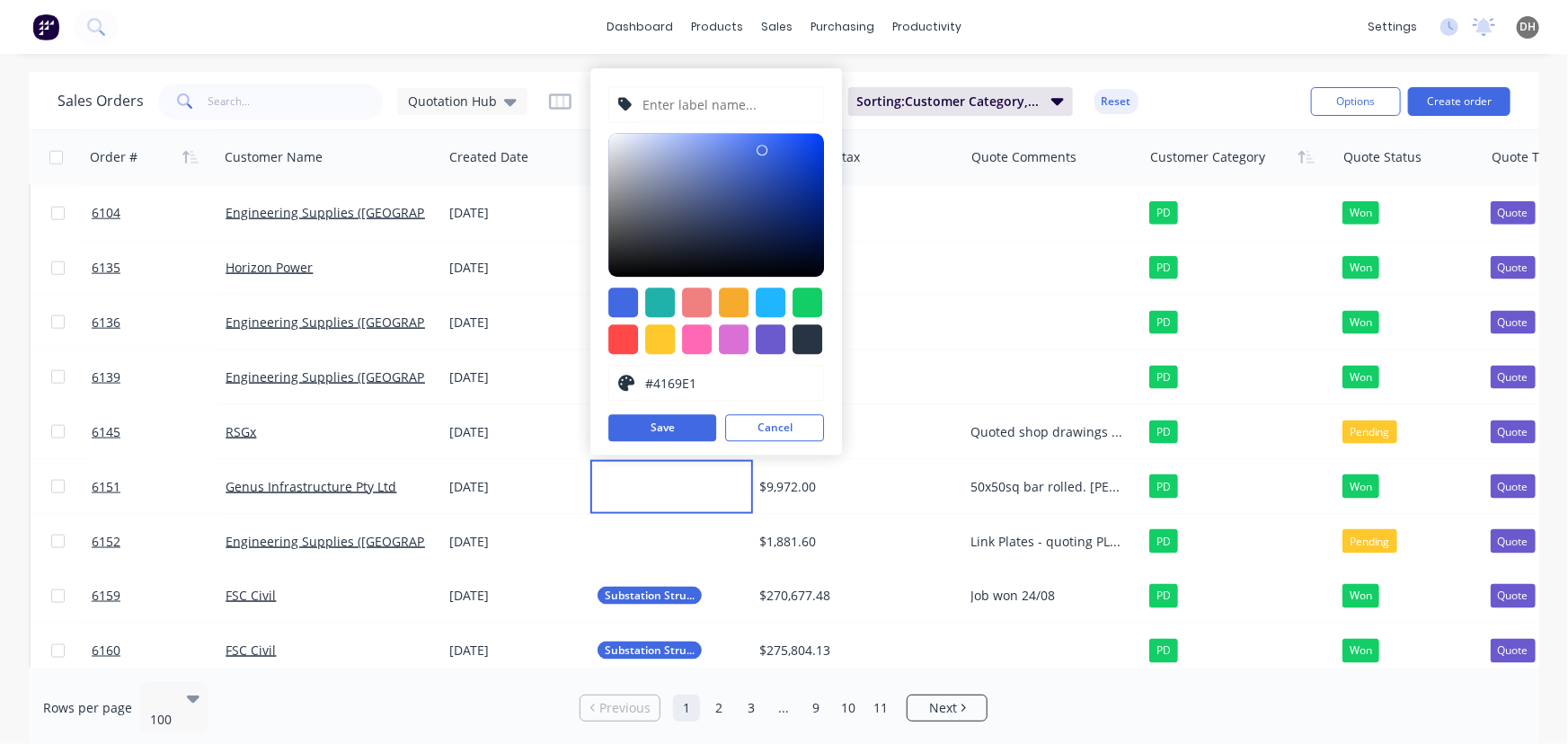
click at [676, 95] on input "text" at bounding box center [728, 104] width 174 height 34
type input "Rolled 50mm Bars"
click at [826, 303] on div "Rolled 50mm Bars #4169E1 hex #4169E1 Save Cancel" at bounding box center [716, 261] width 252 height 387
click at [812, 303] on div at bounding box center [807, 302] width 29 height 29
type input "#13CE66"
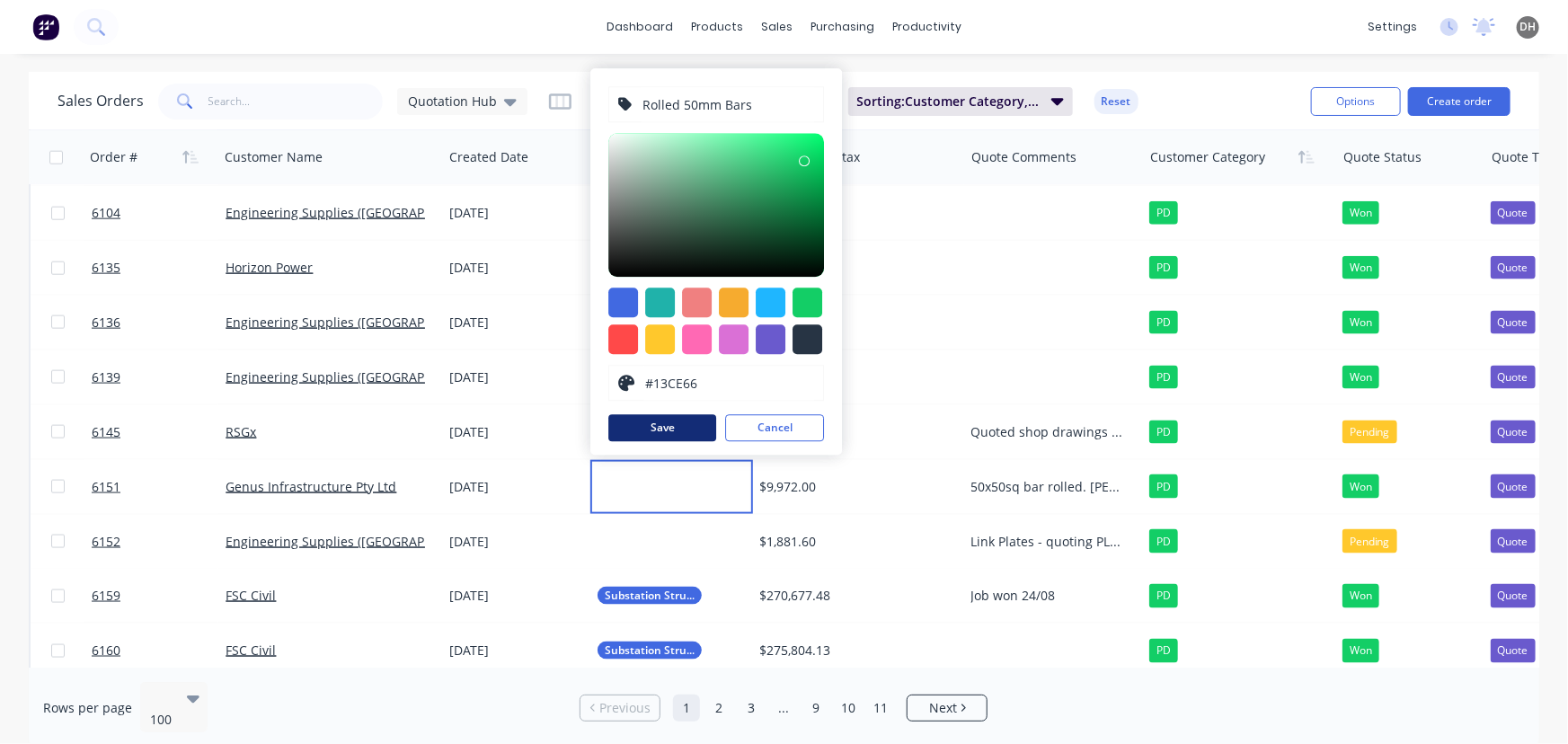
click at [679, 420] on button "Save" at bounding box center [662, 427] width 108 height 27
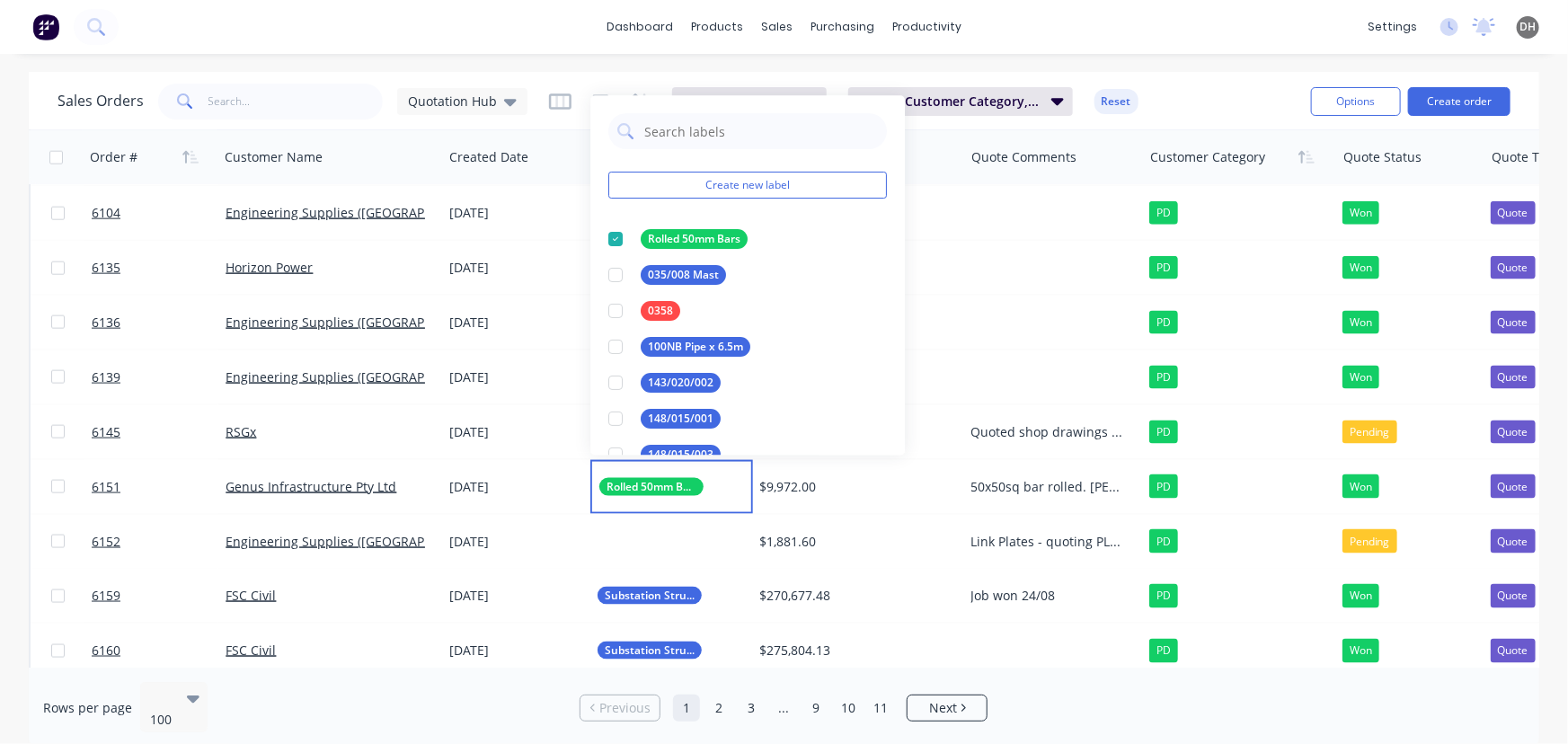
click at [1062, 52] on div "dashboard products sales purchasing productivity dashboard products Product Cat…" at bounding box center [784, 26] width 1568 height 54
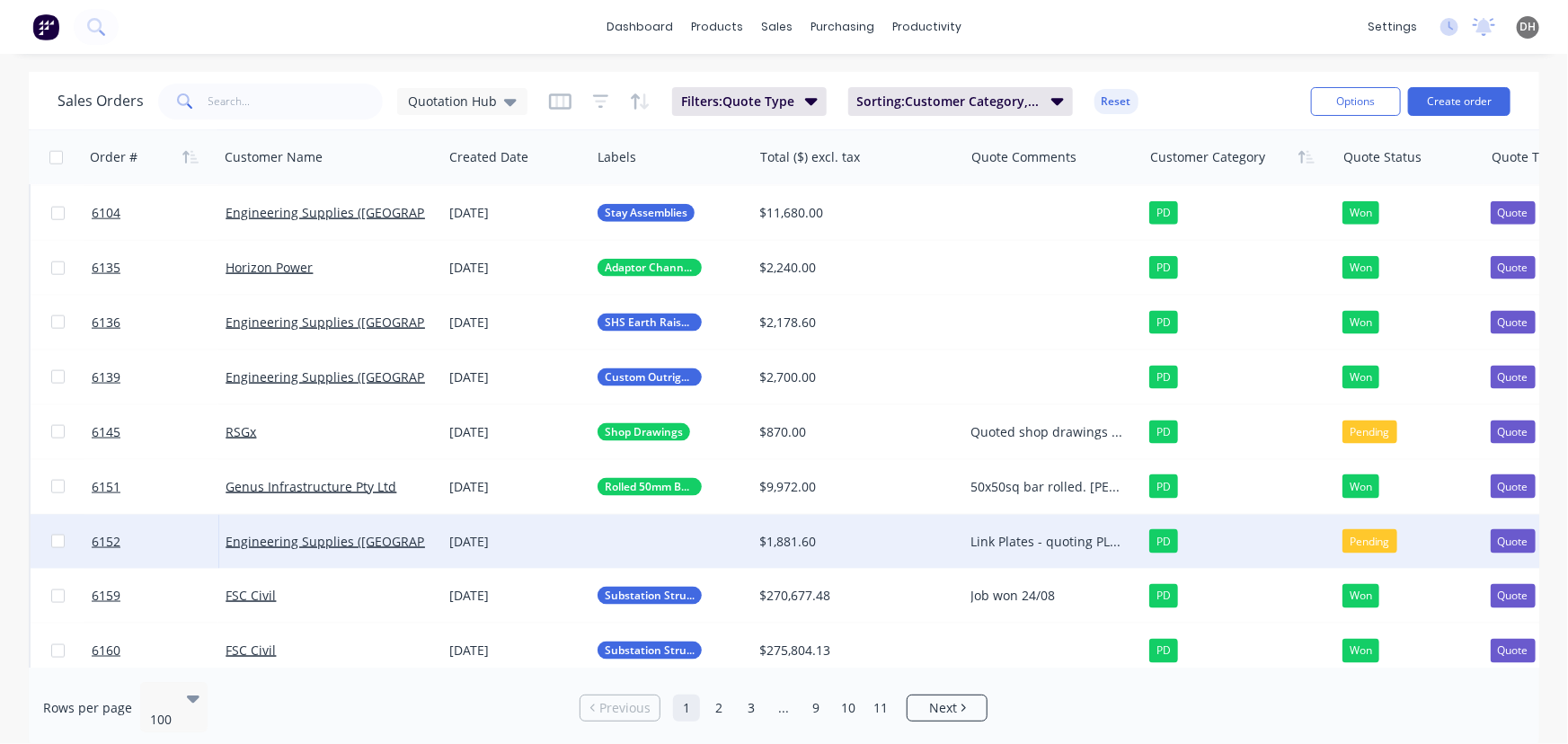
click at [1059, 540] on div "Link Plates - quoting PLP item" at bounding box center [1049, 541] width 156 height 18
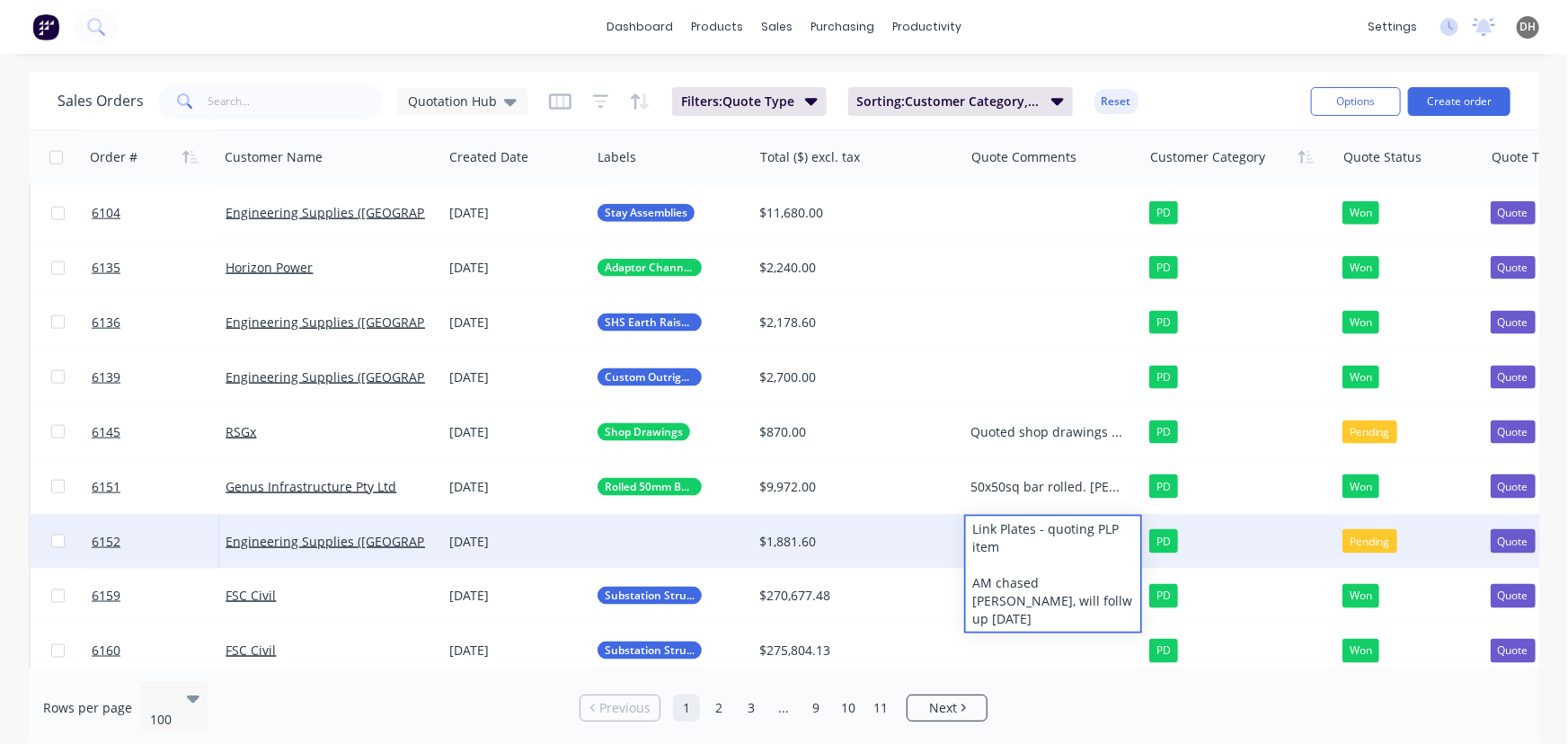
click at [1122, 587] on div "Link Plates - quoting PLP item AM chased [PERSON_NAME], will follw up [DATE]" at bounding box center [1053, 574] width 175 height 115
click at [681, 531] on div at bounding box center [671, 541] width 161 height 54
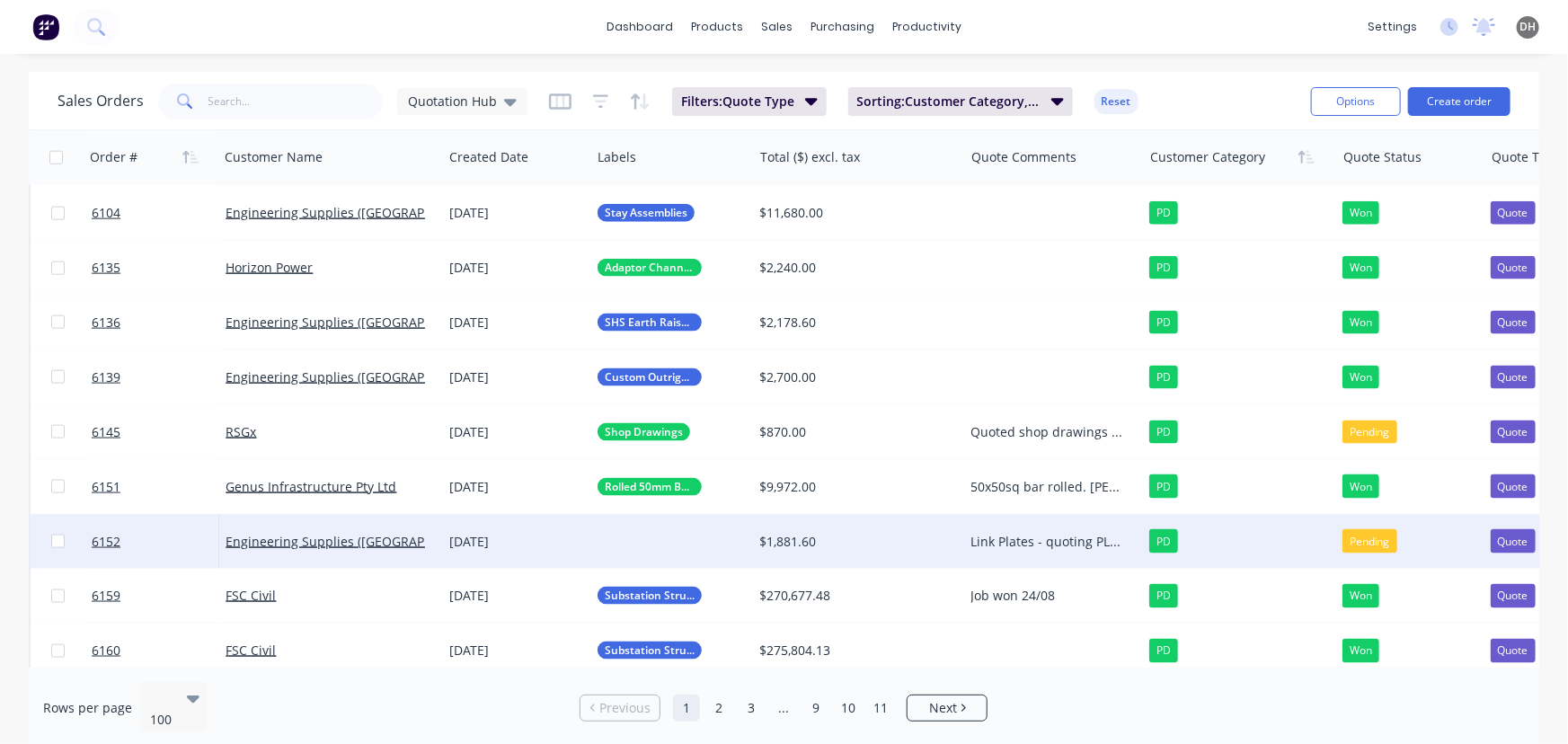
click at [620, 543] on div at bounding box center [671, 541] width 161 height 54
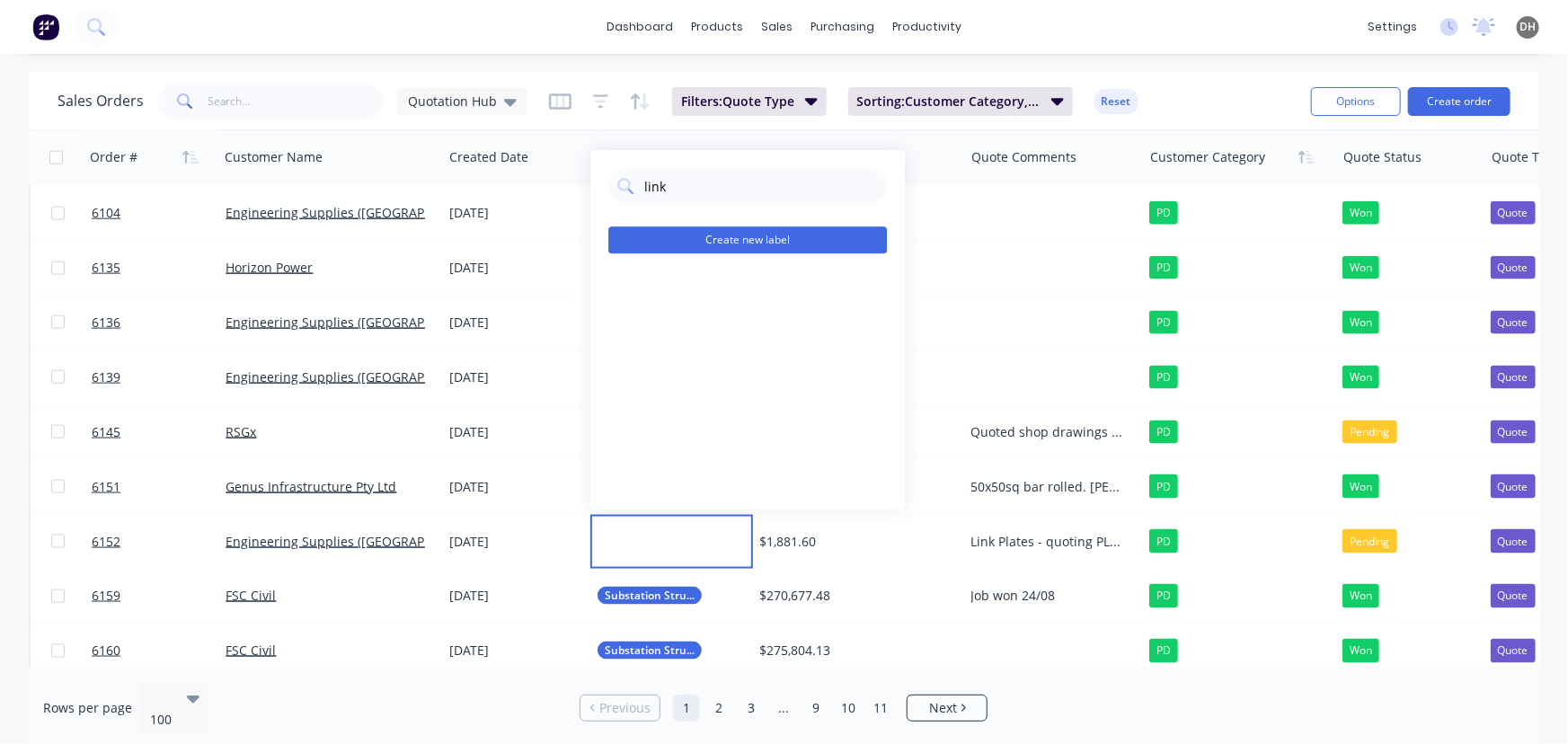
type input "link"
click at [636, 244] on button "Create new label" at bounding box center [747, 240] width 278 height 27
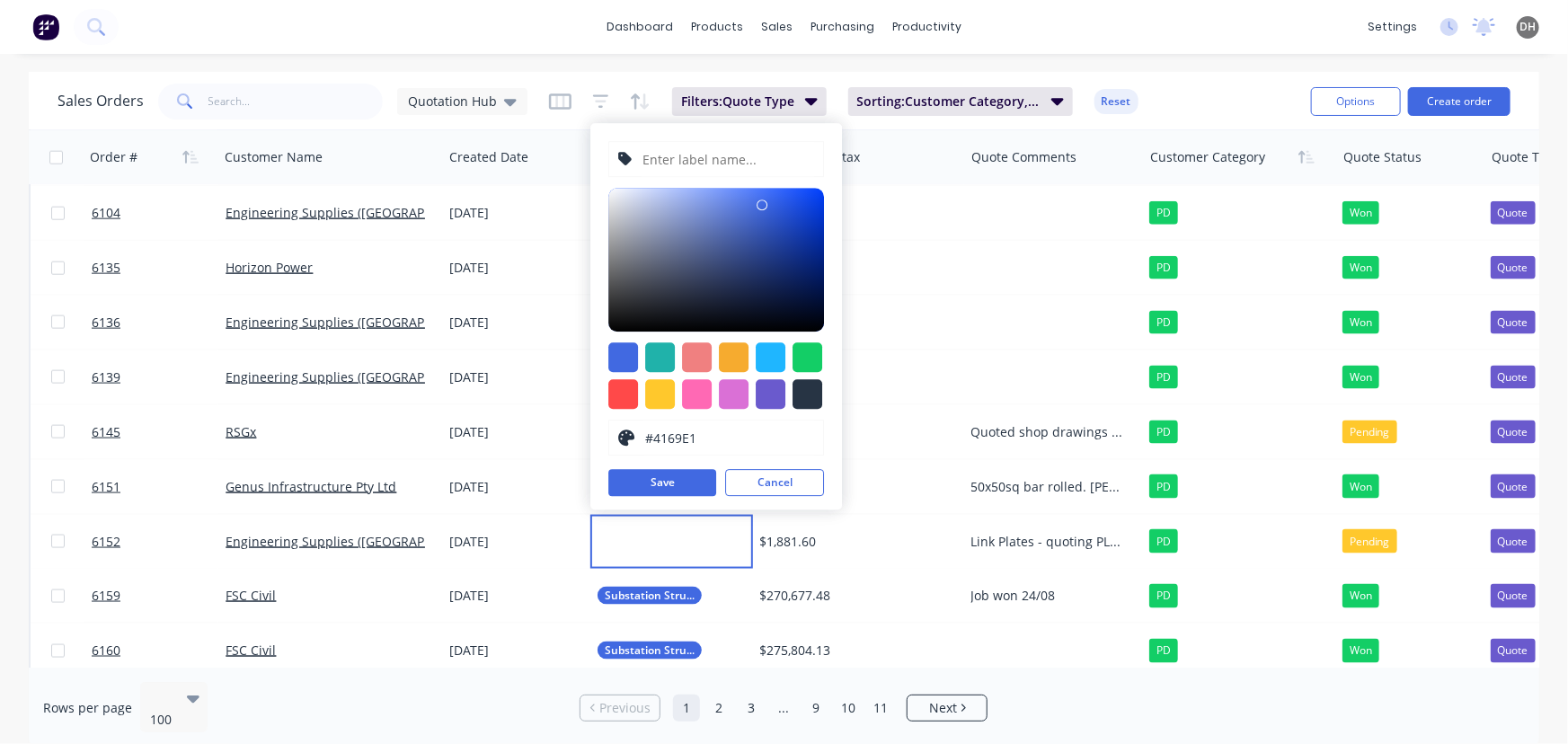
click at [665, 163] on input "text" at bounding box center [728, 158] width 174 height 34
type input "Link Plates"
click at [807, 349] on div at bounding box center [807, 356] width 29 height 29
type input "#13CE66"
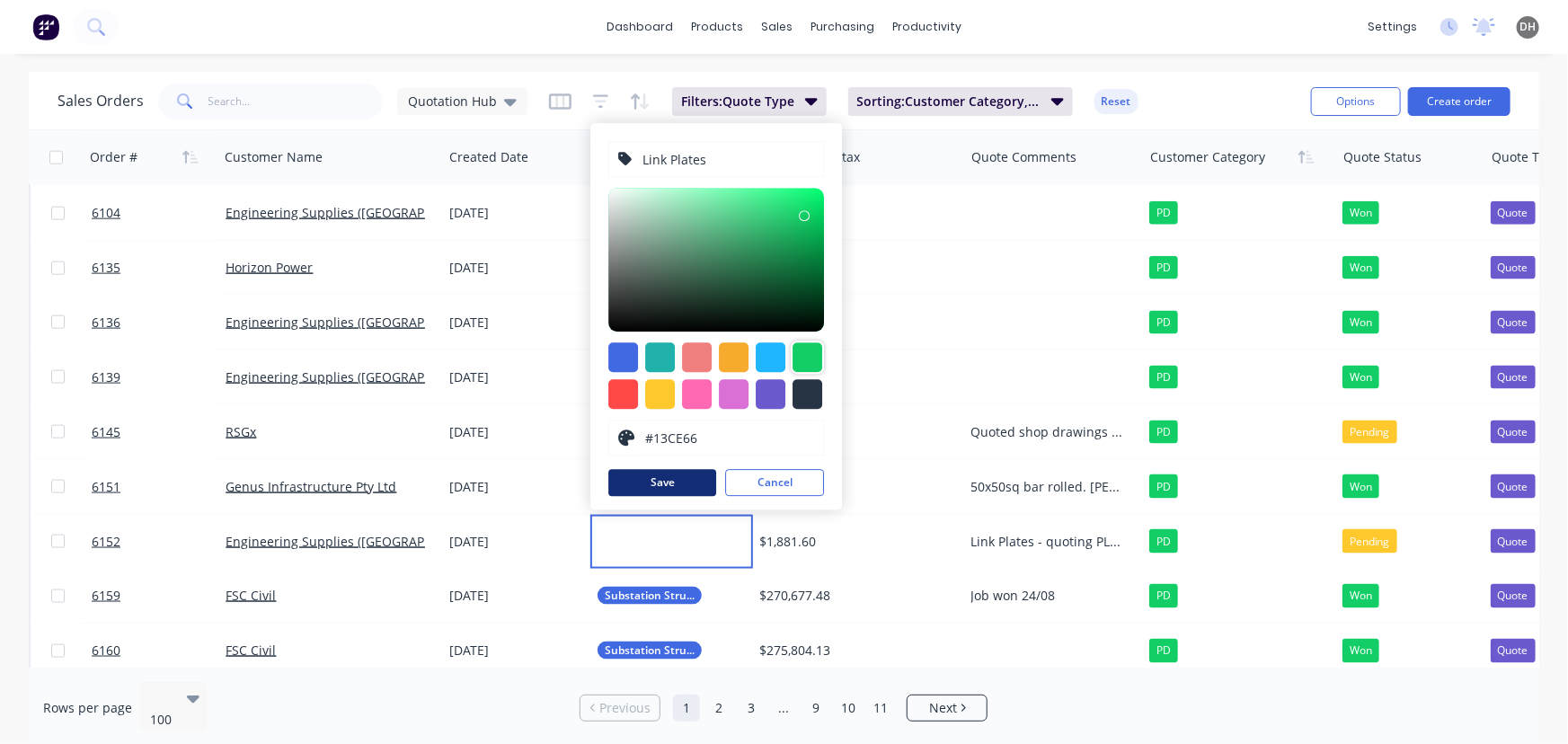
click at [674, 473] on button "Save" at bounding box center [662, 482] width 108 height 27
click at [1136, 25] on div "dashboard products sales purchasing productivity dashboard products Product Cat…" at bounding box center [784, 26] width 1568 height 54
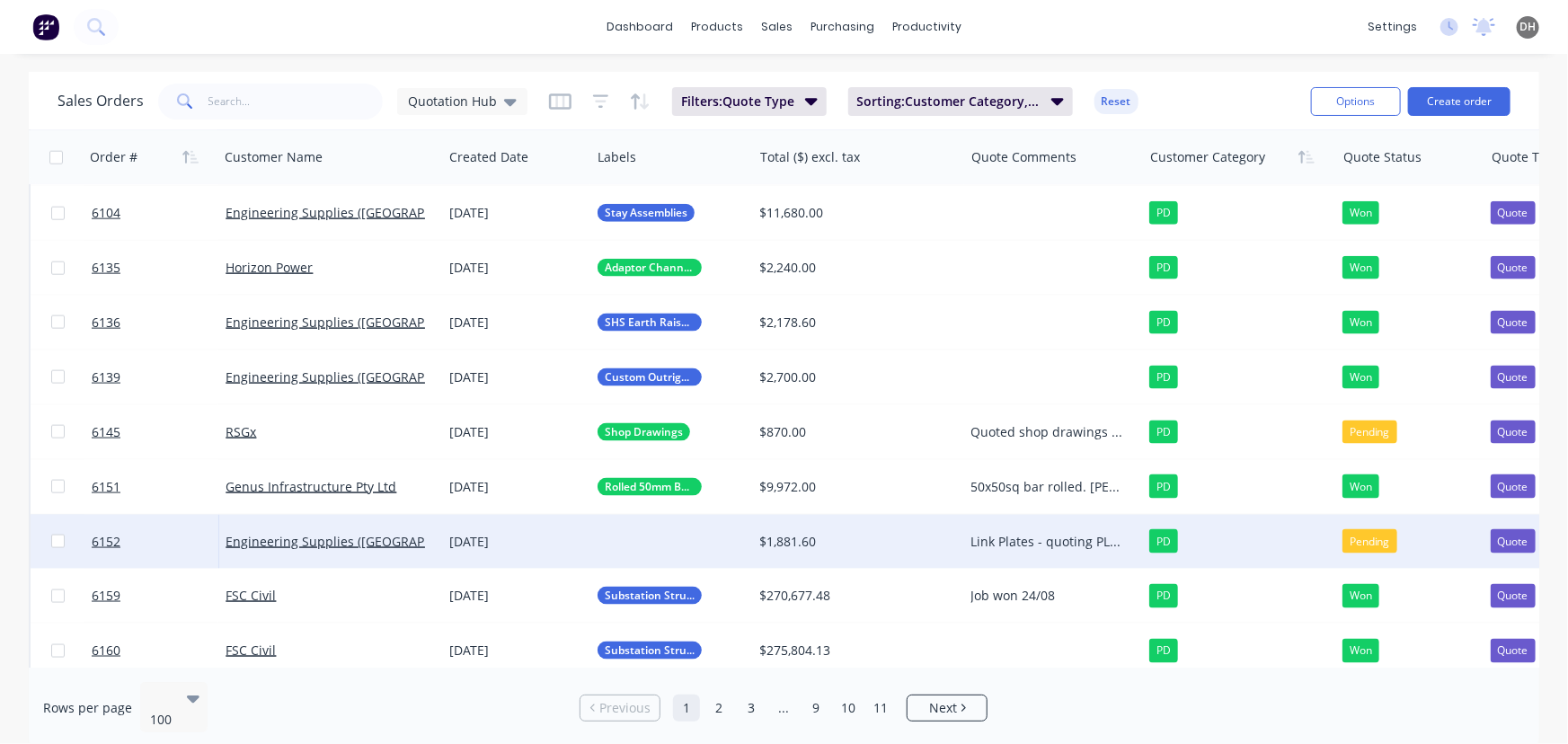
click at [683, 546] on div at bounding box center [671, 541] width 161 height 54
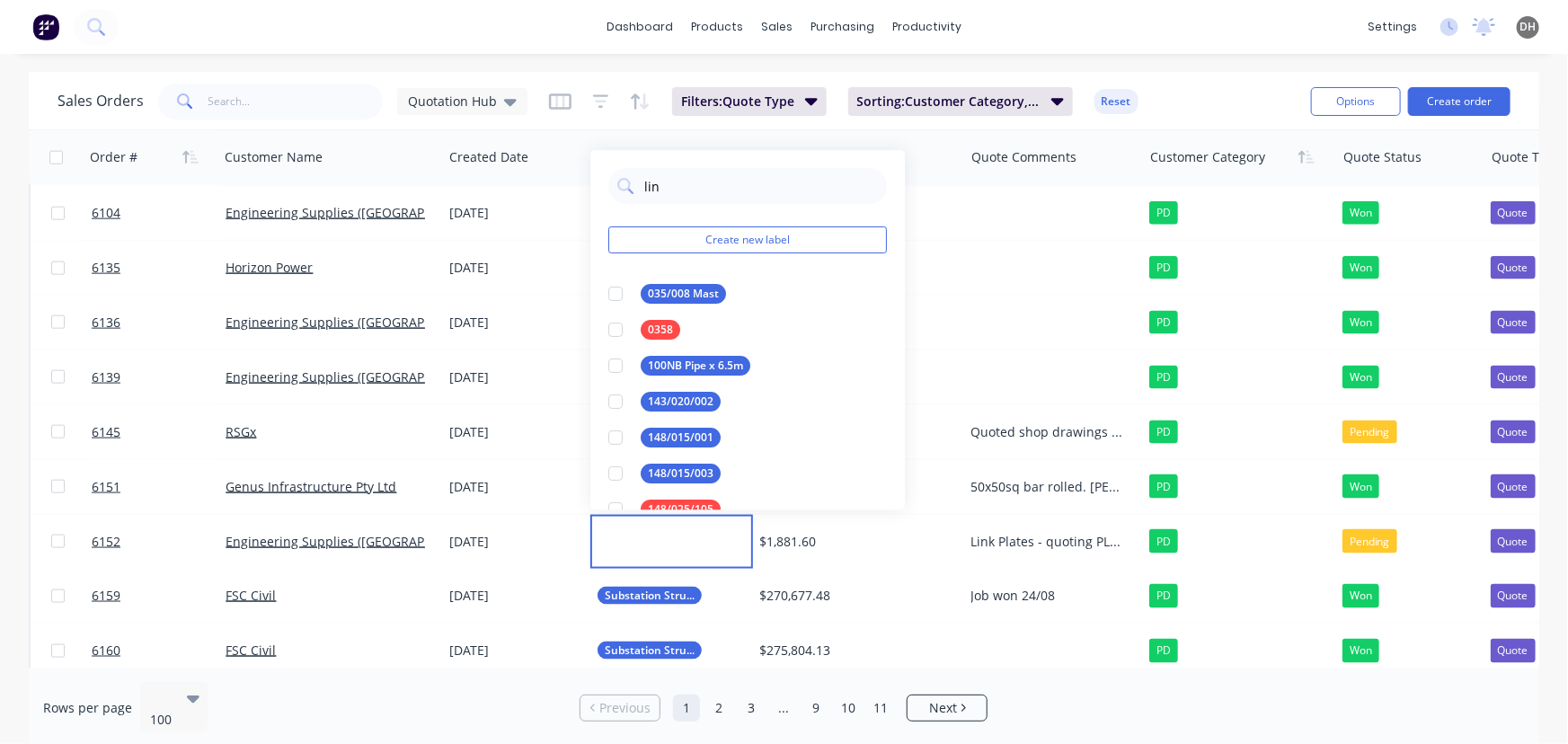
type input "link"
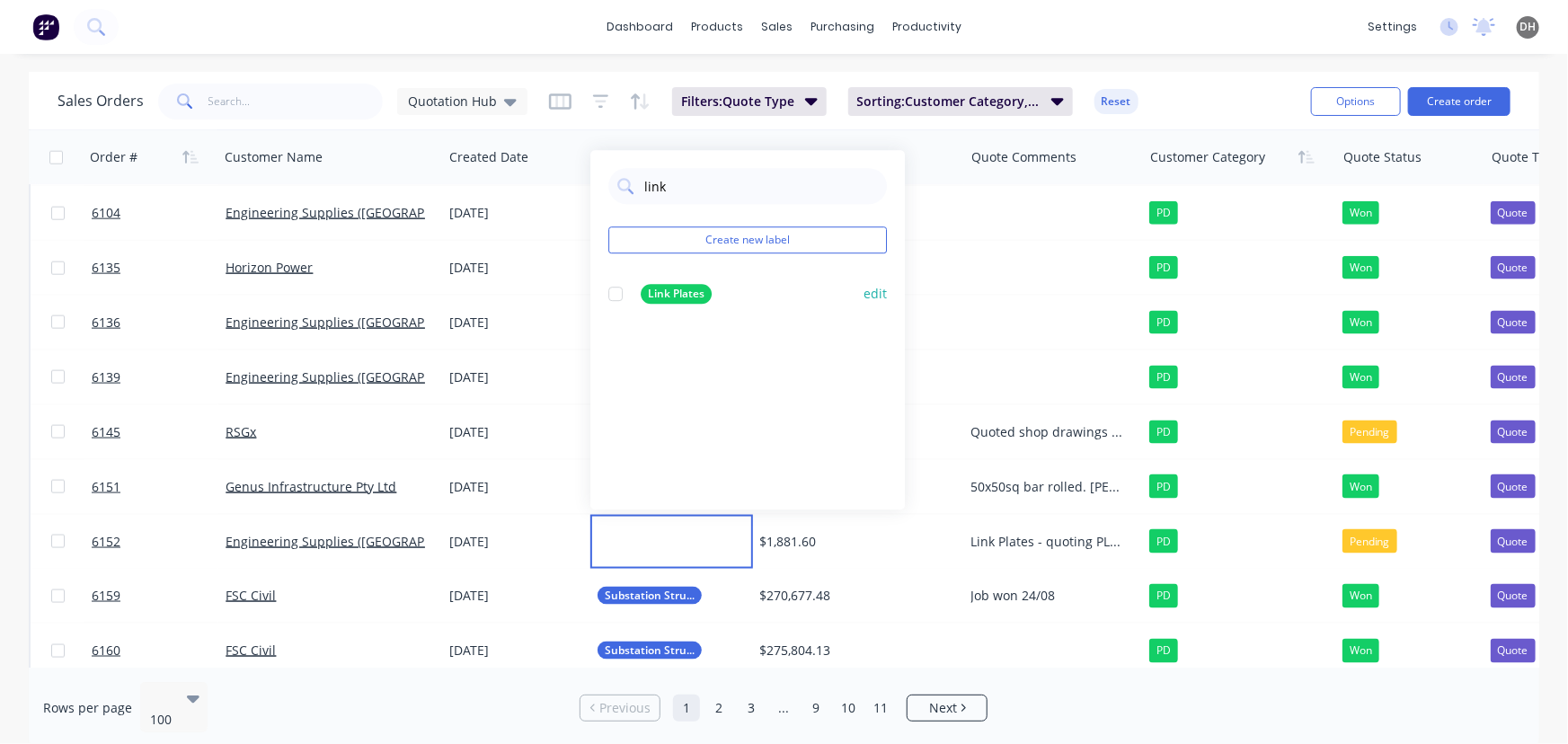
click at [612, 300] on div at bounding box center [615, 293] width 36 height 36
click at [1163, 45] on div "dashboard products sales purchasing productivity dashboard products Product Cat…" at bounding box center [784, 26] width 1568 height 54
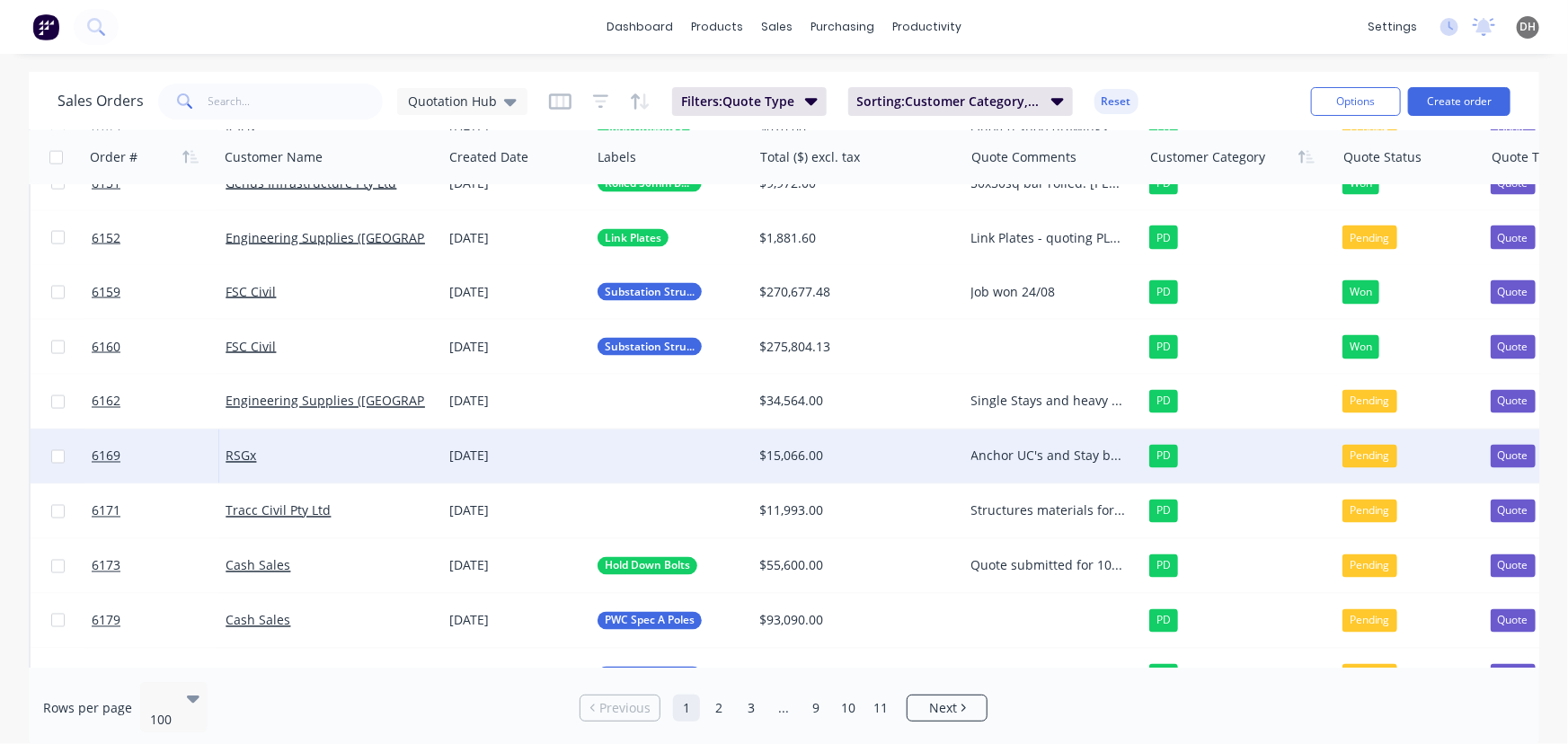
scroll to position [1455, 0]
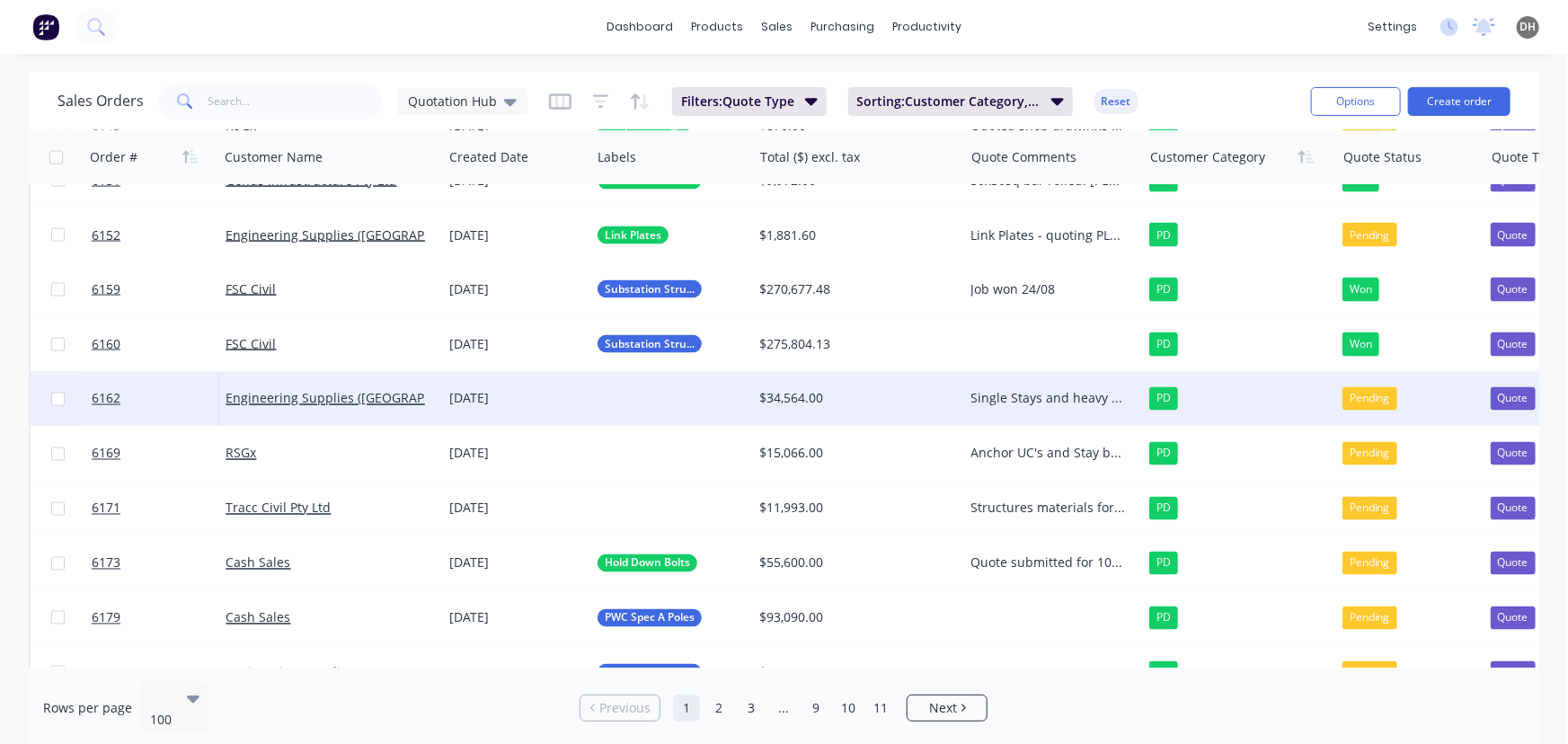
click at [1031, 405] on div "Single Stays and heavy duty earth raisers" at bounding box center [1049, 398] width 156 height 18
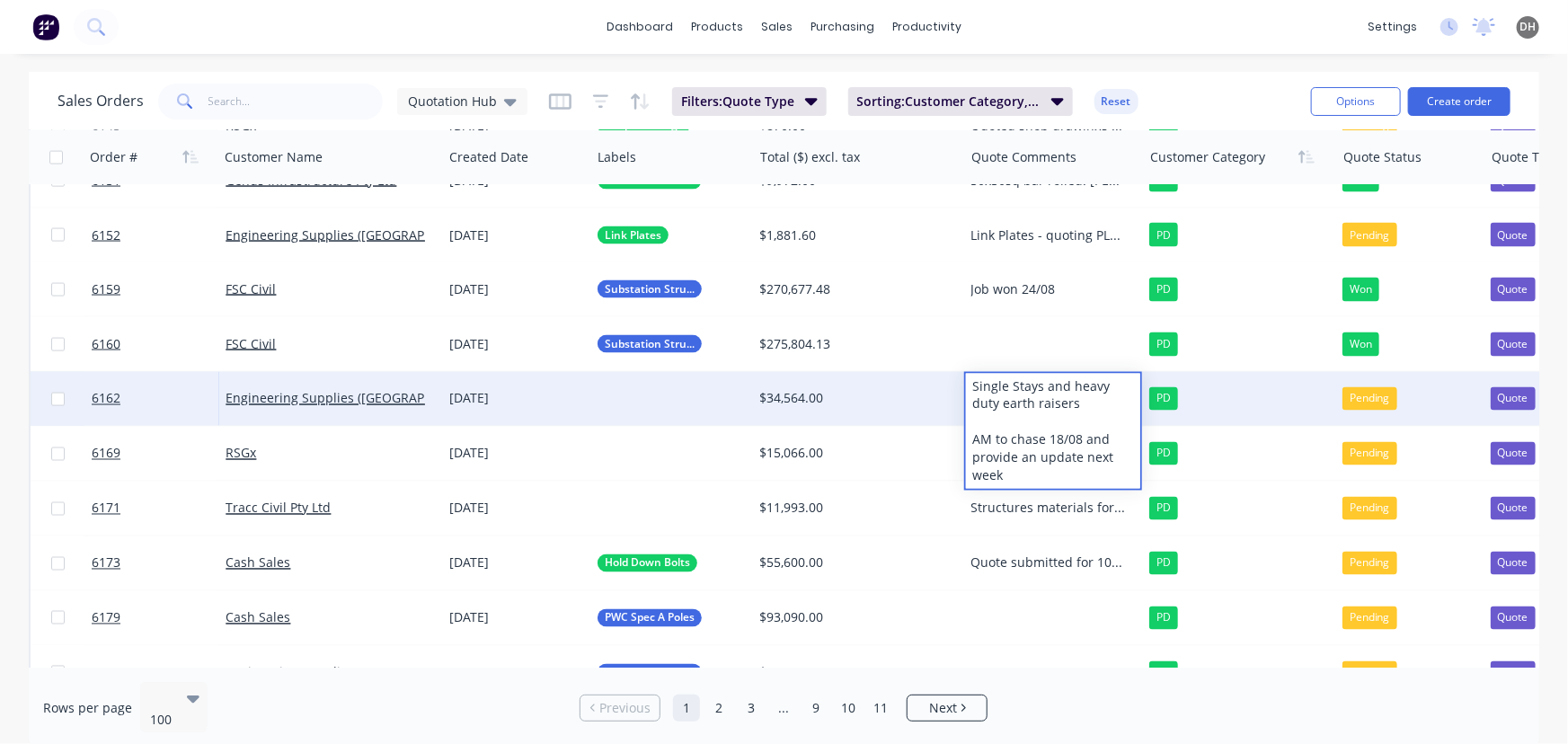
click at [684, 402] on div at bounding box center [671, 398] width 161 height 54
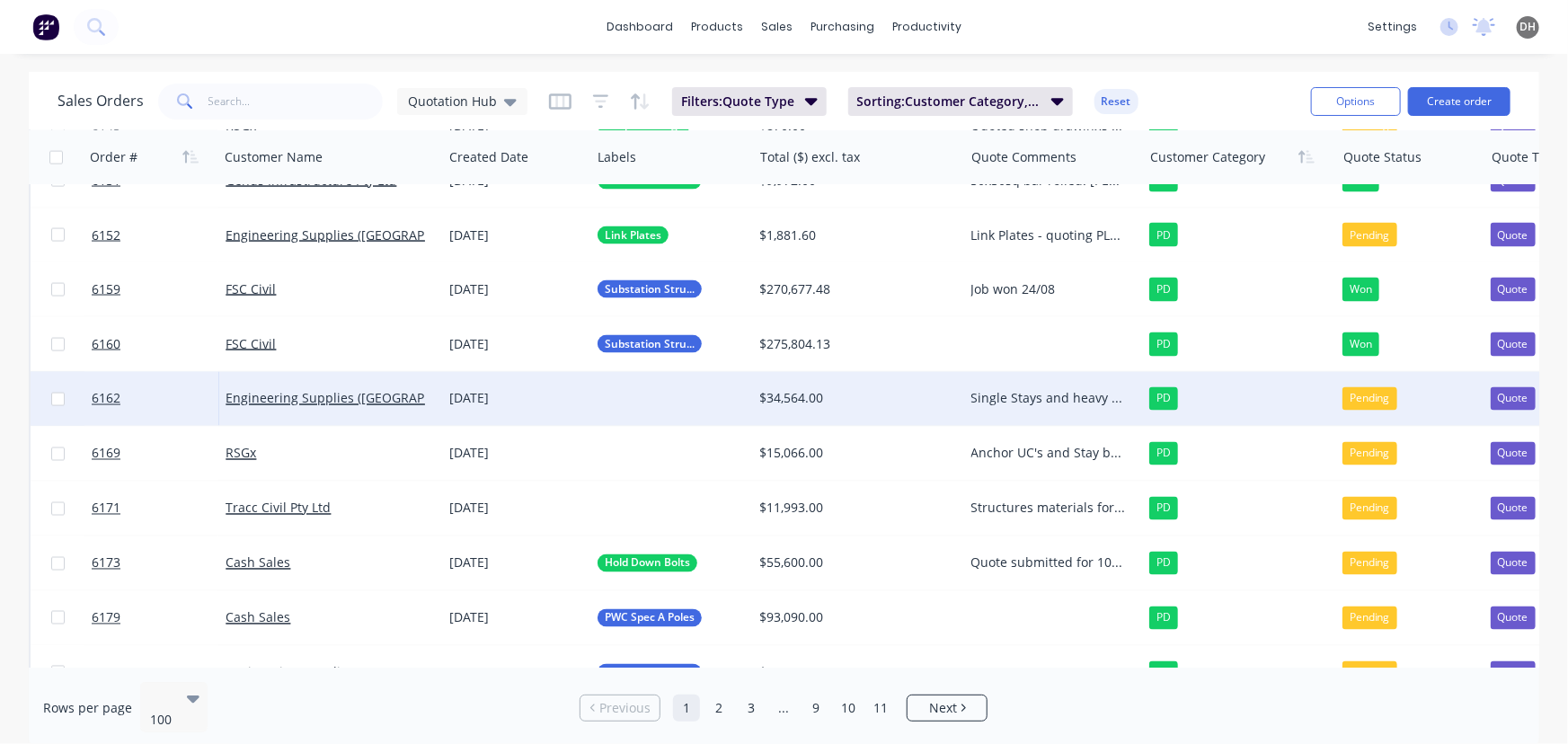
click at [681, 402] on div at bounding box center [671, 398] width 161 height 54
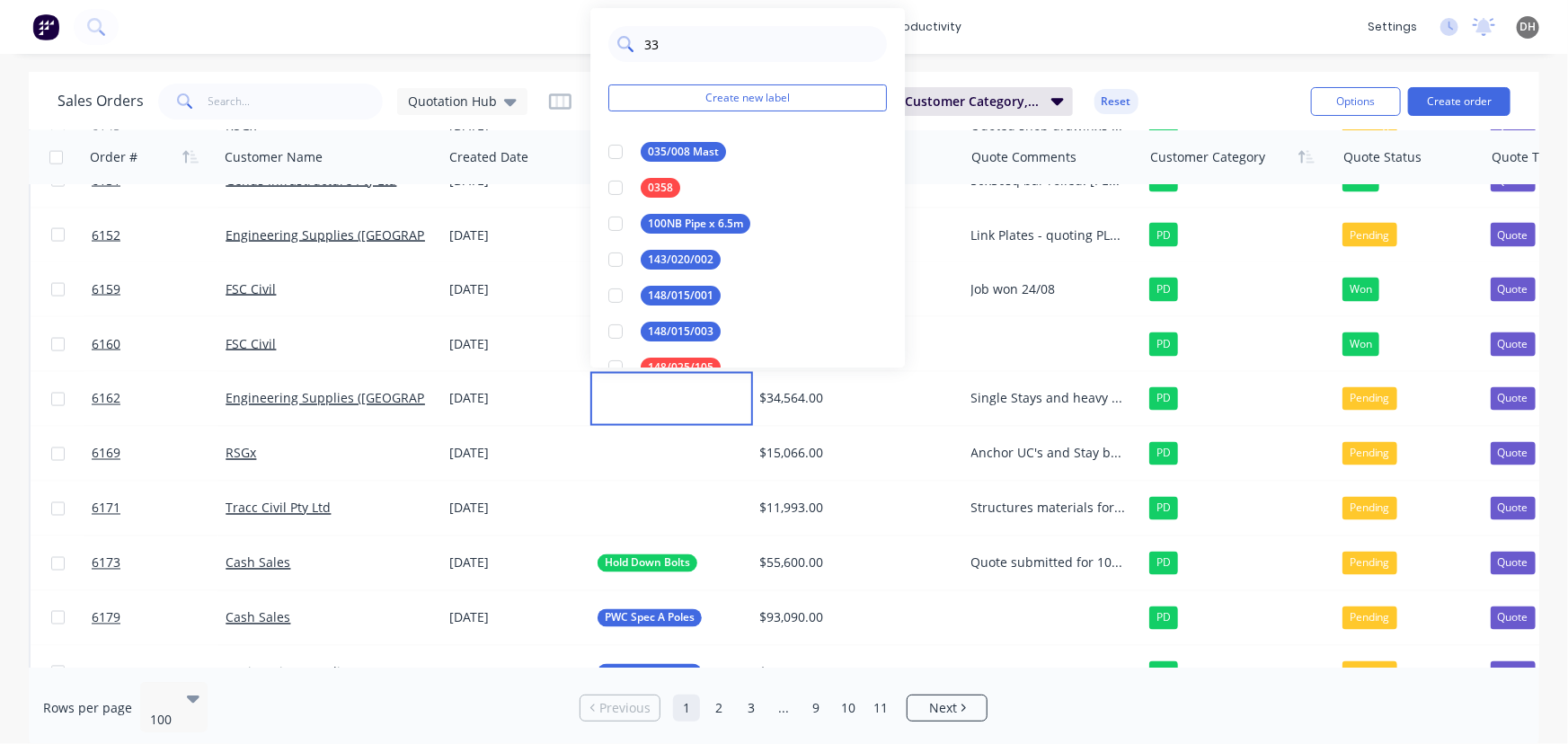
type input "33k"
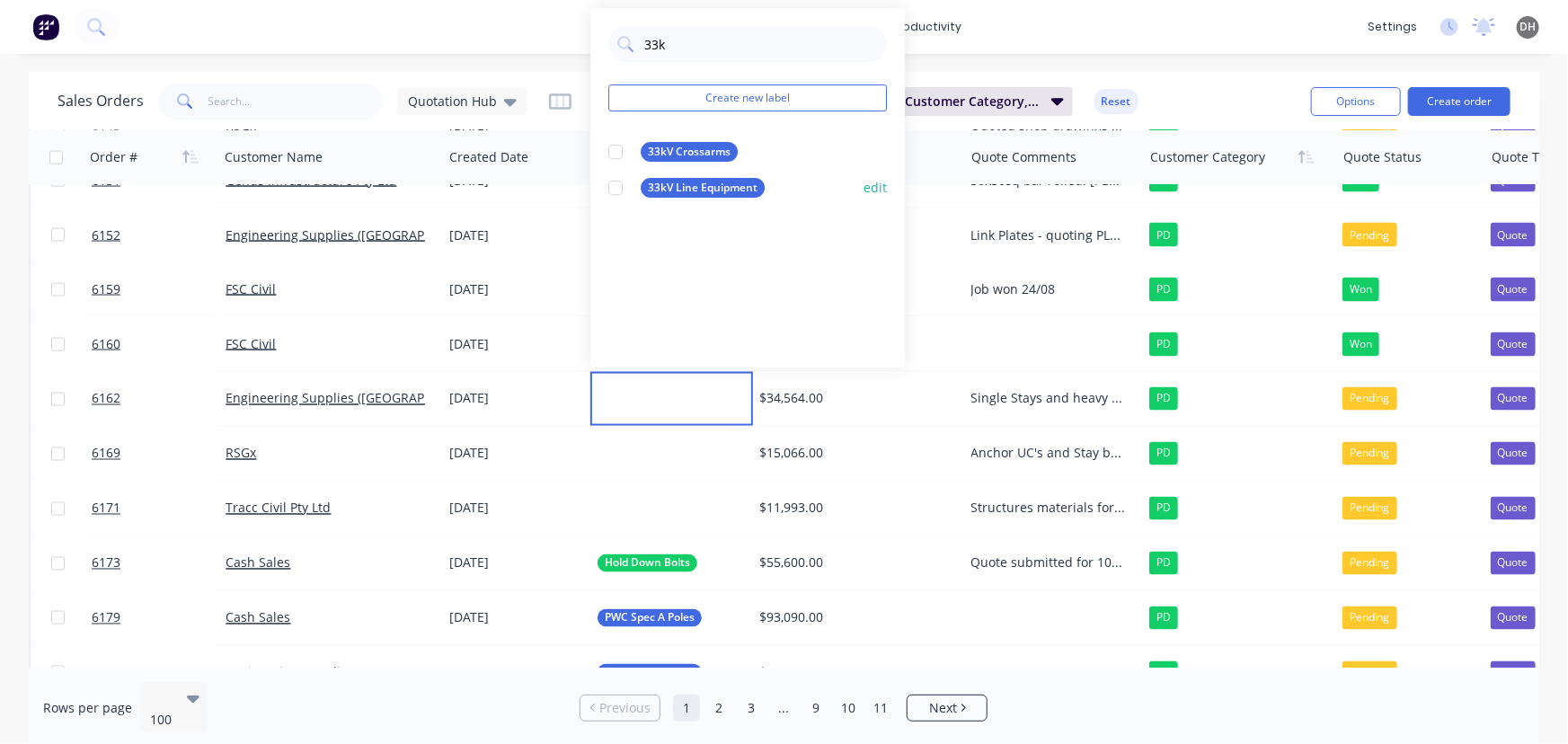
click at [612, 187] on div at bounding box center [615, 188] width 36 height 36
click at [1038, 13] on div "dashboard products sales purchasing productivity dashboard products Product Cat…" at bounding box center [784, 26] width 1568 height 54
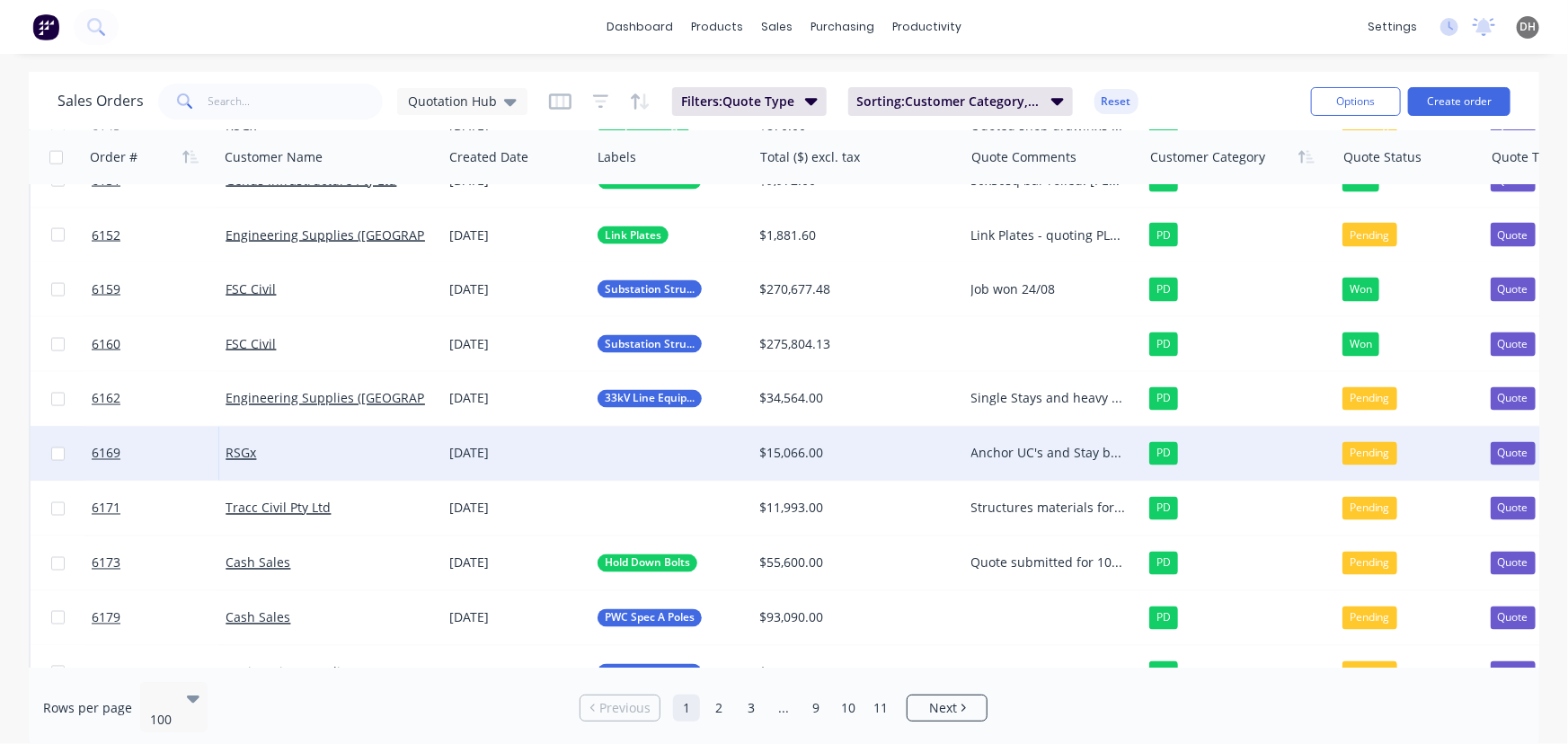
click at [1011, 457] on div "Anchor UC's and Stay bracket sets" at bounding box center [1049, 453] width 156 height 18
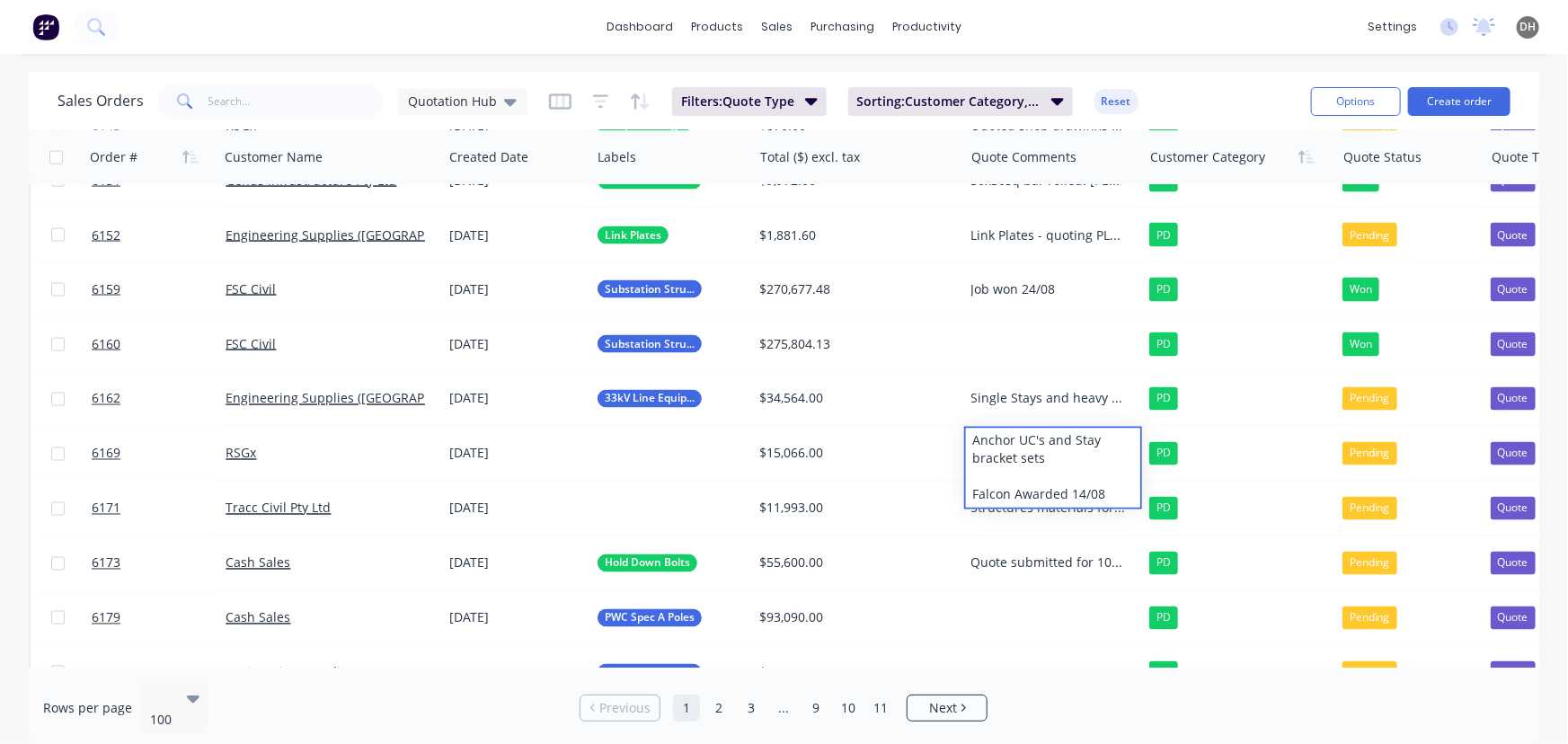
click at [1204, 40] on div "dashboard products sales purchasing productivity dashboard products Product Cat…" at bounding box center [784, 26] width 1568 height 54
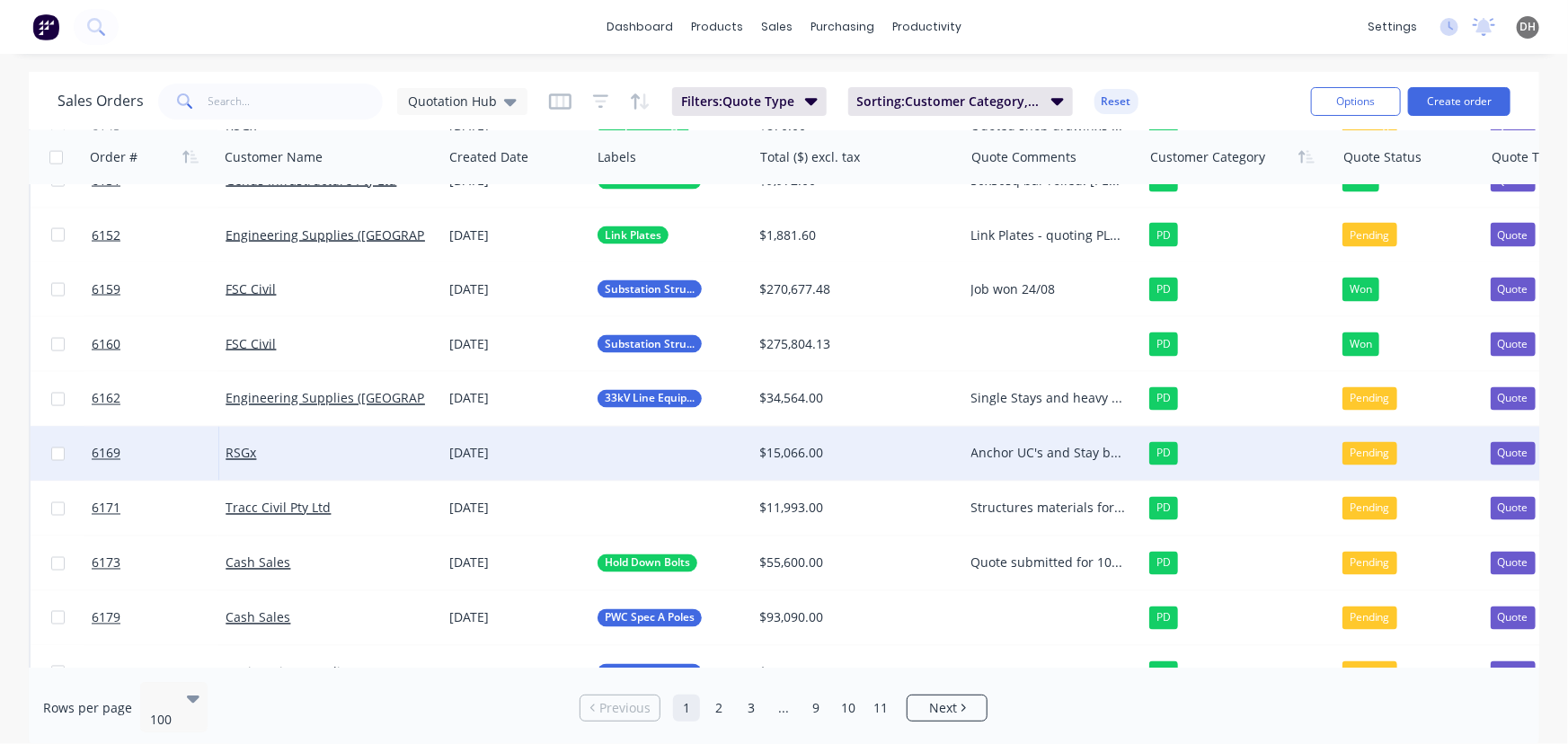
click at [1363, 454] on div "Pending" at bounding box center [1370, 454] width 55 height 24
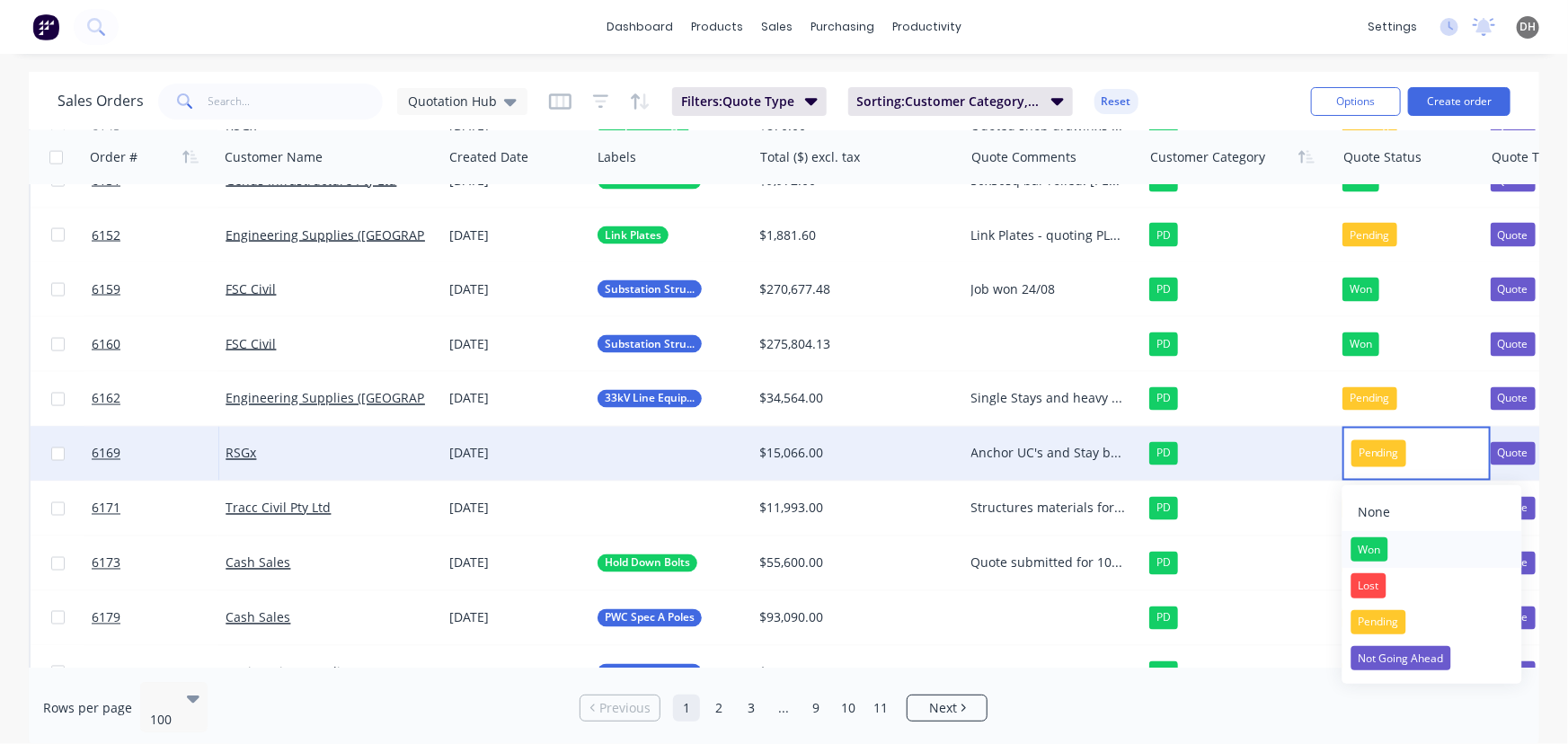
click at [1376, 549] on div "Won" at bounding box center [1369, 550] width 37 height 25
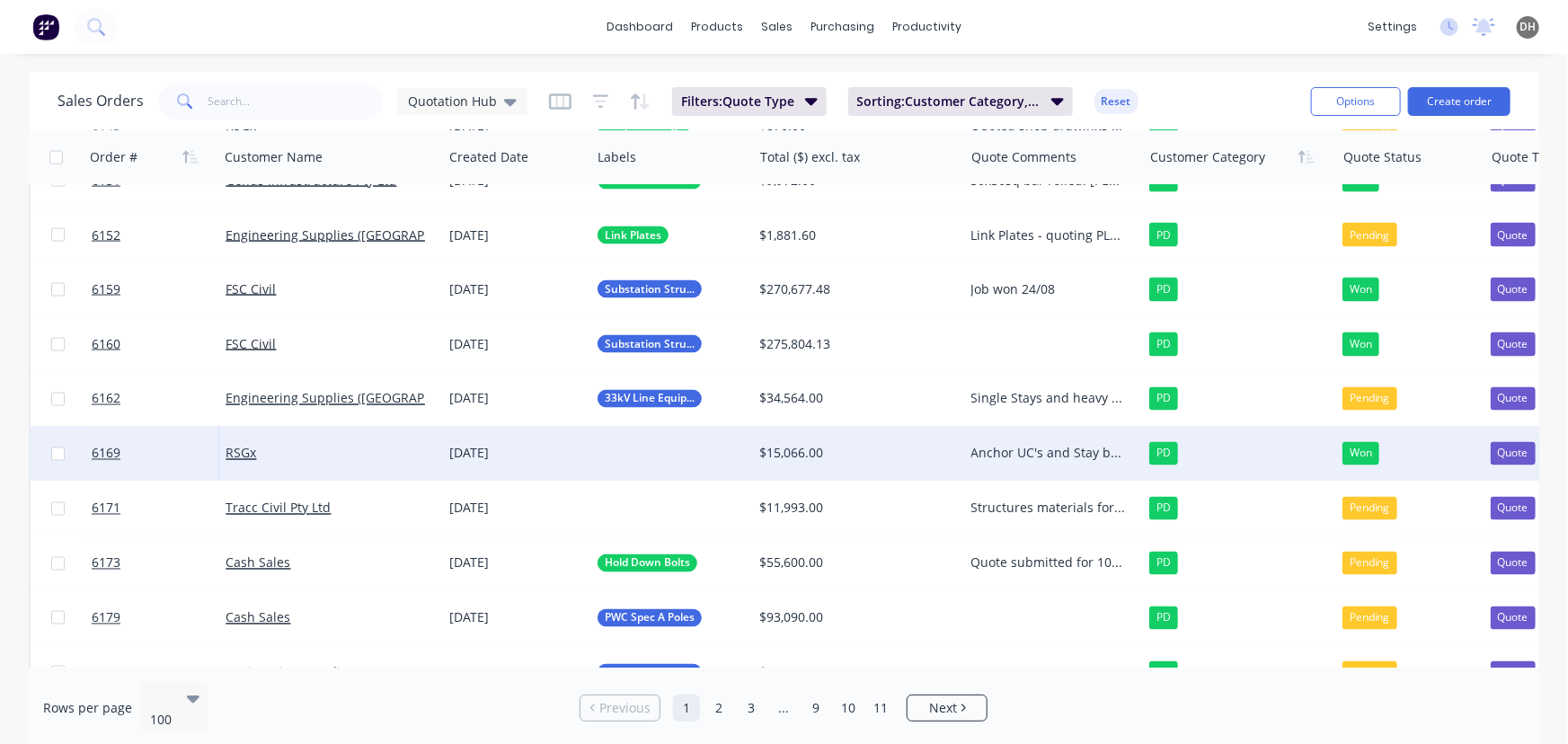
click at [679, 453] on div at bounding box center [671, 453] width 161 height 54
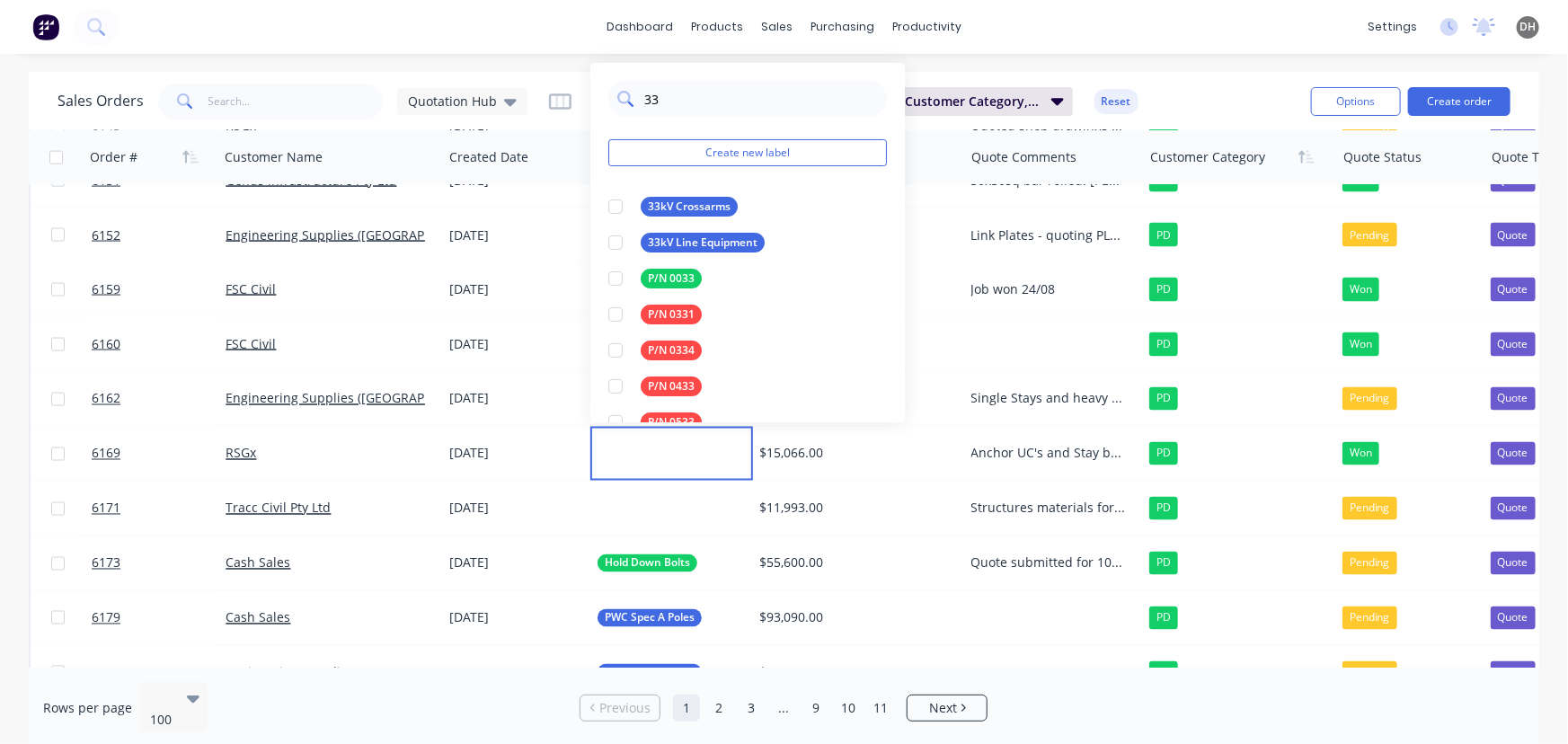
type input "3"
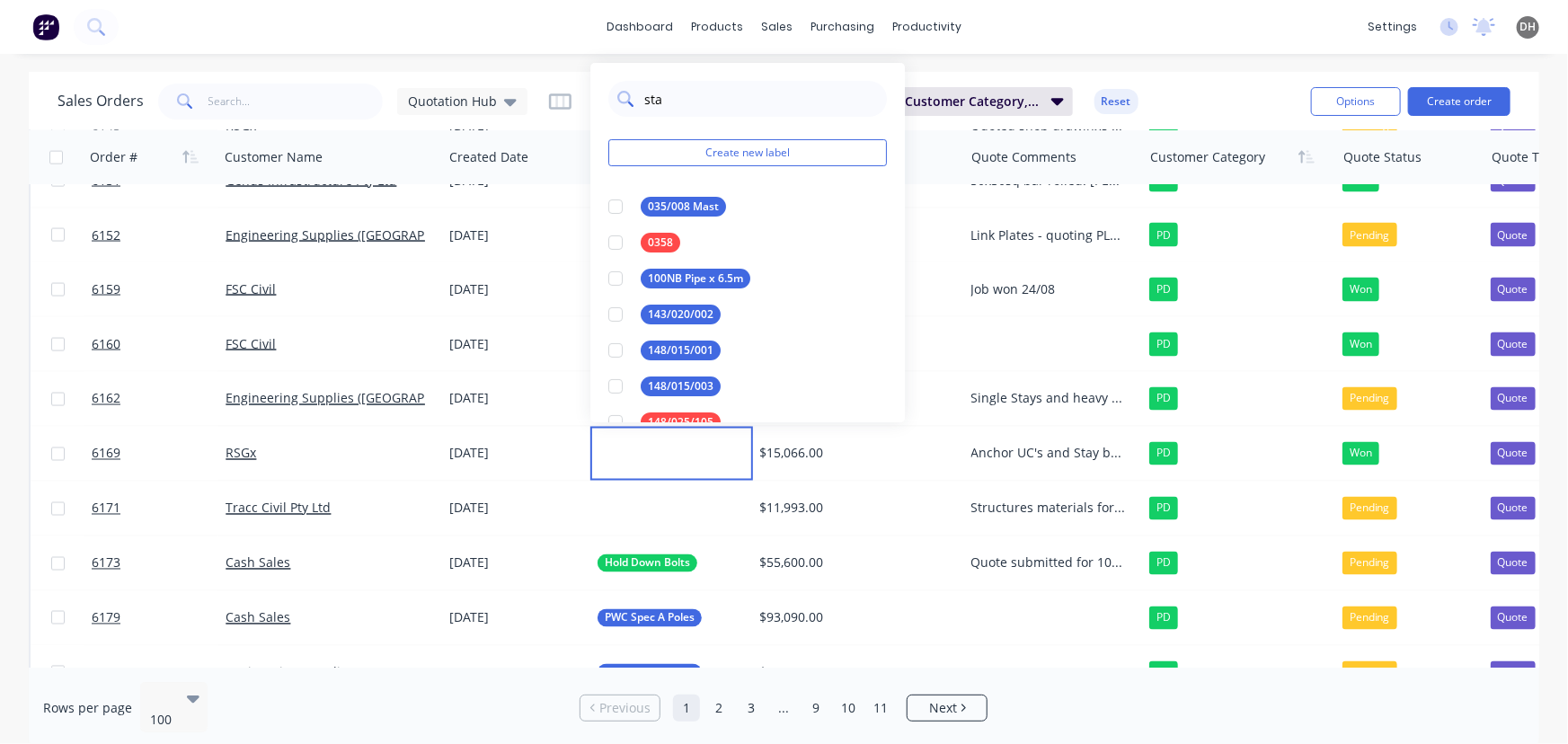
type input "stay"
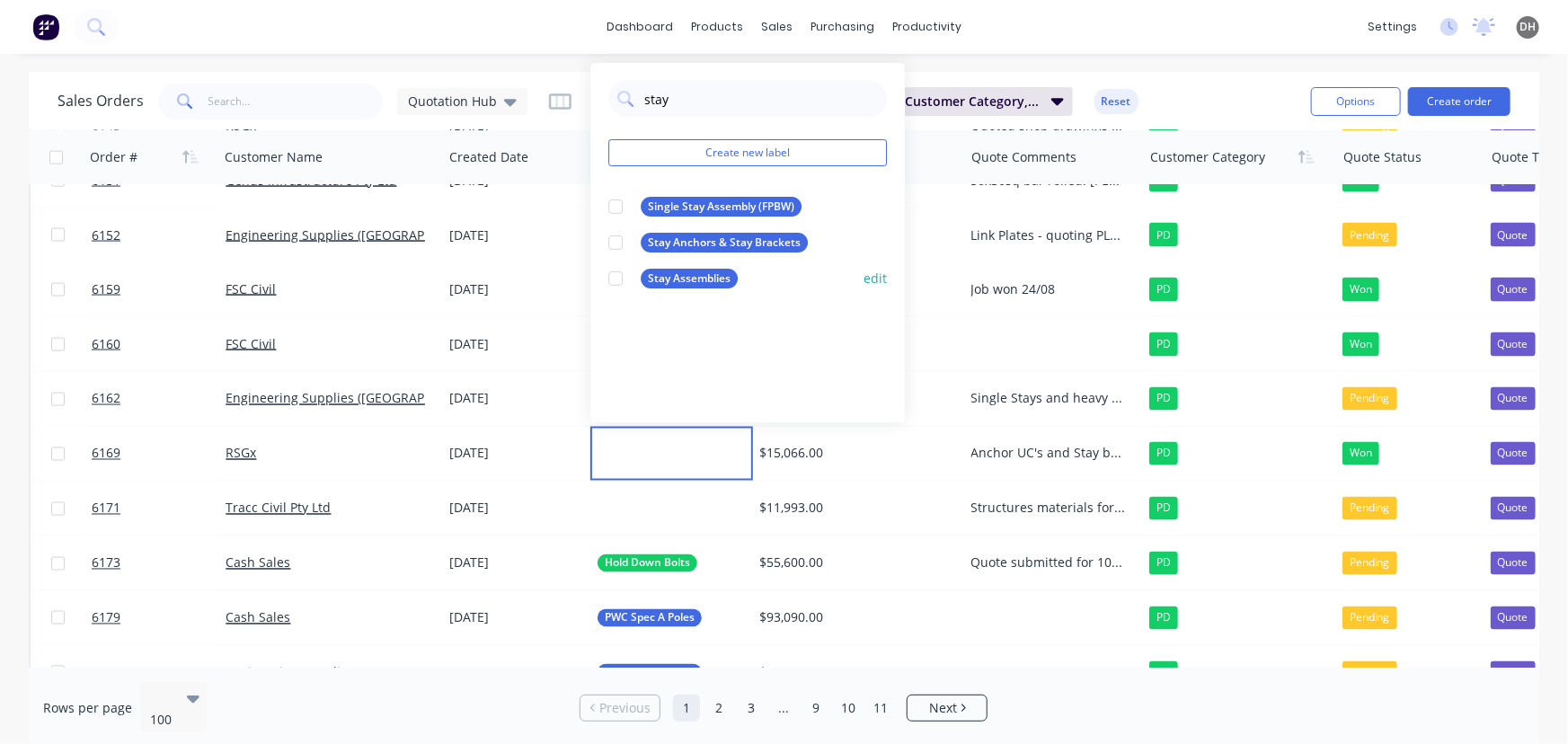
click at [617, 275] on div at bounding box center [615, 278] width 36 height 36
drag, startPoint x: 1092, startPoint y: 21, endPoint x: 1093, endPoint y: 36, distance: 15.0
click at [1092, 21] on div "dashboard products sales purchasing productivity dashboard products Product Cat…" at bounding box center [784, 26] width 1568 height 54
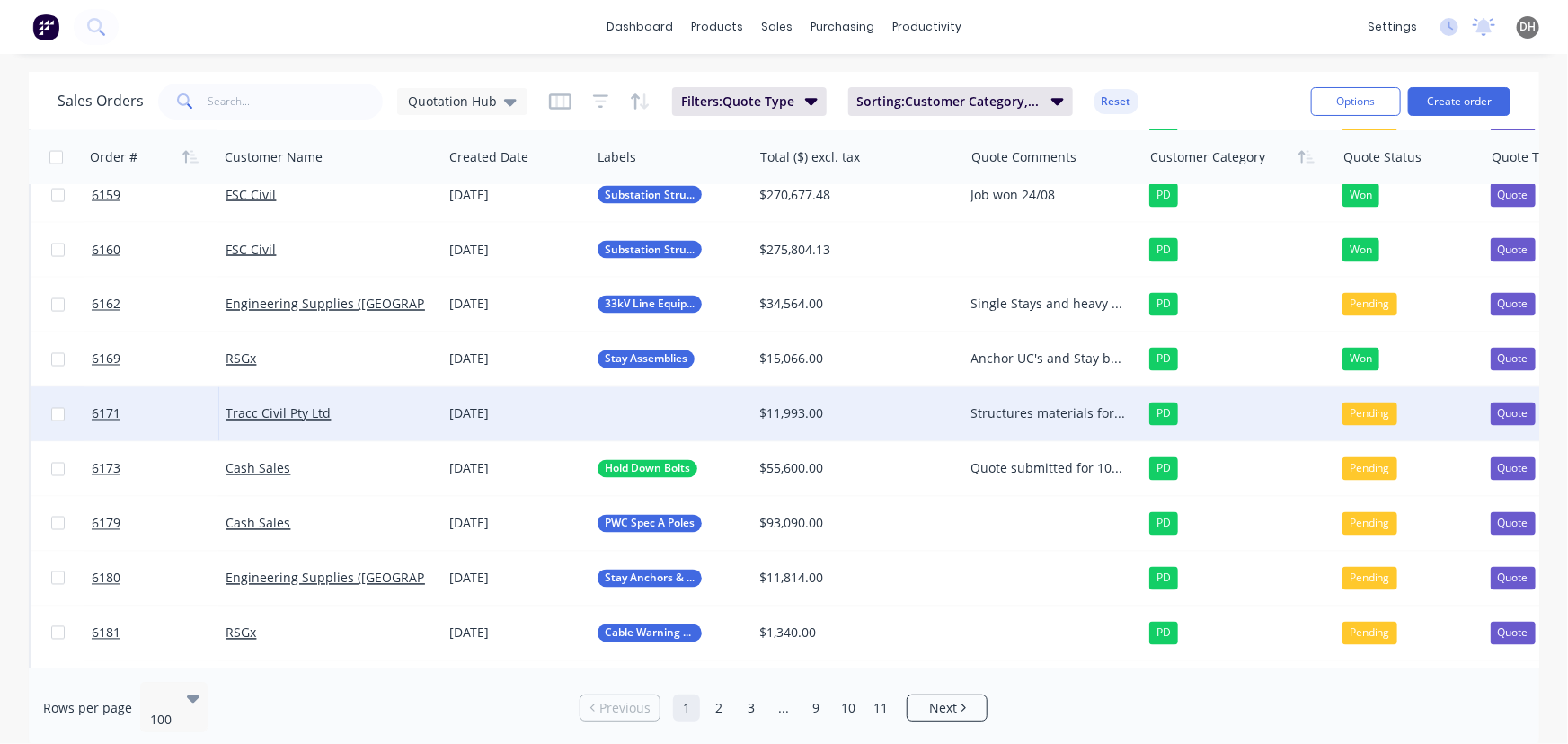
scroll to position [1557, 0]
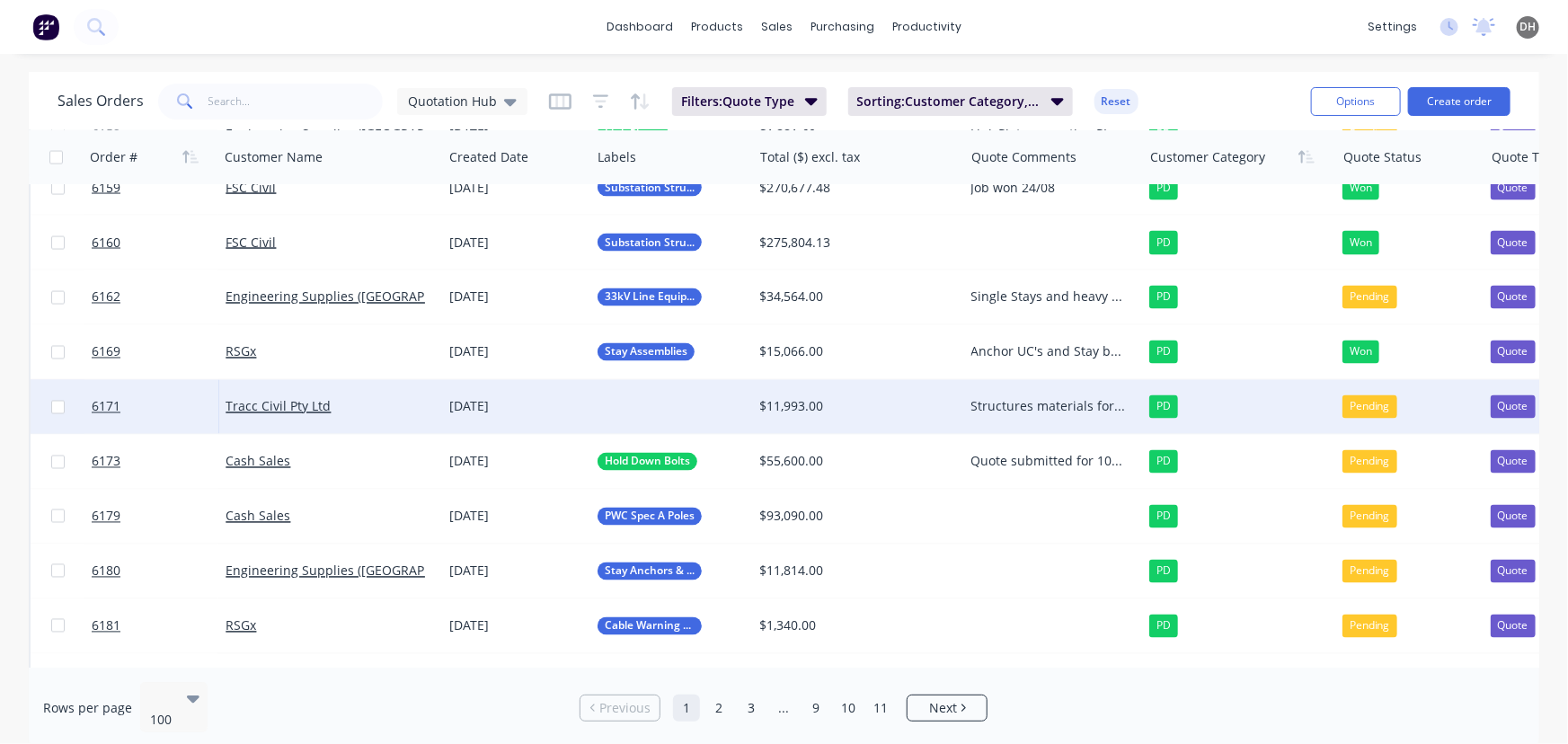
click at [1061, 405] on div "Structures materials for 2x substation items for Yanchep substation" at bounding box center [1049, 406] width 156 height 18
drag, startPoint x: 1090, startPoint y: 430, endPoint x: 974, endPoint y: 423, distance: 116.2
click at [974, 423] on div "Structures materials for 2x substation items for Yanchep substation" at bounding box center [1053, 412] width 175 height 61
click at [626, 405] on div at bounding box center [671, 406] width 161 height 54
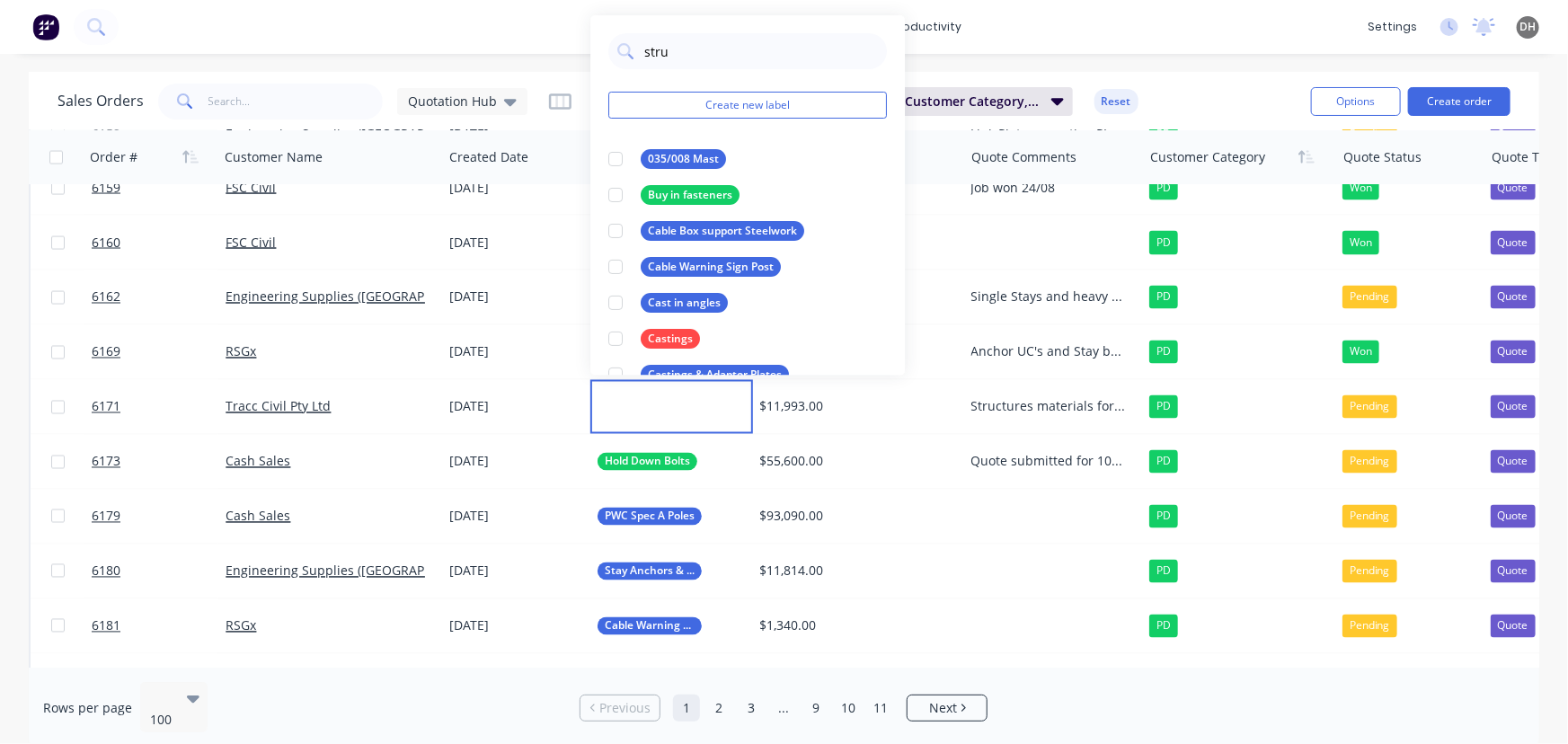
type input "struc"
